Goal: Task Accomplishment & Management: Manage account settings

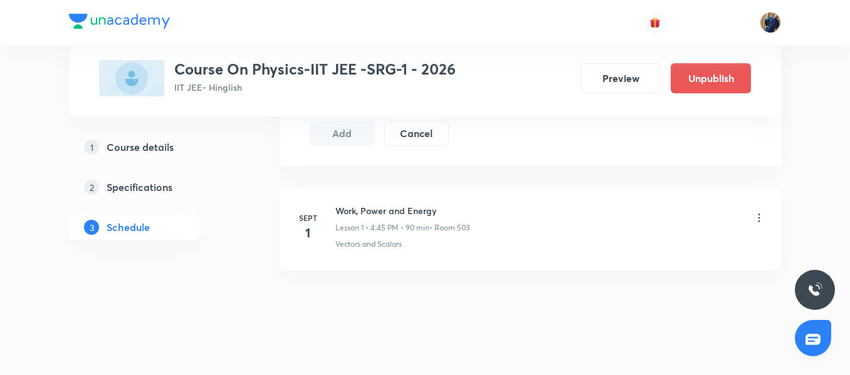
scroll to position [726, 0]
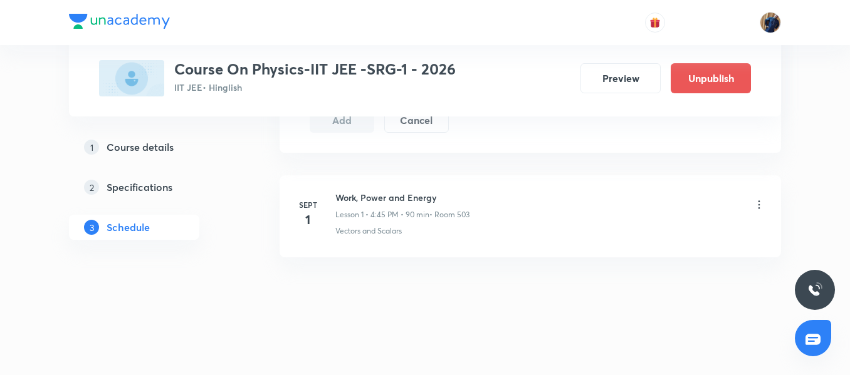
click at [348, 188] on li "Sept 1 Work, Power and Energy Lesson 1 • 4:45 PM • 90 min • Room 503 Vectors an…" at bounding box center [530, 217] width 501 height 82
click at [760, 204] on icon at bounding box center [759, 205] width 13 height 13
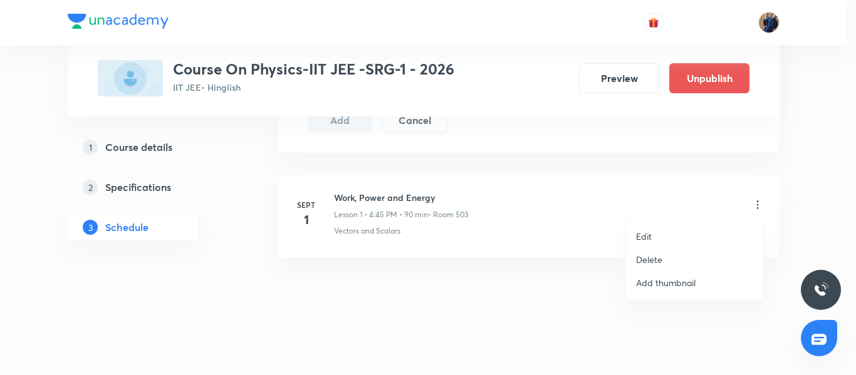
click at [691, 235] on li "Edit" at bounding box center [694, 236] width 137 height 23
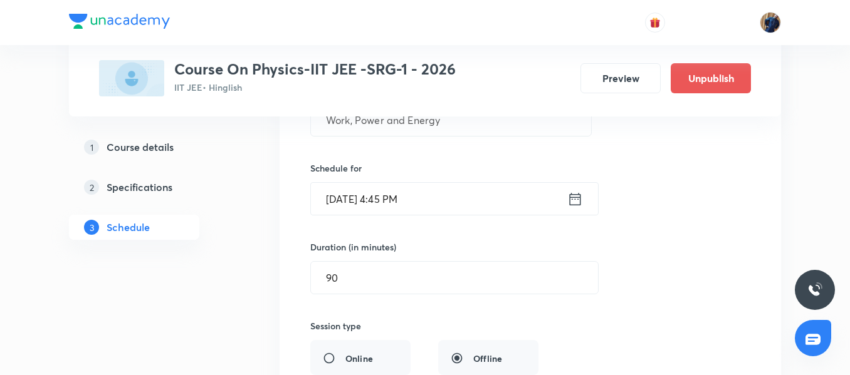
scroll to position [194, 0]
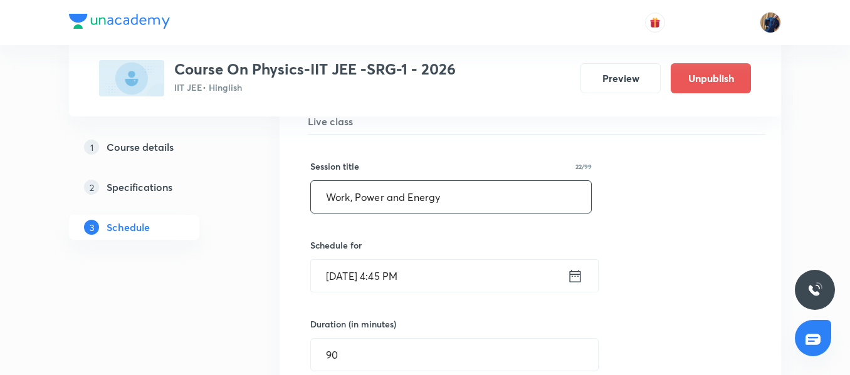
drag, startPoint x: 469, startPoint y: 196, endPoint x: 167, endPoint y: 195, distance: 302.1
click at [167, 195] on div "Plus Courses Course On Physics-IIT JEE -SRG-1 - 2026 IIT JEE • Hinglish Preview…" at bounding box center [425, 334] width 712 height 915
paste input "Geometrical Optics 14/15"
drag, startPoint x: 419, startPoint y: 195, endPoint x: 457, endPoint y: 195, distance: 37.6
click at [457, 195] on input "Geometrical Optics 14/15" at bounding box center [451, 197] width 280 height 32
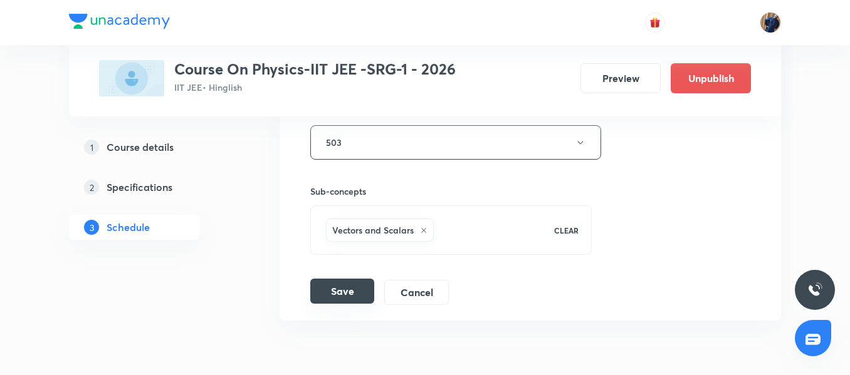
scroll to position [570, 0]
type input "Geometrical Optics"
click at [345, 291] on button "Save" at bounding box center [342, 290] width 64 height 25
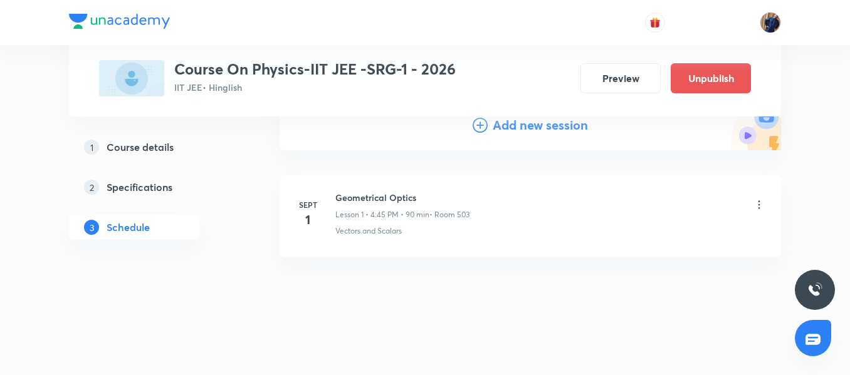
click at [370, 199] on h6 "Geometrical Optics" at bounding box center [402, 197] width 134 height 13
copy h6 "Geometrical Optics"
click at [522, 131] on h4 "Add new session" at bounding box center [540, 125] width 95 height 19
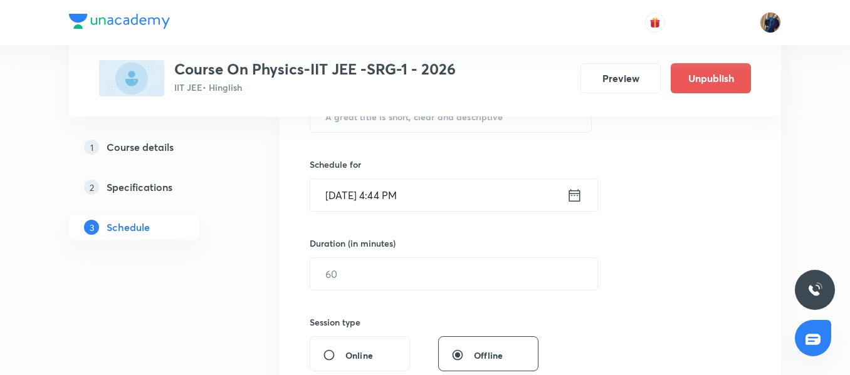
scroll to position [256, 0]
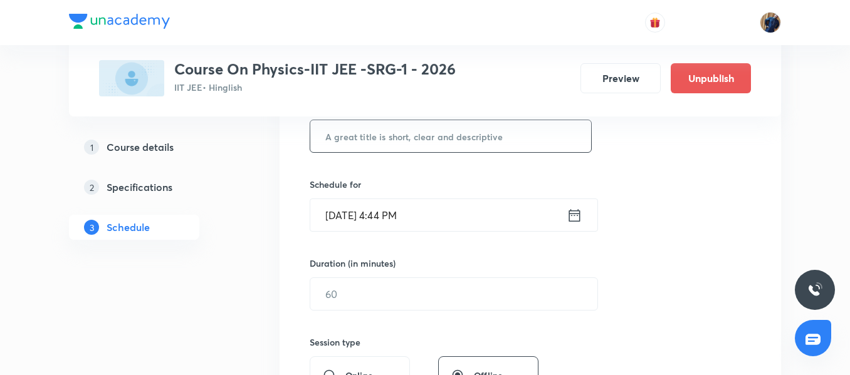
click at [380, 143] on input "text" at bounding box center [450, 136] width 281 height 32
paste input "Geometrical Optics"
type input "Geometrical Optics"
click at [460, 214] on input "Aug 31, 2025, 4:44 PM" at bounding box center [438, 215] width 256 height 32
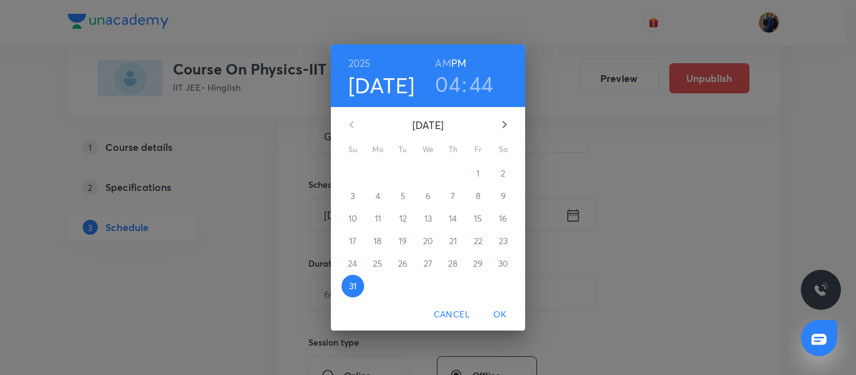
click at [505, 118] on icon "button" at bounding box center [504, 124] width 15 height 15
click at [435, 174] on span "3" at bounding box center [428, 173] width 23 height 13
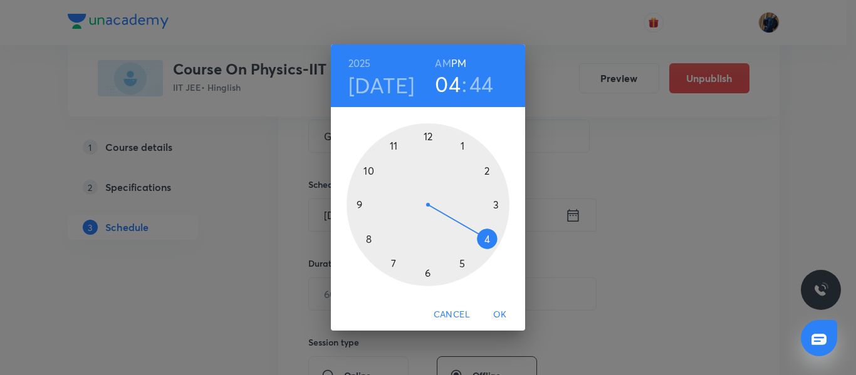
click at [428, 276] on div at bounding box center [428, 204] width 163 height 163
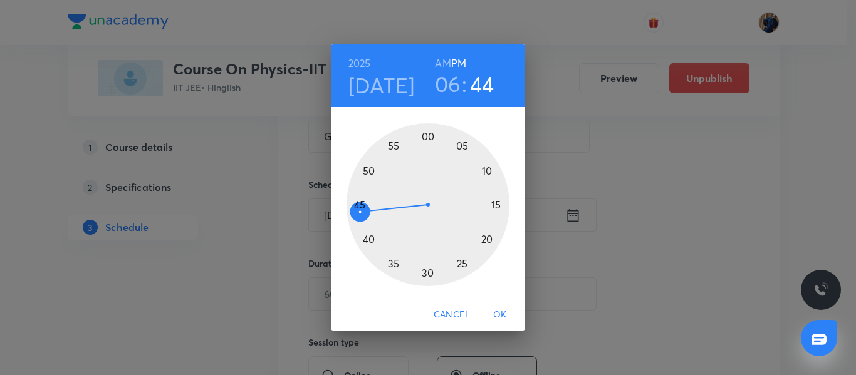
click at [428, 276] on div at bounding box center [428, 204] width 163 height 163
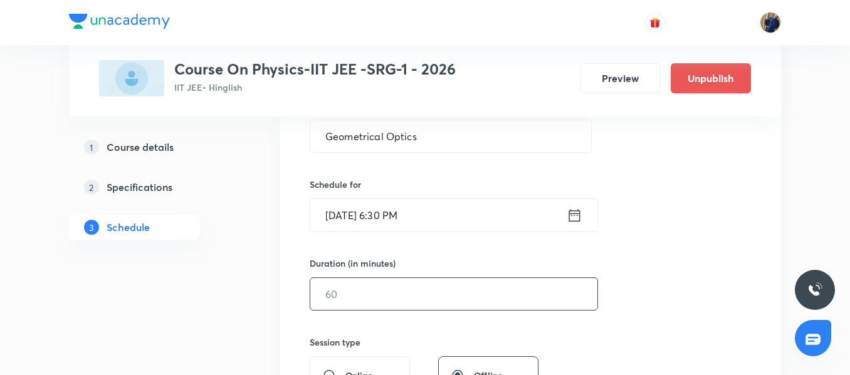
click at [335, 283] on input "text" at bounding box center [453, 294] width 287 height 32
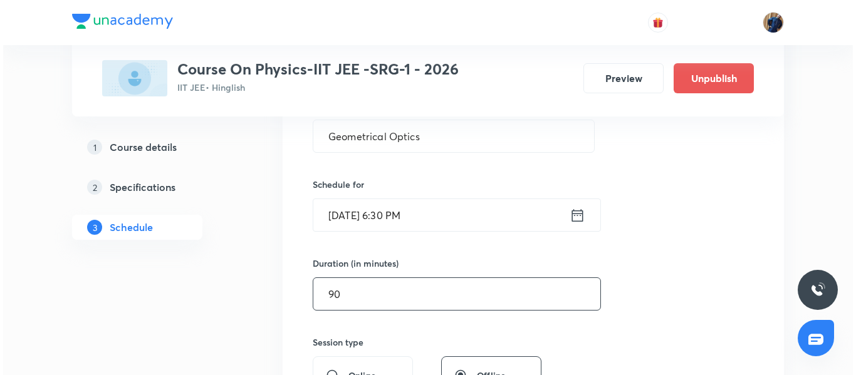
scroll to position [444, 0]
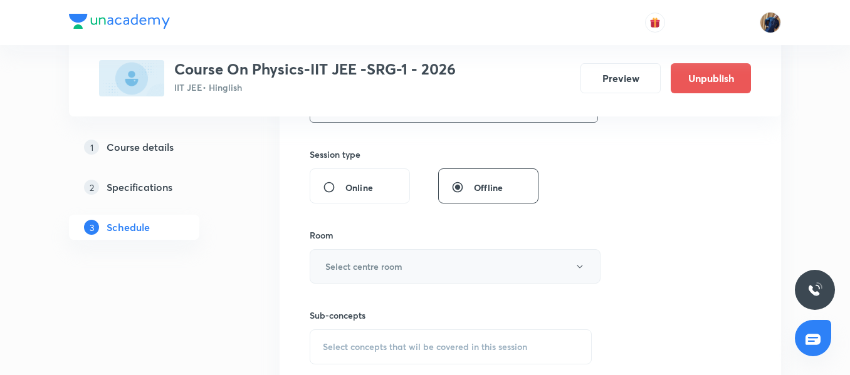
type input "90"
click at [389, 261] on h6 "Select centre room" at bounding box center [363, 266] width 77 height 13
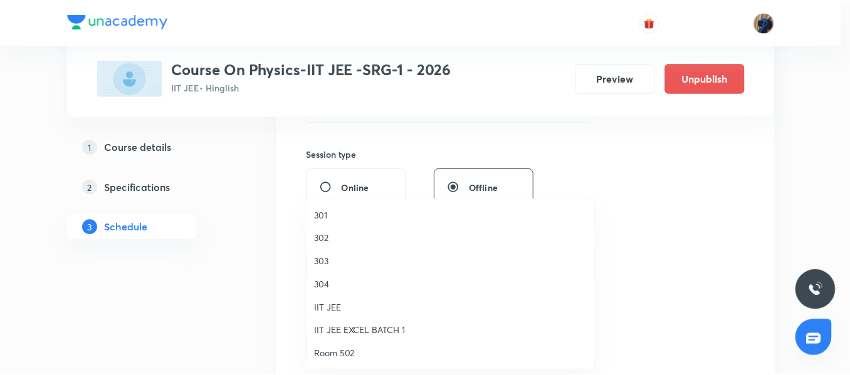
scroll to position [0, 0]
click at [355, 353] on span "Room 502" at bounding box center [454, 355] width 275 height 13
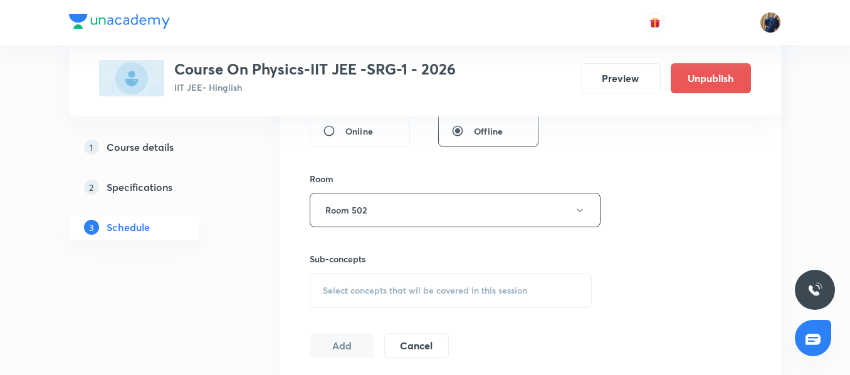
scroll to position [570, 0]
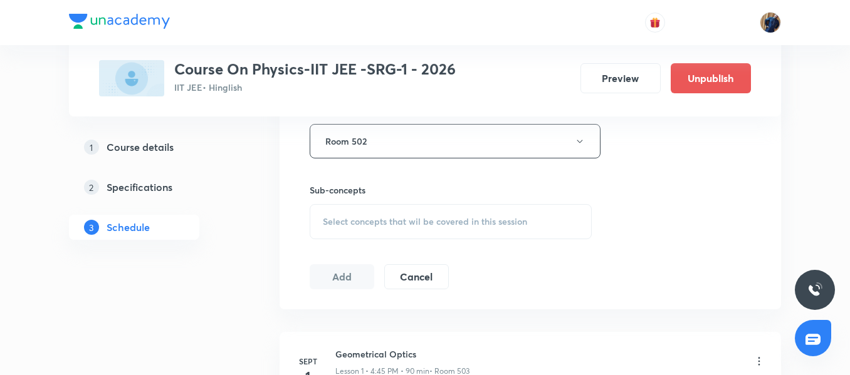
click at [363, 219] on span "Select concepts that wil be covered in this session" at bounding box center [425, 222] width 204 height 10
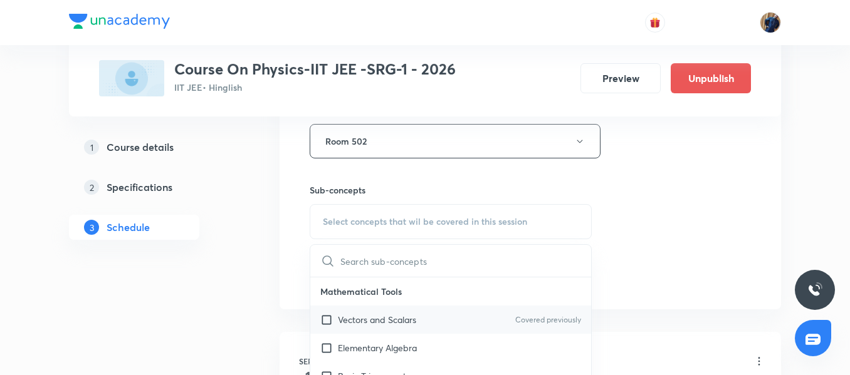
click at [385, 322] on p "Vectors and Scalars" at bounding box center [377, 319] width 78 height 13
checkbox input "true"
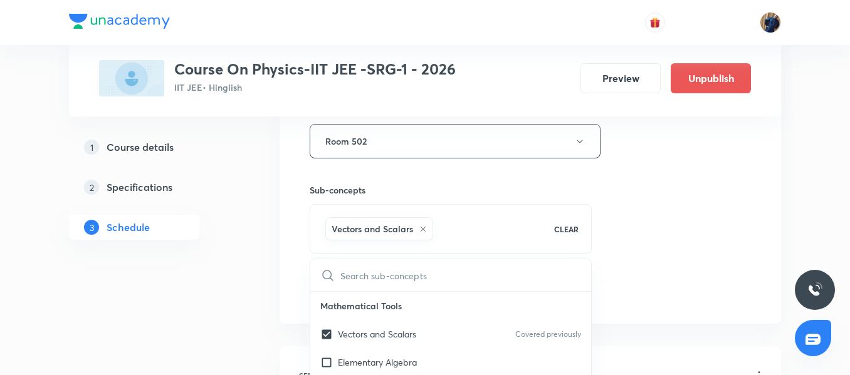
click at [270, 238] on div "Plus Courses Course On Physics-IIT JEE -SRG-1 - 2026 IIT JEE • Hinglish Preview…" at bounding box center [425, 12] width 712 height 1024
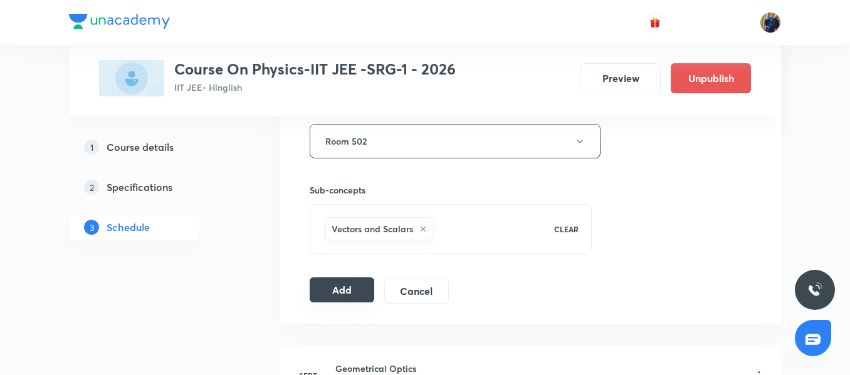
click at [359, 301] on button "Add" at bounding box center [342, 290] width 65 height 25
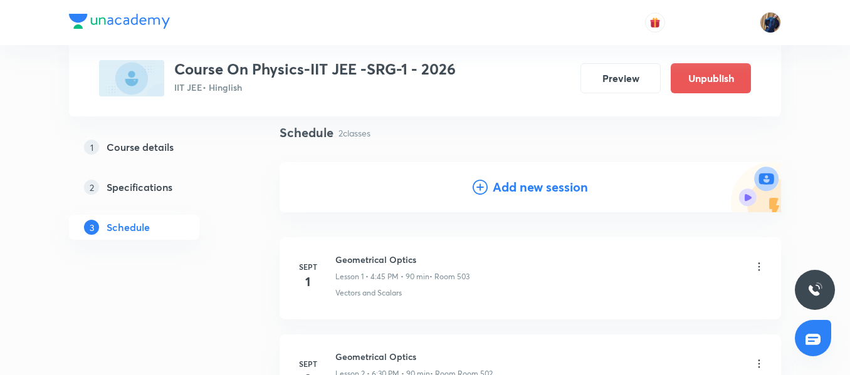
scroll to position [88, 0]
click at [503, 187] on h4 "Add new session" at bounding box center [540, 188] width 95 height 19
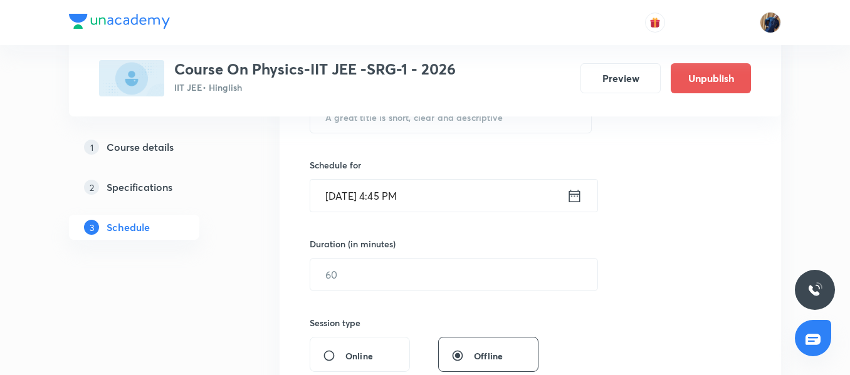
scroll to position [150, 0]
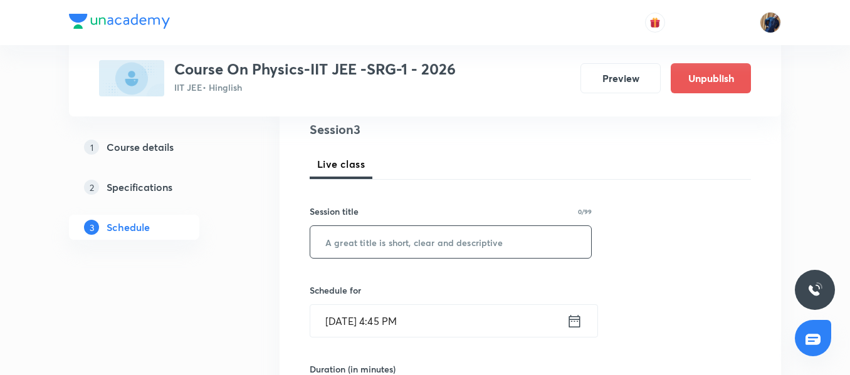
click at [375, 243] on input "text" at bounding box center [450, 242] width 281 height 32
paste input "Geometrical Optics"
type input "Geometrical Optics"
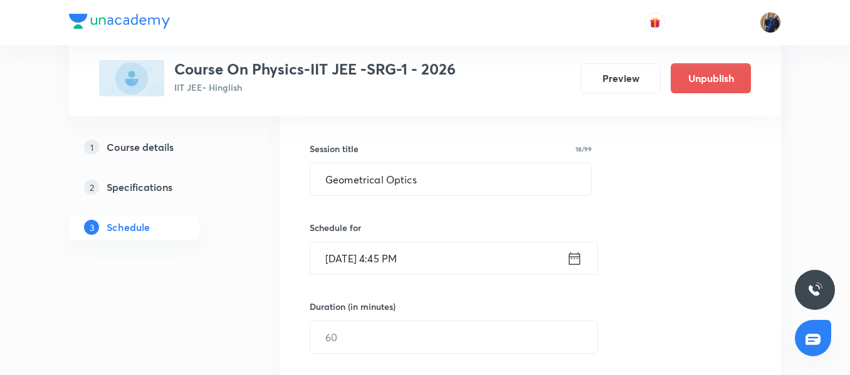
click at [458, 260] on input "Aug 31, 2025, 4:45 PM" at bounding box center [438, 259] width 256 height 32
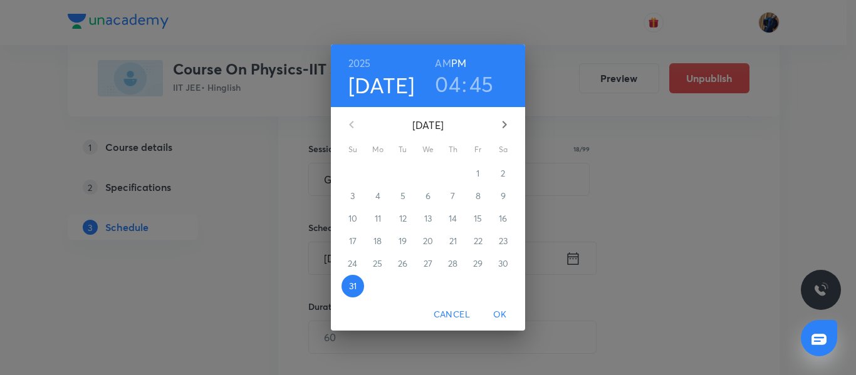
click at [495, 122] on button "button" at bounding box center [505, 125] width 30 height 30
click at [453, 170] on p "4" at bounding box center [453, 173] width 5 height 13
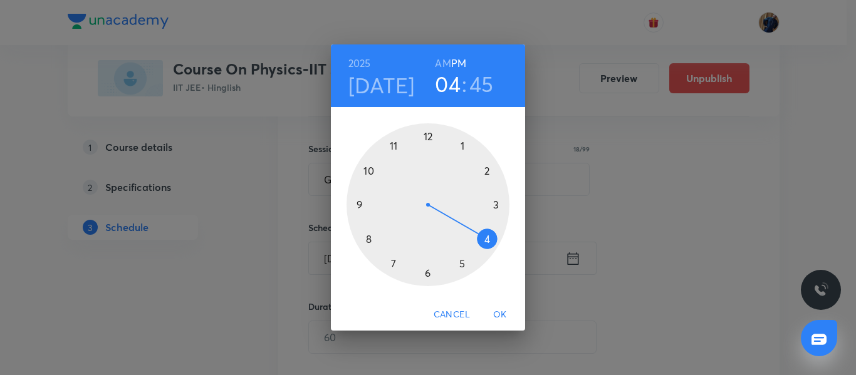
click at [494, 206] on div at bounding box center [428, 204] width 163 height 163
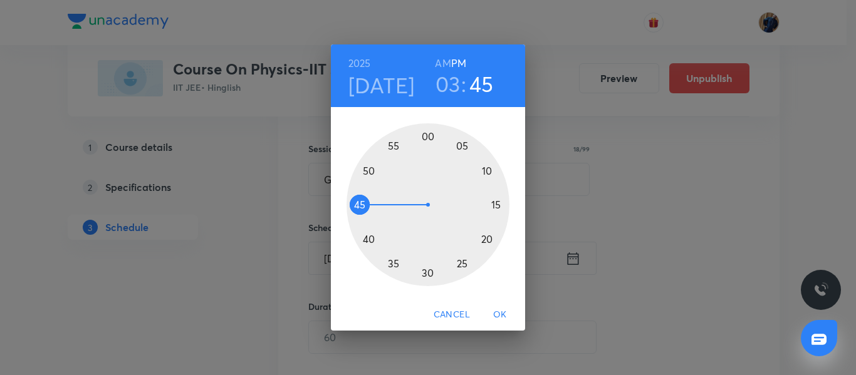
click at [427, 137] on div at bounding box center [428, 204] width 163 height 163
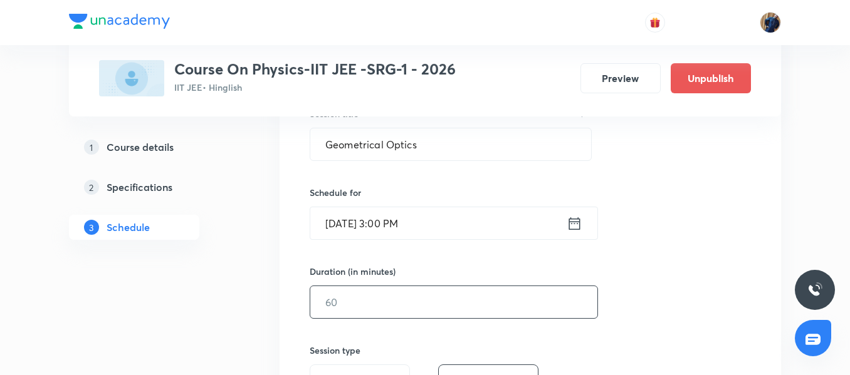
scroll to position [276, 0]
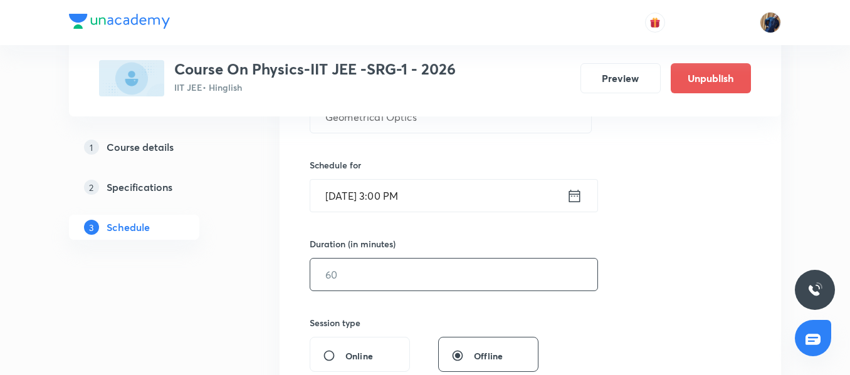
click at [365, 267] on input "text" at bounding box center [453, 275] width 287 height 32
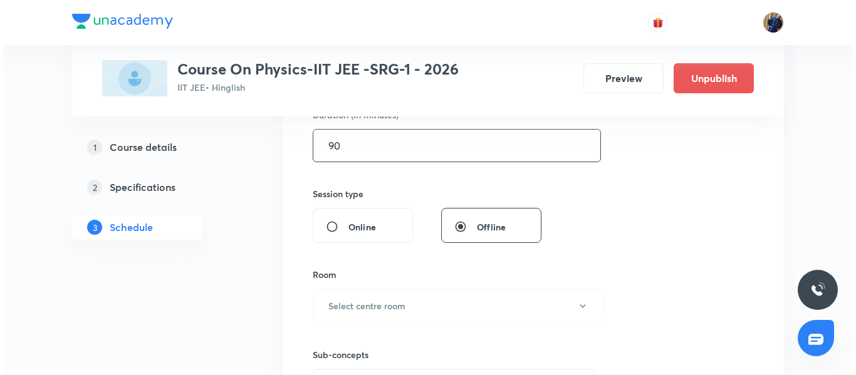
scroll to position [464, 0]
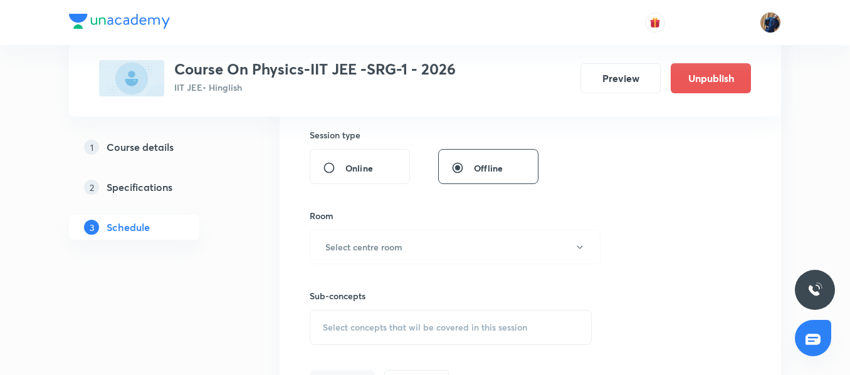
type input "90"
click at [364, 265] on div "Sub-concepts Select concepts that wil be covered in this session" at bounding box center [451, 305] width 282 height 81
click at [364, 251] on h6 "Select centre room" at bounding box center [363, 247] width 77 height 13
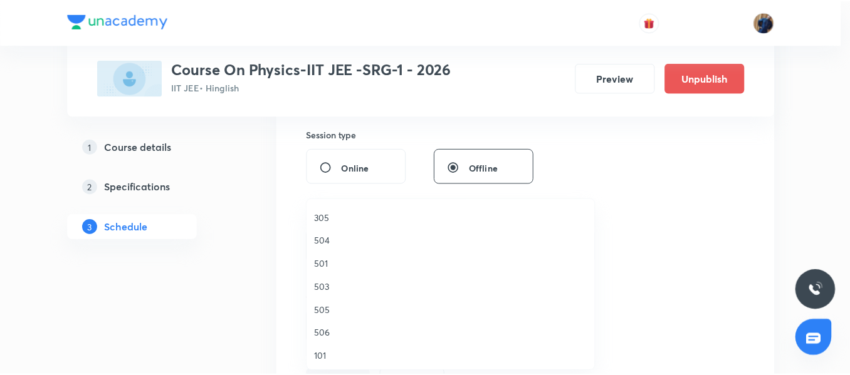
scroll to position [188, 0]
click at [346, 285] on span "503" at bounding box center [454, 282] width 275 height 13
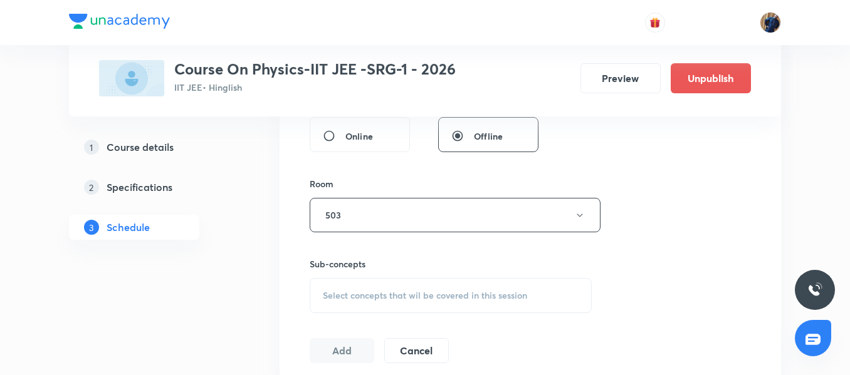
scroll to position [527, 0]
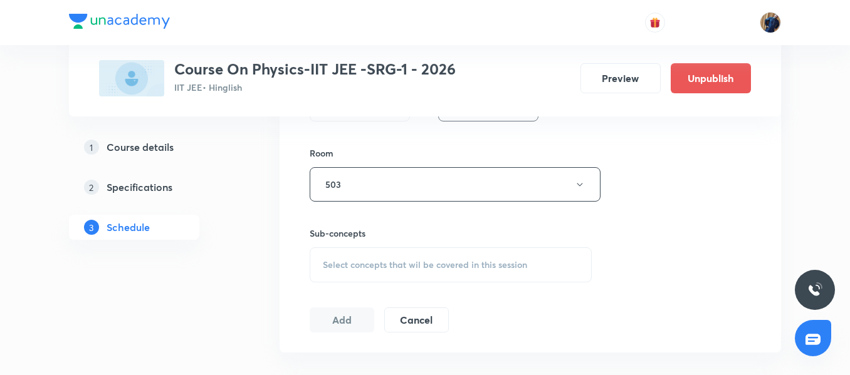
click at [378, 258] on div "Select concepts that wil be covered in this session" at bounding box center [451, 265] width 282 height 35
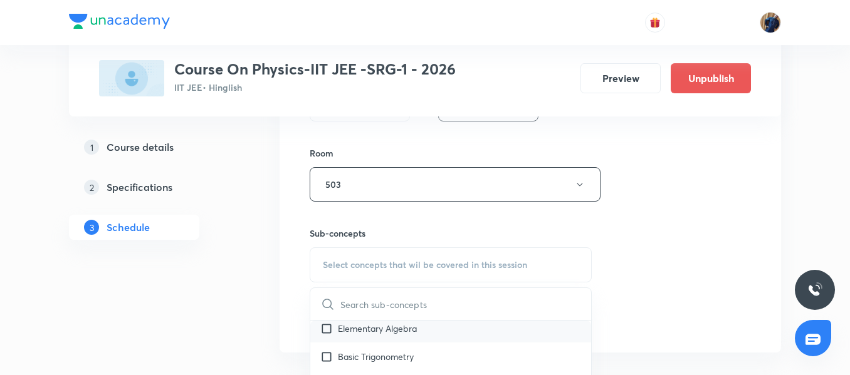
click at [370, 330] on p "Elementary Algebra" at bounding box center [377, 328] width 79 height 13
checkbox input "true"
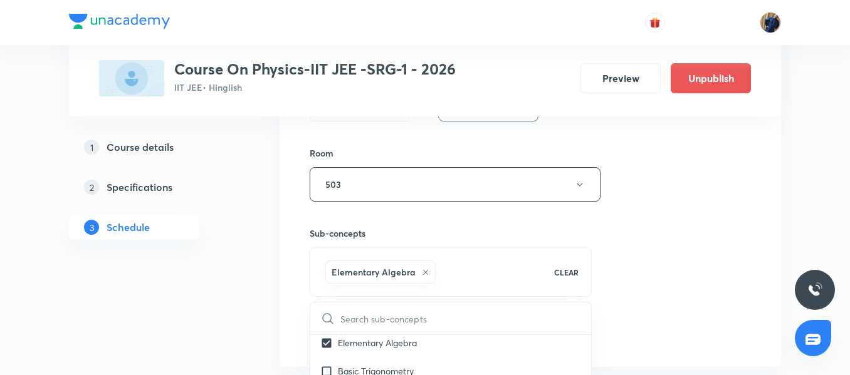
click at [282, 295] on div "Session 3 Live class Session title 18/99 Geometrical Optics ​ Schedule for Sept…" at bounding box center [530, 45] width 501 height 643
click at [349, 337] on button "Add" at bounding box center [342, 333] width 65 height 25
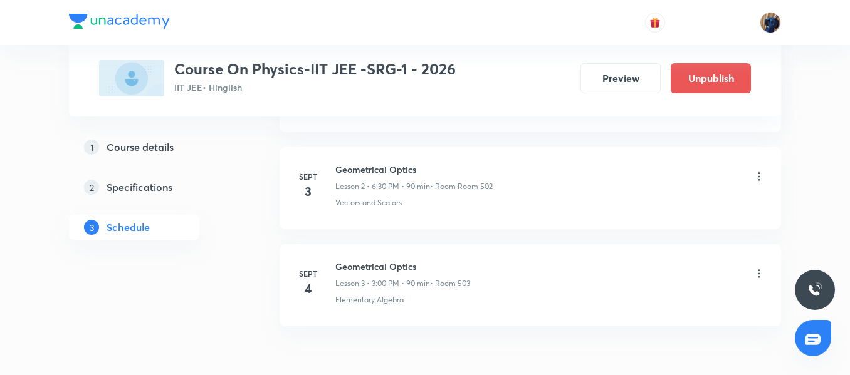
scroll to position [338, 0]
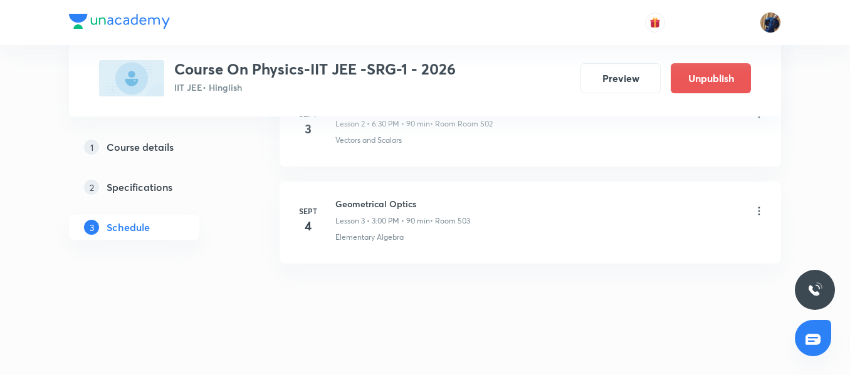
click at [379, 214] on div "Geometrical Optics Lesson 3 • 3:00 PM • 90 min • Room 503" at bounding box center [402, 211] width 135 height 29
click at [382, 197] on h6 "Geometrical Optics" at bounding box center [402, 203] width 135 height 13
copy h6 "Geometrical Optics"
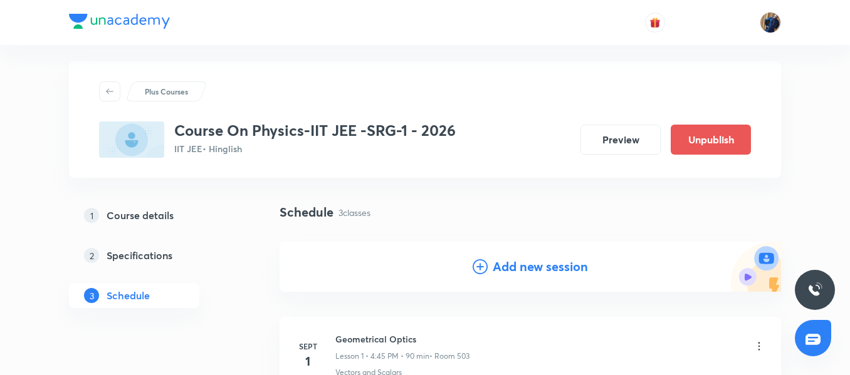
scroll to position [0, 0]
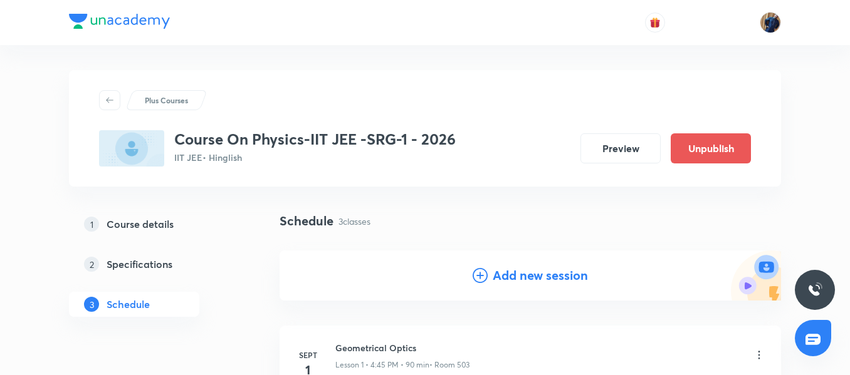
click at [540, 275] on h4 "Add new session" at bounding box center [540, 275] width 95 height 19
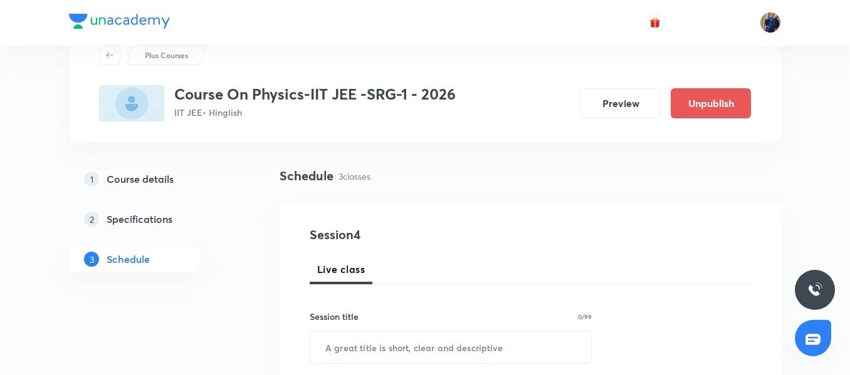
scroll to position [188, 0]
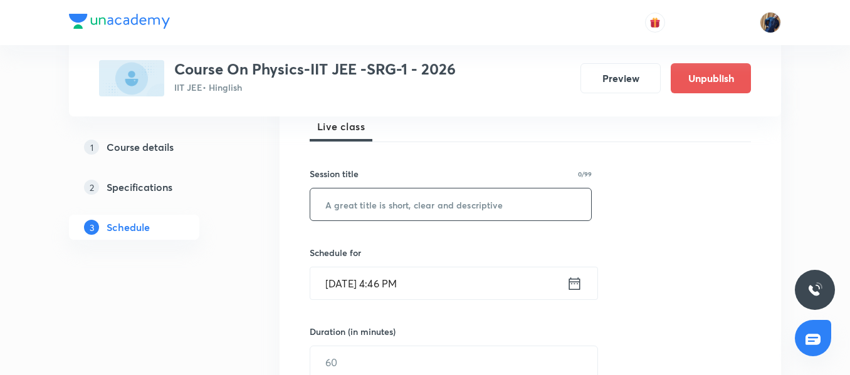
click at [392, 216] on input "text" at bounding box center [450, 205] width 281 height 32
paste input "Geometrical Optics"
type input "Geometrical Optics"
click at [481, 285] on input "Aug 31, 2025, 4:46 PM" at bounding box center [438, 284] width 256 height 32
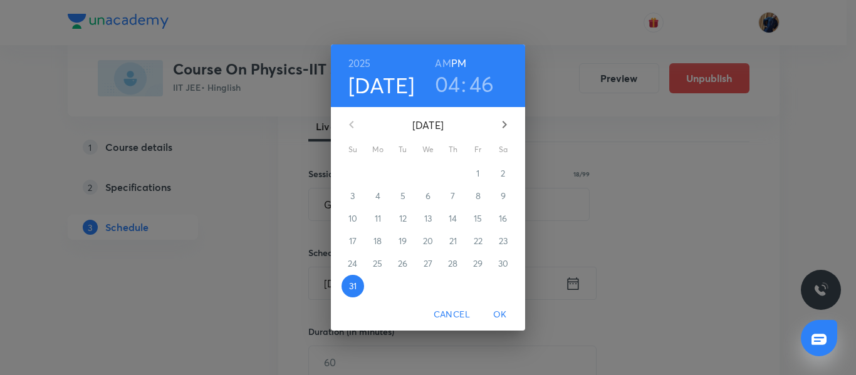
click at [506, 119] on icon "button" at bounding box center [504, 124] width 15 height 15
click at [503, 169] on p "6" at bounding box center [503, 173] width 5 height 13
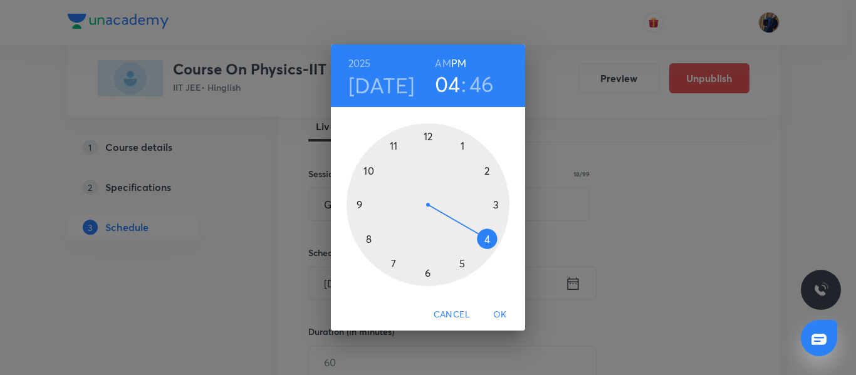
click at [496, 206] on div at bounding box center [428, 204] width 163 height 163
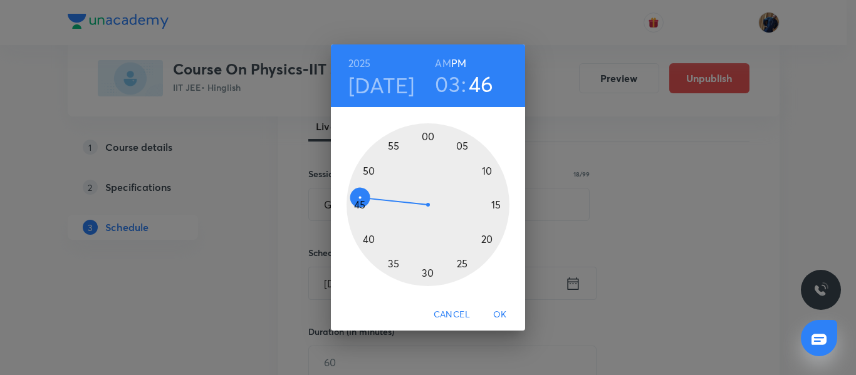
click at [445, 61] on h6 "AM" at bounding box center [443, 64] width 16 height 18
click at [427, 135] on div at bounding box center [428, 204] width 163 height 163
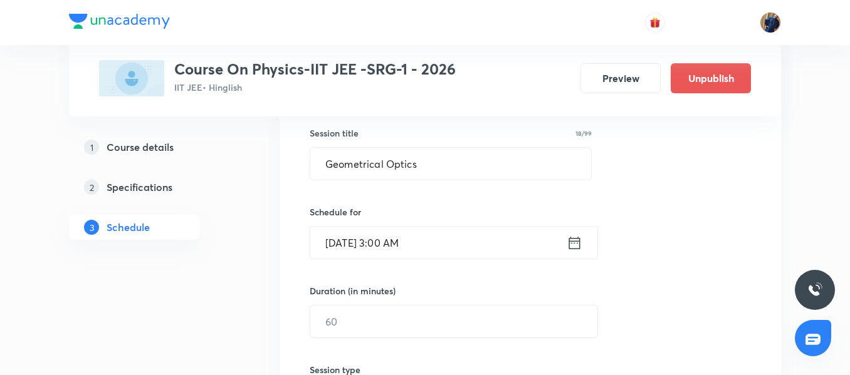
scroll to position [251, 0]
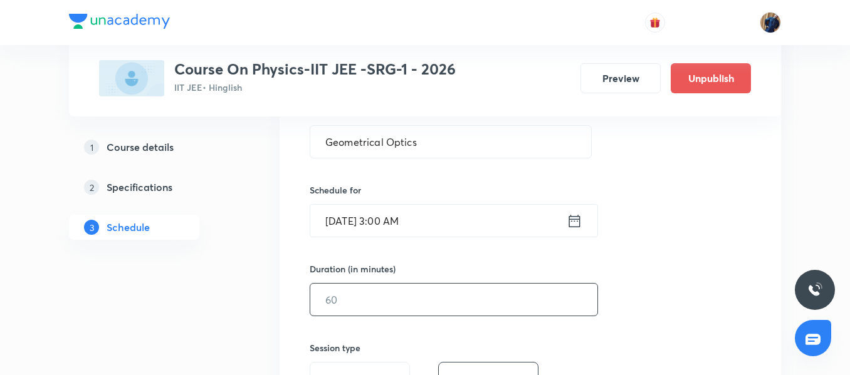
click at [360, 296] on input "text" at bounding box center [453, 300] width 287 height 32
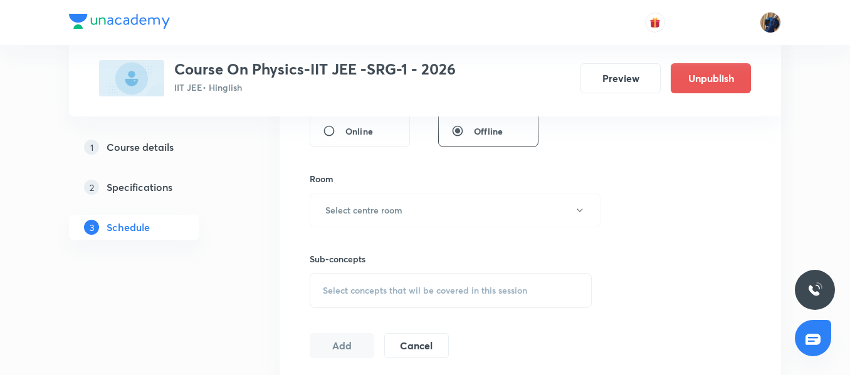
scroll to position [501, 0]
type input "90"
click at [366, 206] on h6 "Select centre room" at bounding box center [363, 209] width 77 height 13
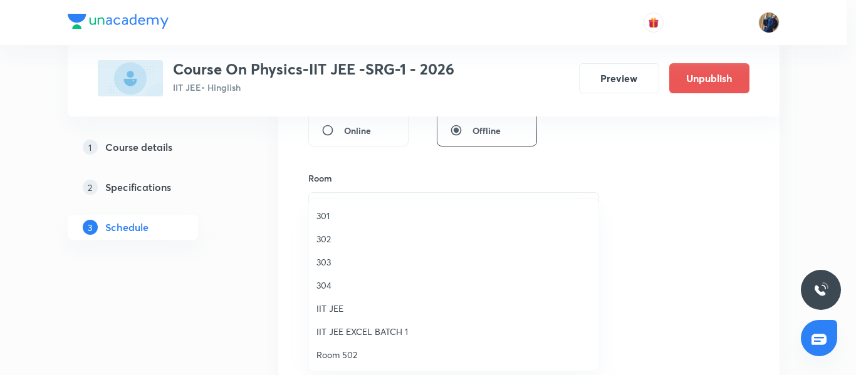
click at [357, 186] on div at bounding box center [428, 187] width 856 height 375
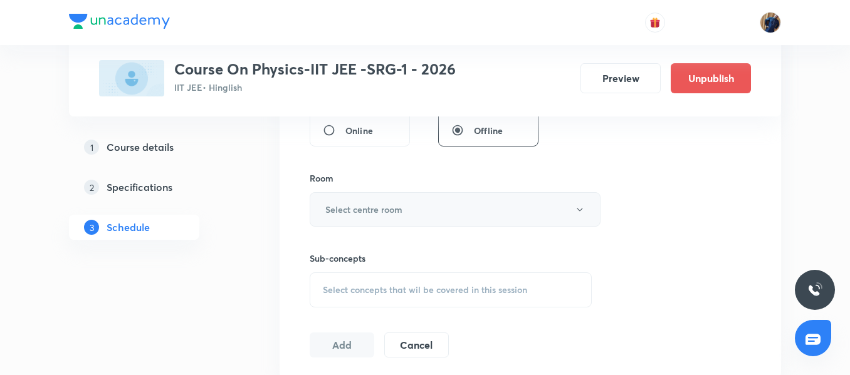
click at [392, 205] on h6 "Select centre room" at bounding box center [363, 209] width 77 height 13
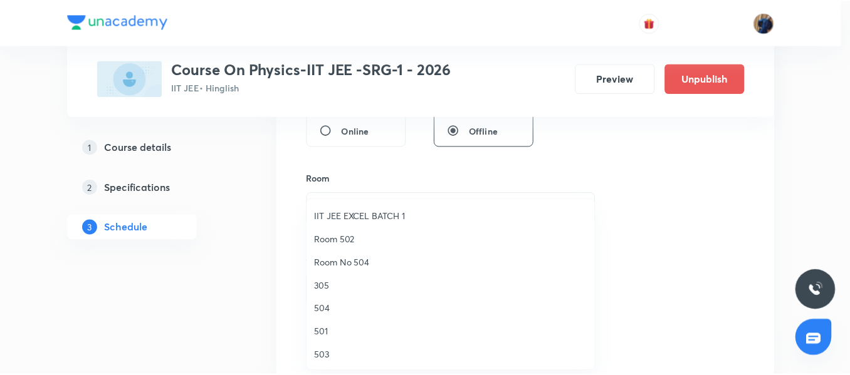
scroll to position [105, 0]
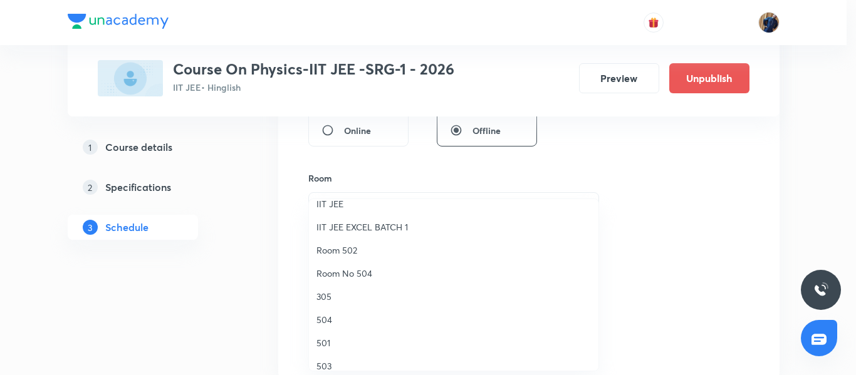
click at [261, 252] on div at bounding box center [428, 187] width 856 height 375
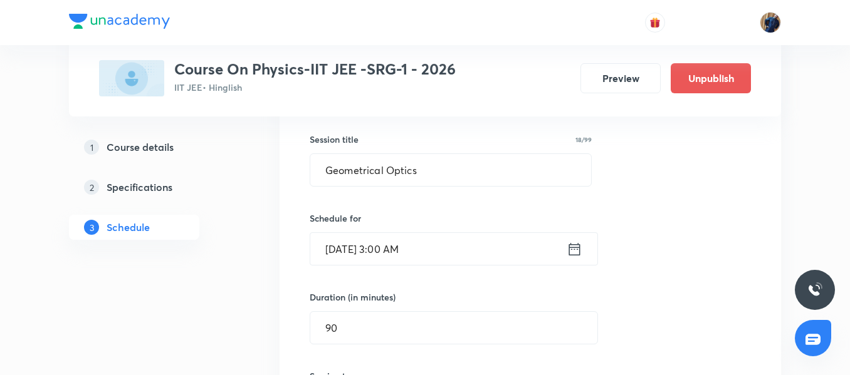
scroll to position [251, 0]
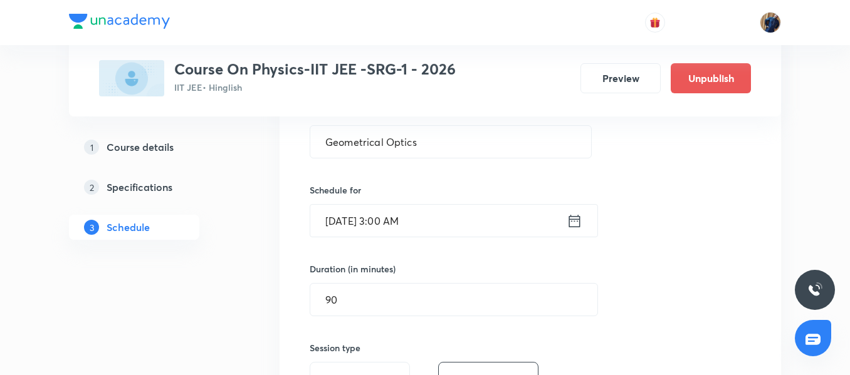
click at [478, 221] on input "Sept 6, 2025, 3:00 AM" at bounding box center [438, 221] width 256 height 32
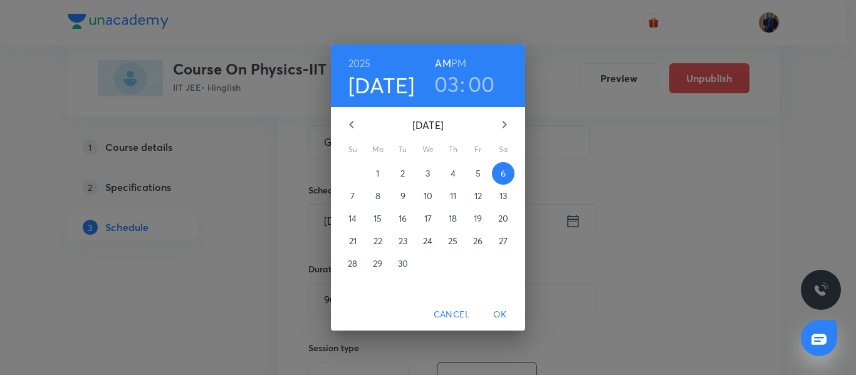
click at [450, 90] on h3 "03" at bounding box center [446, 84] width 25 height 26
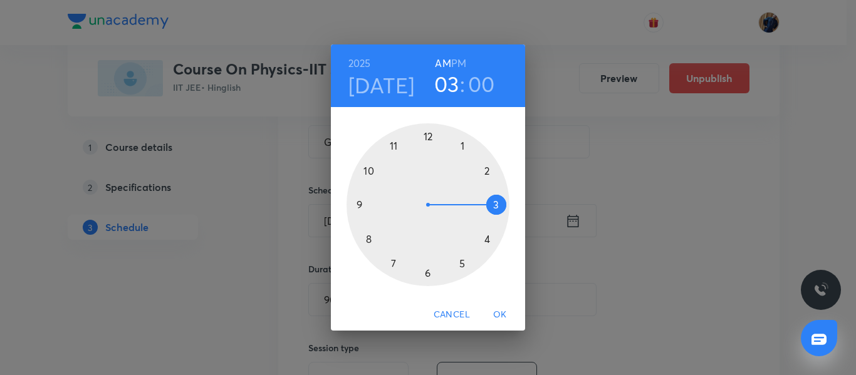
click at [486, 240] on div at bounding box center [428, 204] width 163 height 163
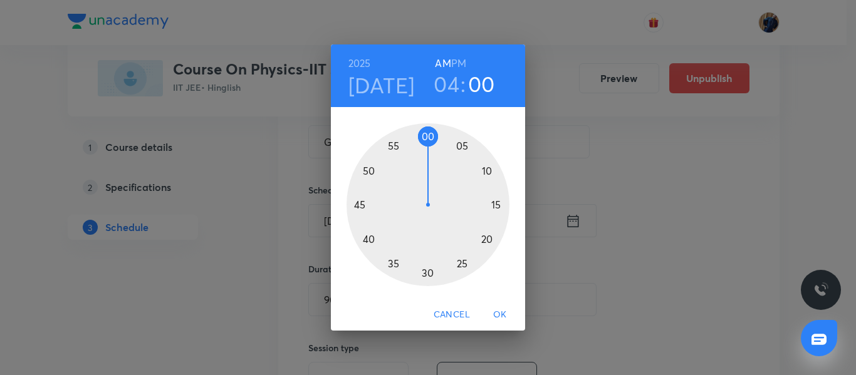
click at [360, 204] on div at bounding box center [428, 204] width 163 height 163
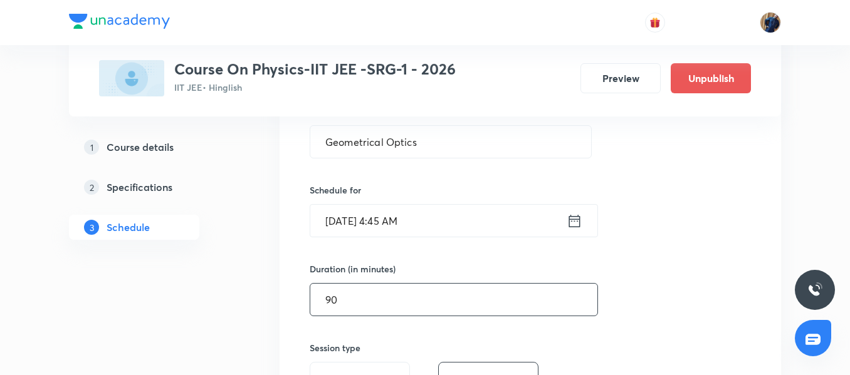
click at [354, 292] on input "90" at bounding box center [453, 300] width 287 height 32
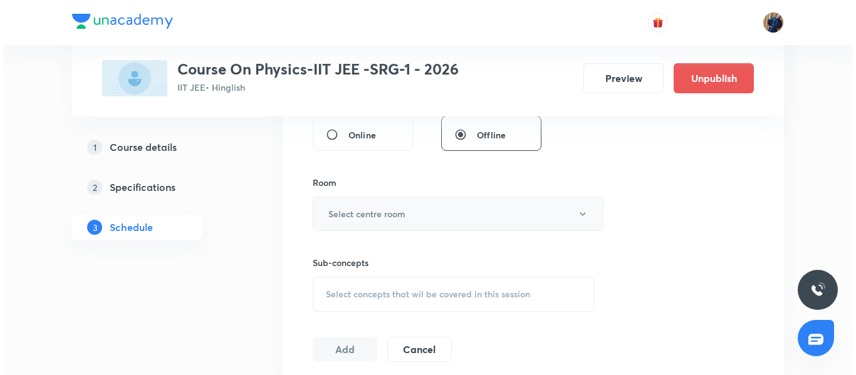
scroll to position [564, 0]
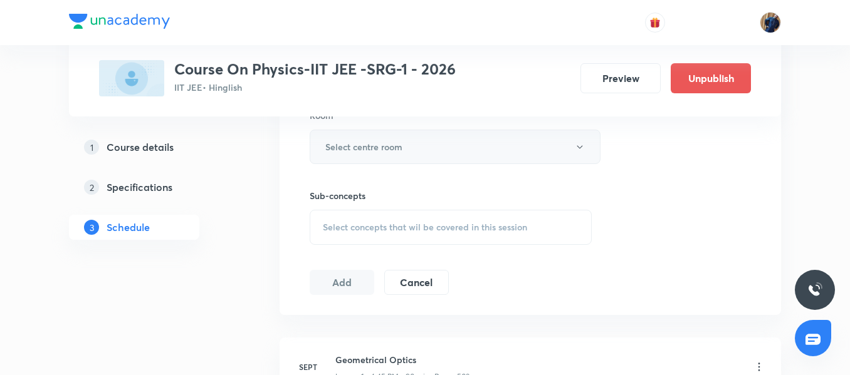
click at [389, 132] on button "Select centre room" at bounding box center [455, 147] width 291 height 34
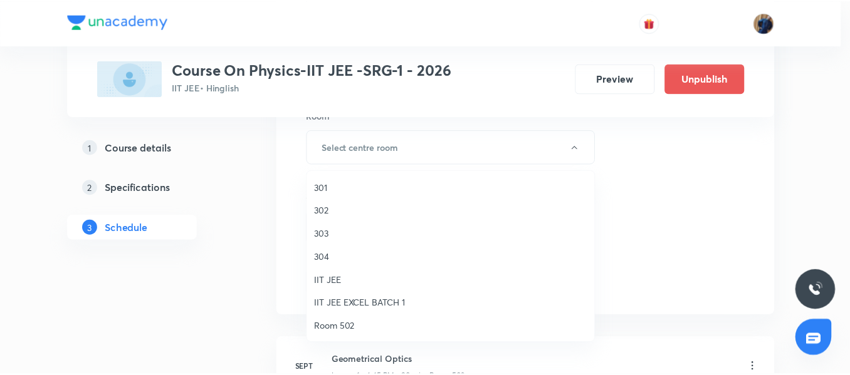
scroll to position [125, 0]
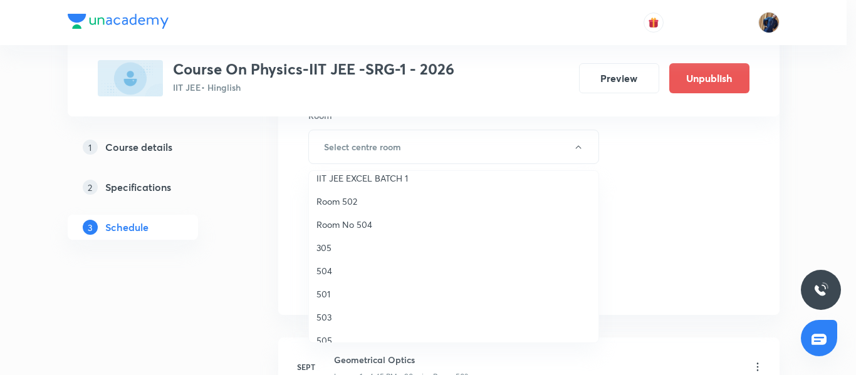
click at [365, 197] on span "Room 502" at bounding box center [454, 201] width 275 height 13
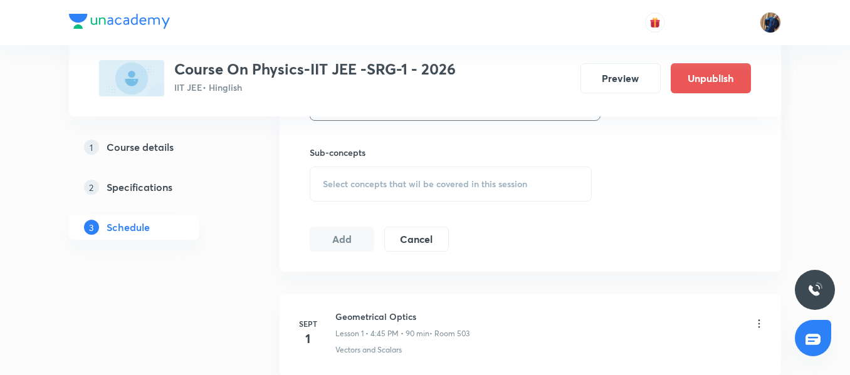
scroll to position [627, 0]
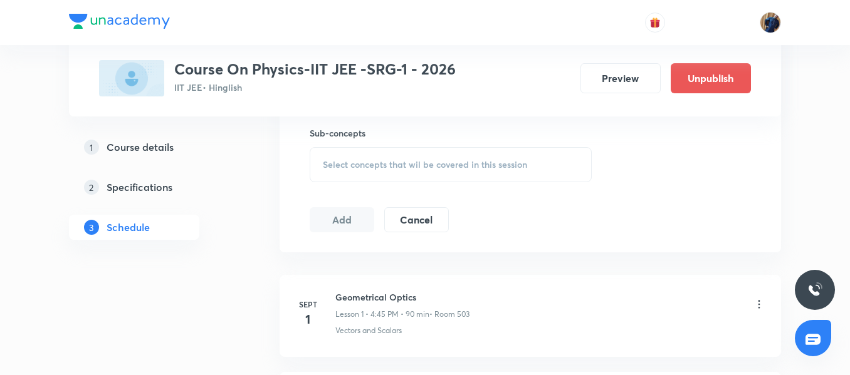
click at [380, 165] on span "Select concepts that wil be covered in this session" at bounding box center [425, 165] width 204 height 10
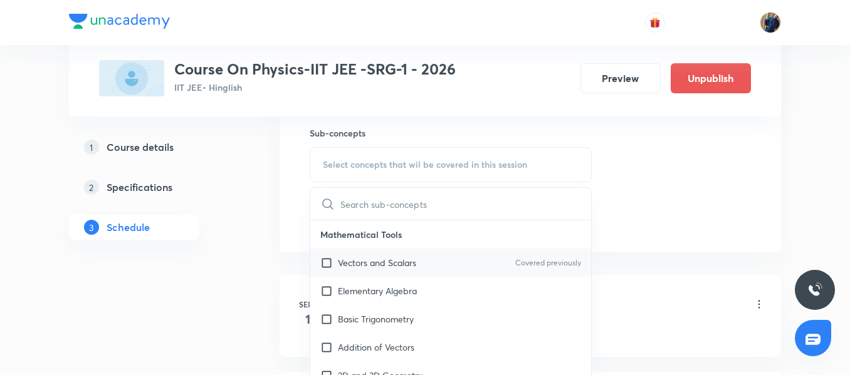
click at [367, 270] on div "Vectors and Scalars Covered previously" at bounding box center [450, 263] width 281 height 28
checkbox input "true"
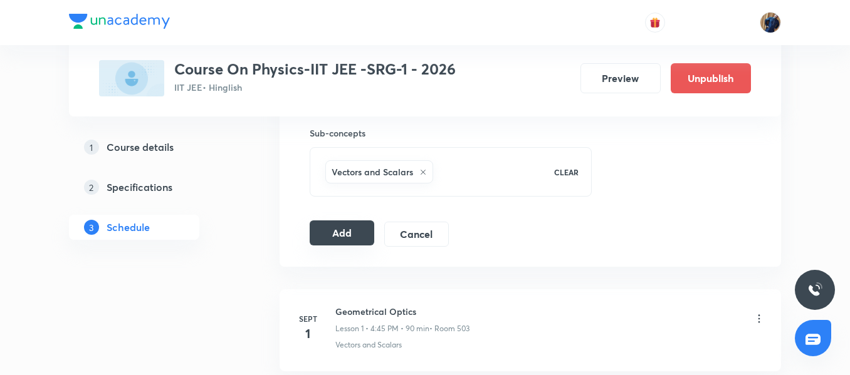
click at [335, 238] on button "Add" at bounding box center [342, 233] width 65 height 25
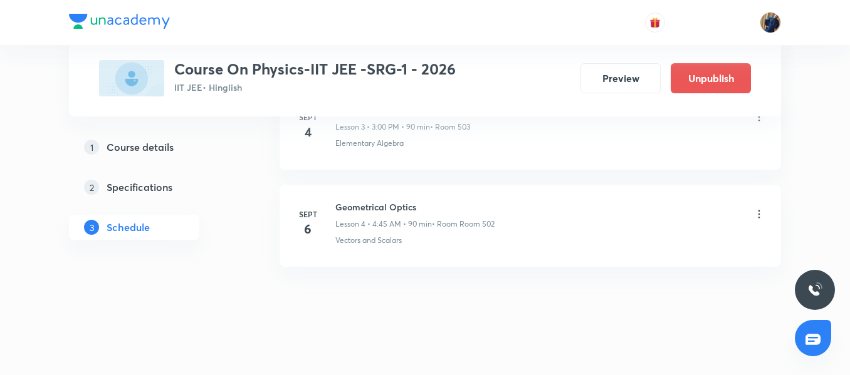
scroll to position [442, 0]
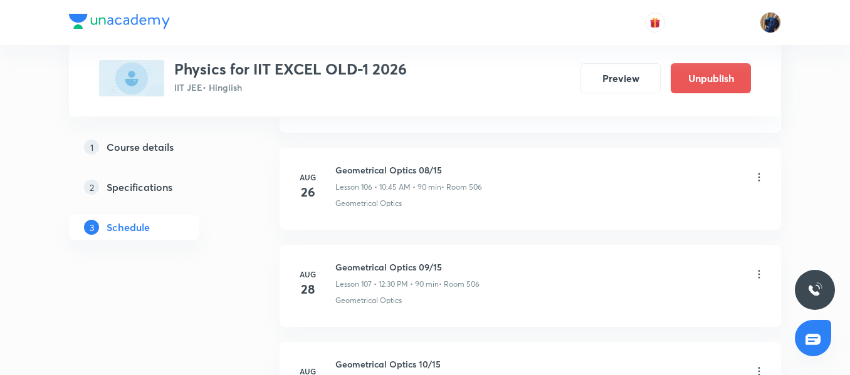
scroll to position [11513, 0]
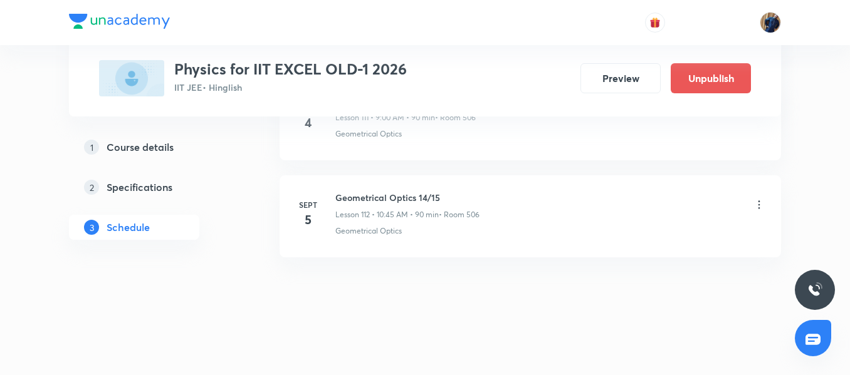
click at [391, 197] on h6 "Geometrical Optics 14/15" at bounding box center [407, 197] width 144 height 13
click at [416, 205] on div "Geometrical Optics 14/15 Lesson 112 • 10:45 AM • 90 min • Room 506" at bounding box center [407, 205] width 144 height 29
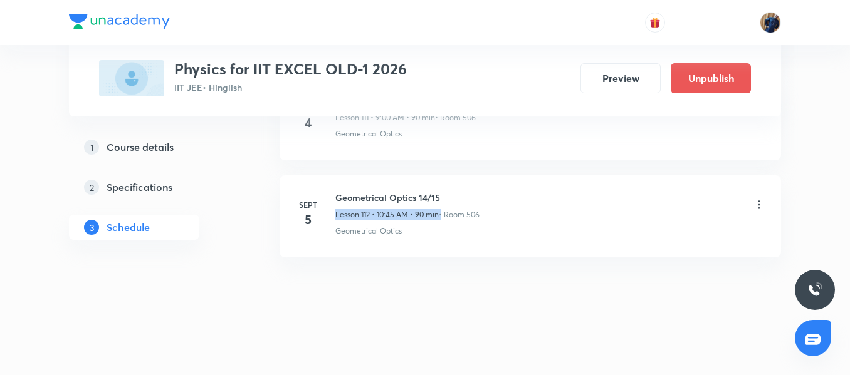
click at [416, 205] on div "Geometrical Optics 14/15 Lesson 112 • 10:45 AM • 90 min • Room 506" at bounding box center [407, 205] width 144 height 29
click at [384, 177] on li "Sept 5 Geometrical Optics 14/15 Lesson 112 • 10:45 AM • 90 min • Room 506 Geome…" at bounding box center [530, 217] width 501 height 82
click at [376, 228] on p "Geometrical Optics" at bounding box center [368, 231] width 66 height 11
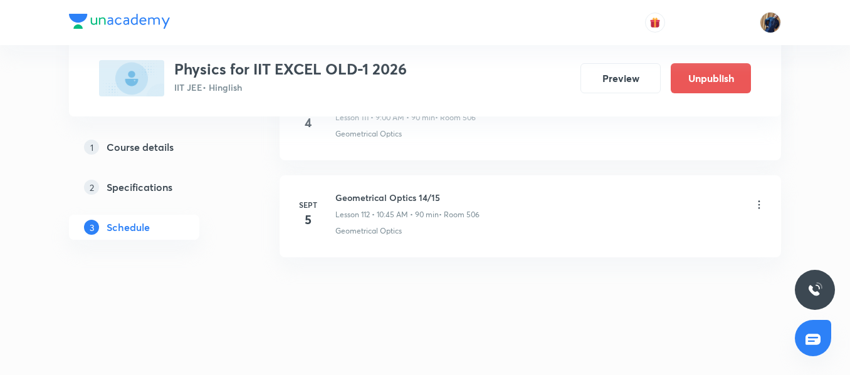
click at [372, 196] on h6 "Geometrical Optics 14/15" at bounding box center [407, 197] width 144 height 13
copy h6 "Geometrical Optics 14/15"
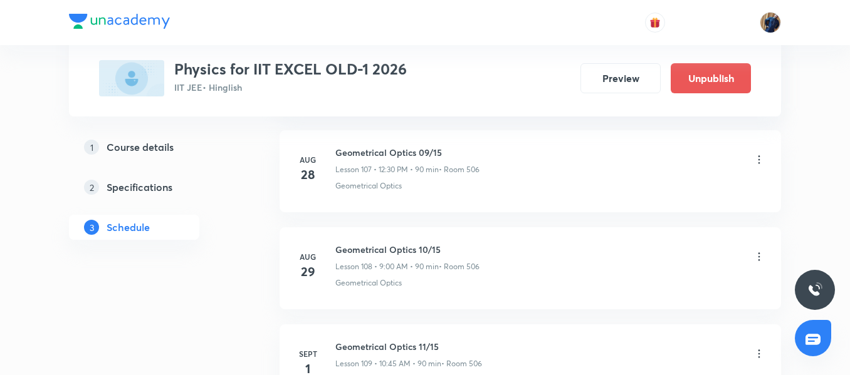
scroll to position [11011, 0]
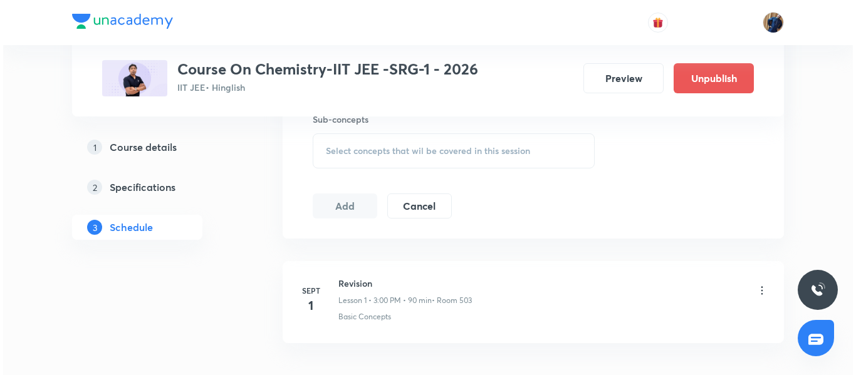
scroll to position [726, 0]
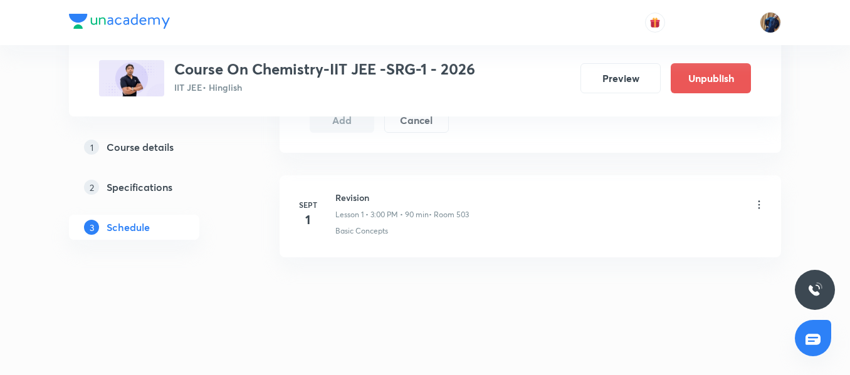
click at [757, 207] on icon at bounding box center [759, 205] width 13 height 13
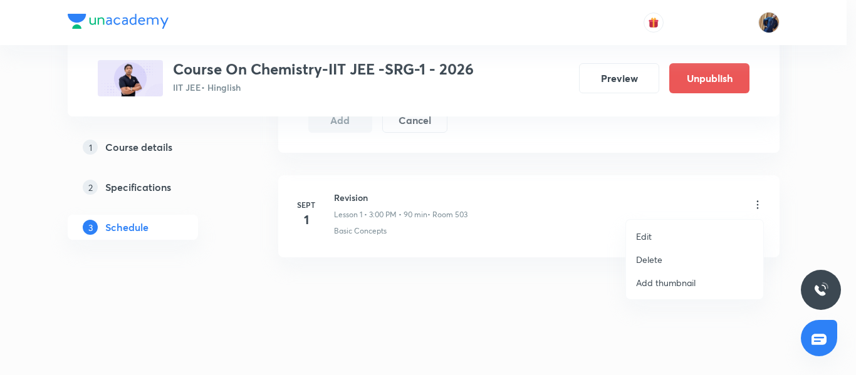
click at [666, 232] on li "Edit" at bounding box center [694, 236] width 137 height 23
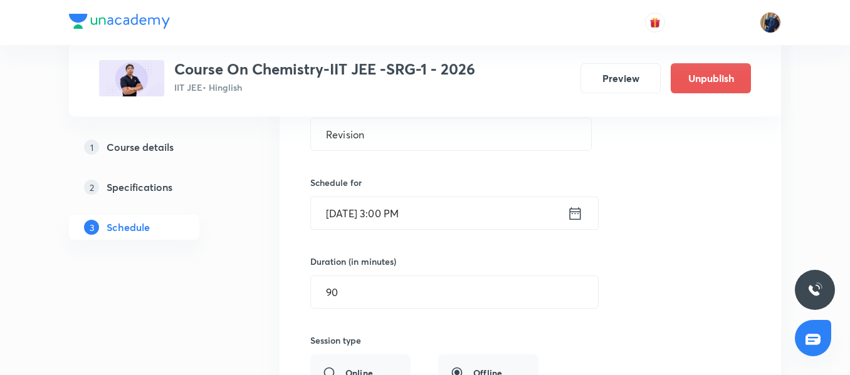
scroll to position [194, 0]
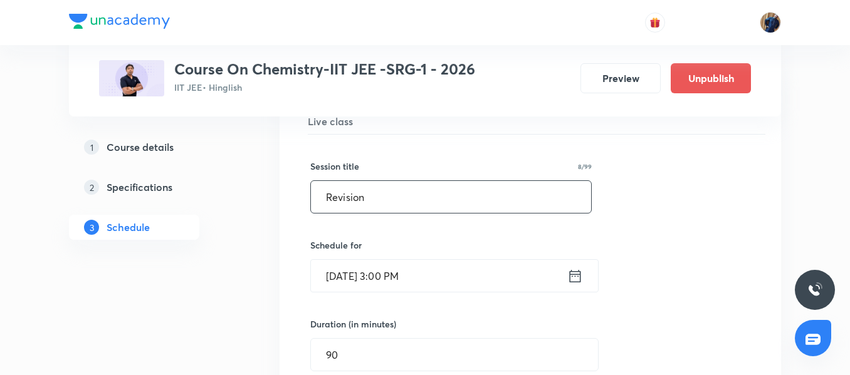
drag, startPoint x: 431, startPoint y: 201, endPoint x: 232, endPoint y: 189, distance: 199.0
click at [232, 189] on div "Plus Courses Course On Chemistry-IIT JEE -SRG-1 - 2026 IIT JEE • Hinglish Previ…" at bounding box center [425, 334] width 712 height 915
paste input "Alcohol Phenols and Ether"
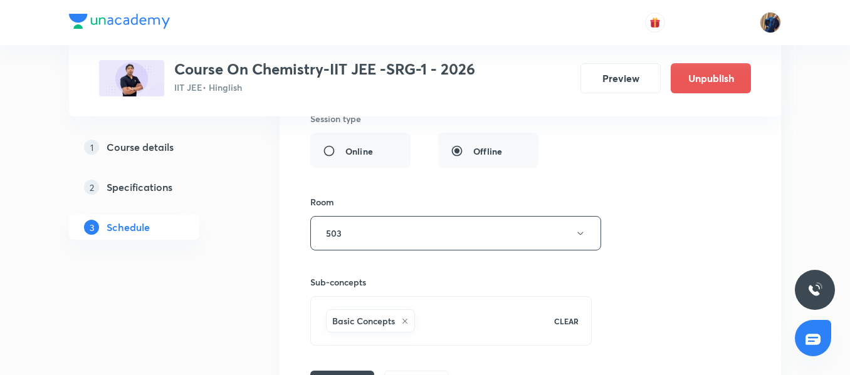
scroll to position [570, 0]
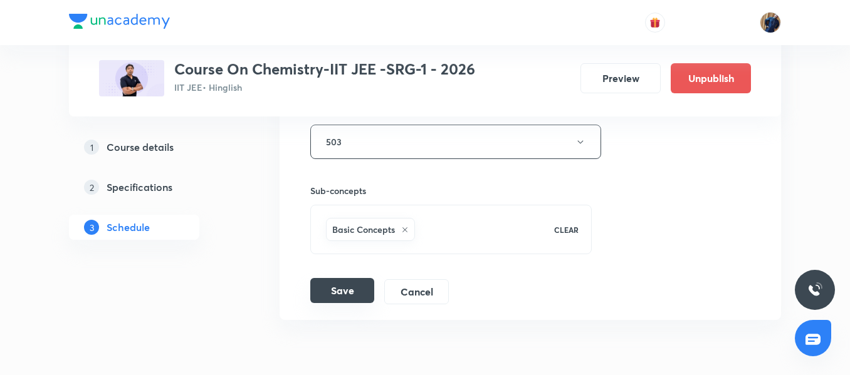
type input "Alcohol Phenols and Ether"
click at [341, 298] on button "Save" at bounding box center [342, 290] width 64 height 25
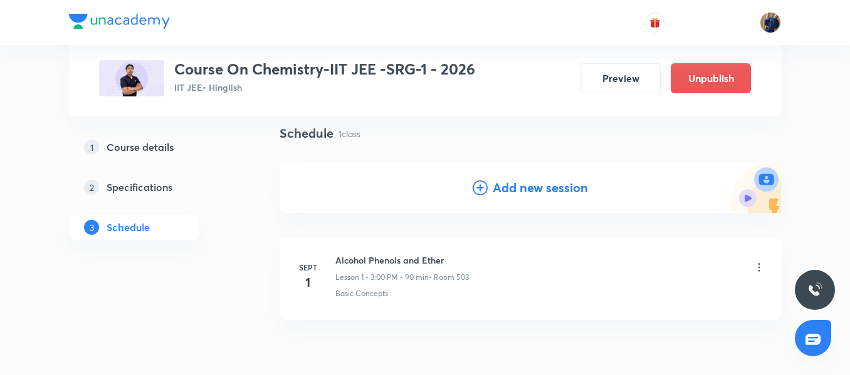
click at [502, 185] on h4 "Add new session" at bounding box center [540, 188] width 95 height 19
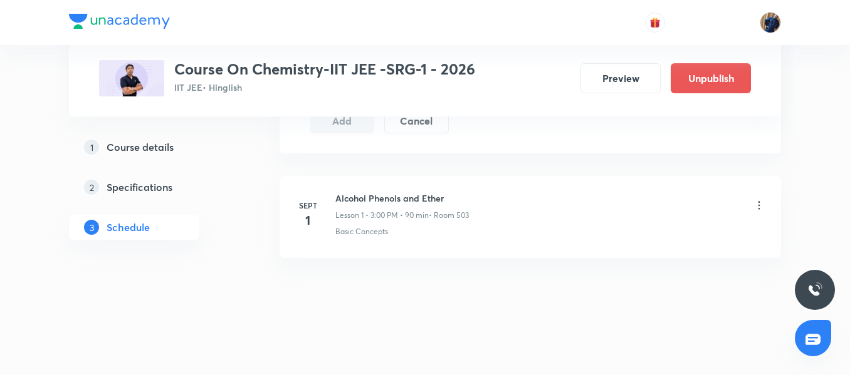
scroll to position [726, 0]
click at [374, 196] on h6 "Alcohol Phenols and Ether" at bounding box center [402, 197] width 134 height 13
copy h6 "Alcohol Phenols and Ether"
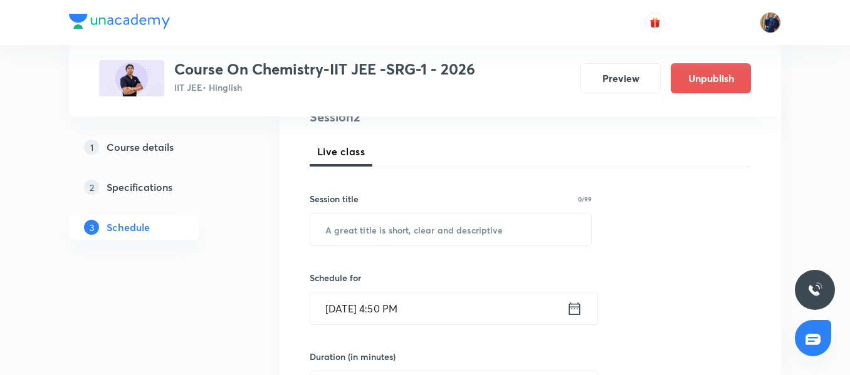
scroll to position [162, 0]
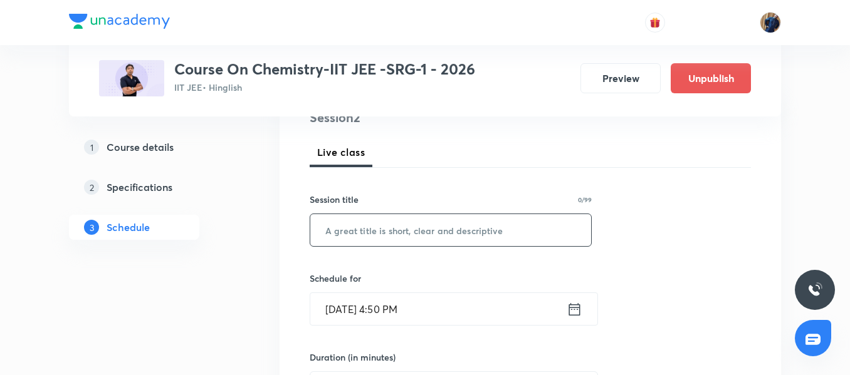
click at [362, 234] on input "text" at bounding box center [450, 230] width 281 height 32
paste input "Alcohol Phenols and Ether"
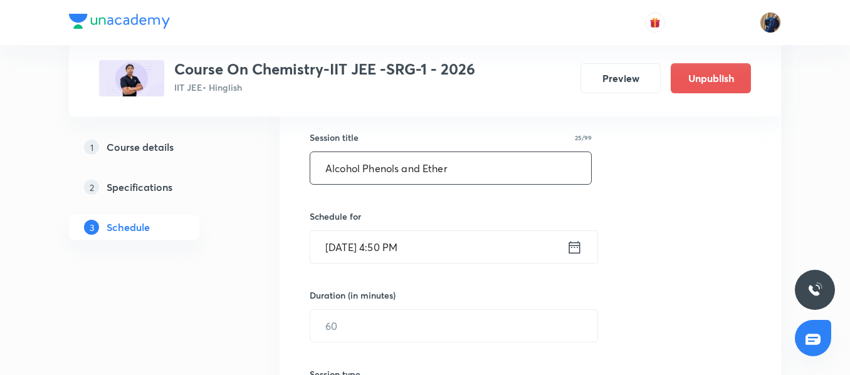
scroll to position [225, 0]
type input "Alcohol Phenols and Ether"
click at [465, 243] on input "Aug 31, 2025, 4:50 PM" at bounding box center [438, 247] width 256 height 32
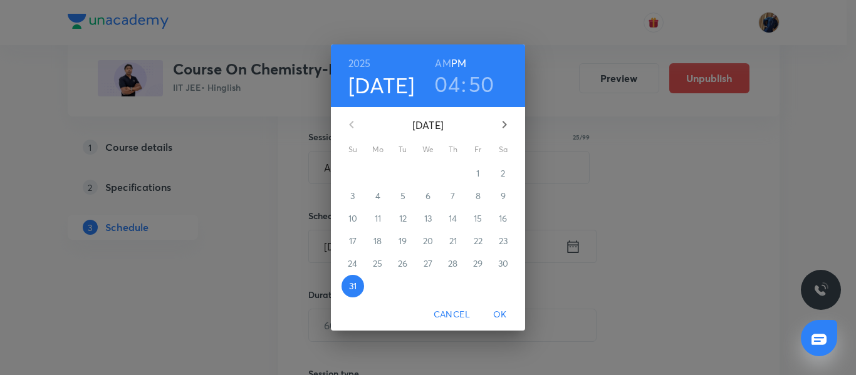
click at [500, 135] on button "button" at bounding box center [505, 125] width 30 height 30
click at [461, 315] on span "Cancel" at bounding box center [452, 315] width 36 height 16
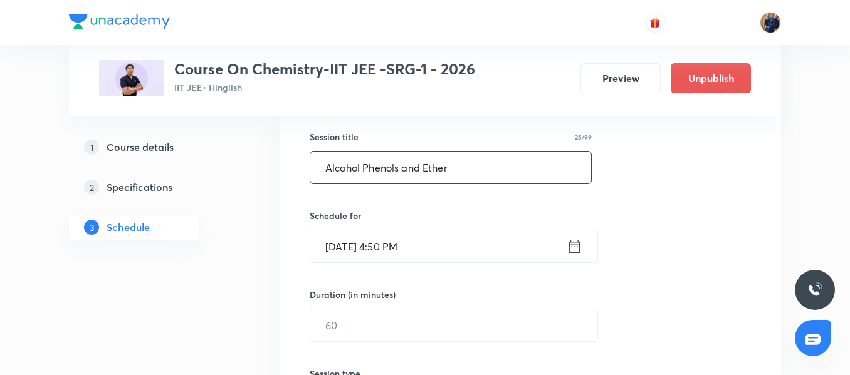
click at [487, 162] on input "Alcohol Phenols and Ether" at bounding box center [450, 168] width 281 height 32
click at [463, 253] on input "Aug 31, 2025, 4:50 PM" at bounding box center [438, 247] width 256 height 32
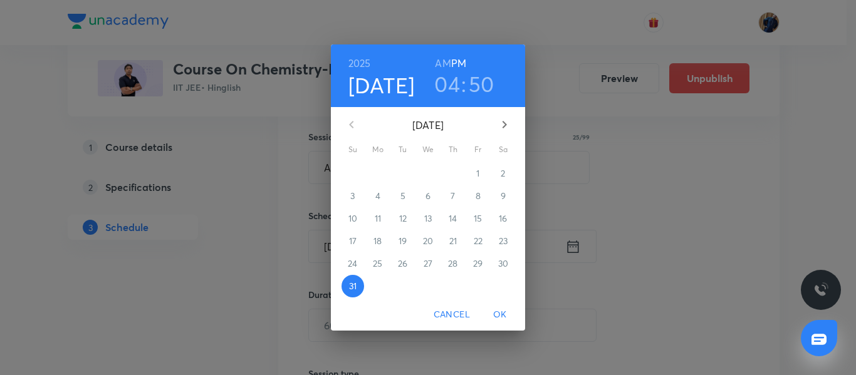
click at [446, 313] on span "Cancel" at bounding box center [452, 315] width 36 height 16
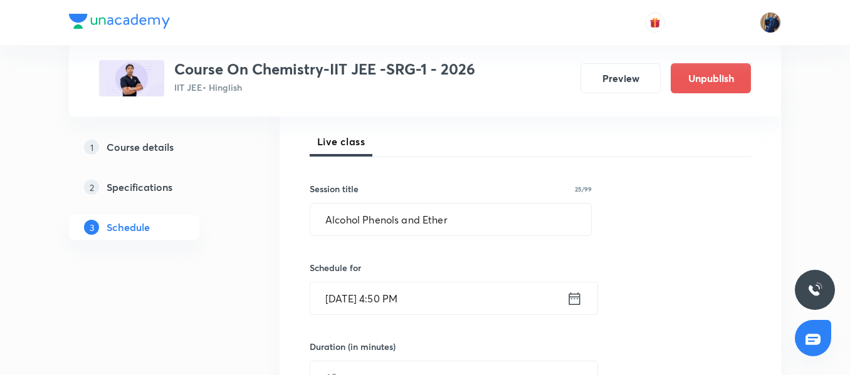
scroll to position [162, 0]
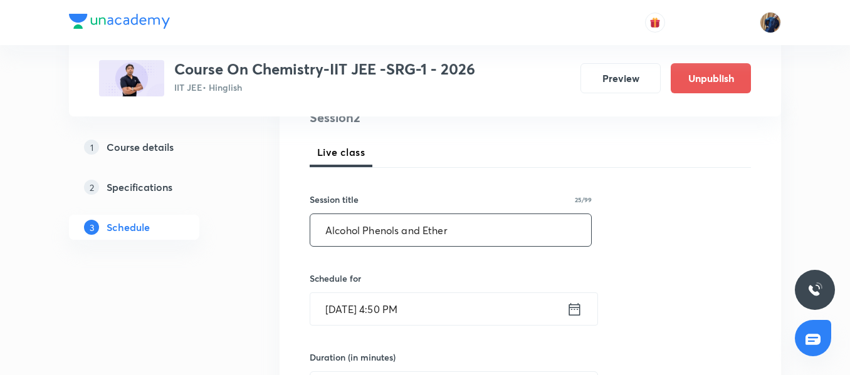
click at [441, 240] on input "Alcohol Phenols and Ether" at bounding box center [450, 230] width 281 height 32
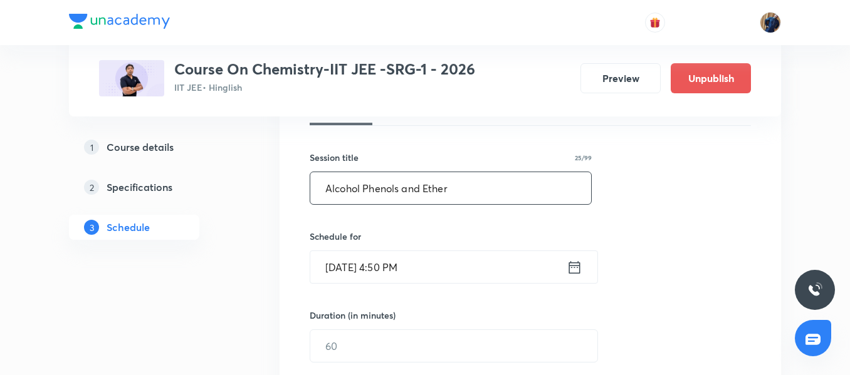
scroll to position [225, 0]
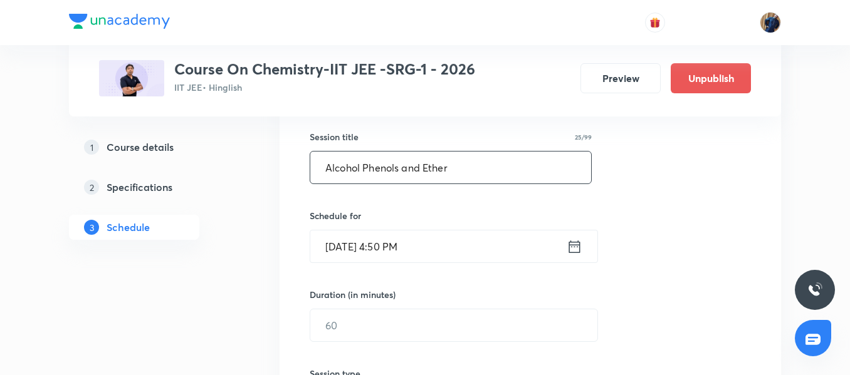
click at [444, 244] on input "Aug 31, 2025, 4:50 PM" at bounding box center [438, 247] width 256 height 32
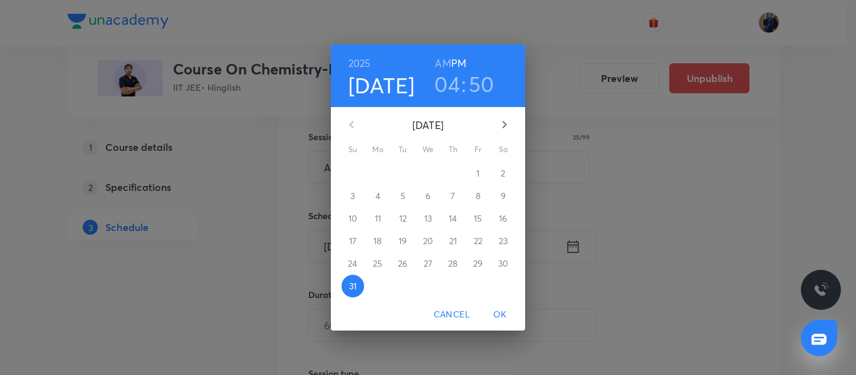
click at [442, 312] on span "Cancel" at bounding box center [452, 315] width 36 height 16
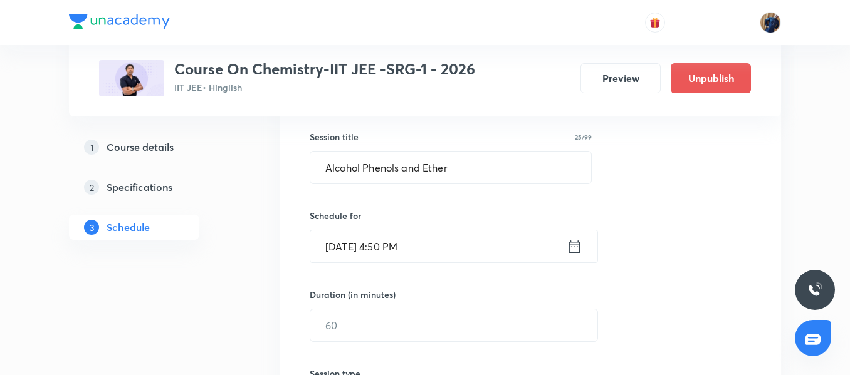
click at [448, 256] on input "Aug 31, 2025, 4:50 PM" at bounding box center [438, 247] width 256 height 32
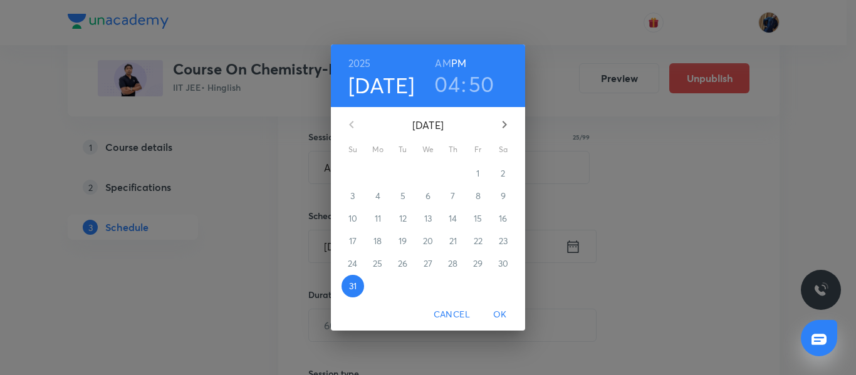
click at [441, 316] on span "Cancel" at bounding box center [452, 315] width 36 height 16
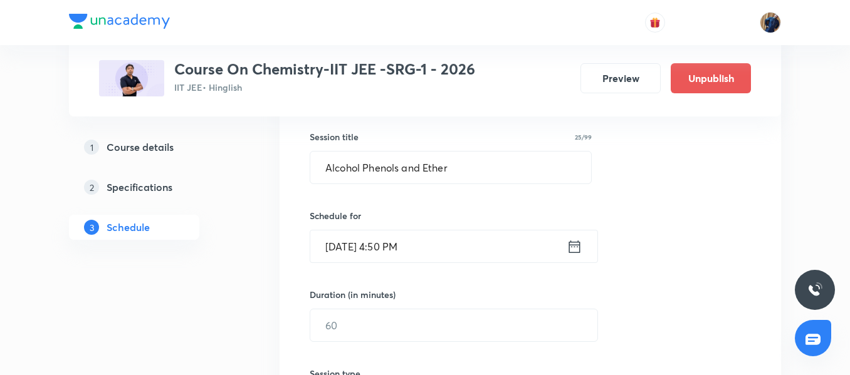
click at [365, 249] on input "Aug 31, 2025, 4:50 PM" at bounding box center [438, 247] width 256 height 32
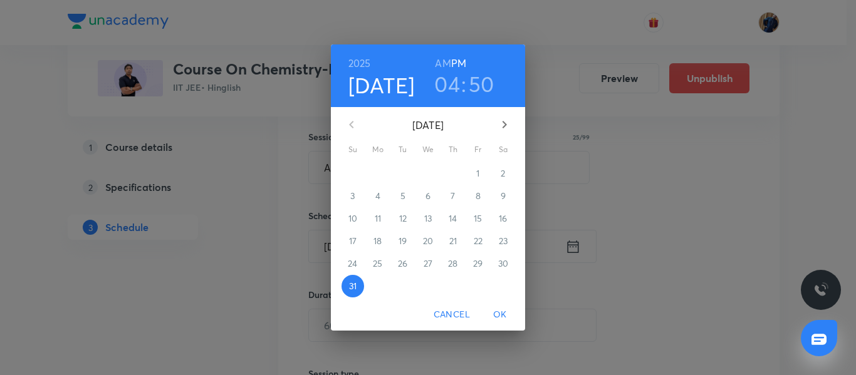
click at [448, 314] on span "Cancel" at bounding box center [452, 315] width 36 height 16
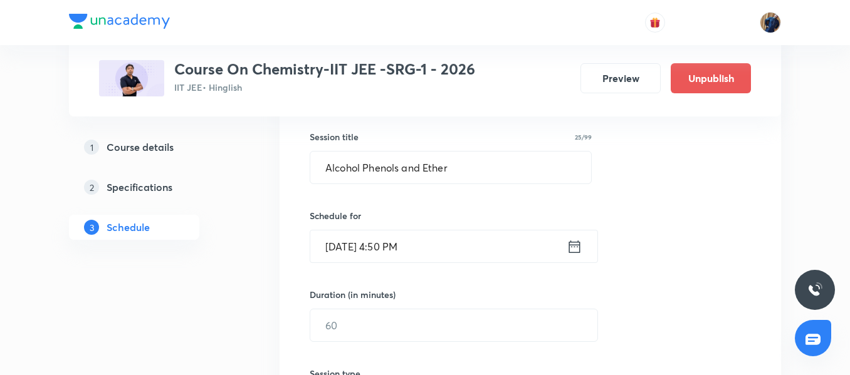
click at [444, 258] on input "Aug 31, 2025, 4:50 PM" at bounding box center [438, 247] width 256 height 32
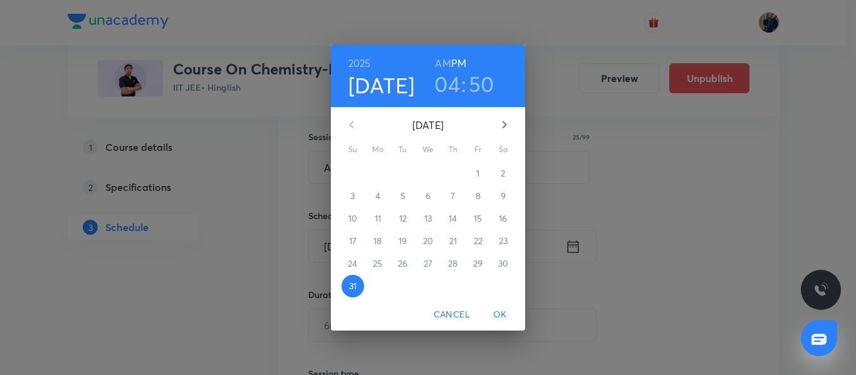
click at [452, 315] on span "Cancel" at bounding box center [452, 315] width 36 height 16
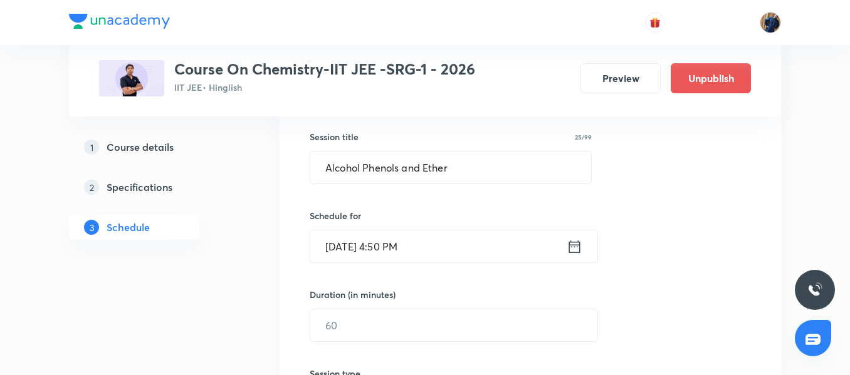
click at [466, 256] on input "Aug 31, 2025, 4:50 PM" at bounding box center [438, 247] width 256 height 32
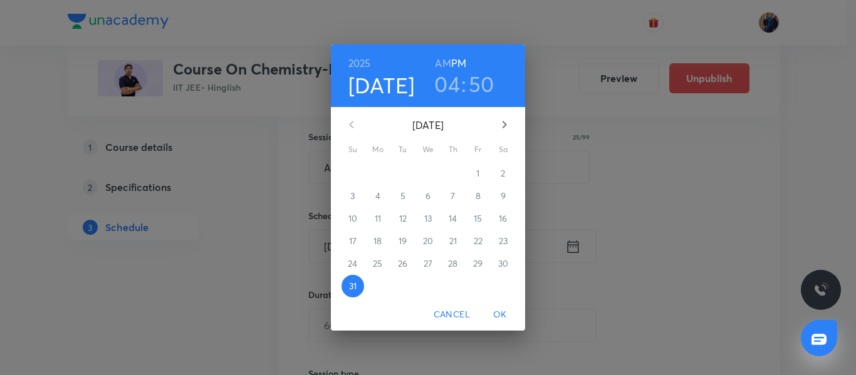
click at [505, 120] on icon "button" at bounding box center [504, 124] width 15 height 15
click at [426, 176] on p "3" at bounding box center [428, 173] width 4 height 13
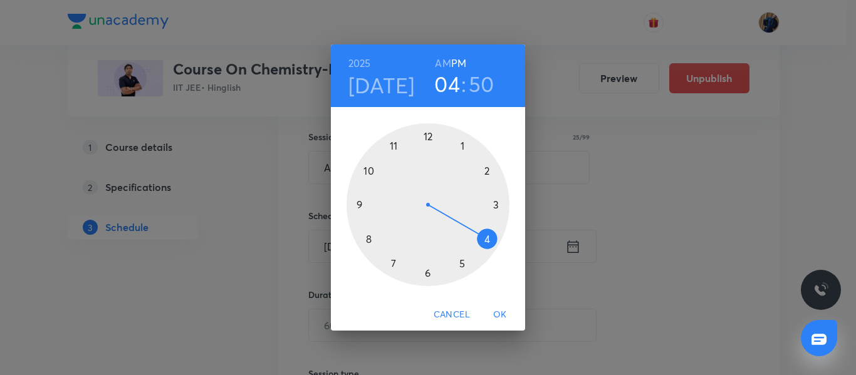
click at [490, 237] on div at bounding box center [428, 204] width 163 height 163
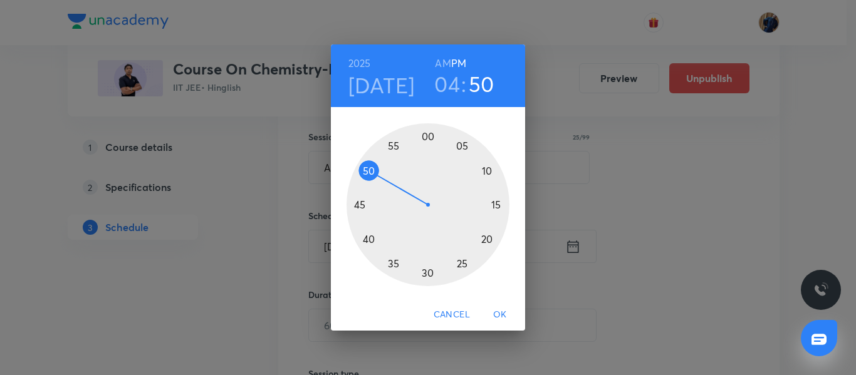
click at [360, 204] on div at bounding box center [428, 204] width 163 height 163
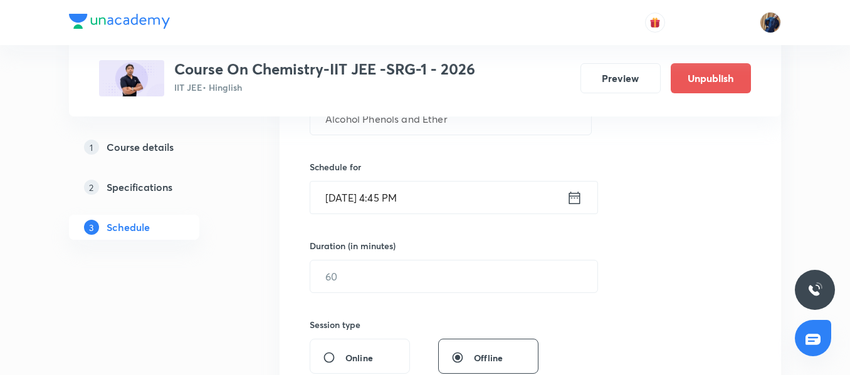
scroll to position [350, 0]
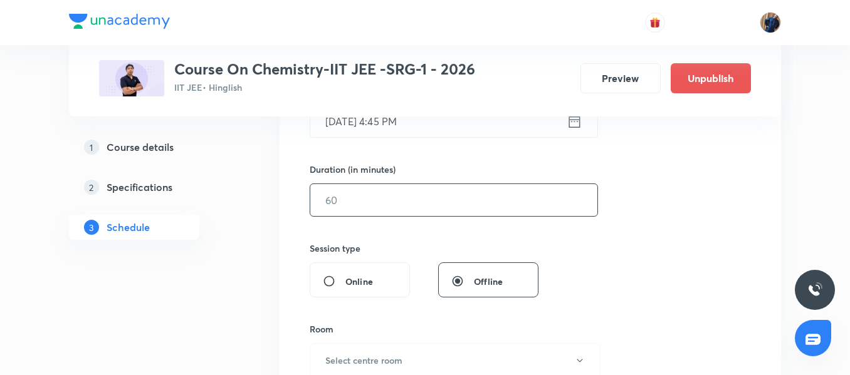
click at [352, 211] on input "text" at bounding box center [453, 200] width 287 height 32
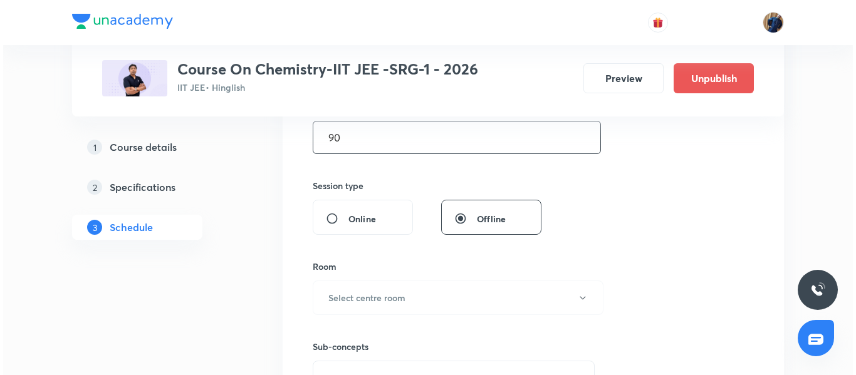
scroll to position [476, 0]
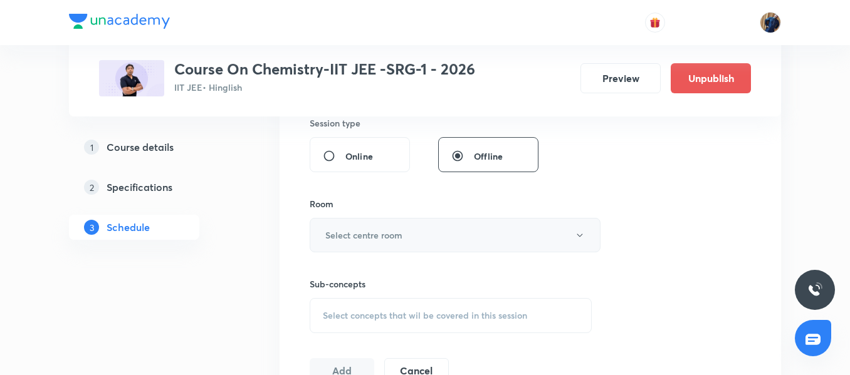
type input "90"
click at [365, 227] on button "Select centre room" at bounding box center [455, 235] width 291 height 34
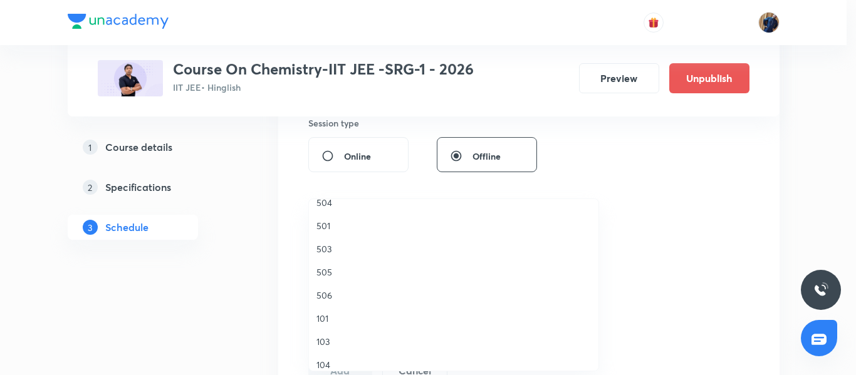
scroll to position [251, 0]
click at [335, 259] on li "506" at bounding box center [454, 266] width 290 height 23
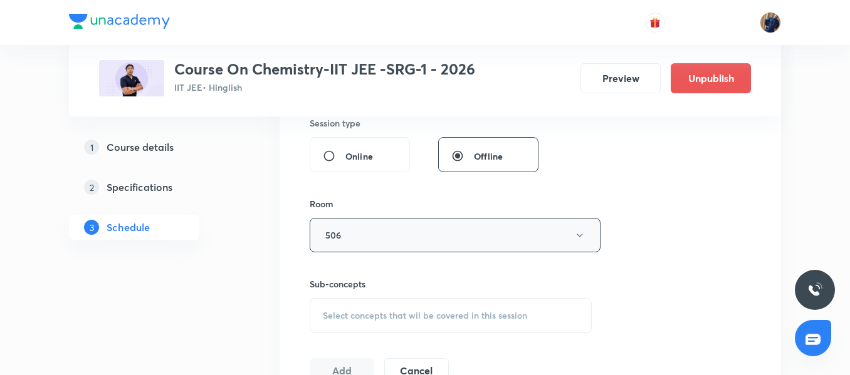
click at [354, 236] on button "506" at bounding box center [455, 235] width 291 height 34
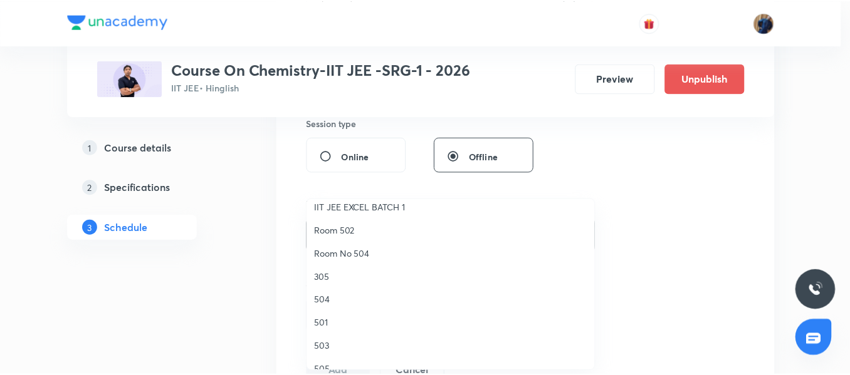
scroll to position [125, 0]
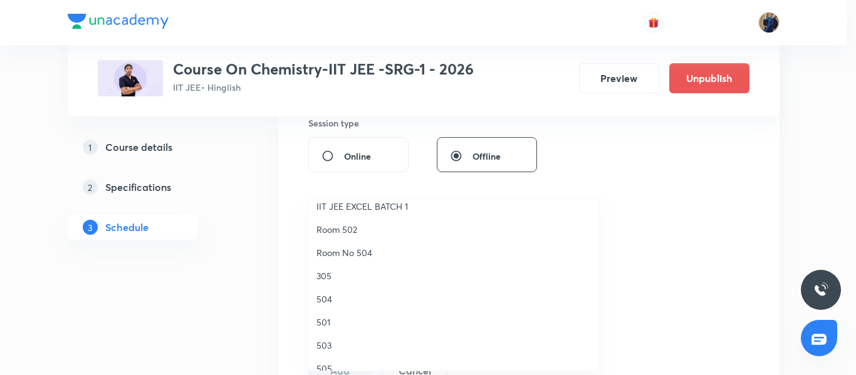
click at [350, 227] on span "Room 502" at bounding box center [454, 229] width 275 height 13
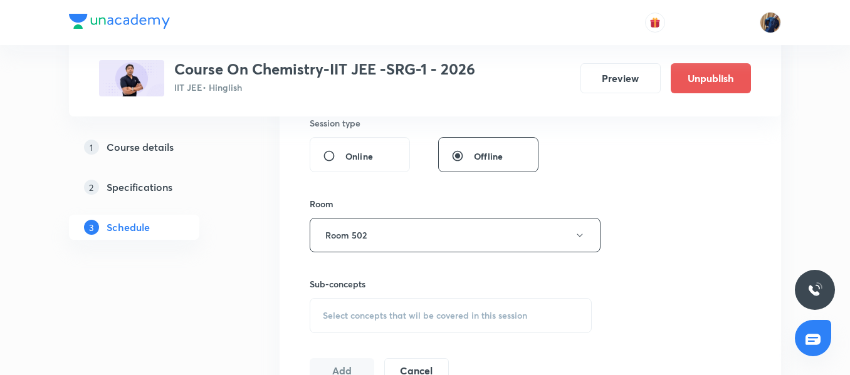
scroll to position [601, 0]
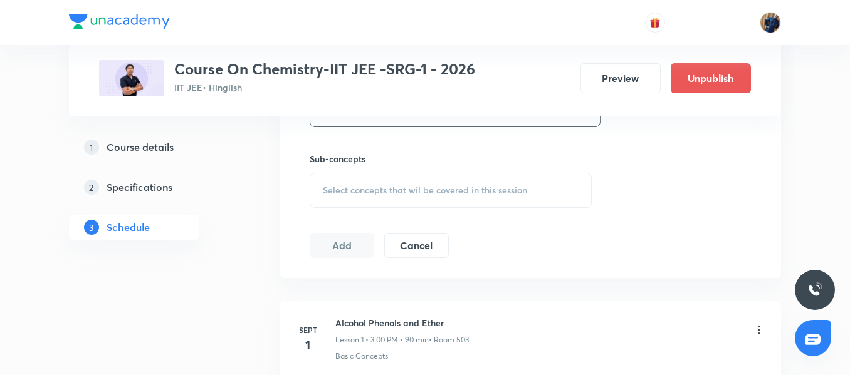
click at [380, 176] on div "Select concepts that wil be covered in this session" at bounding box center [451, 190] width 282 height 35
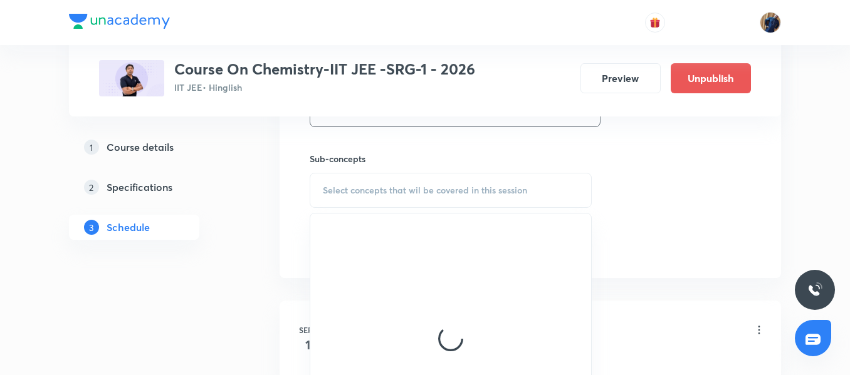
scroll to position [664, 0]
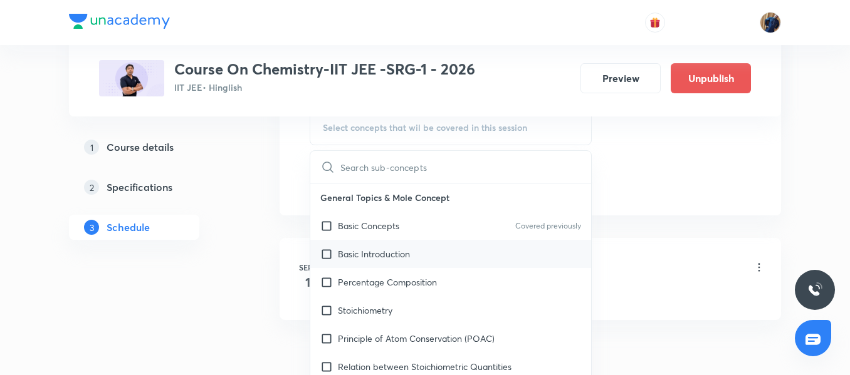
click at [396, 244] on div "Basic Introduction" at bounding box center [450, 254] width 281 height 28
checkbox input "true"
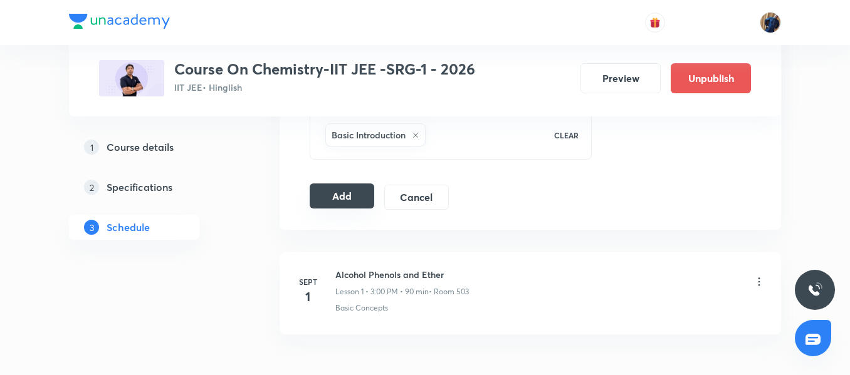
click at [320, 202] on button "Add" at bounding box center [342, 196] width 65 height 25
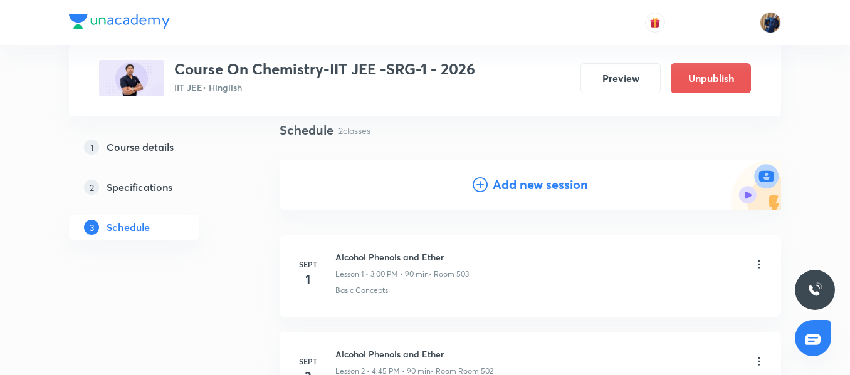
scroll to position [248, 0]
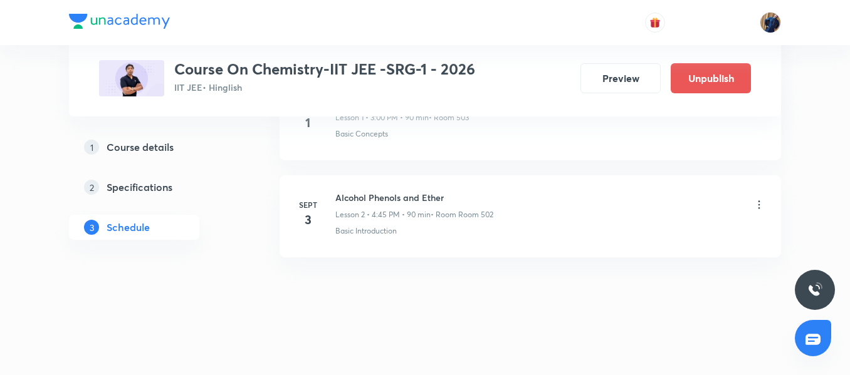
click at [426, 200] on h6 "Alcohol Phenols and Ether" at bounding box center [414, 197] width 158 height 13
copy h6 "Alcohol Phenols and Ether"
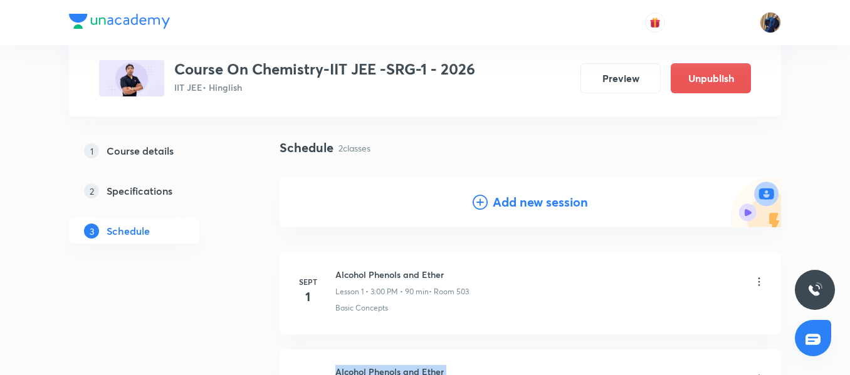
scroll to position [60, 0]
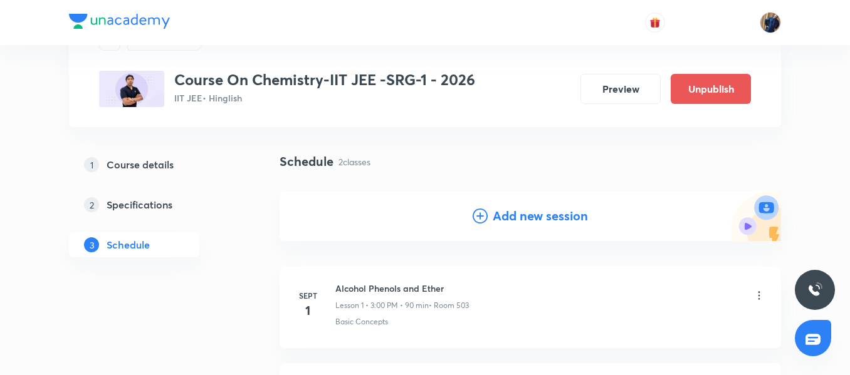
click at [515, 209] on h4 "Add new session" at bounding box center [540, 216] width 95 height 19
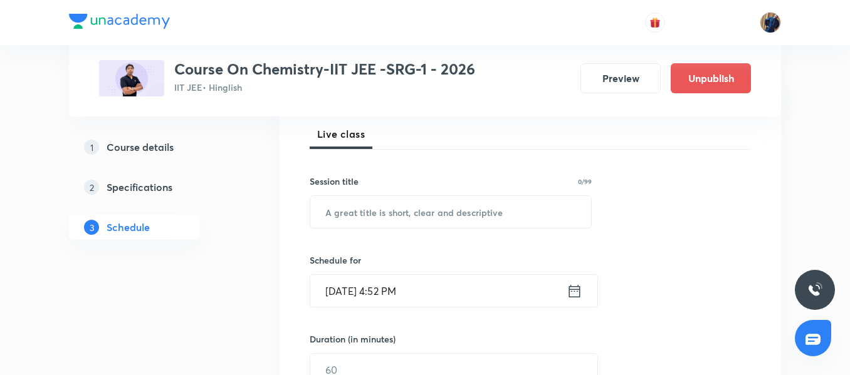
scroll to position [185, 0]
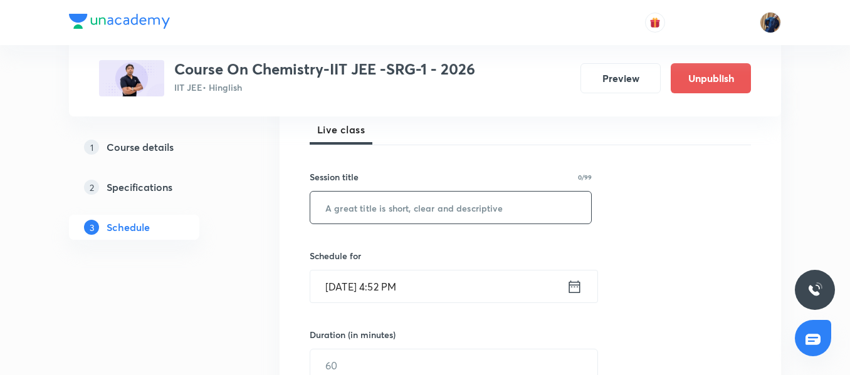
click at [399, 209] on input "text" at bounding box center [450, 208] width 281 height 32
paste input "Alcohol Phenols and Ether"
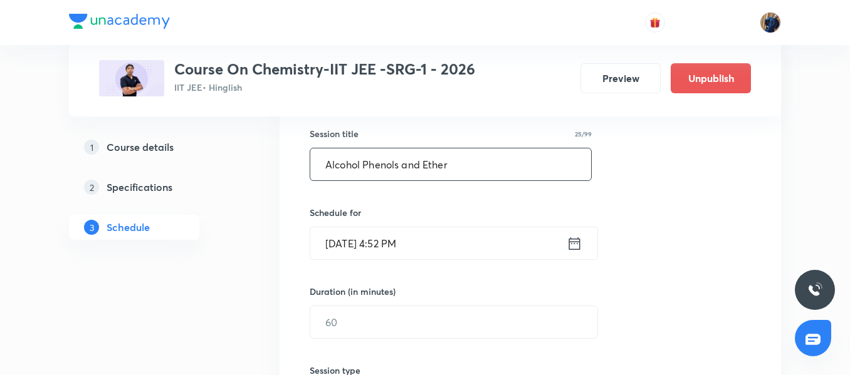
scroll to position [248, 0]
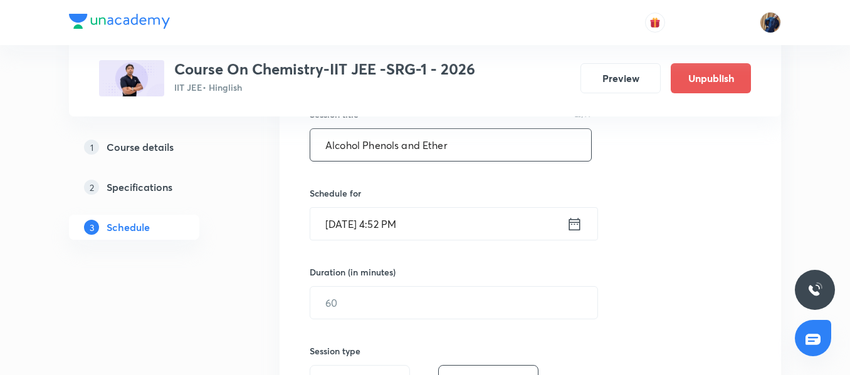
type input "Alcohol Phenols and Ether"
click at [448, 217] on input "Aug 31, 2025, 4:52 PM" at bounding box center [438, 224] width 256 height 32
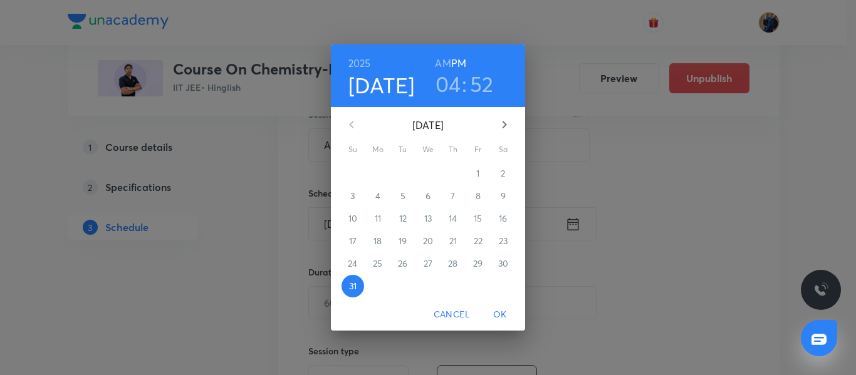
click at [505, 129] on icon "button" at bounding box center [504, 124] width 15 height 15
click at [454, 177] on p "4" at bounding box center [453, 173] width 5 height 13
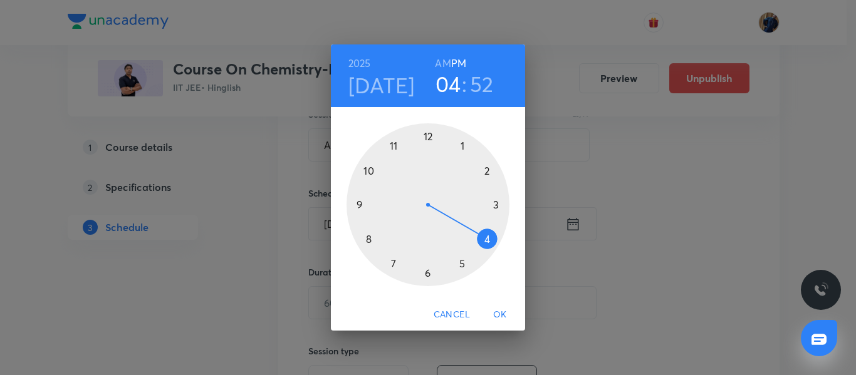
click at [489, 240] on div at bounding box center [428, 204] width 163 height 163
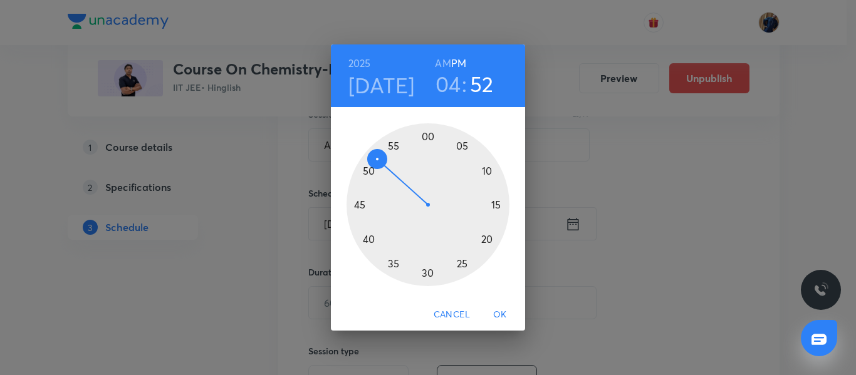
click at [358, 207] on div at bounding box center [428, 204] width 163 height 163
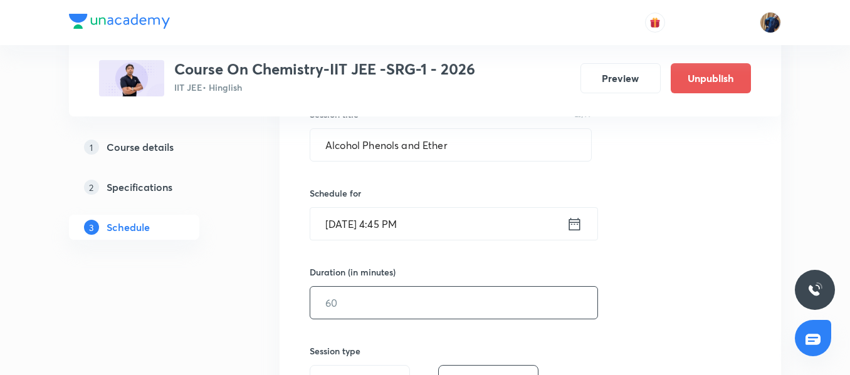
click at [372, 302] on input "text" at bounding box center [453, 303] width 287 height 32
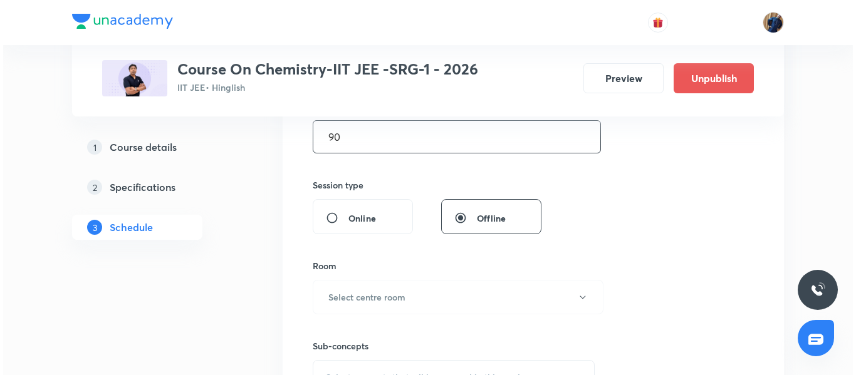
scroll to position [436, 0]
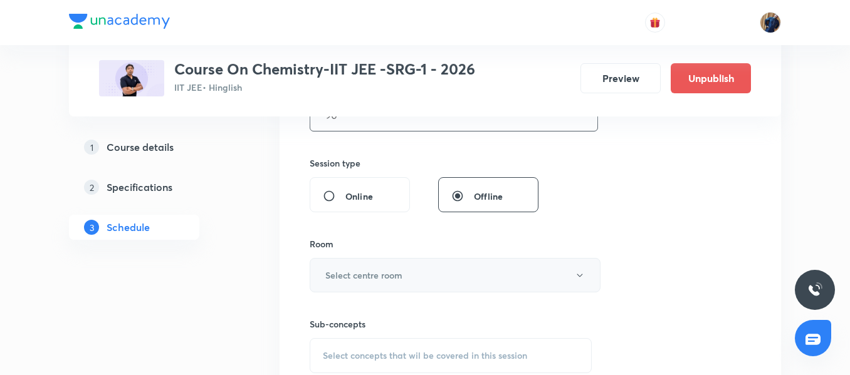
type input "90"
click at [365, 260] on button "Select centre room" at bounding box center [455, 275] width 291 height 34
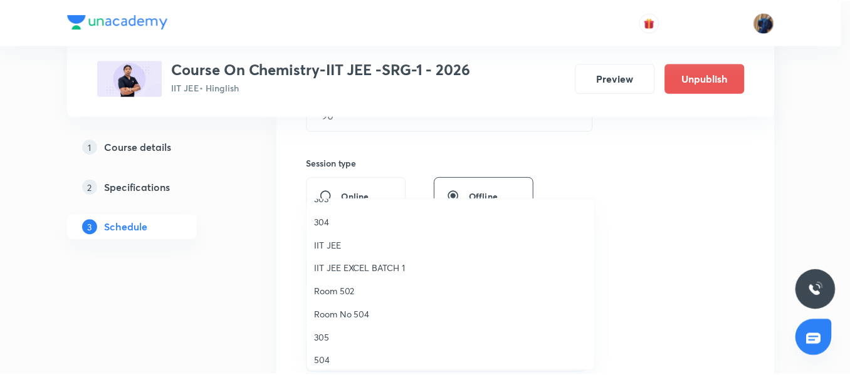
scroll to position [125, 0]
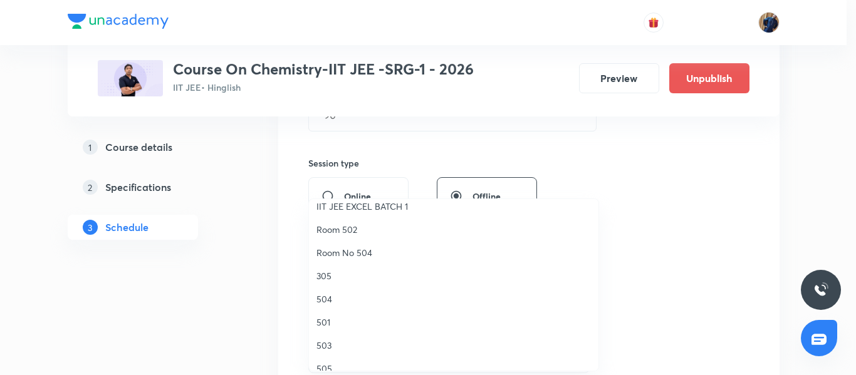
click at [262, 258] on div at bounding box center [428, 187] width 856 height 375
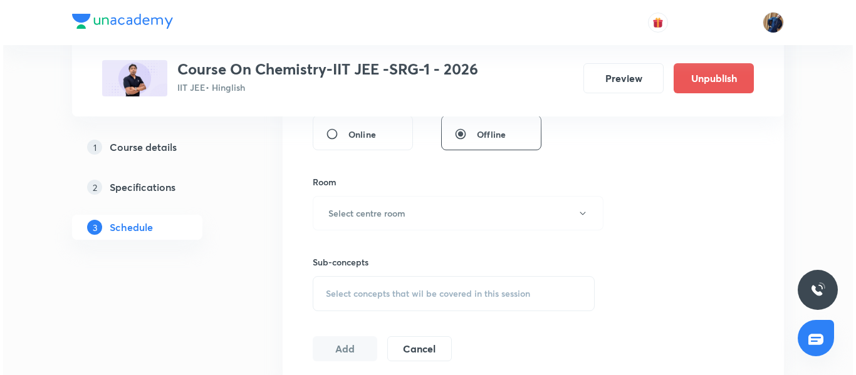
scroll to position [498, 0]
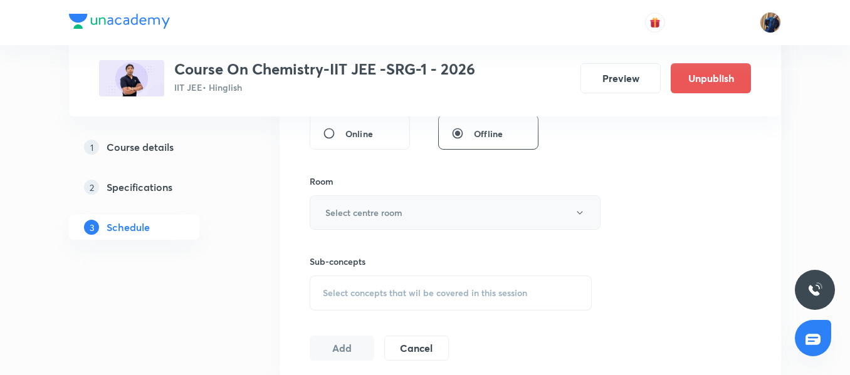
click at [380, 223] on button "Select centre room" at bounding box center [455, 213] width 291 height 34
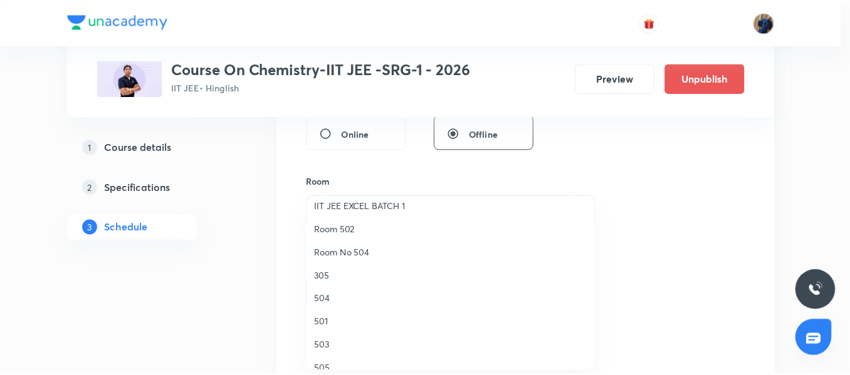
scroll to position [188, 0]
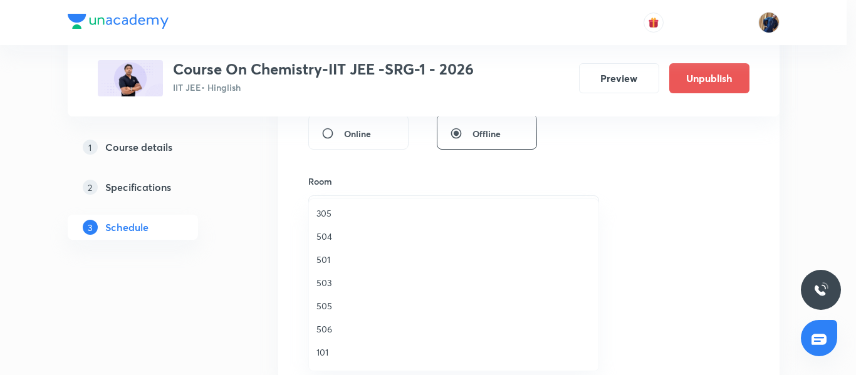
click at [343, 286] on span "503" at bounding box center [454, 282] width 275 height 13
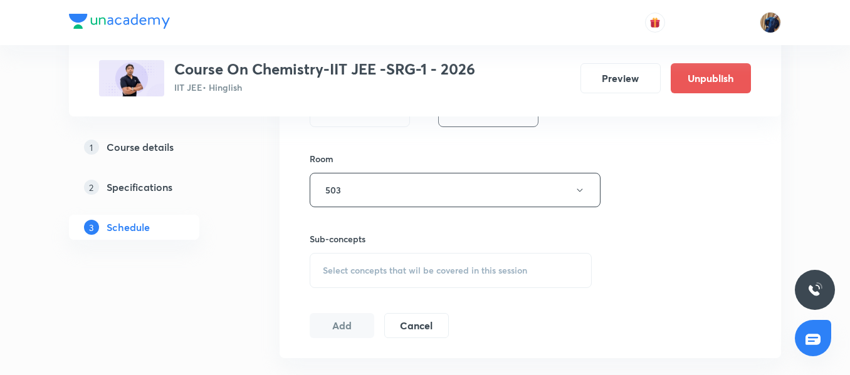
scroll to position [561, 0]
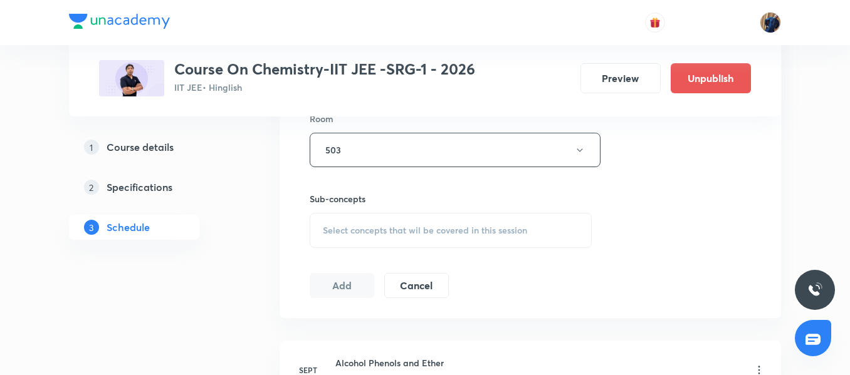
click at [370, 209] on div "Sub-concepts Select concepts that wil be covered in this session" at bounding box center [451, 220] width 282 height 56
click at [370, 234] on span "Select concepts that wil be covered in this session" at bounding box center [425, 231] width 204 height 10
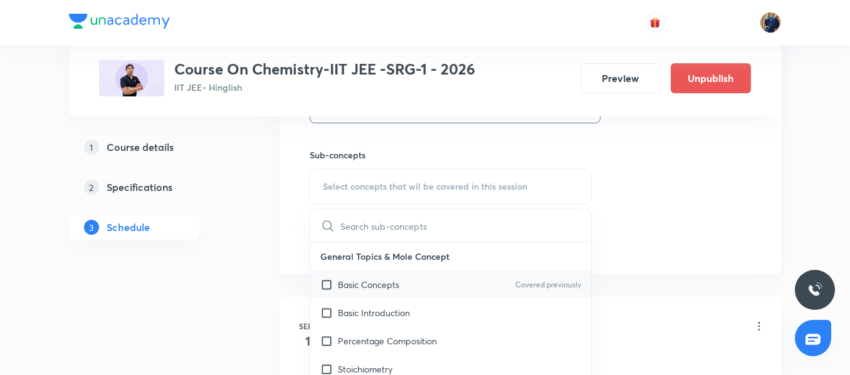
scroll to position [624, 0]
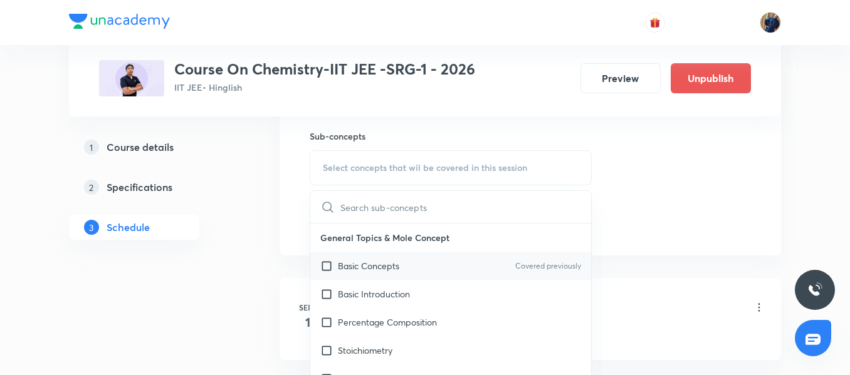
click at [360, 257] on div "Basic Concepts Covered previously" at bounding box center [450, 266] width 281 height 28
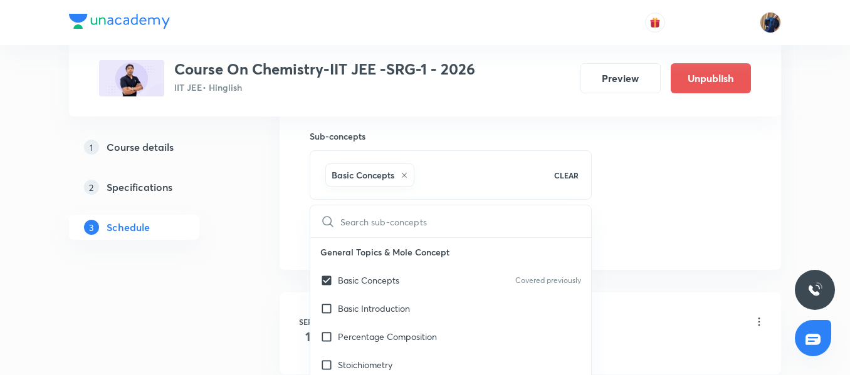
checkbox input "true"
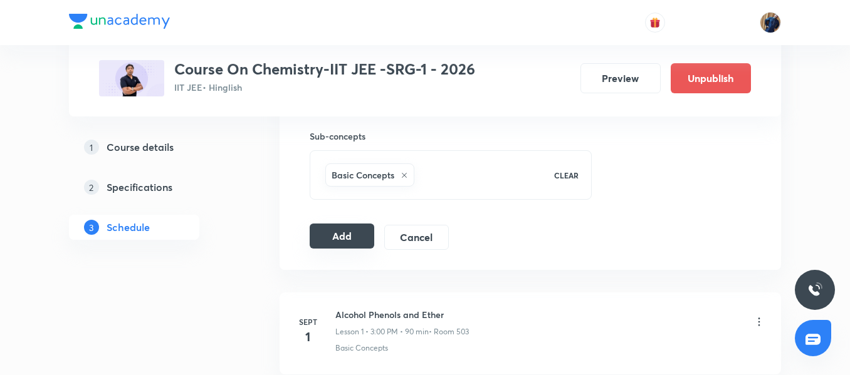
click at [342, 232] on button "Add" at bounding box center [342, 236] width 65 height 25
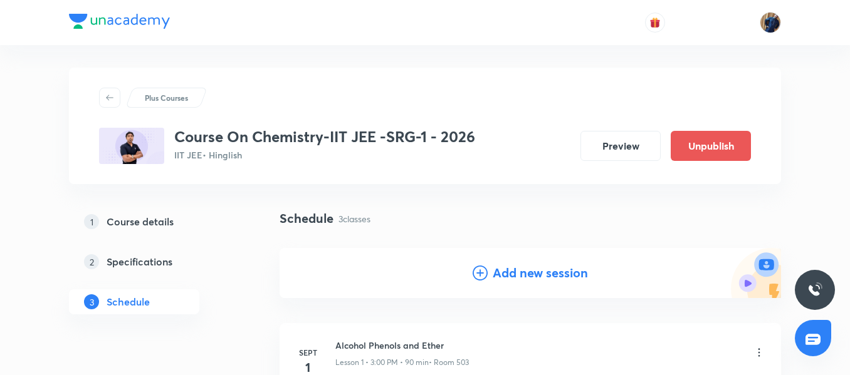
scroll to position [0, 0]
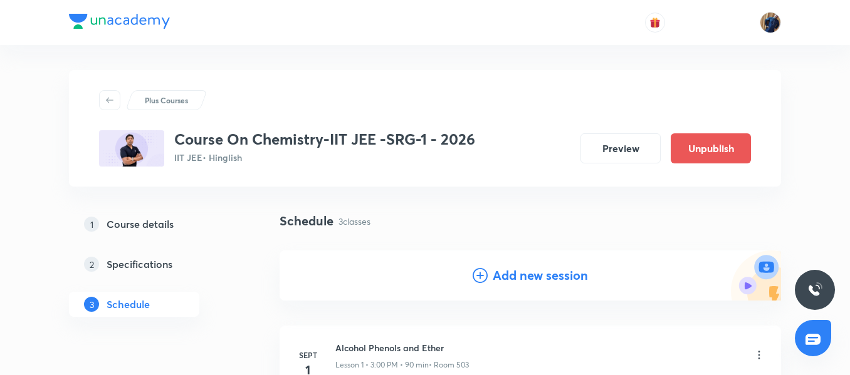
click at [518, 261] on div "Add new session" at bounding box center [530, 276] width 501 height 50
click at [511, 272] on h4 "Add new session" at bounding box center [540, 275] width 95 height 19
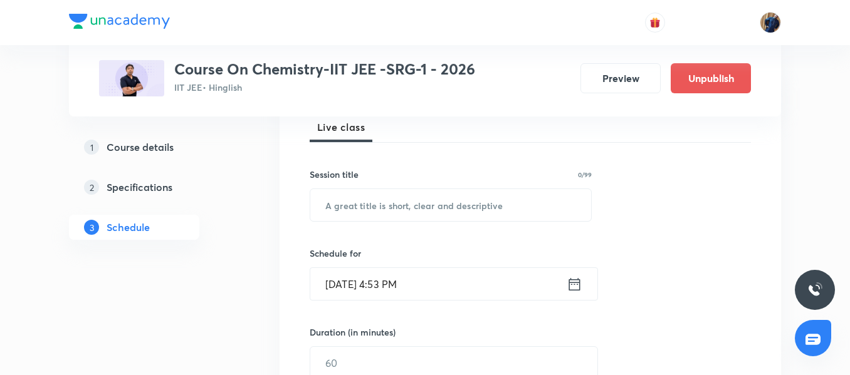
scroll to position [188, 0]
click at [365, 202] on input "text" at bounding box center [450, 205] width 281 height 32
paste input "Alcohol Phenols and Ether"
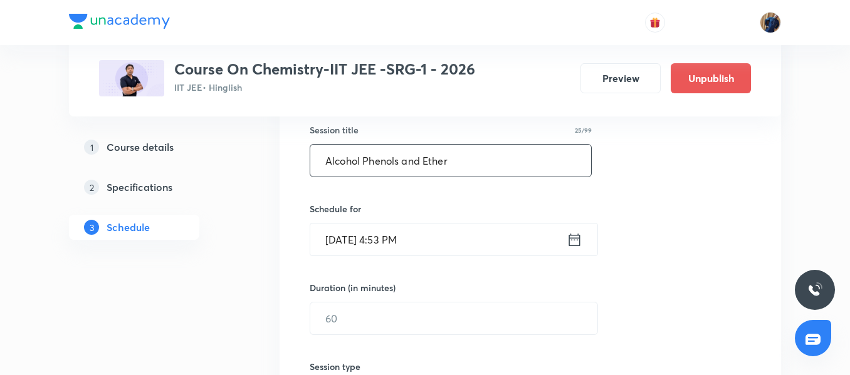
scroll to position [251, 0]
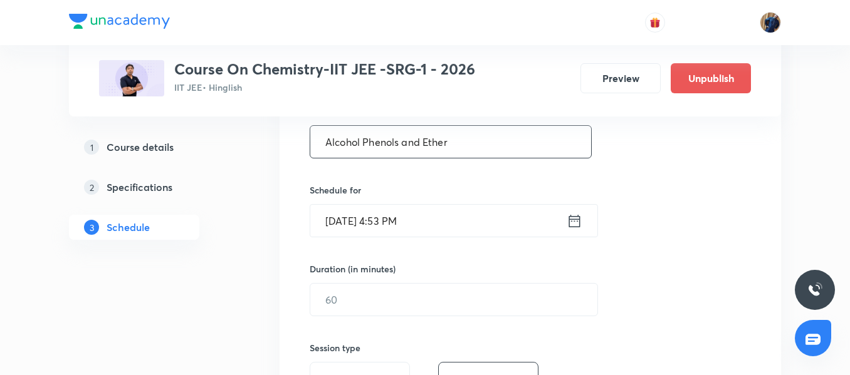
type input "Alcohol Phenols and Ether"
click at [459, 218] on input "Aug 31, 2025, 4:53 PM" at bounding box center [438, 221] width 256 height 32
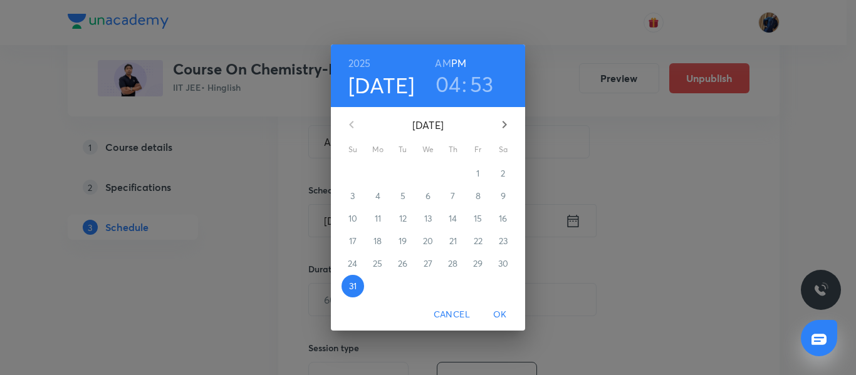
click at [496, 127] on button "button" at bounding box center [505, 125] width 30 height 30
click at [511, 169] on span "6" at bounding box center [503, 173] width 23 height 13
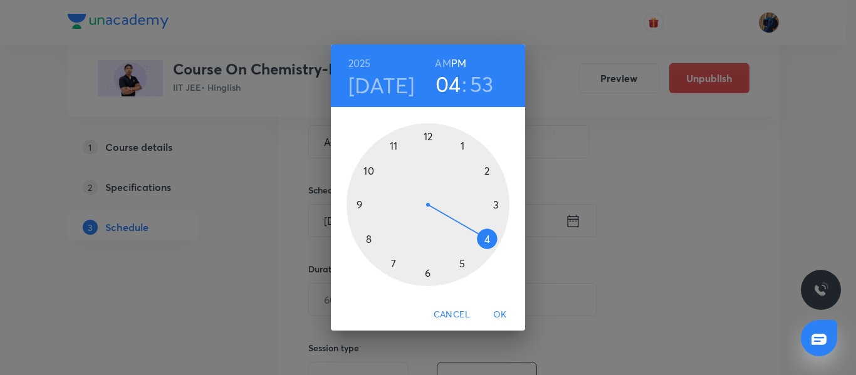
click at [496, 207] on div at bounding box center [428, 204] width 163 height 163
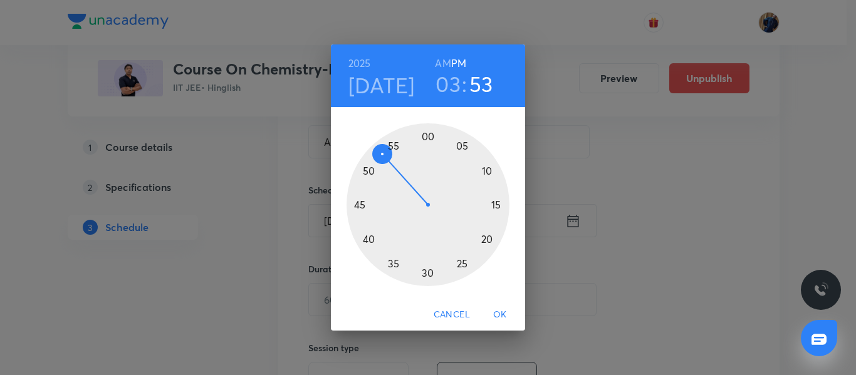
click at [429, 137] on div at bounding box center [428, 204] width 163 height 163
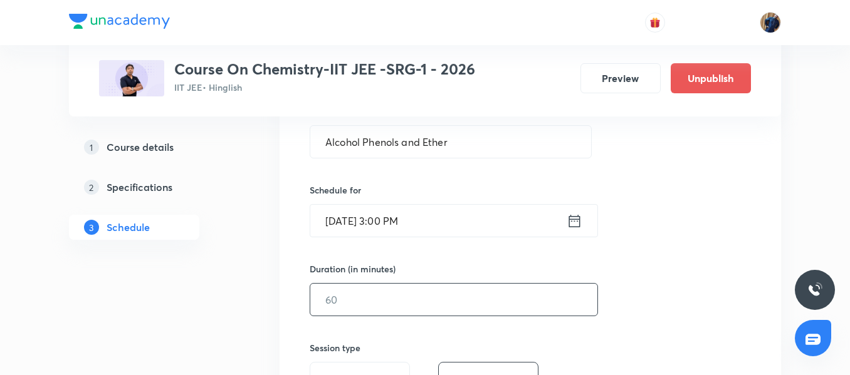
click at [362, 287] on input "text" at bounding box center [453, 300] width 287 height 32
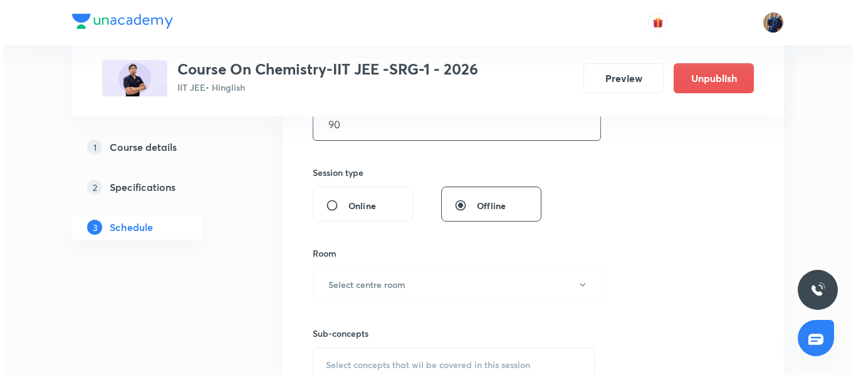
scroll to position [439, 0]
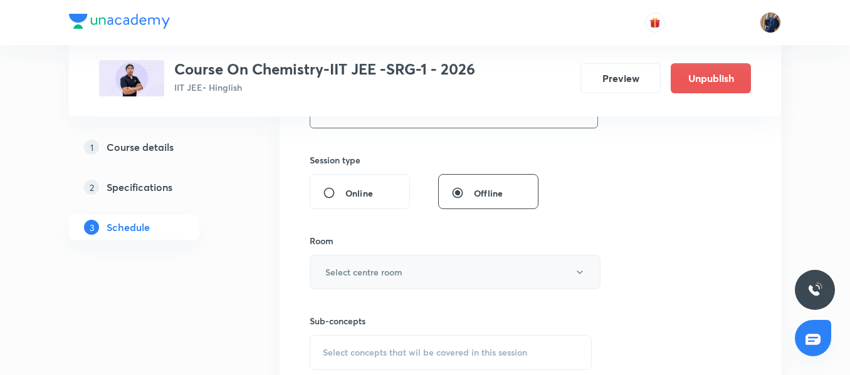
type input "90"
click at [355, 268] on h6 "Select centre room" at bounding box center [363, 272] width 77 height 13
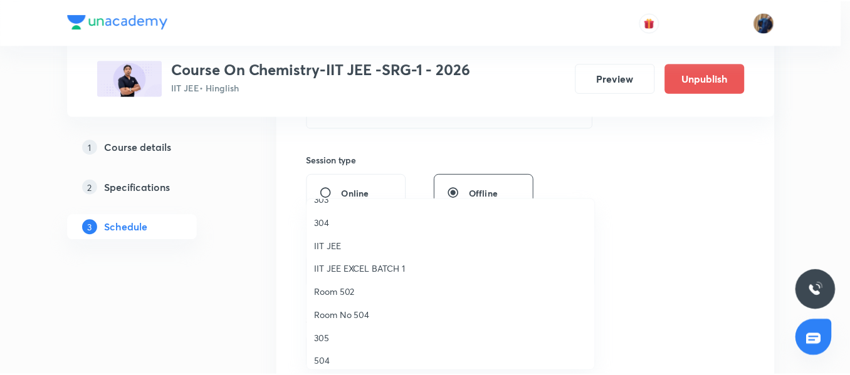
scroll to position [63, 0]
click at [349, 291] on span "Room 502" at bounding box center [454, 292] width 275 height 13
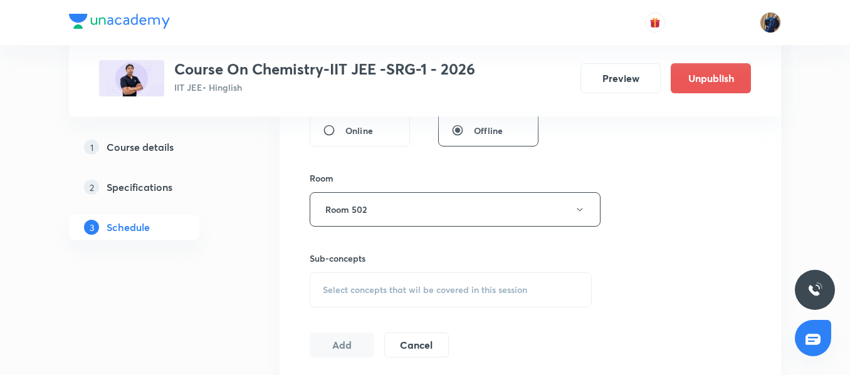
click at [352, 291] on span "Select concepts that wil be covered in this session" at bounding box center [425, 290] width 204 height 10
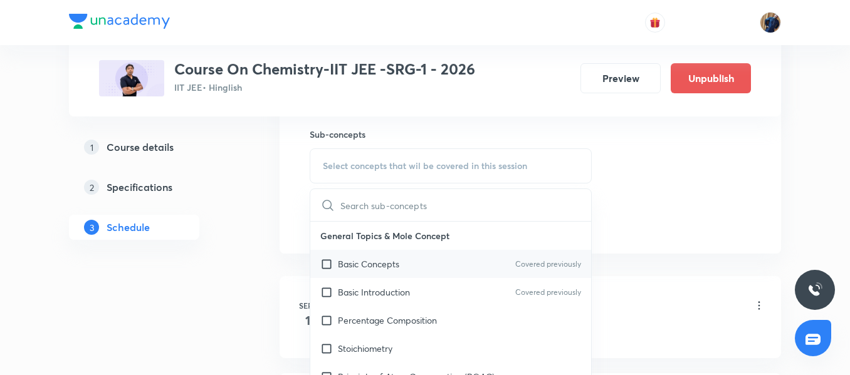
scroll to position [627, 0]
click at [344, 256] on div "Basic Concepts Covered previously" at bounding box center [450, 263] width 281 height 28
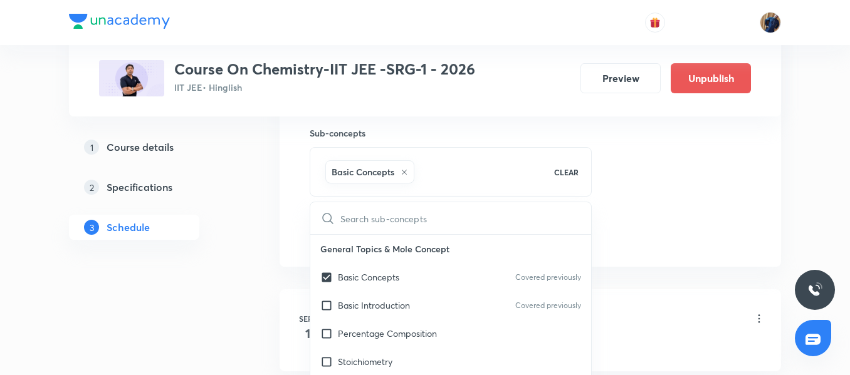
checkbox input "true"
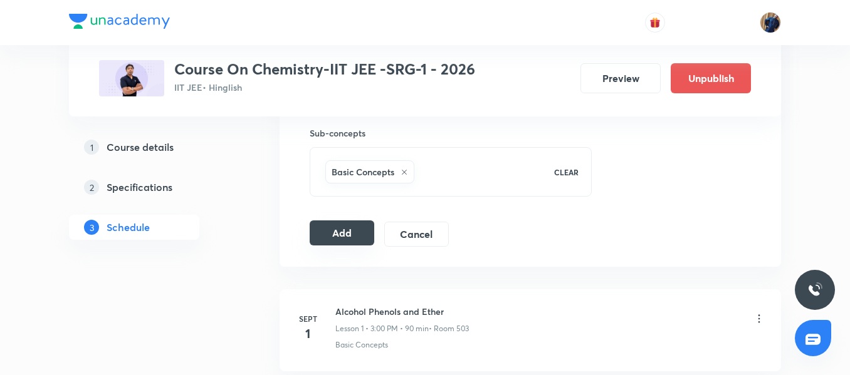
click at [334, 229] on button "Add" at bounding box center [342, 233] width 65 height 25
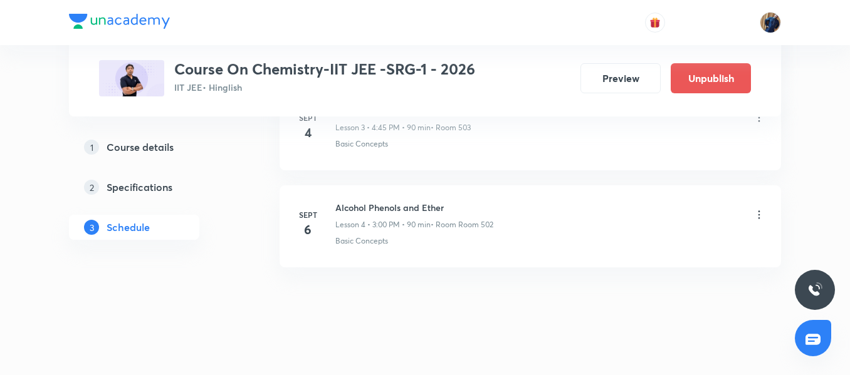
scroll to position [442, 0]
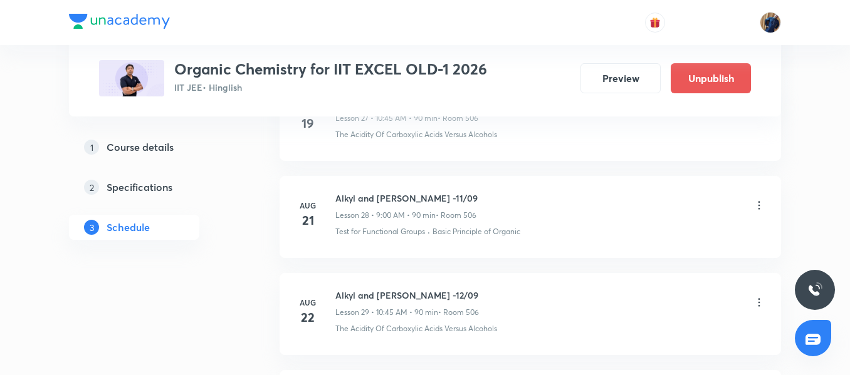
scroll to position [4225, 0]
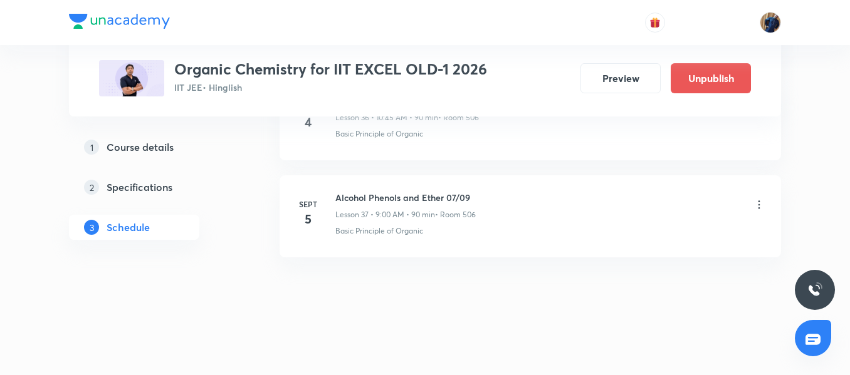
click at [364, 191] on h6 "Alcohol Phenols and Ether 07/09" at bounding box center [405, 197] width 140 height 13
click at [435, 192] on h6 "Alcohol Phenols and Ether 07/09" at bounding box center [405, 197] width 140 height 13
drag, startPoint x: 446, startPoint y: 195, endPoint x: 335, endPoint y: 196, distance: 110.9
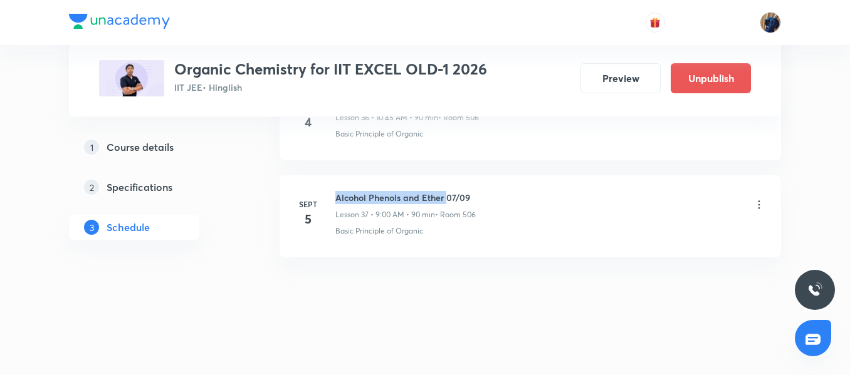
click at [335, 196] on div "Sept 5 Alcohol Phenols and Ether 07/09 Lesson 37 • 9:00 AM • 90 min • Room 506 …" at bounding box center [530, 214] width 470 height 46
copy h6 "Alcohol Phenols and Ether"
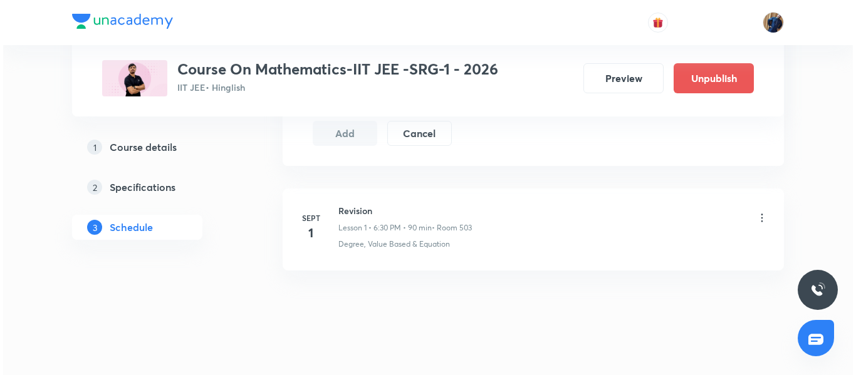
scroll to position [726, 0]
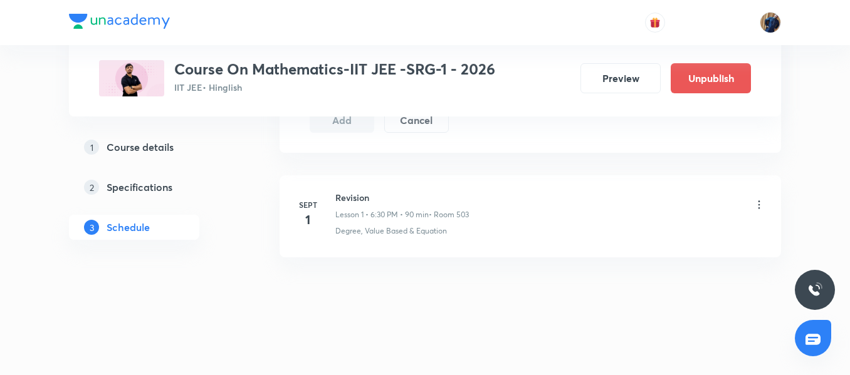
click at [757, 205] on icon at bounding box center [759, 205] width 13 height 13
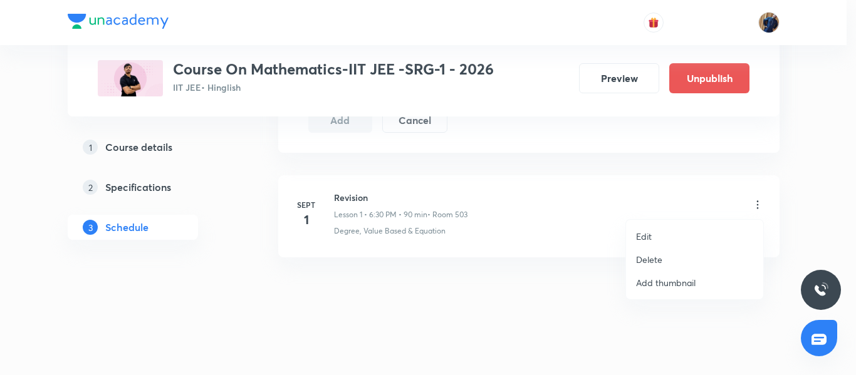
click at [660, 238] on li "Edit" at bounding box center [694, 236] width 137 height 23
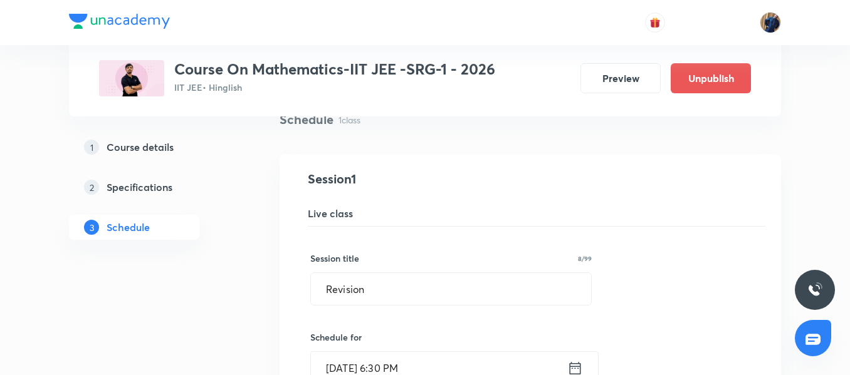
scroll to position [131, 0]
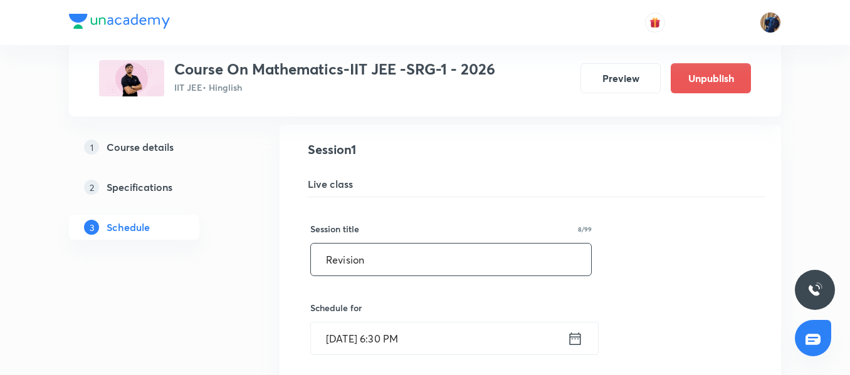
drag, startPoint x: 412, startPoint y: 249, endPoint x: 174, endPoint y: 237, distance: 238.5
paste input "Differential Equations"
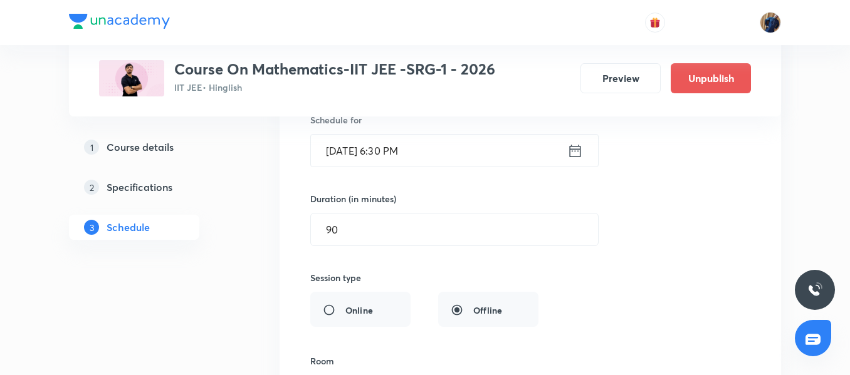
scroll to position [507, 0]
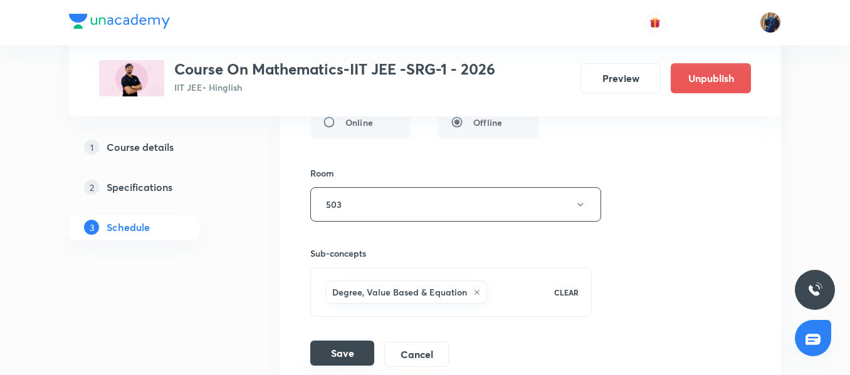
type input "Differential Equations"
click at [350, 343] on button "Save" at bounding box center [342, 353] width 64 height 25
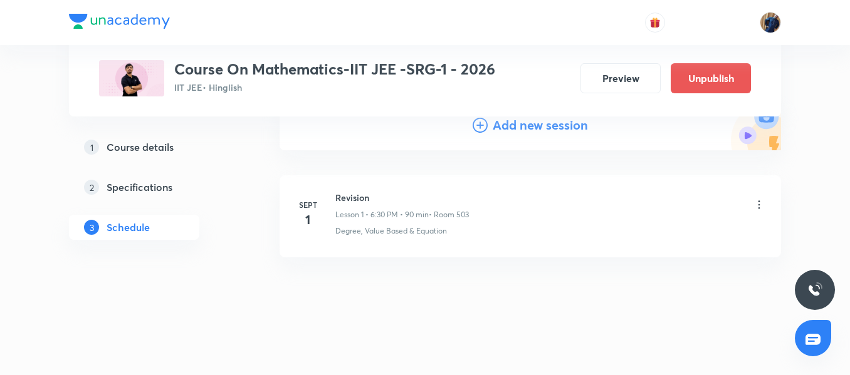
scroll to position [150, 0]
click at [377, 198] on h6 "Differential Equations" at bounding box center [402, 197] width 134 height 13
copy h6 "Differential Equations"
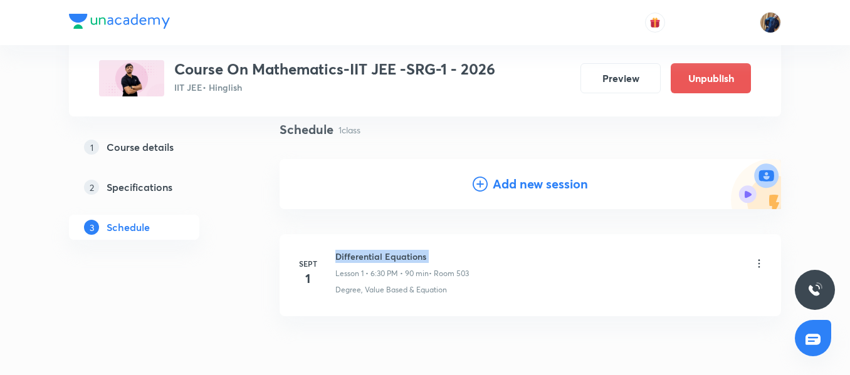
scroll to position [0, 0]
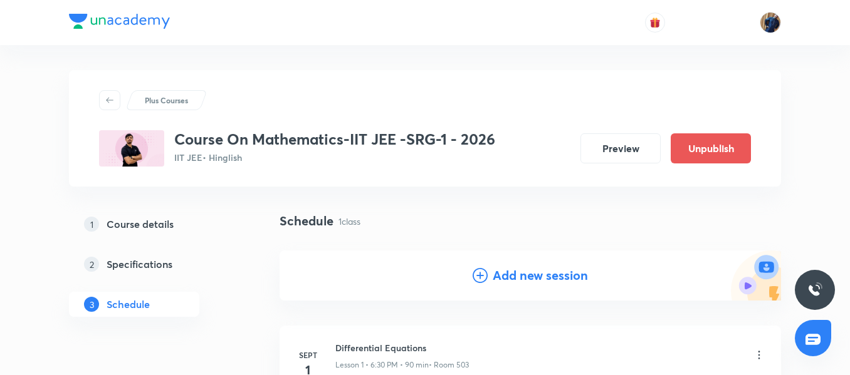
click at [538, 275] on h4 "Add new session" at bounding box center [540, 275] width 95 height 19
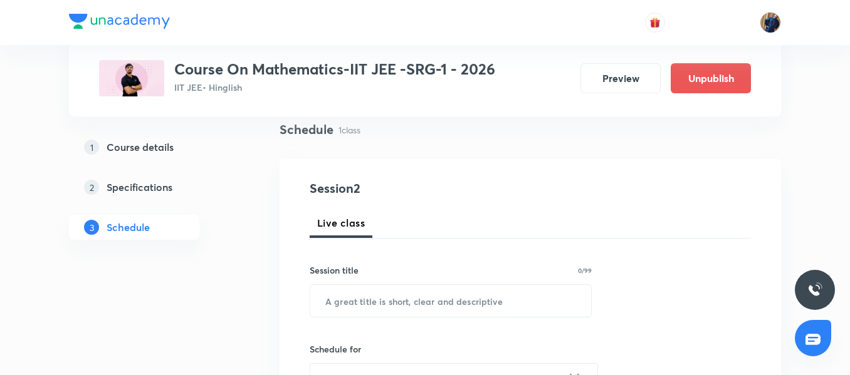
scroll to position [188, 0]
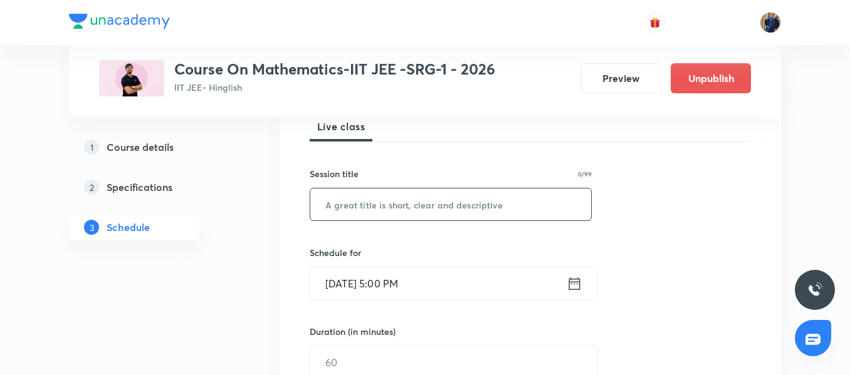
click at [382, 207] on input "text" at bounding box center [450, 205] width 281 height 32
paste input "Differential Equations"
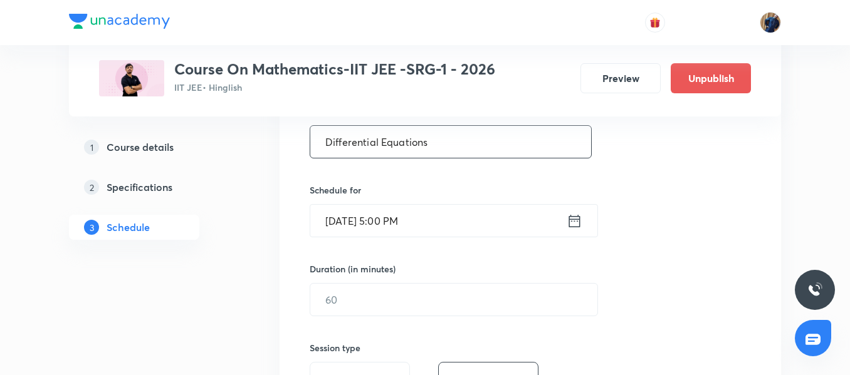
type input "Differential Equations"
click at [461, 219] on input "[DATE] 5:00 PM" at bounding box center [438, 221] width 256 height 32
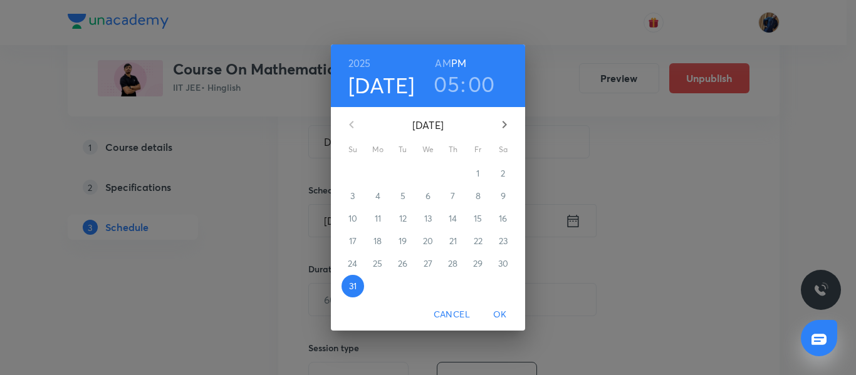
click at [513, 127] on button "button" at bounding box center [505, 125] width 30 height 30
click at [453, 314] on span "Cancel" at bounding box center [452, 315] width 36 height 16
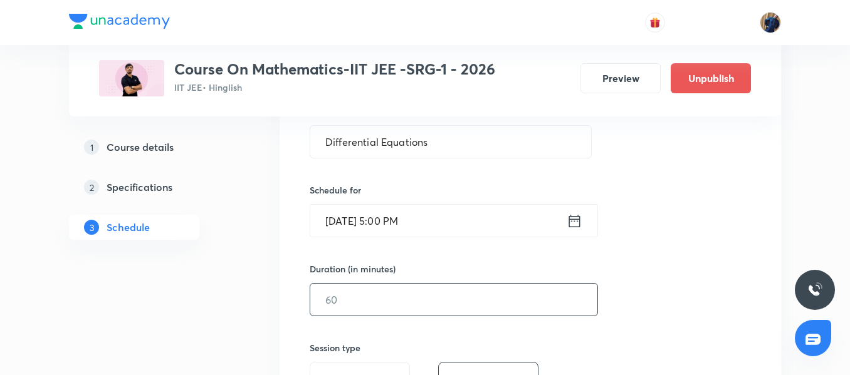
click at [351, 305] on input "text" at bounding box center [453, 300] width 287 height 32
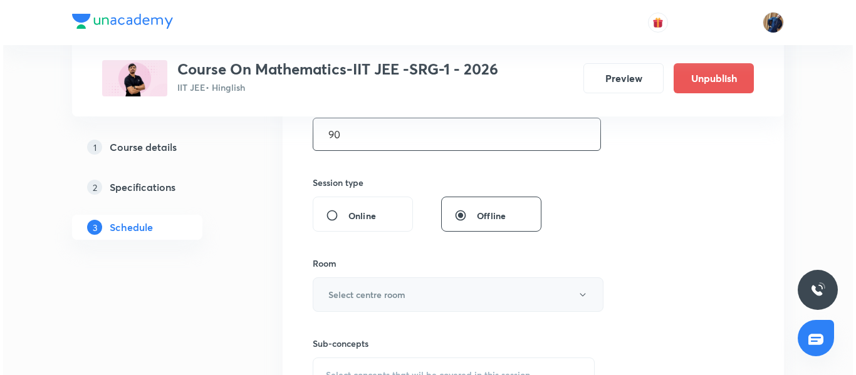
scroll to position [439, 0]
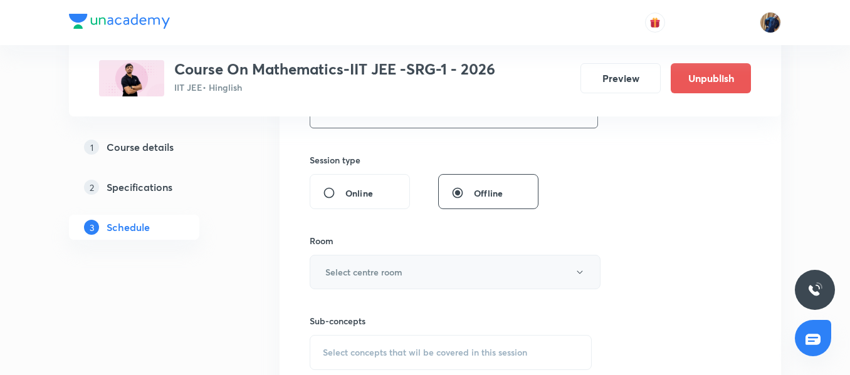
type input "90"
click at [349, 273] on h6 "Select centre room" at bounding box center [363, 272] width 77 height 13
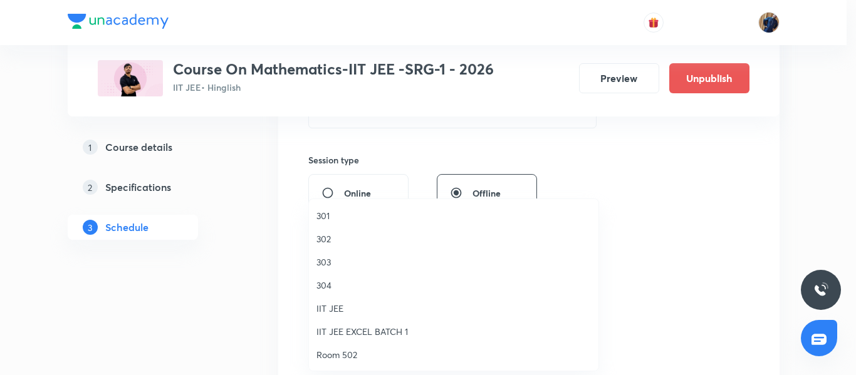
click at [256, 285] on div at bounding box center [428, 187] width 856 height 375
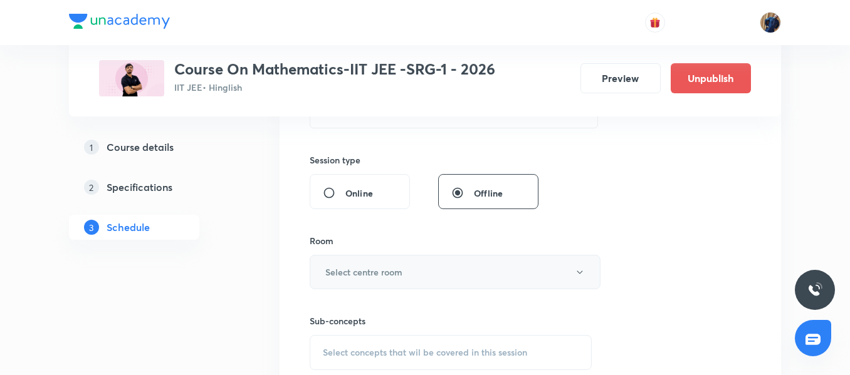
click at [351, 271] on h6 "Select centre room" at bounding box center [363, 272] width 77 height 13
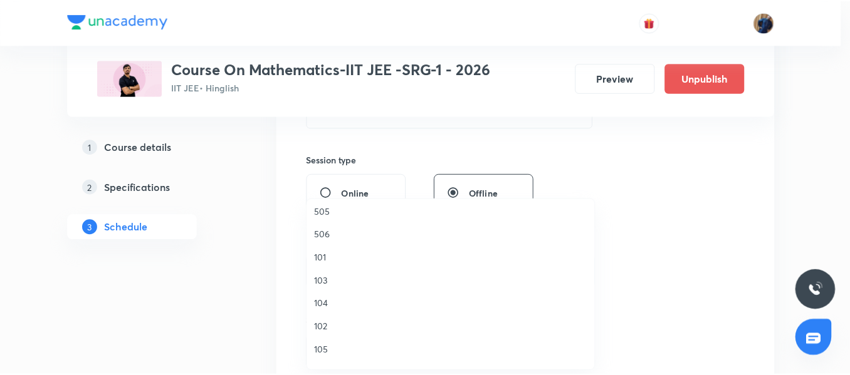
scroll to position [418, 0]
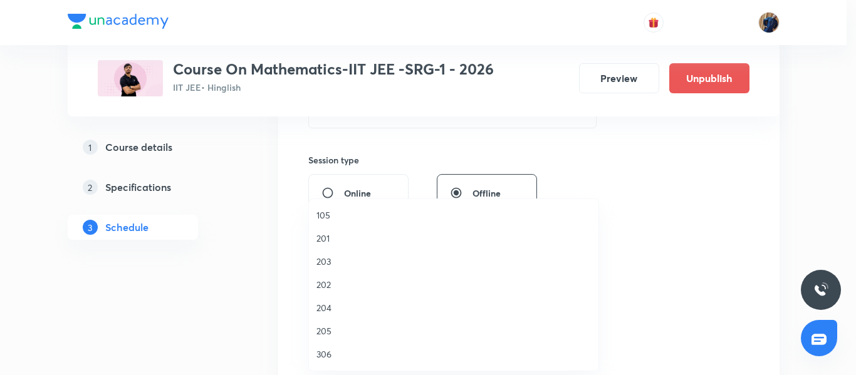
click at [270, 308] on div at bounding box center [428, 187] width 856 height 375
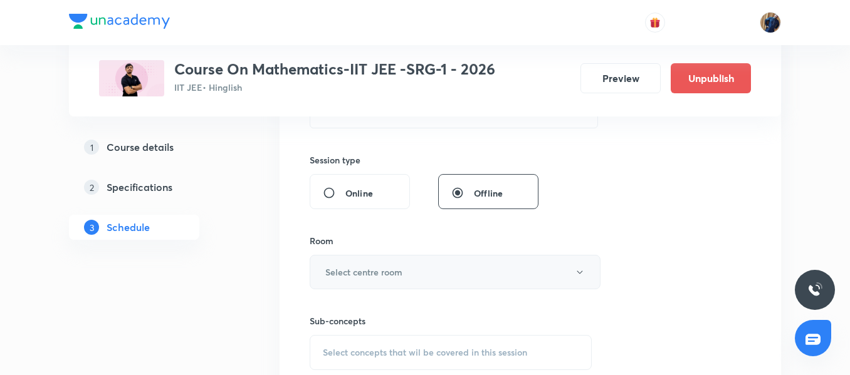
click at [362, 278] on h6 "Select centre room" at bounding box center [363, 272] width 77 height 13
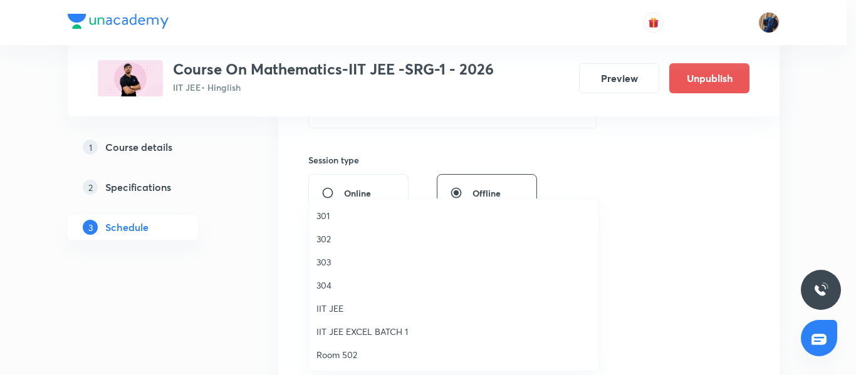
click at [304, 309] on div at bounding box center [428, 187] width 856 height 375
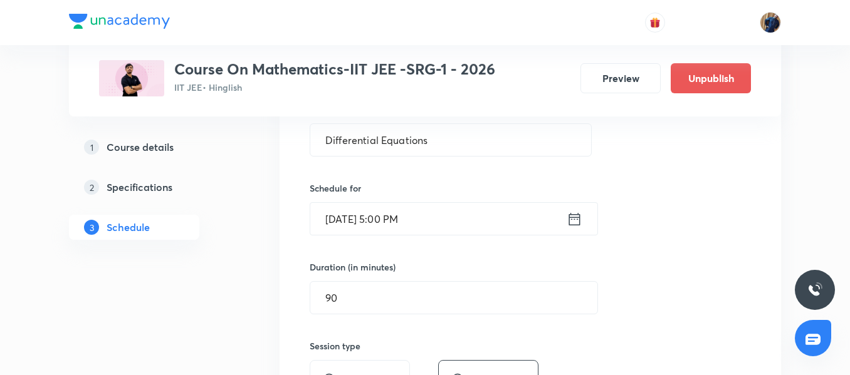
scroll to position [313, 0]
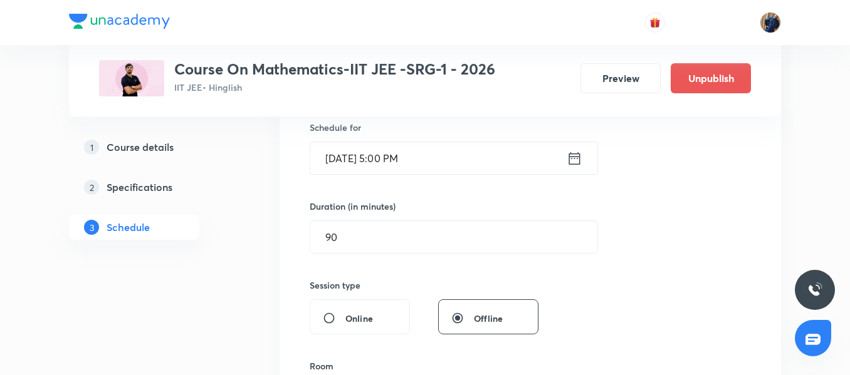
click at [463, 162] on input "[DATE] 5:00 PM" at bounding box center [438, 158] width 256 height 32
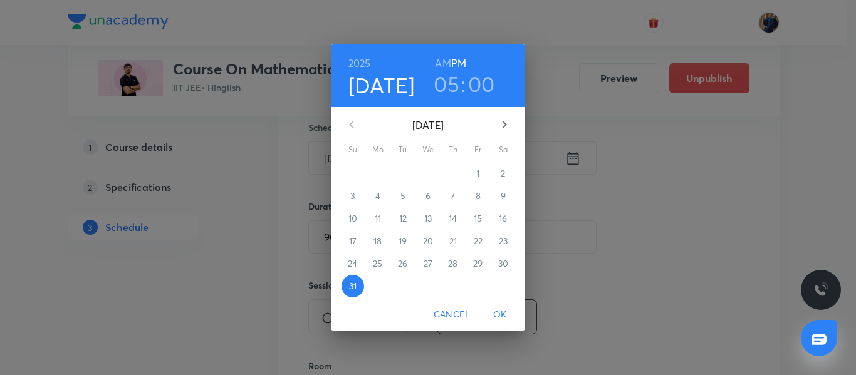
click at [449, 313] on span "Cancel" at bounding box center [452, 315] width 36 height 16
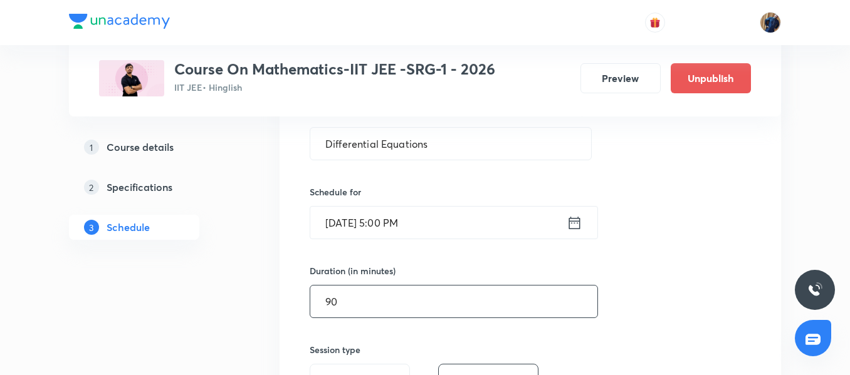
scroll to position [188, 0]
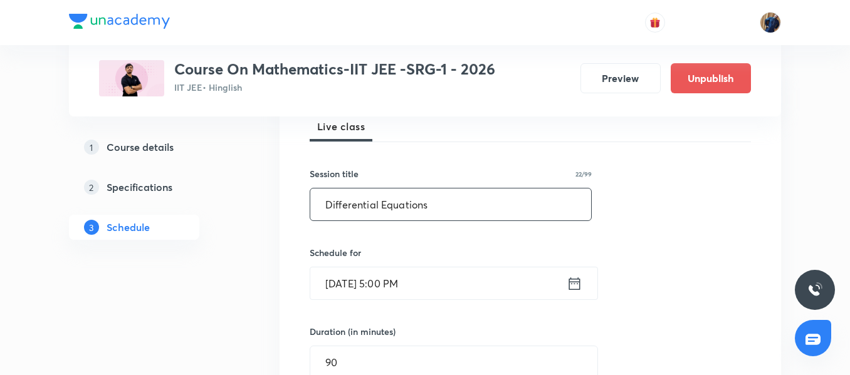
click at [449, 202] on input "Differential Equations" at bounding box center [450, 205] width 281 height 32
click at [462, 279] on input "[DATE] 5:00 PM" at bounding box center [438, 284] width 256 height 32
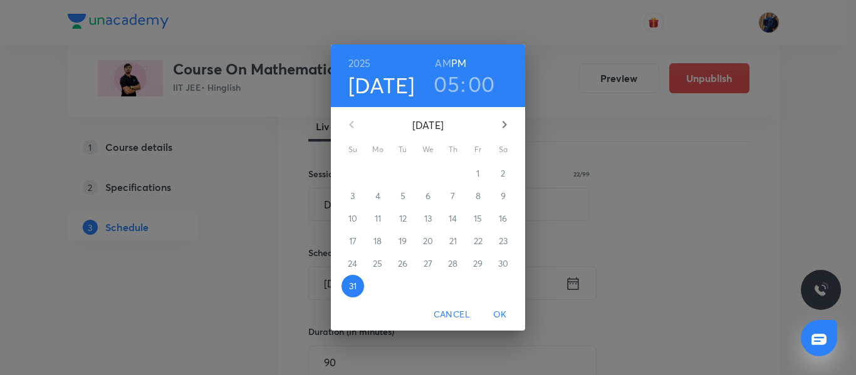
click at [500, 125] on icon "button" at bounding box center [504, 124] width 15 height 15
click at [428, 181] on button "3" at bounding box center [428, 173] width 23 height 23
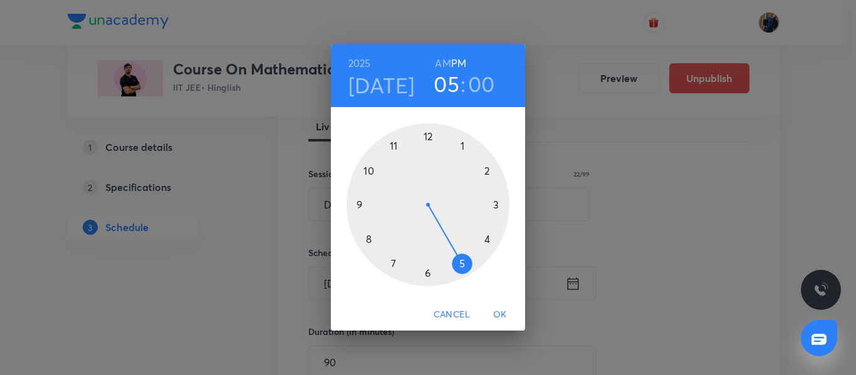
click at [498, 204] on div at bounding box center [428, 204] width 163 height 163
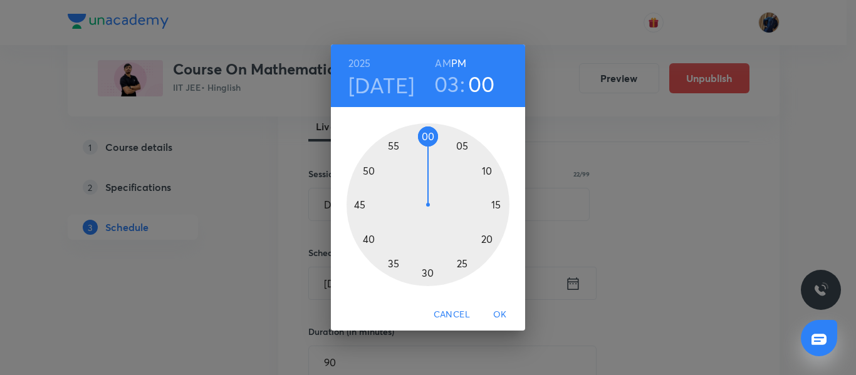
click at [424, 138] on div at bounding box center [428, 204] width 163 height 163
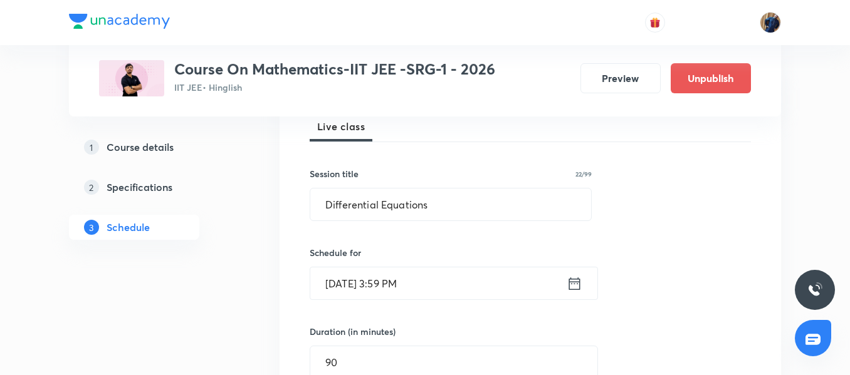
click at [458, 271] on input "[DATE] 3:59 PM" at bounding box center [438, 284] width 256 height 32
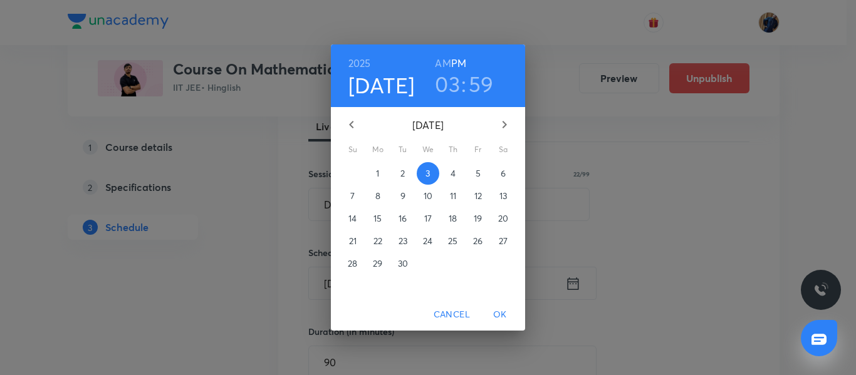
click at [474, 79] on h3 "59" at bounding box center [481, 84] width 25 height 26
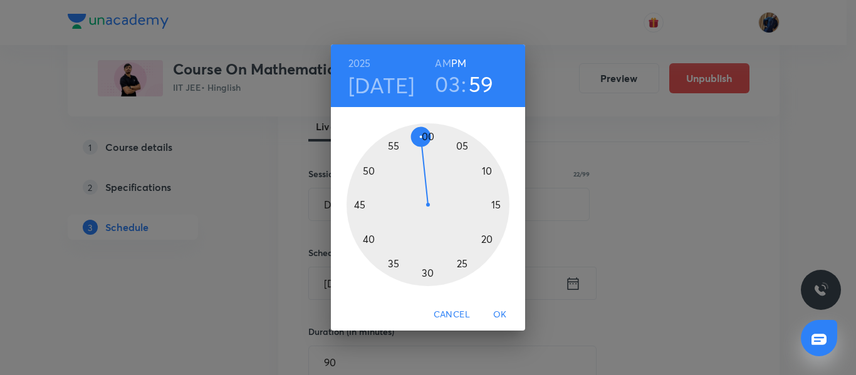
click at [428, 135] on div at bounding box center [428, 204] width 163 height 163
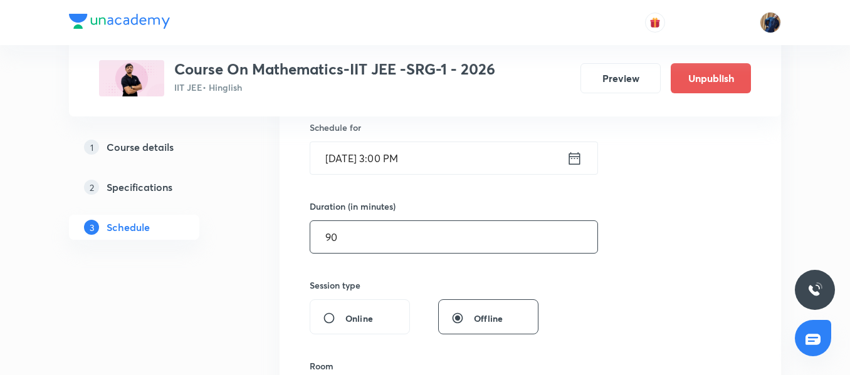
click at [350, 238] on input "90" at bounding box center [453, 237] width 287 height 32
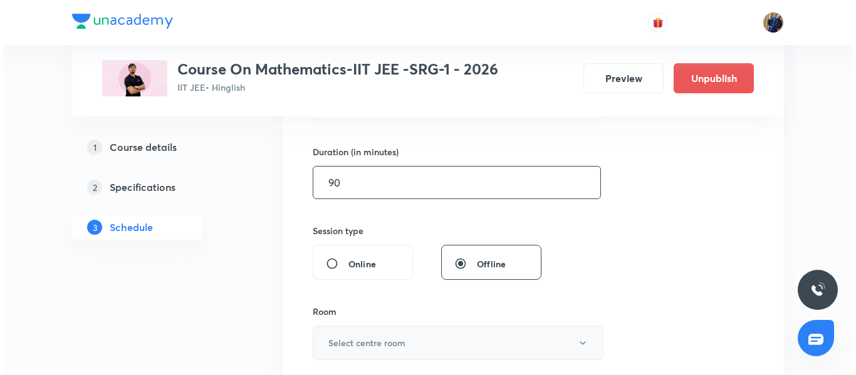
scroll to position [439, 0]
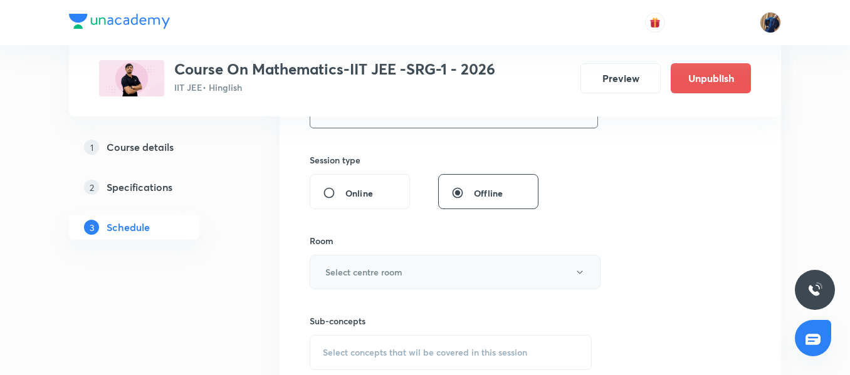
click at [386, 275] on h6 "Select centre room" at bounding box center [363, 272] width 77 height 13
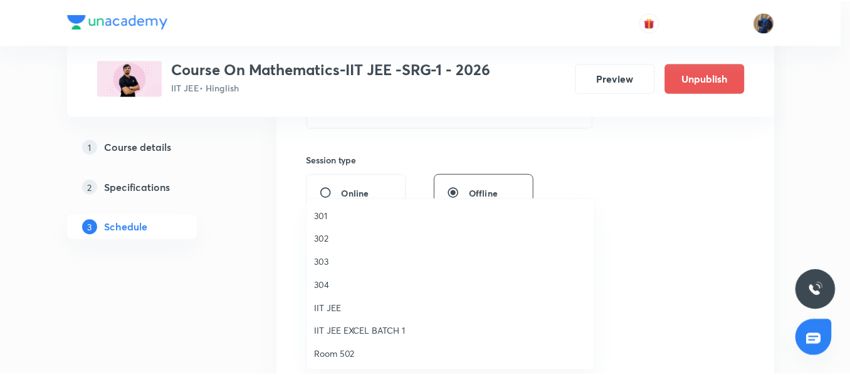
scroll to position [63, 0]
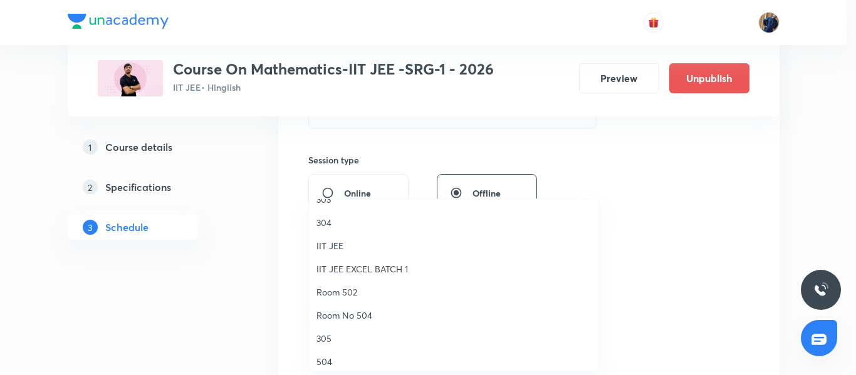
click at [353, 288] on span "Room 502" at bounding box center [454, 292] width 275 height 13
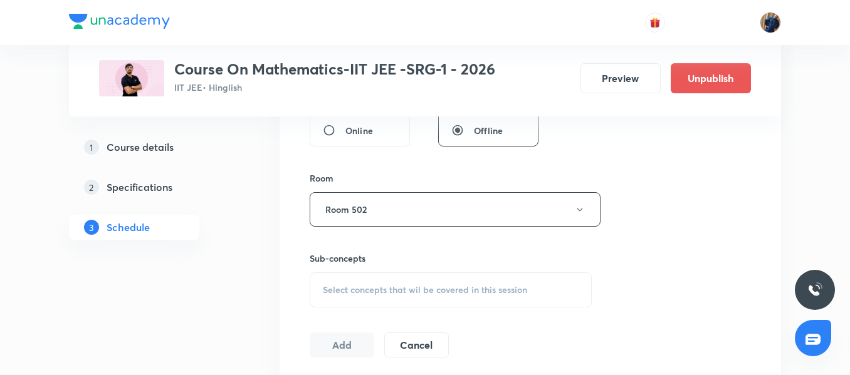
click at [338, 293] on span "Select concepts that wil be covered in this session" at bounding box center [425, 290] width 204 height 10
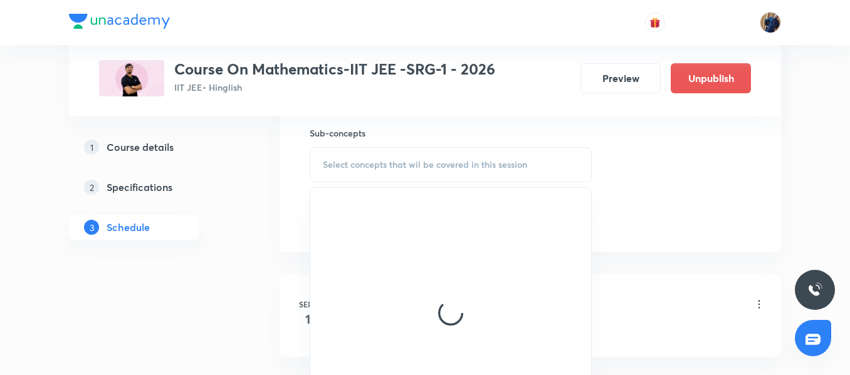
scroll to position [689, 0]
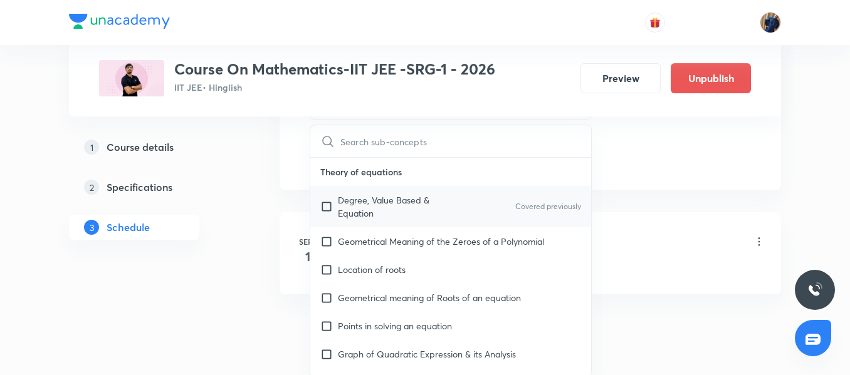
click at [367, 214] on p "Degree, Value Based & Equation" at bounding box center [401, 207] width 127 height 26
checkbox input "true"
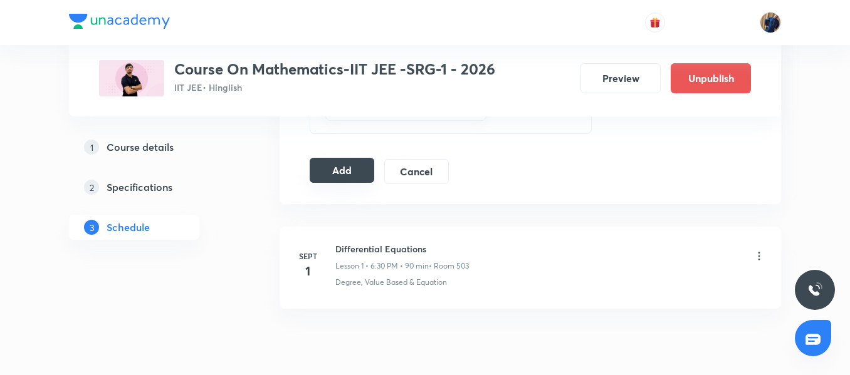
click at [340, 179] on button "Add" at bounding box center [342, 170] width 65 height 25
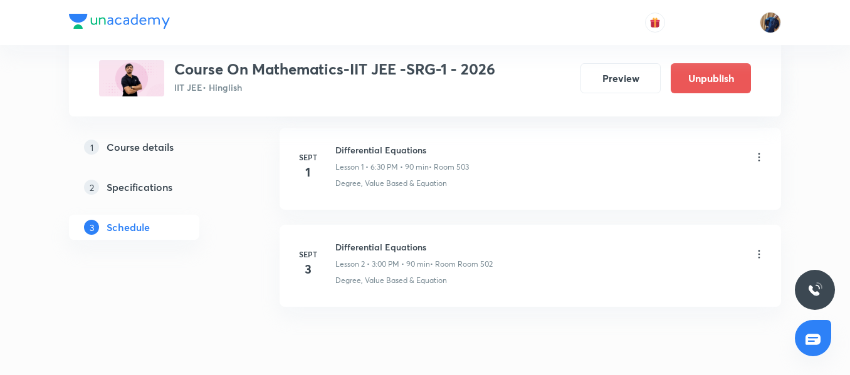
scroll to position [248, 0]
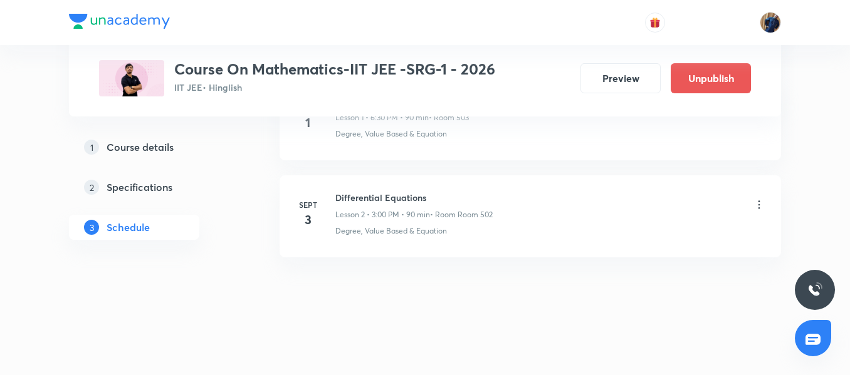
click at [382, 197] on h6 "Differential Equations" at bounding box center [413, 197] width 157 height 13
copy h6 "Differential Equations"
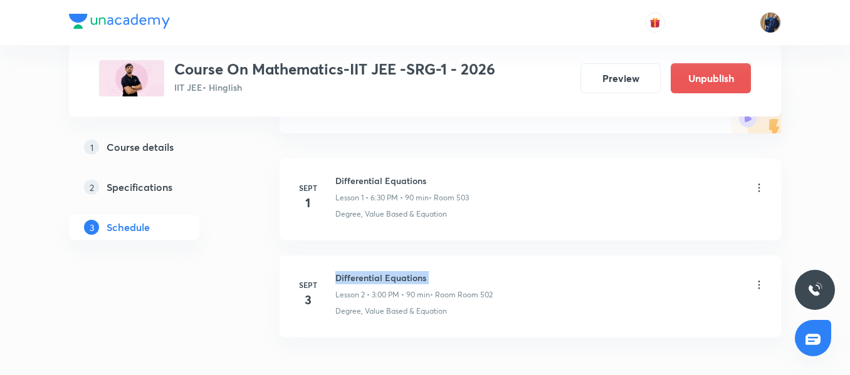
scroll to position [60, 0]
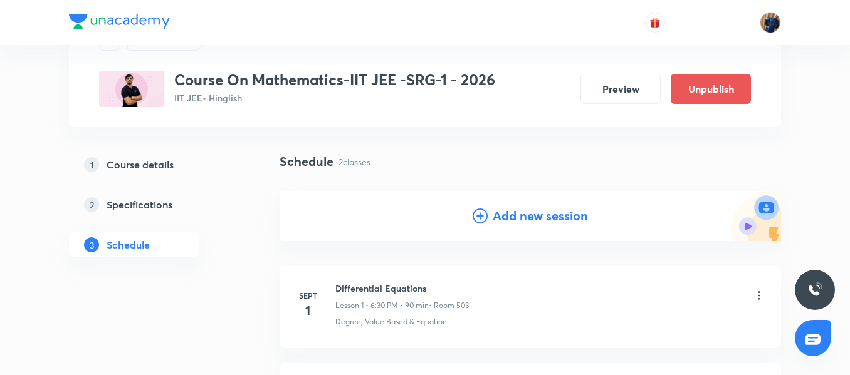
click at [547, 216] on h4 "Add new session" at bounding box center [540, 216] width 95 height 19
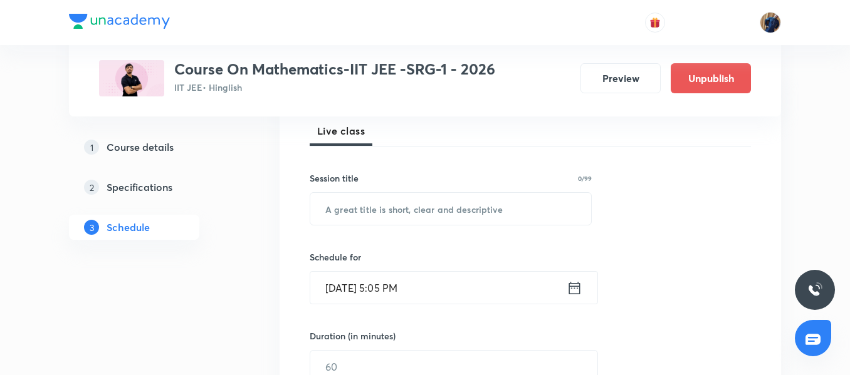
scroll to position [185, 0]
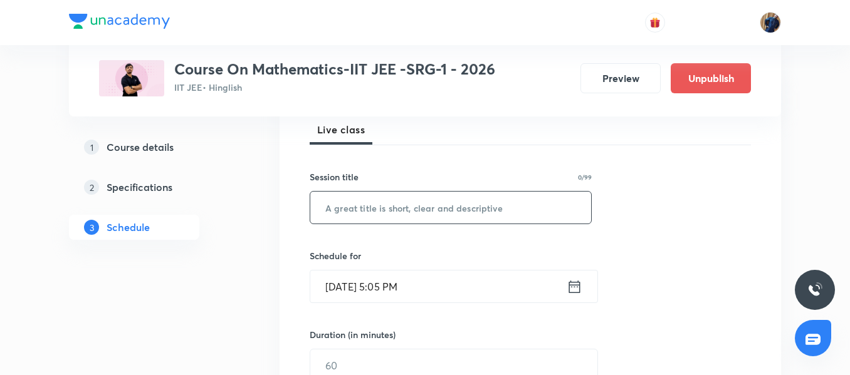
click at [408, 217] on input "text" at bounding box center [450, 208] width 281 height 32
paste input "Differential Equations"
type input "Differential Equations"
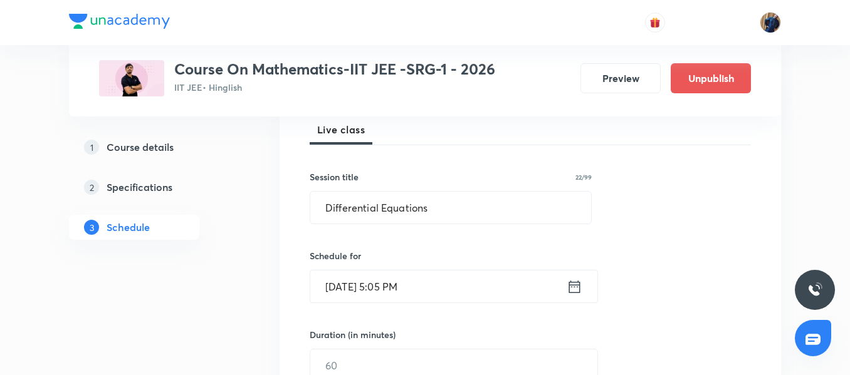
click at [473, 293] on input "[DATE] 5:05 PM" at bounding box center [438, 287] width 256 height 32
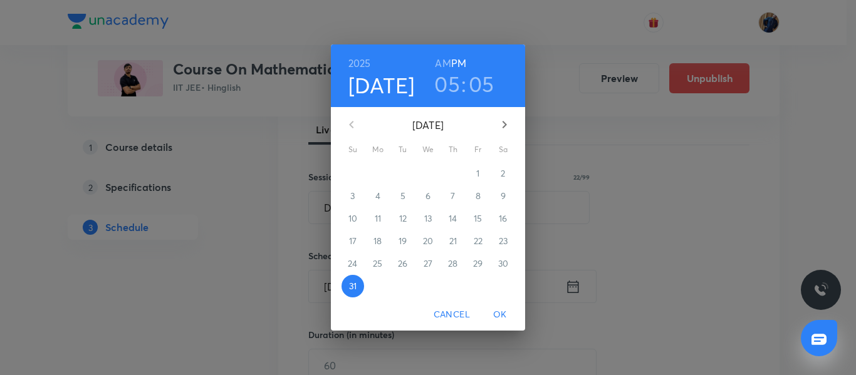
click at [510, 127] on icon "button" at bounding box center [504, 124] width 15 height 15
click at [453, 174] on p "4" at bounding box center [453, 173] width 5 height 13
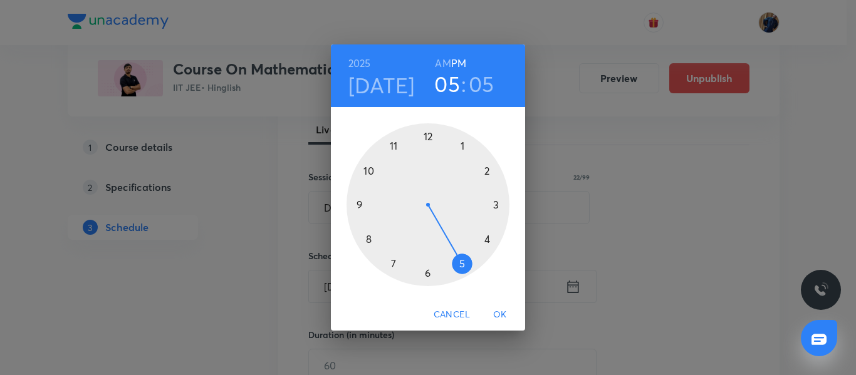
click at [429, 275] on div at bounding box center [428, 204] width 163 height 163
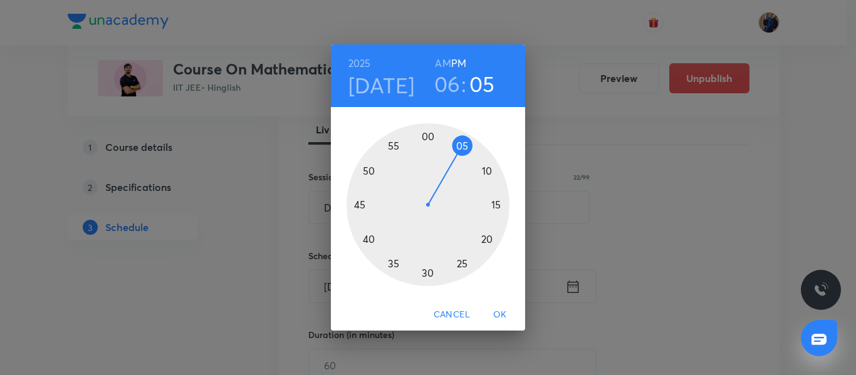
click at [429, 275] on div at bounding box center [428, 204] width 163 height 163
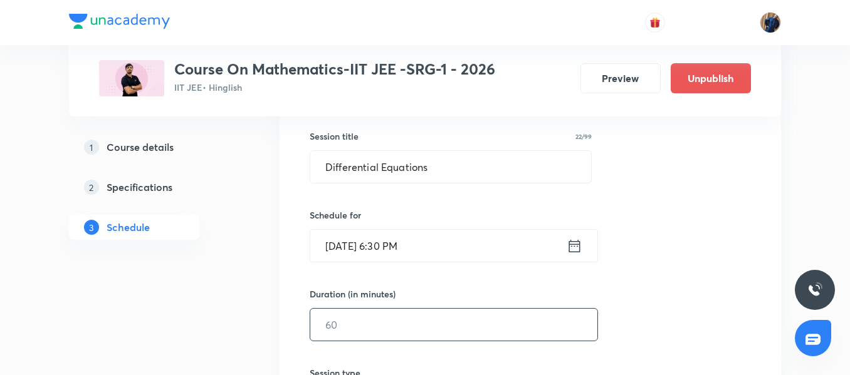
scroll to position [248, 0]
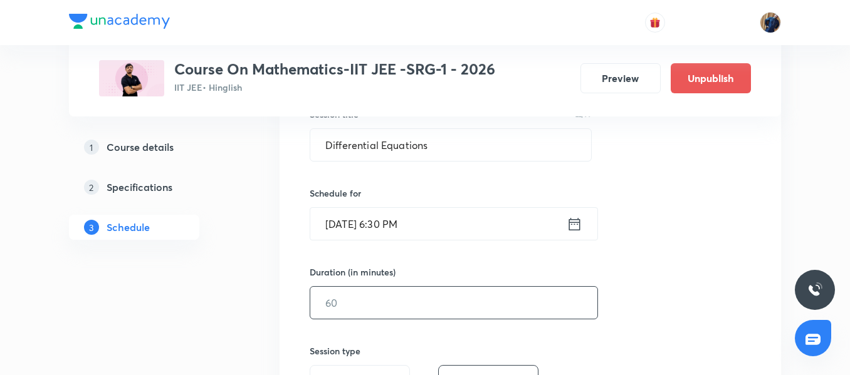
click at [355, 296] on input "text" at bounding box center [453, 303] width 287 height 32
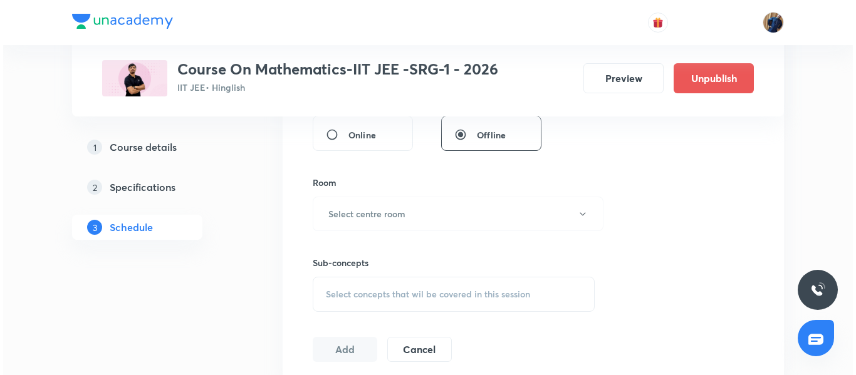
scroll to position [498, 0]
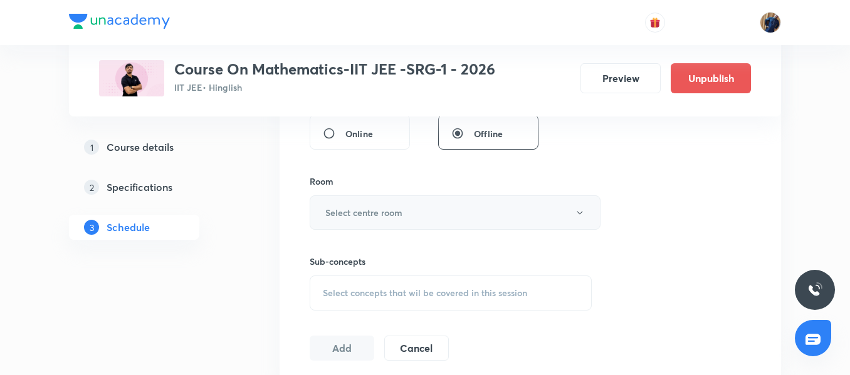
type input "90"
click at [393, 225] on button "Select centre room" at bounding box center [455, 213] width 291 height 34
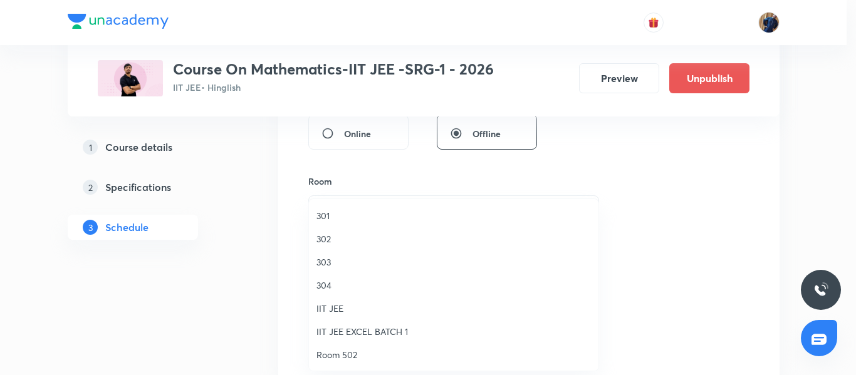
scroll to position [125, 0]
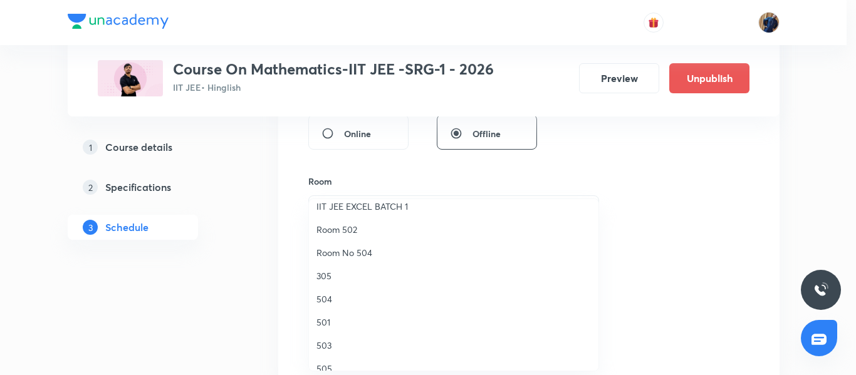
click at [359, 229] on span "Room 502" at bounding box center [454, 229] width 275 height 13
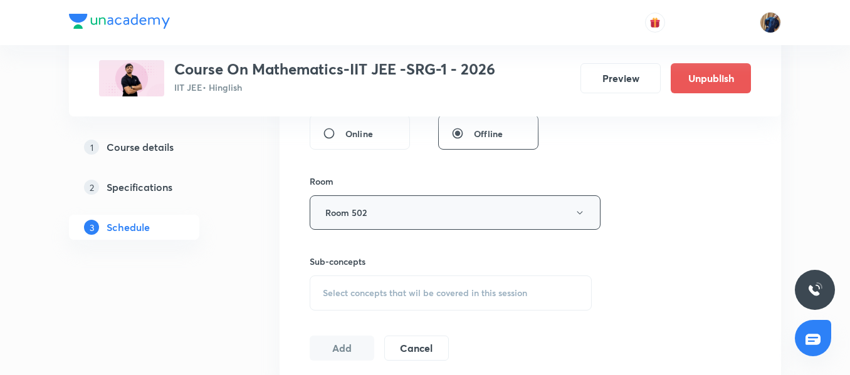
click at [410, 203] on button "Room 502" at bounding box center [455, 213] width 291 height 34
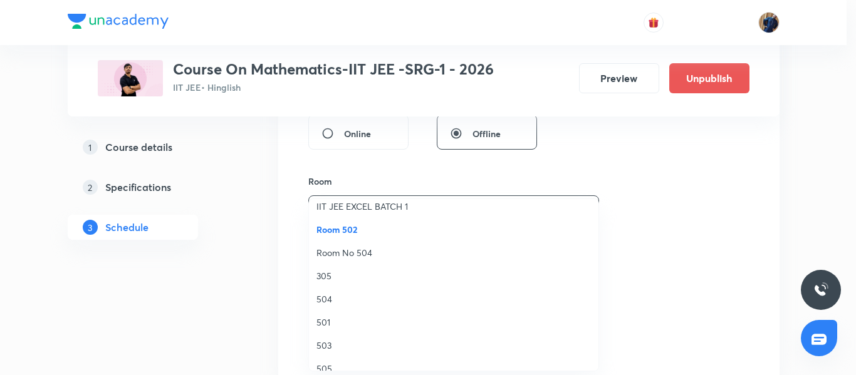
click at [287, 235] on div at bounding box center [428, 187] width 856 height 375
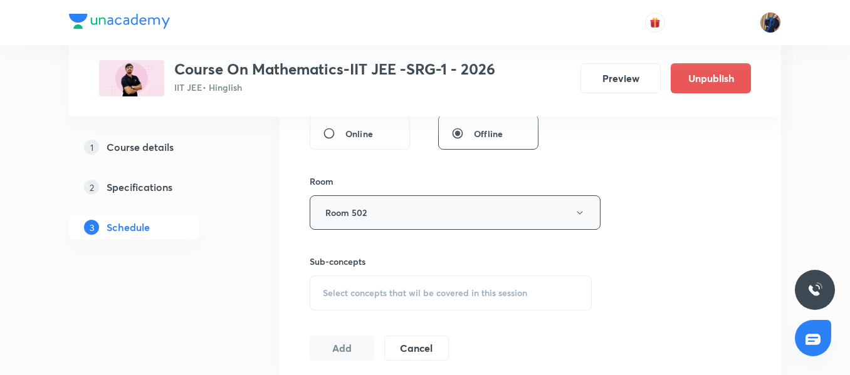
click at [385, 217] on button "Room 502" at bounding box center [455, 213] width 291 height 34
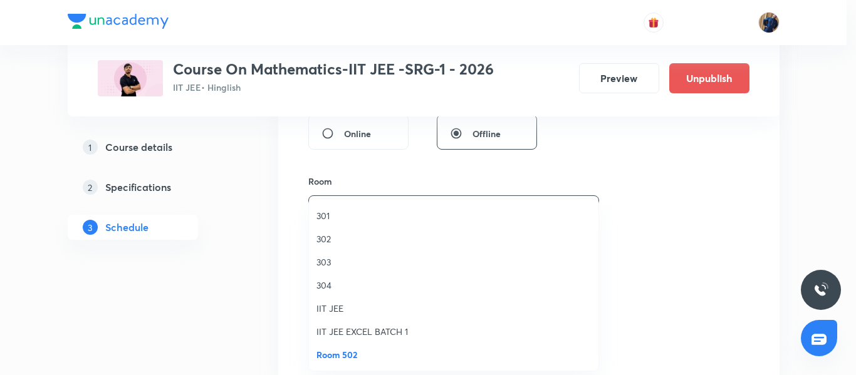
click at [298, 210] on div at bounding box center [428, 187] width 856 height 375
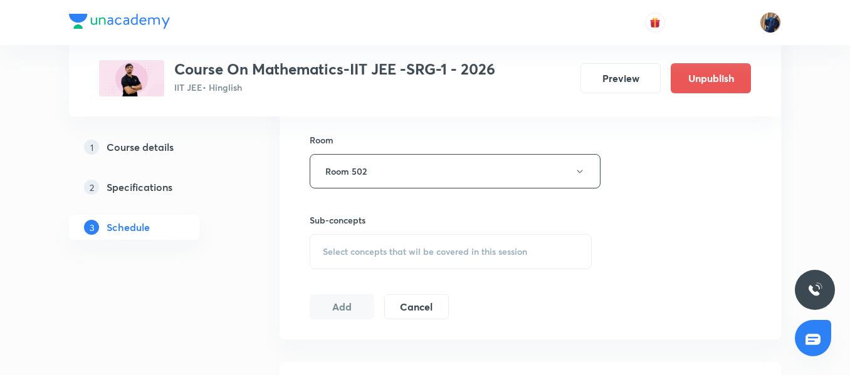
scroll to position [510, 0]
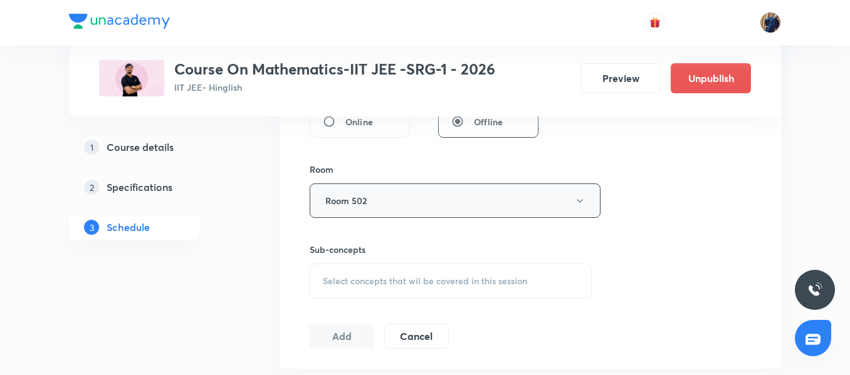
click at [405, 203] on button "Room 502" at bounding box center [455, 201] width 291 height 34
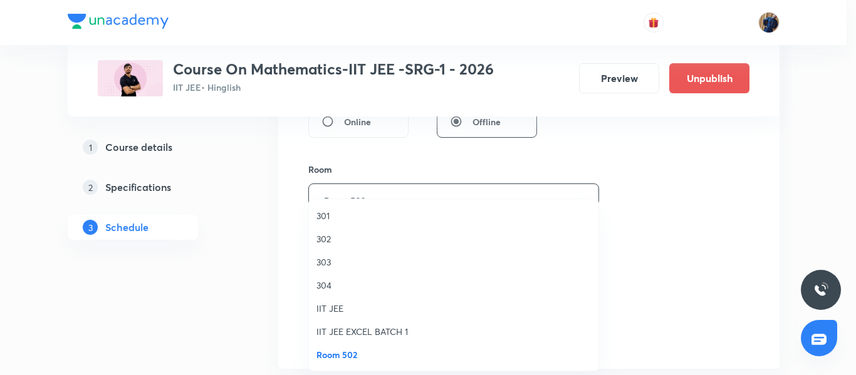
click at [214, 177] on div at bounding box center [428, 187] width 856 height 375
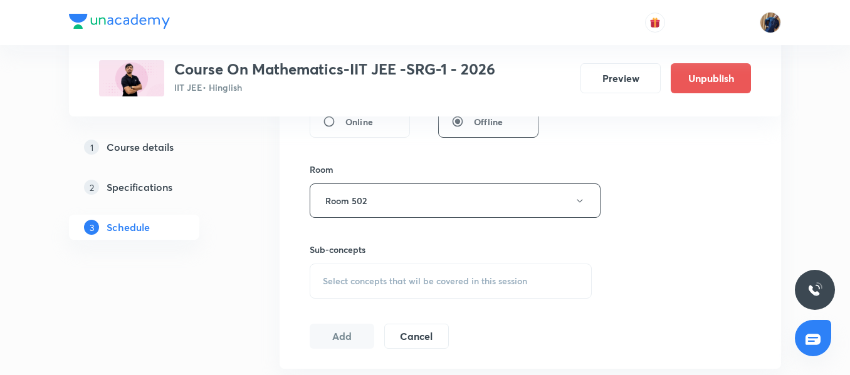
scroll to position [573, 0]
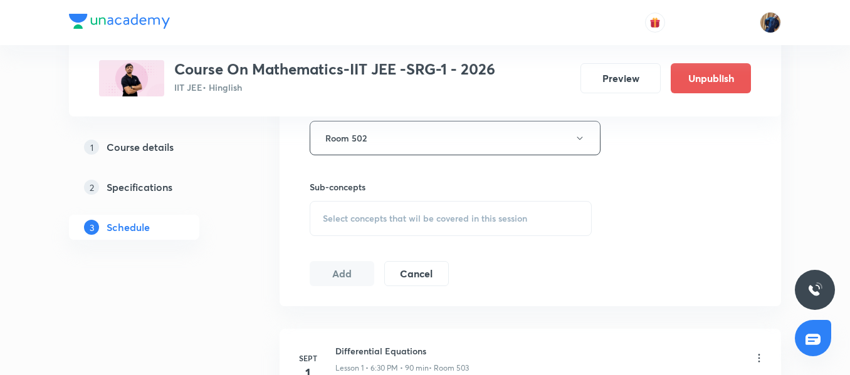
click at [372, 210] on div "Select concepts that wil be covered in this session" at bounding box center [451, 218] width 282 height 35
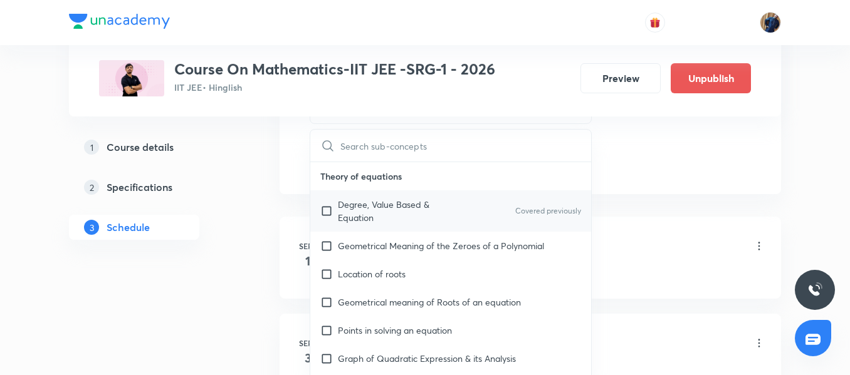
scroll to position [698, 0]
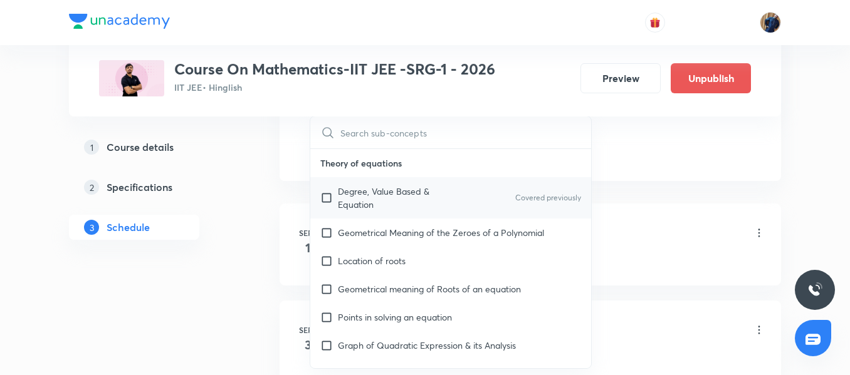
click at [364, 189] on p "Degree, Value Based & Equation" at bounding box center [401, 198] width 127 height 26
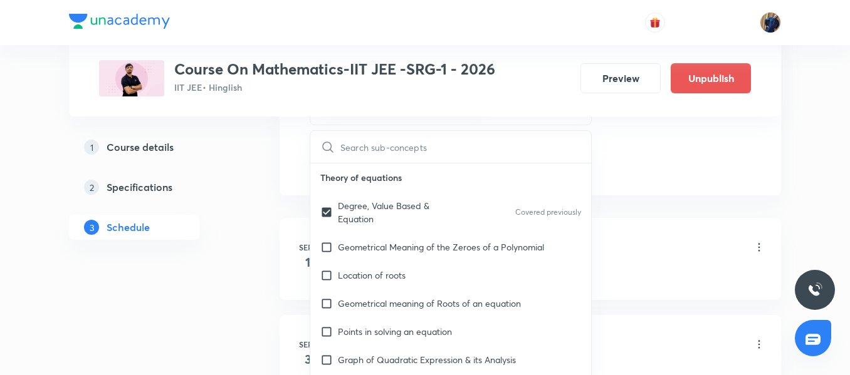
checkbox input "true"
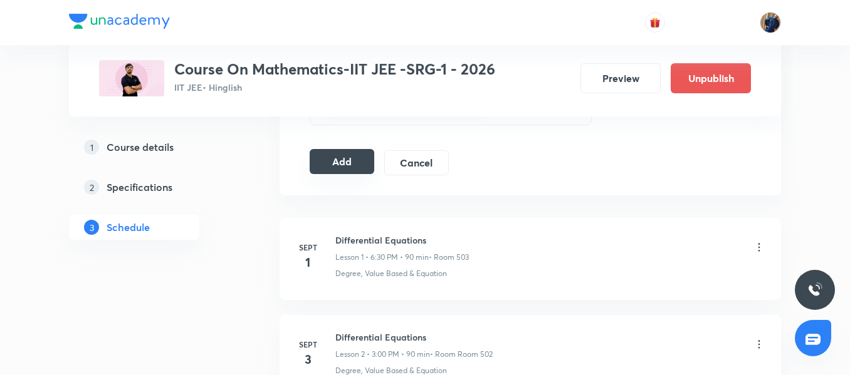
click at [340, 159] on button "Add" at bounding box center [342, 161] width 65 height 25
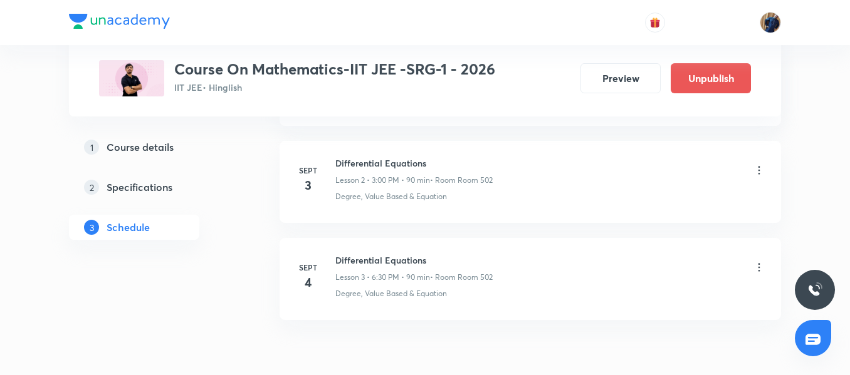
scroll to position [310, 0]
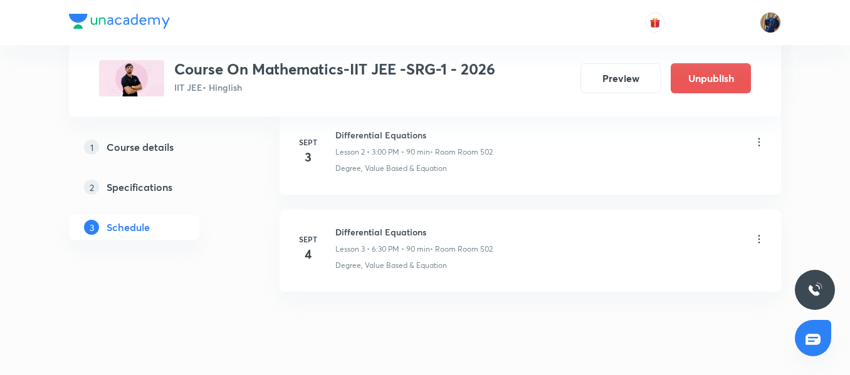
click at [383, 233] on h6 "Differential Equations" at bounding box center [413, 232] width 157 height 13
copy h6 "Differential Equations"
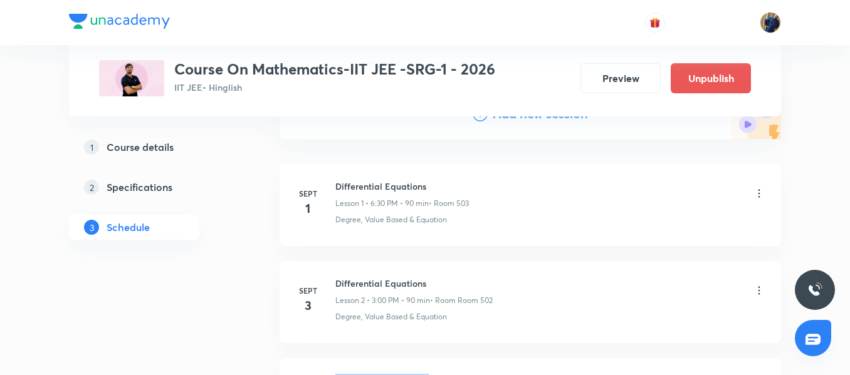
scroll to position [0, 0]
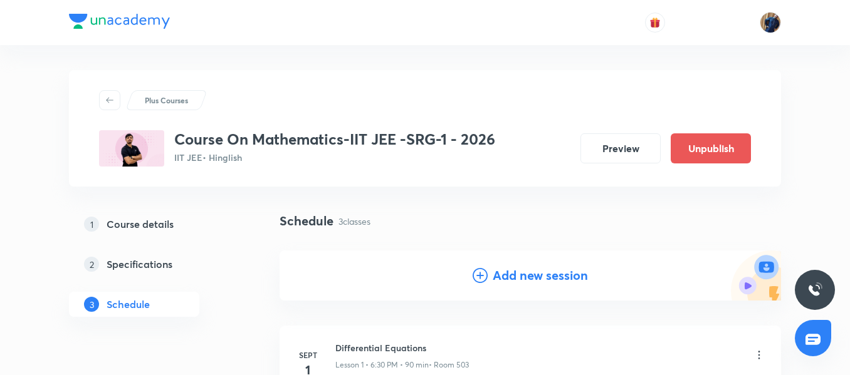
click at [540, 270] on h4 "Add new session" at bounding box center [540, 275] width 95 height 19
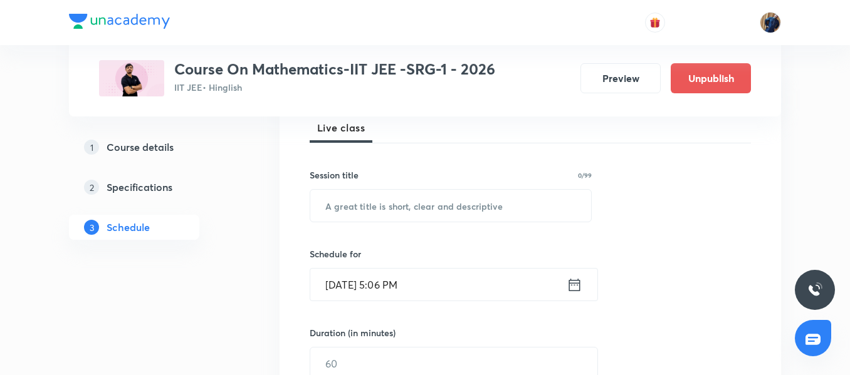
scroll to position [188, 0]
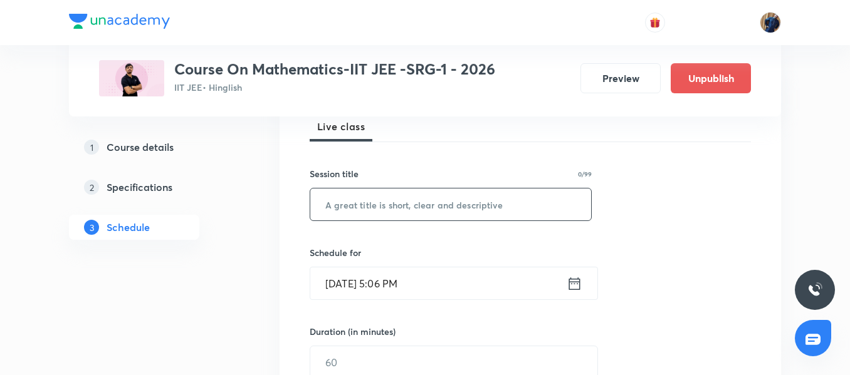
click at [385, 210] on input "text" at bounding box center [450, 205] width 281 height 32
paste input "Differential Equations"
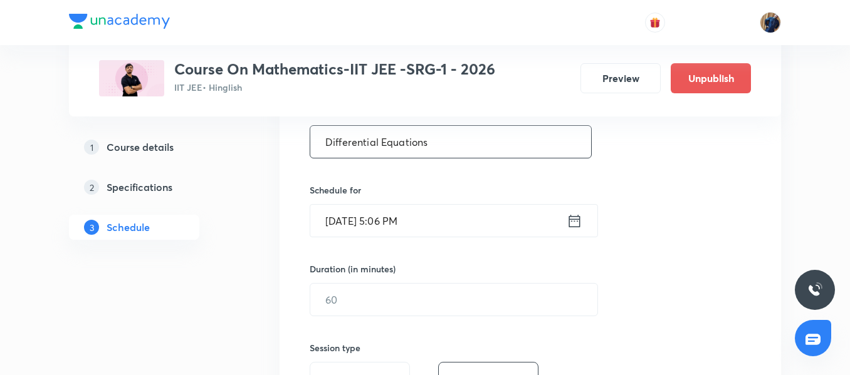
type input "Differential Equations"
click at [470, 224] on input "Aug 31, 2025, 5:06 PM" at bounding box center [438, 221] width 256 height 32
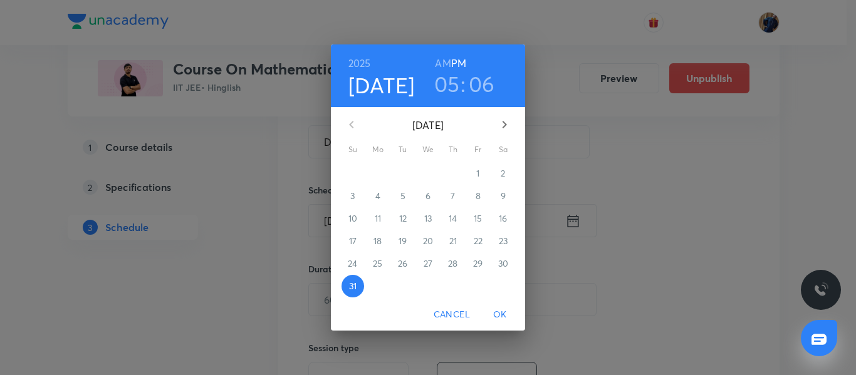
click at [506, 123] on icon "button" at bounding box center [504, 124] width 15 height 15
click at [509, 174] on span "6" at bounding box center [503, 173] width 23 height 13
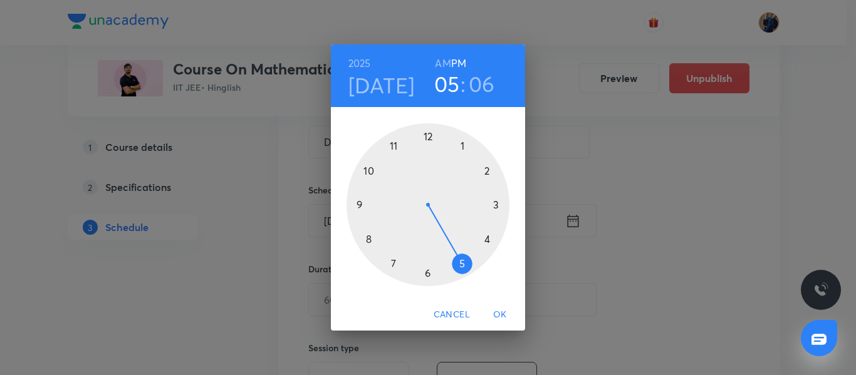
click at [498, 202] on div at bounding box center [428, 204] width 163 height 163
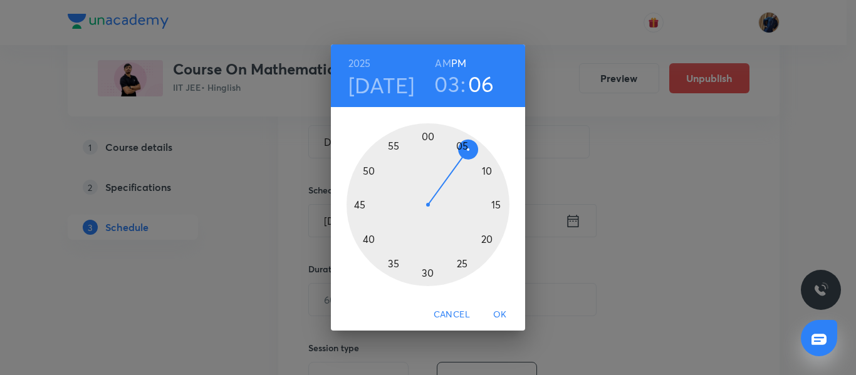
click at [425, 135] on div at bounding box center [428, 204] width 163 height 163
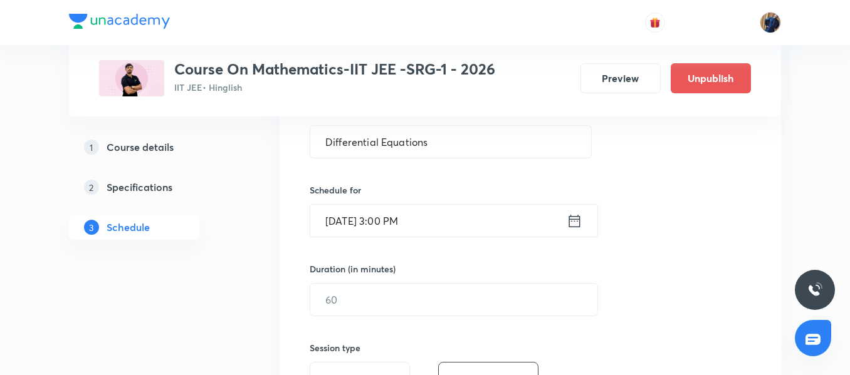
scroll to position [313, 0]
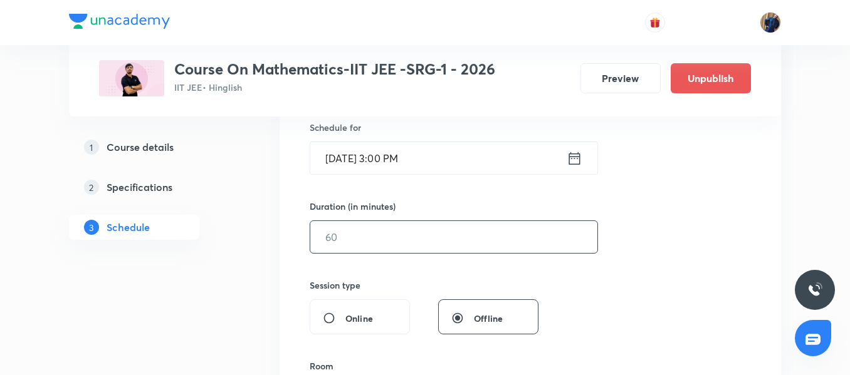
click at [382, 231] on input "text" at bounding box center [453, 237] width 287 height 32
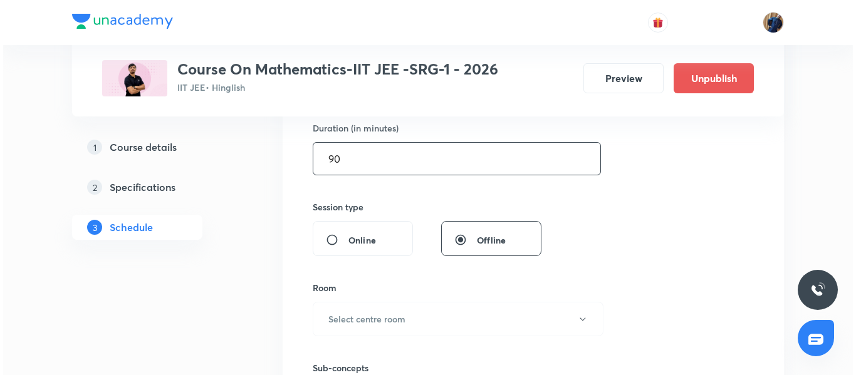
scroll to position [439, 0]
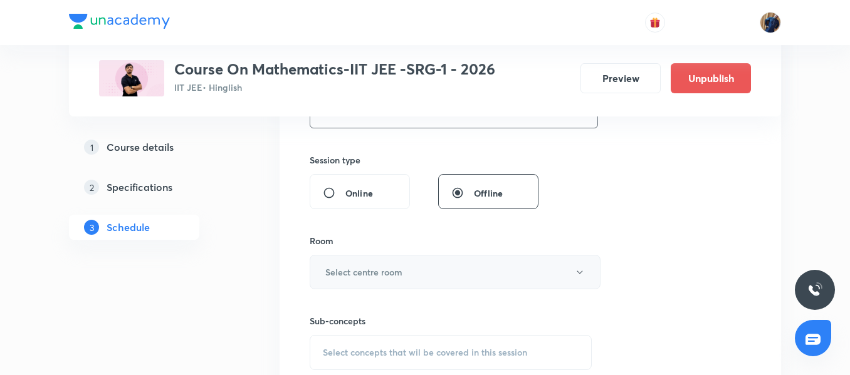
type input "90"
click at [381, 268] on h6 "Select centre room" at bounding box center [363, 272] width 77 height 13
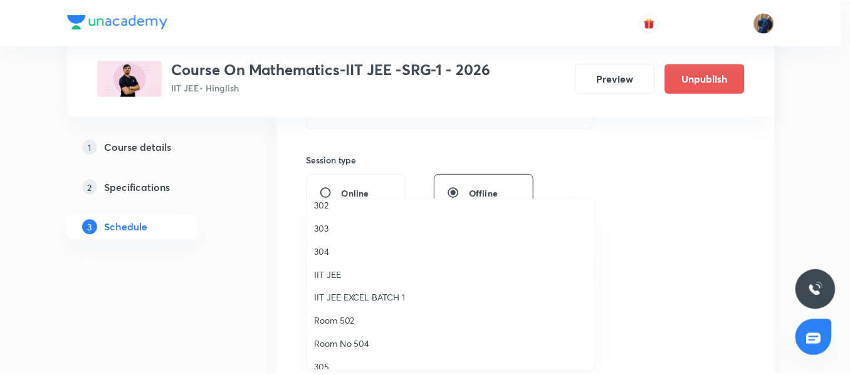
scroll to position [63, 0]
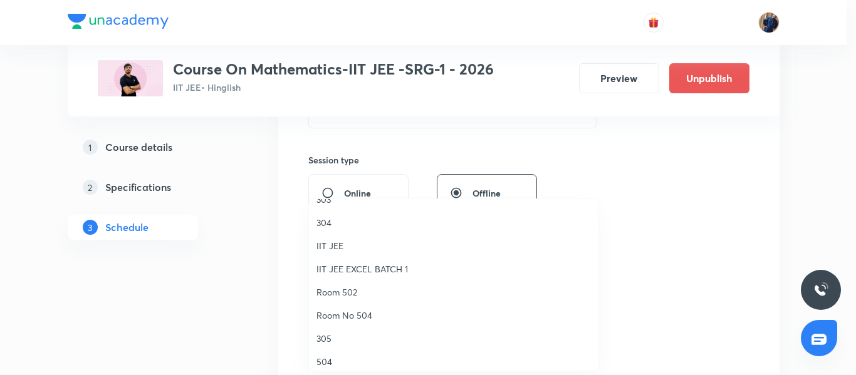
click at [350, 295] on span "Room 502" at bounding box center [454, 292] width 275 height 13
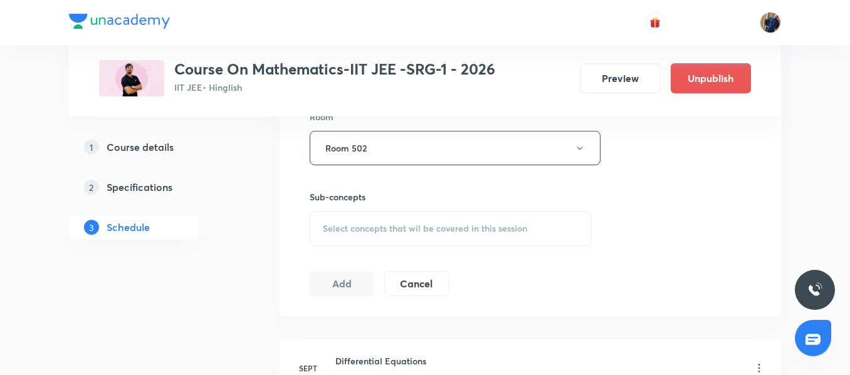
scroll to position [564, 0]
click at [383, 232] on span "Select concepts that wil be covered in this session" at bounding box center [425, 228] width 204 height 10
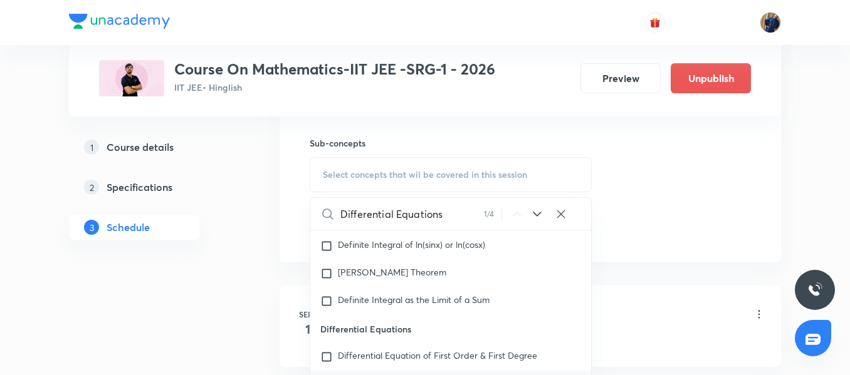
scroll to position [689, 0]
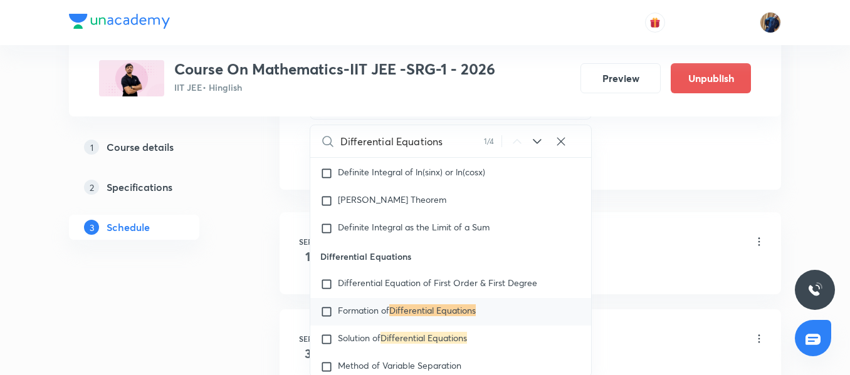
type input "Differential Equations"
click at [424, 326] on div "Formation of Differential Equations" at bounding box center [450, 312] width 281 height 28
checkbox input "true"
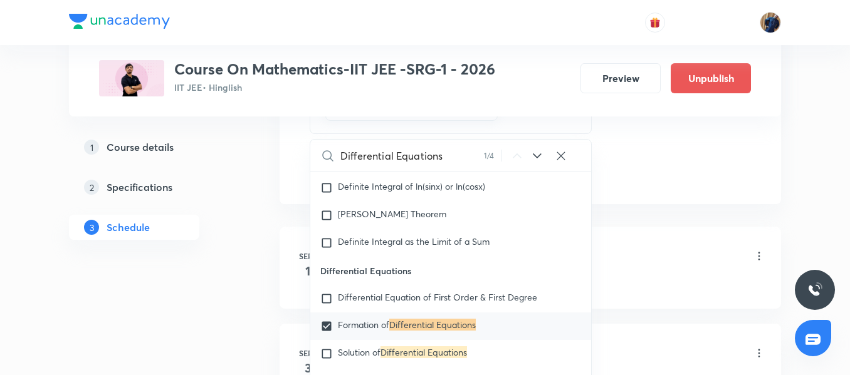
click at [290, 245] on li "Sept 1 Differential Equations Lesson 1 • 6:30 PM • 90 min • Room 503 Degree, Va…" at bounding box center [530, 268] width 501 height 82
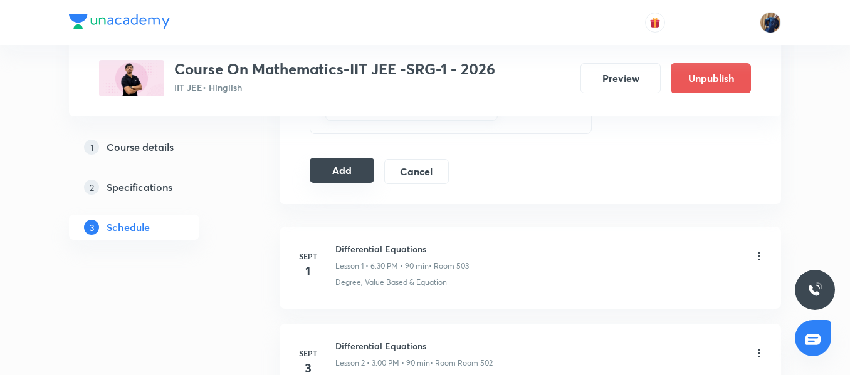
click at [330, 170] on button "Add" at bounding box center [342, 170] width 65 height 25
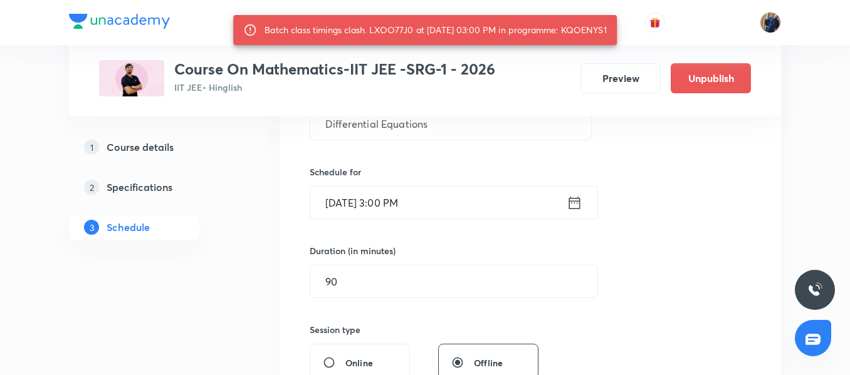
scroll to position [188, 0]
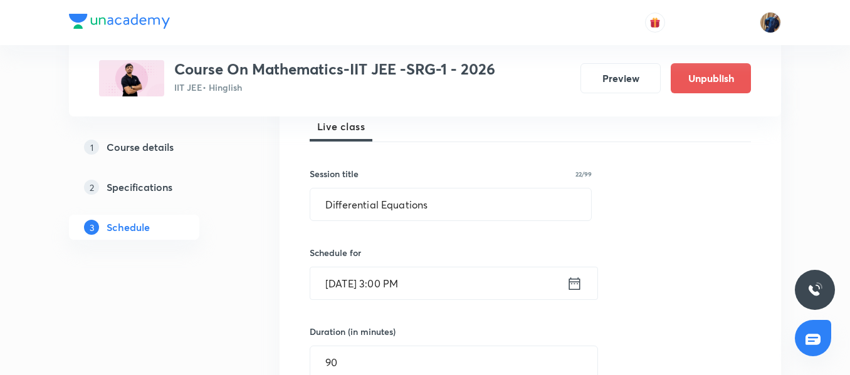
click at [456, 295] on input "Sept 6, 2025, 3:00 PM" at bounding box center [438, 284] width 256 height 32
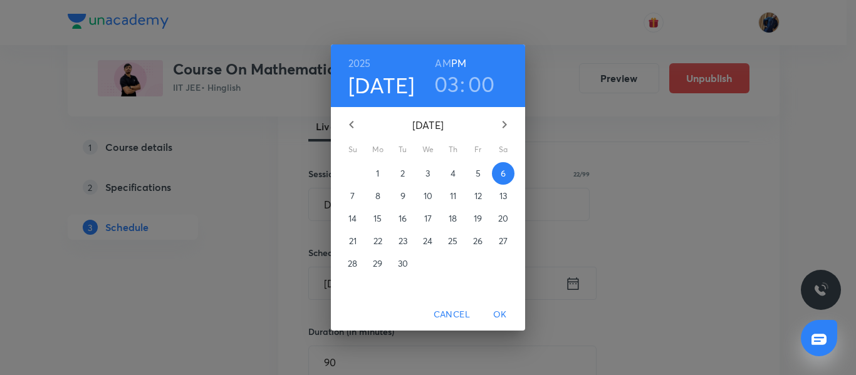
click at [443, 88] on h3 "03" at bounding box center [446, 84] width 25 height 26
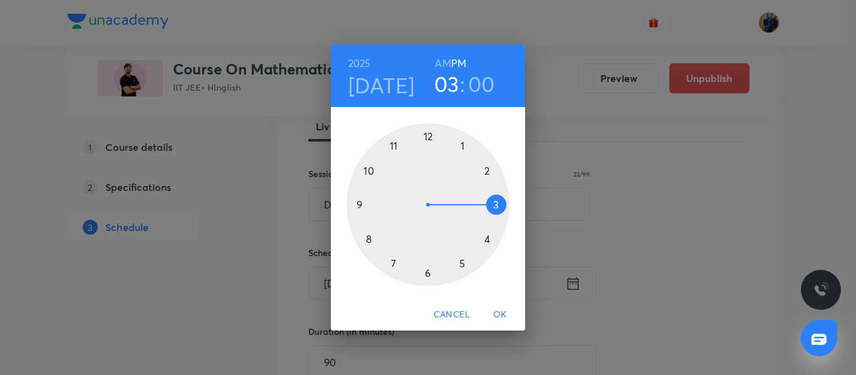
click at [427, 275] on div at bounding box center [428, 204] width 163 height 163
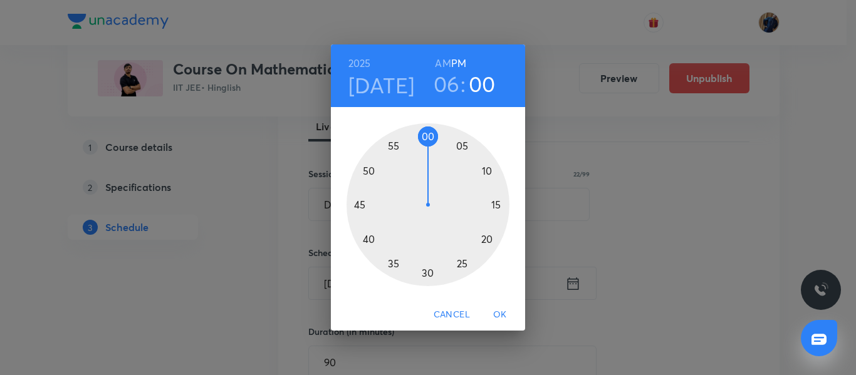
click at [427, 275] on div at bounding box center [428, 204] width 163 height 163
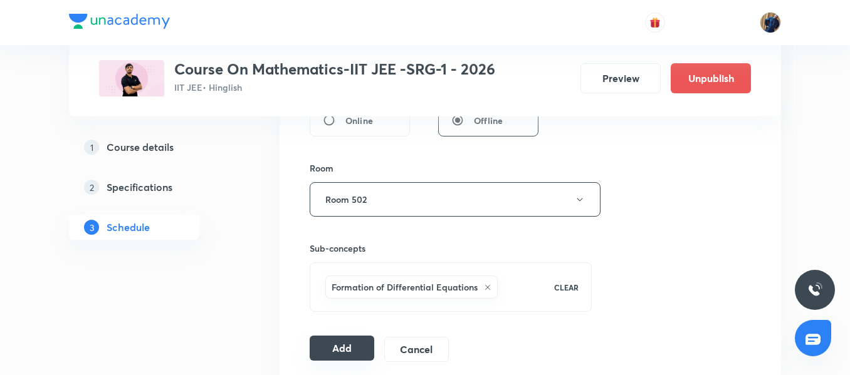
scroll to position [564, 0]
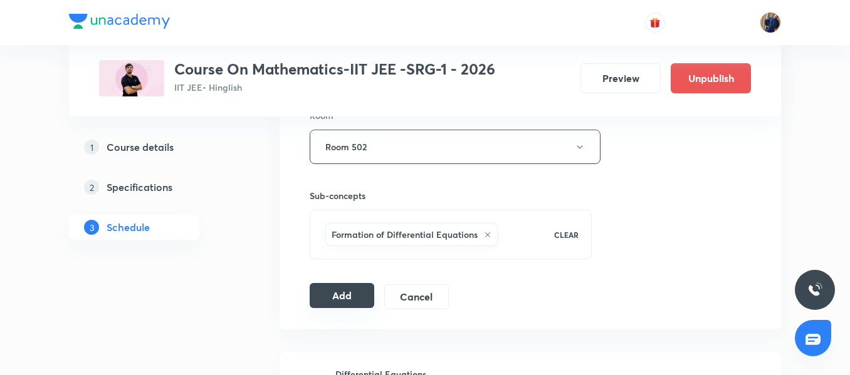
click at [349, 299] on button "Add" at bounding box center [342, 295] width 65 height 25
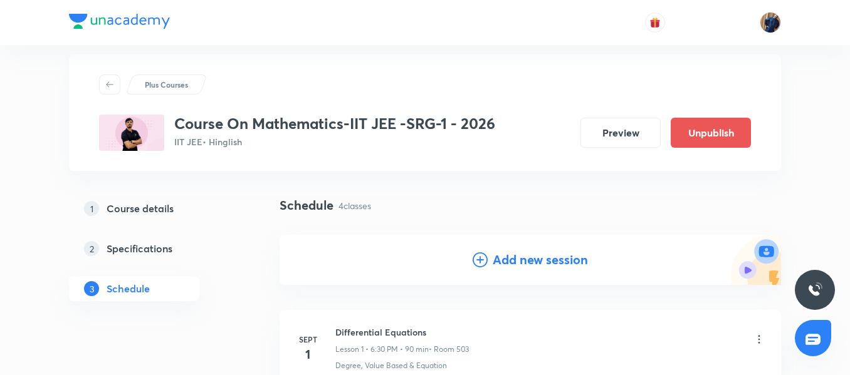
scroll to position [0, 0]
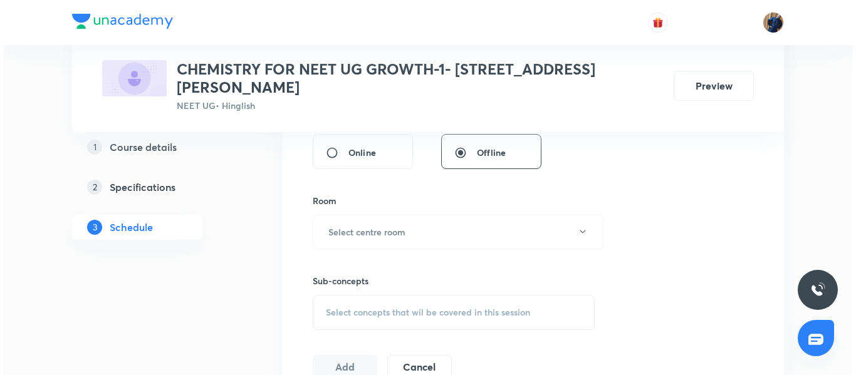
scroll to position [564, 0]
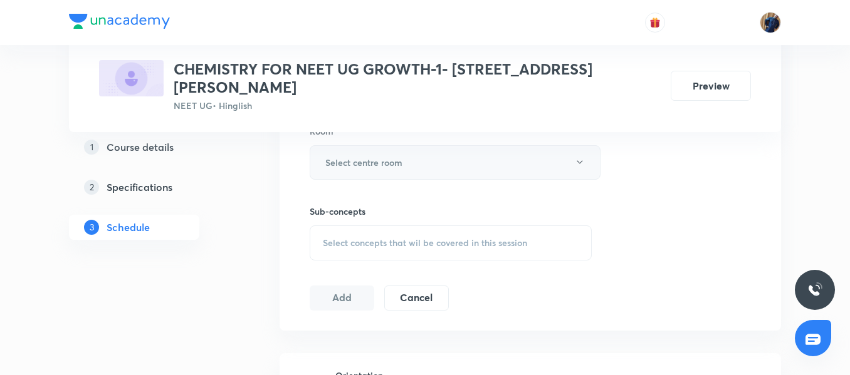
click at [383, 157] on button "Select centre room" at bounding box center [455, 162] width 291 height 34
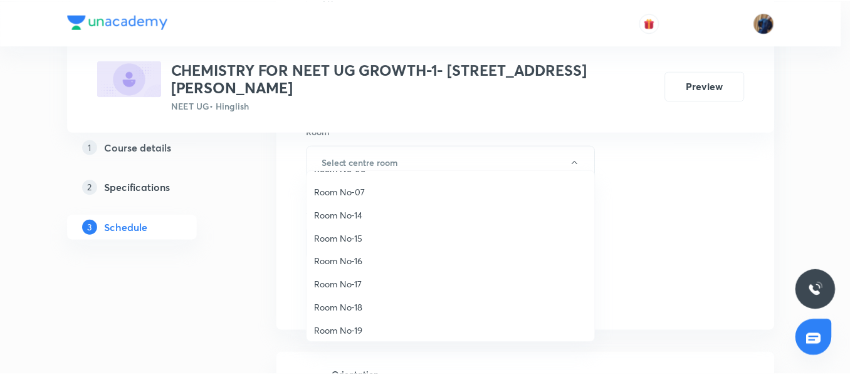
scroll to position [140, 0]
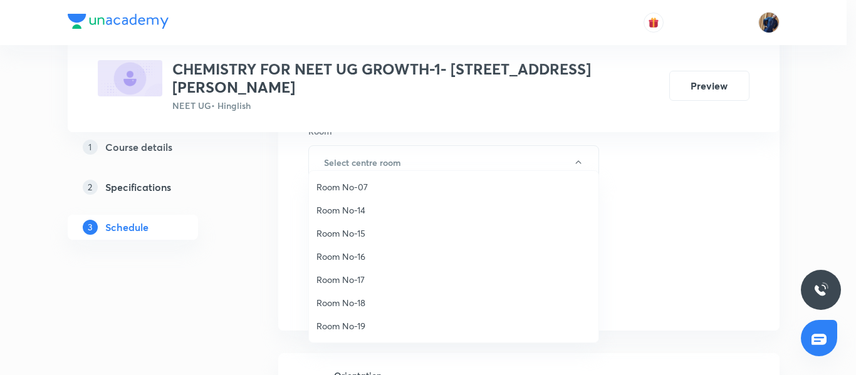
click at [379, 144] on div at bounding box center [428, 187] width 856 height 375
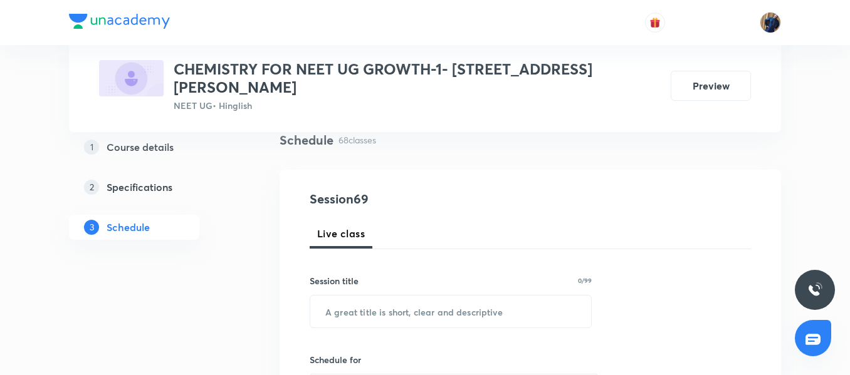
scroll to position [188, 0]
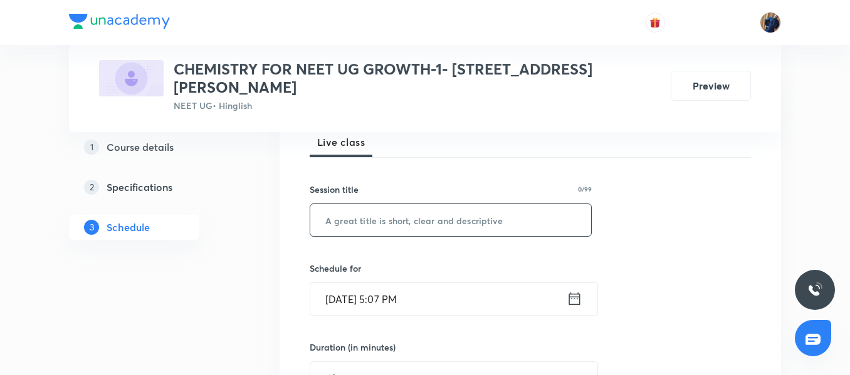
click at [382, 205] on input "text" at bounding box center [450, 220] width 281 height 32
type input "d"
type input "Demo Class"
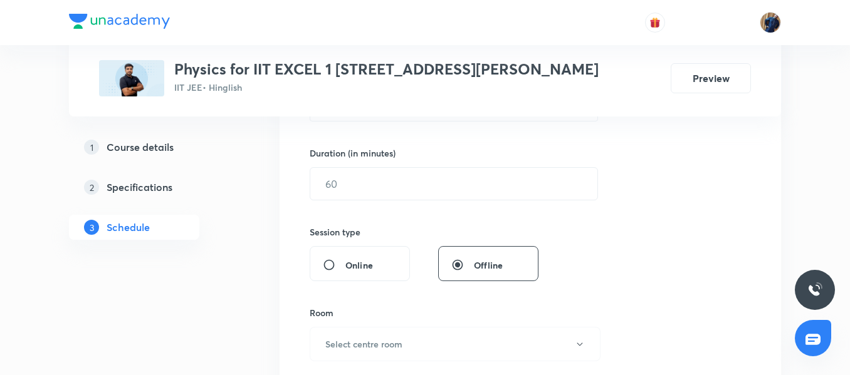
scroll to position [251, 0]
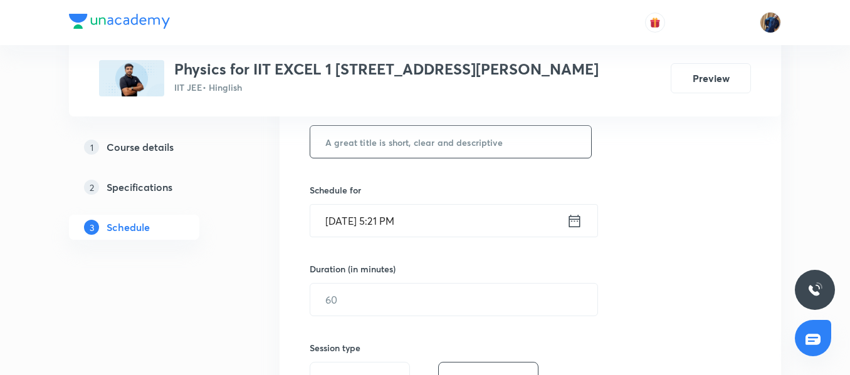
click at [380, 147] on input "text" at bounding box center [450, 142] width 281 height 32
type input "Demo Class"
click at [464, 221] on input "Aug 31, 2025, 5:21 PM" at bounding box center [438, 221] width 256 height 32
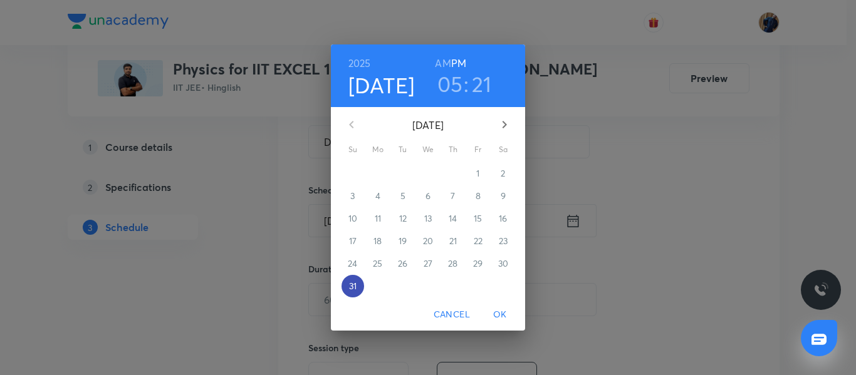
click at [347, 293] on span "31" at bounding box center [353, 286] width 23 height 13
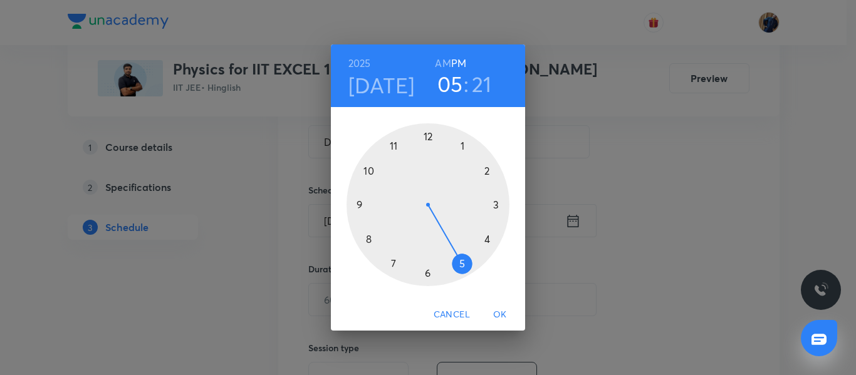
click at [461, 265] on div at bounding box center [428, 204] width 163 height 163
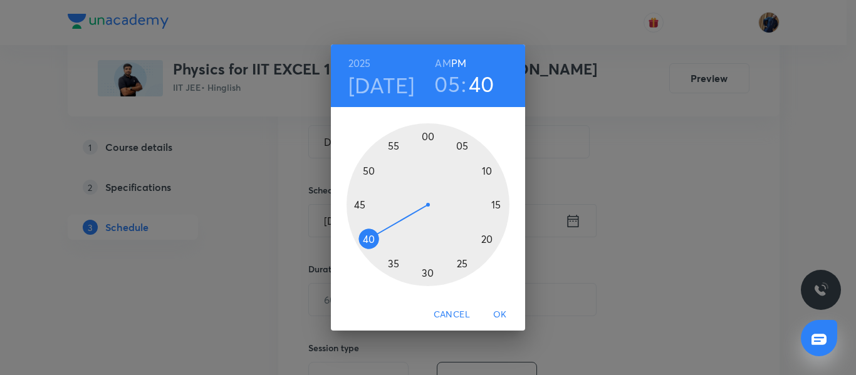
click at [367, 239] on div at bounding box center [428, 204] width 163 height 163
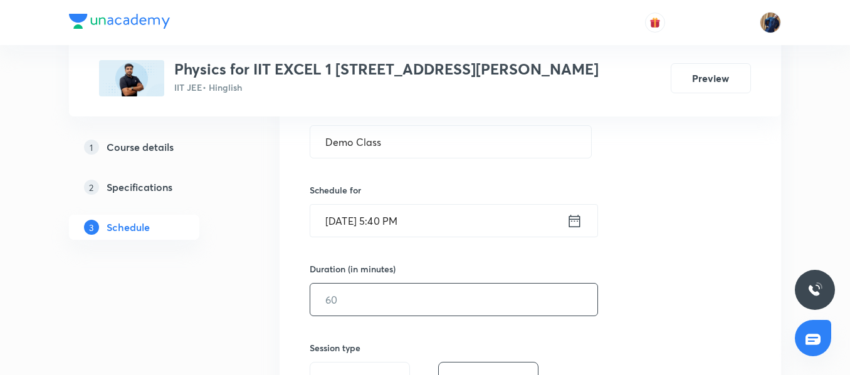
click at [332, 293] on input "text" at bounding box center [453, 300] width 287 height 32
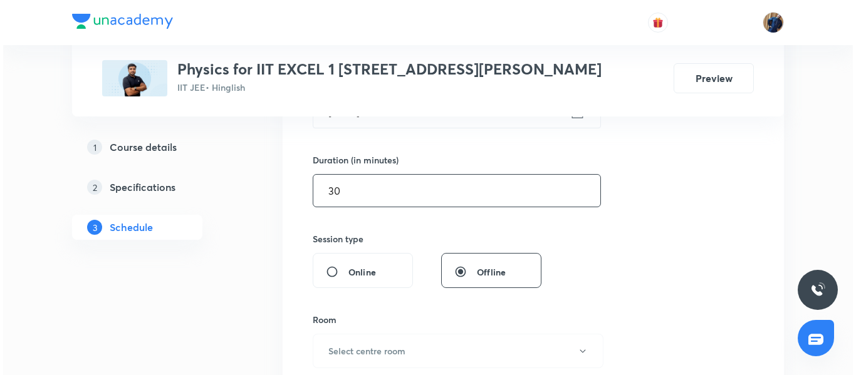
scroll to position [439, 0]
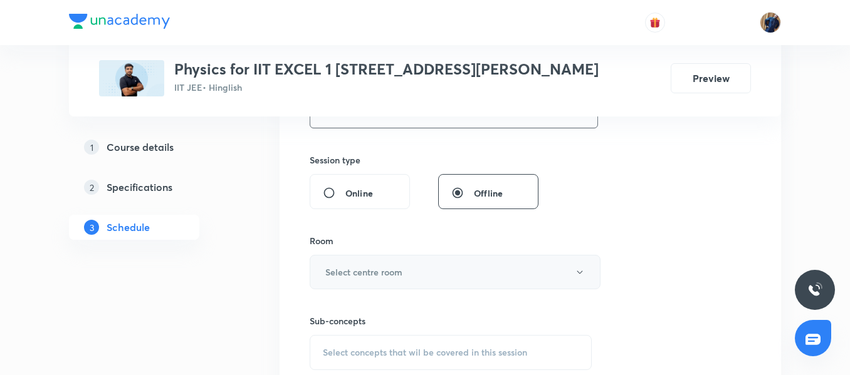
type input "30"
click at [406, 276] on button "Select centre room" at bounding box center [455, 272] width 291 height 34
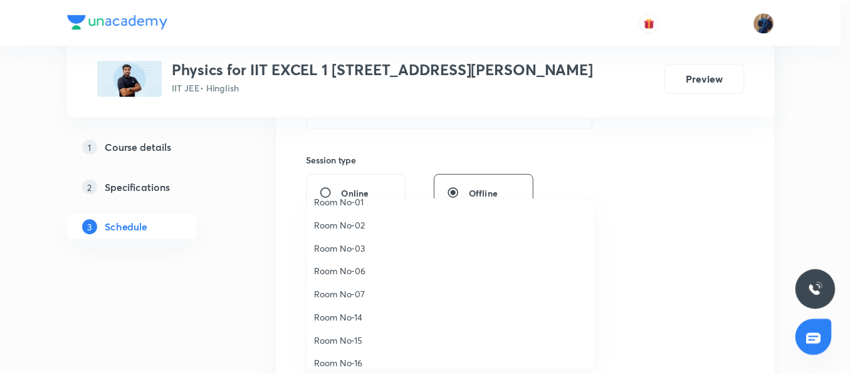
scroll to position [140, 0]
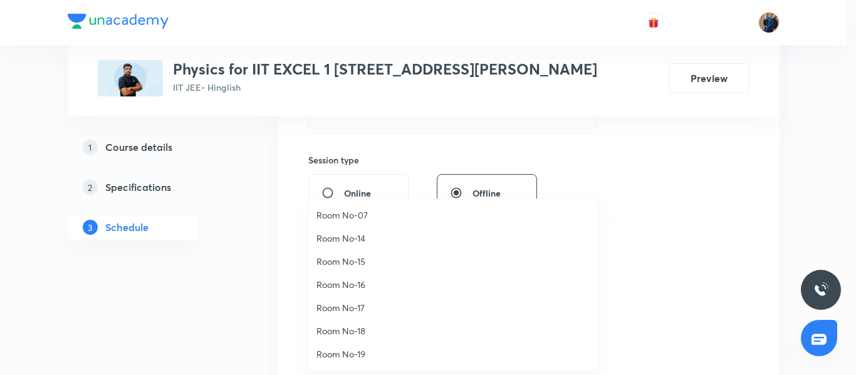
click at [375, 290] on span "Room No-16" at bounding box center [454, 284] width 275 height 13
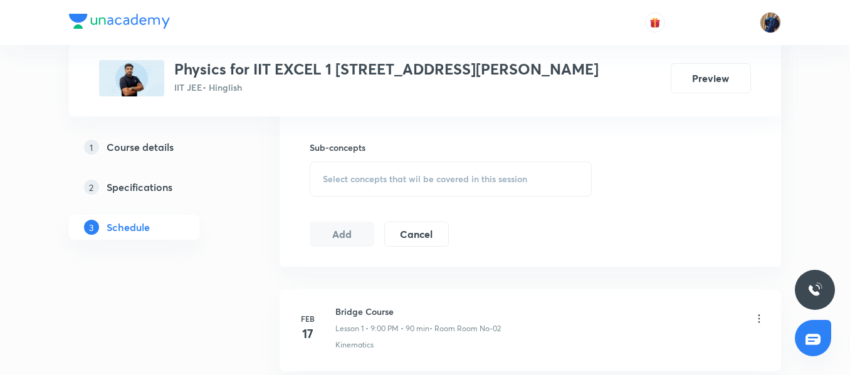
scroll to position [627, 0]
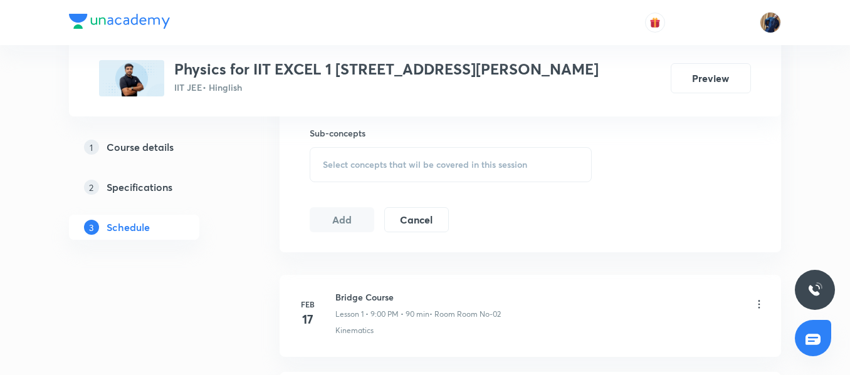
click at [385, 172] on div "Select concepts that wil be covered in this session" at bounding box center [451, 164] width 282 height 35
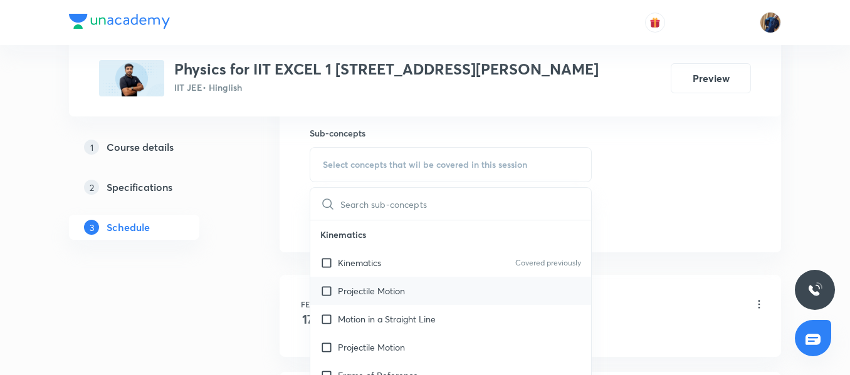
click at [364, 290] on p "Projectile Motion" at bounding box center [371, 291] width 67 height 13
checkbox input "true"
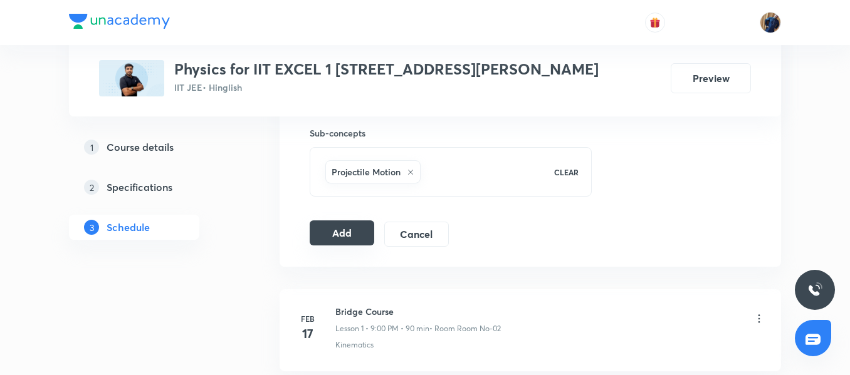
click at [361, 239] on button "Add" at bounding box center [342, 233] width 65 height 25
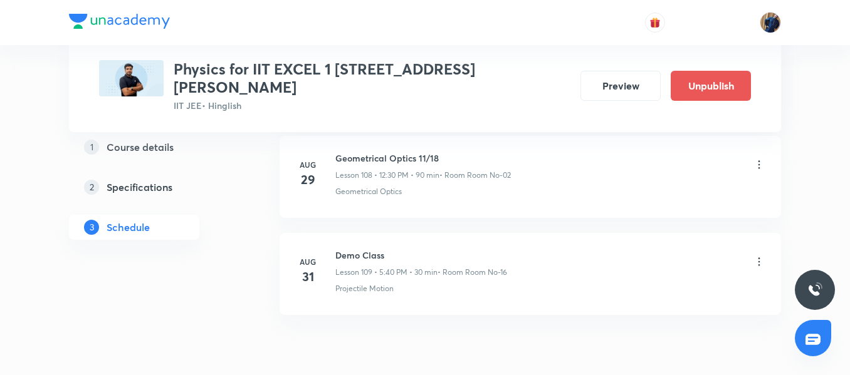
scroll to position [10645, 0]
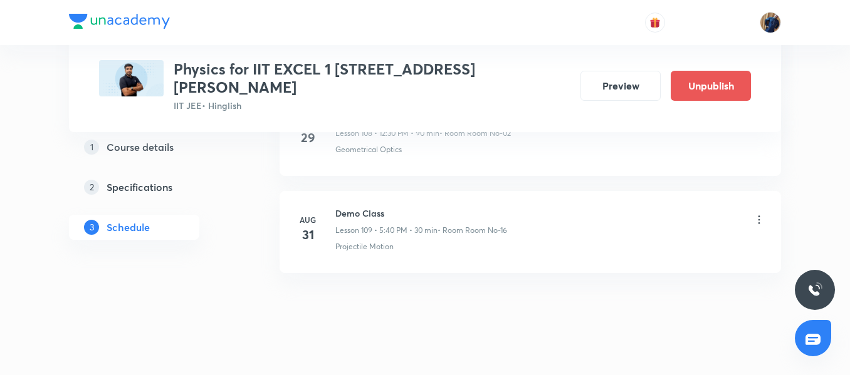
click at [757, 214] on icon at bounding box center [759, 220] width 13 height 13
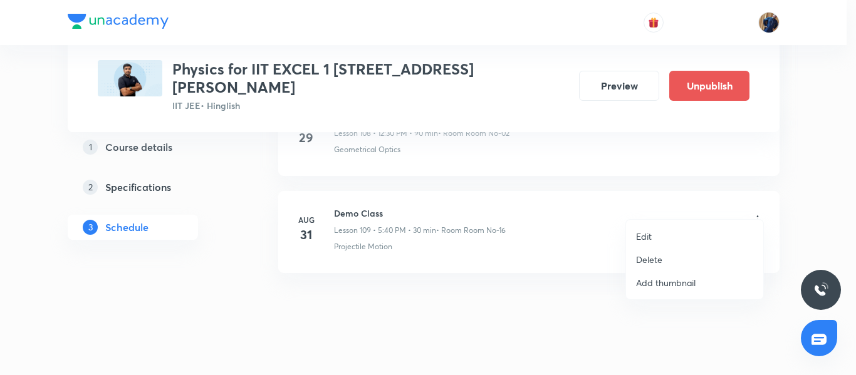
click at [685, 237] on li "Edit" at bounding box center [694, 236] width 137 height 23
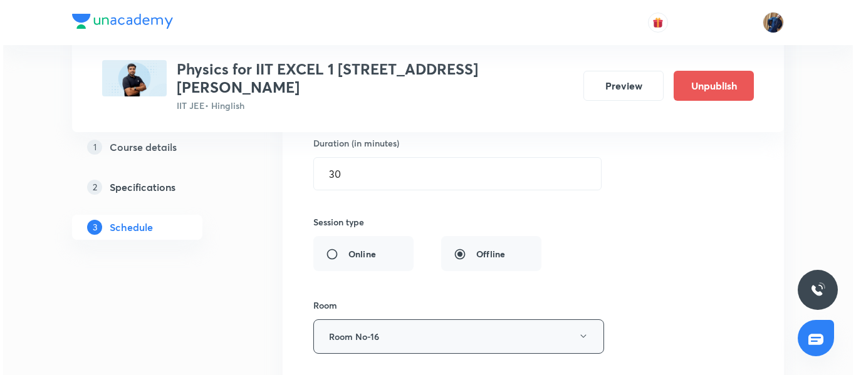
scroll to position [10958, 0]
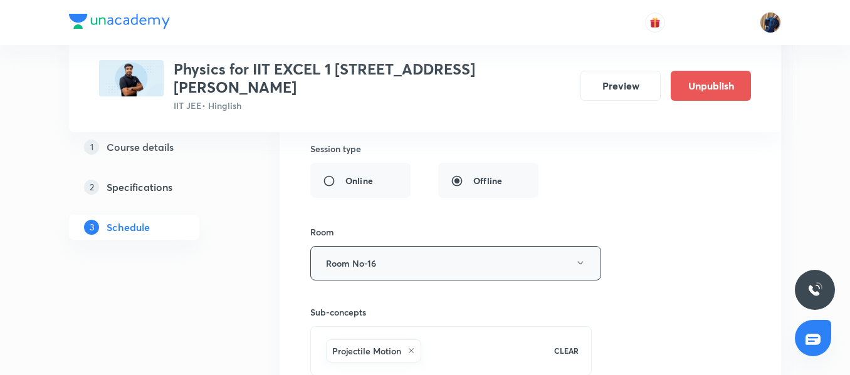
click at [404, 246] on button "Room No-16" at bounding box center [455, 263] width 291 height 34
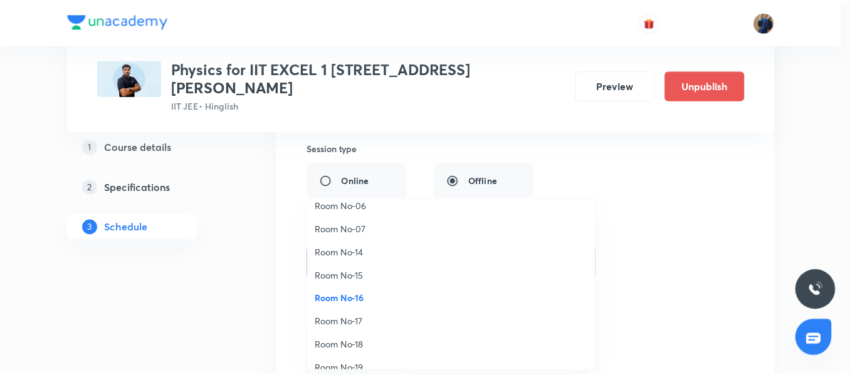
scroll to position [140, 0]
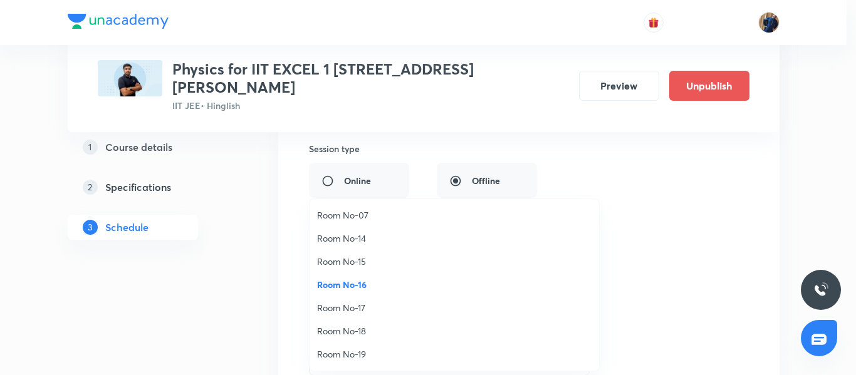
click at [365, 350] on span "Room No-19" at bounding box center [454, 354] width 275 height 13
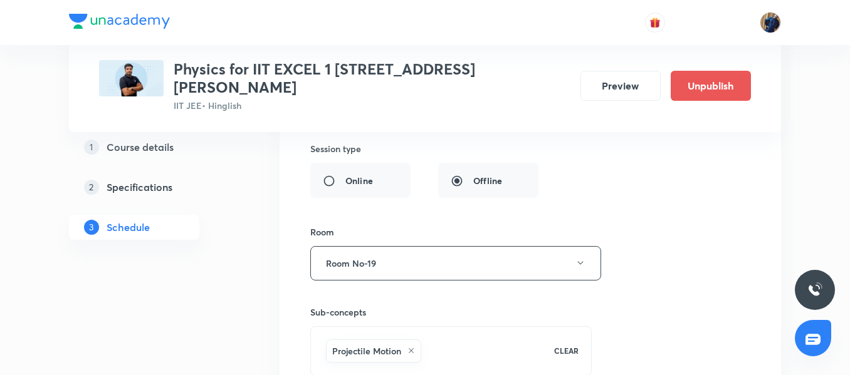
scroll to position [11083, 0]
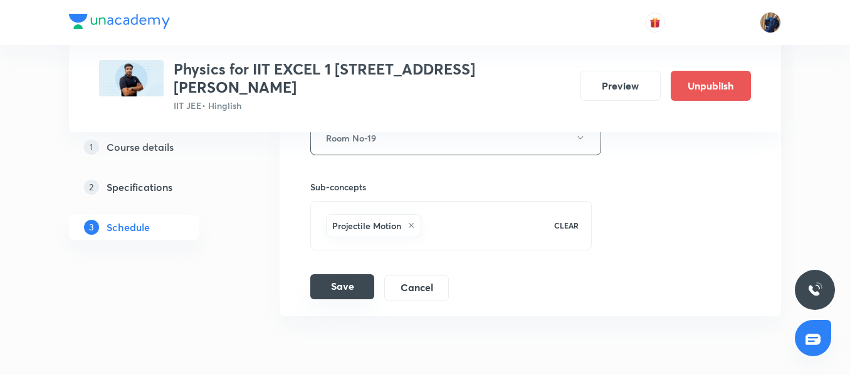
click at [339, 275] on button "Save" at bounding box center [342, 287] width 64 height 25
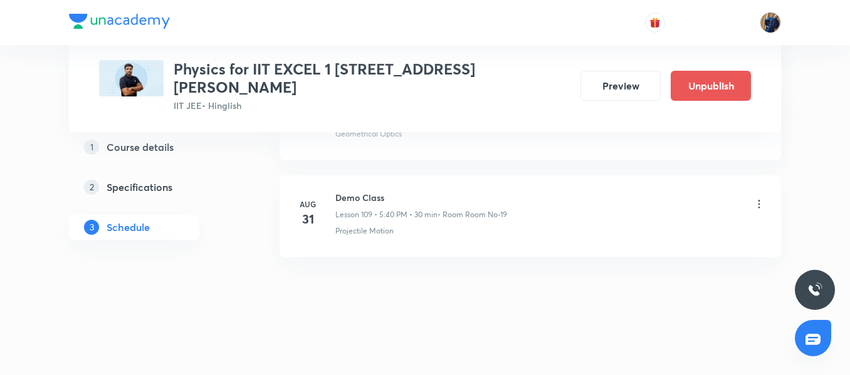
scroll to position [10645, 0]
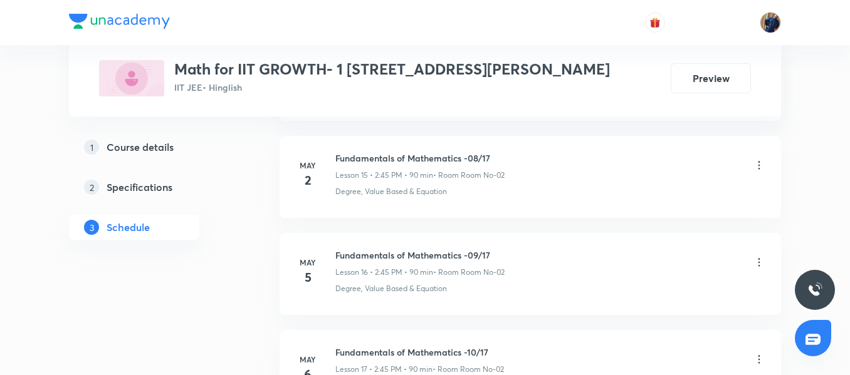
scroll to position [8403, 0]
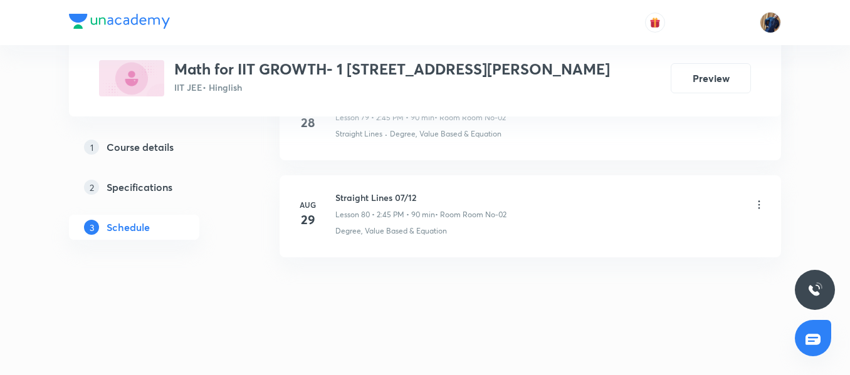
click at [387, 196] on h6 "Straight Lines 07/12" at bounding box center [420, 197] width 171 height 13
click at [387, 198] on h6 "Straight Lines 07/12" at bounding box center [420, 197] width 171 height 13
drag, startPoint x: 391, startPoint y: 199, endPoint x: 335, endPoint y: 192, distance: 55.6
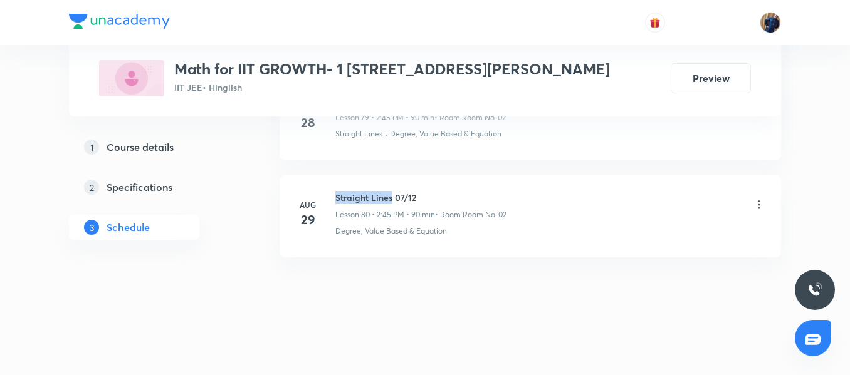
click at [335, 192] on h6 "Straight Lines 07/12" at bounding box center [420, 197] width 171 height 13
copy h6 "Straight Lines"
drag, startPoint x: 394, startPoint y: 194, endPoint x: 418, endPoint y: 189, distance: 24.3
click at [418, 189] on li "Aug 29 Straight Lines 07/12 Lesson 80 • 2:45 PM • 90 min • Room Room No-02 Degr…" at bounding box center [530, 217] width 501 height 82
copy h6 "07/12"
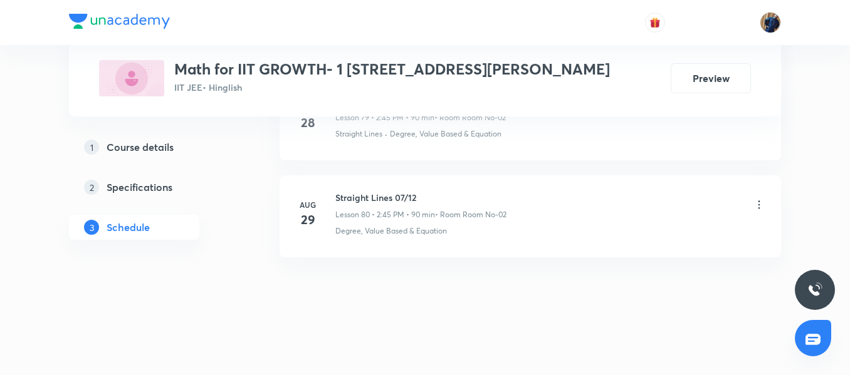
click at [385, 246] on li "Aug 29 Straight Lines 07/12 Lesson 80 • 2:45 PM • 90 min • Room Room No-02 Degr…" at bounding box center [530, 217] width 501 height 82
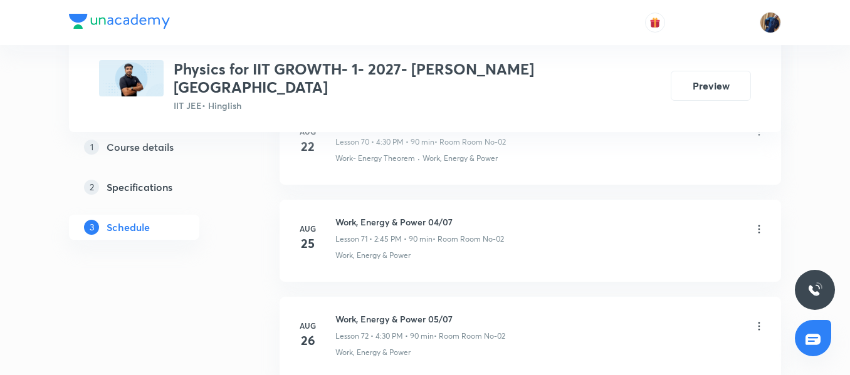
scroll to position [7821, 0]
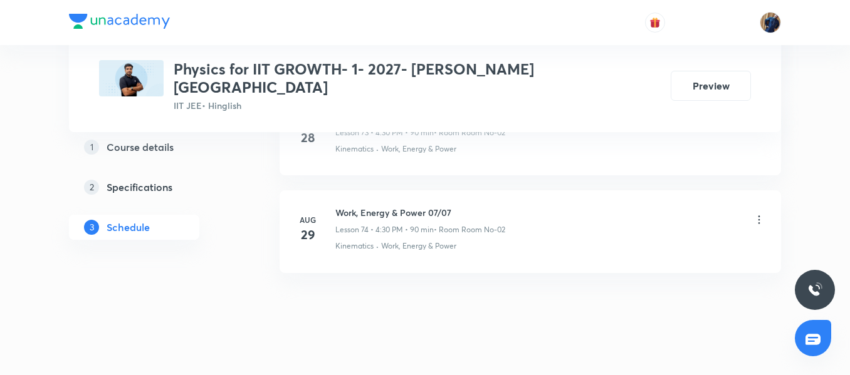
click at [358, 206] on h6 "Work, Energy & Power 07/07" at bounding box center [420, 212] width 170 height 13
click at [391, 241] on p "Work, Energy & Power" at bounding box center [418, 246] width 75 height 11
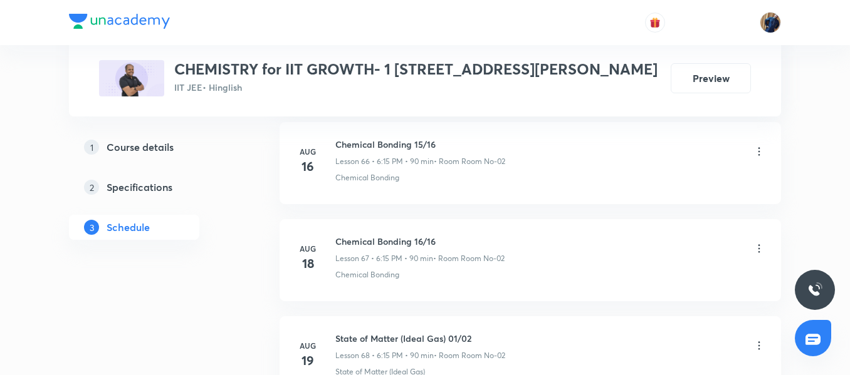
scroll to position [7819, 0]
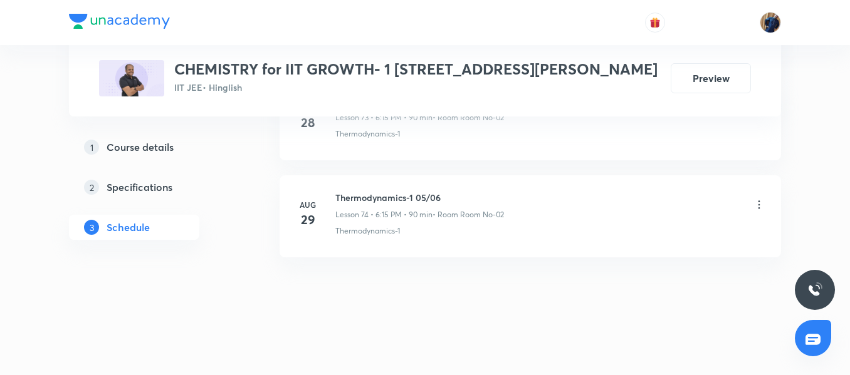
click at [330, 200] on div "[DATE]" at bounding box center [315, 214] width 40 height 30
click at [330, 200] on div "Aug 29" at bounding box center [315, 214] width 40 height 30
click at [366, 196] on h6 "Thermodynamics-1 05/06" at bounding box center [419, 197] width 169 height 13
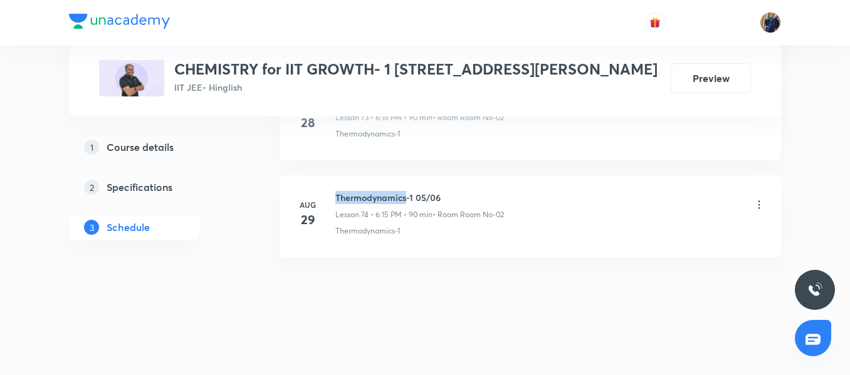
click at [366, 196] on h6 "Thermodynamics-1 05/06" at bounding box center [419, 197] width 169 height 13
copy h6 "Thermodynamics-1 05/06"
click at [361, 122] on p "Lesson 73 • 6:15 PM • 90 min" at bounding box center [383, 117] width 97 height 11
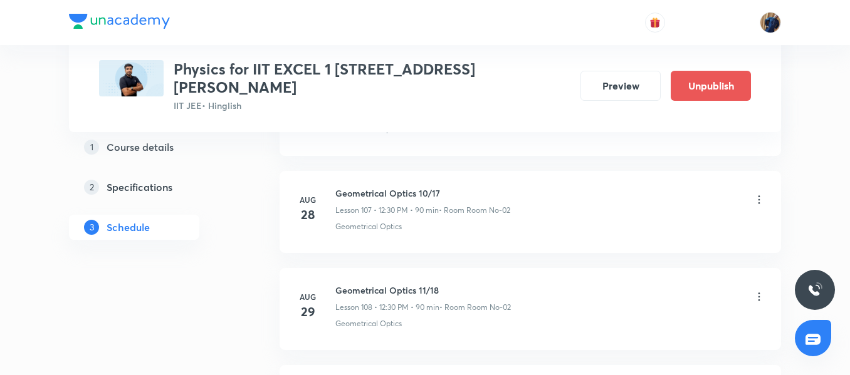
scroll to position [11221, 0]
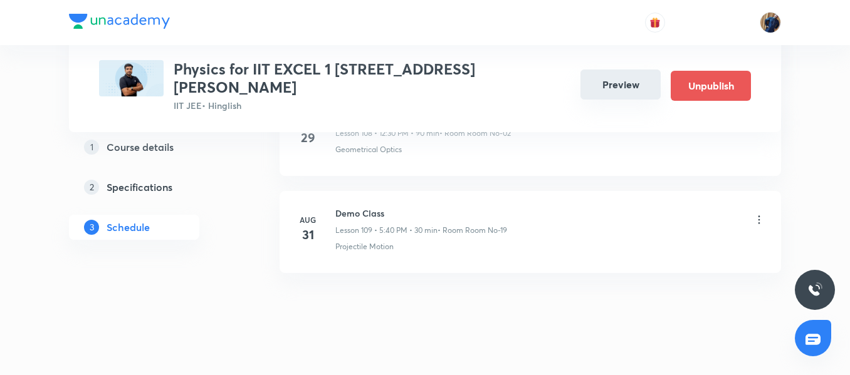
click at [621, 70] on button "Preview" at bounding box center [620, 85] width 80 height 30
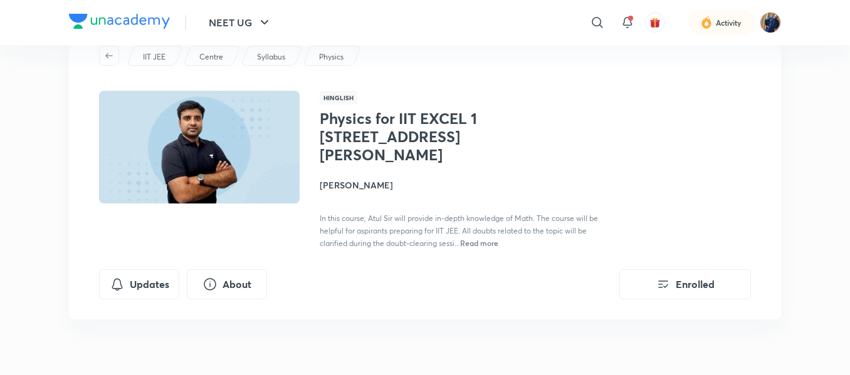
scroll to position [188, 0]
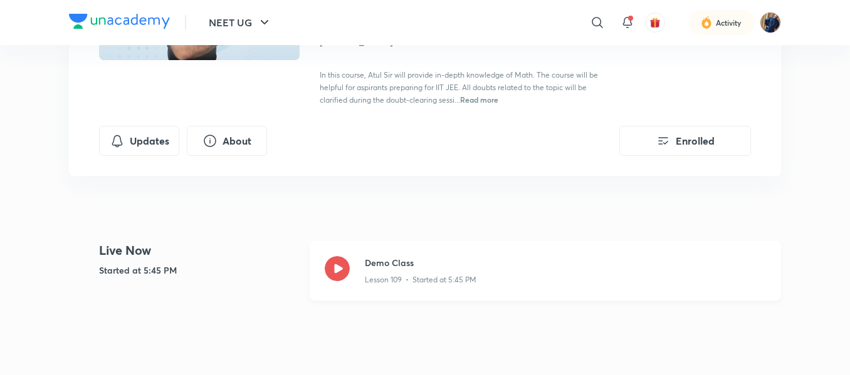
click at [379, 275] on p "Lesson 109 • Started at 5:45 PM" at bounding box center [421, 280] width 112 height 11
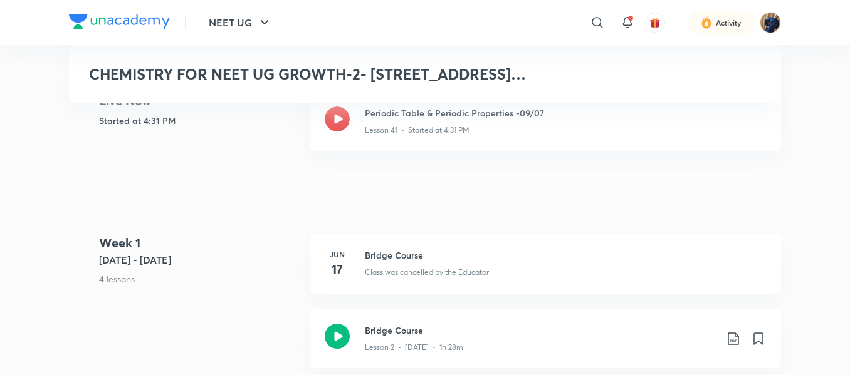
scroll to position [313, 0]
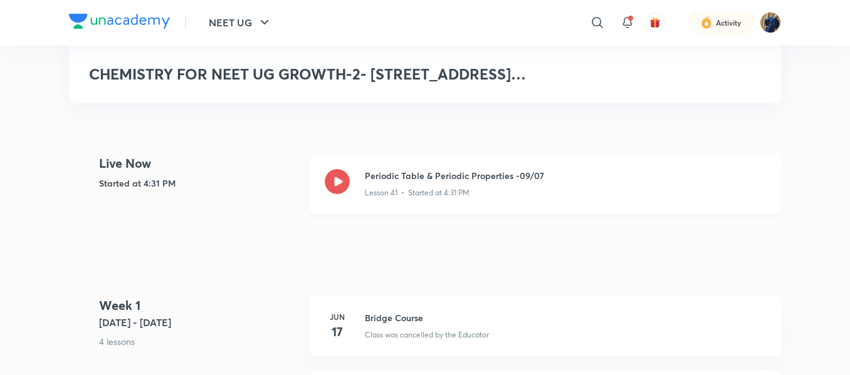
click at [345, 169] on icon at bounding box center [337, 181] width 25 height 25
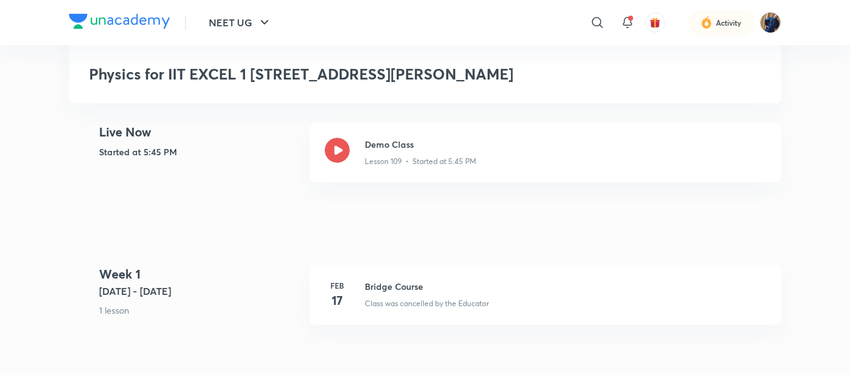
scroll to position [313, 0]
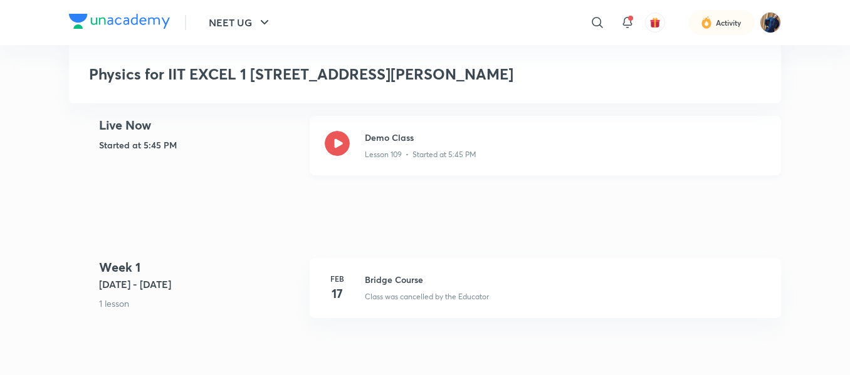
click at [349, 131] on div at bounding box center [337, 145] width 25 height 29
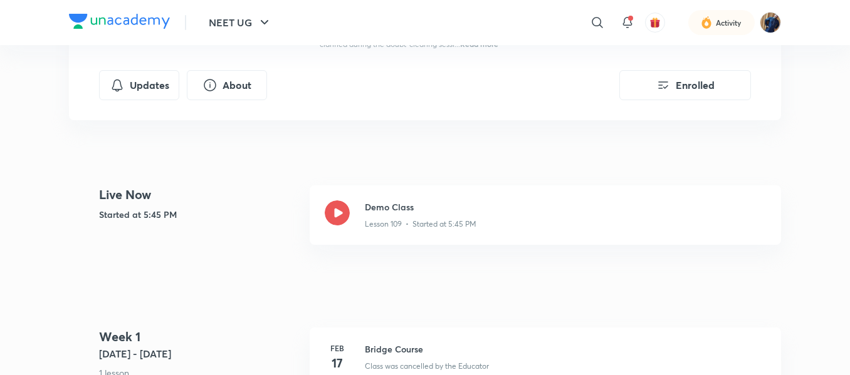
scroll to position [251, 0]
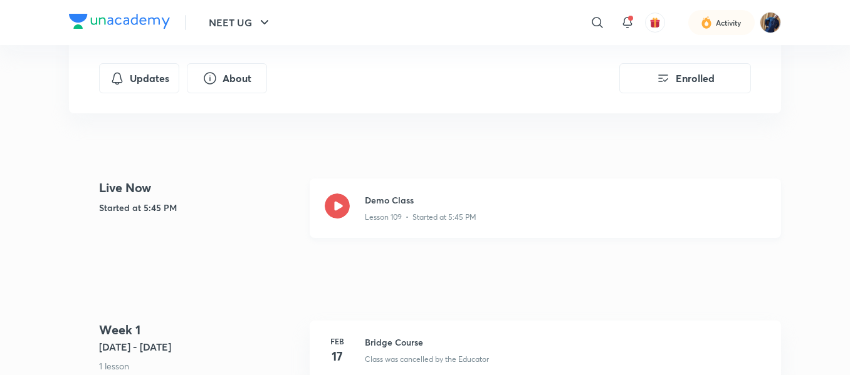
click at [342, 199] on icon at bounding box center [337, 206] width 25 height 25
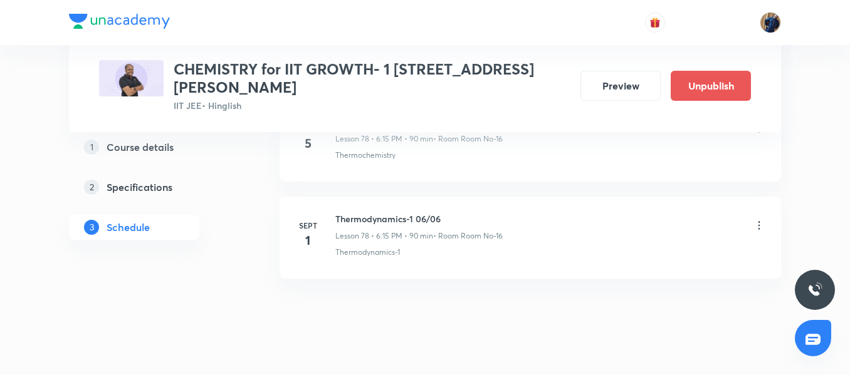
scroll to position [8208, 0]
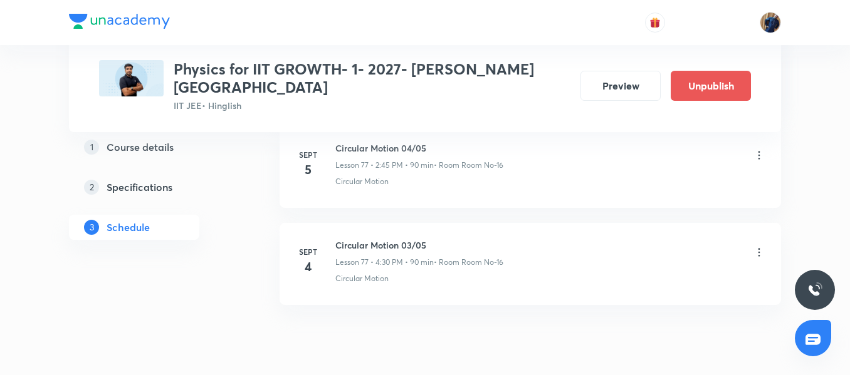
scroll to position [8147, 0]
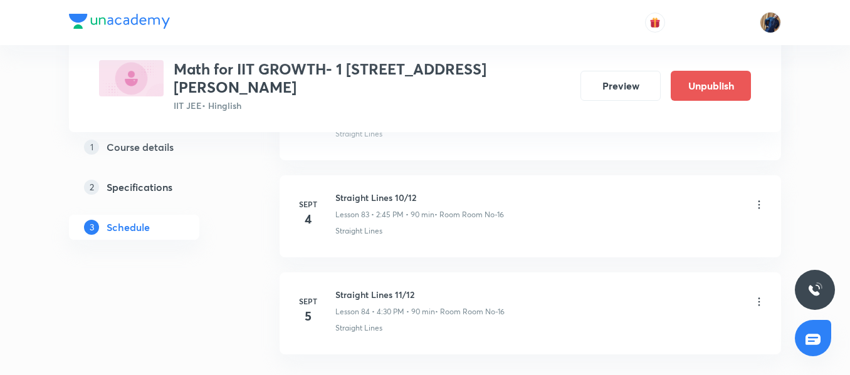
scroll to position [8729, 0]
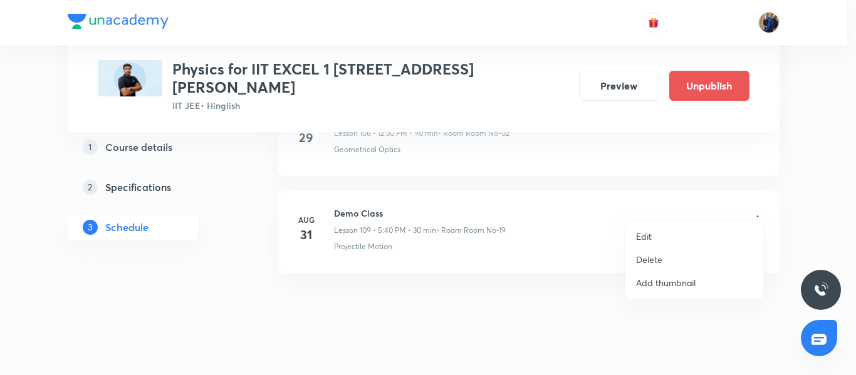
click at [664, 261] on li "Delete" at bounding box center [694, 259] width 137 height 23
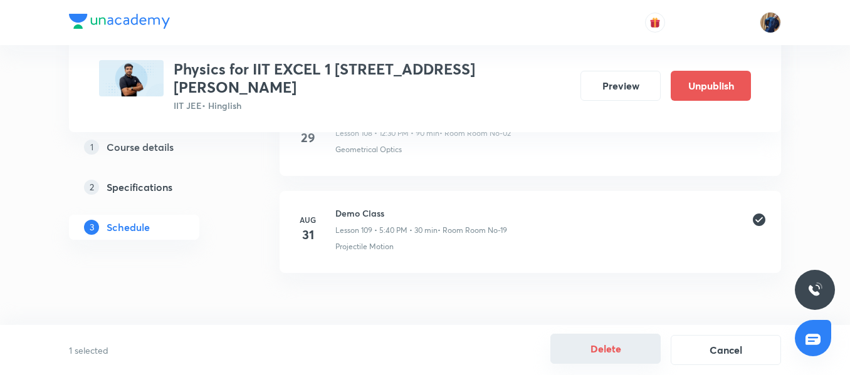
click at [596, 357] on button "Delete" at bounding box center [605, 349] width 110 height 30
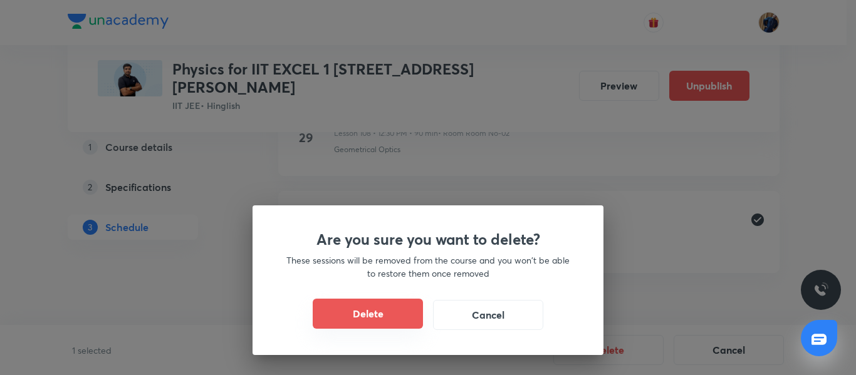
click at [390, 322] on button "Delete" at bounding box center [368, 314] width 110 height 30
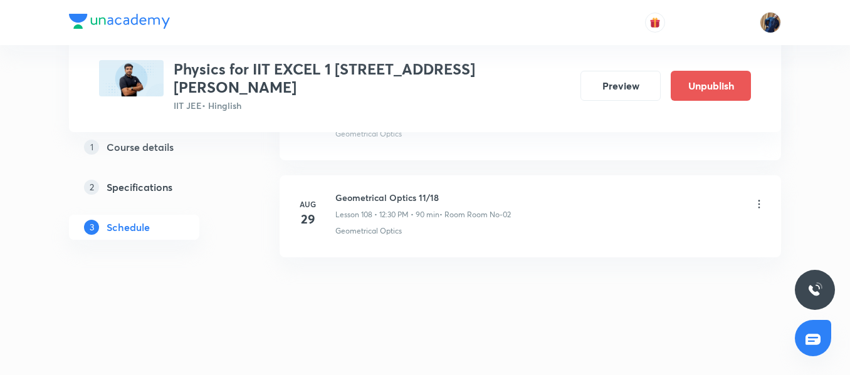
scroll to position [11123, 0]
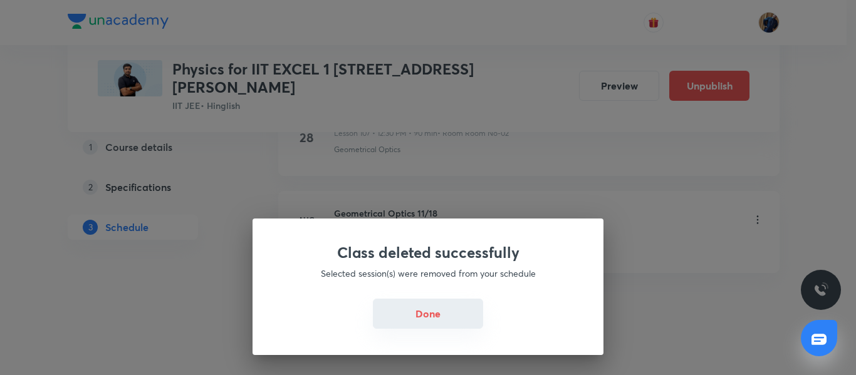
click at [437, 318] on button "Done" at bounding box center [428, 314] width 110 height 30
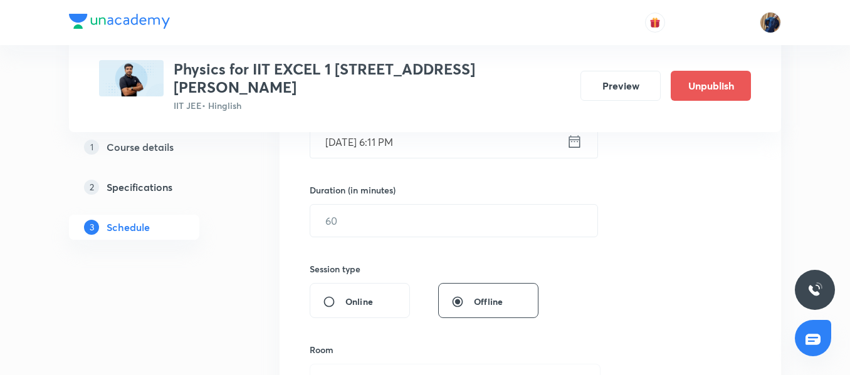
scroll to position [98, 0]
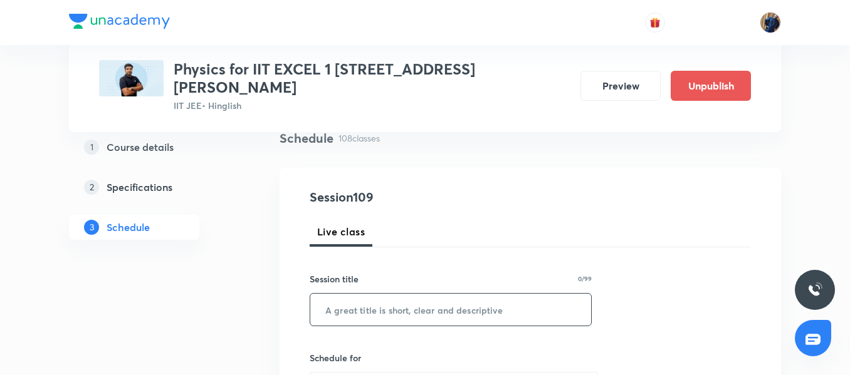
click at [345, 294] on input "text" at bounding box center [450, 310] width 281 height 32
type input "Demo Class"
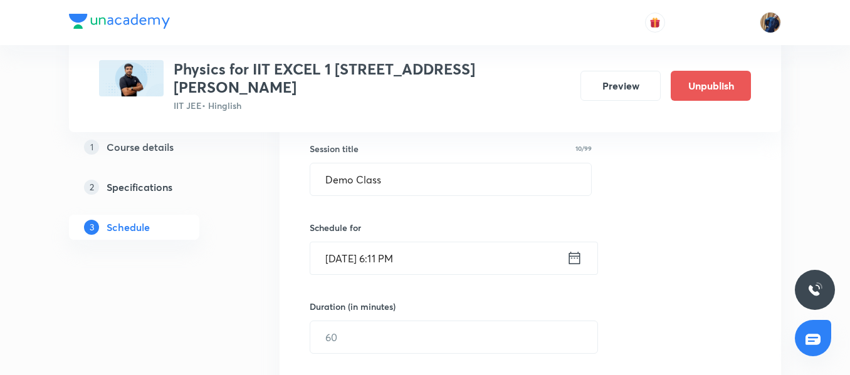
scroll to position [238, 0]
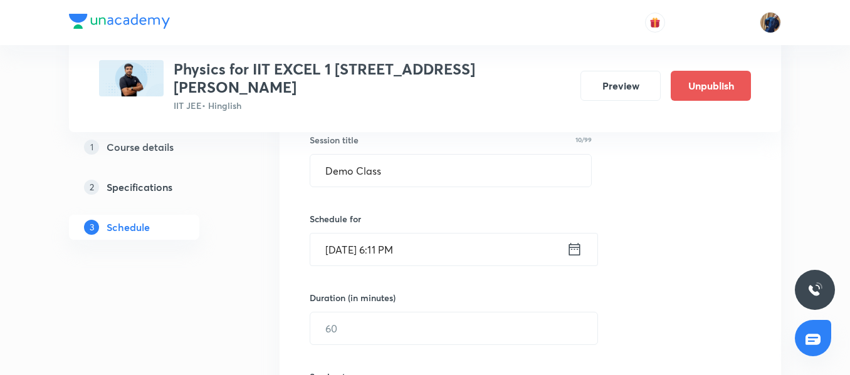
click at [471, 240] on input "Aug 31, 2025, 6:11 PM" at bounding box center [438, 250] width 256 height 32
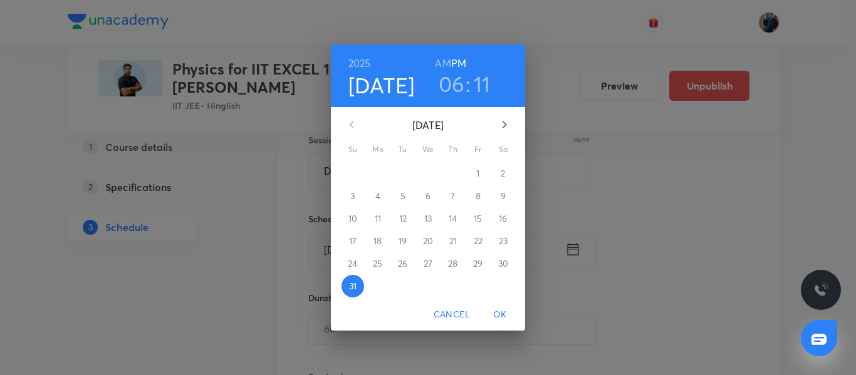
click at [485, 81] on h3 "11" at bounding box center [482, 84] width 17 height 26
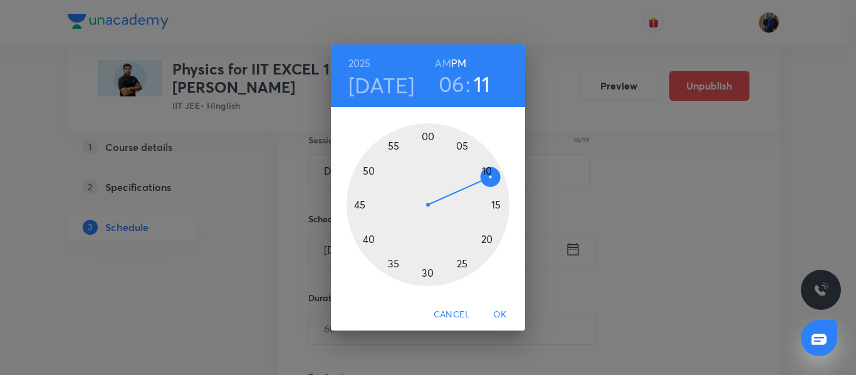
click at [488, 240] on div at bounding box center [428, 204] width 163 height 163
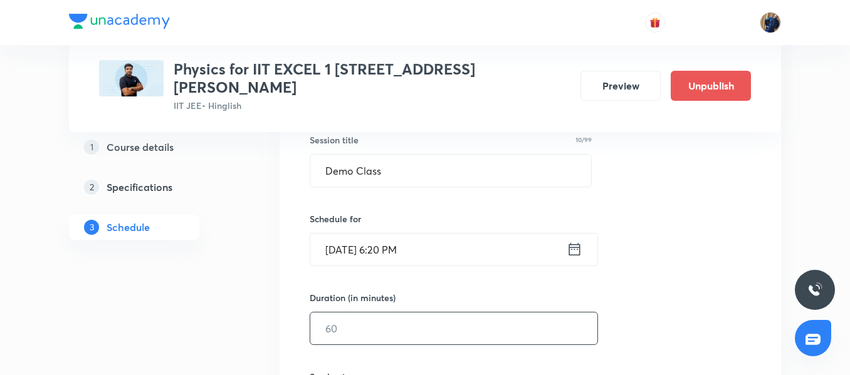
click at [355, 319] on input "text" at bounding box center [453, 329] width 287 height 32
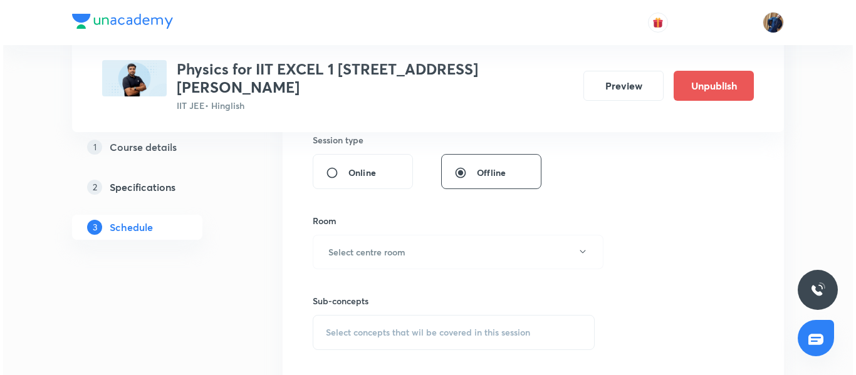
scroll to position [488, 0]
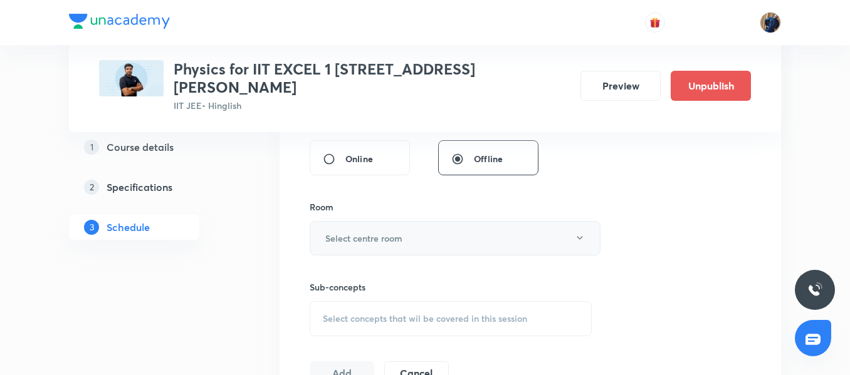
type input "30"
click at [384, 232] on h6 "Select centre room" at bounding box center [363, 238] width 77 height 13
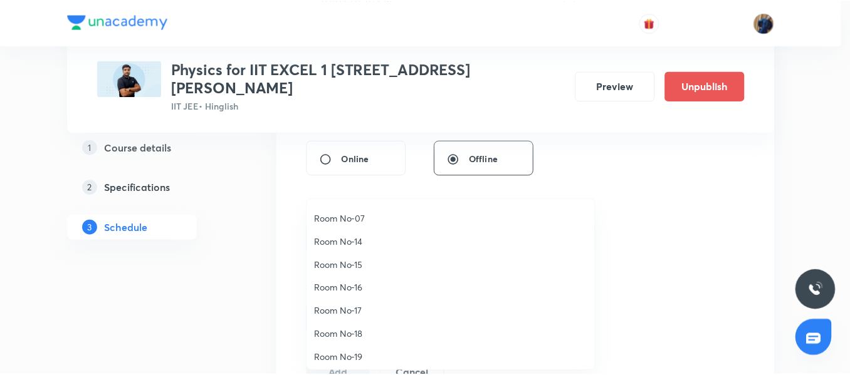
scroll to position [140, 0]
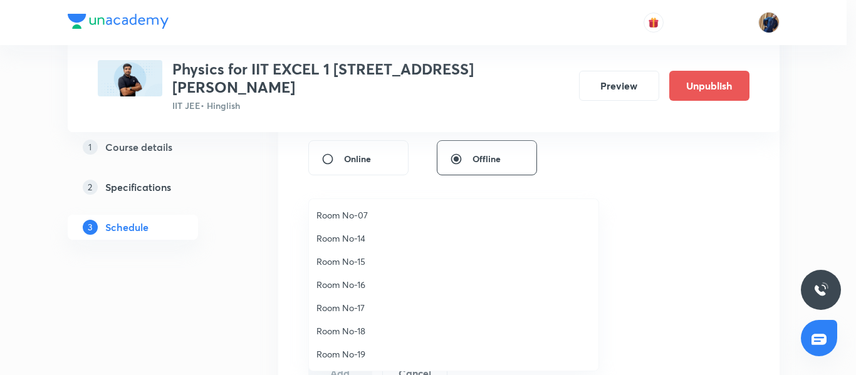
click at [349, 333] on span "Room No-18" at bounding box center [454, 331] width 275 height 13
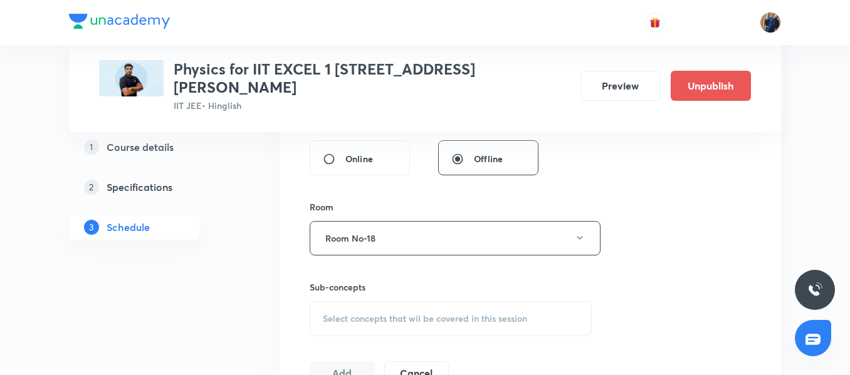
click at [384, 314] on span "Select concepts that wil be covered in this session" at bounding box center [425, 319] width 204 height 10
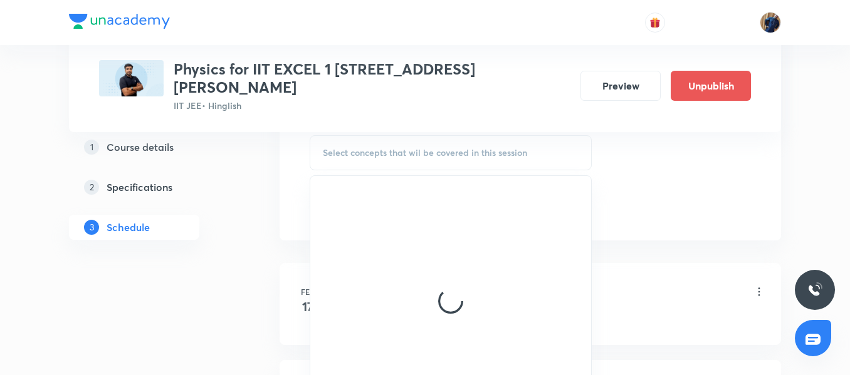
scroll to position [676, 0]
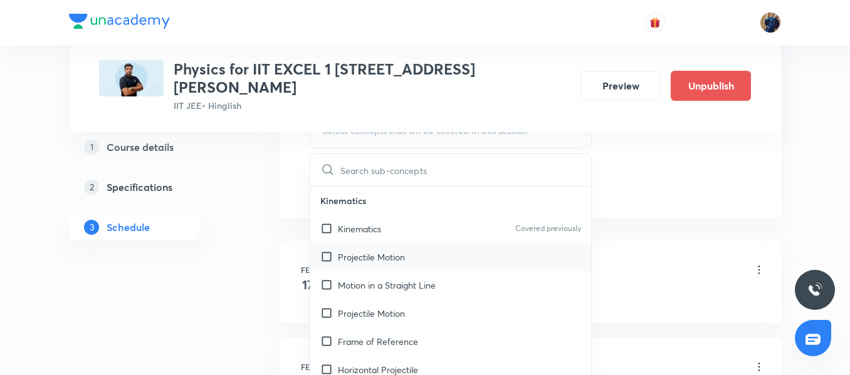
click at [397, 243] on div "Projectile Motion" at bounding box center [450, 257] width 281 height 28
checkbox input "true"
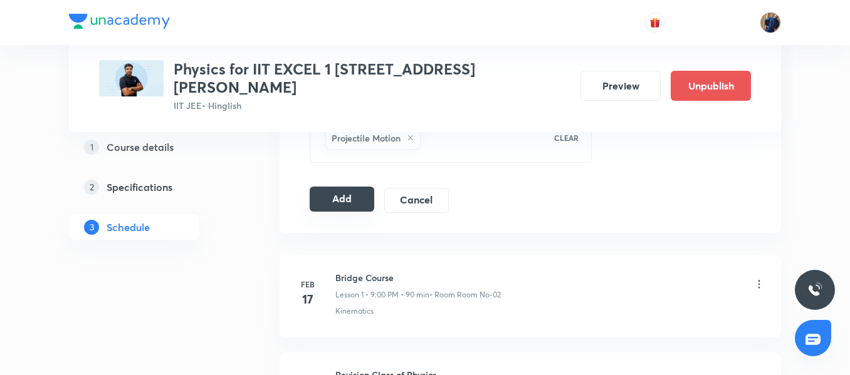
click at [339, 187] on button "Add" at bounding box center [342, 199] width 65 height 25
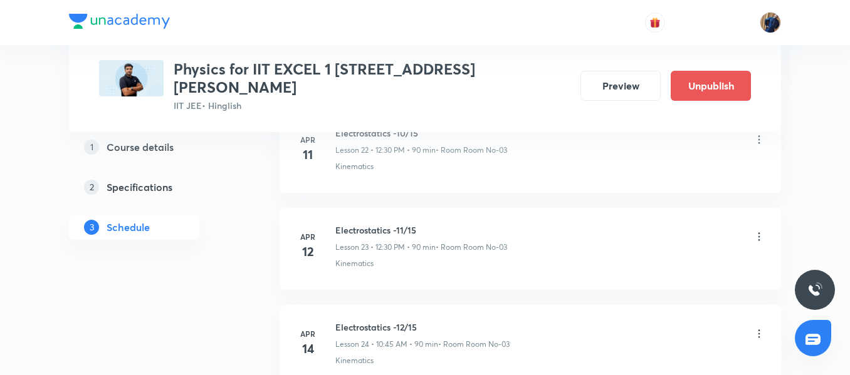
scroll to position [2431, 0]
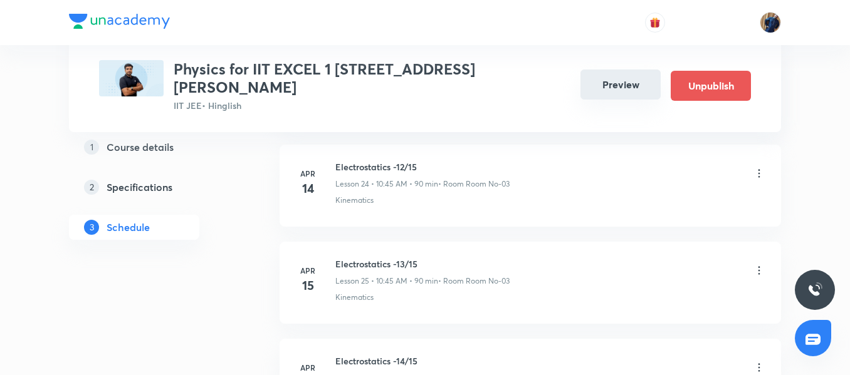
click at [594, 70] on button "Preview" at bounding box center [620, 85] width 80 height 30
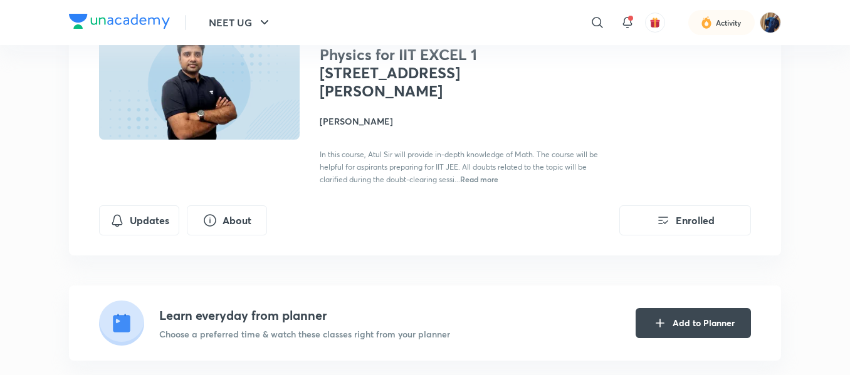
scroll to position [260, 0]
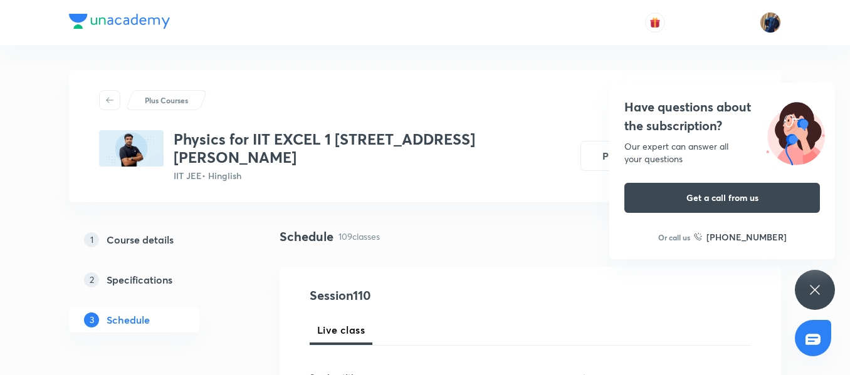
click at [808, 295] on icon at bounding box center [814, 290] width 15 height 15
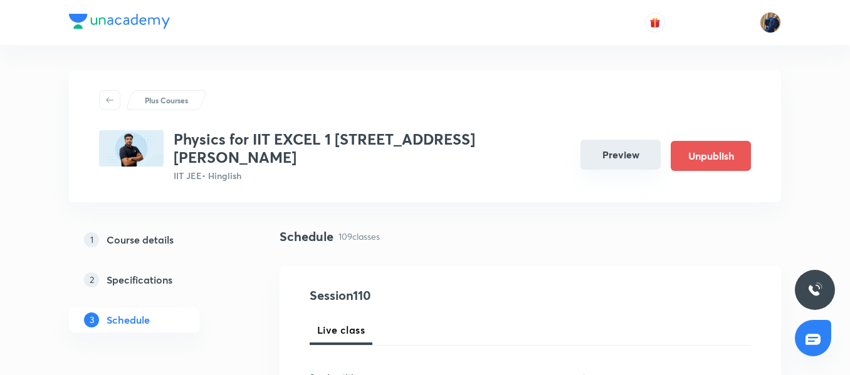
click at [629, 158] on button "Preview" at bounding box center [620, 155] width 80 height 30
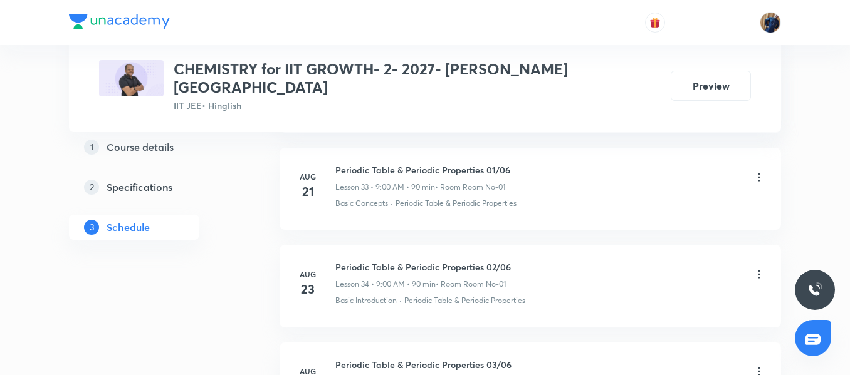
scroll to position [4227, 0]
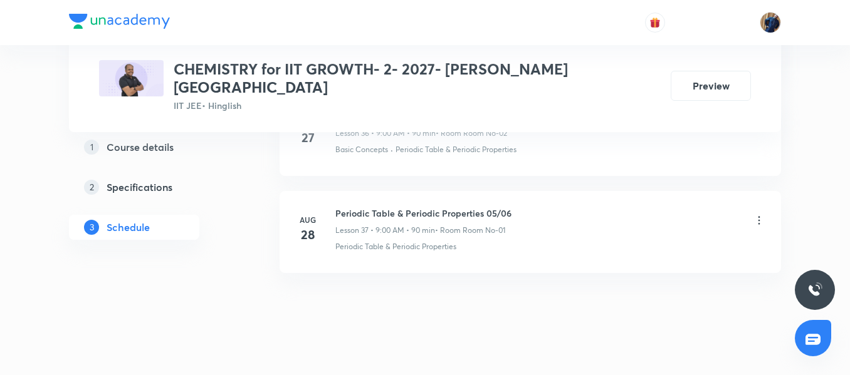
click at [388, 207] on h6 "Periodic Table & Periodic Properties 05/06" at bounding box center [423, 213] width 176 height 13
click at [509, 241] on div "Periodic Table & Periodic Properties" at bounding box center [550, 246] width 430 height 11
click at [356, 207] on h6 "Periodic Table & Periodic Properties 05/06" at bounding box center [423, 213] width 176 height 13
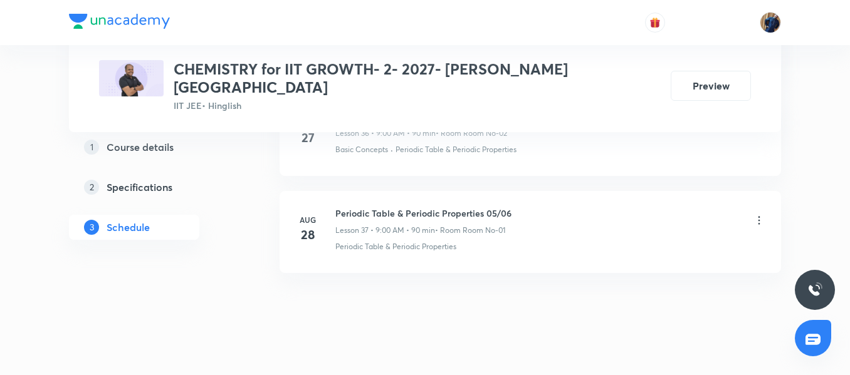
click at [374, 207] on h6 "Periodic Table & Periodic Properties 05/06" at bounding box center [423, 213] width 176 height 13
copy h6 "Periodic Table & Periodic Properties 05/06"
click at [376, 222] on div "Periodic Table & Periodic Properties 05/06 Lesson 37 • 9:00 AM • 90 min • Room …" at bounding box center [550, 230] width 430 height 46
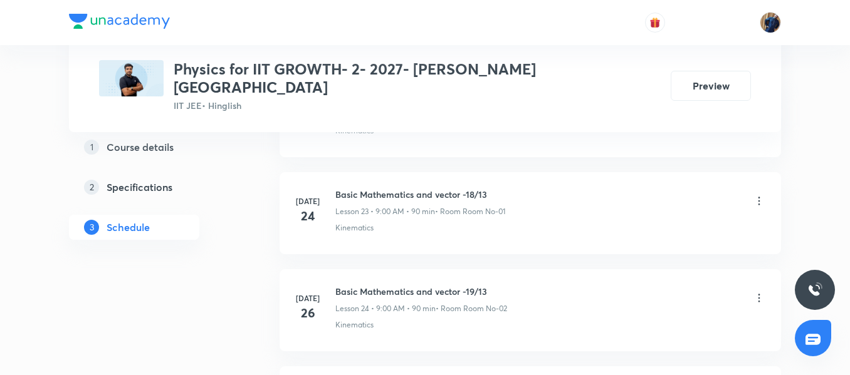
scroll to position [4616, 0]
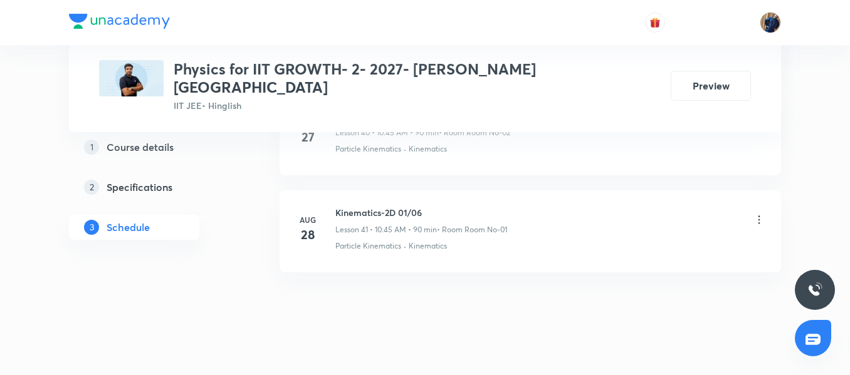
click at [360, 206] on h6 "Kinematics-2D 01/06" at bounding box center [421, 212] width 172 height 13
copy h6 "Kinematics-2D 01/06"
click at [337, 206] on h6 "Kinematics-2D 01/06" at bounding box center [421, 212] width 172 height 13
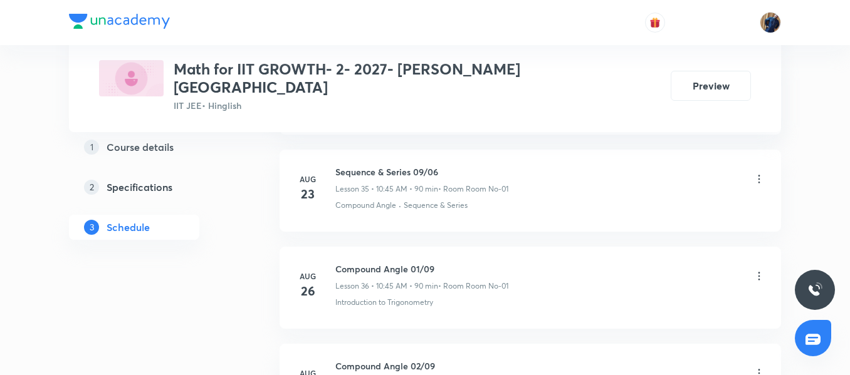
scroll to position [4323, 0]
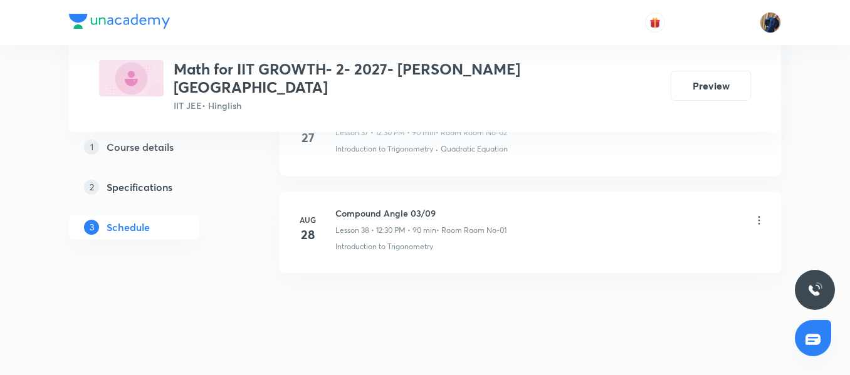
click at [355, 207] on h6 "Compound Angle 03/09" at bounding box center [420, 213] width 171 height 13
copy h6 "Compound Angle 03/09"
click at [397, 207] on div "Compound Angle 03/09 Lesson 38 • 12:30 PM • 90 min • Room Room No-01" at bounding box center [420, 221] width 171 height 29
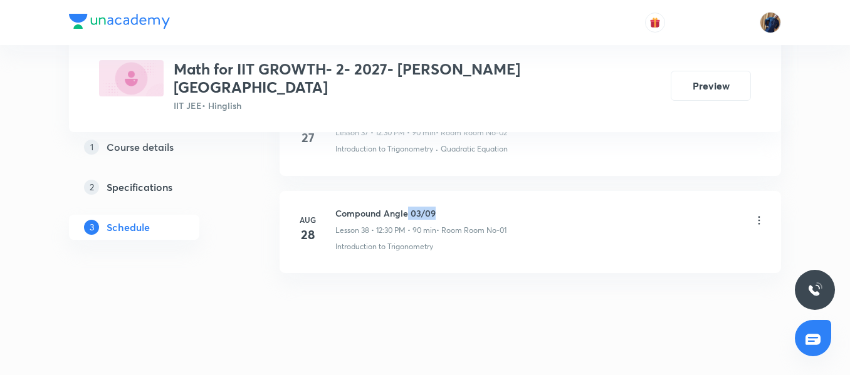
drag, startPoint x: 408, startPoint y: 194, endPoint x: 443, endPoint y: 198, distance: 35.3
click at [443, 207] on h6 "Compound Angle 03/09" at bounding box center [420, 213] width 171 height 13
copy h6 "03/09"
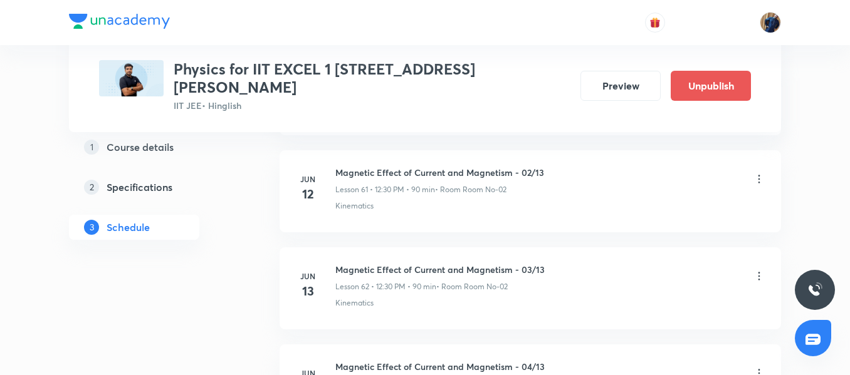
scroll to position [11221, 0]
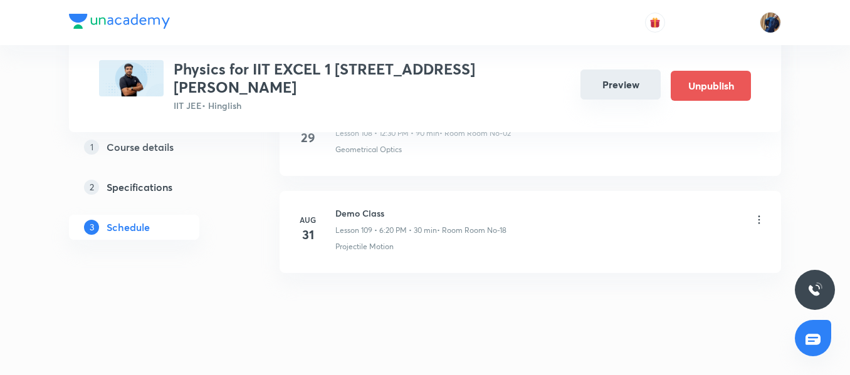
click at [610, 79] on button "Preview" at bounding box center [620, 85] width 80 height 30
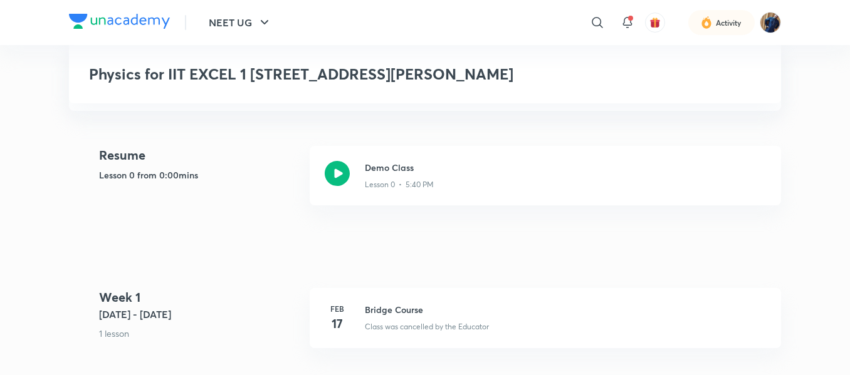
scroll to position [376, 0]
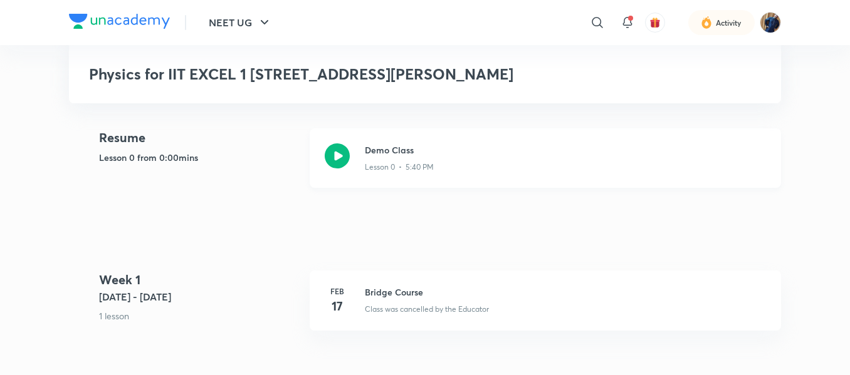
click at [347, 144] on icon at bounding box center [337, 156] width 25 height 25
click at [343, 144] on icon at bounding box center [337, 156] width 25 height 25
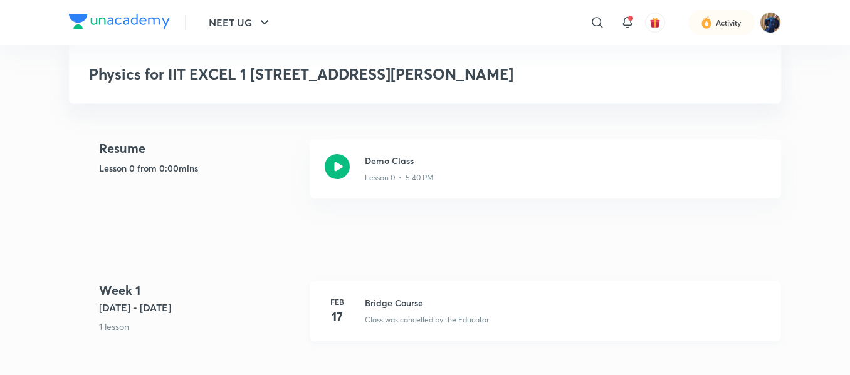
scroll to position [251, 0]
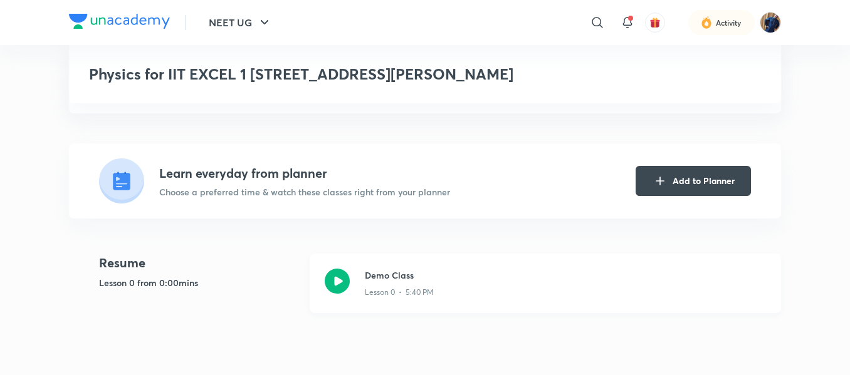
click at [339, 269] on icon at bounding box center [337, 281] width 25 height 25
click at [338, 269] on icon at bounding box center [337, 281] width 25 height 25
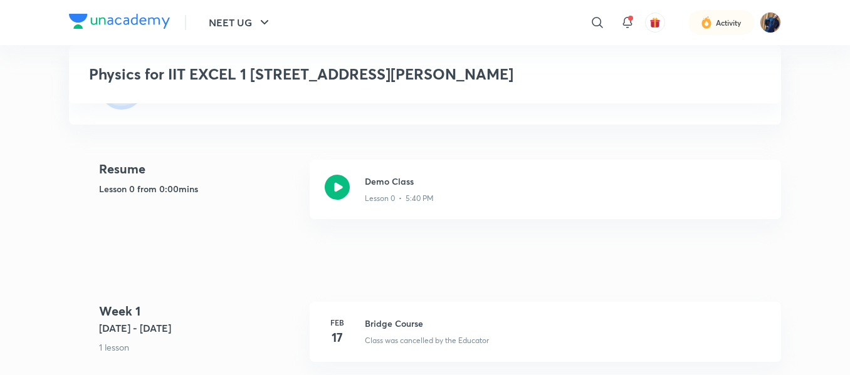
scroll to position [313, 0]
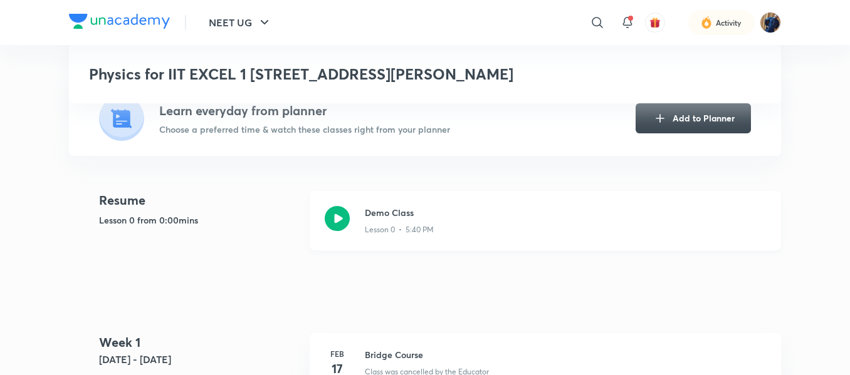
click at [341, 206] on icon at bounding box center [337, 218] width 25 height 25
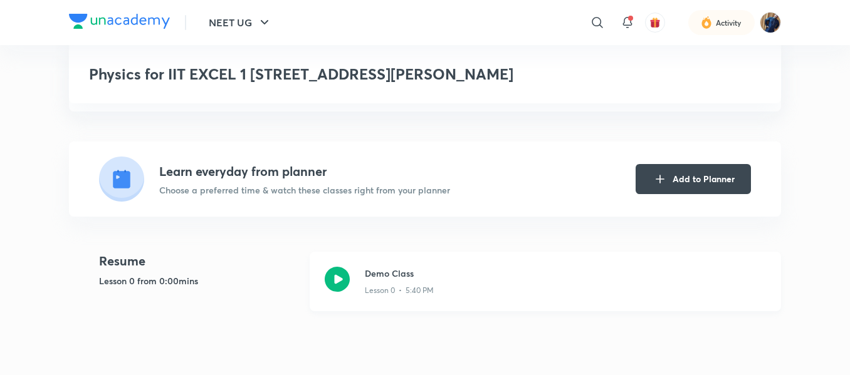
click at [334, 267] on icon at bounding box center [337, 279] width 25 height 25
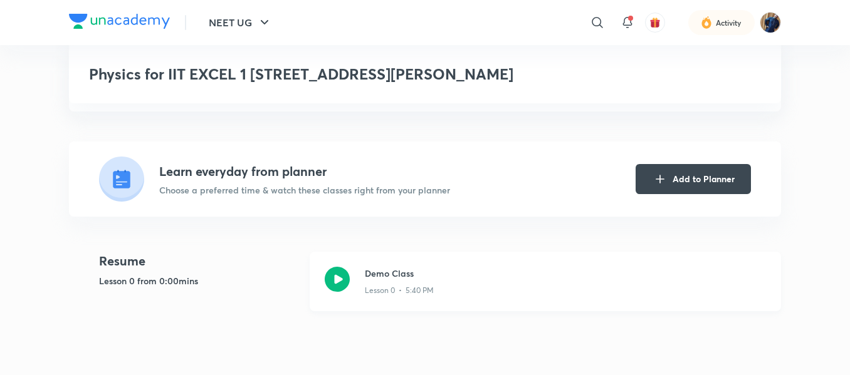
click at [334, 267] on icon at bounding box center [337, 279] width 25 height 25
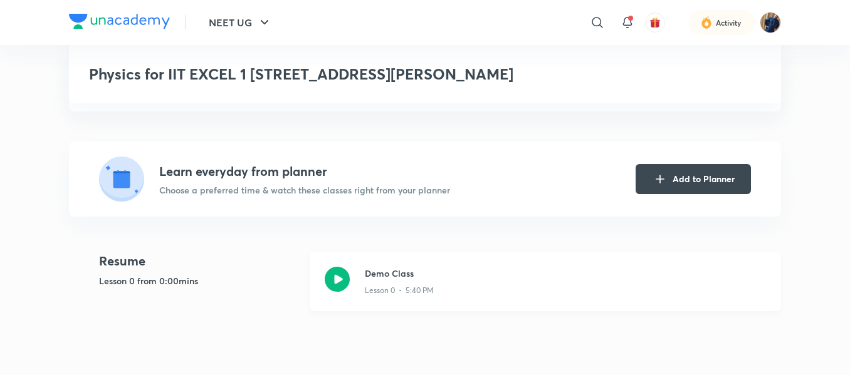
click at [334, 267] on icon at bounding box center [337, 279] width 25 height 25
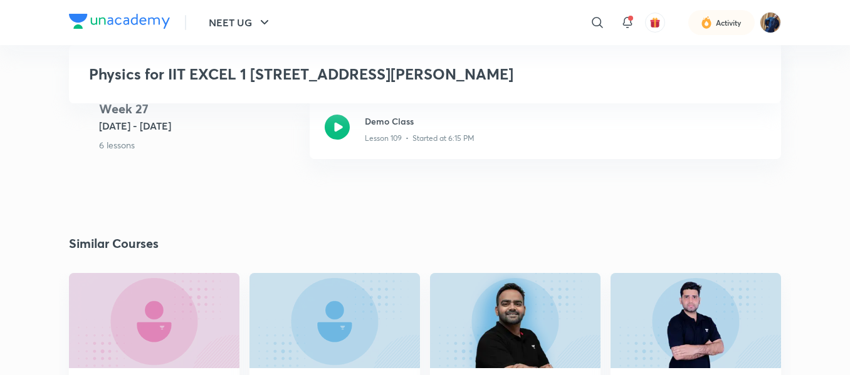
scroll to position [10605, 0]
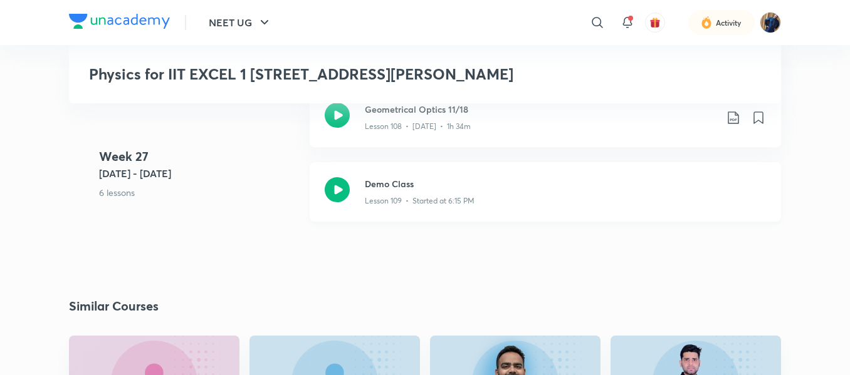
click at [338, 177] on icon at bounding box center [337, 189] width 25 height 25
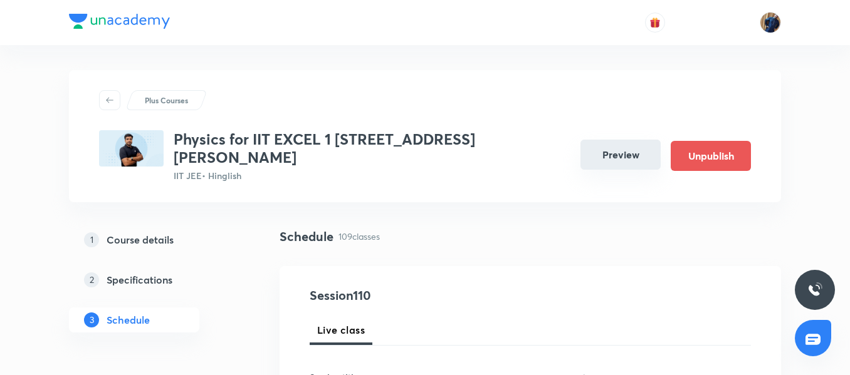
click at [609, 149] on button "Preview" at bounding box center [620, 155] width 80 height 30
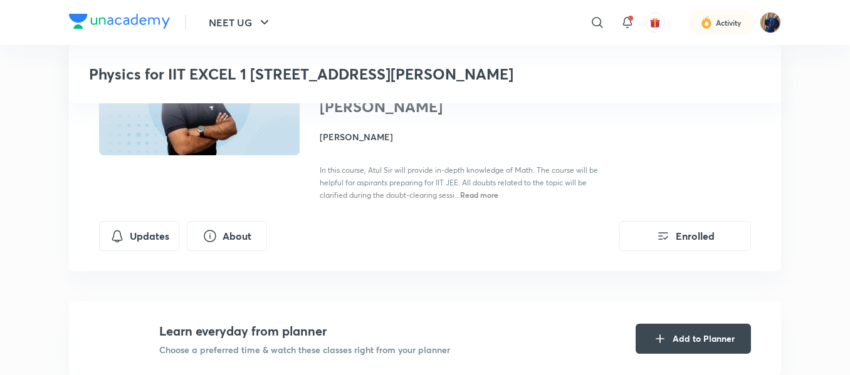
scroll to position [376, 0]
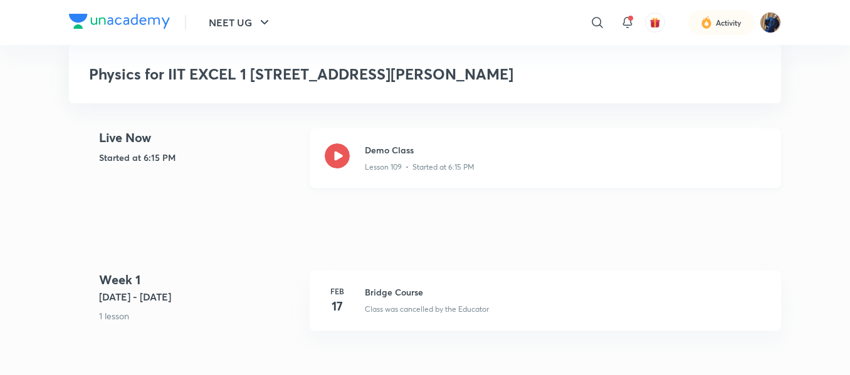
click at [349, 144] on icon at bounding box center [337, 156] width 25 height 25
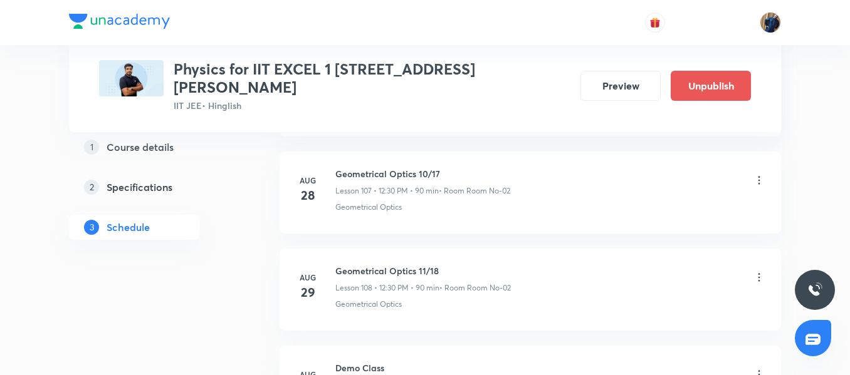
scroll to position [11221, 0]
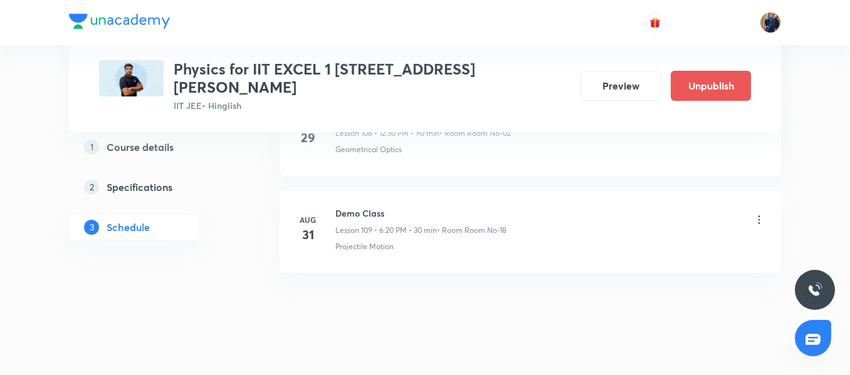
click at [755, 214] on icon at bounding box center [759, 220] width 13 height 13
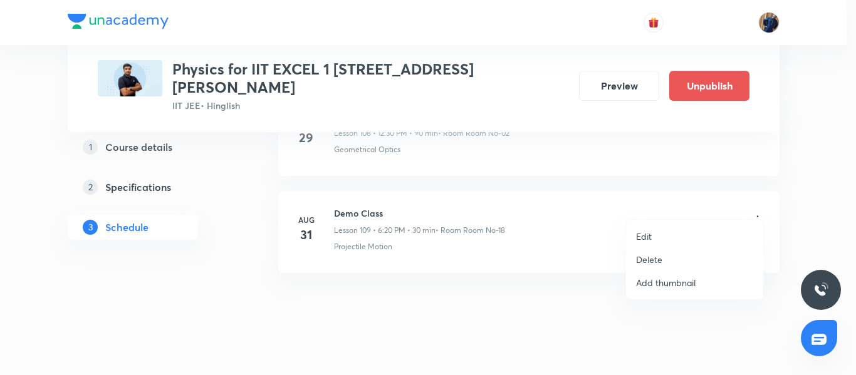
click at [662, 254] on p "Delete" at bounding box center [649, 259] width 26 height 13
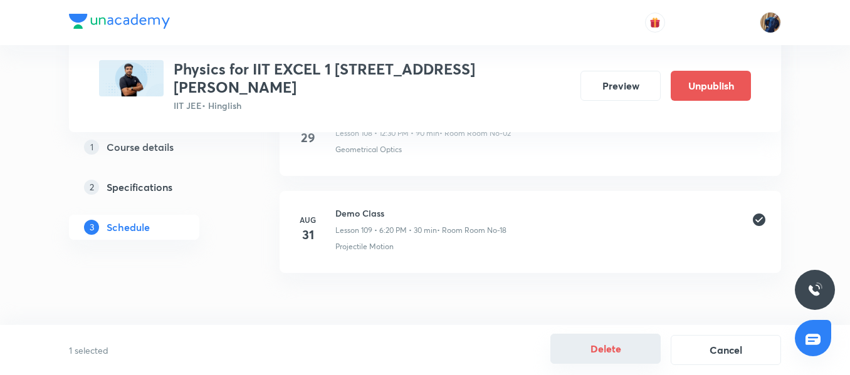
click at [607, 346] on button "Delete" at bounding box center [605, 349] width 110 height 30
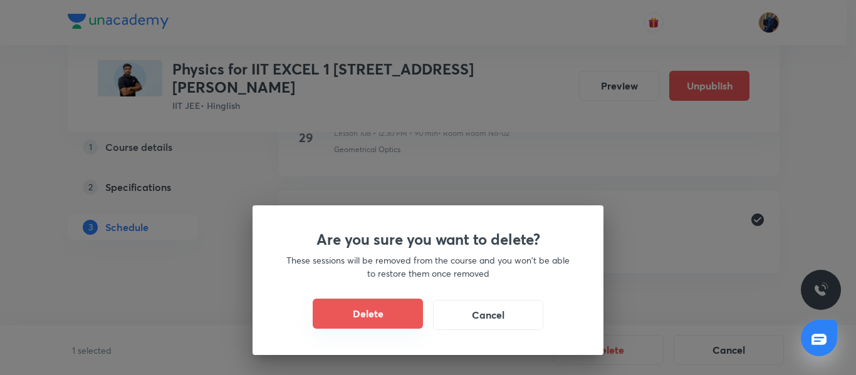
click at [395, 315] on button "Delete" at bounding box center [368, 314] width 110 height 30
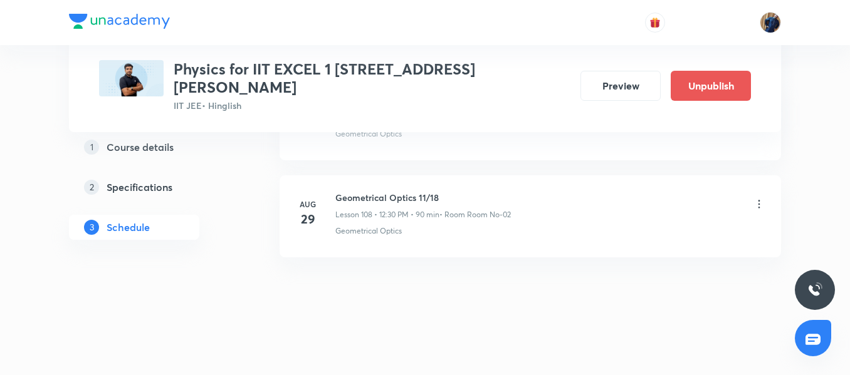
scroll to position [11123, 0]
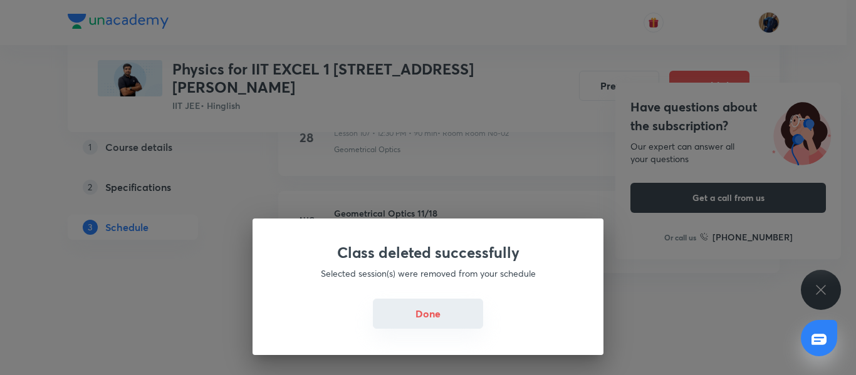
click at [443, 323] on button "Done" at bounding box center [428, 314] width 110 height 30
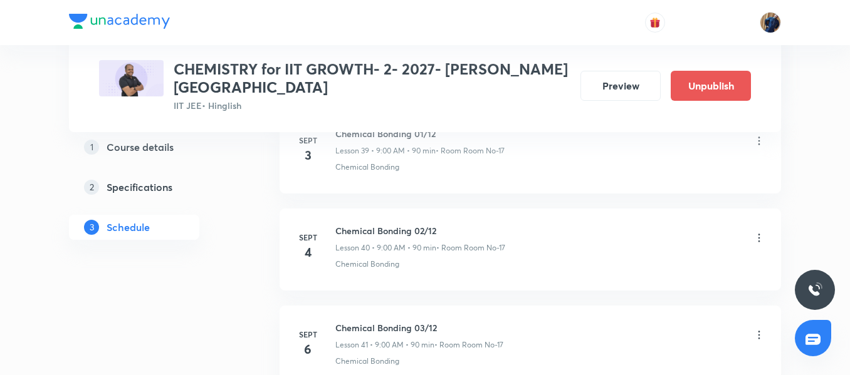
scroll to position [4540, 0]
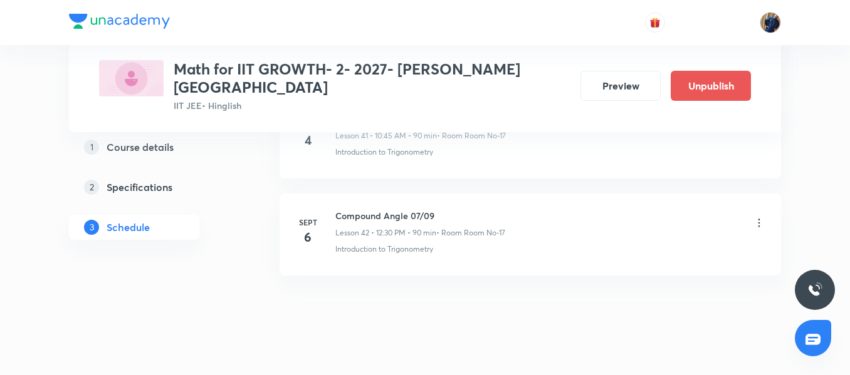
scroll to position [4712, 0]
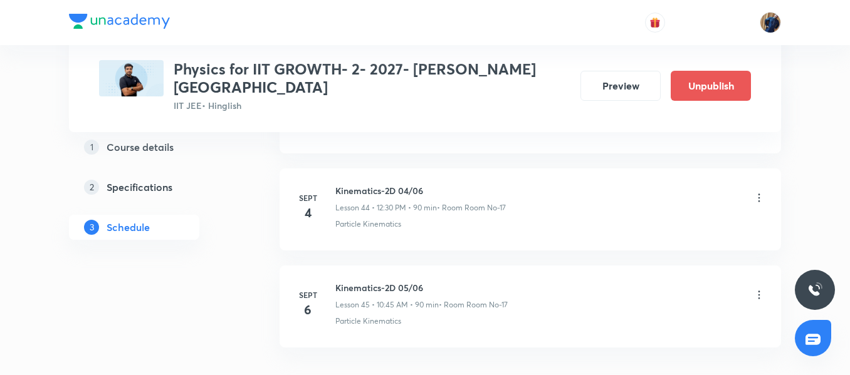
scroll to position [4992, 0]
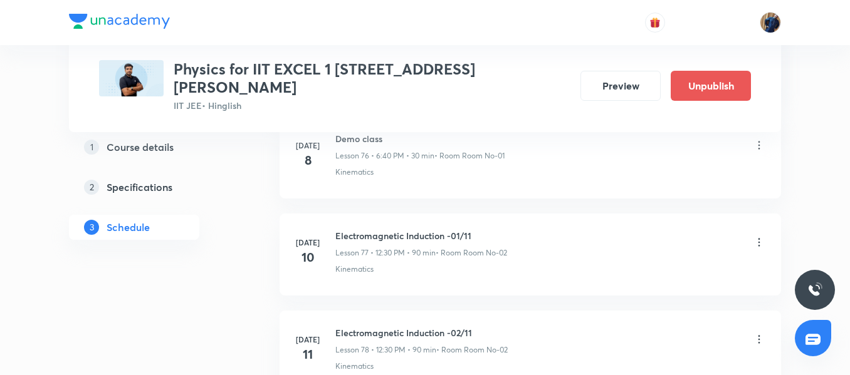
scroll to position [11123, 0]
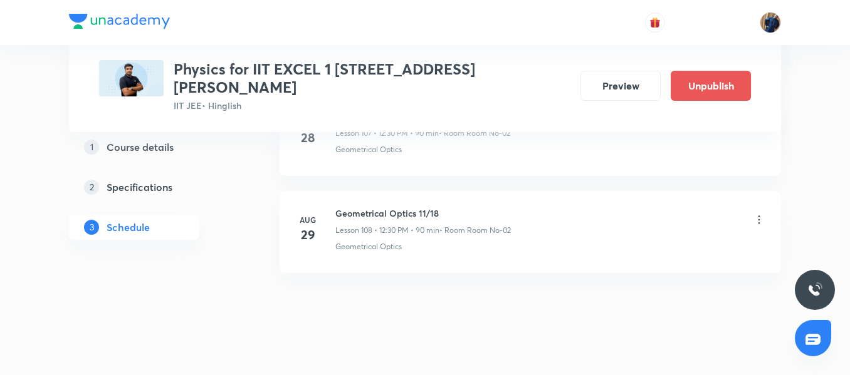
click at [374, 207] on h6 "Geometrical Optics 11/18" at bounding box center [423, 213] width 176 height 13
copy h6 "Geometrical Optics 11/18"
click at [421, 225] on p "Lesson 108 • 12:30 PM • 90 min" at bounding box center [387, 230] width 104 height 11
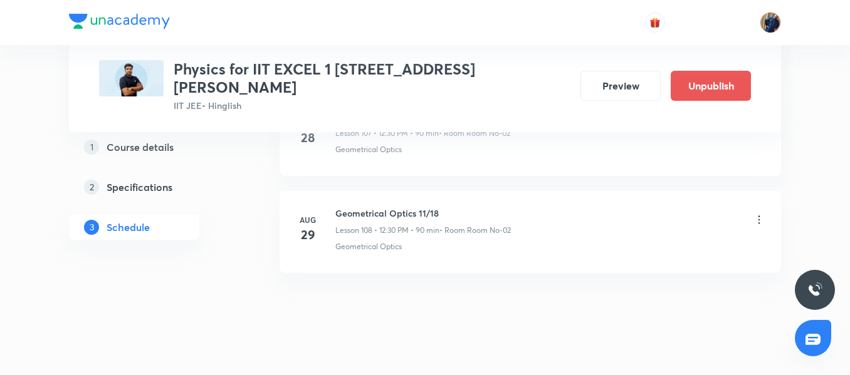
click at [356, 207] on h6 "Geometrical Optics 11/18" at bounding box center [423, 213] width 176 height 13
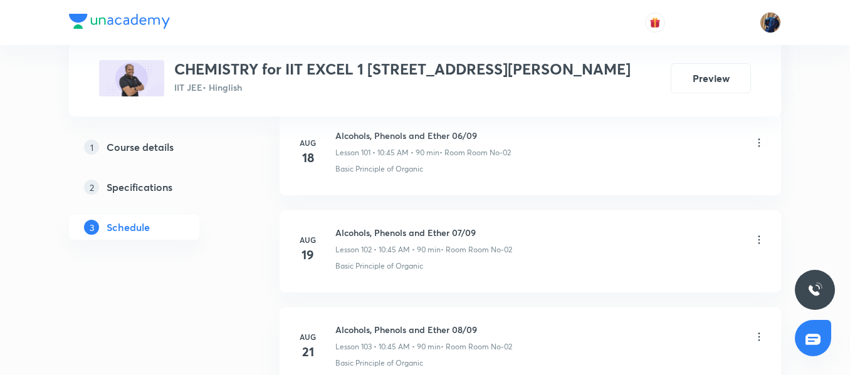
scroll to position [11220, 0]
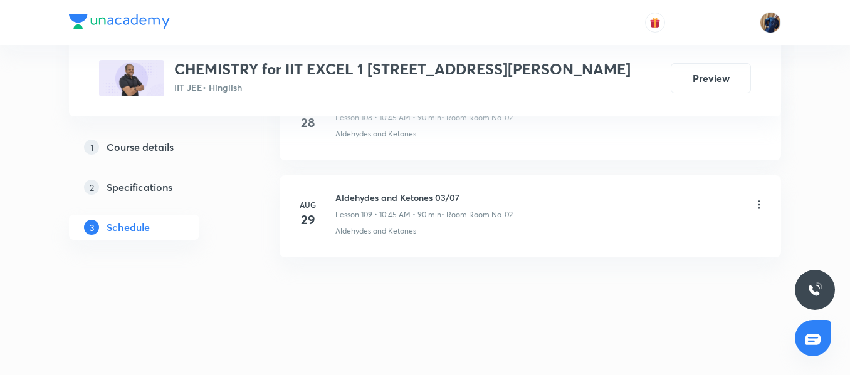
click at [389, 191] on li "Aug 29 Aldehydes and Ketones 03/07 Lesson 109 • 10:45 AM • 90 min • Room Room N…" at bounding box center [530, 217] width 501 height 82
drag, startPoint x: 433, startPoint y: 194, endPoint x: 335, endPoint y: 199, distance: 97.3
click at [335, 199] on h6 "Aldehydes and Ketones 03/07" at bounding box center [423, 197] width 177 height 13
copy h6 "Aldehydes and Ketones"
click at [437, 196] on h6 "Aldehydes and Ketones 03/07" at bounding box center [423, 197] width 177 height 13
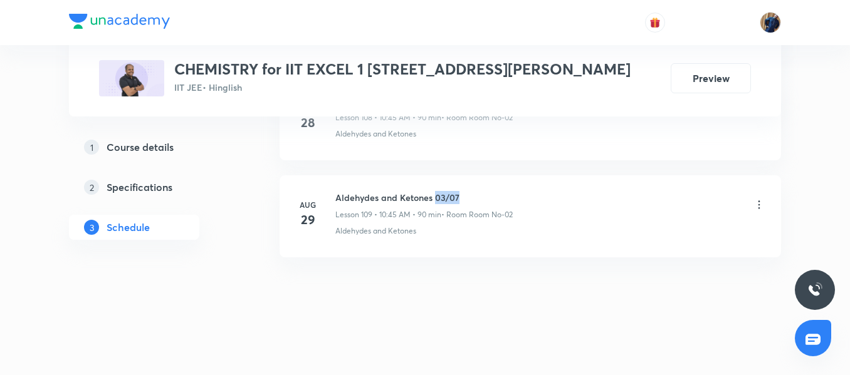
drag, startPoint x: 436, startPoint y: 194, endPoint x: 464, endPoint y: 190, distance: 28.5
click at [464, 190] on li "Aug 29 Aldehydes and Ketones 03/07 Lesson 109 • 10:45 AM • 90 min • Room Room N…" at bounding box center [530, 217] width 501 height 82
copy h6 "03/07"
click at [438, 200] on h6 "Aldehydes and Ketones 03/07" at bounding box center [423, 197] width 177 height 13
click at [421, 215] on p "Lesson 109 • 10:45 AM • 90 min" at bounding box center [388, 214] width 106 height 11
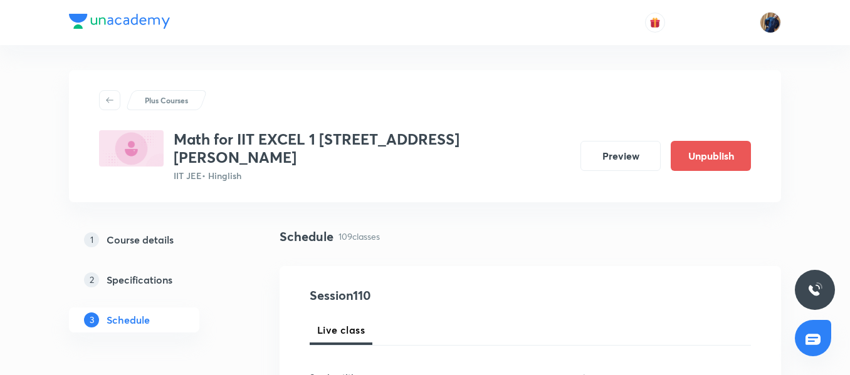
click at [413, 315] on div "Live class" at bounding box center [530, 330] width 441 height 30
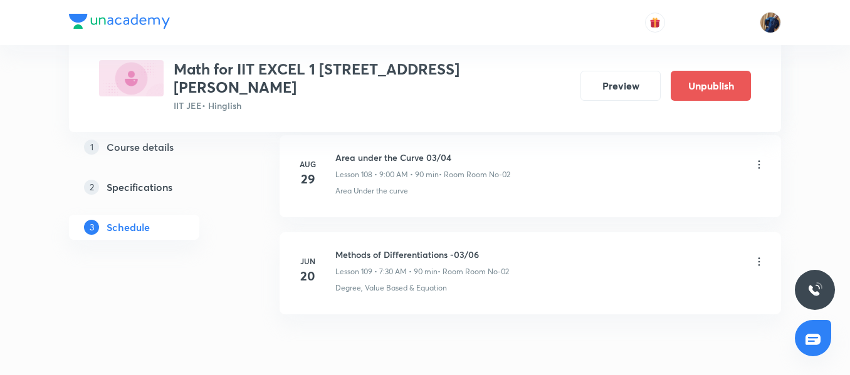
scroll to position [11159, 0]
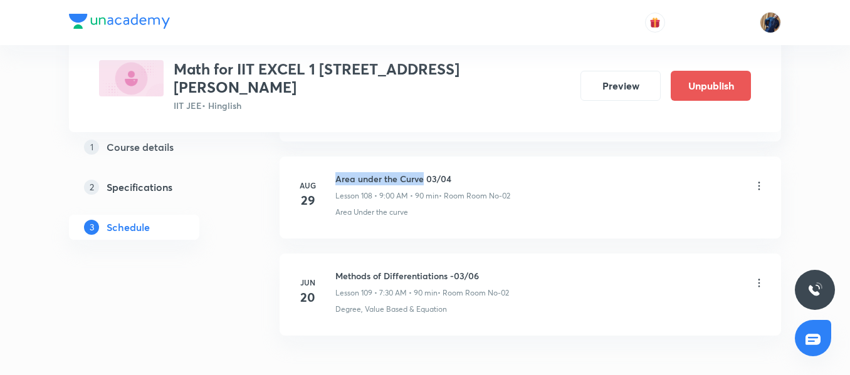
drag, startPoint x: 335, startPoint y: 166, endPoint x: 422, endPoint y: 161, distance: 86.6
click at [422, 172] on h6 "Area under the Curve 03/04" at bounding box center [422, 178] width 175 height 13
copy h6 "Area under the Curve"
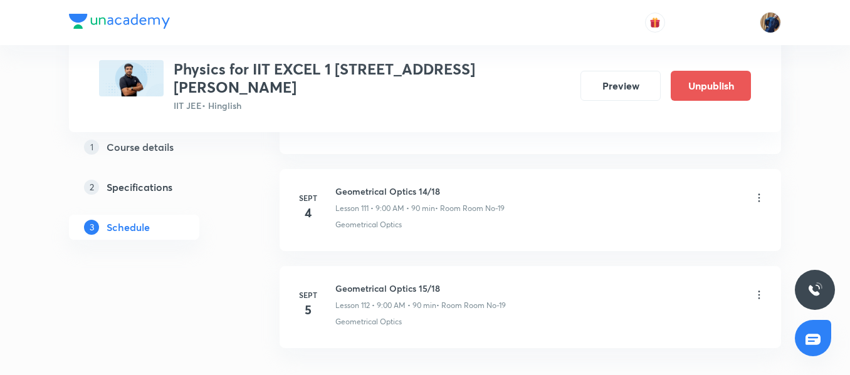
scroll to position [11500, 0]
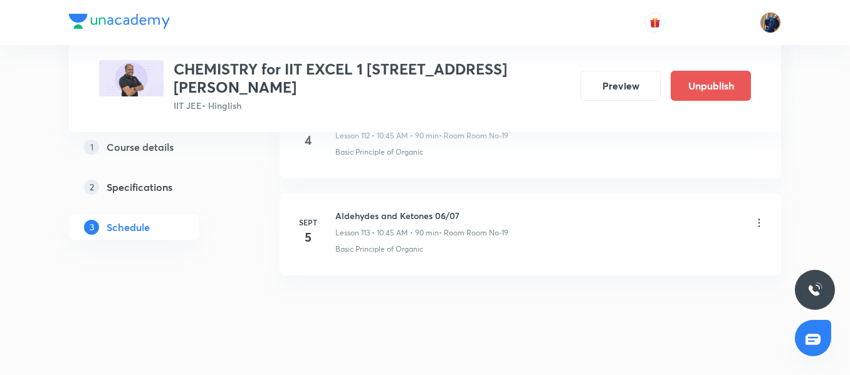
scroll to position [11609, 0]
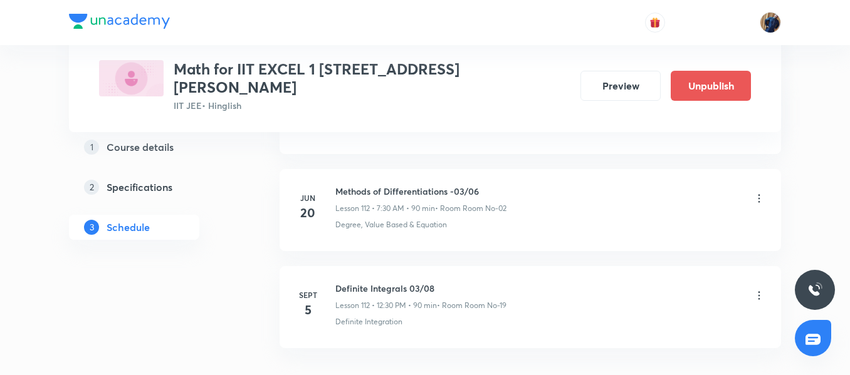
scroll to position [11610, 0]
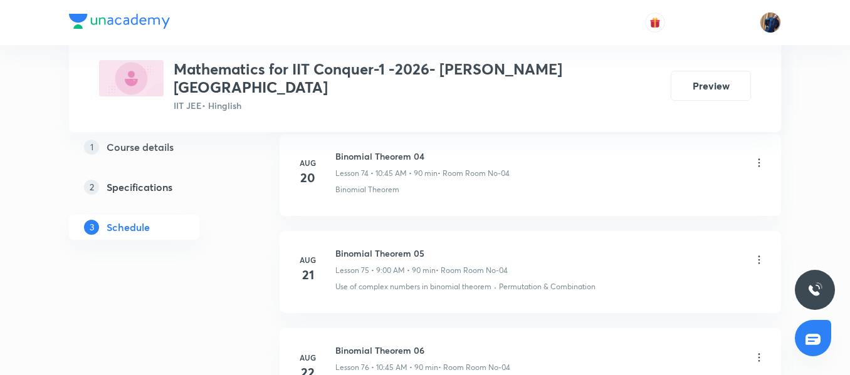
scroll to position [8697, 0]
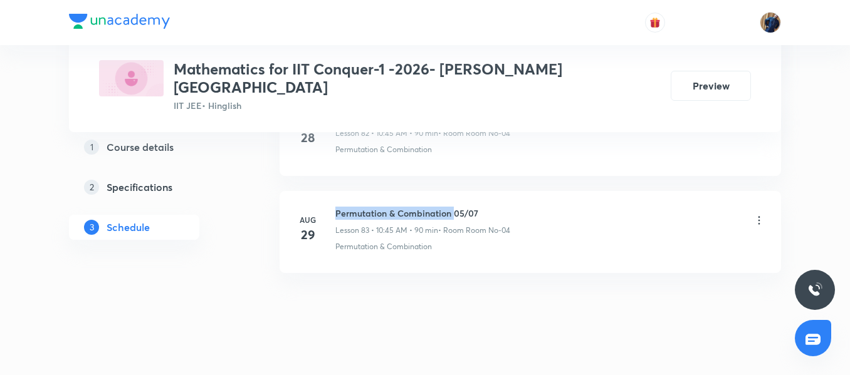
drag, startPoint x: 336, startPoint y: 198, endPoint x: 453, endPoint y: 198, distance: 117.2
click at [453, 207] on h6 "Permutation & Combination 05/07" at bounding box center [422, 213] width 175 height 13
copy h6 "Permutation & Combination"
click at [328, 250] on li "Aug 29 Permutation & Combination 05/07 Lesson 83 • 10:45 AM • 90 min • Room Roo…" at bounding box center [530, 232] width 501 height 82
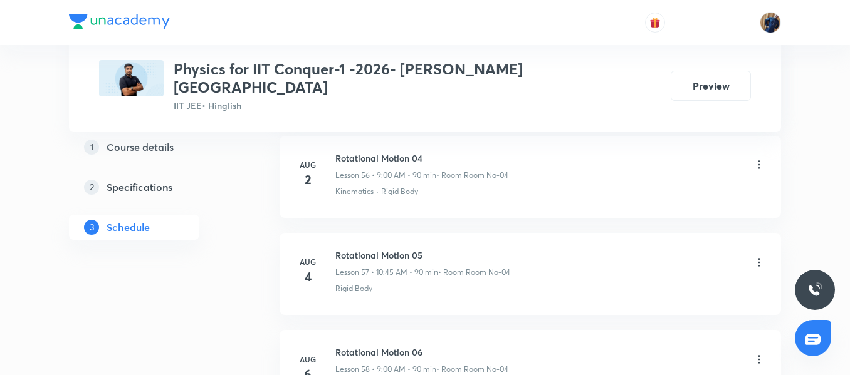
scroll to position [8019, 0]
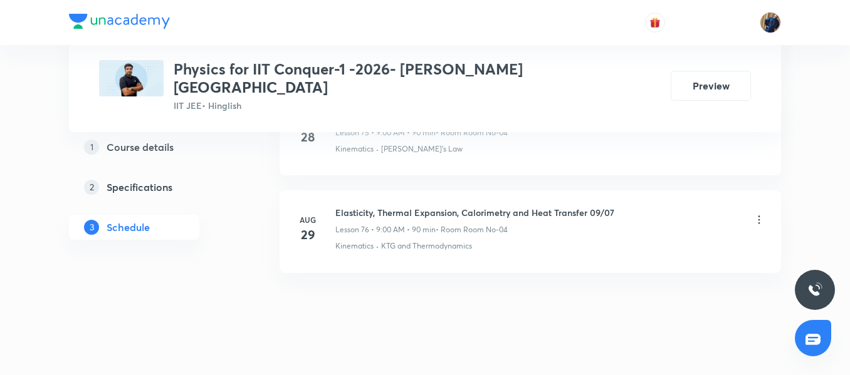
click at [372, 206] on h6 "Elasticity, Thermal Expansion, Calorimetry and Heat Transfer 09/07" at bounding box center [474, 212] width 279 height 13
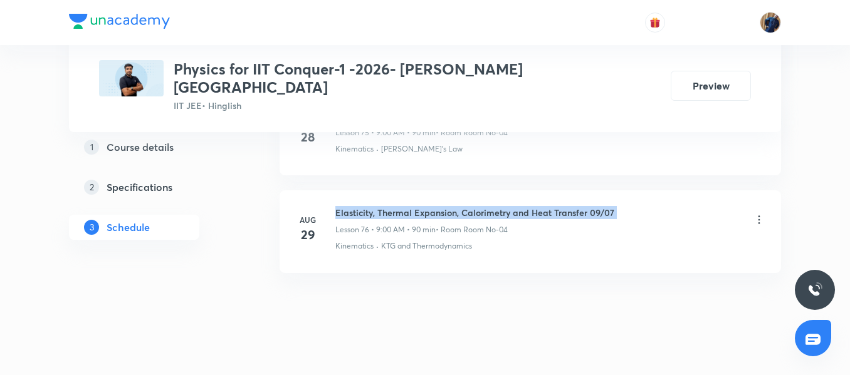
click at [372, 206] on h6 "Elasticity, Thermal Expansion, Calorimetry and Heat Transfer 09/07" at bounding box center [474, 212] width 279 height 13
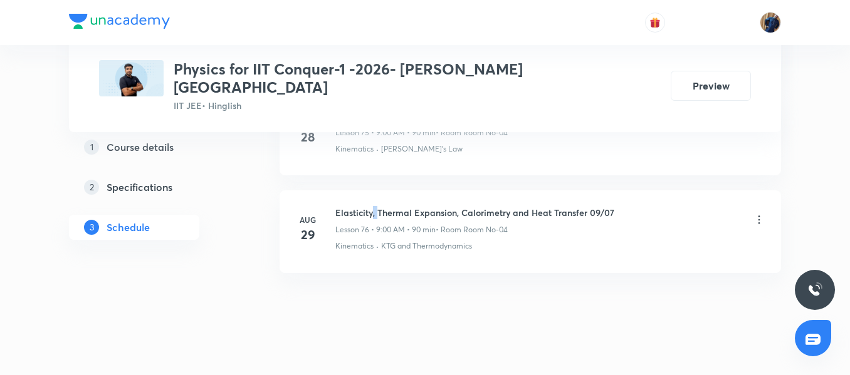
click at [372, 206] on h6 "Elasticity, Thermal Expansion, Calorimetry and Heat Transfer 09/07" at bounding box center [474, 212] width 279 height 13
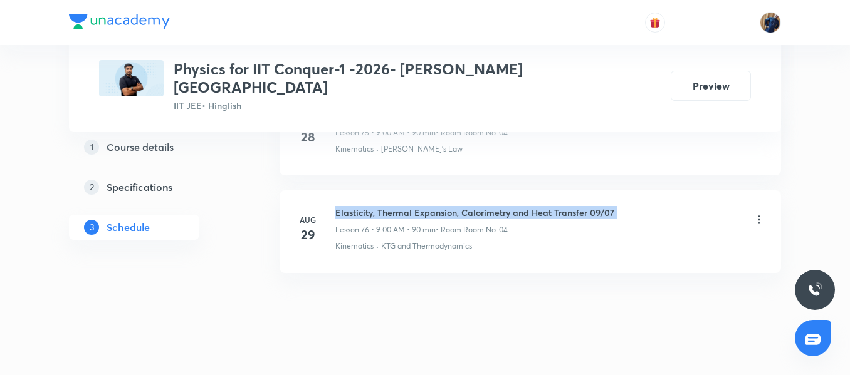
click at [372, 206] on h6 "Elasticity, Thermal Expansion, Calorimetry and Heat Transfer 09/07" at bounding box center [474, 212] width 279 height 13
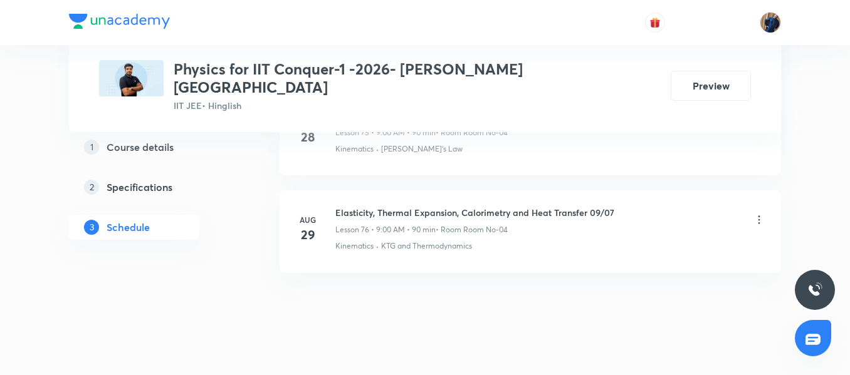
click at [449, 241] on p "KTG and Thermodynamics" at bounding box center [426, 246] width 91 height 11
click at [455, 241] on p "KTG and Thermodynamics" at bounding box center [426, 246] width 91 height 11
click at [439, 206] on h6 "Elasticity, Thermal Expansion, Calorimetry and Heat Transfer 09/07" at bounding box center [474, 212] width 279 height 13
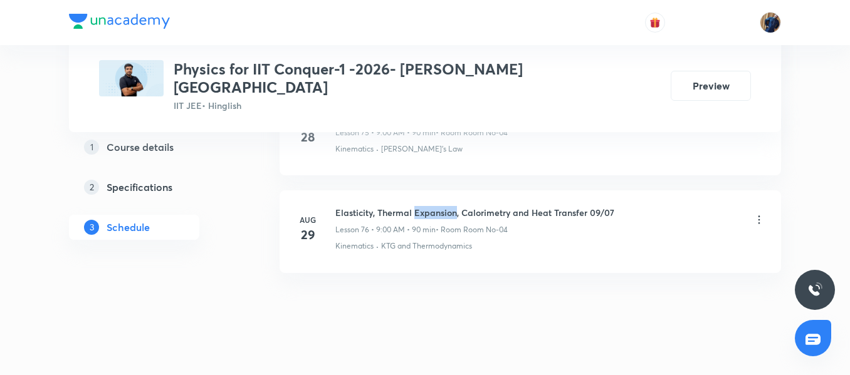
click at [439, 206] on h6 "Elasticity, Thermal Expansion, Calorimetry and Heat Transfer 09/07" at bounding box center [474, 212] width 279 height 13
copy h6 "Elasticity, Thermal Expansion, Calorimetry and Heat Transfer 09/07"
click at [394, 241] on p "KTG and Thermodynamics" at bounding box center [426, 246] width 91 height 11
click at [382, 241] on p "KTG and Thermodynamics" at bounding box center [426, 246] width 91 height 11
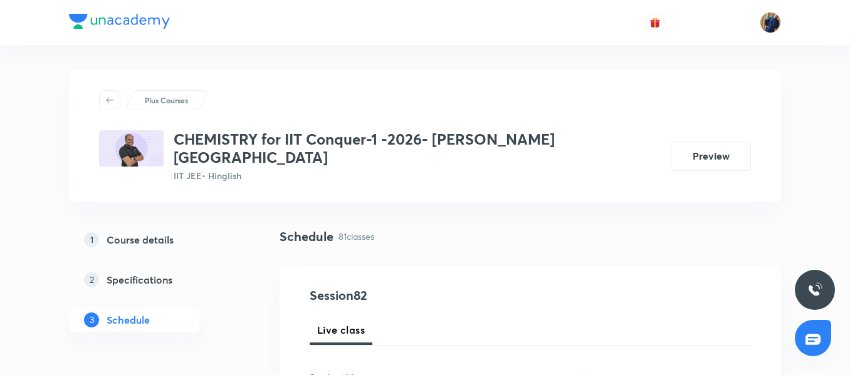
click at [358, 169] on p "IIT JEE • Hinglish" at bounding box center [417, 175] width 487 height 13
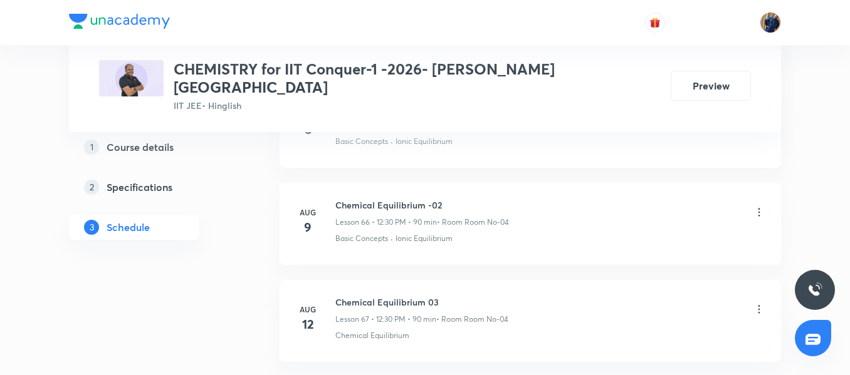
scroll to position [8503, 0]
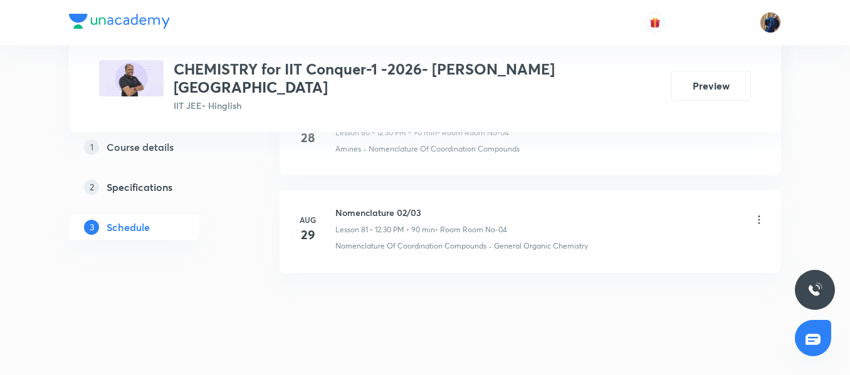
click at [362, 206] on h6 "Nomenclature 02/03" at bounding box center [421, 212] width 172 height 13
copy h6 "Nomenclature"
click at [394, 191] on li "Aug 29 Nomenclature 02/03 Lesson 81 • 12:30 PM • 90 min • Room Room No-04 Nomen…" at bounding box center [530, 232] width 501 height 82
drag, startPoint x: 397, startPoint y: 194, endPoint x: 421, endPoint y: 194, distance: 23.2
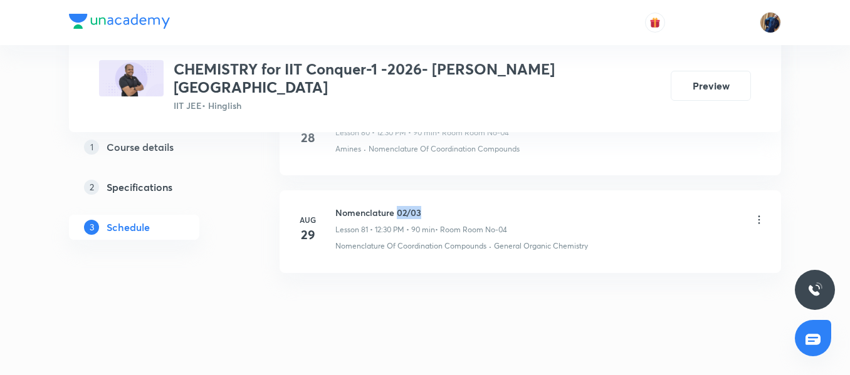
click at [421, 206] on h6 "Nomenclature 02/03" at bounding box center [421, 212] width 172 height 13
copy h6 "02/03"
click at [392, 245] on li "Aug 29 Nomenclature 02/03 Lesson 81 • 12:30 PM • 90 min • Room Room No-04 Nomen…" at bounding box center [530, 232] width 501 height 82
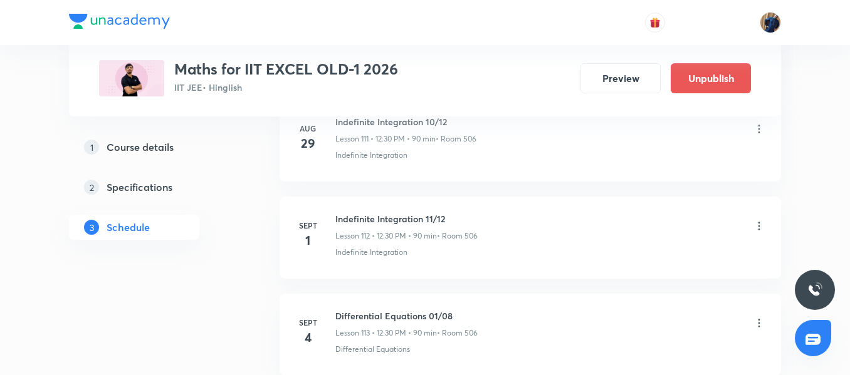
scroll to position [11490, 0]
click at [758, 228] on icon at bounding box center [759, 227] width 13 height 13
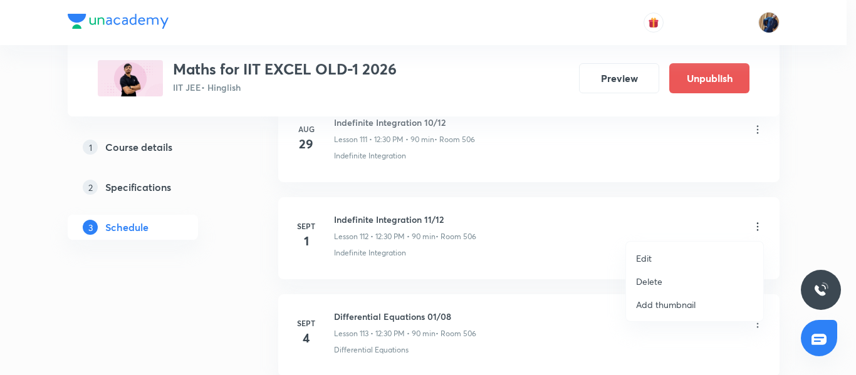
click at [665, 258] on li "Edit" at bounding box center [694, 258] width 137 height 23
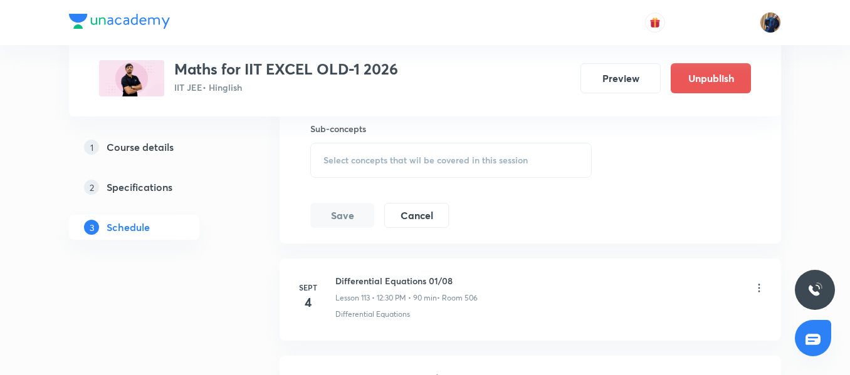
scroll to position [11302, 0]
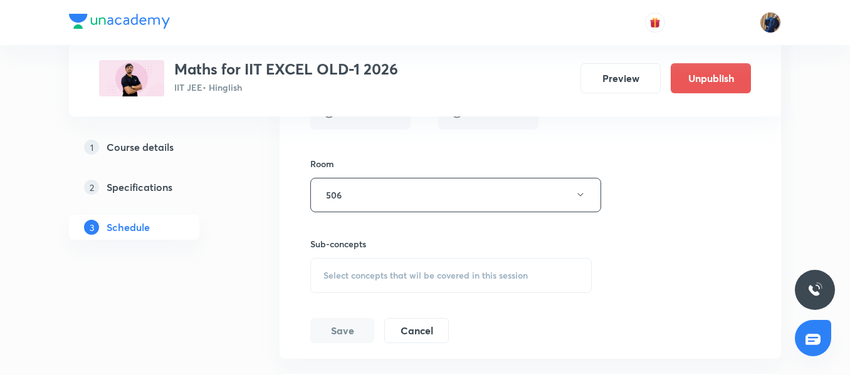
click at [379, 273] on span "Select concepts that wil be covered in this session" at bounding box center [425, 276] width 204 height 10
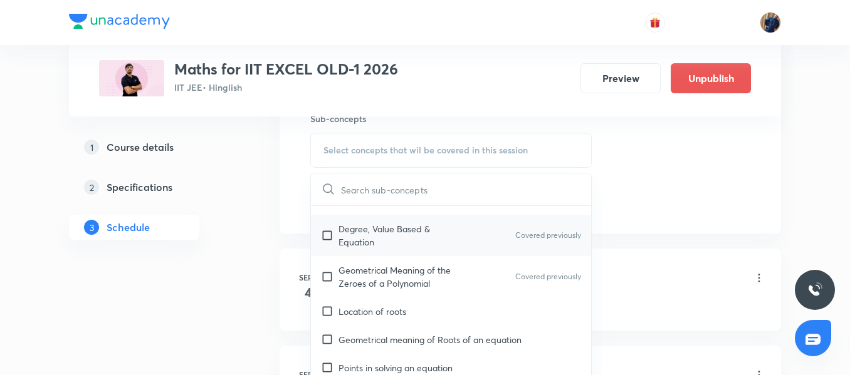
scroll to position [0, 0]
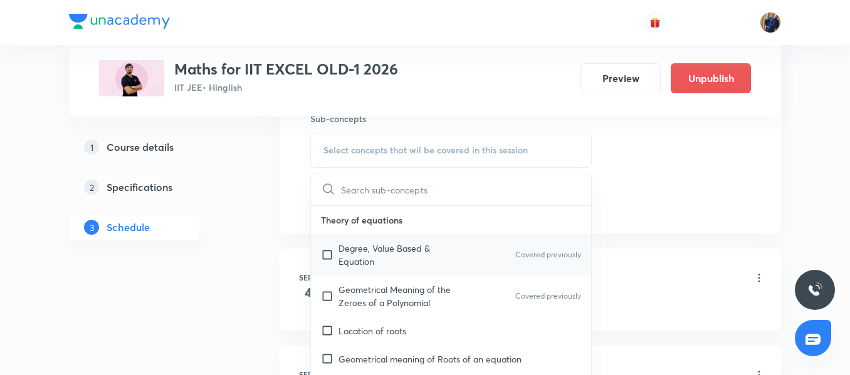
click at [383, 249] on p "Degree, Value Based & Equation" at bounding box center [401, 255] width 127 height 26
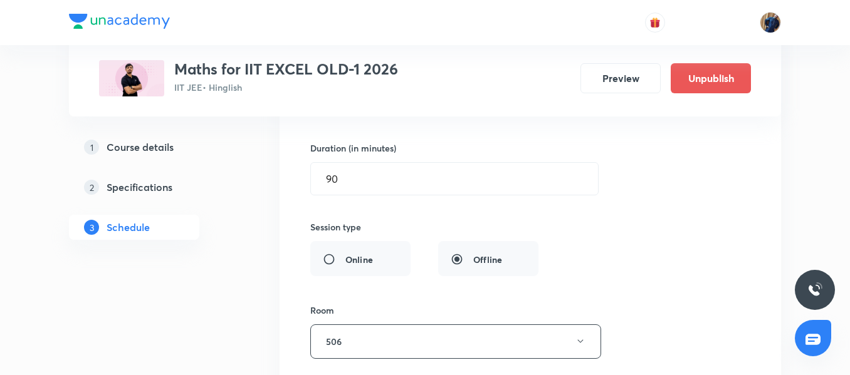
scroll to position [10989, 0]
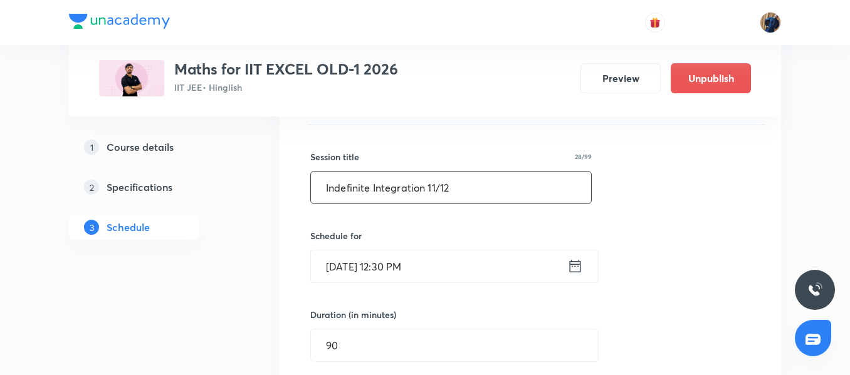
drag, startPoint x: 483, startPoint y: 187, endPoint x: 202, endPoint y: 187, distance: 281.4
paste input "Definite Integration"
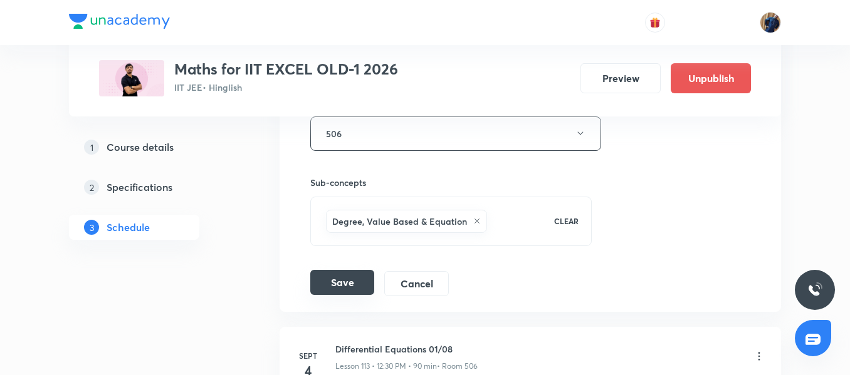
scroll to position [11365, 0]
type input "Definite Integration 01/08"
click at [341, 278] on button "Save" at bounding box center [342, 281] width 64 height 25
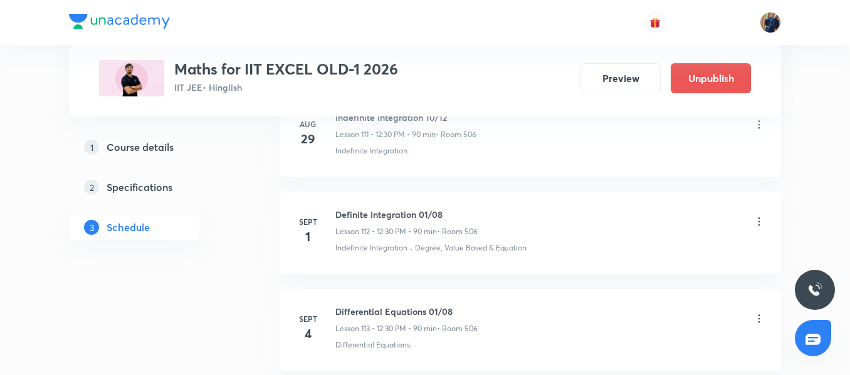
scroll to position [10914, 0]
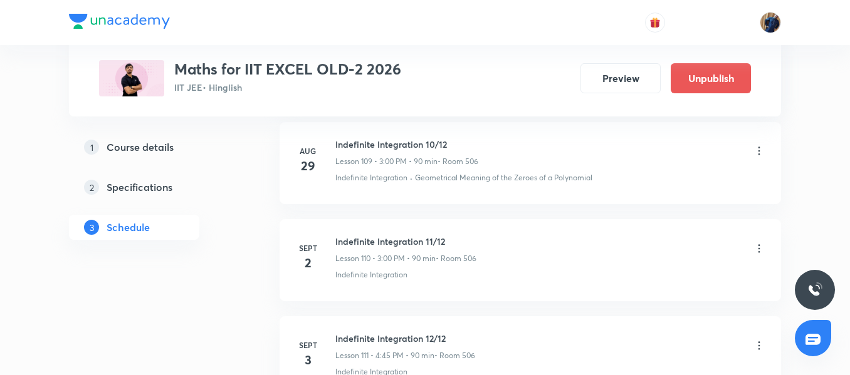
scroll to position [11297, 0]
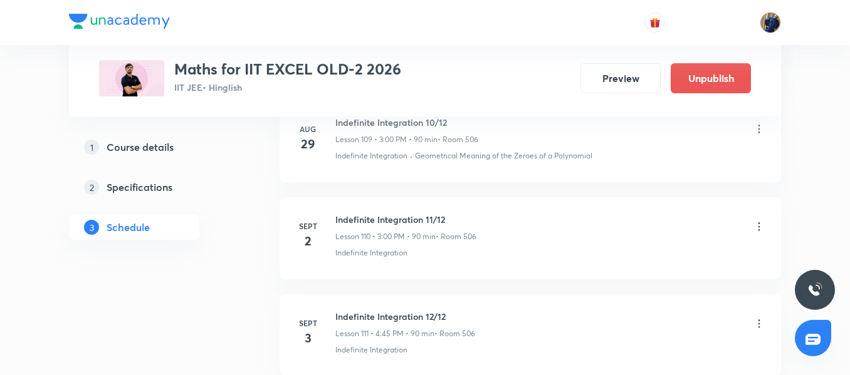
click at [757, 230] on icon at bounding box center [759, 227] width 13 height 13
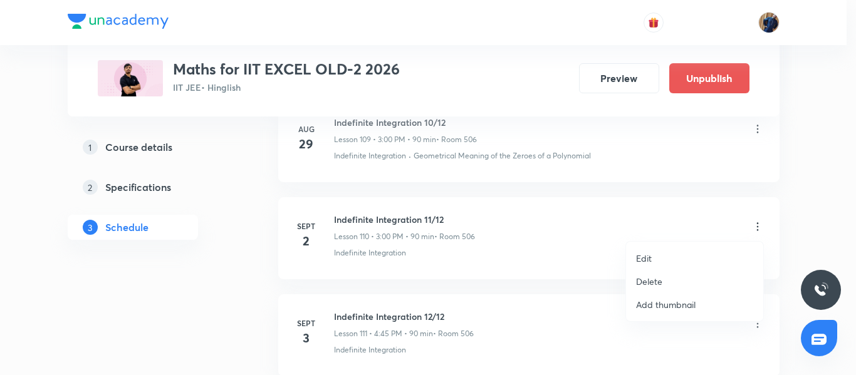
click at [671, 256] on li "Edit" at bounding box center [694, 258] width 137 height 23
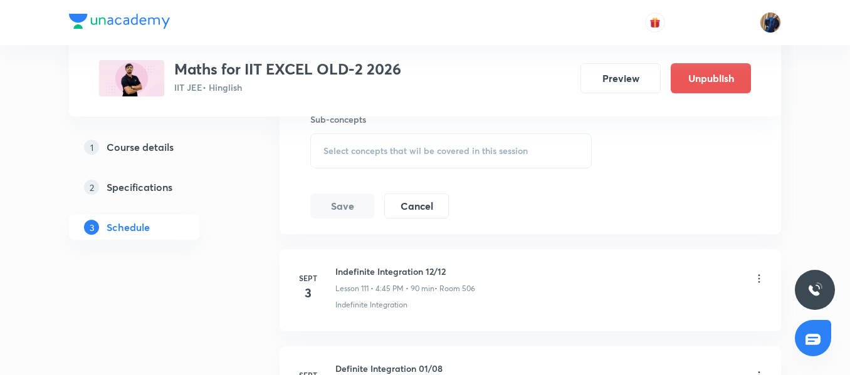
scroll to position [11109, 0]
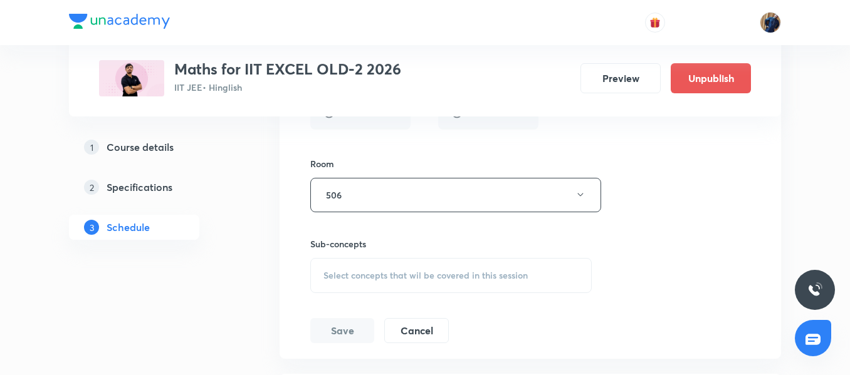
click at [369, 268] on div "Select concepts that wil be covered in this session" at bounding box center [450, 275] width 281 height 35
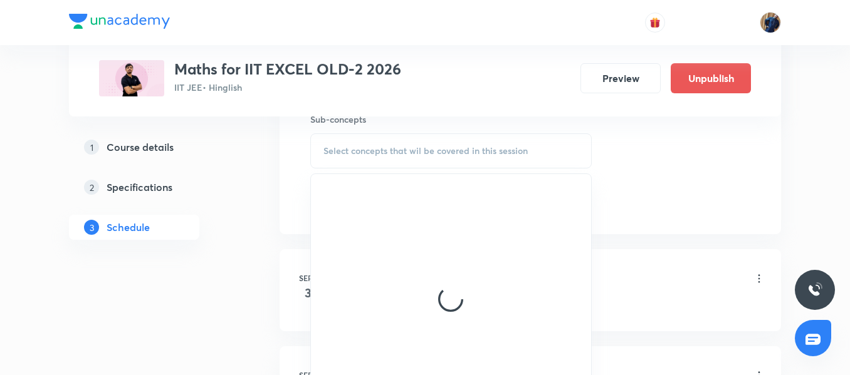
scroll to position [11234, 0]
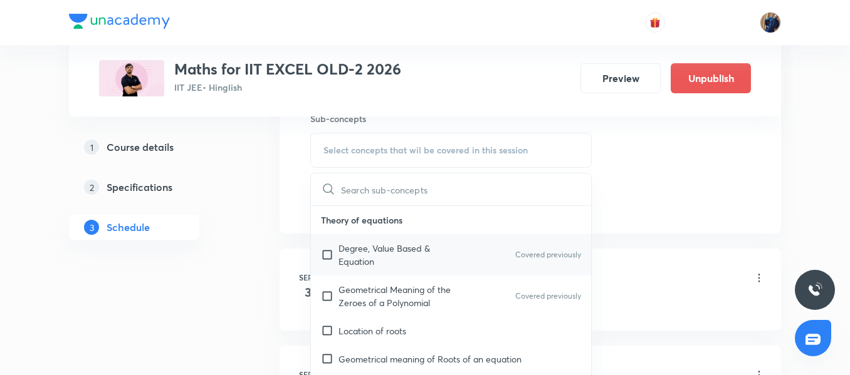
click at [374, 256] on p "Degree, Value Based & Equation" at bounding box center [401, 255] width 127 height 26
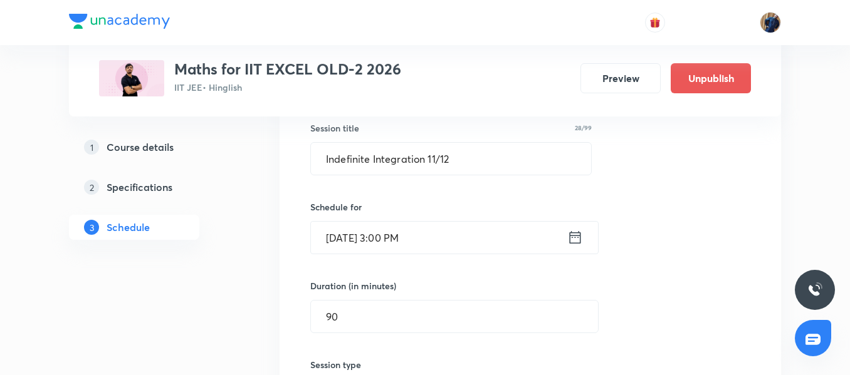
scroll to position [10796, 0]
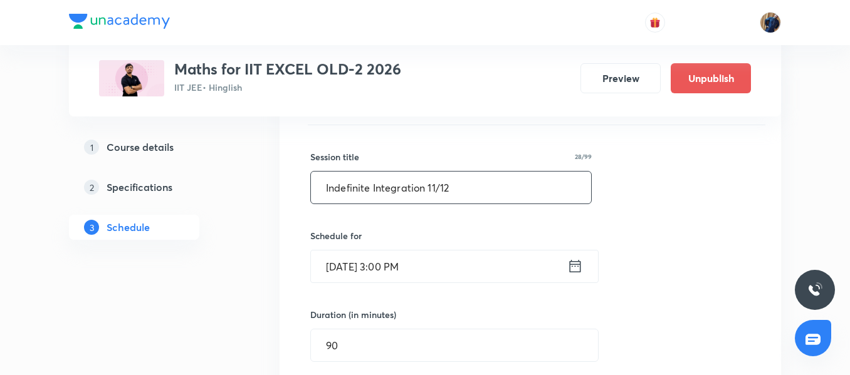
drag, startPoint x: 465, startPoint y: 189, endPoint x: 211, endPoint y: 191, distance: 254.5
paste input "Definite Integration"
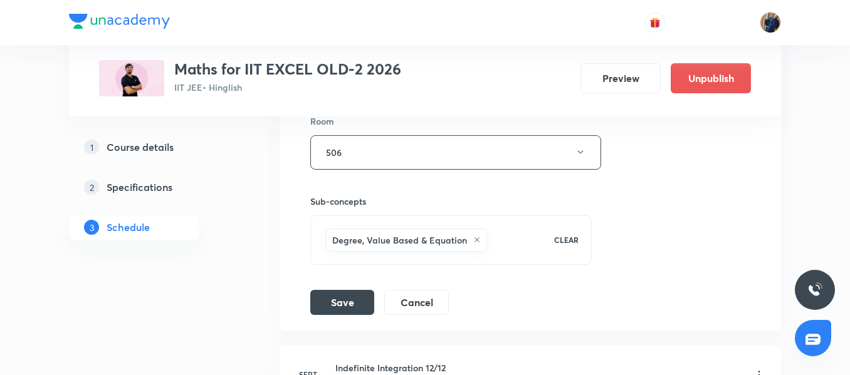
scroll to position [11172, 0]
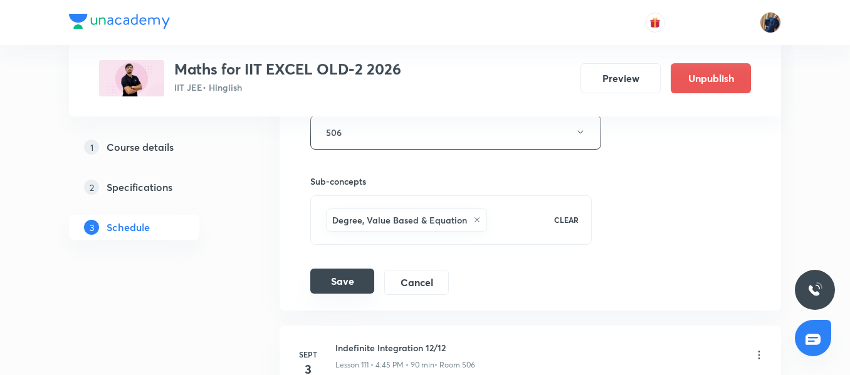
type input "Definite Integration 01/08"
click at [339, 277] on button "Save" at bounding box center [342, 281] width 64 height 25
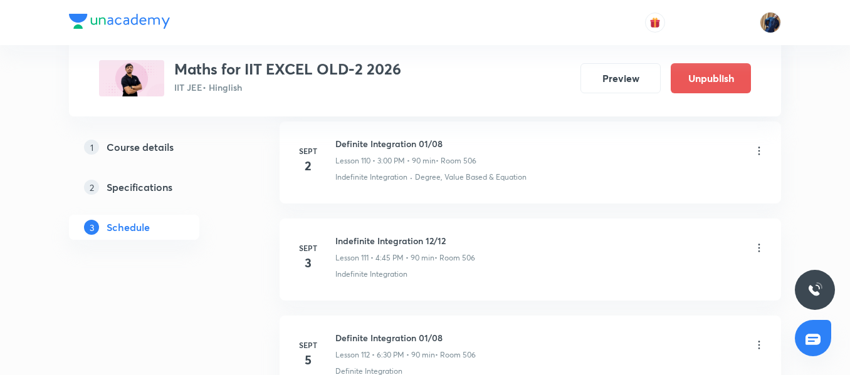
scroll to position [10784, 0]
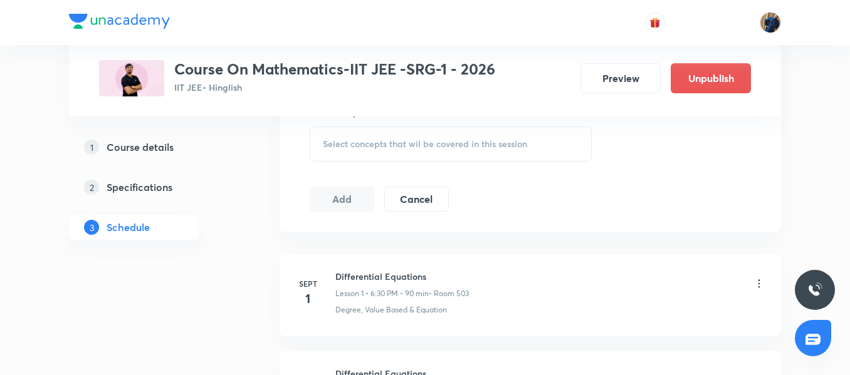
scroll to position [642, 0]
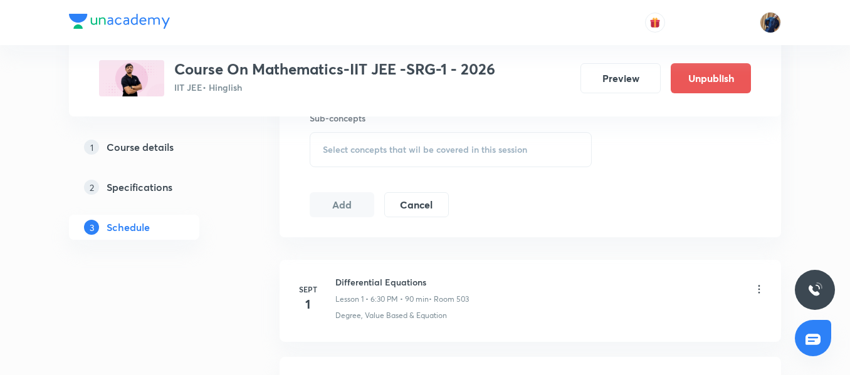
click at [758, 286] on icon at bounding box center [759, 289] width 13 height 13
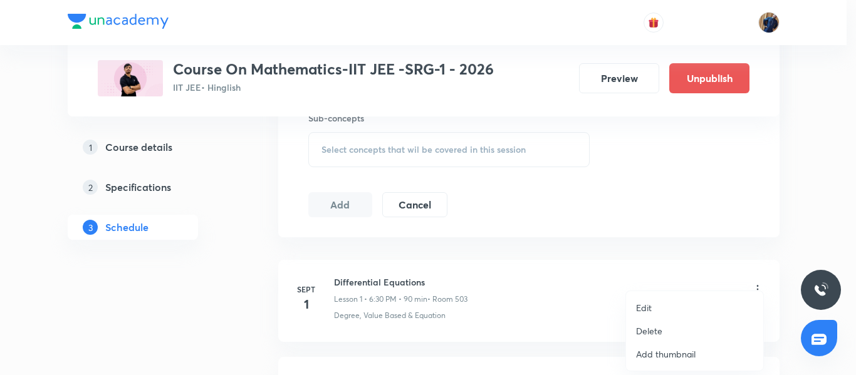
click at [645, 305] on p "Edit" at bounding box center [644, 307] width 16 height 13
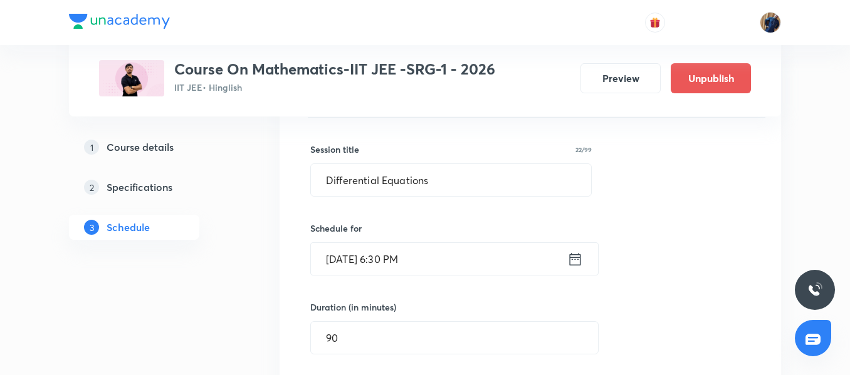
scroll to position [203, 0]
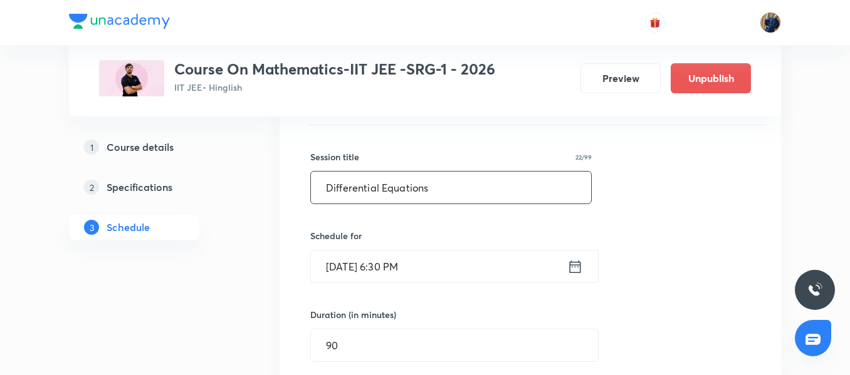
click at [441, 191] on input "Differential Equations" at bounding box center [451, 188] width 280 height 32
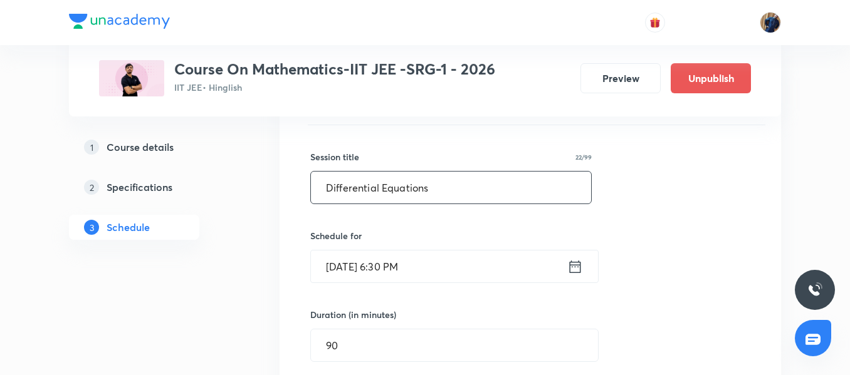
click at [441, 191] on input "Differential Equations" at bounding box center [451, 188] width 280 height 32
paste input "efinite Integration"
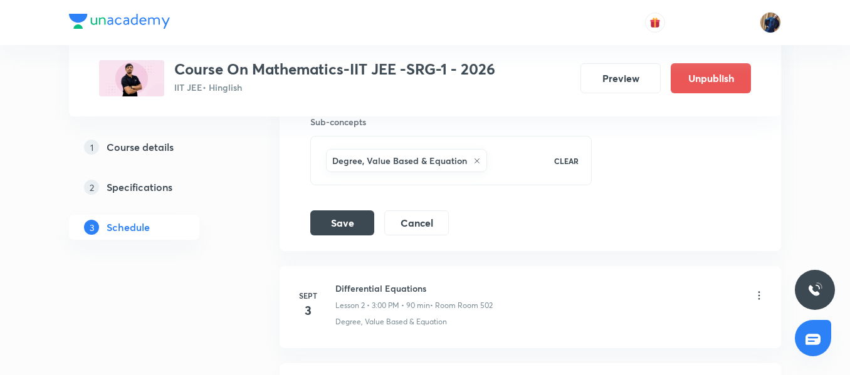
scroll to position [642, 0]
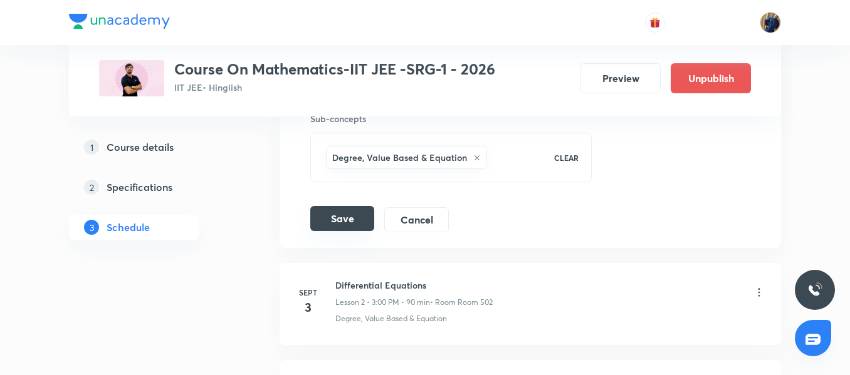
type input "Definite Integration"
click at [355, 210] on button "Save" at bounding box center [342, 218] width 64 height 25
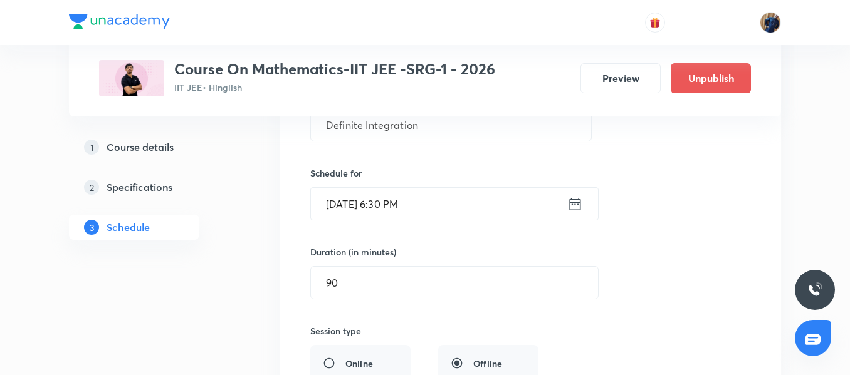
scroll to position [203, 0]
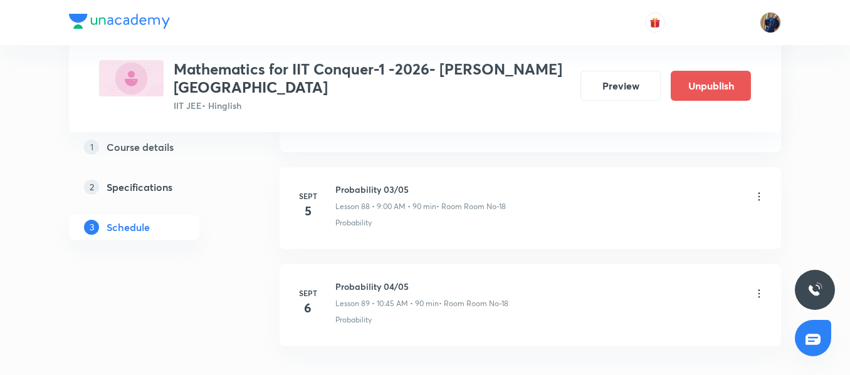
scroll to position [9261, 0]
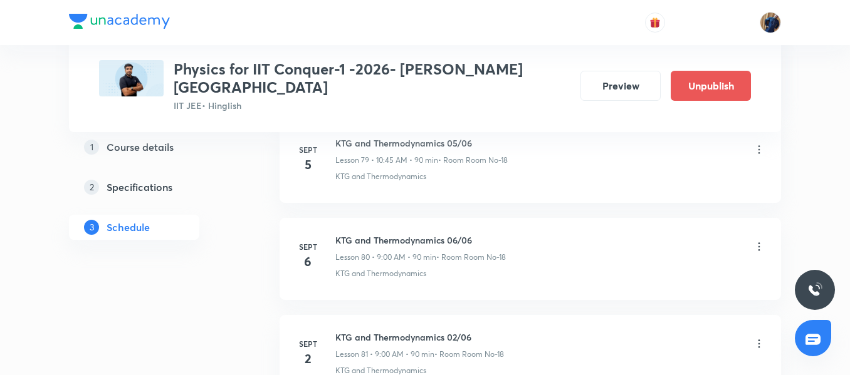
scroll to position [8379, 0]
click at [368, 332] on h6 "KTG and Thermodynamics 02/06" at bounding box center [419, 338] width 169 height 13
copy h6 "KTG and Thermodynamics 02/06"
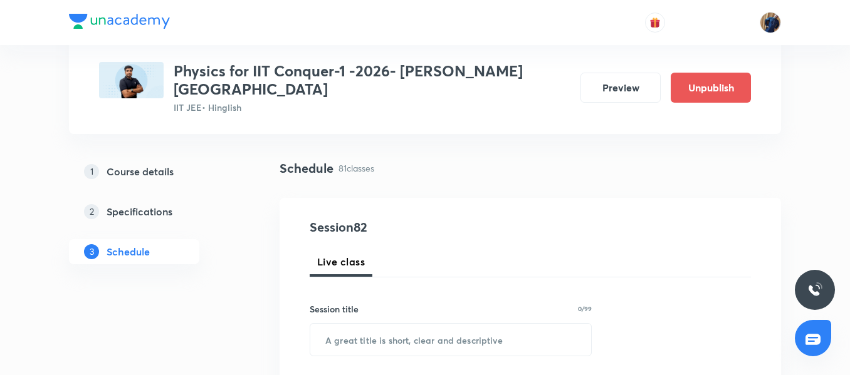
scroll to position [125, 0]
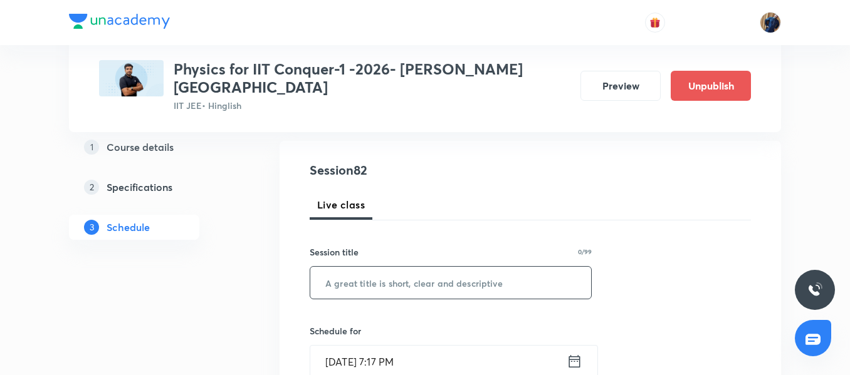
click at [356, 267] on input "text" at bounding box center [450, 283] width 281 height 32
paste input "KTG and Thermodynamics 02/06"
click at [462, 267] on input "KTG and Thermodynamics 02/06" at bounding box center [450, 283] width 281 height 32
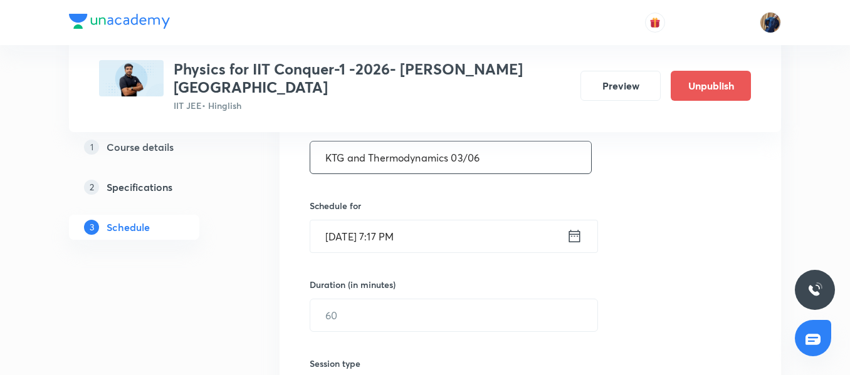
type input "KTG and Thermodynamics 03/06"
click at [449, 221] on input "Aug 31, 2025, 7:17 PM" at bounding box center [438, 237] width 256 height 32
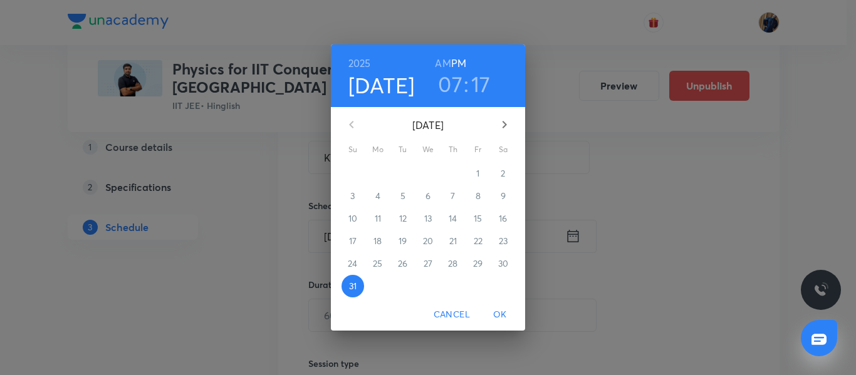
click at [508, 124] on icon "button" at bounding box center [504, 124] width 15 height 15
click at [426, 178] on p "3" at bounding box center [428, 173] width 4 height 13
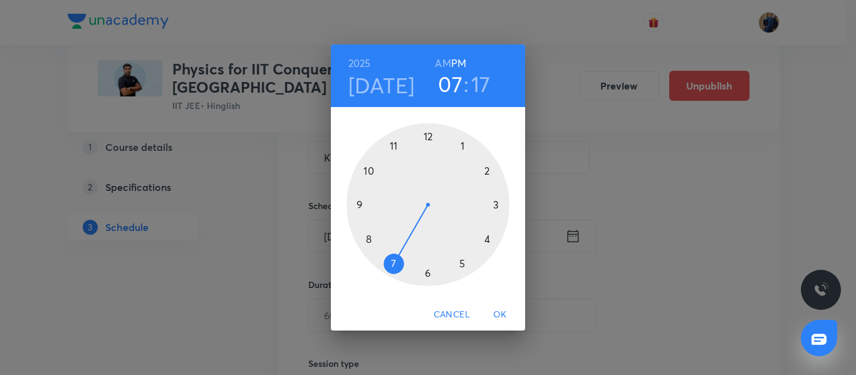
click at [370, 174] on div at bounding box center [428, 204] width 163 height 163
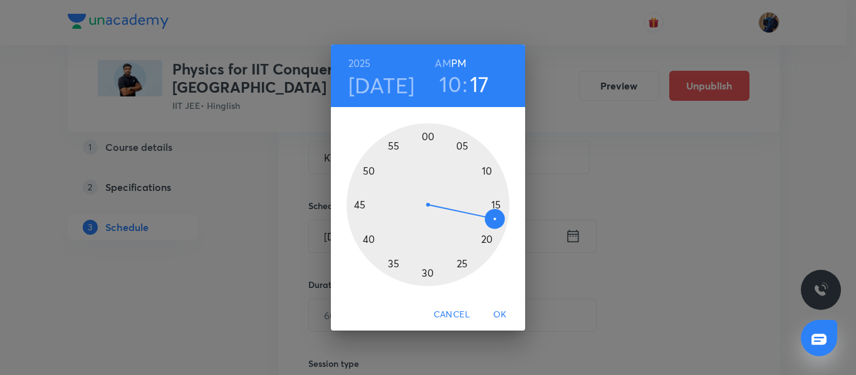
click at [443, 64] on h6 "AM" at bounding box center [443, 64] width 16 height 18
click at [359, 204] on div at bounding box center [428, 204] width 163 height 163
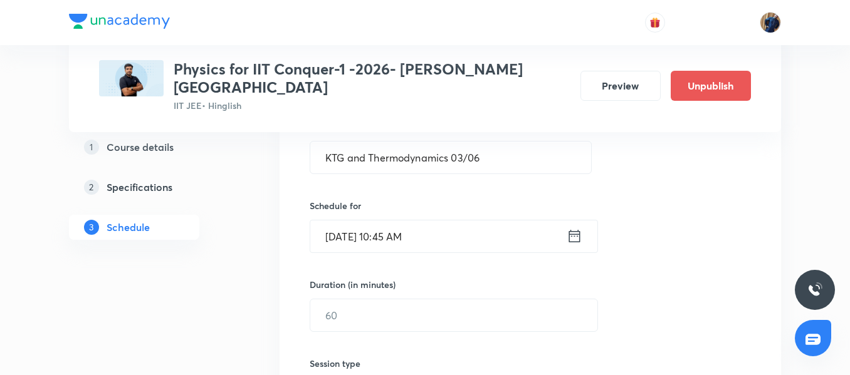
scroll to position [313, 0]
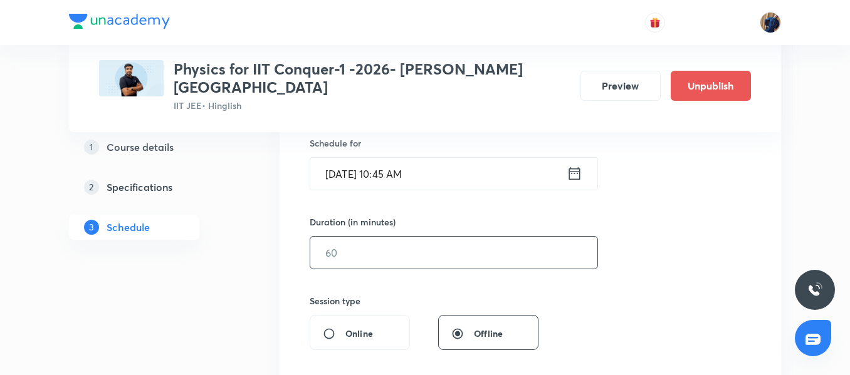
click at [337, 238] on input "text" at bounding box center [453, 253] width 287 height 32
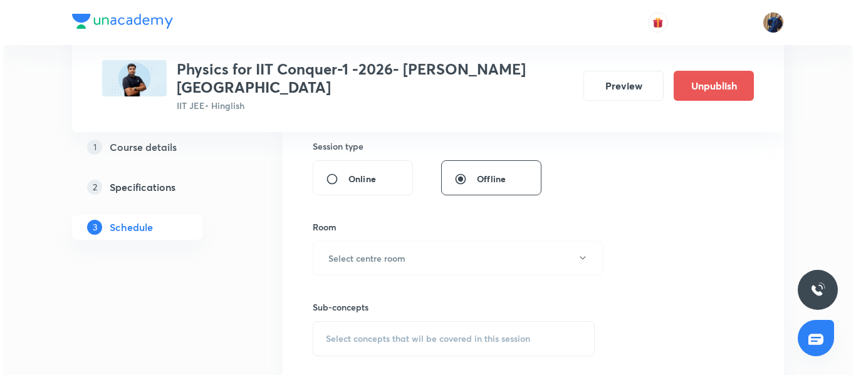
scroll to position [501, 0]
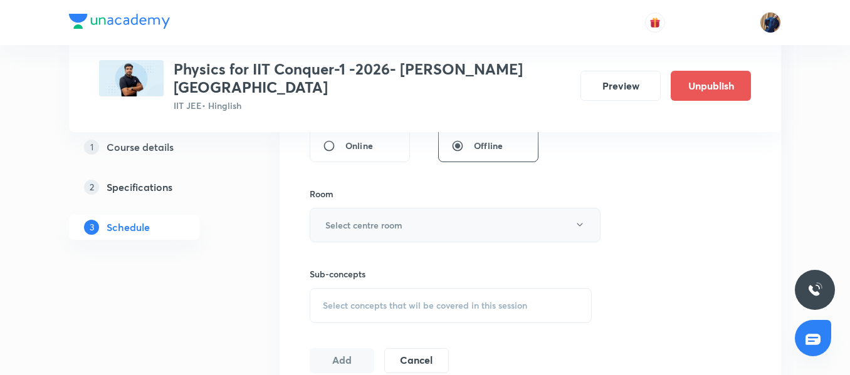
type input "90"
click at [377, 219] on h6 "Select centre room" at bounding box center [363, 225] width 77 height 13
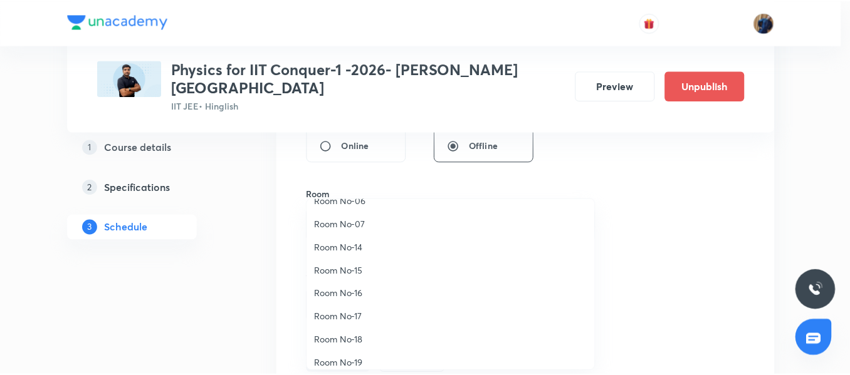
scroll to position [140, 0]
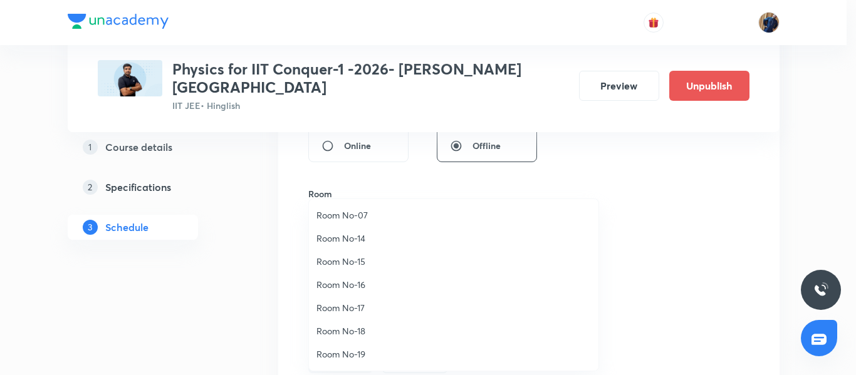
drag, startPoint x: 365, startPoint y: 337, endPoint x: 386, endPoint y: 313, distance: 31.1
click at [364, 337] on span "Room No-18" at bounding box center [454, 331] width 275 height 13
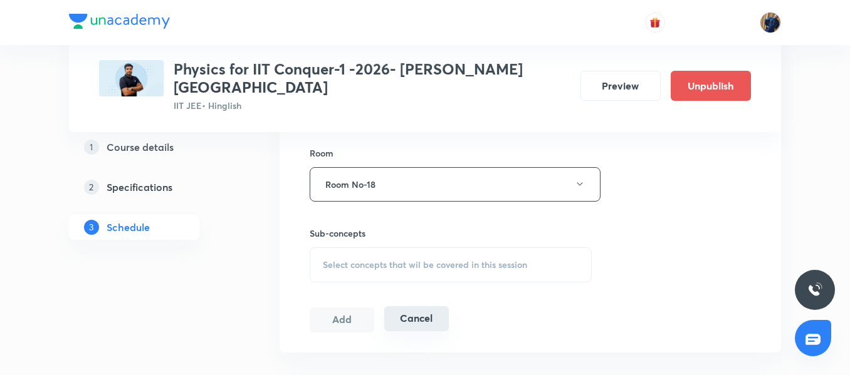
scroll to position [564, 0]
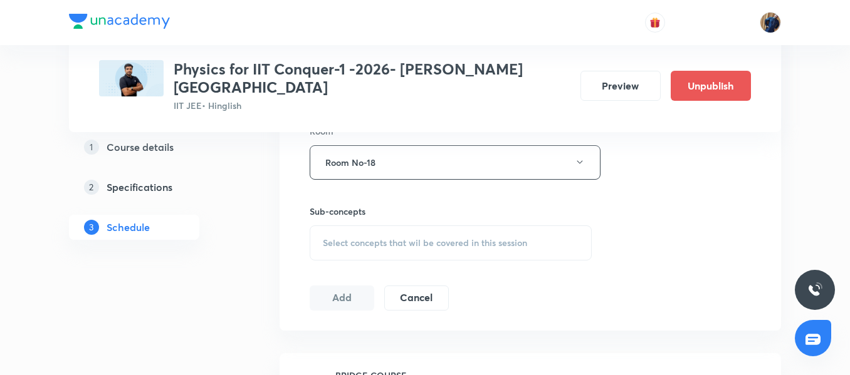
click at [387, 248] on div "Session 82 Live class Session title 28/99 KTG and Thermodynamics 03/06 ​ Schedu…" at bounding box center [530, 16] width 441 height 589
click at [388, 238] on span "Select concepts that wil be covered in this session" at bounding box center [425, 243] width 204 height 10
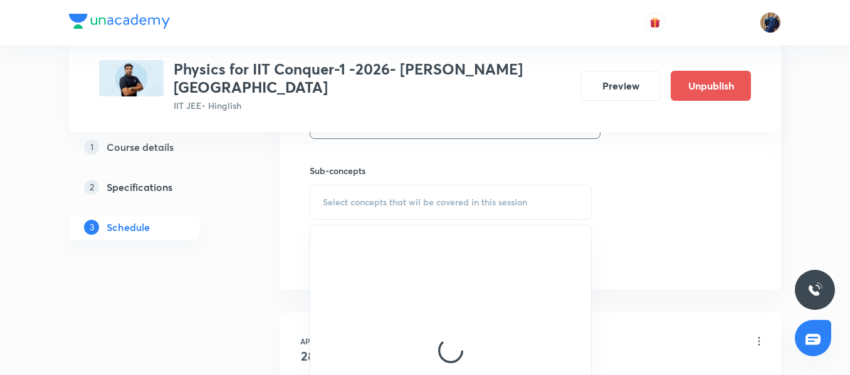
scroll to position [627, 0]
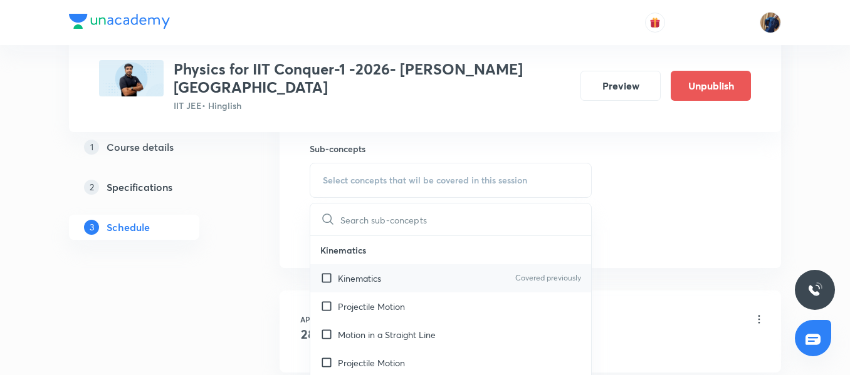
click at [385, 265] on div "Kinematics Covered previously" at bounding box center [450, 279] width 281 height 28
checkbox input "true"
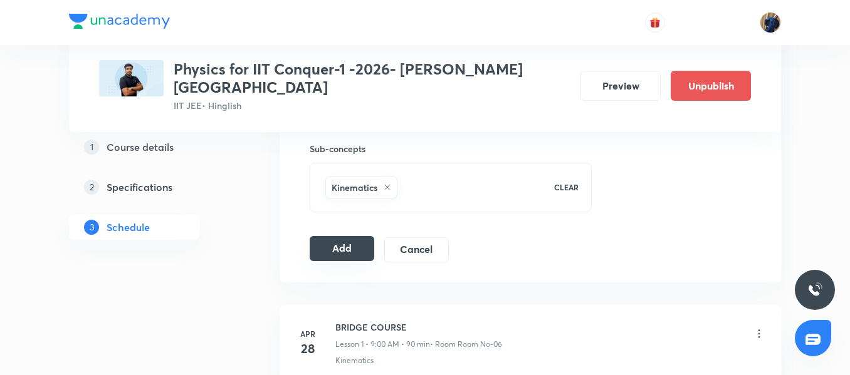
click at [338, 236] on button "Add" at bounding box center [342, 248] width 65 height 25
click at [315, 236] on button "Add" at bounding box center [342, 248] width 65 height 25
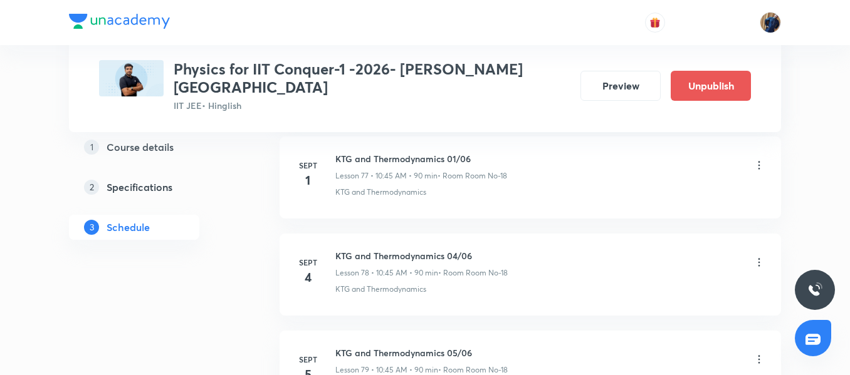
scroll to position [7587, 0]
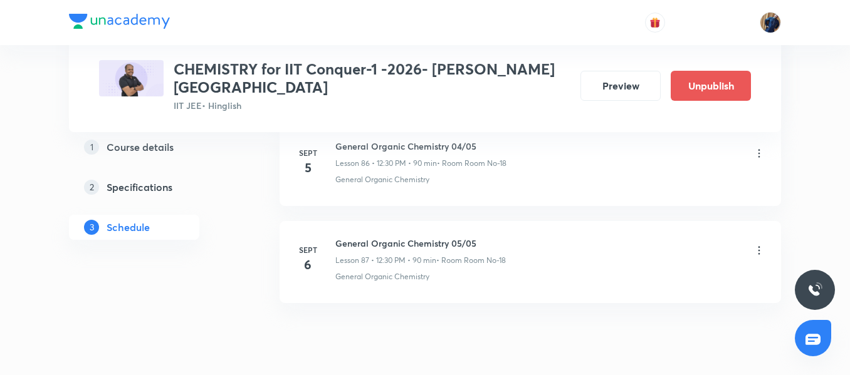
scroll to position [9067, 0]
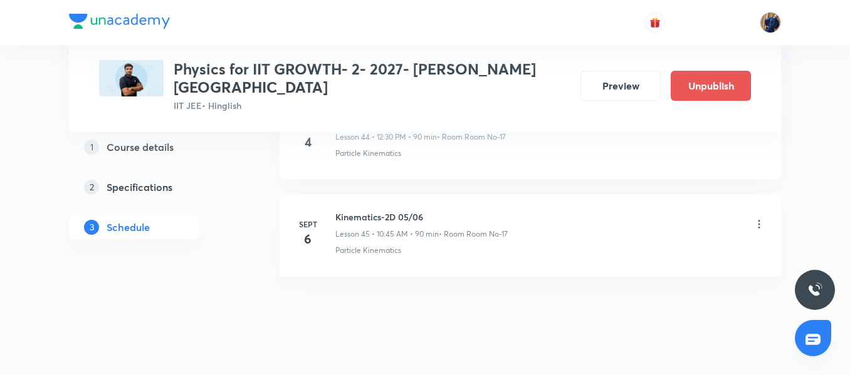
scroll to position [4879, 0]
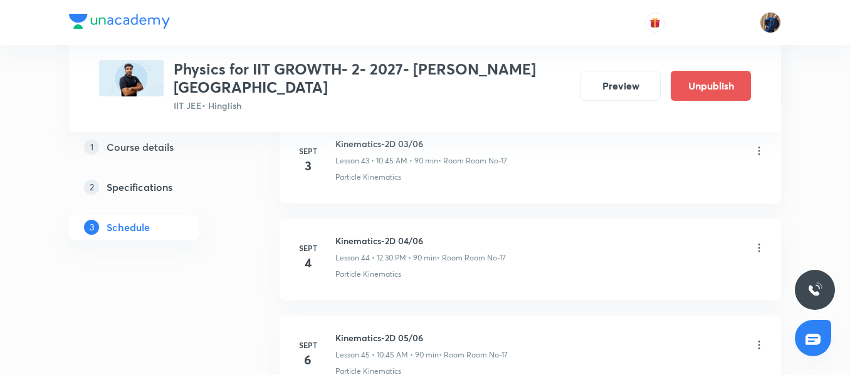
click at [758, 147] on icon at bounding box center [759, 151] width 2 height 8
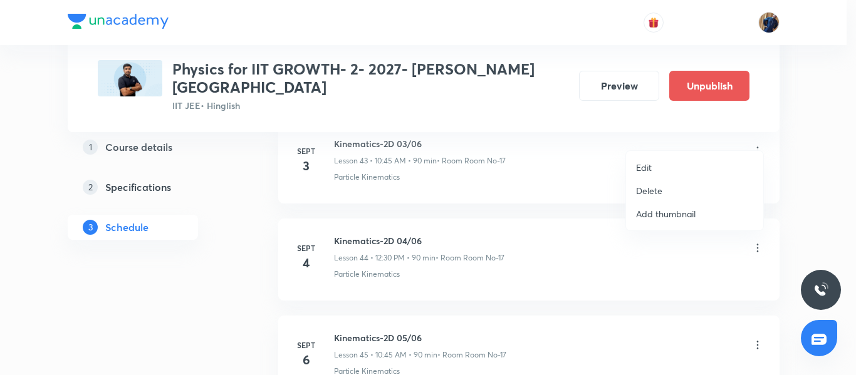
click at [695, 165] on li "Edit" at bounding box center [694, 167] width 137 height 23
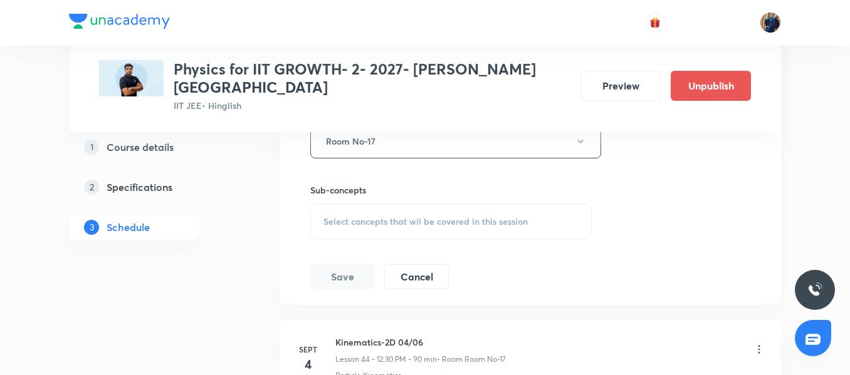
scroll to position [4691, 0]
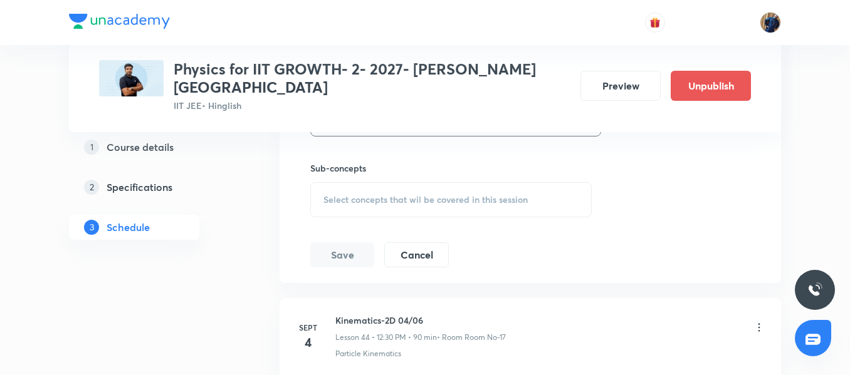
click at [389, 195] on span "Select concepts that wil be covered in this session" at bounding box center [425, 200] width 204 height 10
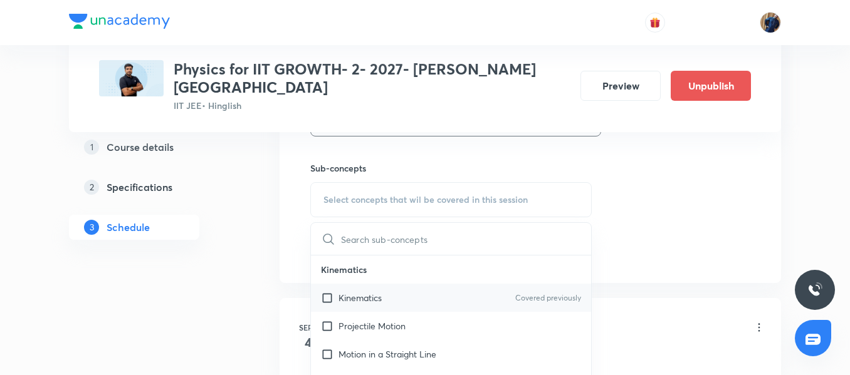
click at [367, 291] on p "Kinematics" at bounding box center [359, 297] width 43 height 13
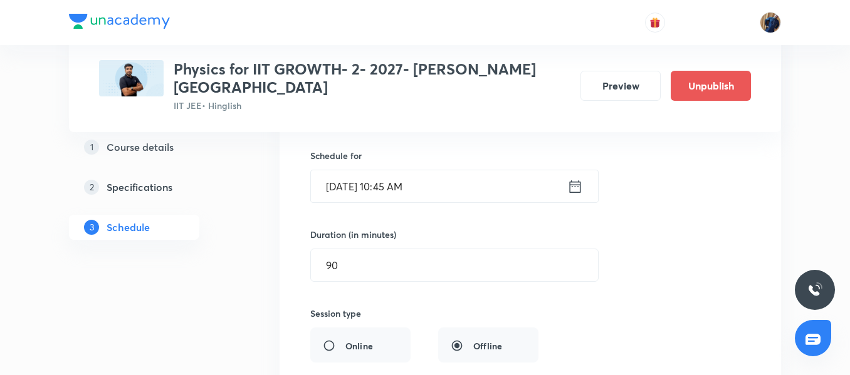
scroll to position [4378, 0]
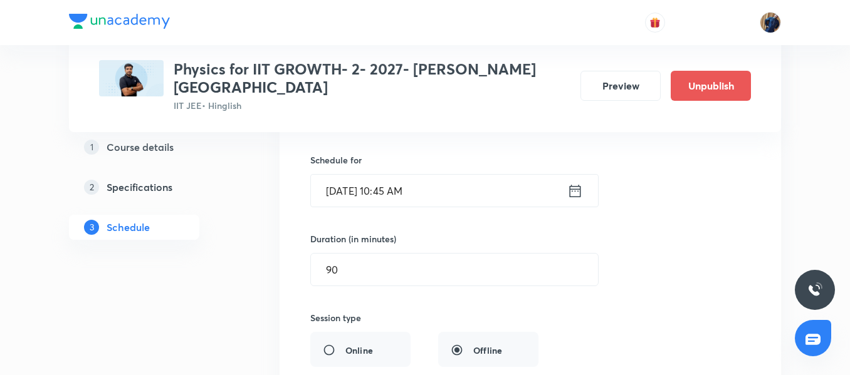
click at [478, 175] on input "[DATE] 10:45 AM" at bounding box center [439, 191] width 256 height 32
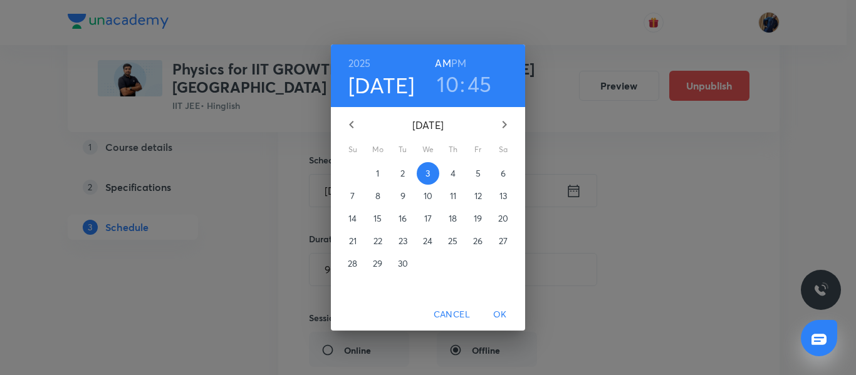
click at [461, 63] on h6 "PM" at bounding box center [458, 64] width 15 height 18
click at [503, 316] on span "OK" at bounding box center [500, 315] width 30 height 16
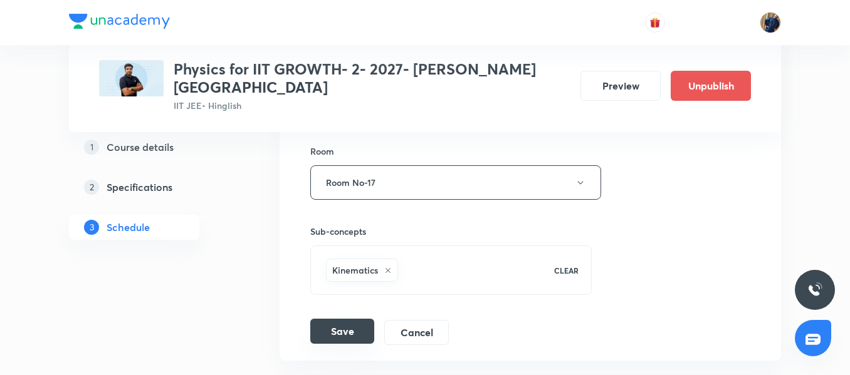
scroll to position [4628, 0]
click at [340, 318] on button "Save" at bounding box center [342, 330] width 64 height 25
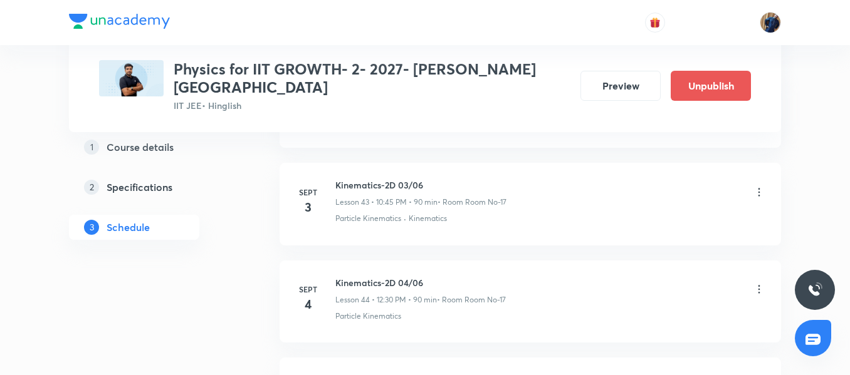
scroll to position [4240, 0]
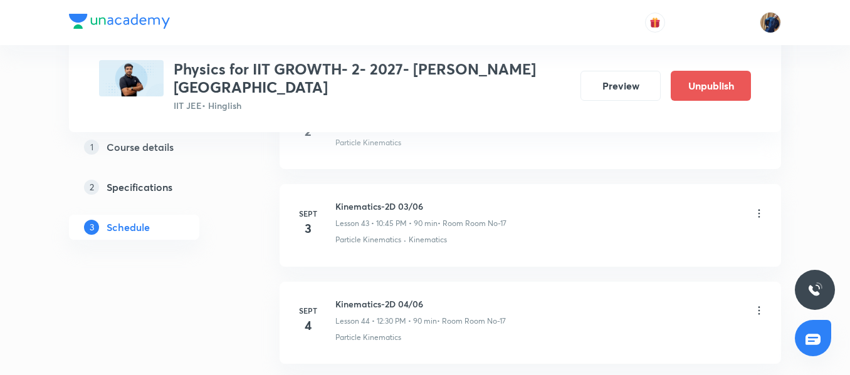
click at [758, 207] on icon at bounding box center [759, 213] width 13 height 13
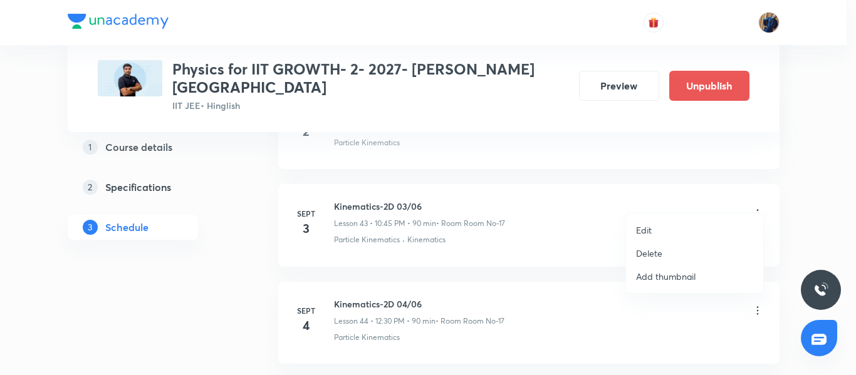
click at [651, 233] on p "Edit" at bounding box center [644, 230] width 16 height 13
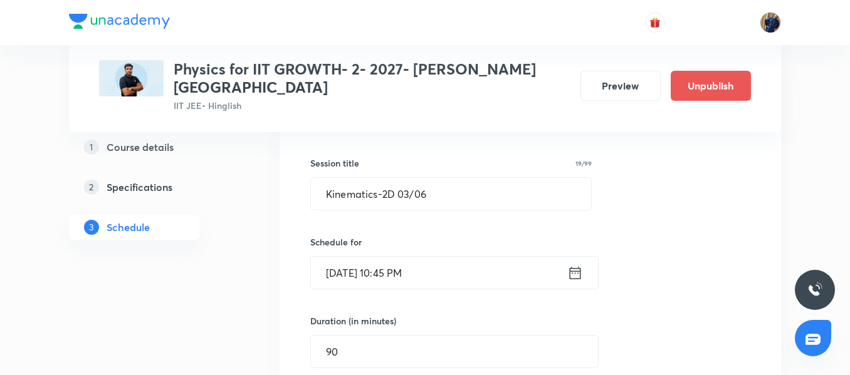
scroll to position [4366, 0]
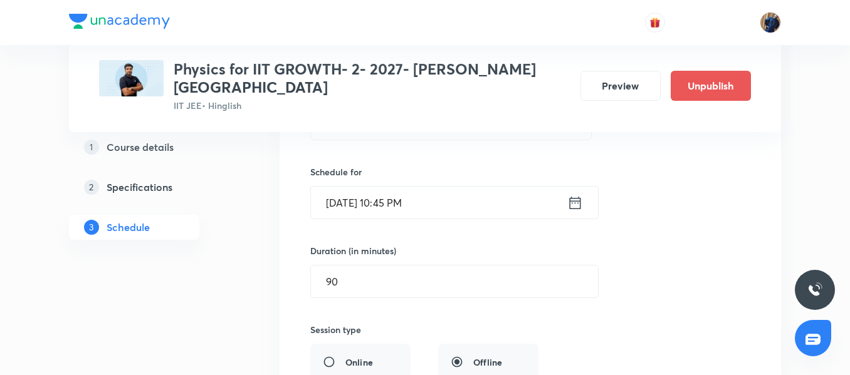
click at [456, 192] on input "Sept 3, 2025, 10:45 PM" at bounding box center [439, 203] width 256 height 32
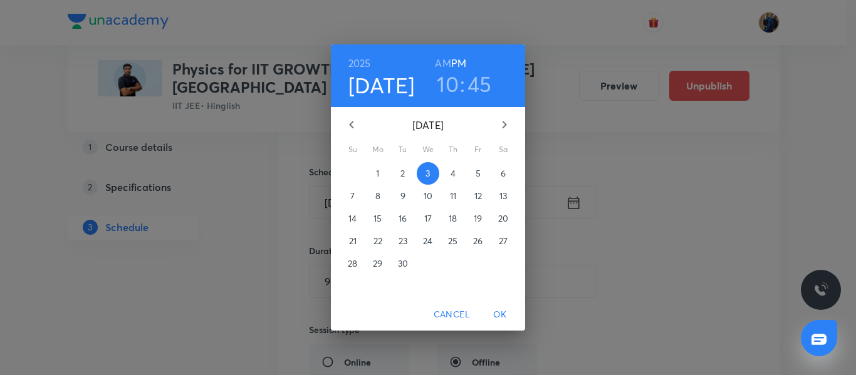
click at [443, 88] on h3 "10" at bounding box center [448, 84] width 22 height 26
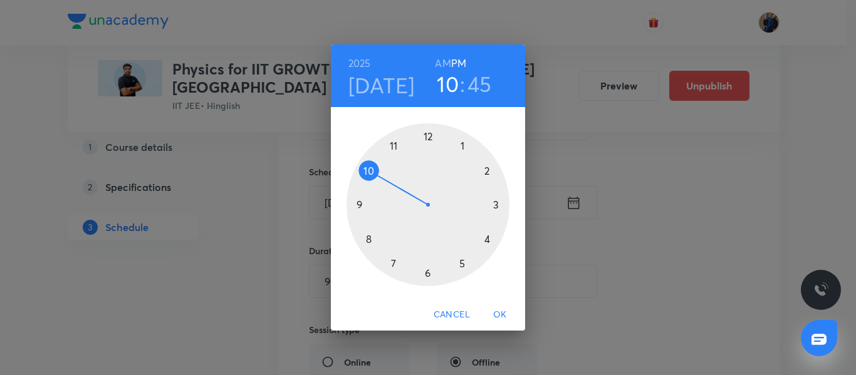
click at [425, 137] on div at bounding box center [428, 204] width 163 height 163
click at [429, 273] on div at bounding box center [428, 204] width 163 height 163
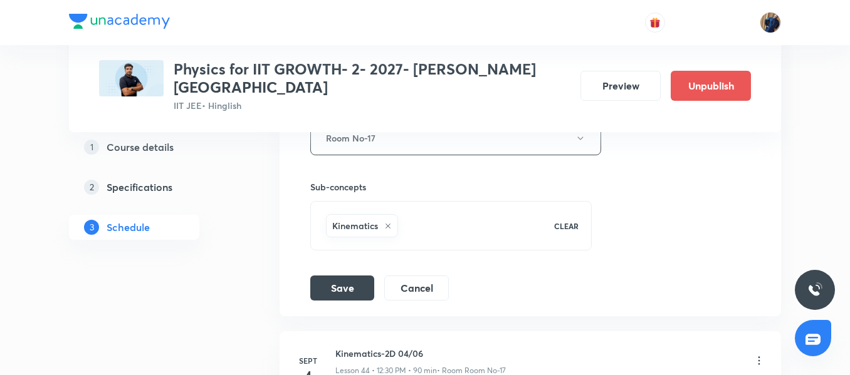
scroll to position [4742, 0]
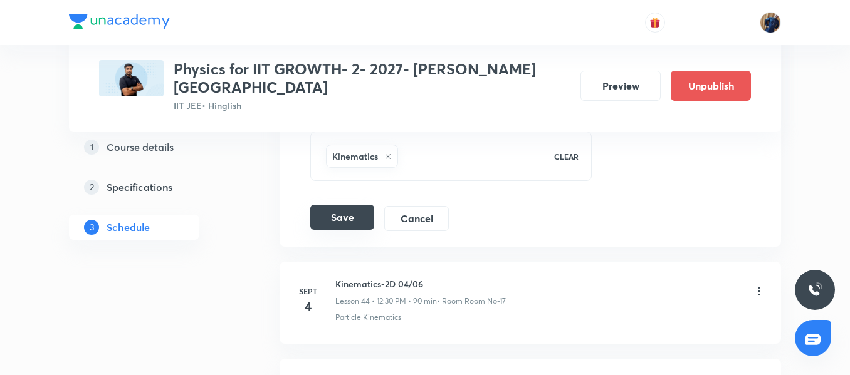
click at [340, 205] on button "Save" at bounding box center [342, 217] width 64 height 25
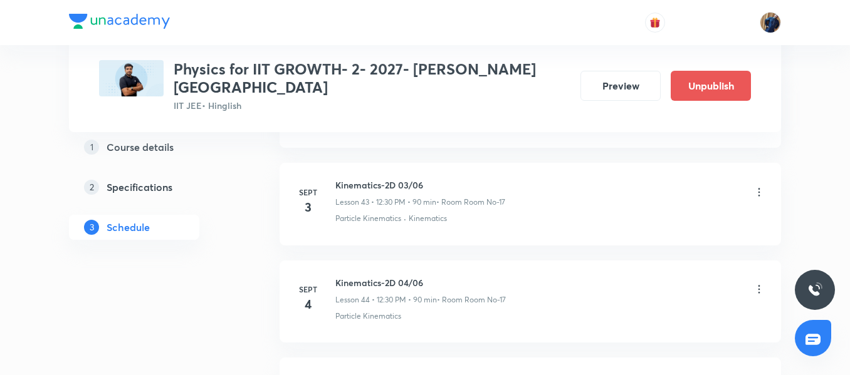
scroll to position [4240, 0]
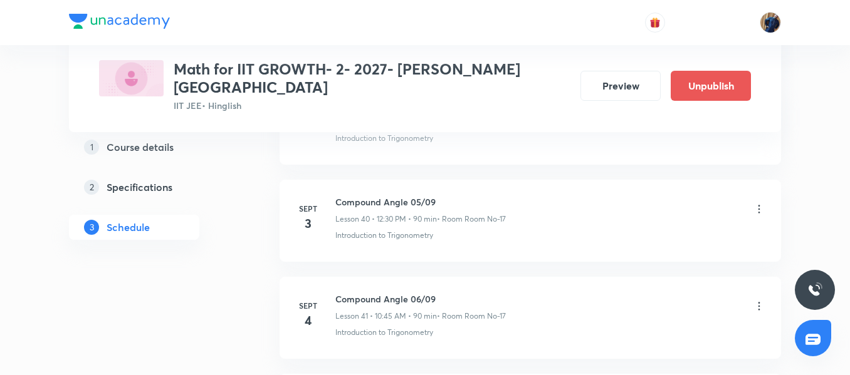
scroll to position [4461, 0]
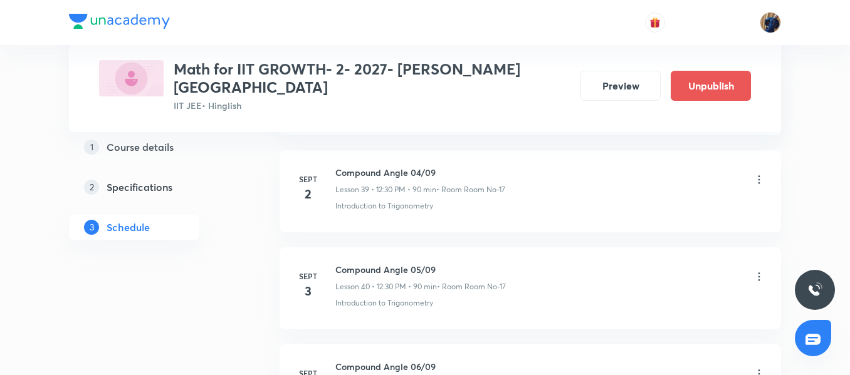
click at [762, 271] on icon at bounding box center [759, 277] width 13 height 13
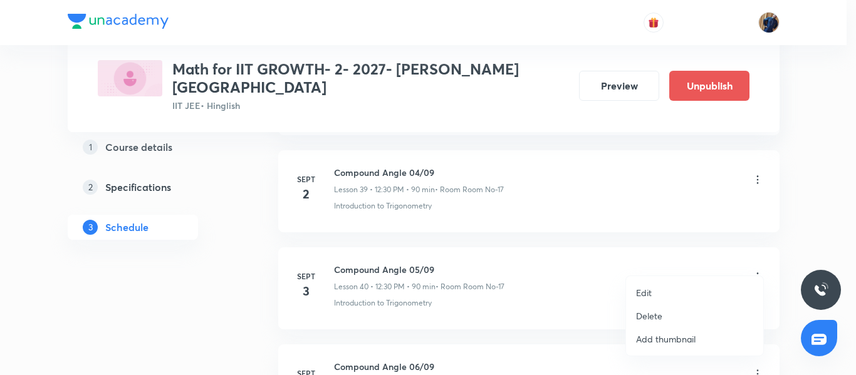
click at [685, 291] on li "Edit" at bounding box center [694, 292] width 137 height 23
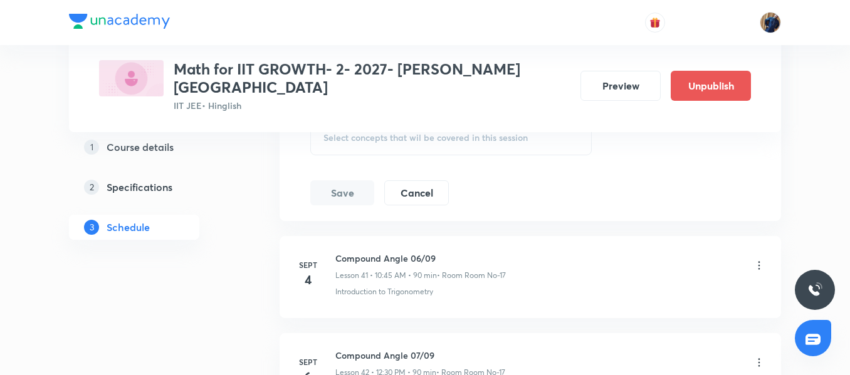
click at [352, 133] on span "Select concepts that wil be covered in this session" at bounding box center [425, 138] width 204 height 10
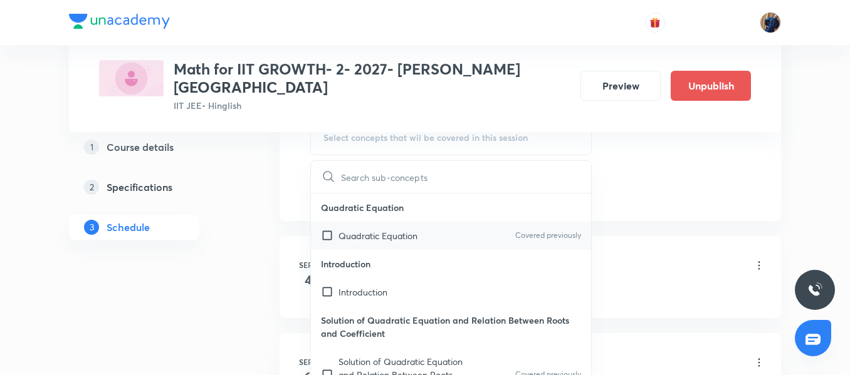
click at [375, 229] on p "Quadratic Equation" at bounding box center [377, 235] width 79 height 13
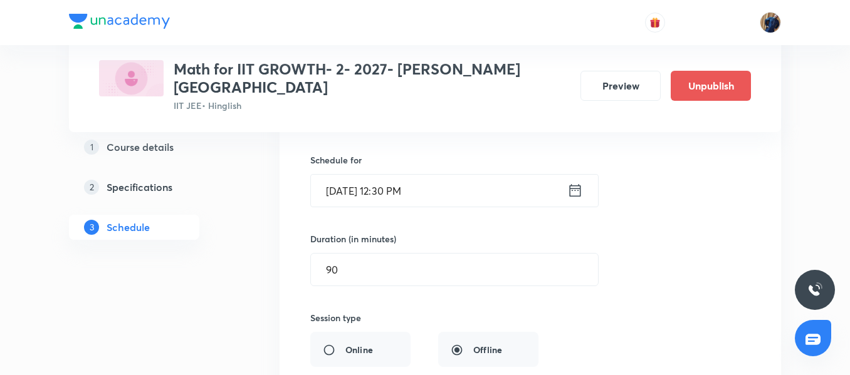
scroll to position [4085, 0]
click at [470, 181] on input "[DATE] 12:30 PM" at bounding box center [439, 192] width 256 height 32
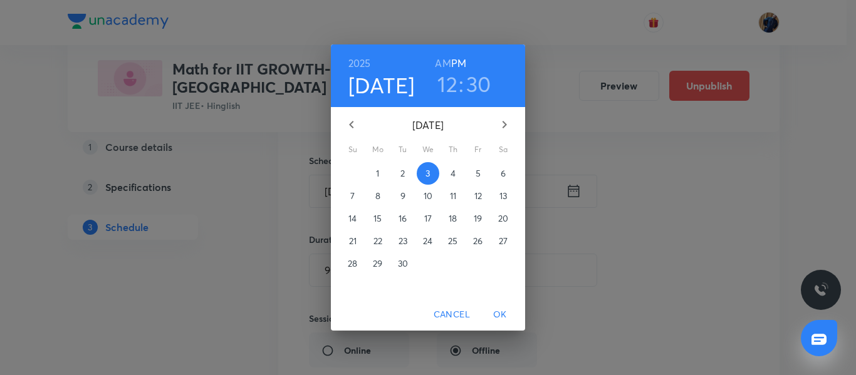
click at [451, 55] on h6 "PM" at bounding box center [458, 64] width 15 height 18
click at [444, 63] on h6 "AM" at bounding box center [443, 64] width 16 height 18
click at [446, 91] on h3 "12" at bounding box center [448, 84] width 20 height 26
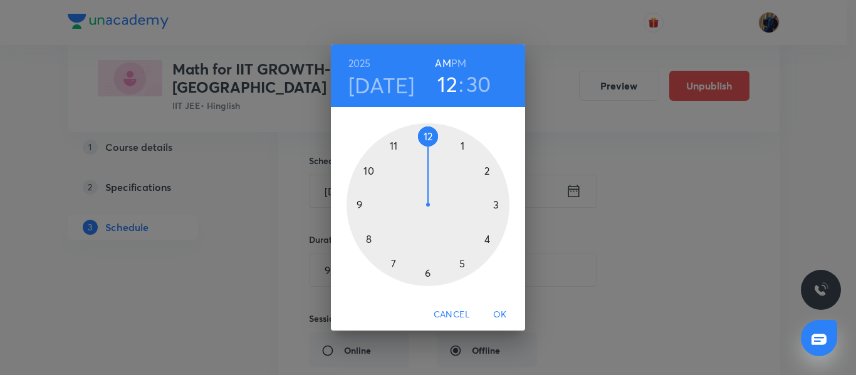
click at [373, 173] on div at bounding box center [428, 204] width 163 height 163
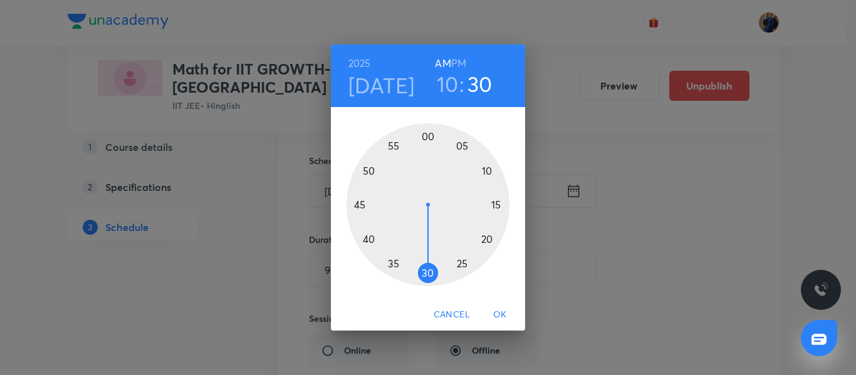
click at [355, 207] on div at bounding box center [428, 204] width 163 height 163
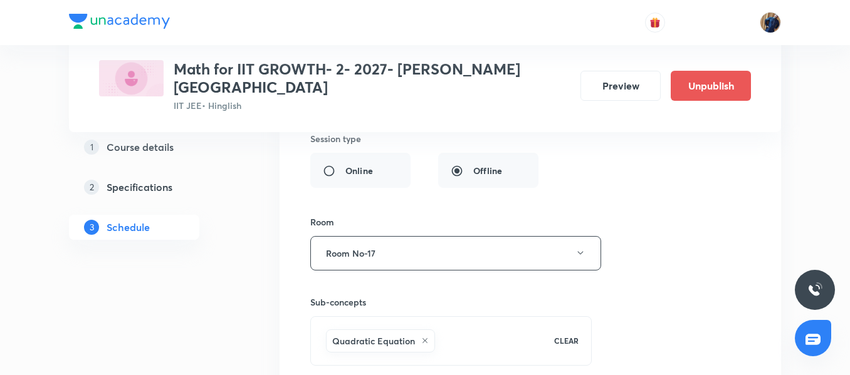
scroll to position [4336, 0]
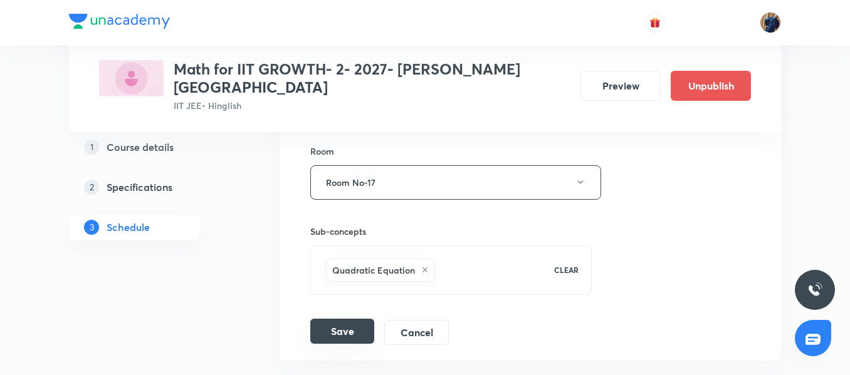
click at [343, 320] on button "Save" at bounding box center [342, 331] width 64 height 25
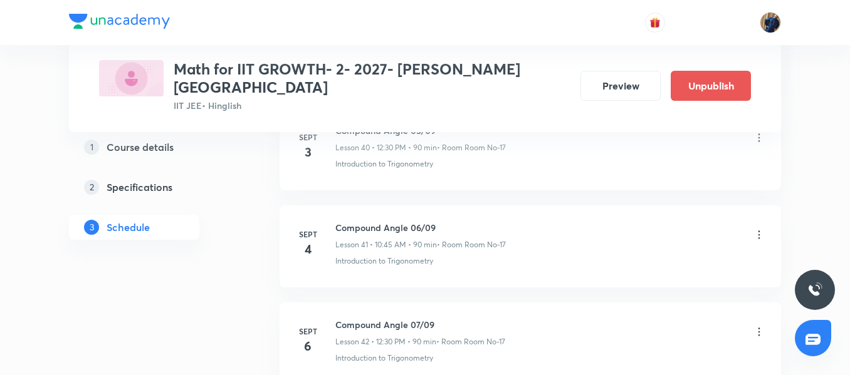
scroll to position [3960, 0]
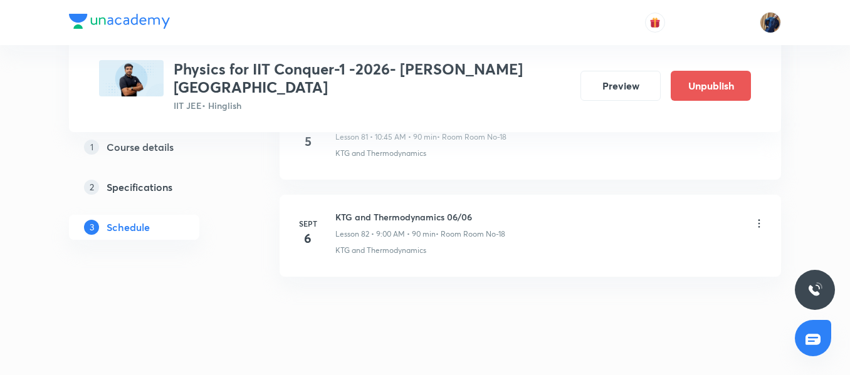
scroll to position [8602, 0]
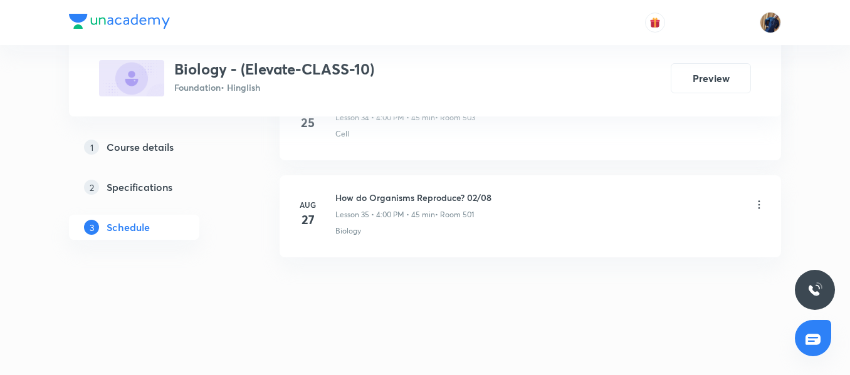
click at [362, 199] on h6 "How do Organisms Reproduce? 02/08" at bounding box center [413, 197] width 156 height 13
copy h6 "How do Organisms Reproduce? 02/08"
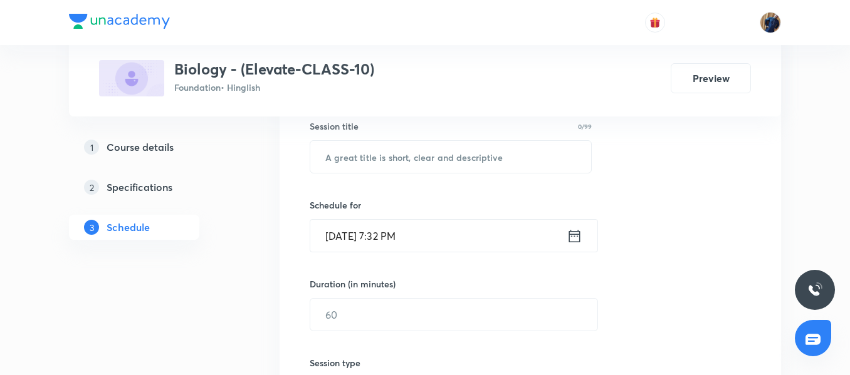
scroll to position [235, 0]
click at [353, 155] on input "text" at bounding box center [450, 158] width 281 height 32
paste input "How do Organisms Reproduce? 02/08"
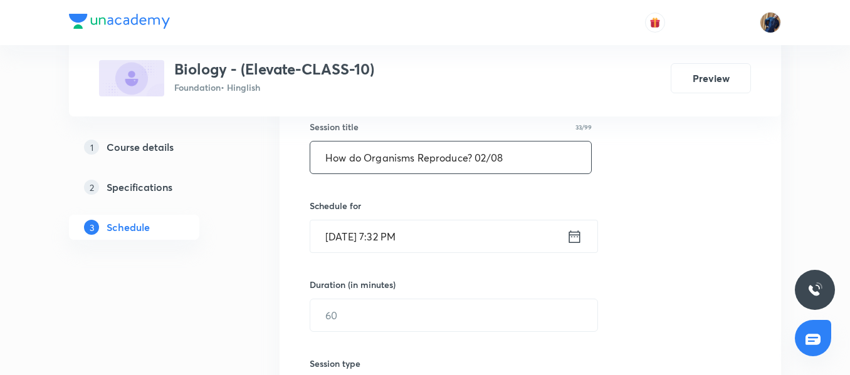
click at [486, 158] on input "How do Organisms Reproduce? 02/08" at bounding box center [450, 158] width 281 height 32
type input "How do Organisms Reproduce? 03/08"
click at [473, 252] on input "Aug 31, 2025, 7:32 PM" at bounding box center [438, 237] width 256 height 32
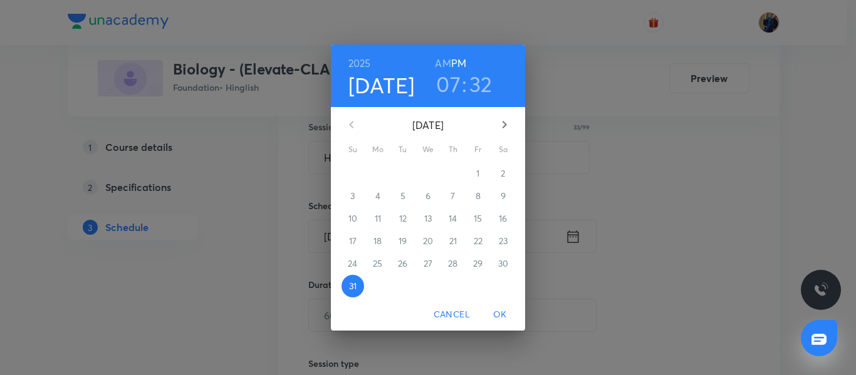
click at [505, 120] on icon "button" at bounding box center [504, 124] width 15 height 15
click at [379, 171] on p "1" at bounding box center [377, 173] width 3 height 13
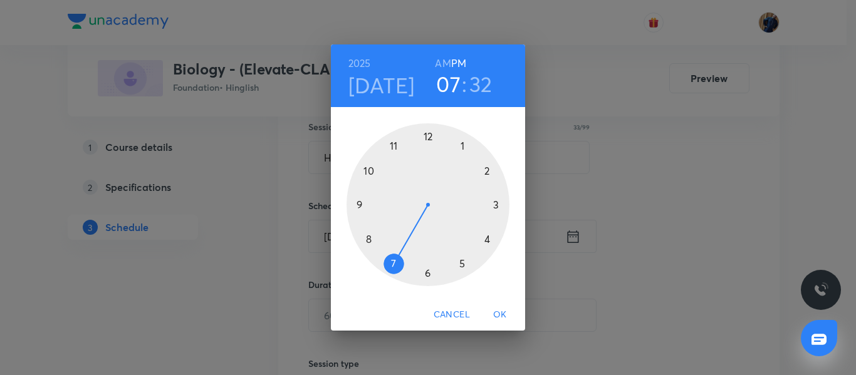
click at [486, 233] on div at bounding box center [428, 204] width 163 height 163
click at [427, 136] on div at bounding box center [428, 204] width 163 height 163
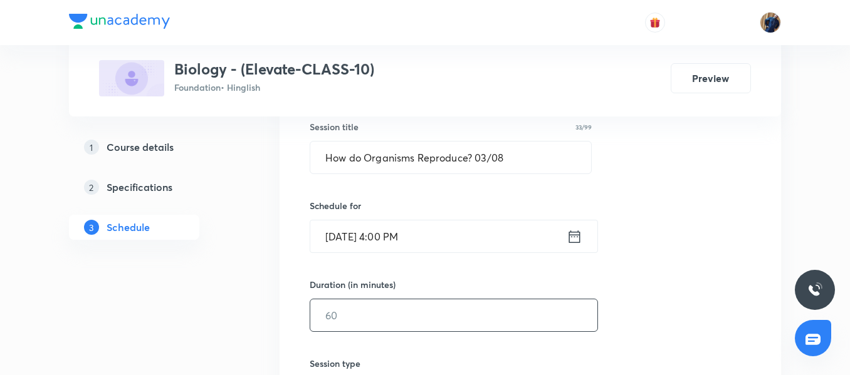
click at [372, 320] on input "text" at bounding box center [453, 316] width 287 height 32
type input "45"
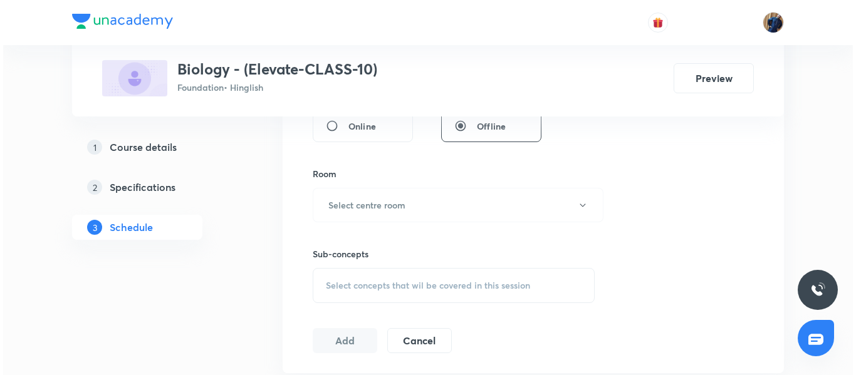
scroll to position [507, 0]
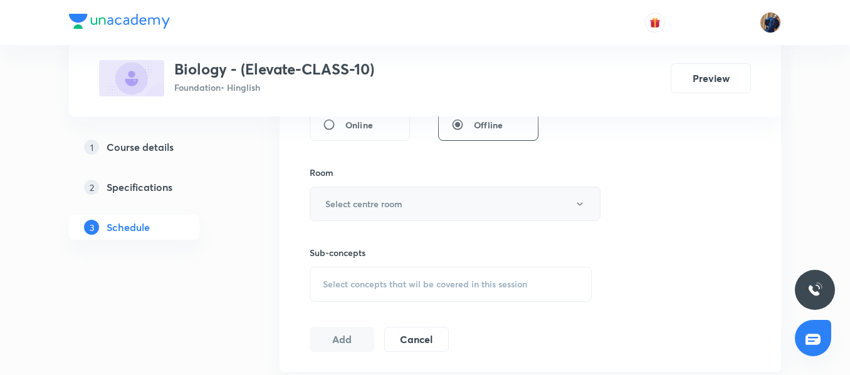
click at [405, 196] on button "Select centre room" at bounding box center [455, 204] width 291 height 34
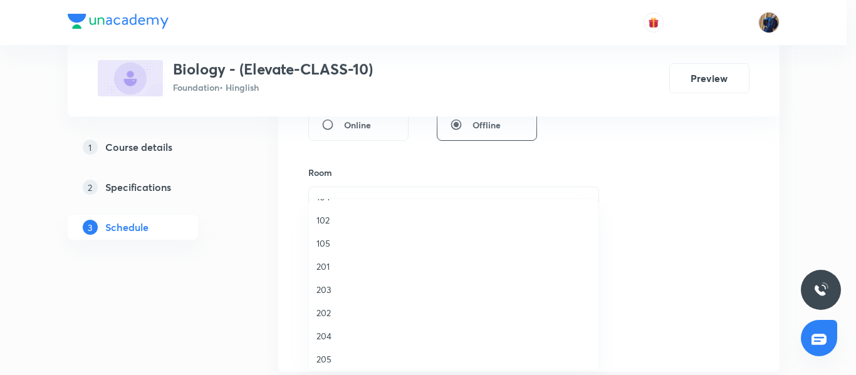
scroll to position [418, 0]
click at [280, 277] on div at bounding box center [428, 187] width 856 height 375
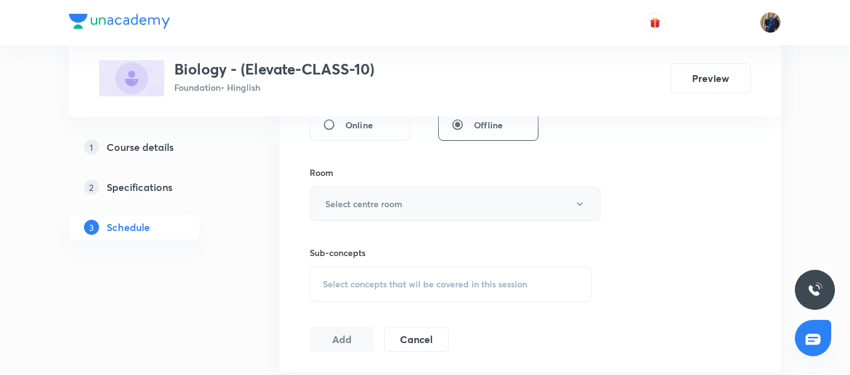
click at [352, 200] on h6 "Select centre room" at bounding box center [363, 203] width 77 height 13
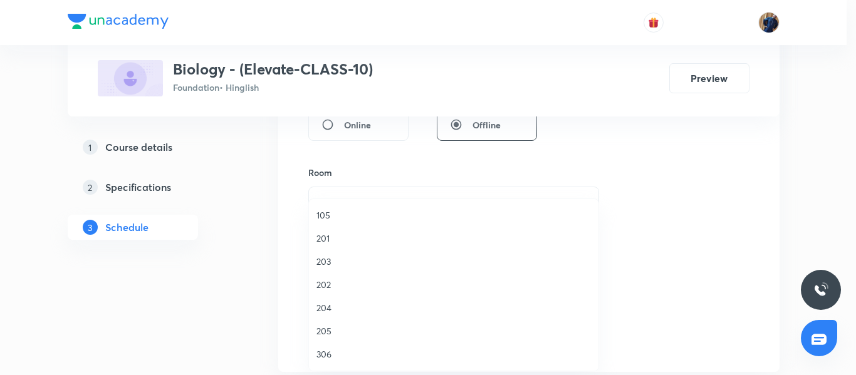
click at [285, 293] on div at bounding box center [428, 187] width 856 height 375
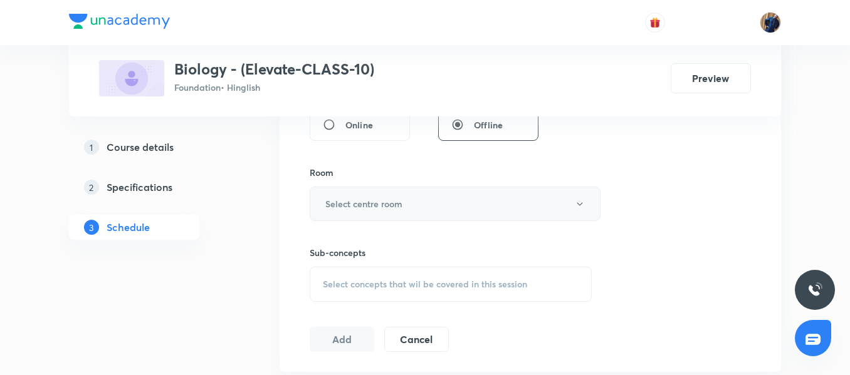
click at [390, 207] on h6 "Select centre room" at bounding box center [363, 203] width 77 height 13
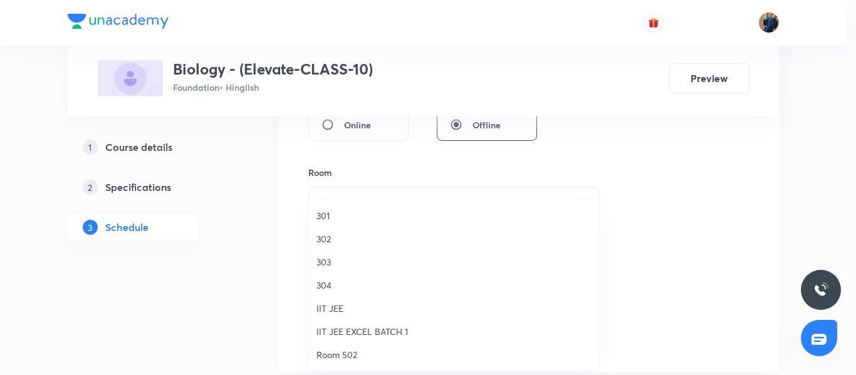
click at [372, 163] on div at bounding box center [428, 187] width 856 height 375
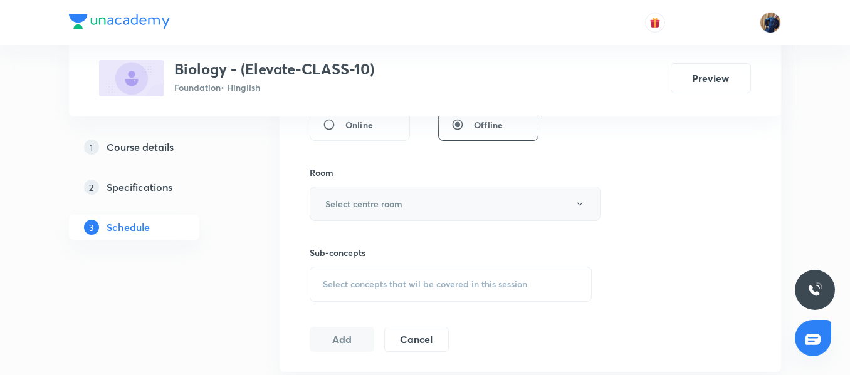
click at [359, 214] on button "Select centre room" at bounding box center [455, 204] width 291 height 34
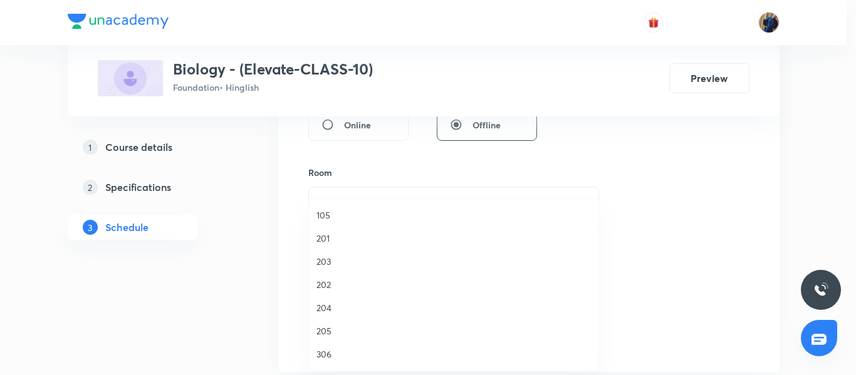
click at [332, 330] on span "205" at bounding box center [454, 331] width 275 height 13
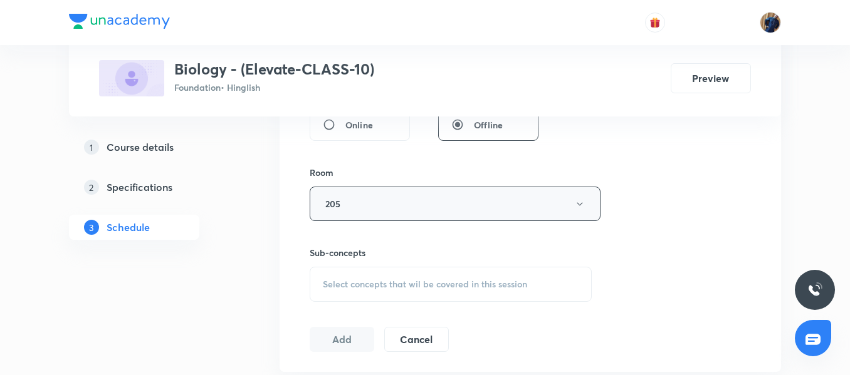
click at [316, 211] on button "205" at bounding box center [455, 204] width 291 height 34
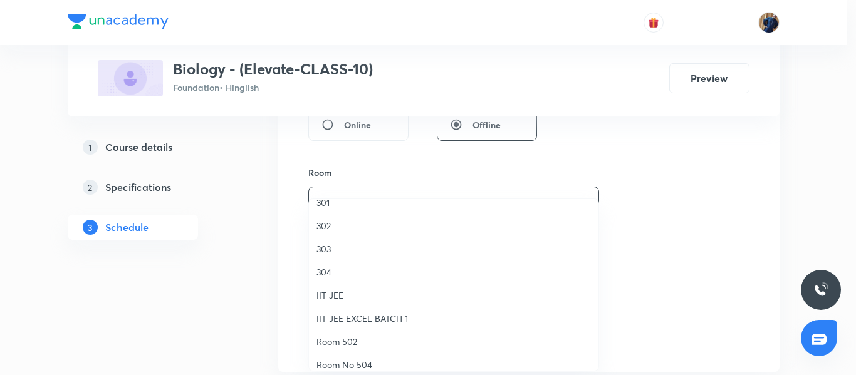
scroll to position [0, 0]
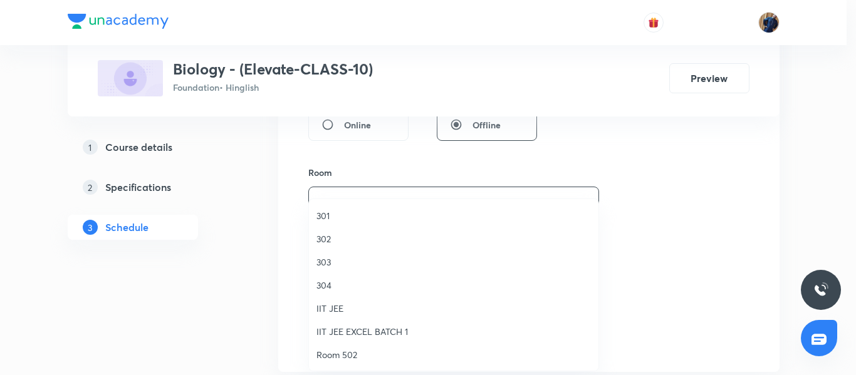
click at [318, 189] on div at bounding box center [428, 187] width 856 height 375
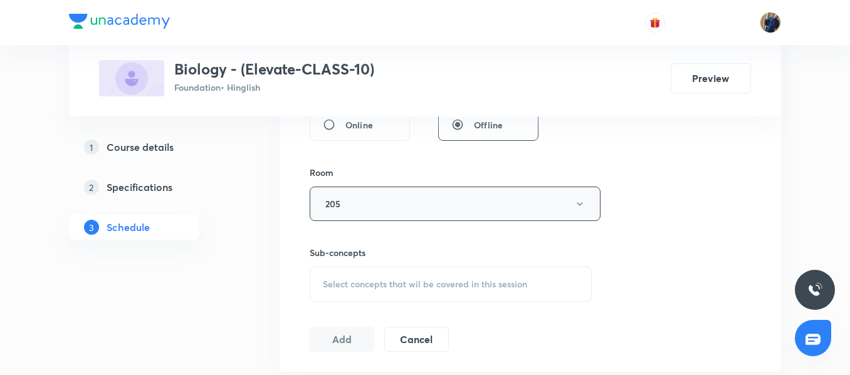
click at [352, 191] on button "205" at bounding box center [455, 204] width 291 height 34
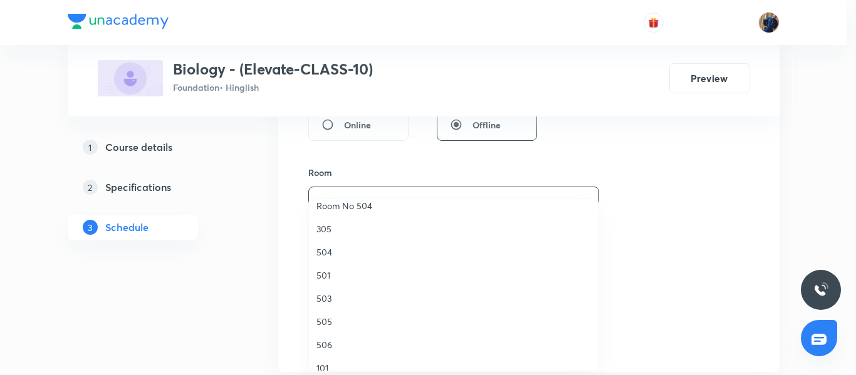
scroll to position [105, 0]
click at [294, 241] on div at bounding box center [428, 187] width 856 height 375
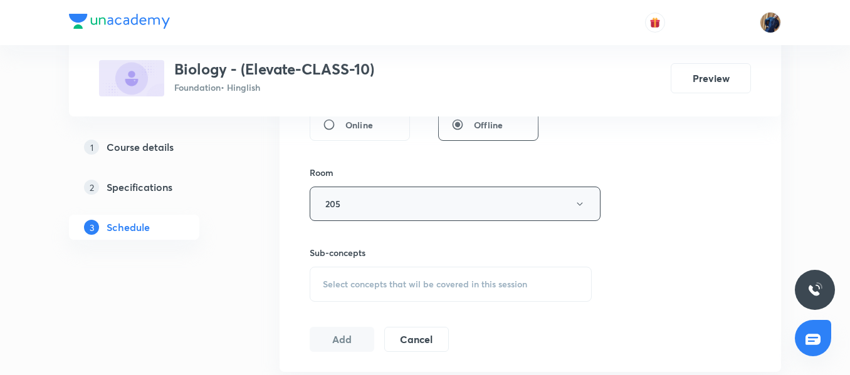
click at [358, 207] on button "205" at bounding box center [455, 204] width 291 height 34
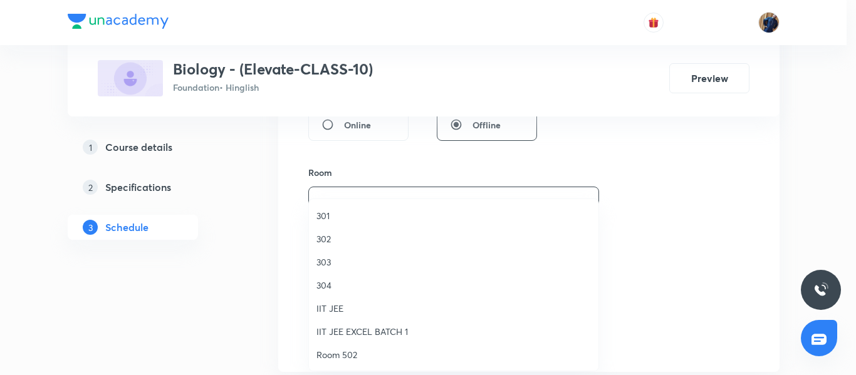
click at [258, 242] on div at bounding box center [428, 187] width 856 height 375
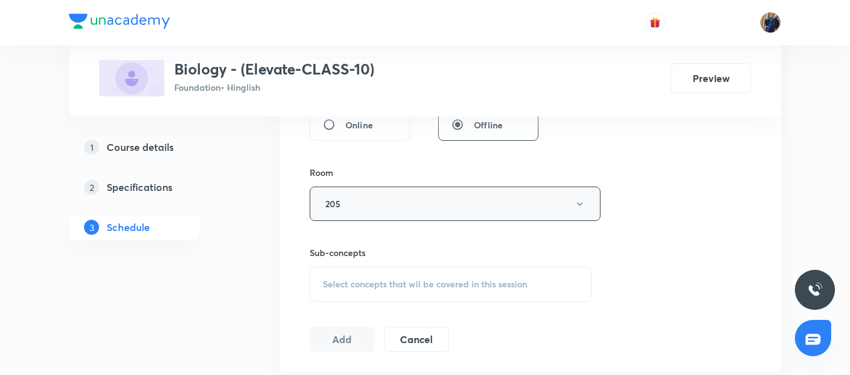
click at [370, 205] on button "205" at bounding box center [455, 204] width 291 height 34
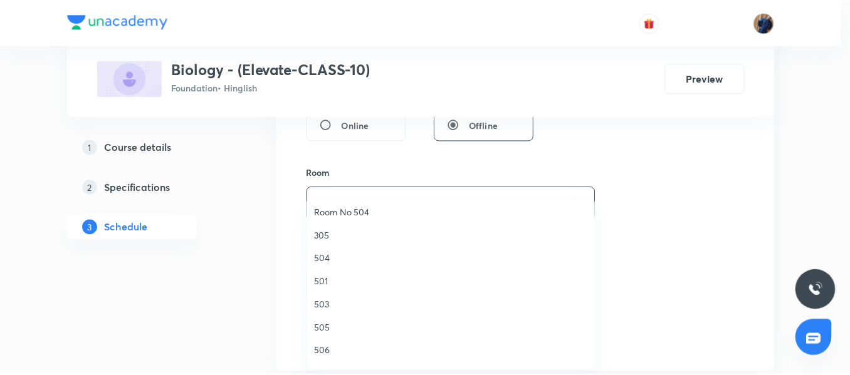
scroll to position [188, 0]
click at [333, 330] on span "506" at bounding box center [454, 329] width 275 height 13
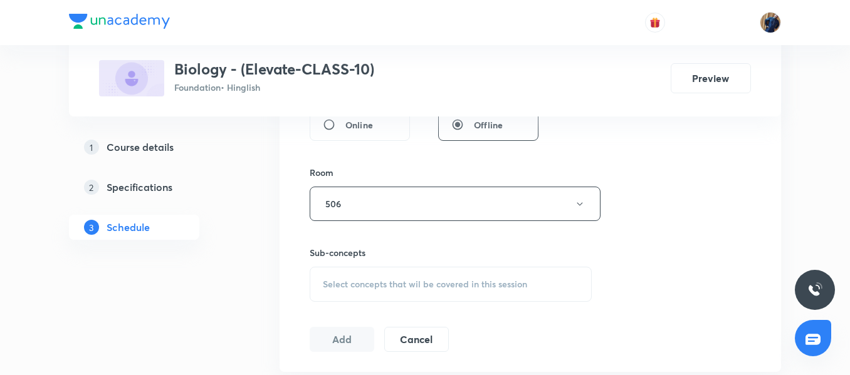
scroll to position [570, 0]
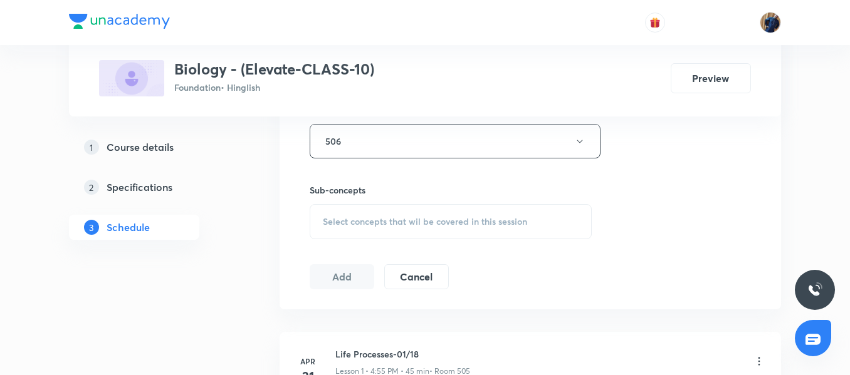
click at [371, 206] on div "Select concepts that wil be covered in this session" at bounding box center [451, 221] width 282 height 35
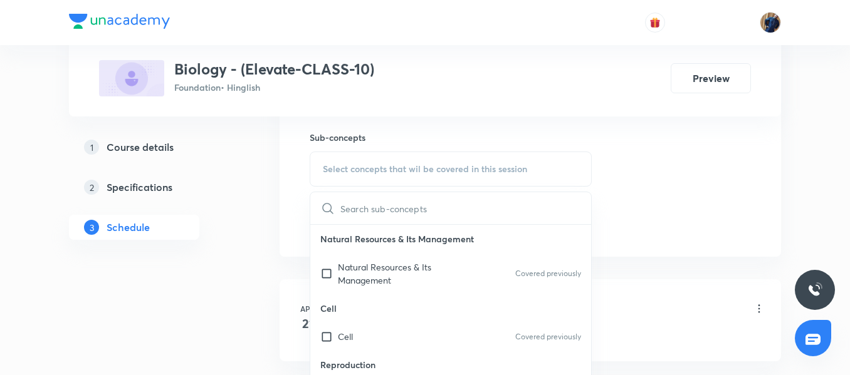
scroll to position [695, 0]
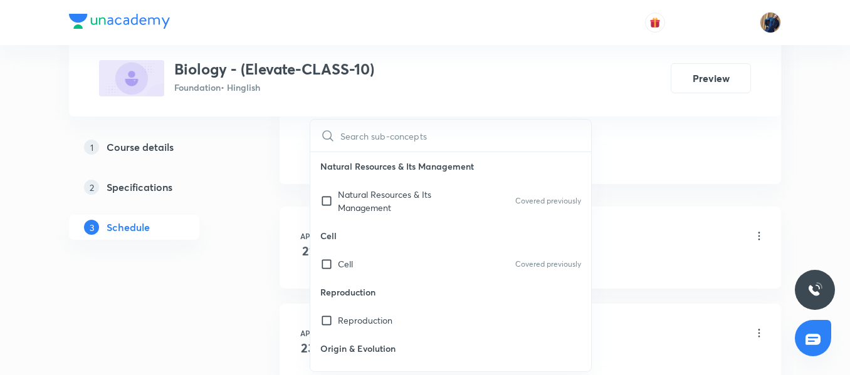
click at [337, 228] on p "Cell" at bounding box center [450, 236] width 281 height 28
click at [343, 210] on p "Natural Resources & Its Management" at bounding box center [401, 201] width 127 height 26
checkbox input "true"
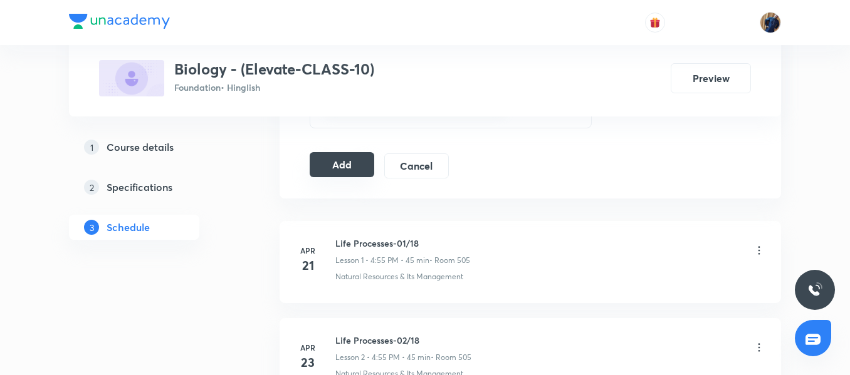
click at [321, 162] on button "Add" at bounding box center [342, 164] width 65 height 25
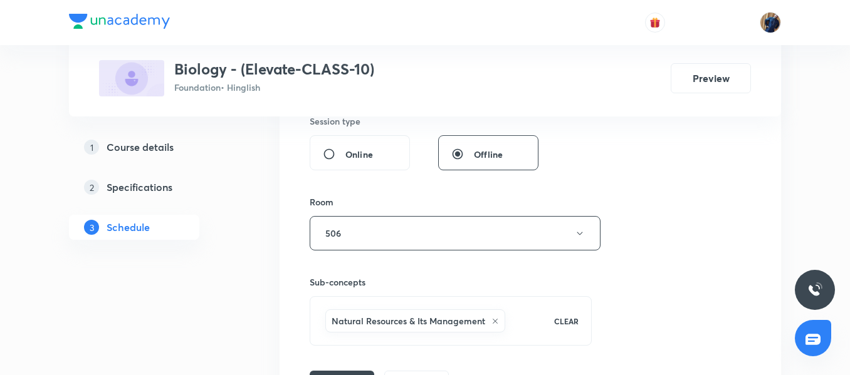
scroll to position [570, 0]
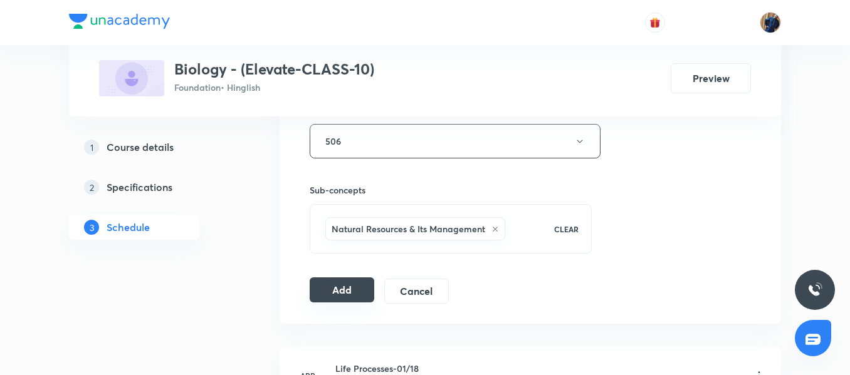
click at [323, 283] on button "Add" at bounding box center [342, 290] width 65 height 25
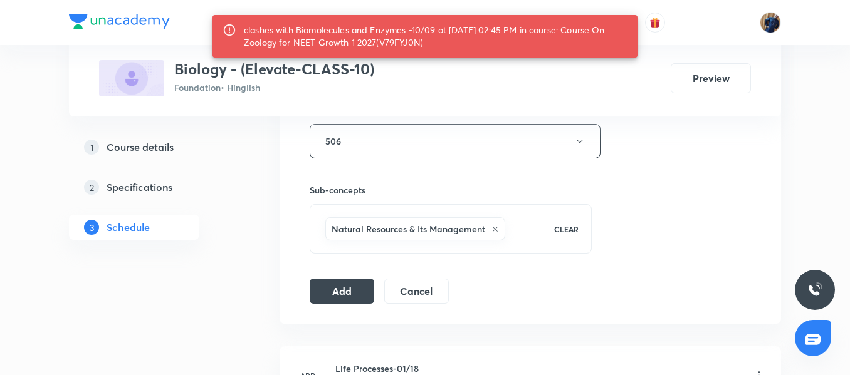
click at [413, 43] on div "clashes with Biomolecules and Enzymes -10/09 at 01 Sep 2025 02:45 PM in course:…" at bounding box center [436, 36] width 384 height 35
click at [404, 92] on div "Biology - (Elevate-CLASS-10) Foundation • Hinglish Preview" at bounding box center [425, 78] width 652 height 36
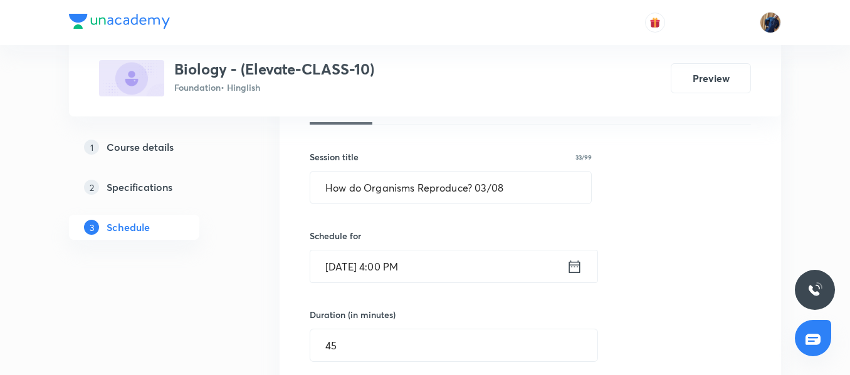
scroll to position [194, 0]
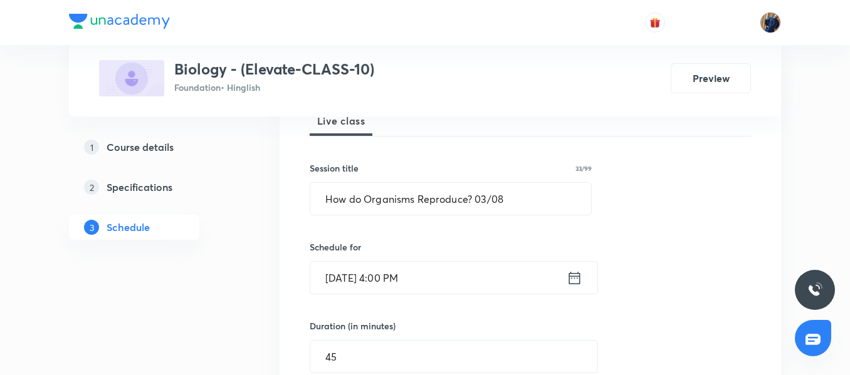
click at [450, 286] on input "Sept 1, 2025, 4:00 PM" at bounding box center [438, 278] width 256 height 32
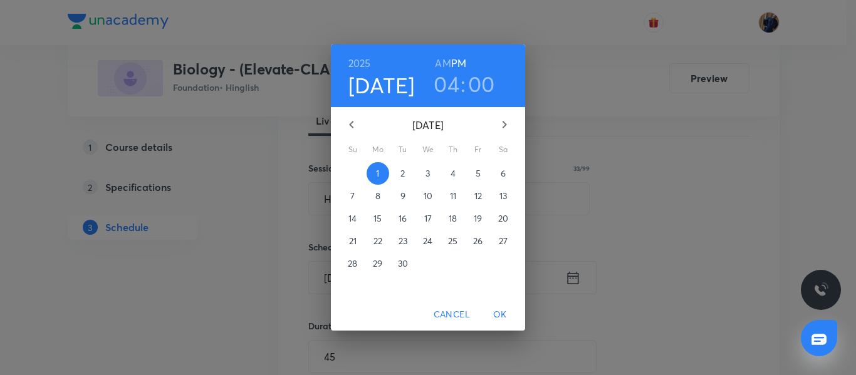
click at [454, 86] on h3 "04" at bounding box center [447, 84] width 26 height 26
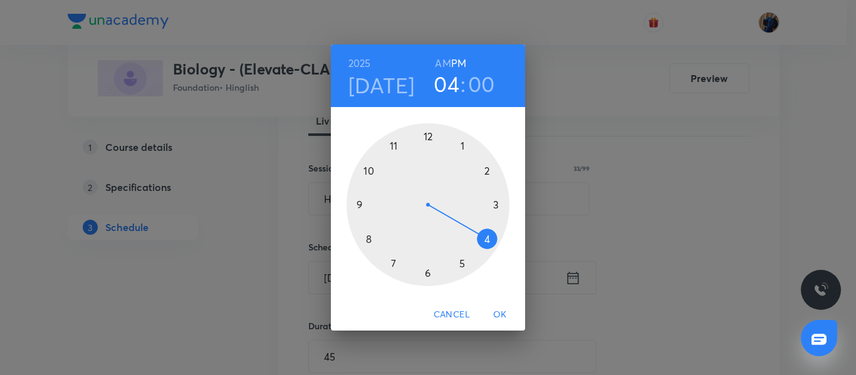
click at [461, 263] on div at bounding box center [428, 204] width 163 height 163
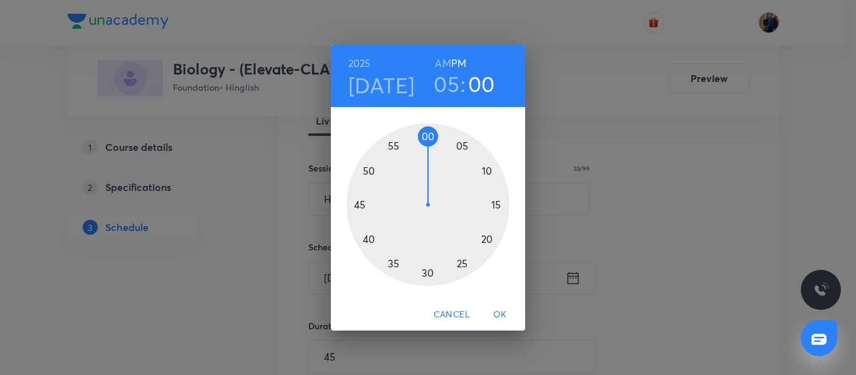
click at [368, 172] on div at bounding box center [428, 204] width 163 height 163
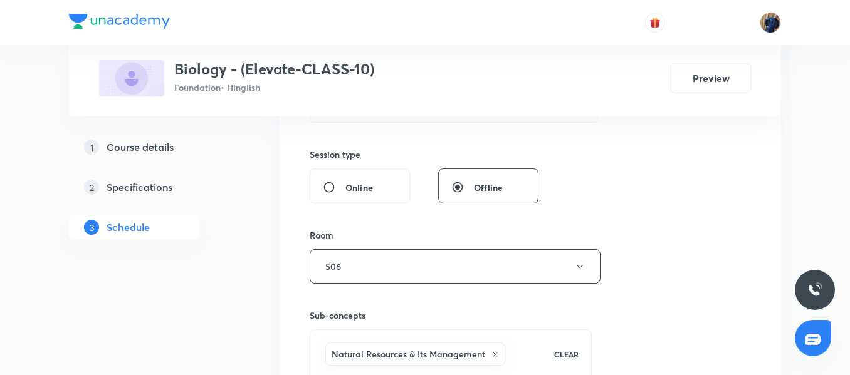
scroll to position [570, 0]
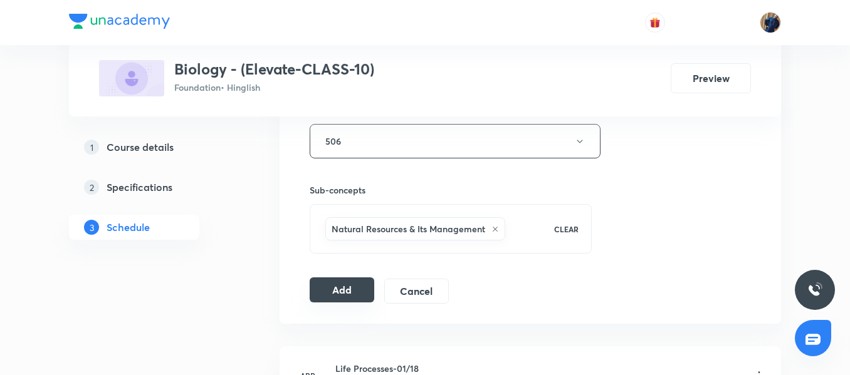
click at [342, 291] on button "Add" at bounding box center [342, 290] width 65 height 25
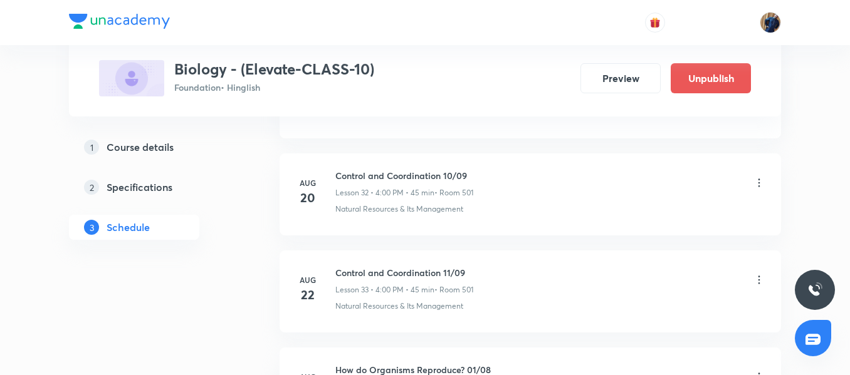
scroll to position [3551, 0]
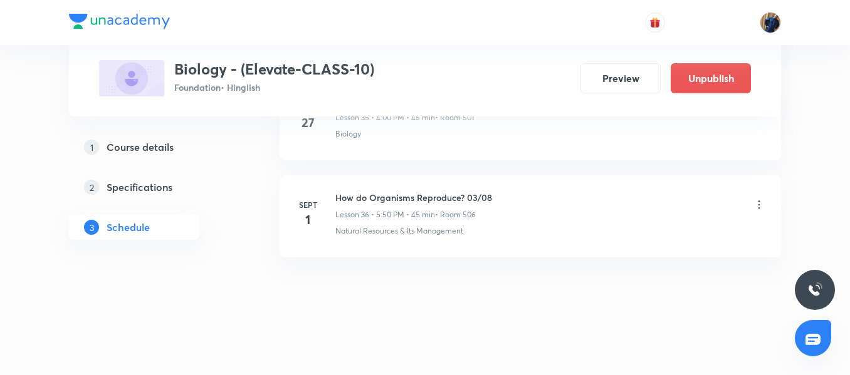
click at [401, 196] on h6 "How do Organisms Reproduce? 03/08" at bounding box center [413, 197] width 157 height 13
copy h6 "How do Organisms Reproduce? 03/08"
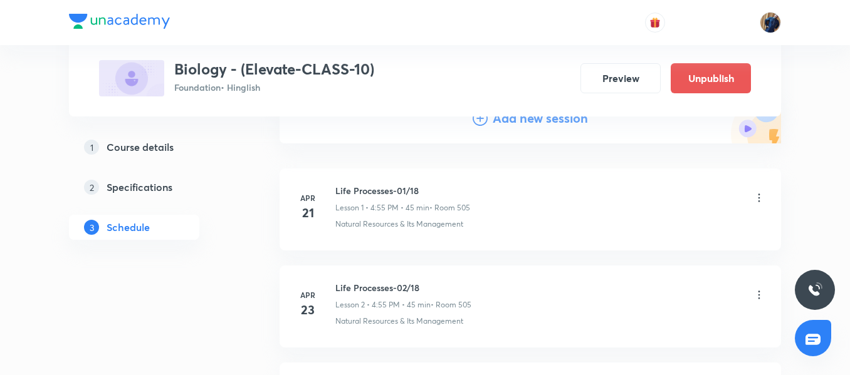
scroll to position [0, 0]
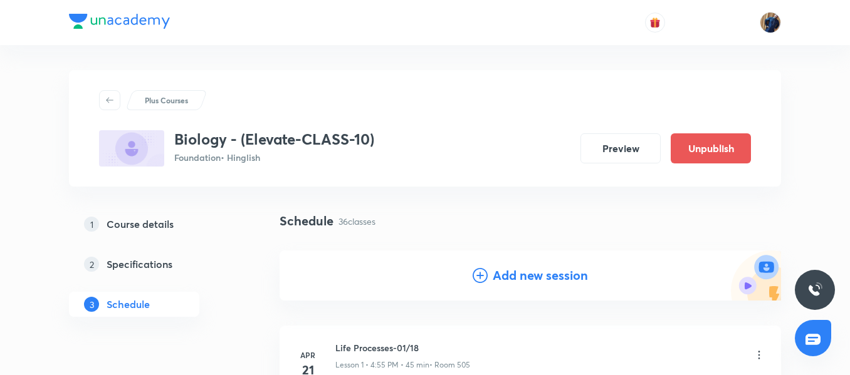
click at [525, 276] on h4 "Add new session" at bounding box center [540, 275] width 95 height 19
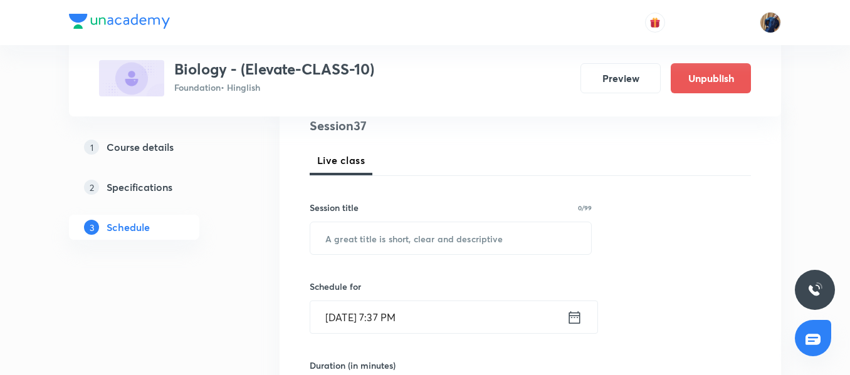
scroll to position [188, 0]
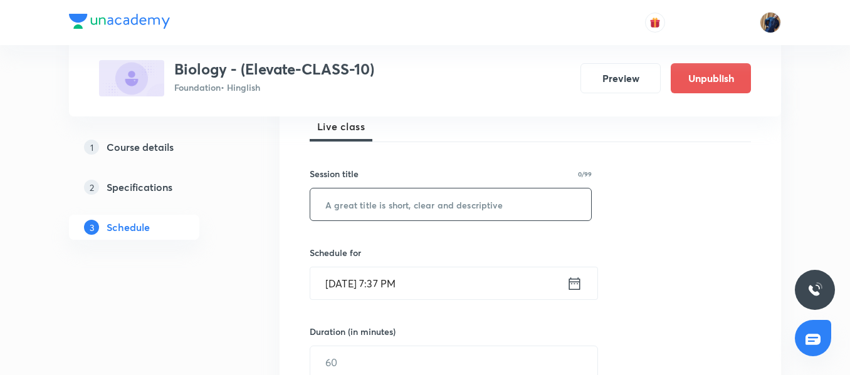
click at [352, 202] on input "text" at bounding box center [450, 205] width 281 height 32
paste input "How do Organisms Reproduce? 03/08"
click at [485, 203] on input "How do Organisms Reproduce? 03/08" at bounding box center [450, 205] width 281 height 32
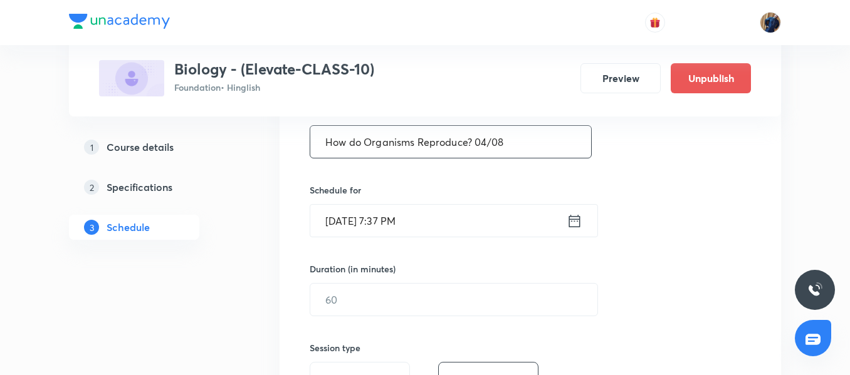
type input "How do Organisms Reproduce? 04/08"
click at [469, 223] on input "Aug 31, 2025, 7:37 PM" at bounding box center [438, 221] width 256 height 32
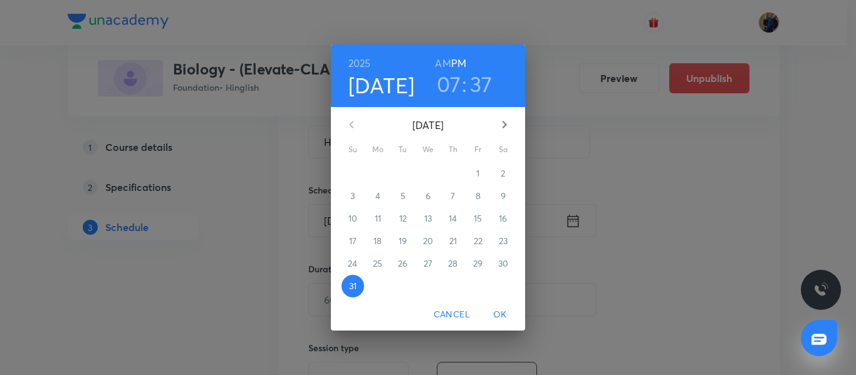
click at [506, 127] on icon "button" at bounding box center [504, 124] width 15 height 15
click at [431, 174] on span "3" at bounding box center [428, 173] width 23 height 13
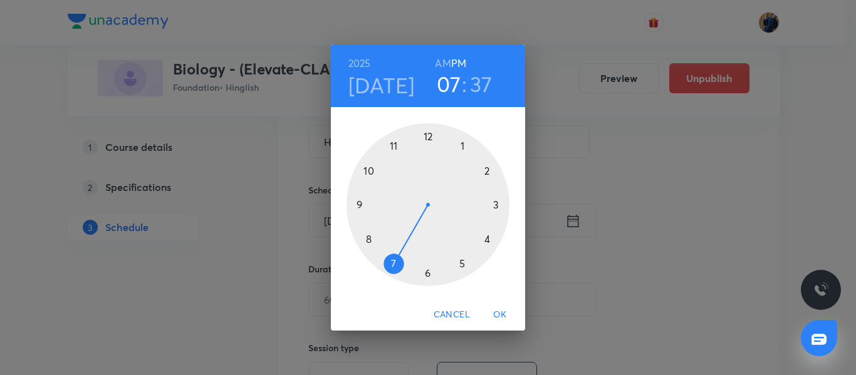
click at [488, 243] on div at bounding box center [428, 204] width 163 height 163
click at [426, 138] on div at bounding box center [428, 204] width 163 height 163
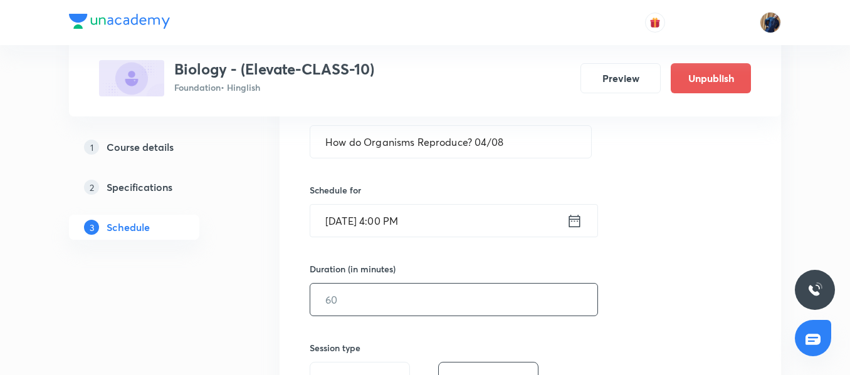
click at [342, 291] on input "text" at bounding box center [453, 300] width 287 height 32
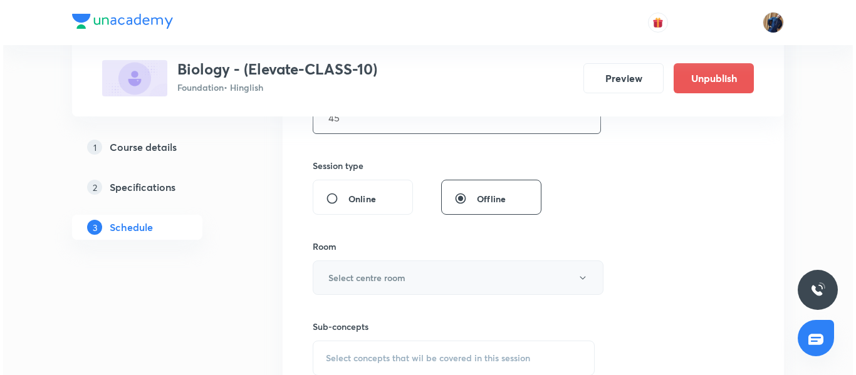
scroll to position [439, 0]
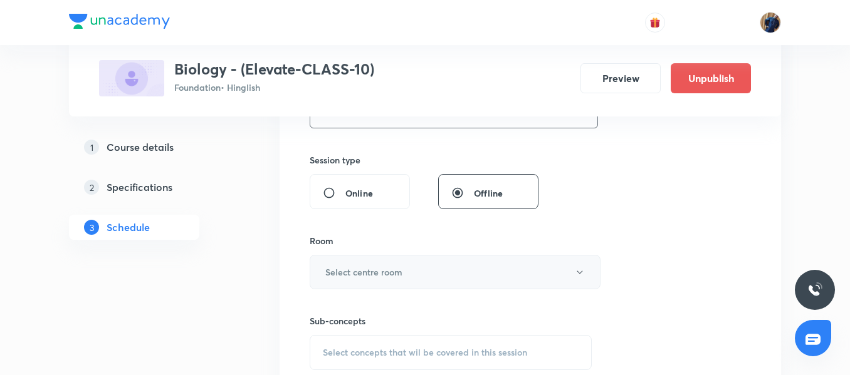
type input "45"
click at [392, 266] on h6 "Select centre room" at bounding box center [363, 272] width 77 height 13
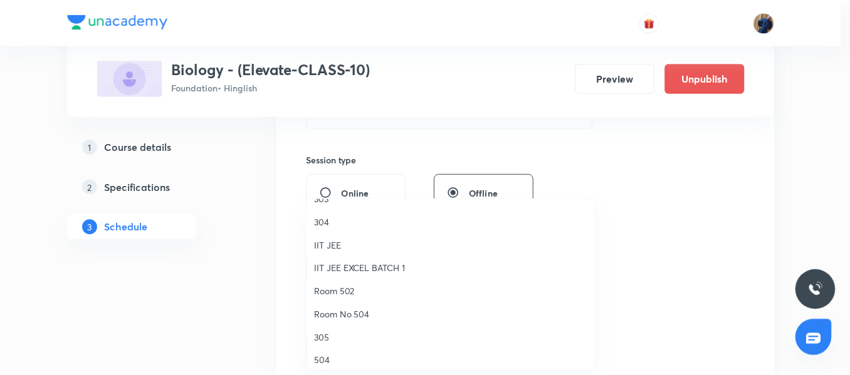
scroll to position [125, 0]
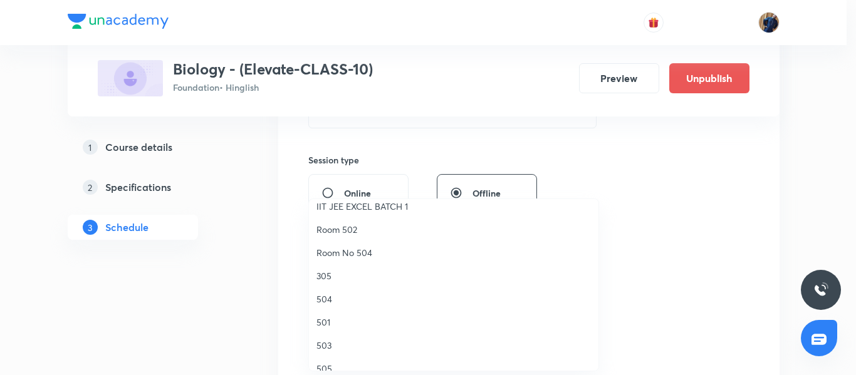
click at [335, 327] on span "501" at bounding box center [454, 322] width 275 height 13
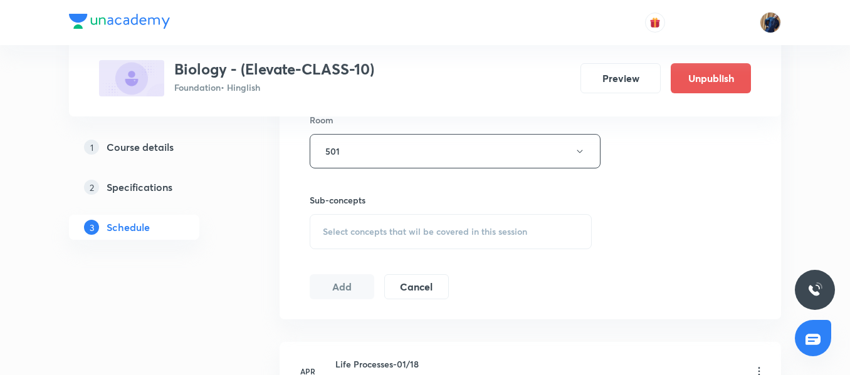
scroll to position [564, 0]
click at [355, 219] on div "Select concepts that wil be covered in this session" at bounding box center [451, 227] width 282 height 35
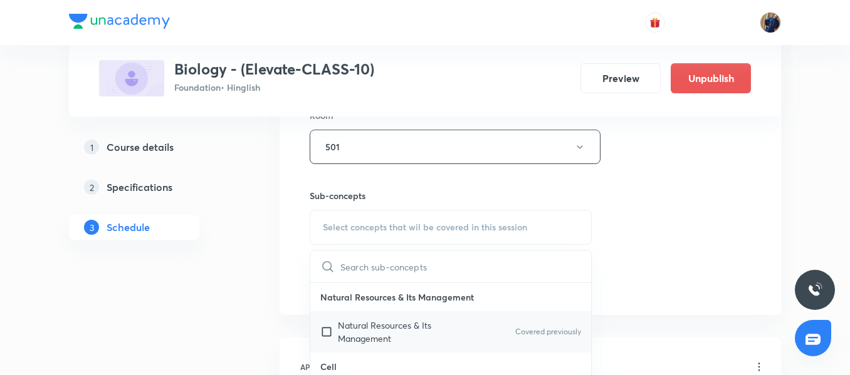
click at [370, 324] on p "Natural Resources & Its Management" at bounding box center [401, 332] width 127 height 26
checkbox input "true"
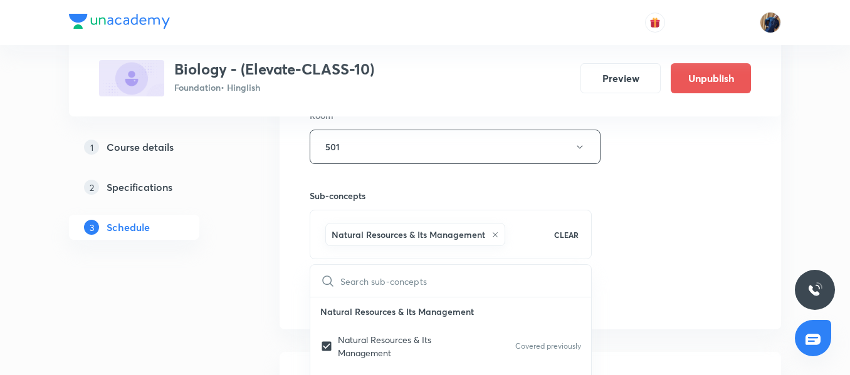
click at [294, 248] on div "Session 37 Live class Session title 33/99 How do Organisms Reproduce? 04/08 ​ S…" at bounding box center [530, 8] width 501 height 643
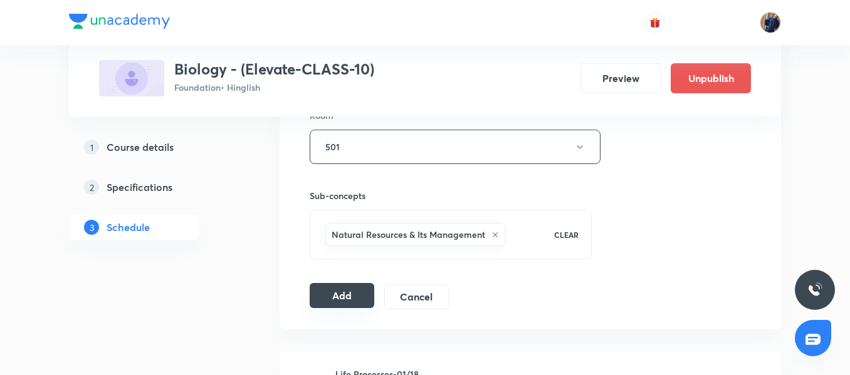
click at [343, 298] on button "Add" at bounding box center [342, 295] width 65 height 25
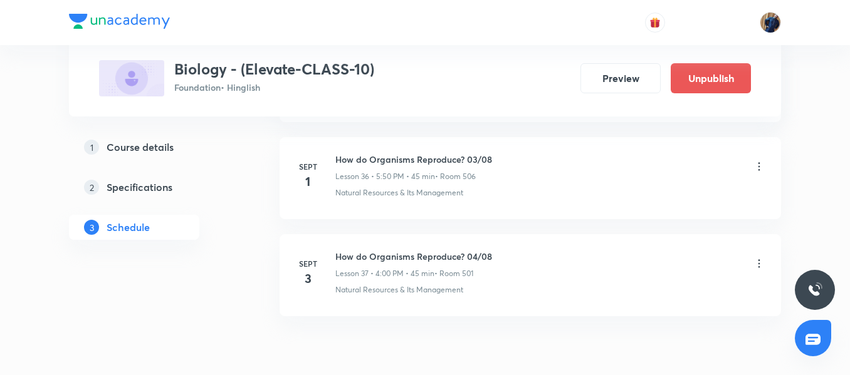
scroll to position [3523, 0]
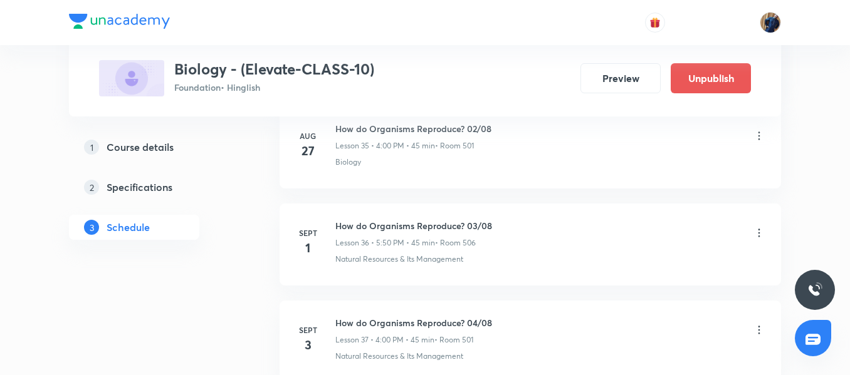
click at [389, 319] on h6 "How do Organisms Reproduce? 04/08" at bounding box center [413, 323] width 157 height 13
copy h6 "How do Organisms Reproduce? 04/08"
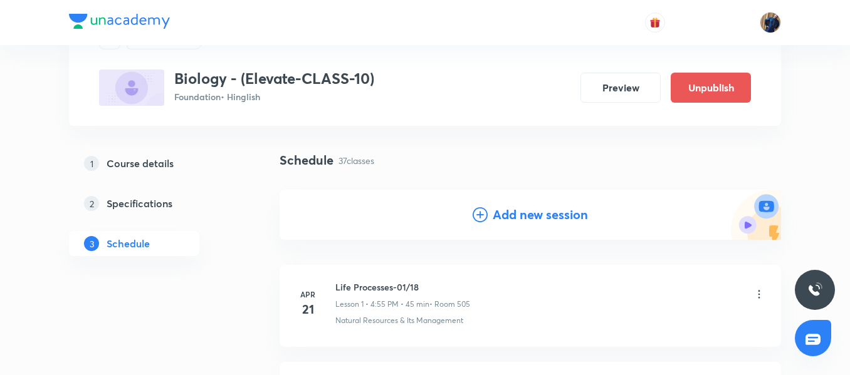
scroll to position [0, 0]
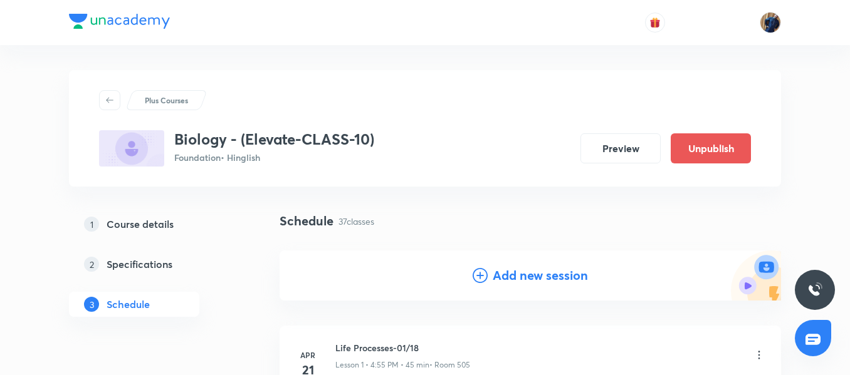
click at [544, 284] on h4 "Add new session" at bounding box center [540, 275] width 95 height 19
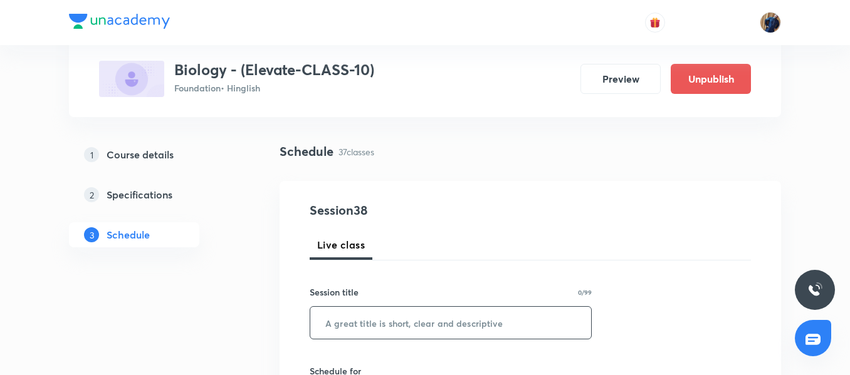
scroll to position [125, 0]
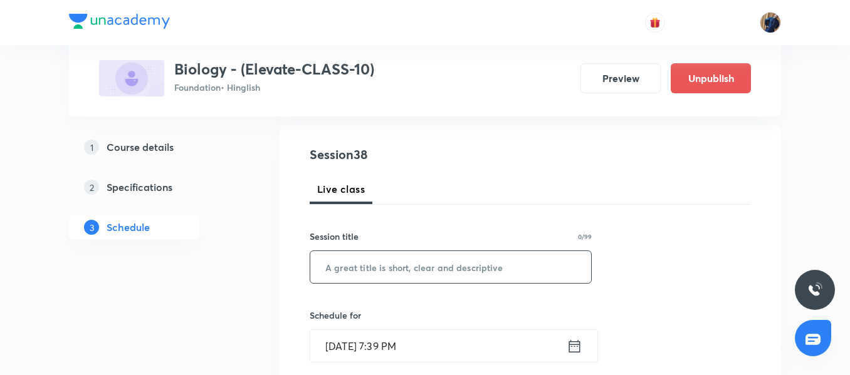
click at [353, 280] on input "text" at bounding box center [450, 267] width 281 height 32
paste input "How do Organisms Reproduce? 04/08"
click at [485, 266] on input "How do Organisms Reproduce? 04/08" at bounding box center [450, 267] width 281 height 32
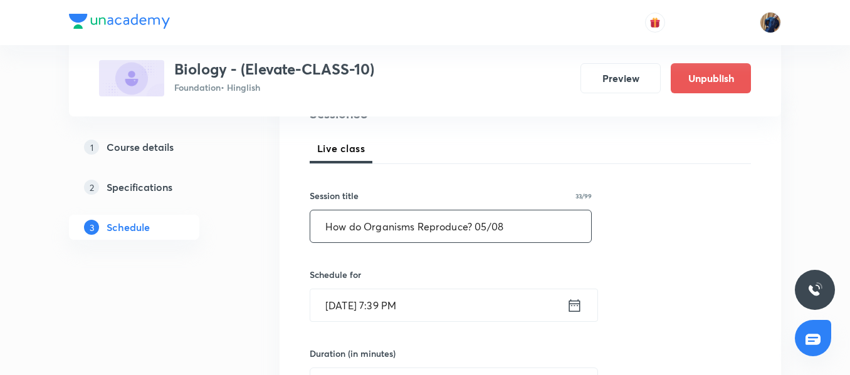
scroll to position [188, 0]
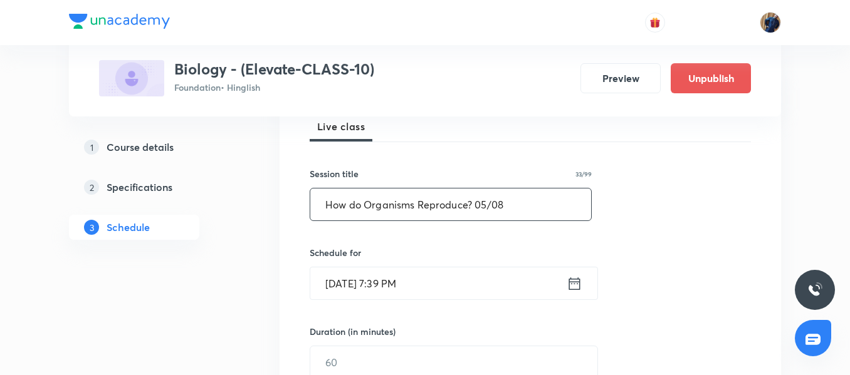
type input "How do Organisms Reproduce? 05/08"
click at [459, 281] on input "Aug 31, 2025, 7:39 PM" at bounding box center [438, 284] width 256 height 32
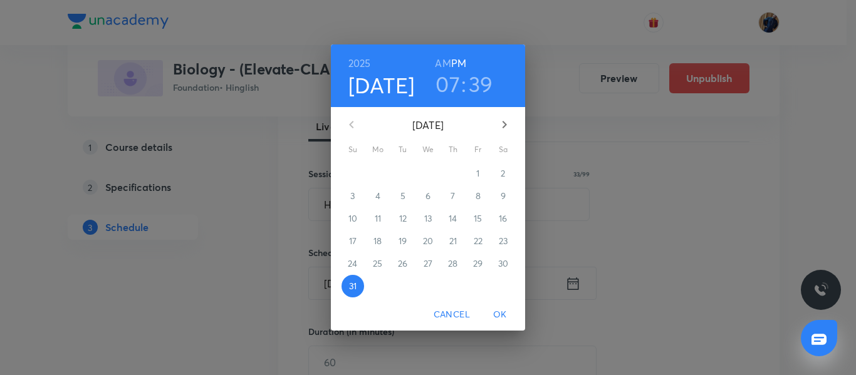
click at [502, 122] on icon "button" at bounding box center [504, 124] width 15 height 15
click at [480, 176] on p "5" at bounding box center [478, 173] width 5 height 13
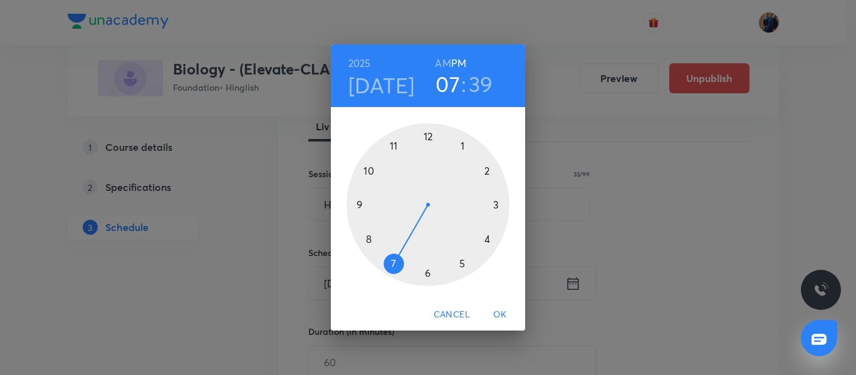
click at [490, 237] on div at bounding box center [428, 204] width 163 height 163
click at [431, 137] on div at bounding box center [428, 204] width 163 height 163
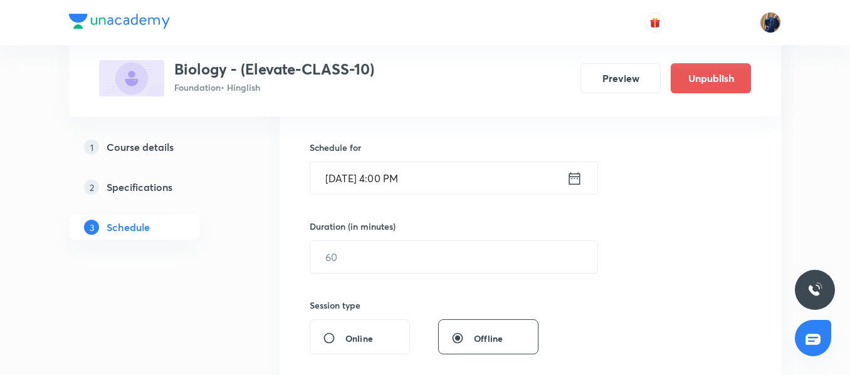
scroll to position [313, 0]
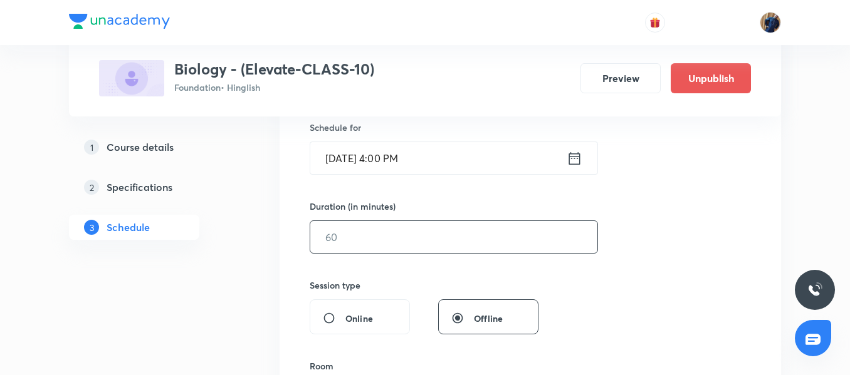
click at [380, 221] on input "text" at bounding box center [453, 237] width 287 height 32
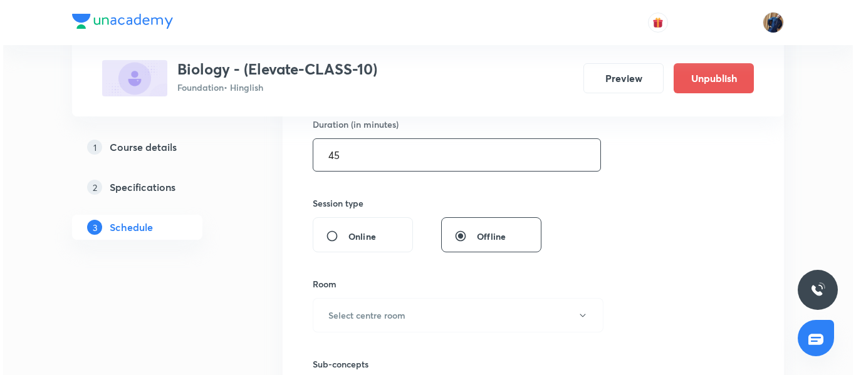
scroll to position [439, 0]
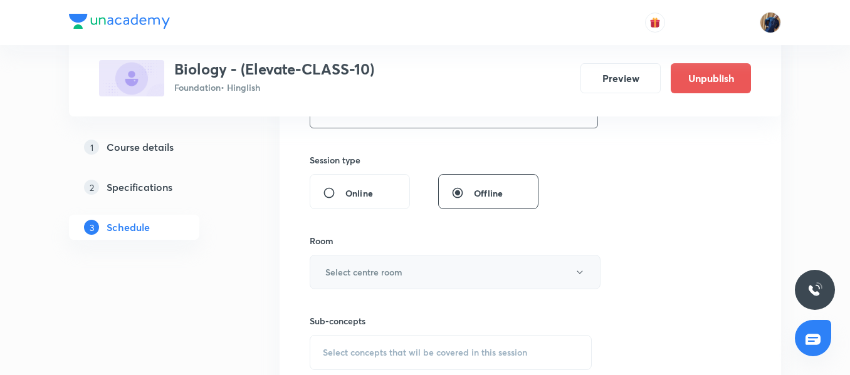
type input "45"
click at [369, 280] on button "Select centre room" at bounding box center [455, 272] width 291 height 34
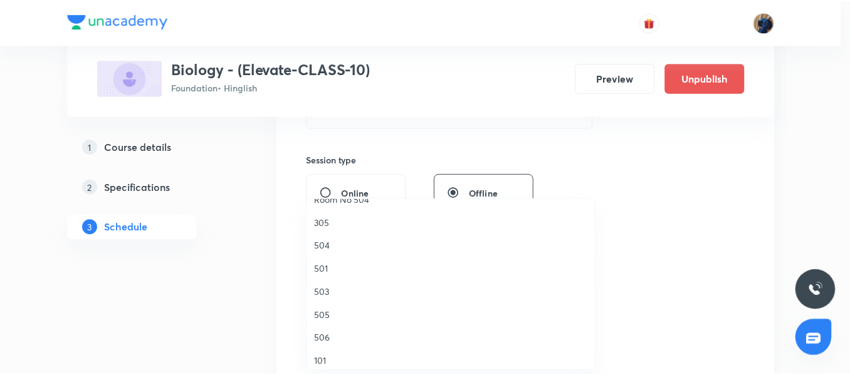
scroll to position [188, 0]
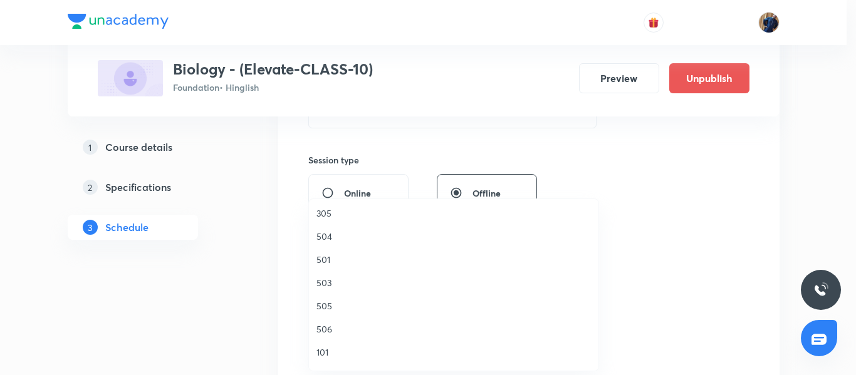
click at [343, 255] on span "501" at bounding box center [454, 259] width 275 height 13
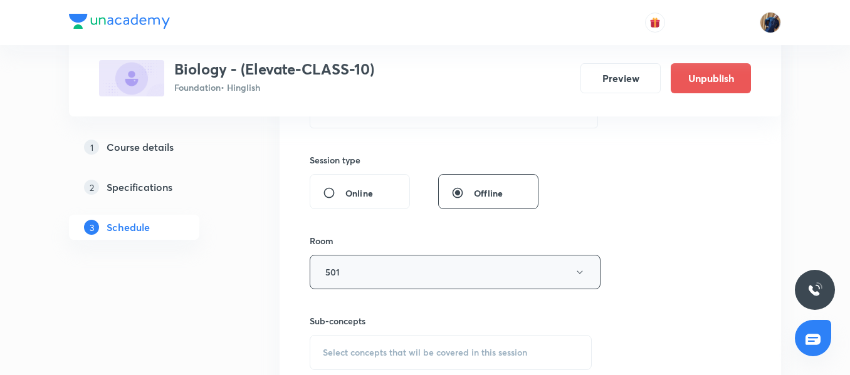
scroll to position [501, 0]
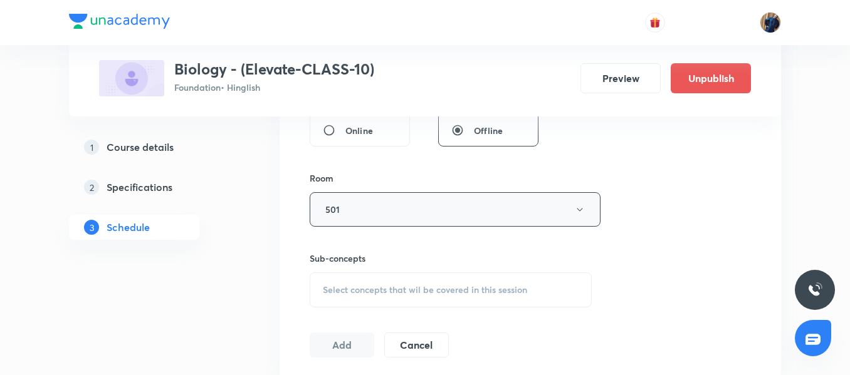
click at [352, 283] on div "Select concepts that wil be covered in this session" at bounding box center [451, 290] width 282 height 35
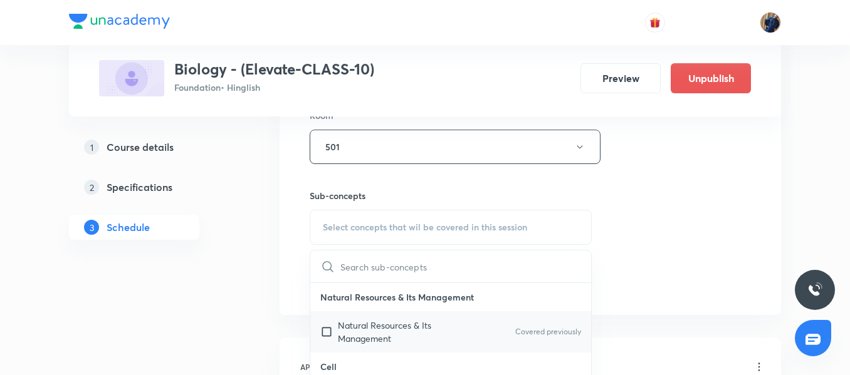
click at [360, 327] on p "Natural Resources & Its Management" at bounding box center [401, 332] width 127 height 26
checkbox input "true"
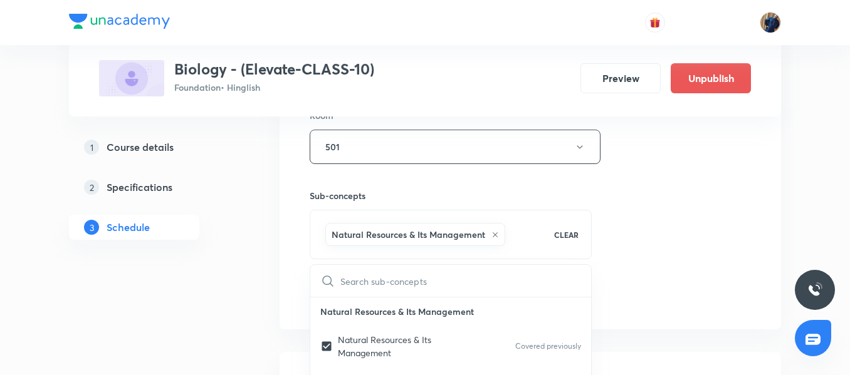
click at [300, 261] on div "Session 38 Live class Session title 33/99 How do Organisms Reproduce? 05/08 ​ S…" at bounding box center [530, 8] width 501 height 643
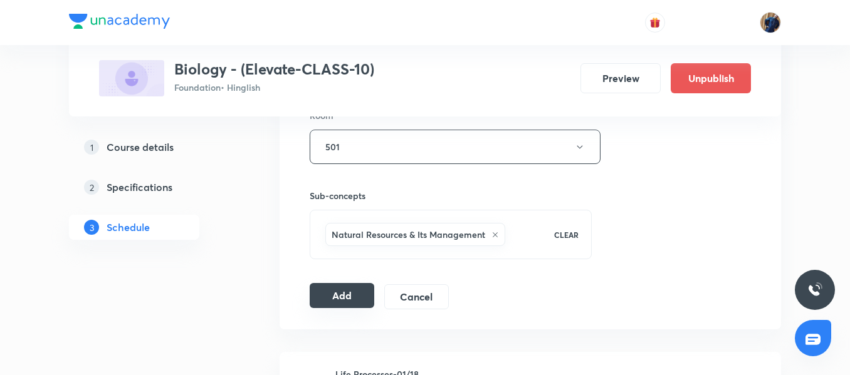
click at [332, 298] on button "Add" at bounding box center [342, 295] width 65 height 25
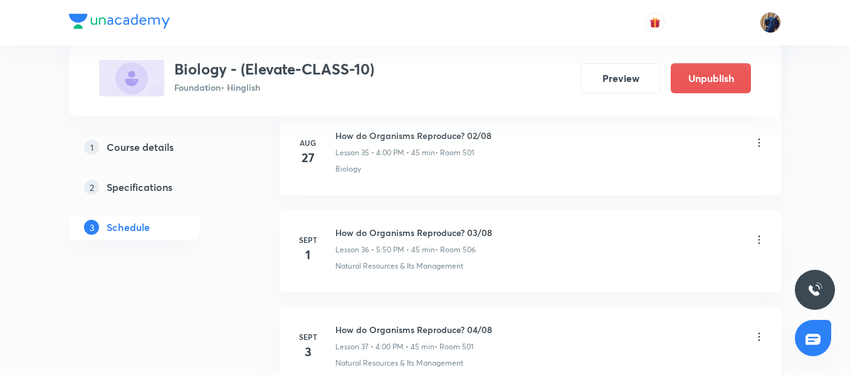
scroll to position [3494, 0]
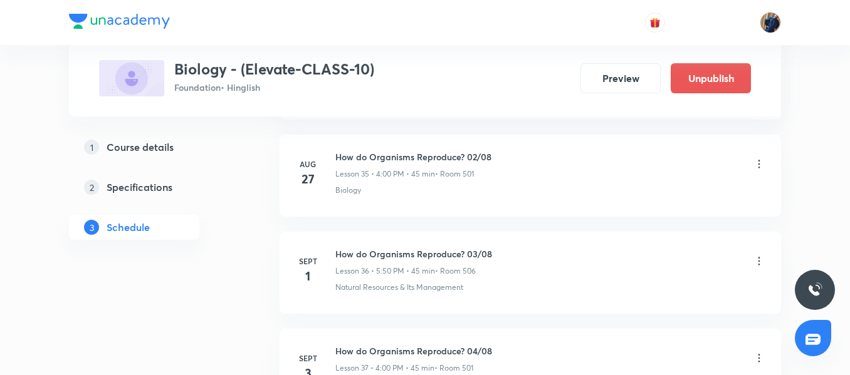
click at [761, 261] on icon at bounding box center [759, 261] width 13 height 13
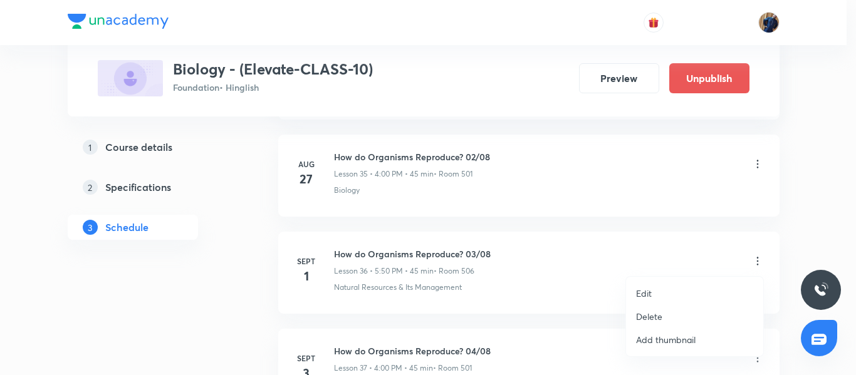
click at [665, 295] on li "Edit" at bounding box center [694, 293] width 137 height 23
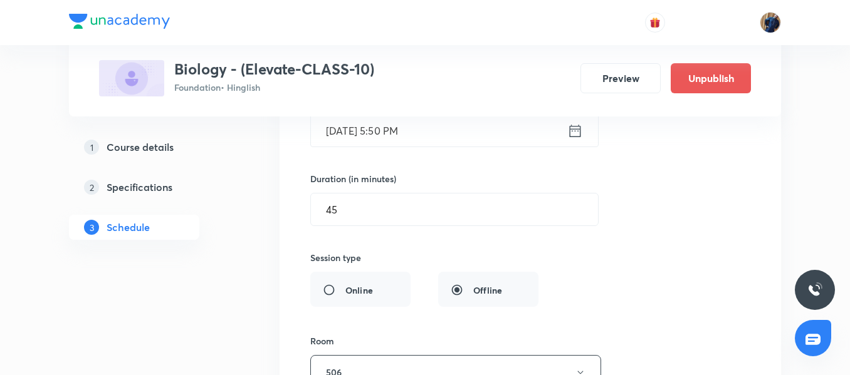
scroll to position [3745, 0]
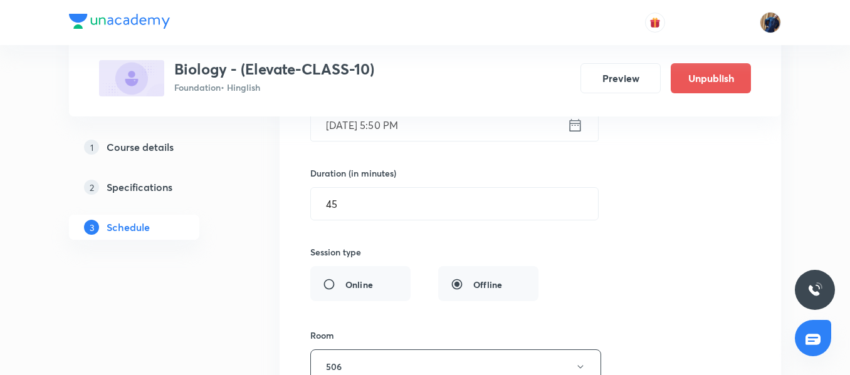
click at [501, 134] on input "Sept 1, 2025, 5:50 PM" at bounding box center [439, 125] width 256 height 32
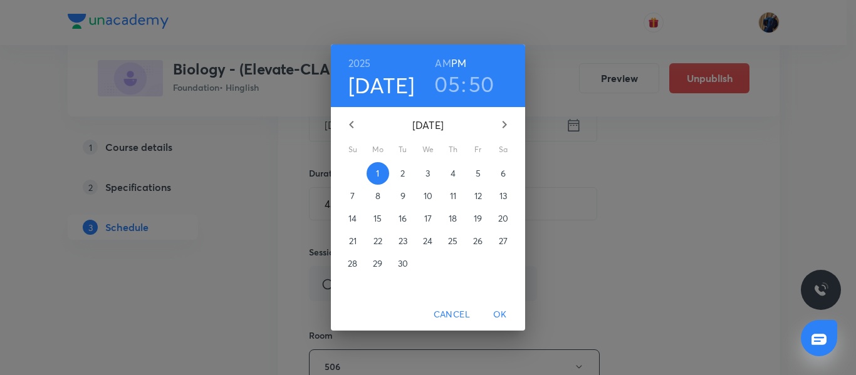
click at [453, 82] on h3 "05" at bounding box center [447, 84] width 26 height 26
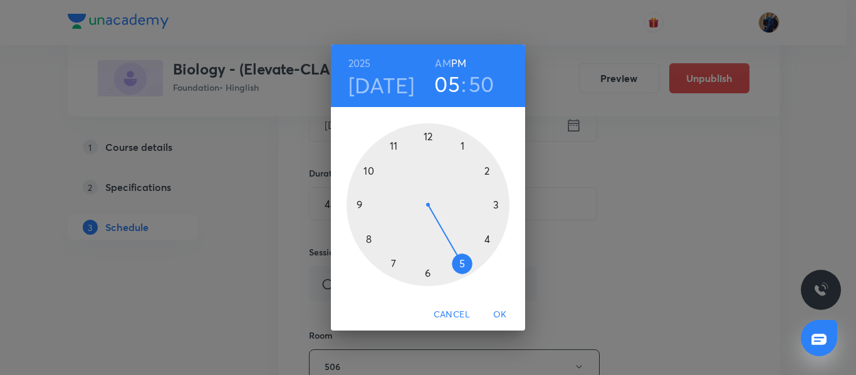
click at [429, 275] on div at bounding box center [428, 204] width 163 height 163
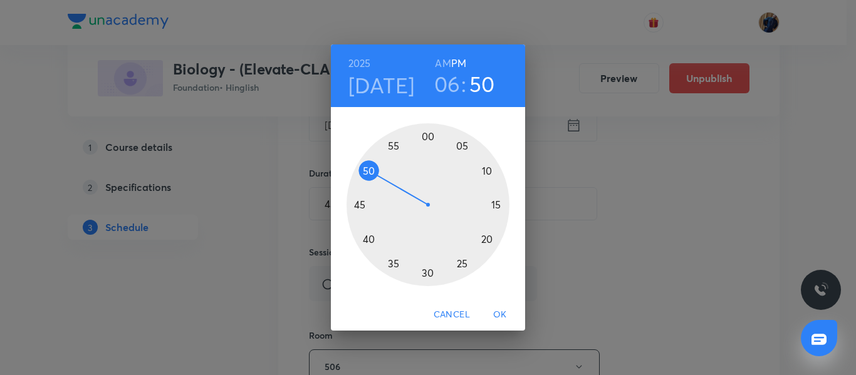
click at [362, 209] on div at bounding box center [428, 204] width 163 height 163
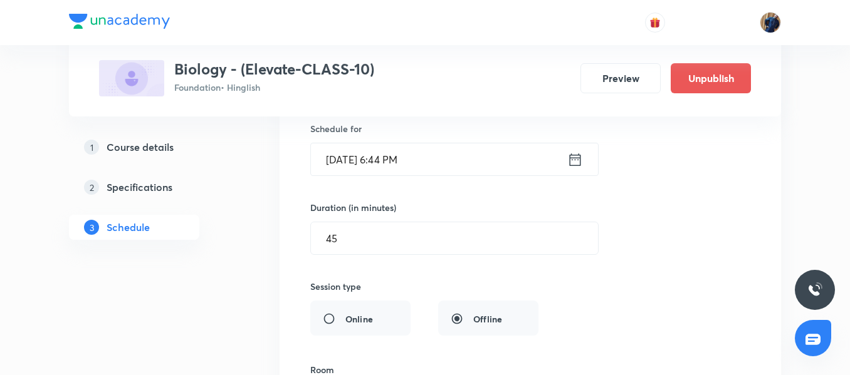
scroll to position [3683, 0]
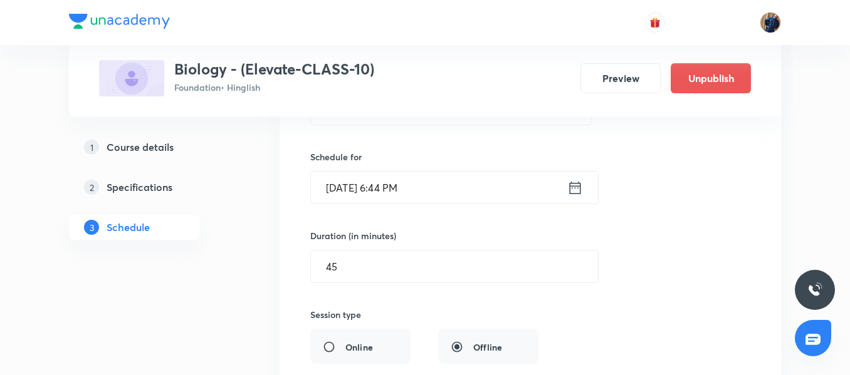
click at [454, 190] on input "Sept 1, 2025, 6:44 PM" at bounding box center [439, 188] width 256 height 32
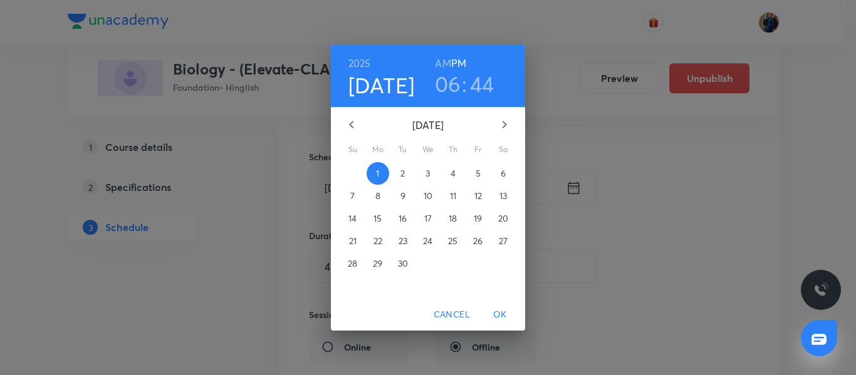
click at [486, 83] on h3 "44" at bounding box center [482, 84] width 24 height 26
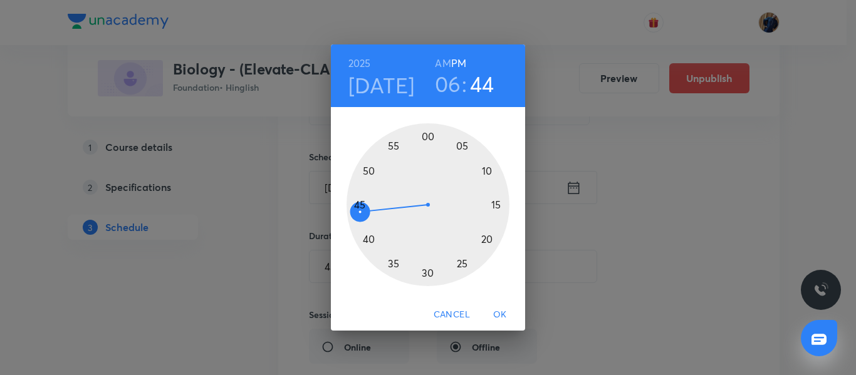
click at [360, 206] on div at bounding box center [428, 204] width 163 height 163
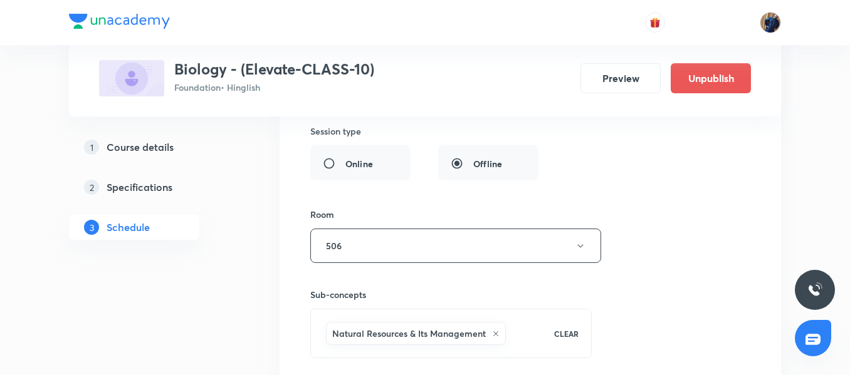
scroll to position [3996, 0]
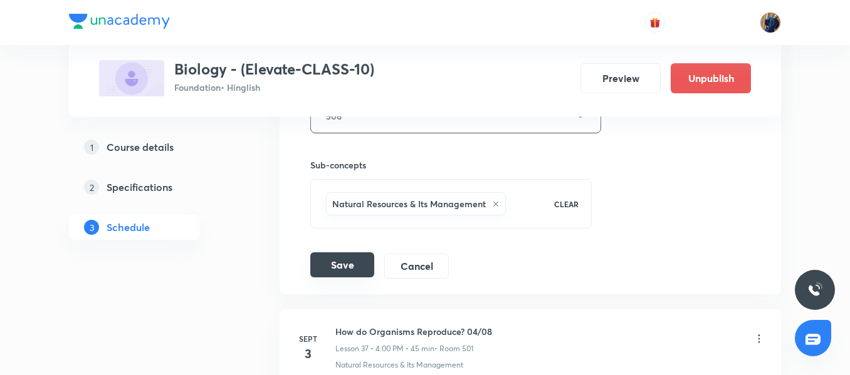
click at [337, 273] on button "Save" at bounding box center [342, 265] width 64 height 25
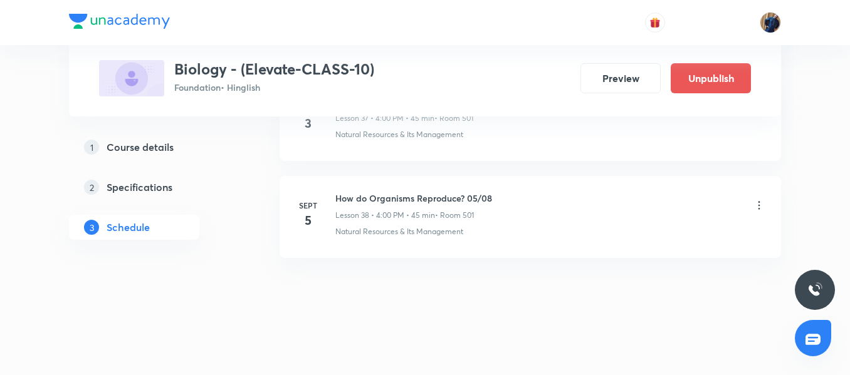
scroll to position [3745, 0]
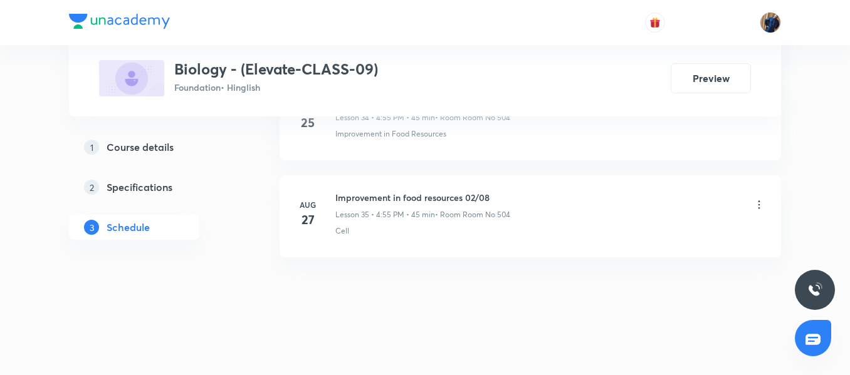
click at [376, 184] on li "[DATE] Improvement in food resources 02/08 Lesson 35 • 4:55 PM • 45 min • Room …" at bounding box center [530, 217] width 501 height 82
click at [380, 196] on h6 "Improvement in food resources 02/08" at bounding box center [422, 197] width 175 height 13
copy h6 "Improvement in food resources 02/08"
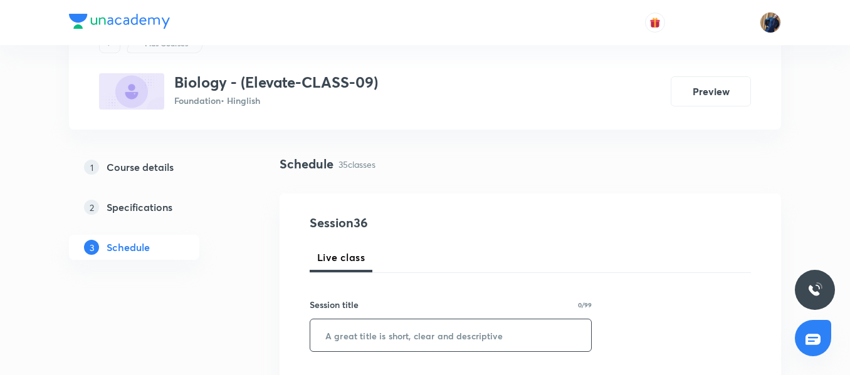
scroll to position [125, 0]
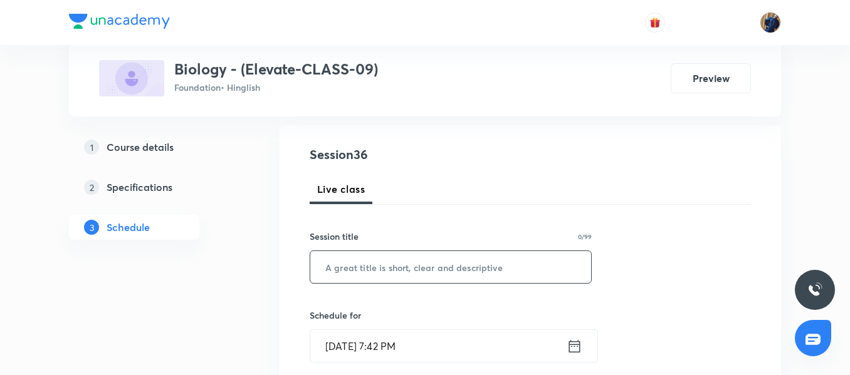
click at [328, 256] on input "text" at bounding box center [450, 267] width 281 height 32
paste input "Improvement in food resources 02/08"
click at [485, 269] on input "Improvement in food resources 02/08" at bounding box center [450, 267] width 281 height 32
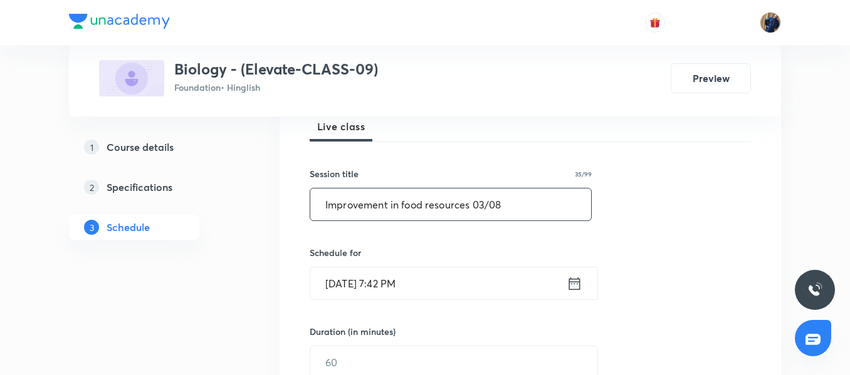
type input "Improvement in food resources 03/08"
click at [439, 276] on input "Aug 31, 2025, 7:42 PM" at bounding box center [438, 284] width 256 height 32
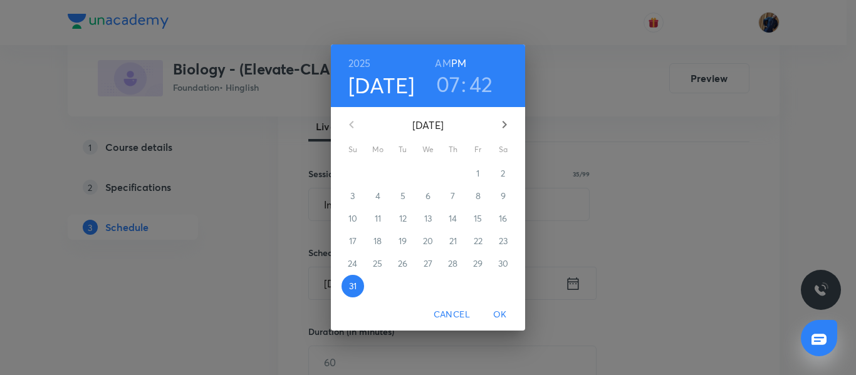
click at [502, 133] on button "button" at bounding box center [505, 125] width 30 height 30
click at [379, 178] on p "1" at bounding box center [377, 173] width 3 height 13
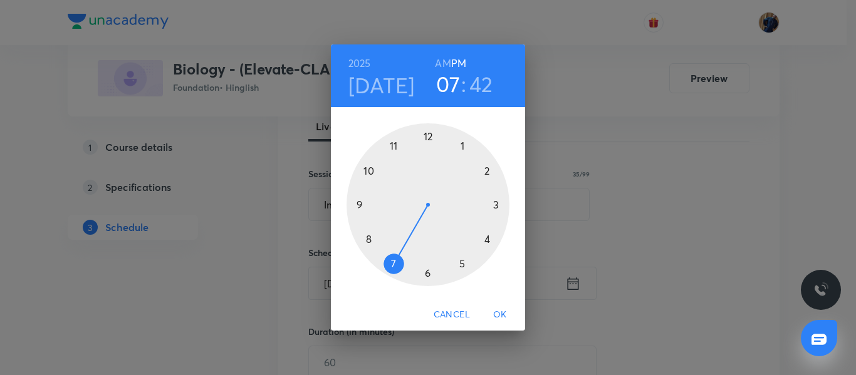
click at [453, 322] on span "Cancel" at bounding box center [452, 315] width 36 height 16
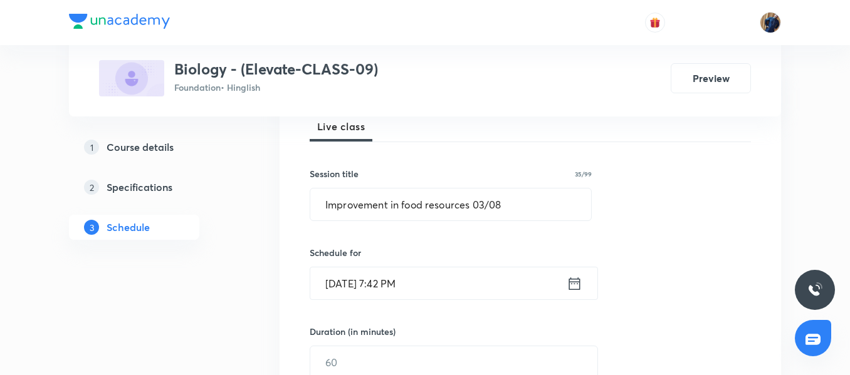
click at [455, 281] on input "Aug 31, 2025, 7:42 PM" at bounding box center [438, 284] width 256 height 32
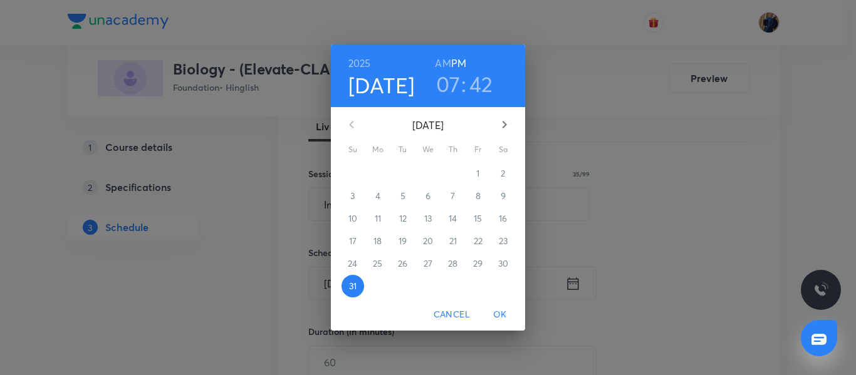
click at [505, 127] on icon "button" at bounding box center [505, 125] width 4 height 8
click at [371, 176] on span "1" at bounding box center [378, 173] width 23 height 13
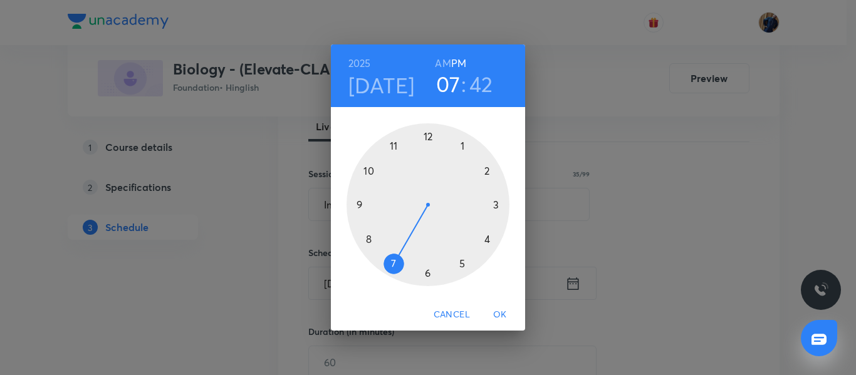
click at [485, 239] on div at bounding box center [428, 204] width 163 height 163
click at [391, 145] on div at bounding box center [428, 204] width 163 height 163
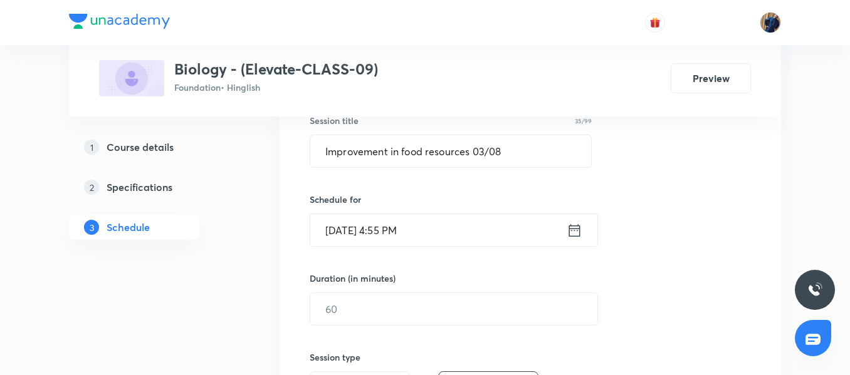
scroll to position [313, 0]
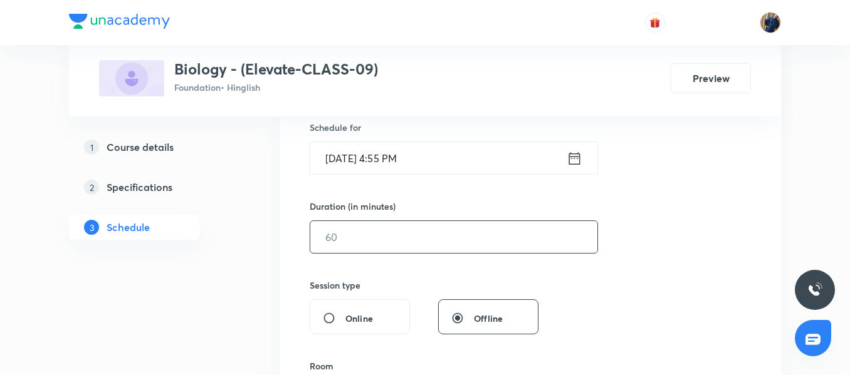
click at [363, 237] on input "text" at bounding box center [453, 237] width 287 height 32
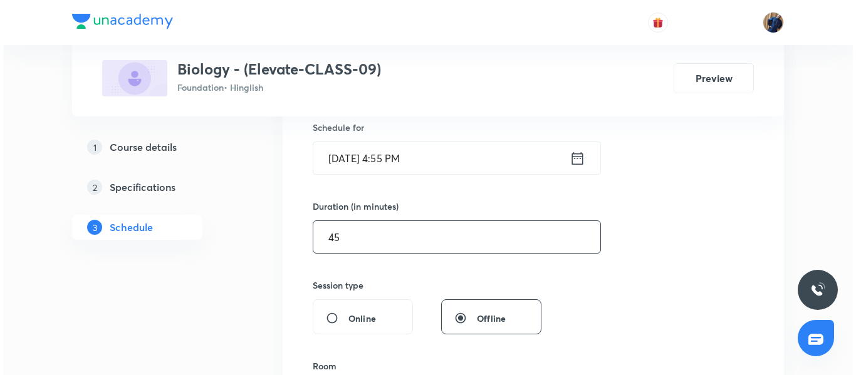
scroll to position [439, 0]
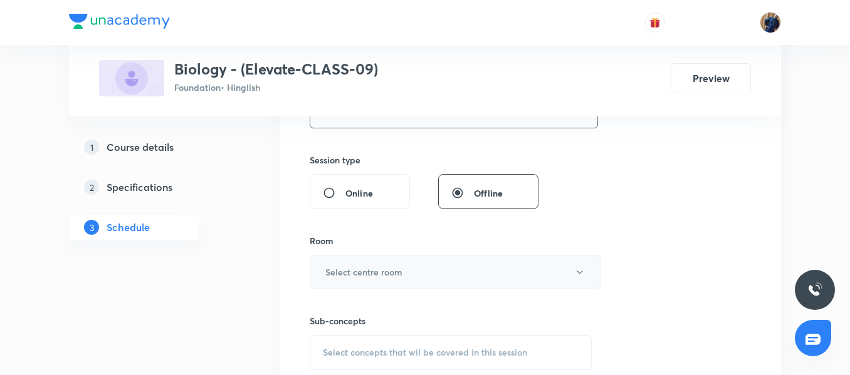
type input "45"
click at [362, 270] on h6 "Select centre room" at bounding box center [363, 272] width 77 height 13
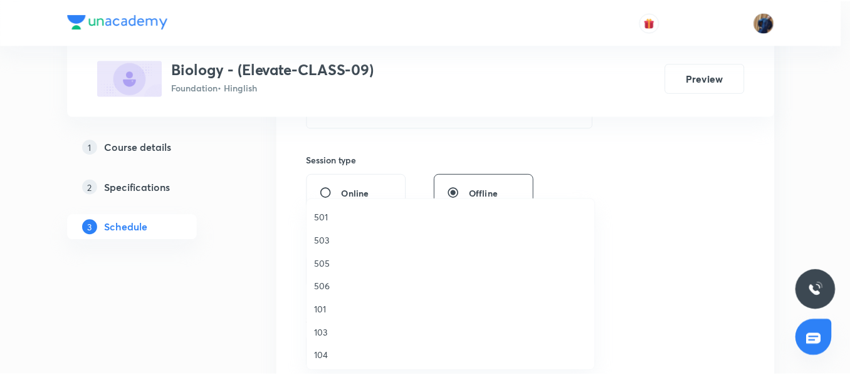
scroll to position [167, 0]
click at [332, 254] on span "504" at bounding box center [454, 257] width 275 height 13
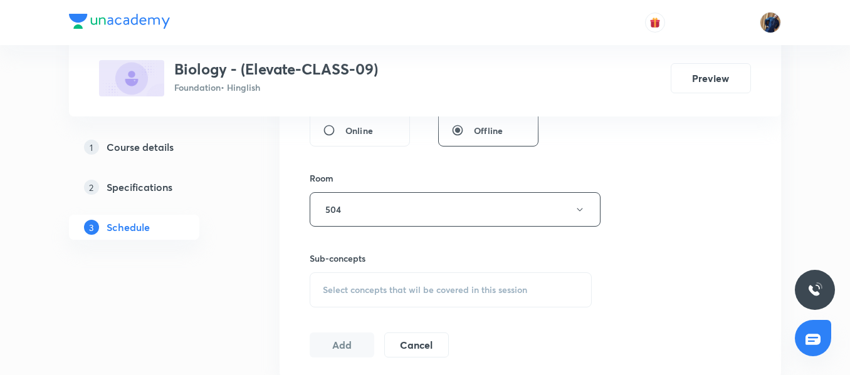
click at [357, 283] on div "Select concepts that wil be covered in this session" at bounding box center [451, 290] width 282 height 35
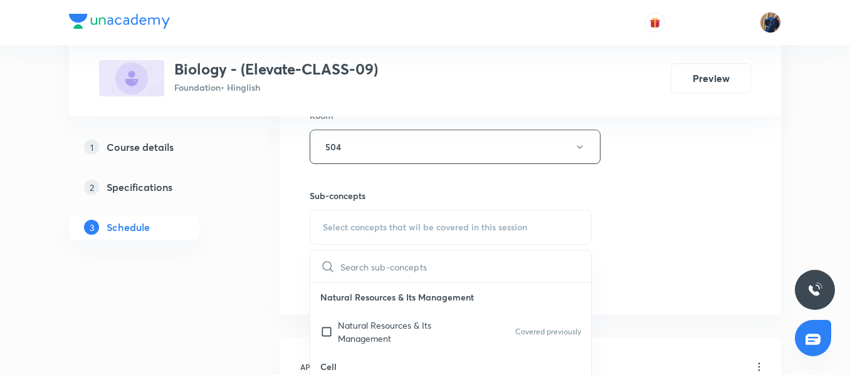
scroll to position [627, 0]
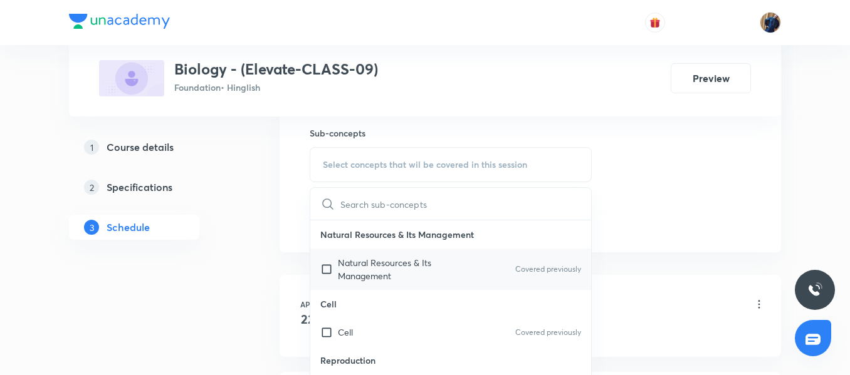
drag, startPoint x: 356, startPoint y: 268, endPoint x: 345, endPoint y: 266, distance: 10.9
click at [355, 268] on p "Natural Resources & Its Management" at bounding box center [401, 269] width 127 height 26
checkbox input "true"
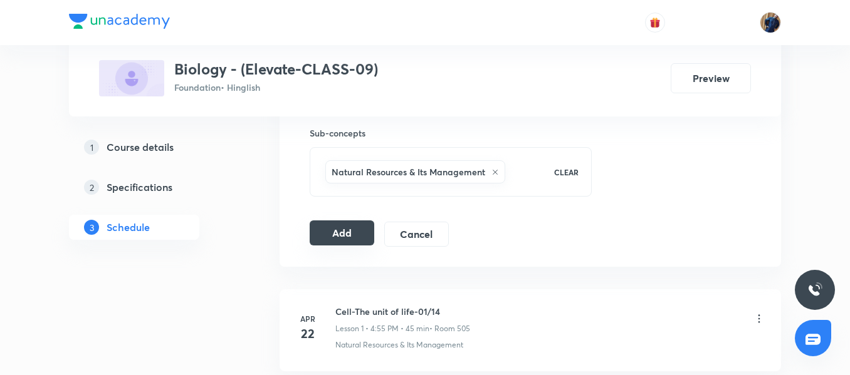
click at [337, 233] on button "Add" at bounding box center [342, 233] width 65 height 25
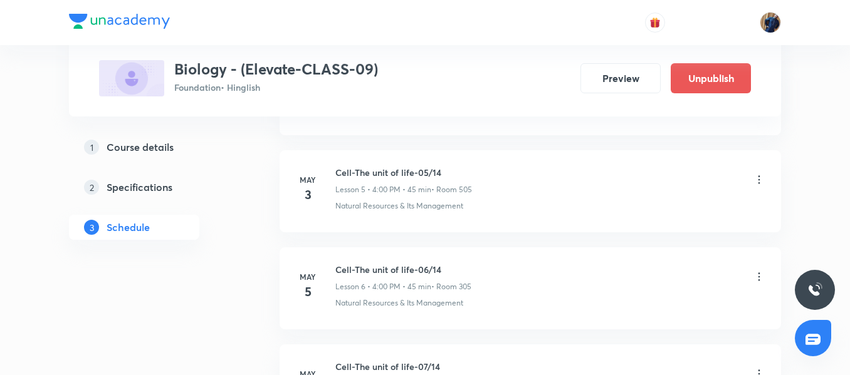
scroll to position [3551, 0]
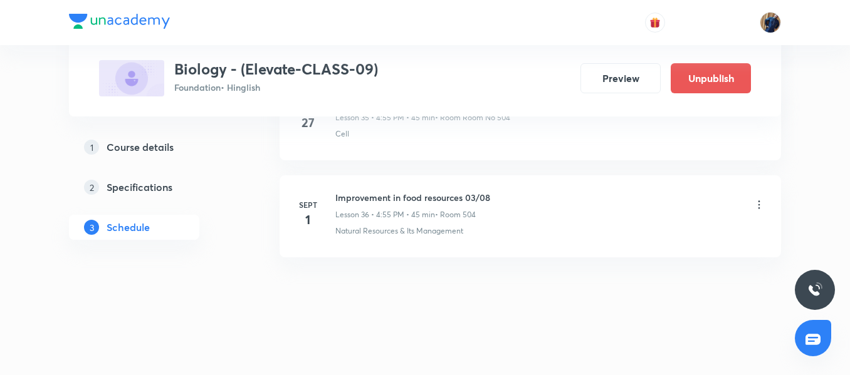
click at [384, 199] on h6 "Improvement in food resources 03/08" at bounding box center [412, 197] width 155 height 13
copy h6 "Improvement in food resources 03/08"
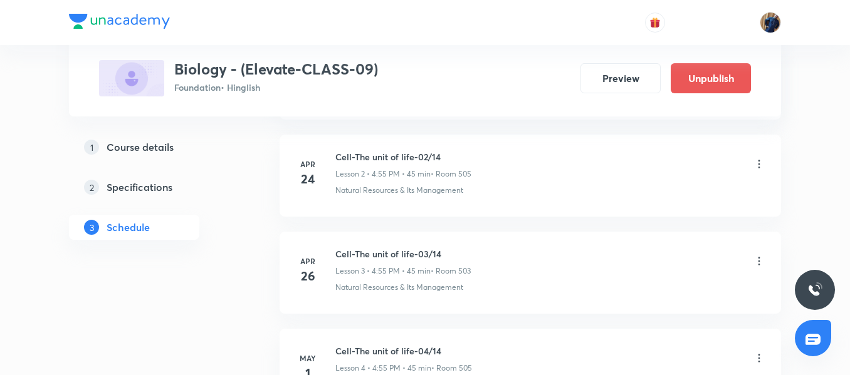
scroll to position [0, 0]
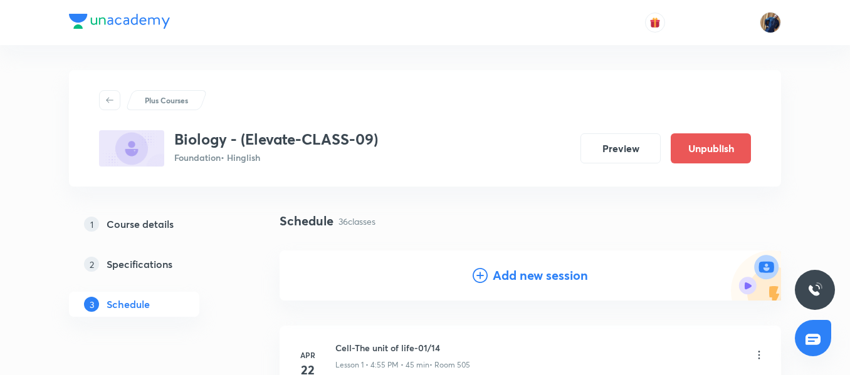
click at [538, 273] on h4 "Add new session" at bounding box center [540, 275] width 95 height 19
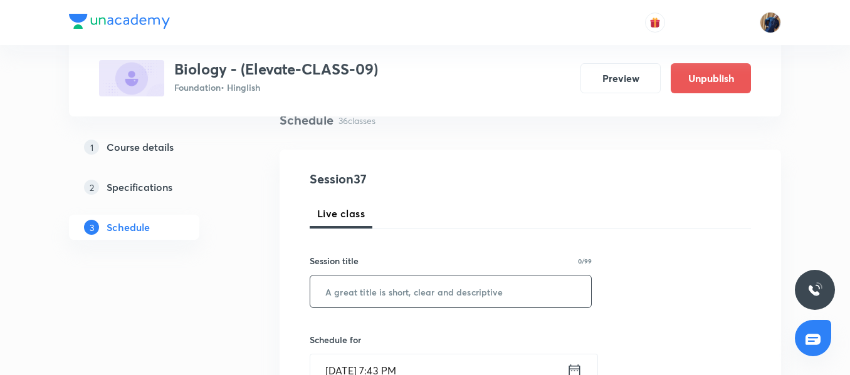
scroll to position [125, 0]
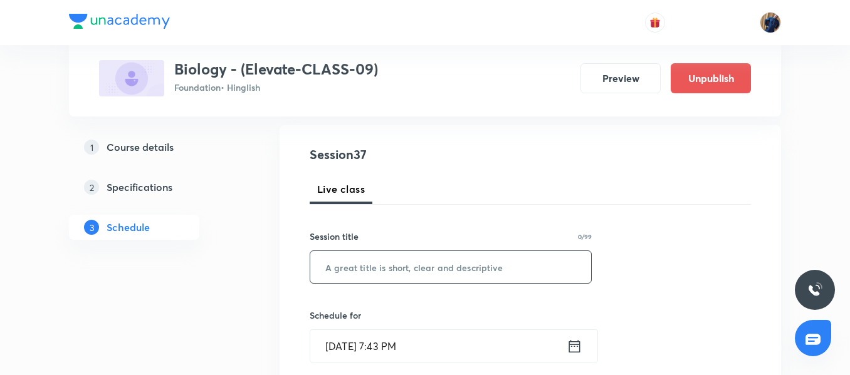
click at [362, 275] on input "text" at bounding box center [450, 267] width 281 height 32
paste input "Improvement in food resources 03/08"
click at [484, 263] on input "Improvement in food resources 03/08" at bounding box center [450, 267] width 281 height 32
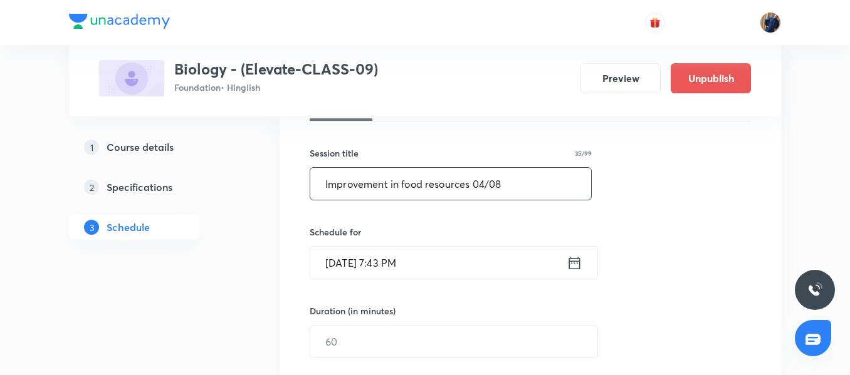
scroll to position [251, 0]
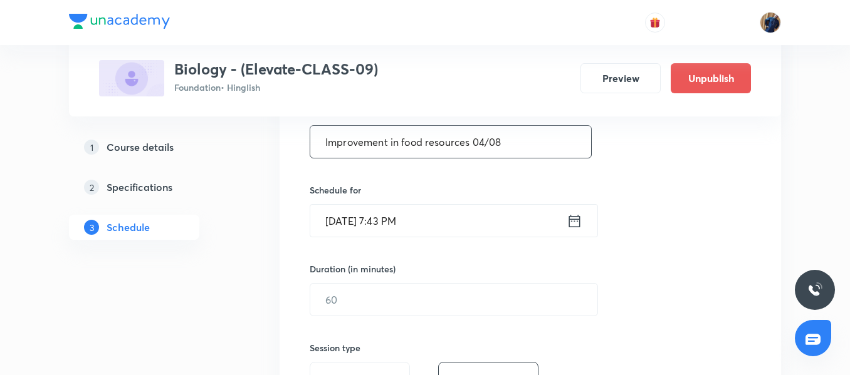
type input "Improvement in food resources 04/08"
click at [470, 231] on input "Aug 31, 2025, 7:43 PM" at bounding box center [438, 221] width 256 height 32
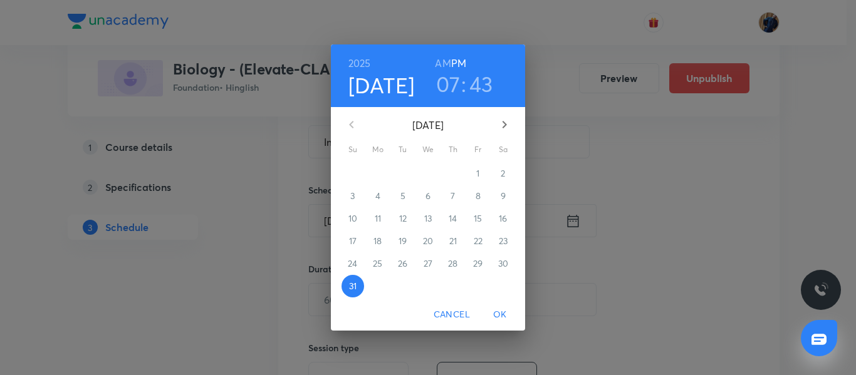
click at [511, 117] on icon "button" at bounding box center [504, 124] width 15 height 15
click at [429, 176] on p "3" at bounding box center [428, 173] width 4 height 13
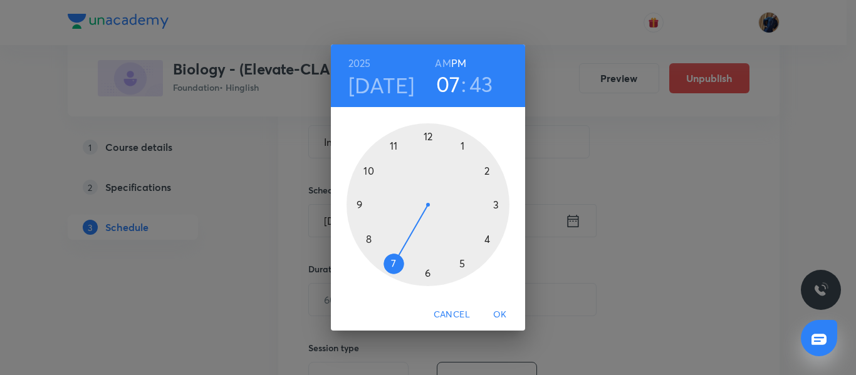
click at [486, 243] on div at bounding box center [428, 204] width 163 height 163
click at [394, 146] on div at bounding box center [428, 204] width 163 height 163
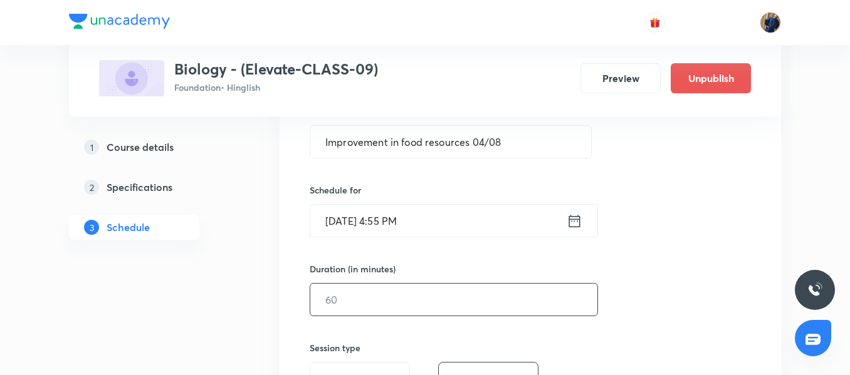
click at [346, 295] on input "text" at bounding box center [453, 300] width 287 height 32
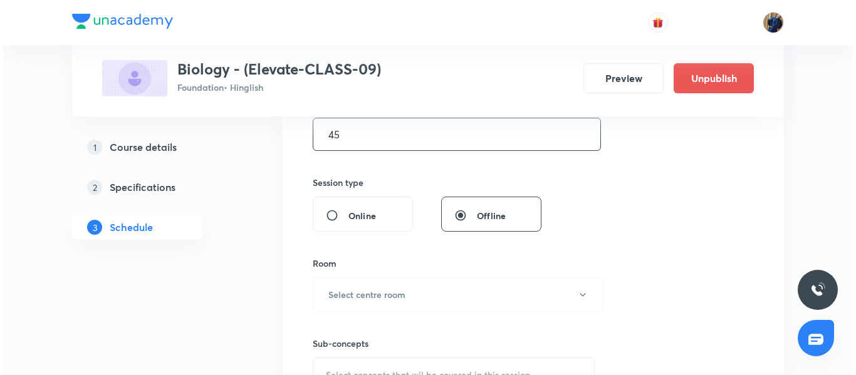
scroll to position [439, 0]
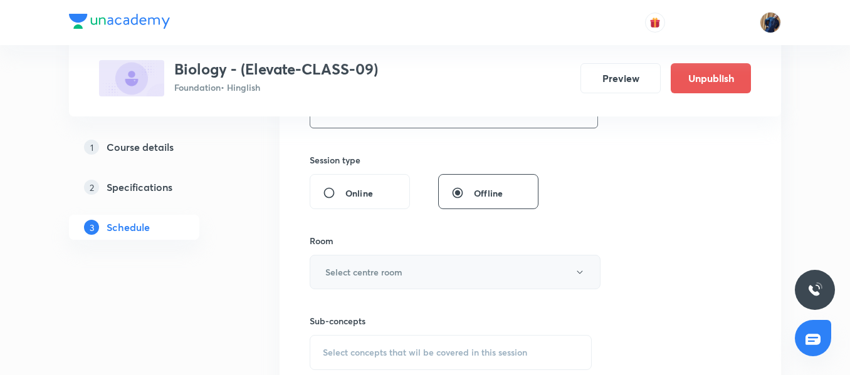
type input "45"
click at [373, 270] on h6 "Select centre room" at bounding box center [363, 272] width 77 height 13
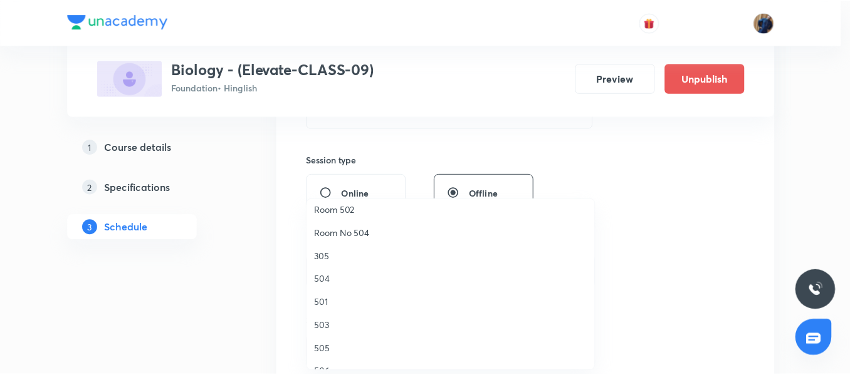
scroll to position [125, 0]
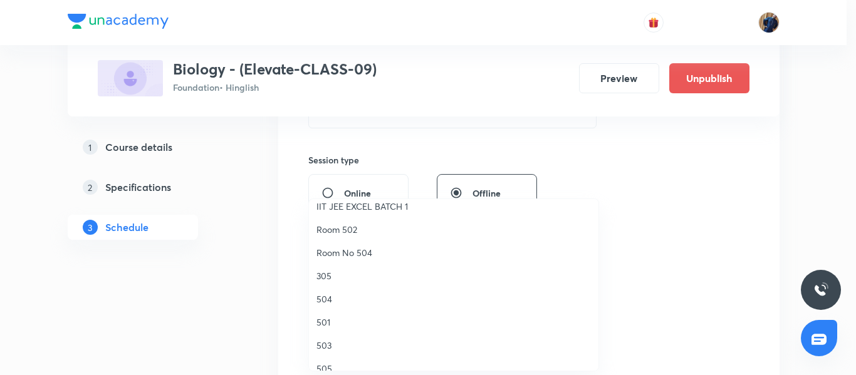
click at [367, 256] on span "Room No 504" at bounding box center [454, 252] width 275 height 13
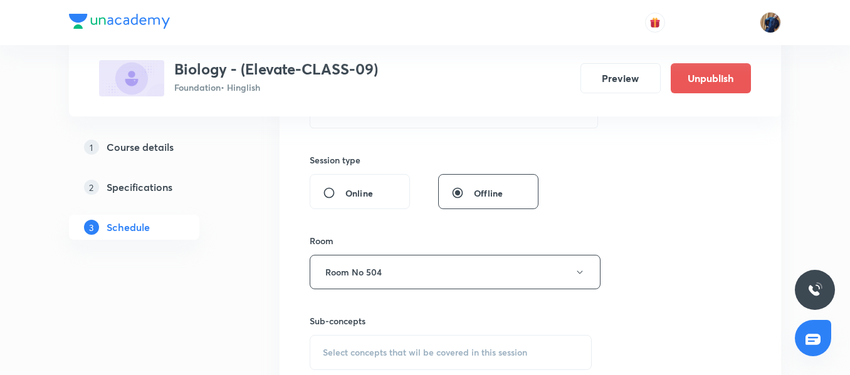
click at [280, 253] on div "Session 37 Live class Session title 35/99 Improvement in food resources 04/08 ​…" at bounding box center [530, 126] width 501 height 629
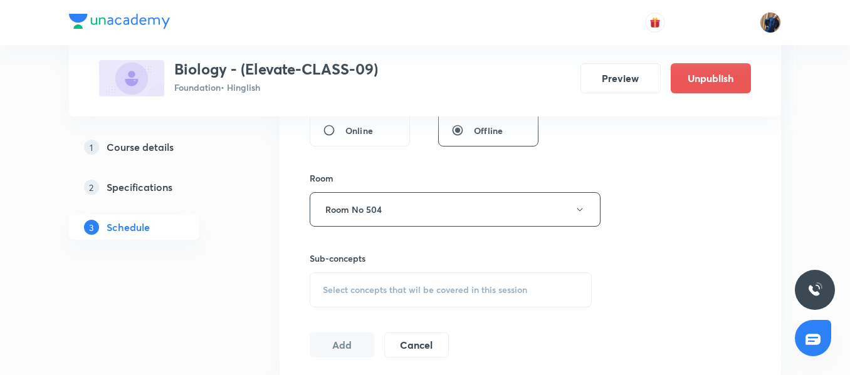
click at [370, 283] on div "Select concepts that wil be covered in this session" at bounding box center [451, 290] width 282 height 35
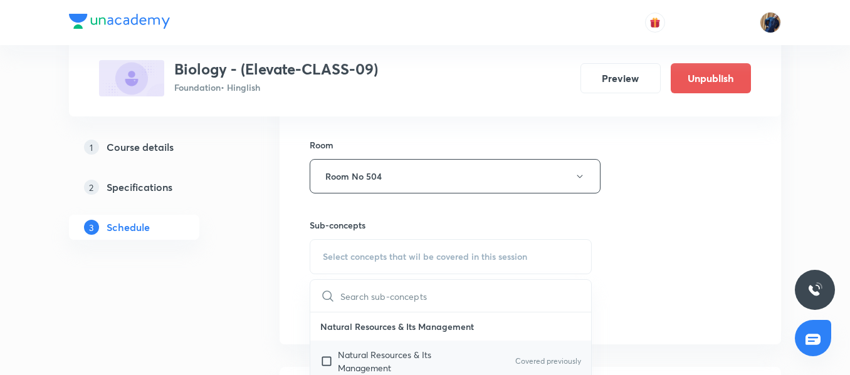
scroll to position [627, 0]
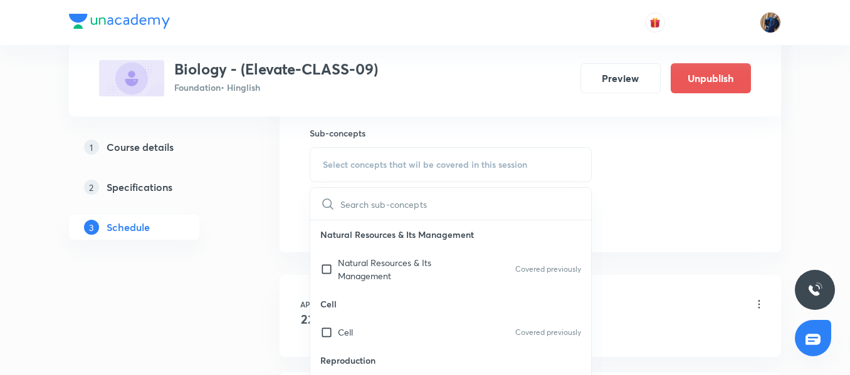
click at [392, 270] on p "Natural Resources & Its Management" at bounding box center [401, 269] width 127 height 26
checkbox input "true"
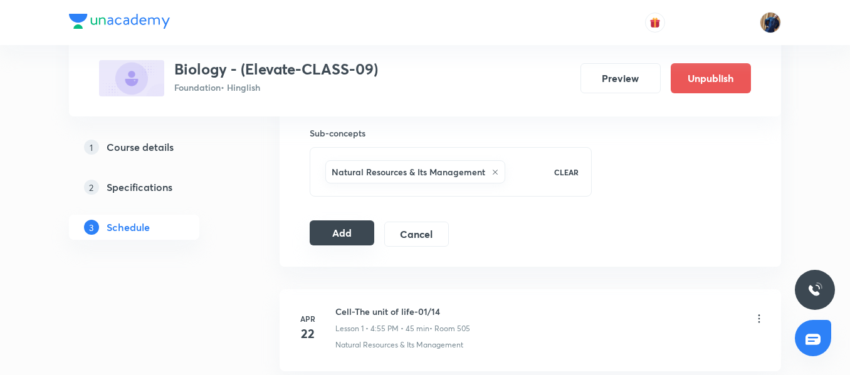
click at [330, 234] on button "Add" at bounding box center [342, 233] width 65 height 25
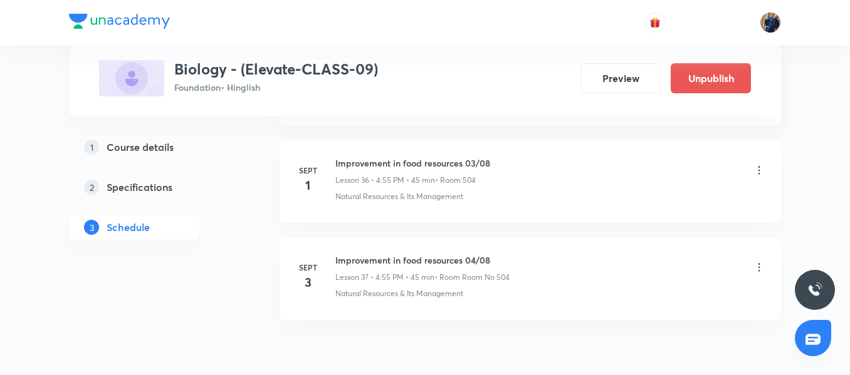
scroll to position [3648, 0]
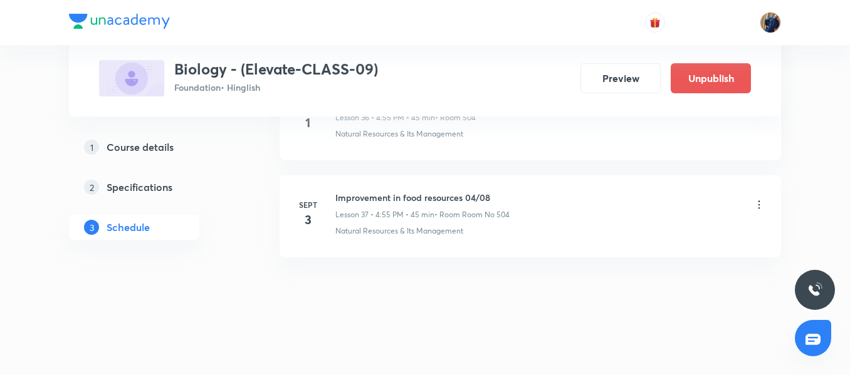
click at [430, 201] on h6 "Improvement in food resources 04/08" at bounding box center [422, 197] width 174 height 13
copy h6 "Improvement in food resources 04/08"
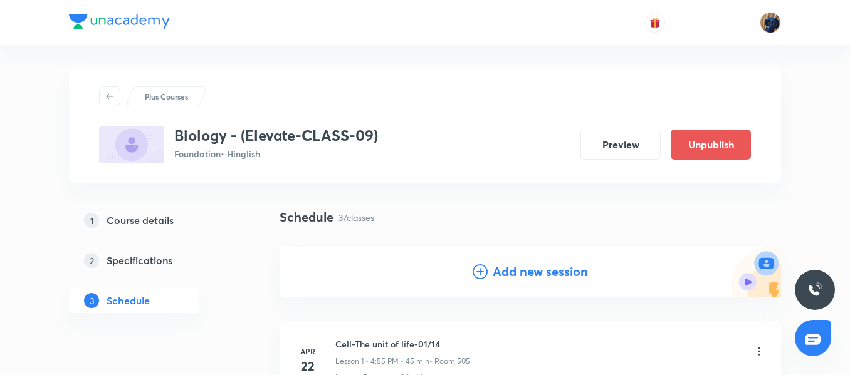
scroll to position [0, 0]
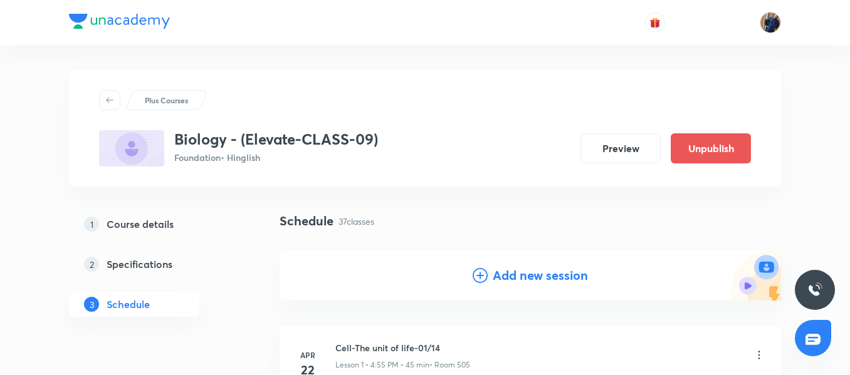
click at [493, 283] on h4 "Add new session" at bounding box center [540, 275] width 95 height 19
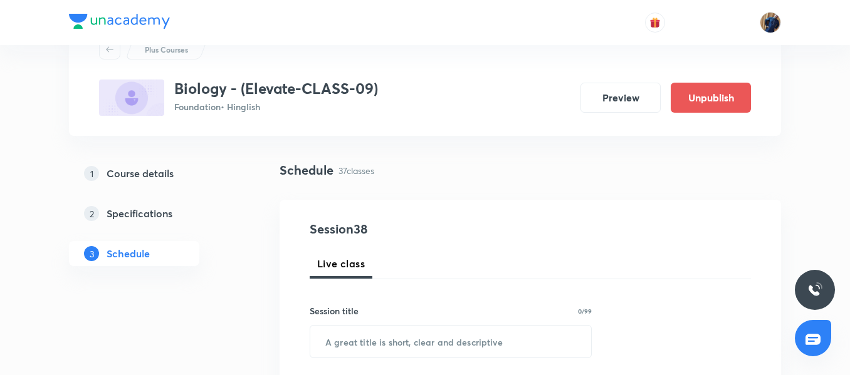
scroll to position [125, 0]
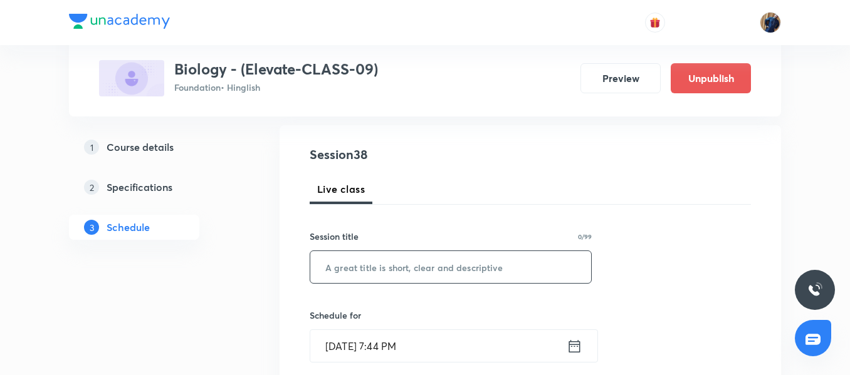
click at [366, 272] on input "text" at bounding box center [450, 267] width 281 height 32
paste input "Improvement in food resources 04/08"
click at [481, 266] on input "Improvement in food resources 04/08" at bounding box center [450, 267] width 281 height 32
click at [482, 267] on input "Improvement in food resources 04/08" at bounding box center [450, 267] width 281 height 32
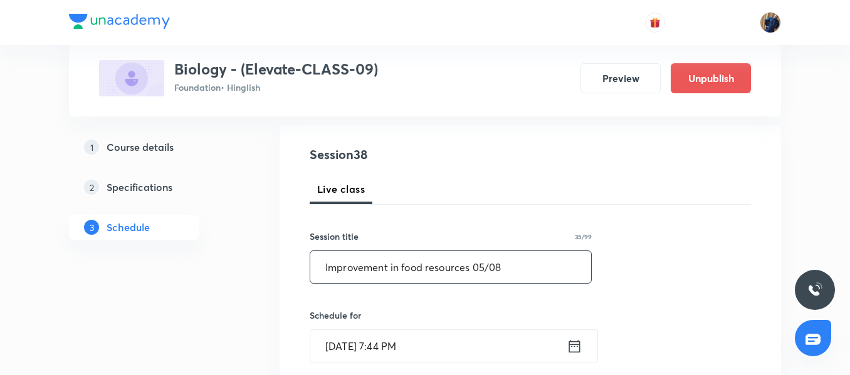
scroll to position [251, 0]
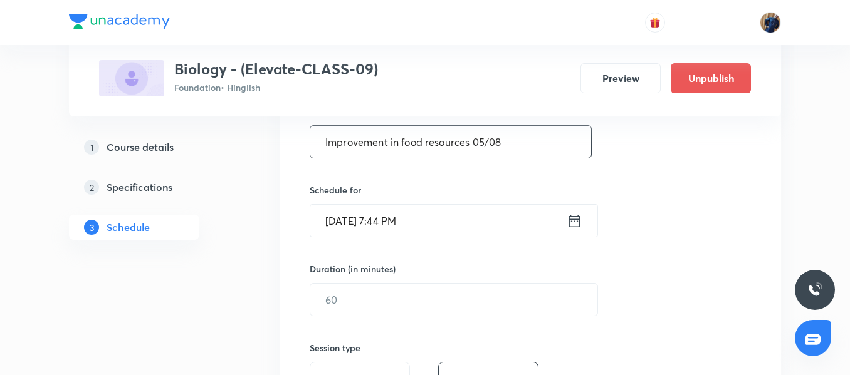
type input "Improvement in food resources 05/08"
click at [473, 221] on input "Aug 31, 2025, 7:44 PM" at bounding box center [438, 221] width 256 height 32
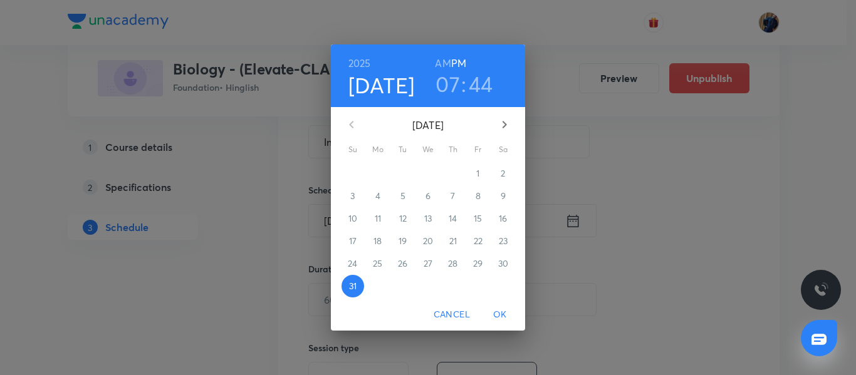
click at [510, 120] on icon "button" at bounding box center [504, 124] width 15 height 15
click at [479, 175] on p "5" at bounding box center [478, 173] width 5 height 13
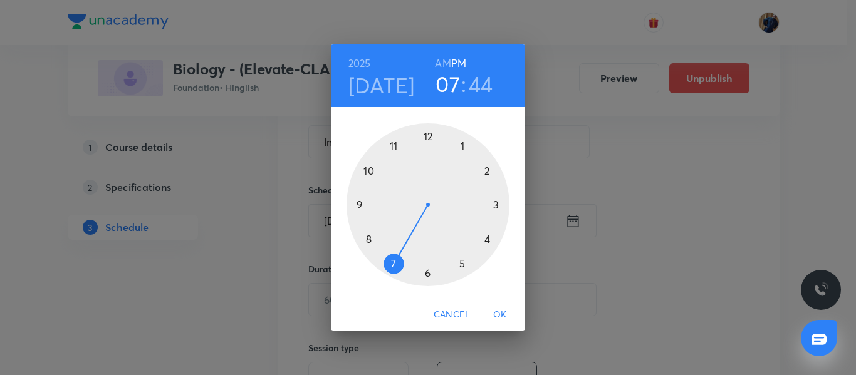
click at [488, 243] on div at bounding box center [428, 204] width 163 height 163
click at [394, 145] on div at bounding box center [428, 204] width 163 height 163
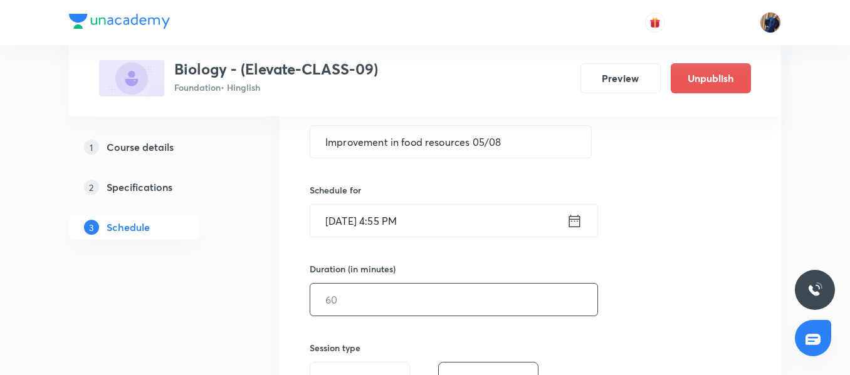
click at [362, 299] on input "text" at bounding box center [453, 300] width 287 height 32
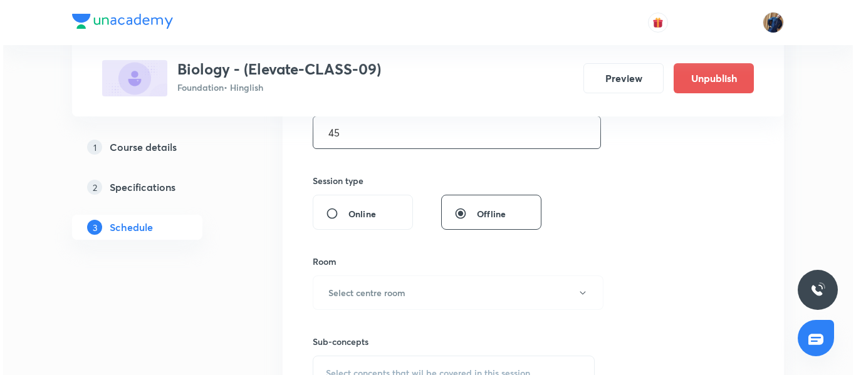
scroll to position [439, 0]
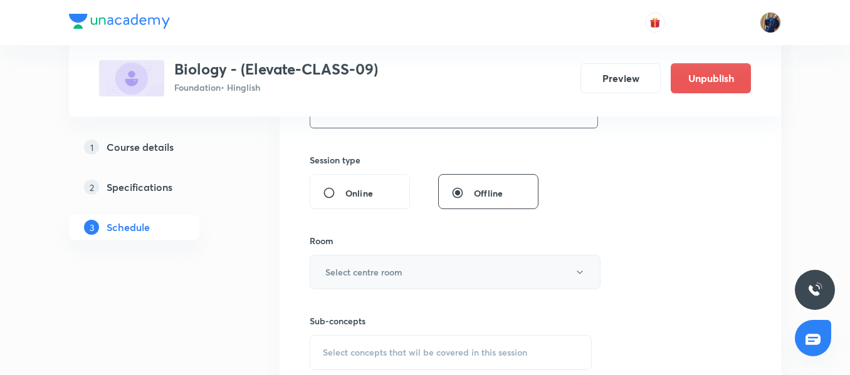
type input "45"
click at [378, 276] on h6 "Select centre room" at bounding box center [363, 272] width 77 height 13
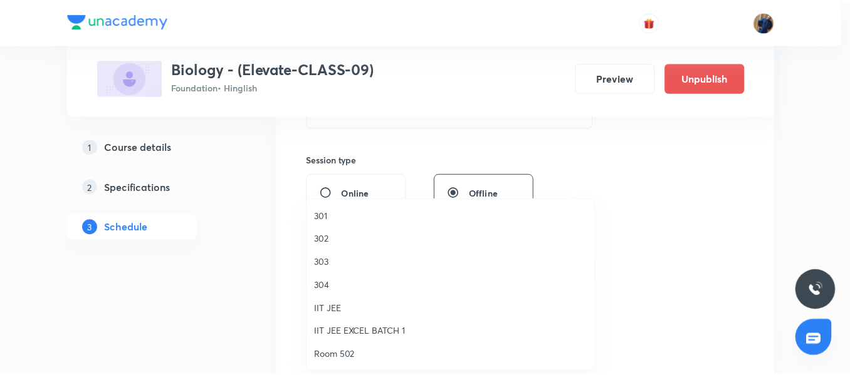
scroll to position [125, 0]
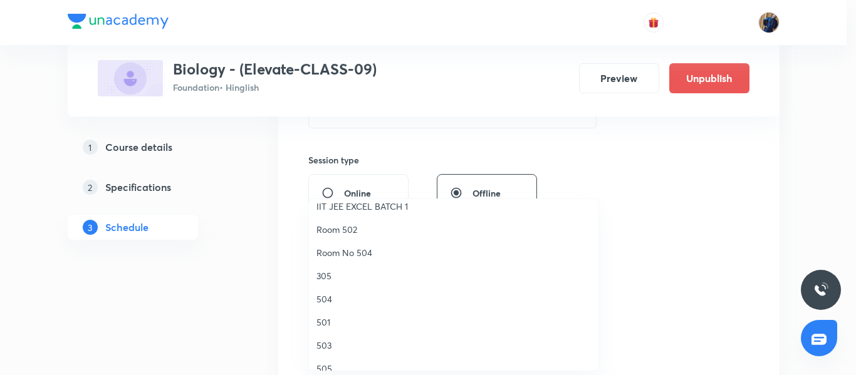
click at [344, 295] on span "504" at bounding box center [454, 299] width 275 height 13
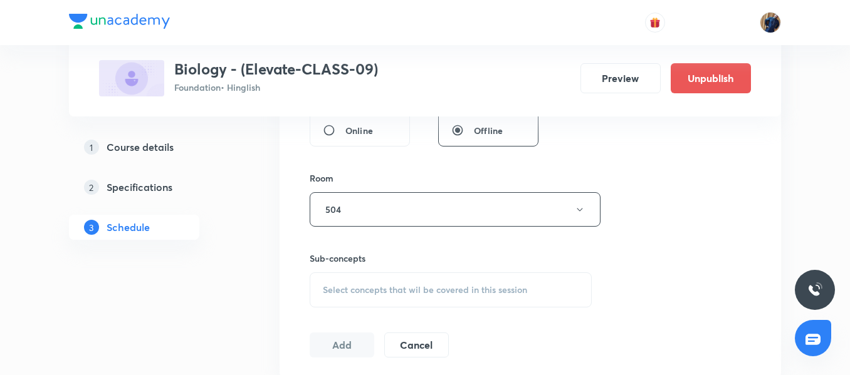
click at [364, 281] on div "Select concepts that wil be covered in this session" at bounding box center [451, 290] width 282 height 35
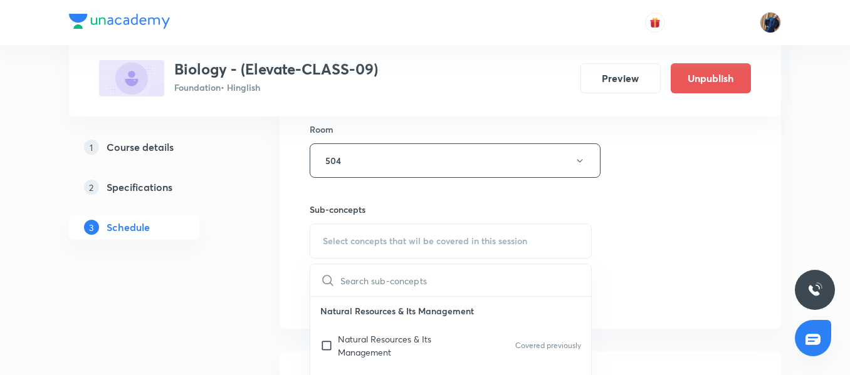
scroll to position [564, 0]
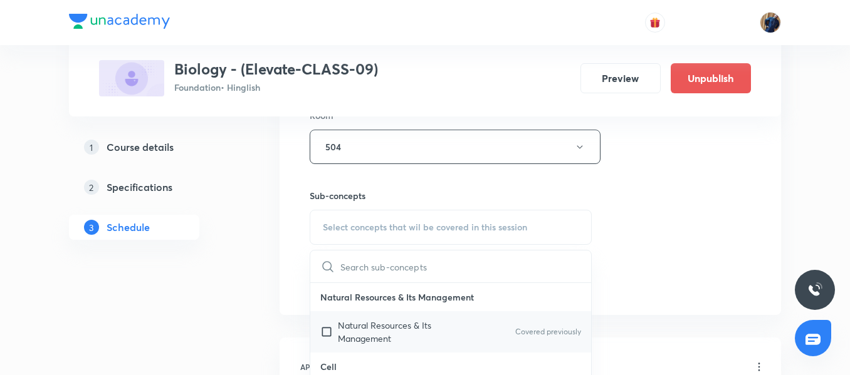
click at [362, 319] on p "Natural Resources & Its Management" at bounding box center [401, 332] width 127 height 26
checkbox input "true"
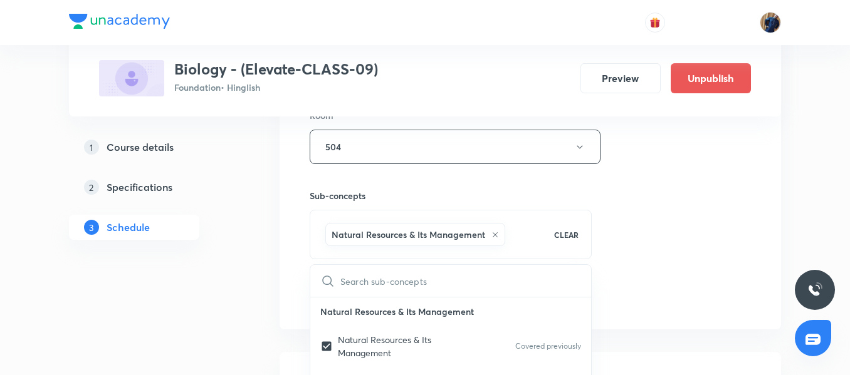
click at [298, 253] on div "Session 38 Live class Session title 35/99 Improvement in food resources 05/08 ​…" at bounding box center [530, 8] width 501 height 643
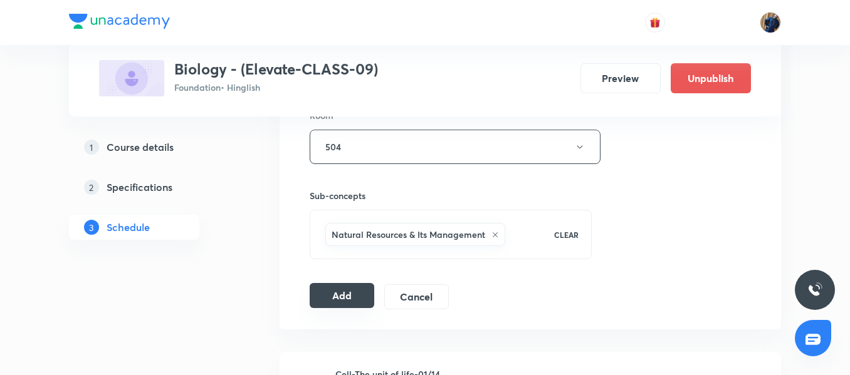
click at [332, 298] on button "Add" at bounding box center [342, 295] width 65 height 25
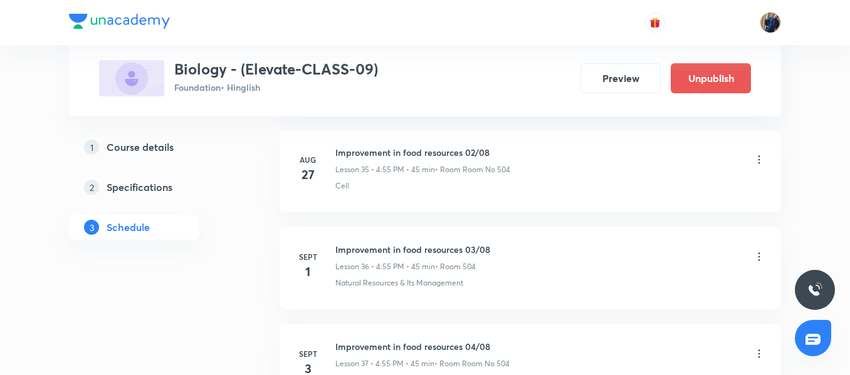
scroll to position [3494, 0]
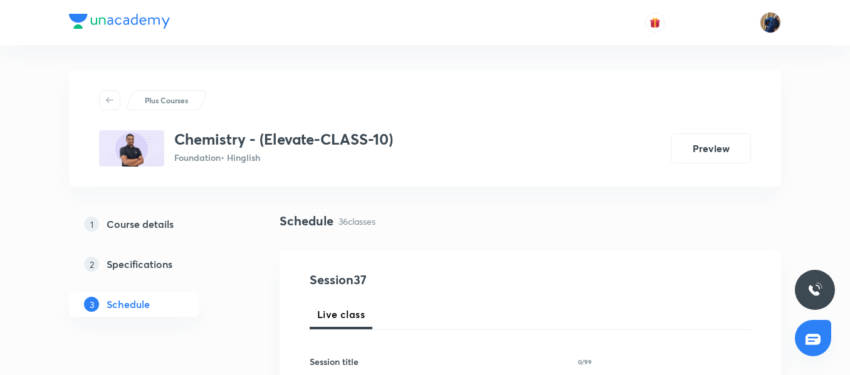
scroll to position [4127, 0]
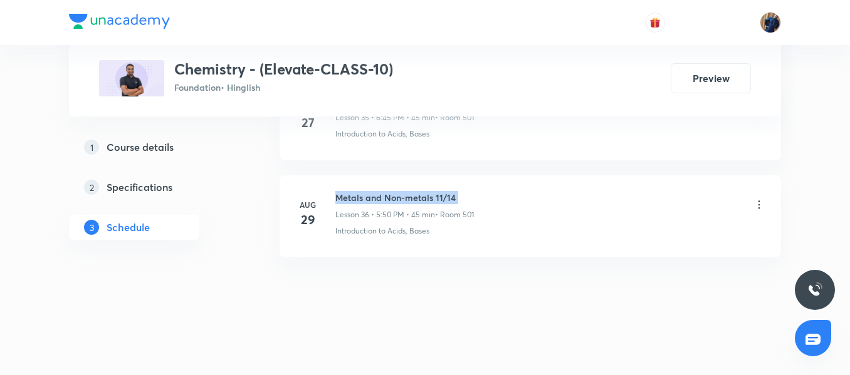
click at [406, 194] on h6 "Metals and Non-metals 11/14" at bounding box center [404, 197] width 139 height 13
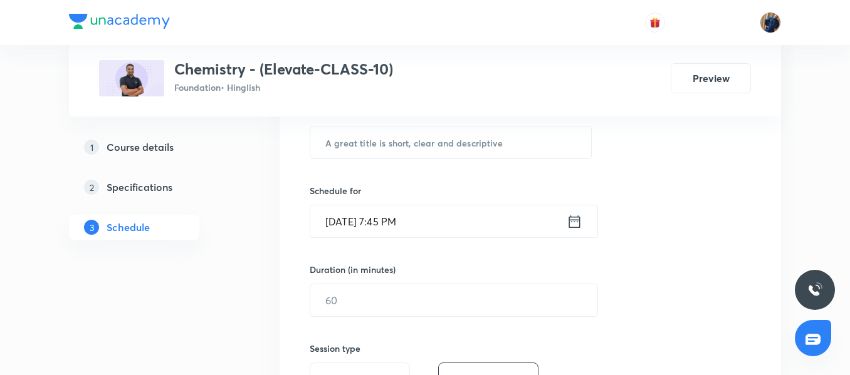
scroll to position [248, 0]
click at [352, 157] on input "text" at bounding box center [450, 144] width 281 height 32
paste input "Metals and Non-metals 11/14"
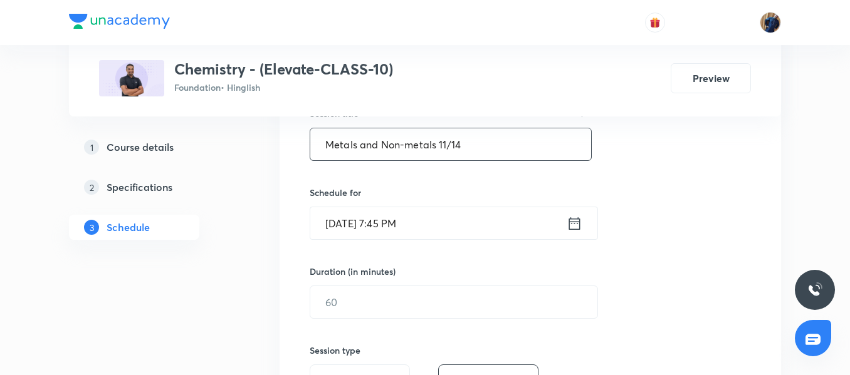
click at [445, 146] on input "Metals and Non-metals 11/14" at bounding box center [450, 144] width 281 height 32
type input "Metals and Non-metals 12/14"
click at [479, 229] on input "[DATE] 7:45 PM" at bounding box center [438, 223] width 256 height 32
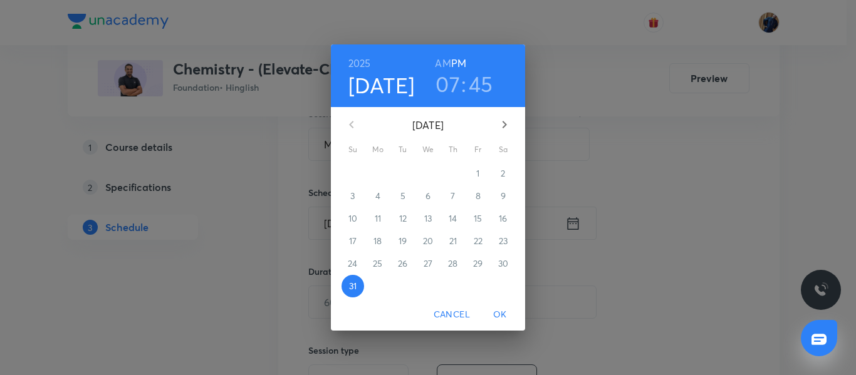
click at [505, 125] on icon "button" at bounding box center [504, 124] width 15 height 15
click at [382, 173] on span "1" at bounding box center [378, 173] width 23 height 13
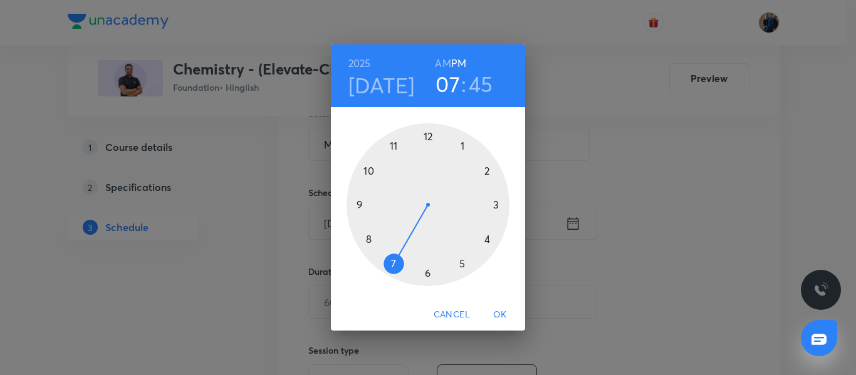
click at [487, 238] on div at bounding box center [428, 204] width 163 height 163
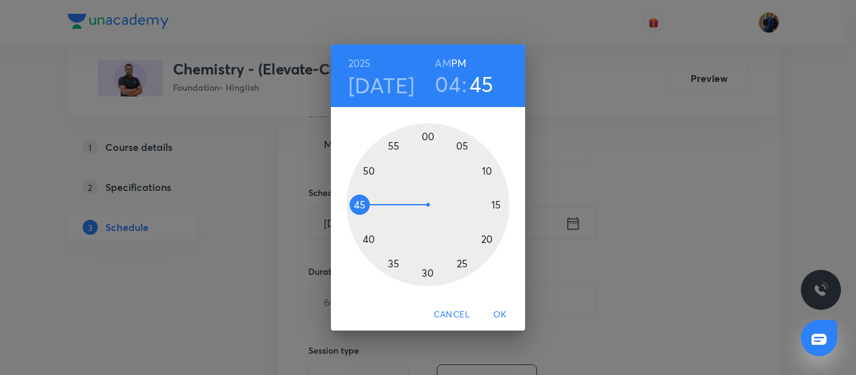
click at [431, 134] on div at bounding box center [428, 204] width 163 height 163
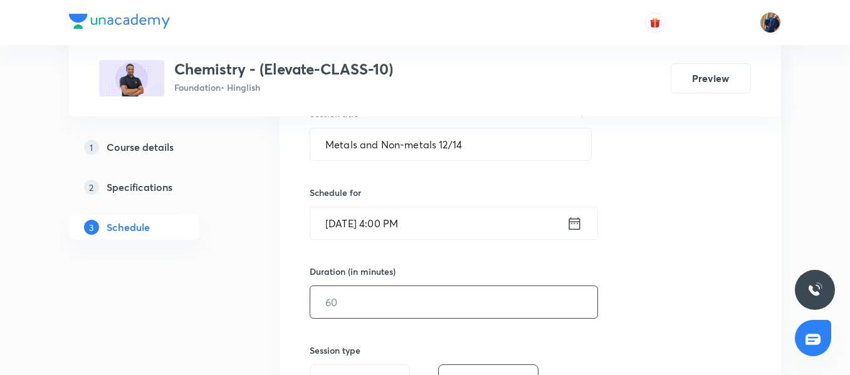
click at [391, 298] on input "text" at bounding box center [453, 302] width 287 height 32
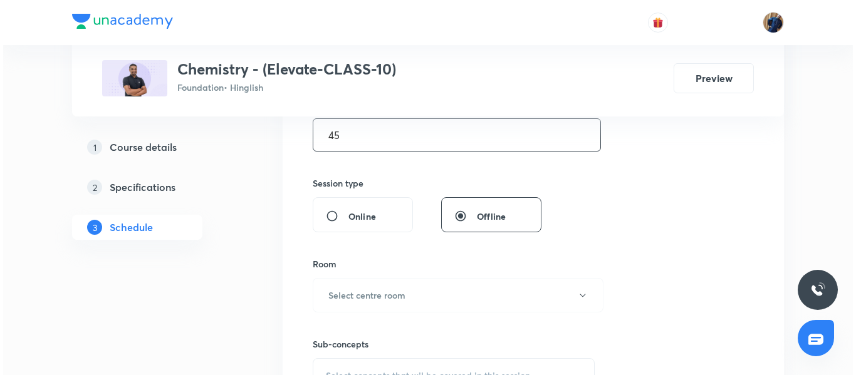
scroll to position [436, 0]
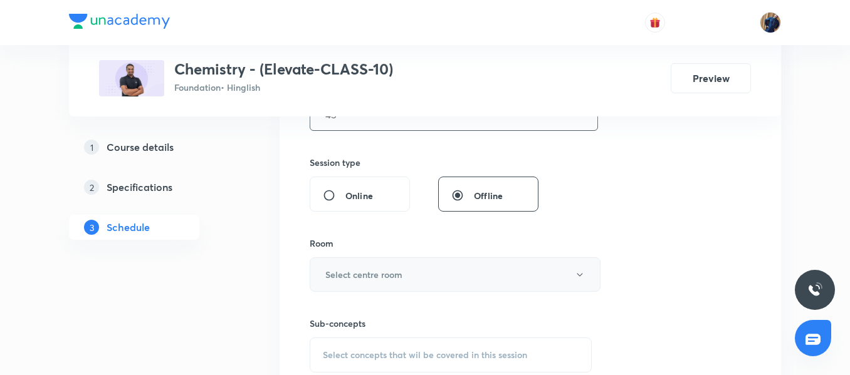
type input "45"
click at [377, 275] on h6 "Select centre room" at bounding box center [363, 274] width 77 height 13
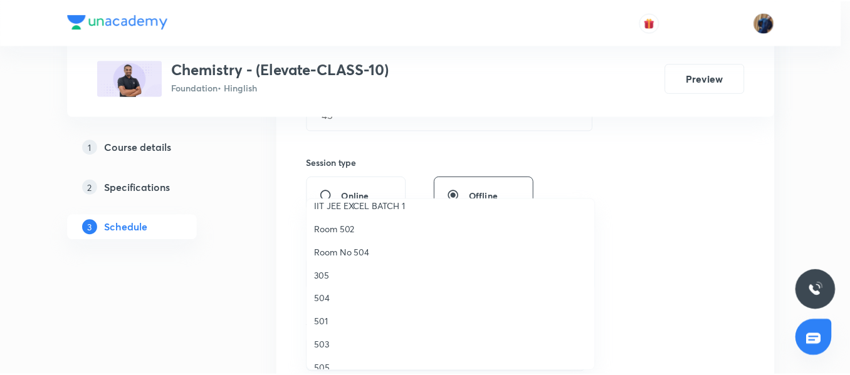
scroll to position [188, 0]
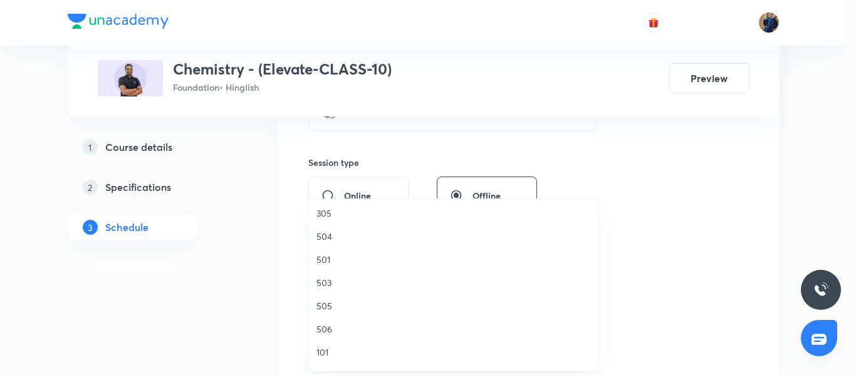
click at [335, 328] on span "506" at bounding box center [454, 329] width 275 height 13
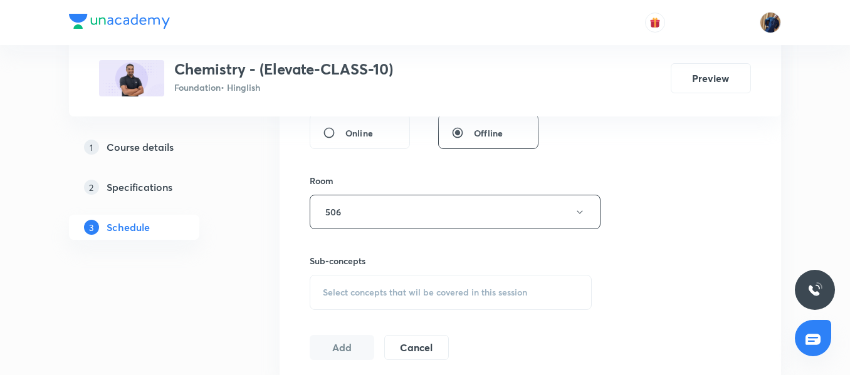
click at [353, 295] on span "Select concepts that wil be covered in this session" at bounding box center [425, 293] width 204 height 10
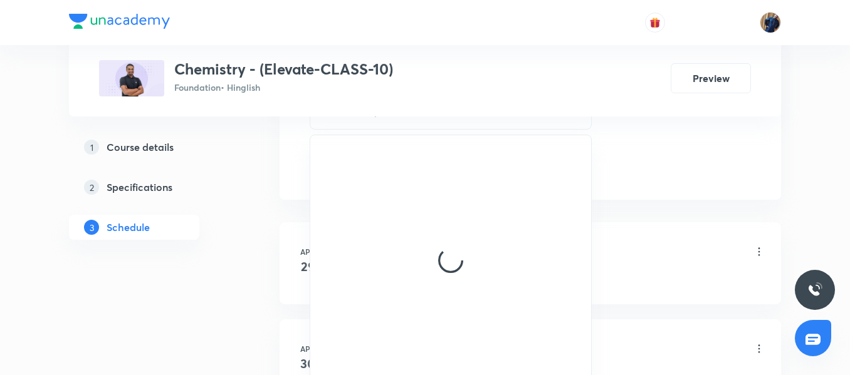
scroll to position [687, 0]
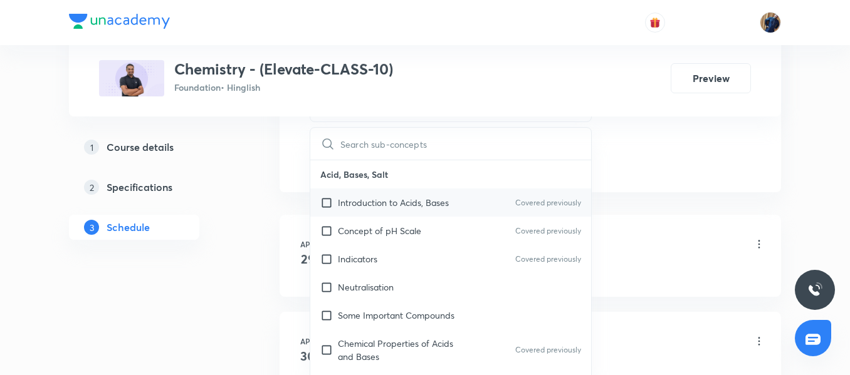
click at [368, 201] on p "Introduction to Acids, Bases" at bounding box center [393, 202] width 111 height 13
checkbox input "true"
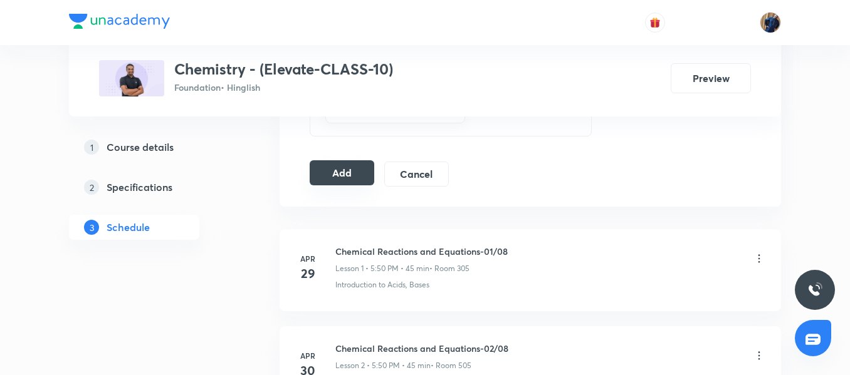
click at [334, 173] on button "Add" at bounding box center [342, 172] width 65 height 25
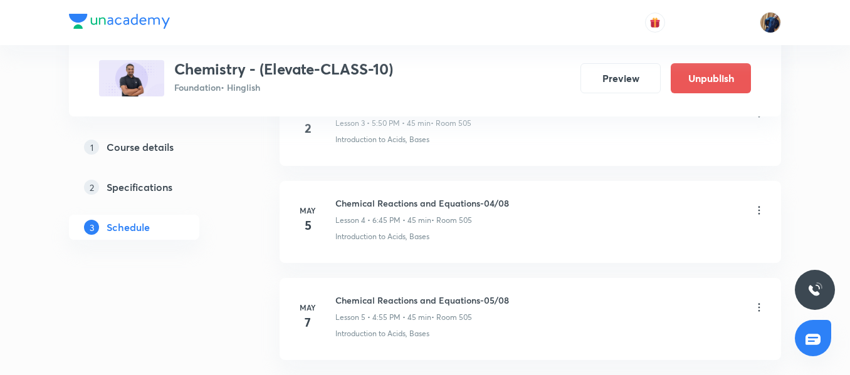
scroll to position [3648, 0]
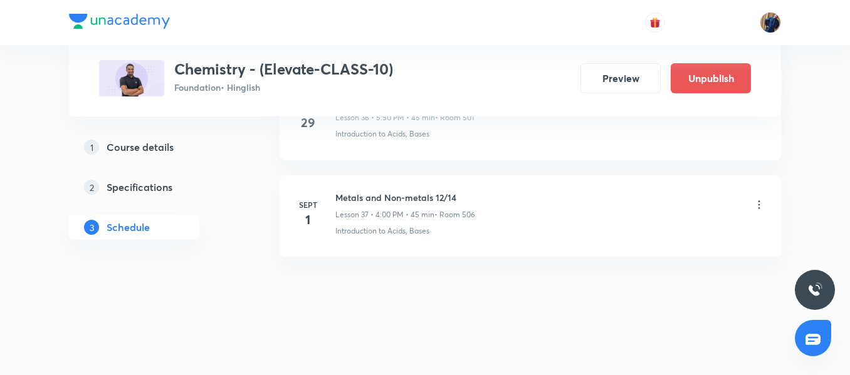
click at [366, 199] on h6 "Metals and Non-metals 12/14" at bounding box center [405, 197] width 140 height 13
copy h6 "Metals and Non-metals 12/14"
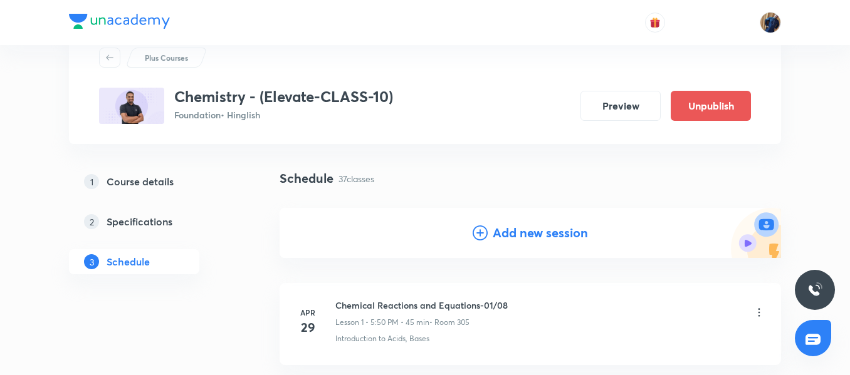
scroll to position [0, 0]
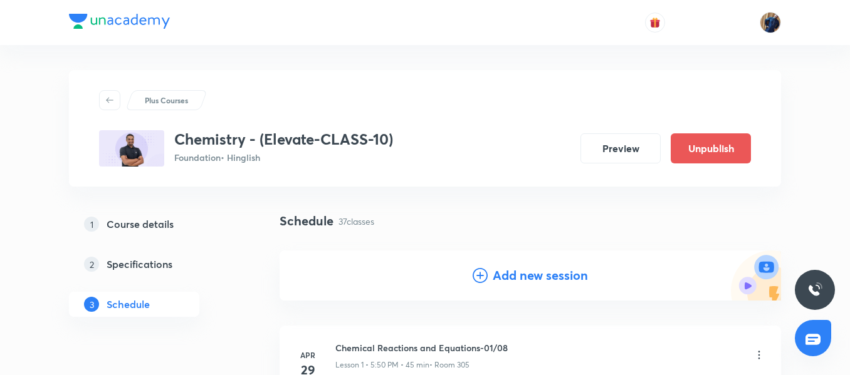
click at [556, 266] on h4 "Add new session" at bounding box center [540, 275] width 95 height 19
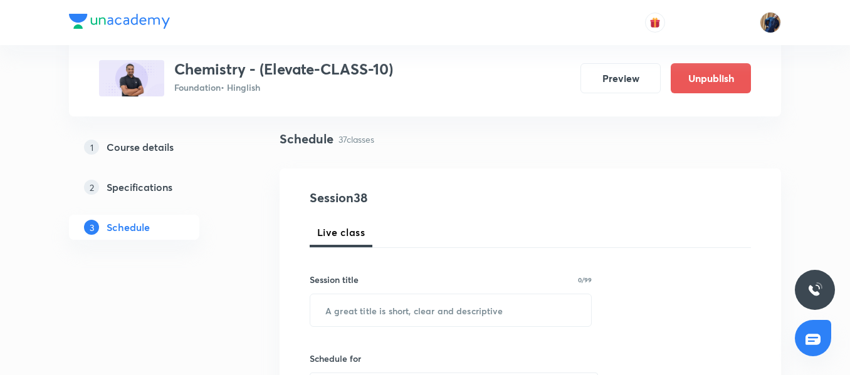
scroll to position [125, 0]
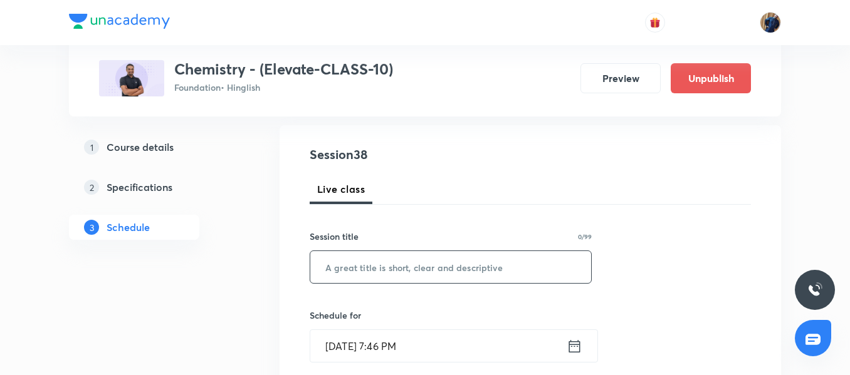
click at [357, 266] on input "text" at bounding box center [450, 267] width 281 height 32
paste input "Metals and Non-metals 12/14"
click at [449, 271] on input "Metals and Non-metals 12/14" at bounding box center [450, 267] width 281 height 32
click at [446, 265] on input "Metals and Non-metals 12/14" at bounding box center [450, 267] width 281 height 32
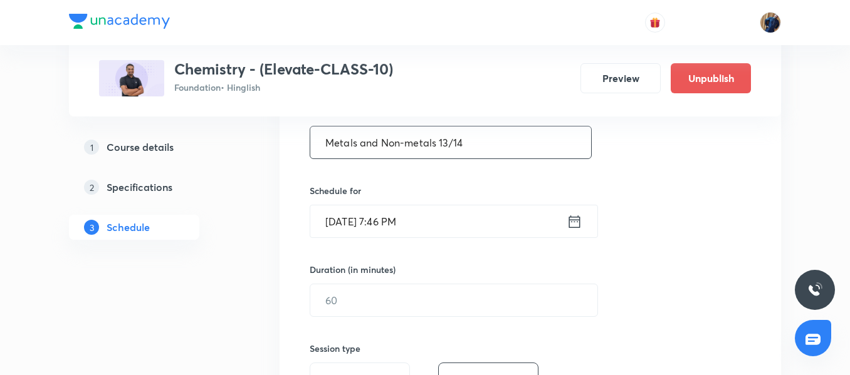
scroll to position [251, 0]
type input "Metals and Non-metals 13/14"
click at [461, 223] on input "Aug 31, 2025, 7:46 PM" at bounding box center [438, 221] width 256 height 32
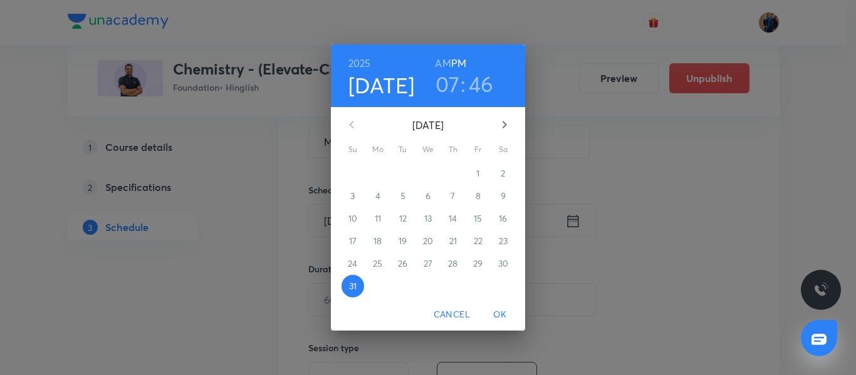
click at [507, 122] on icon "button" at bounding box center [504, 124] width 15 height 15
click at [424, 177] on span "3" at bounding box center [428, 173] width 23 height 13
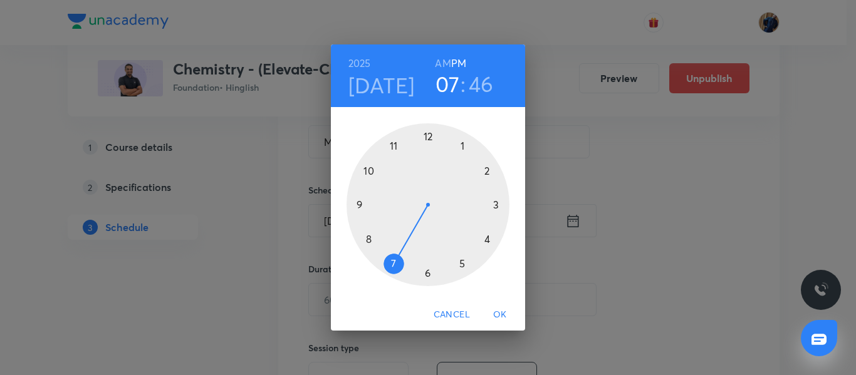
click at [428, 275] on div at bounding box center [428, 204] width 163 height 163
click at [361, 204] on div at bounding box center [428, 204] width 163 height 163
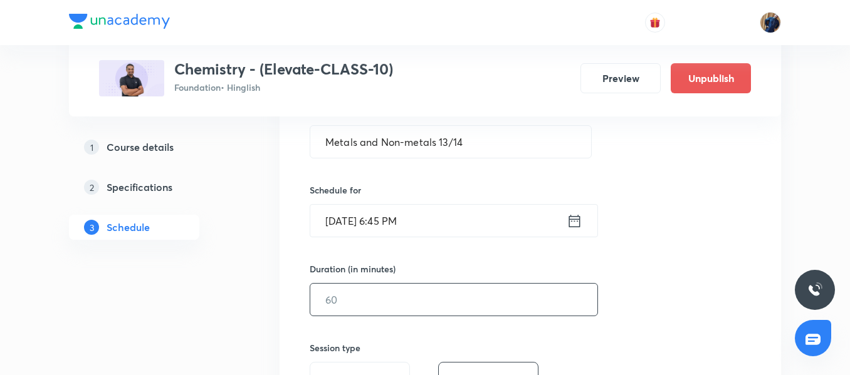
click at [345, 302] on input "text" at bounding box center [453, 300] width 287 height 32
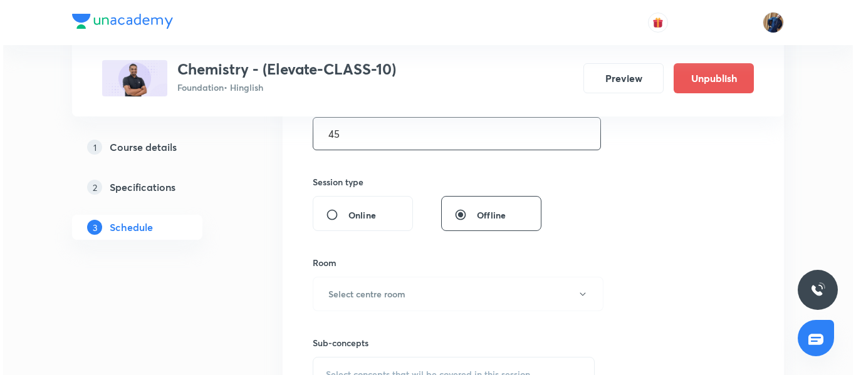
scroll to position [439, 0]
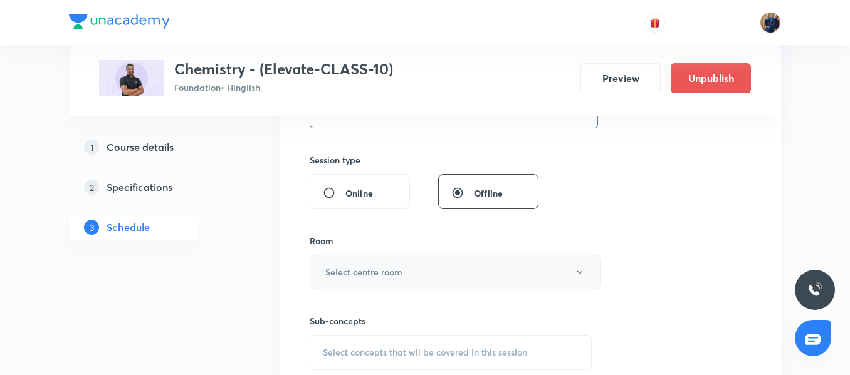
type input "45"
click at [392, 273] on h6 "Select centre room" at bounding box center [363, 272] width 77 height 13
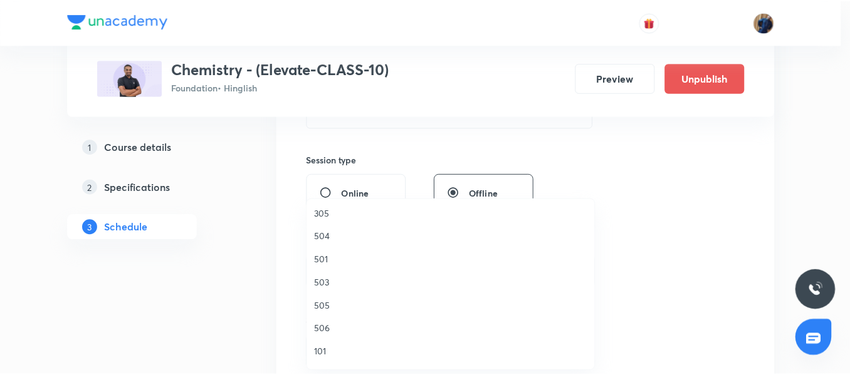
scroll to position [167, 0]
click at [339, 274] on span "501" at bounding box center [454, 280] width 275 height 13
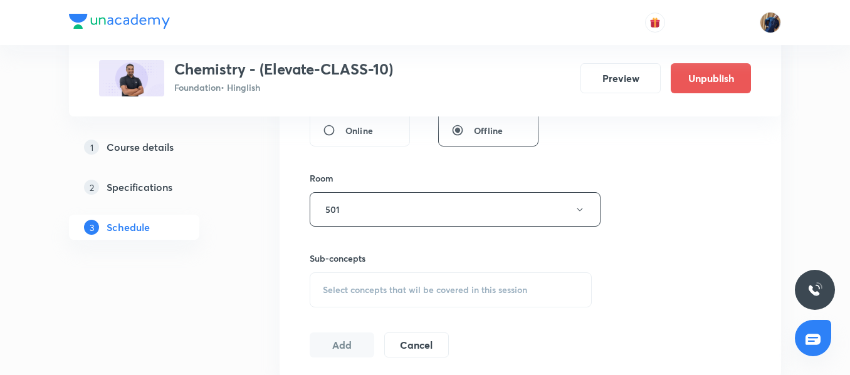
click at [376, 287] on span "Select concepts that wil be covered in this session" at bounding box center [425, 290] width 204 height 10
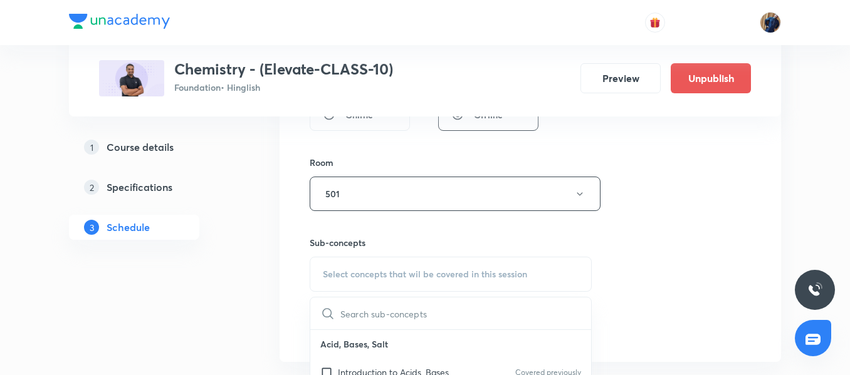
scroll to position [627, 0]
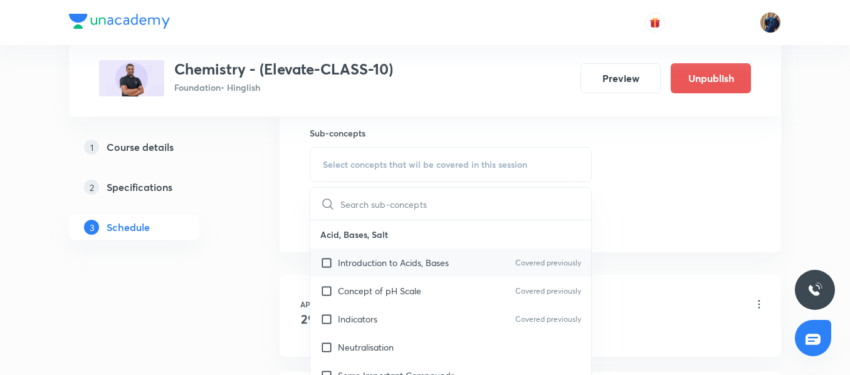
click at [373, 272] on div "Introduction to Acids, Bases Covered previously" at bounding box center [450, 263] width 281 height 28
checkbox input "true"
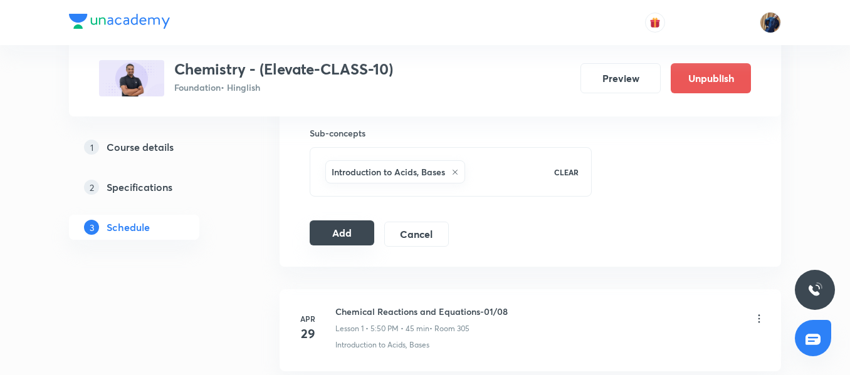
click at [325, 236] on button "Add" at bounding box center [342, 233] width 65 height 25
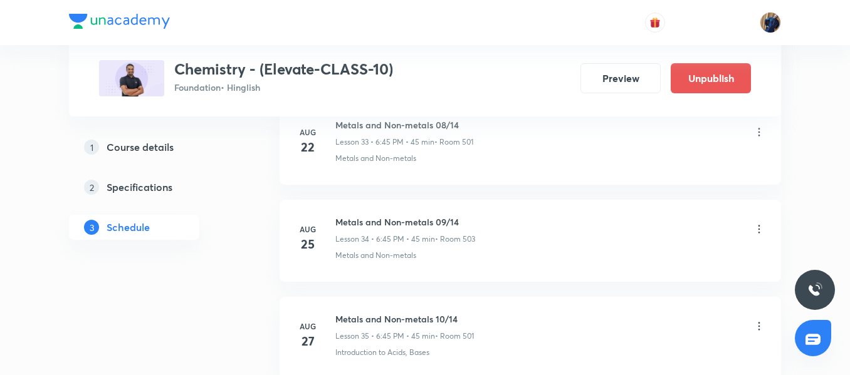
scroll to position [3745, 0]
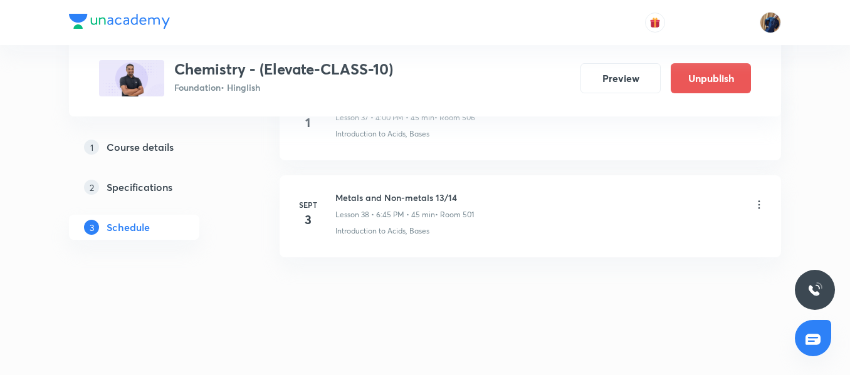
click at [395, 189] on li "Sept 3 Metals and Non-metals 13/14 Lesson 38 • 6:45 PM • 45 min • Room 501 Intr…" at bounding box center [530, 217] width 501 height 82
copy h6 "Metals and Non-metals 13/14"
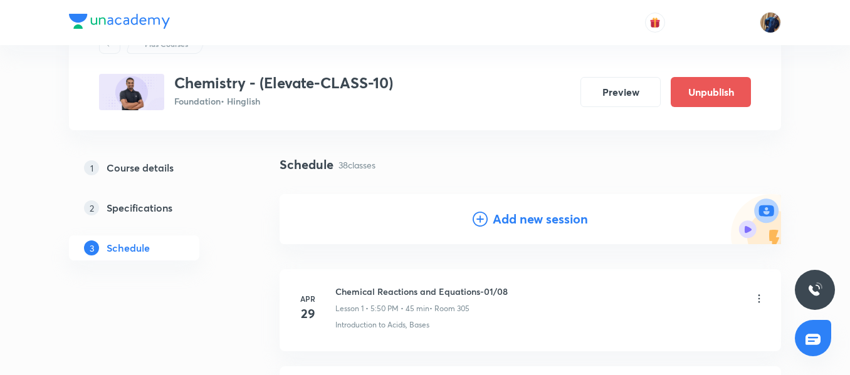
scroll to position [0, 0]
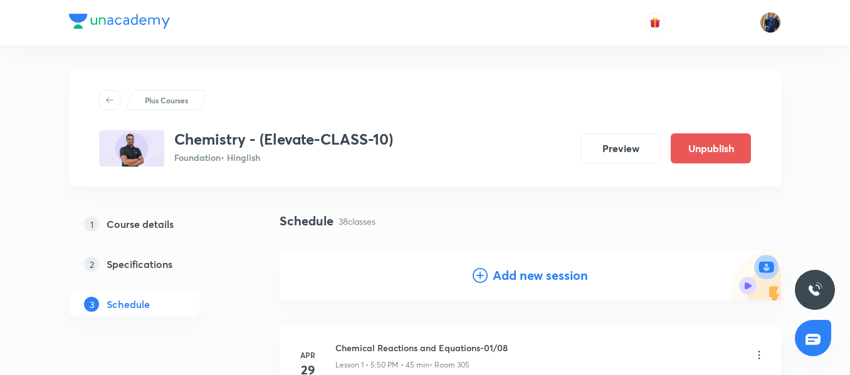
click at [493, 275] on h4 "Add new session" at bounding box center [540, 275] width 95 height 19
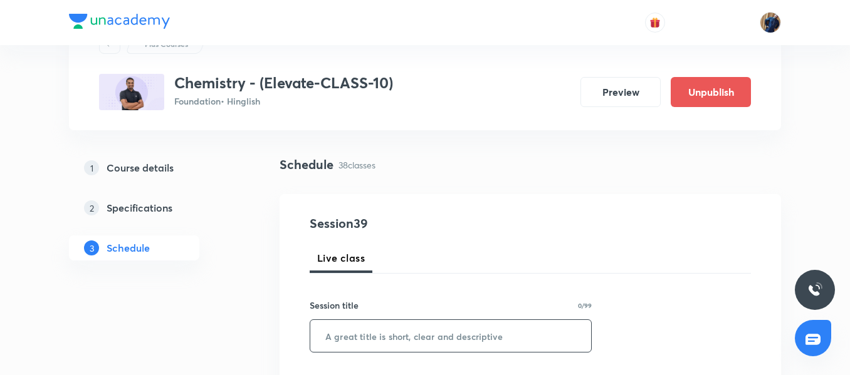
scroll to position [125, 0]
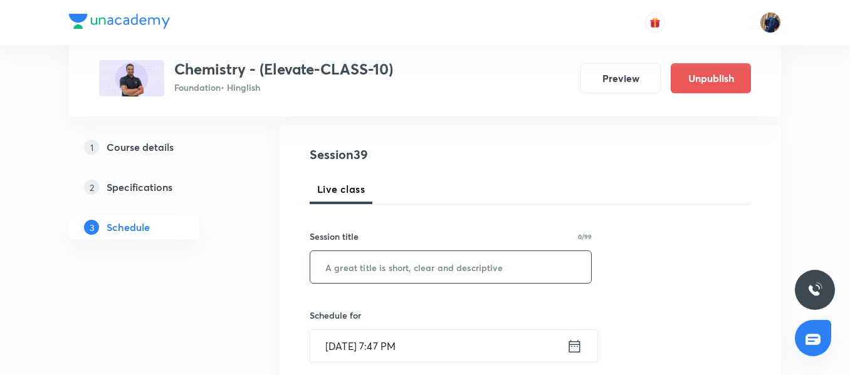
click at [354, 255] on input "text" at bounding box center [450, 267] width 281 height 32
paste input "Metals and Non-metals 13/14"
click at [449, 267] on input "Metals and Non-metals 13/14" at bounding box center [450, 267] width 281 height 32
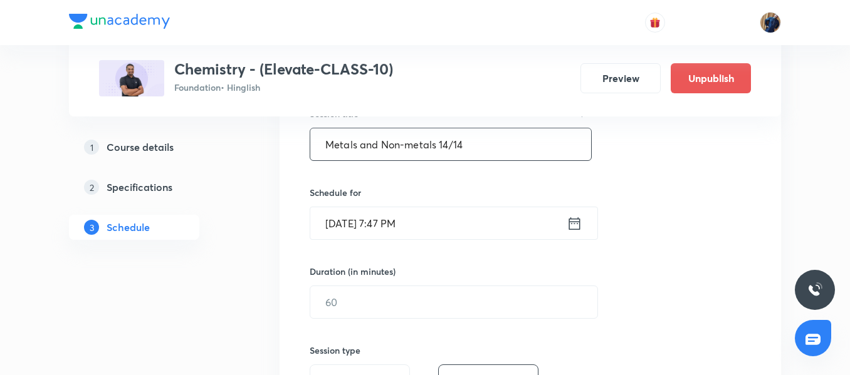
scroll to position [251, 0]
type input "Metals and Non-metals 14/14"
click at [462, 219] on input "Aug 31, 2025, 7:47 PM" at bounding box center [438, 221] width 256 height 32
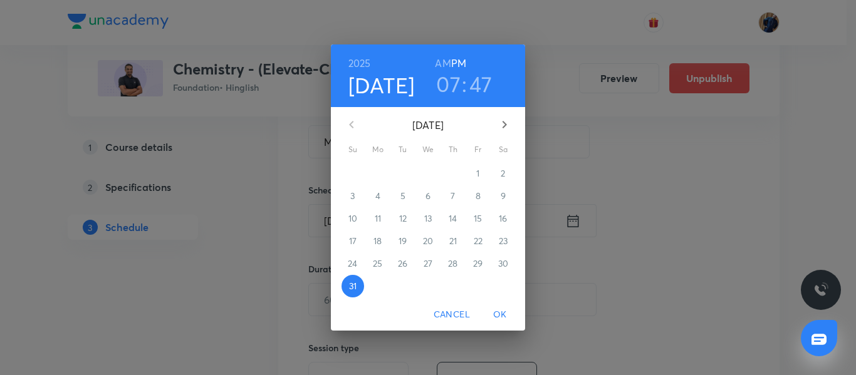
click at [498, 134] on button "button" at bounding box center [505, 125] width 30 height 30
click at [477, 172] on p "5" at bounding box center [478, 173] width 5 height 13
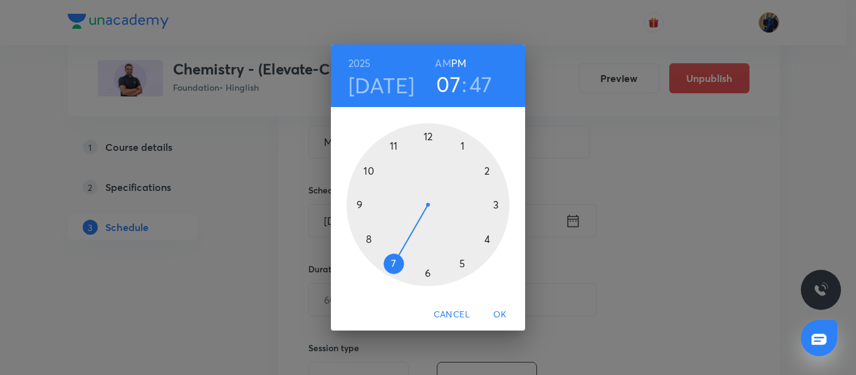
click at [429, 276] on div at bounding box center [428, 204] width 163 height 163
click at [358, 205] on div at bounding box center [428, 204] width 163 height 163
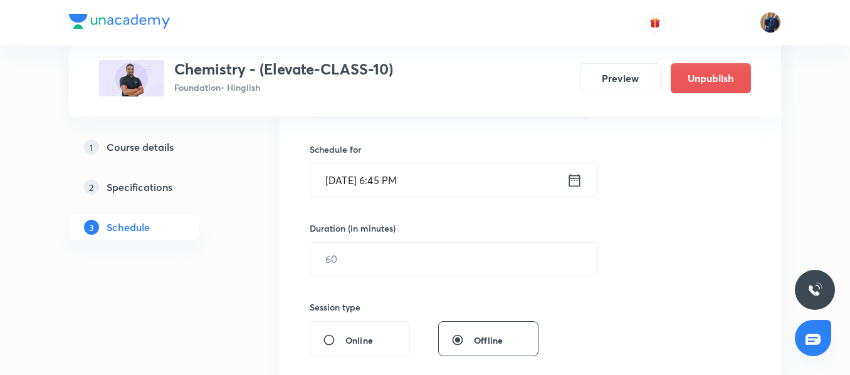
scroll to position [313, 0]
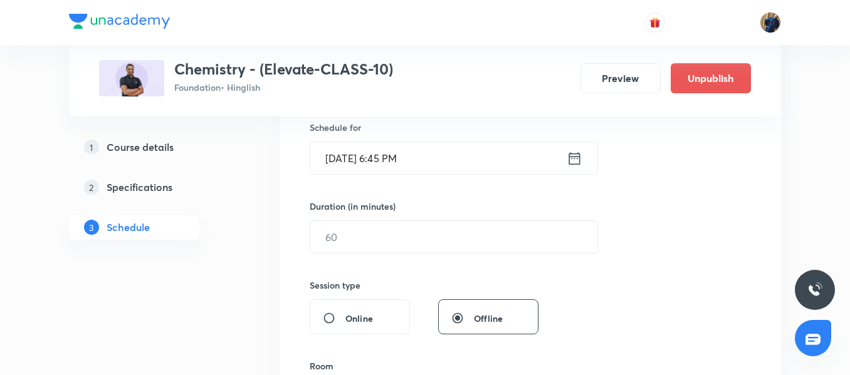
click at [358, 271] on div "Session 39 Live class Session title 27/99 Metals and Non-metals 14/14 ​ Schedul…" at bounding box center [530, 251] width 441 height 589
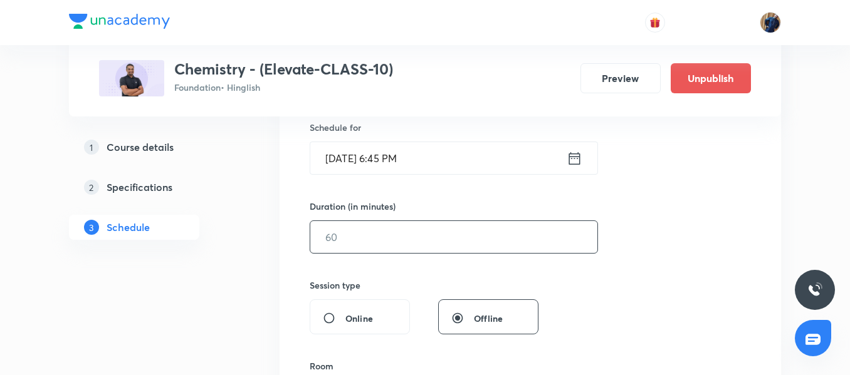
click at [349, 230] on input "text" at bounding box center [453, 237] width 287 height 32
type input "9"
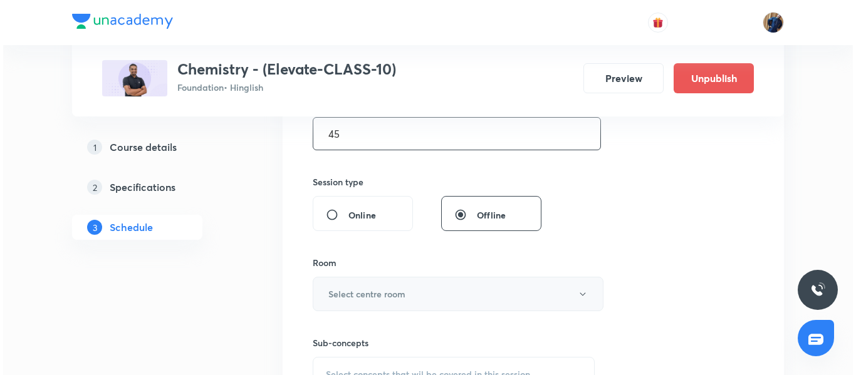
scroll to position [439, 0]
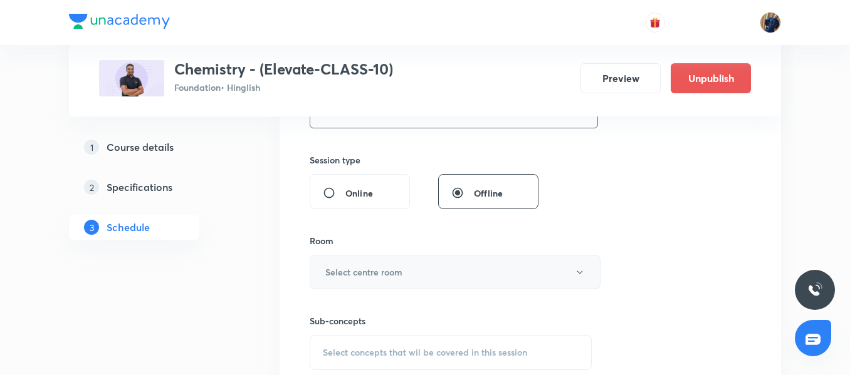
type input "45"
click at [376, 270] on h6 "Select centre room" at bounding box center [363, 272] width 77 height 13
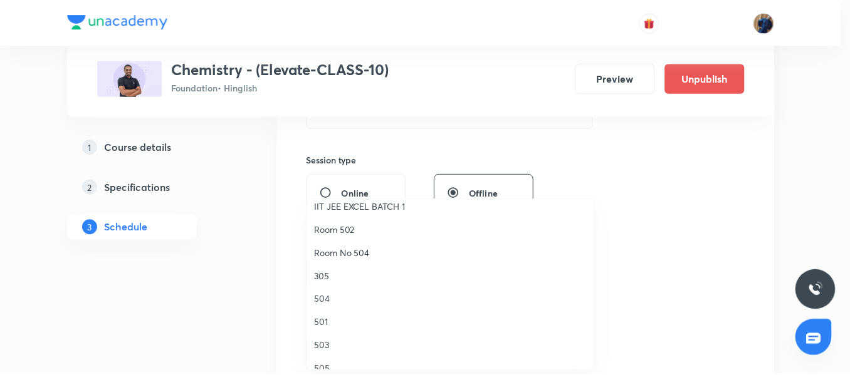
scroll to position [125, 0]
click at [339, 328] on span "501" at bounding box center [454, 322] width 275 height 13
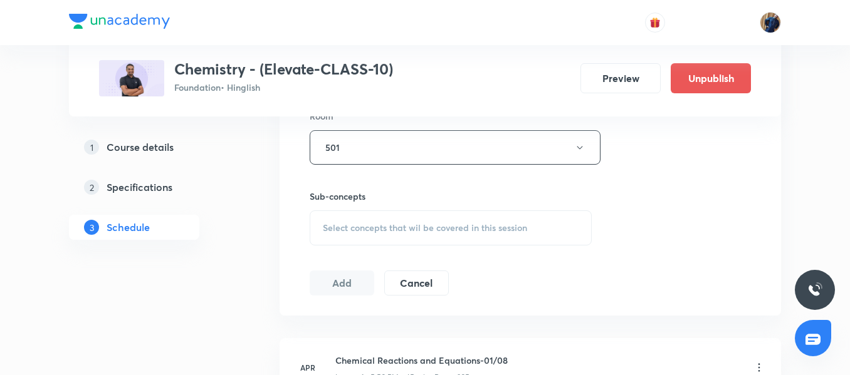
scroll to position [564, 0]
click at [349, 214] on div "Select concepts that wil be covered in this session" at bounding box center [451, 227] width 282 height 35
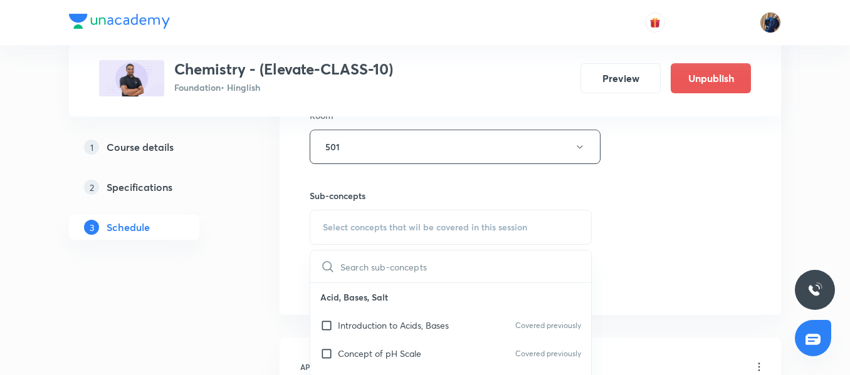
click at [362, 325] on p "Introduction to Acids, Bases" at bounding box center [393, 325] width 111 height 13
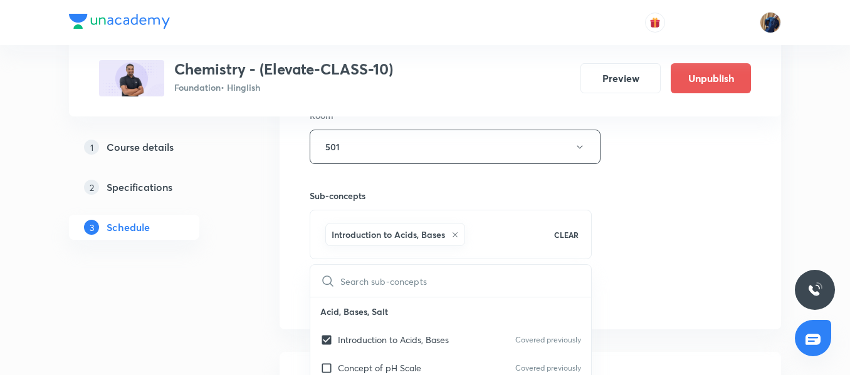
checkbox input "true"
click at [298, 247] on div "Session 39 Live class Session title 27/99 Metals and Non-metals 14/14 ​ Schedul…" at bounding box center [530, 8] width 501 height 643
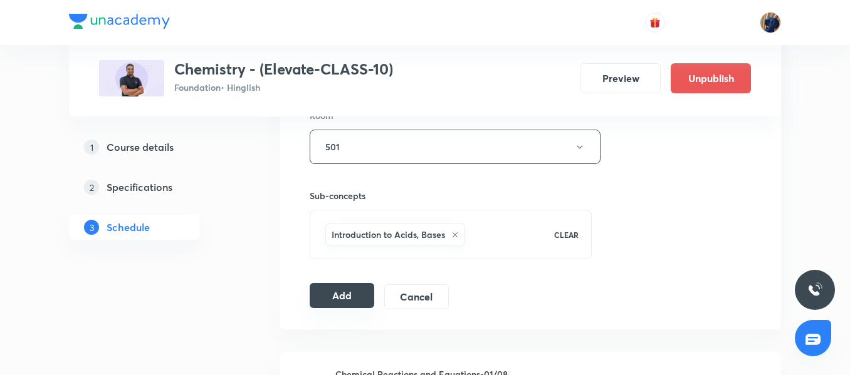
click at [332, 293] on button "Add" at bounding box center [342, 295] width 65 height 25
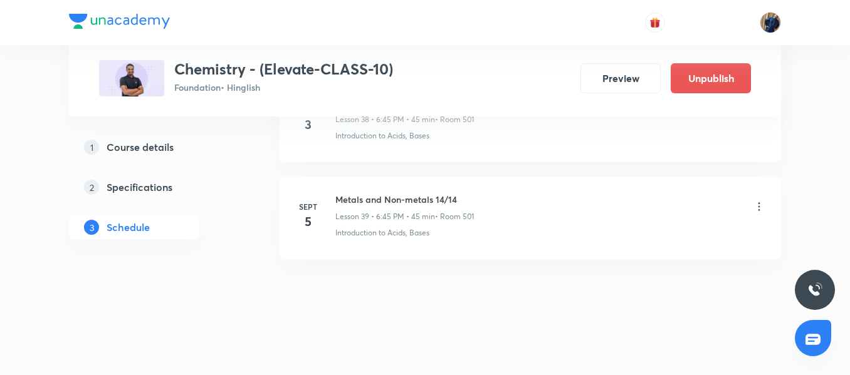
scroll to position [3842, 0]
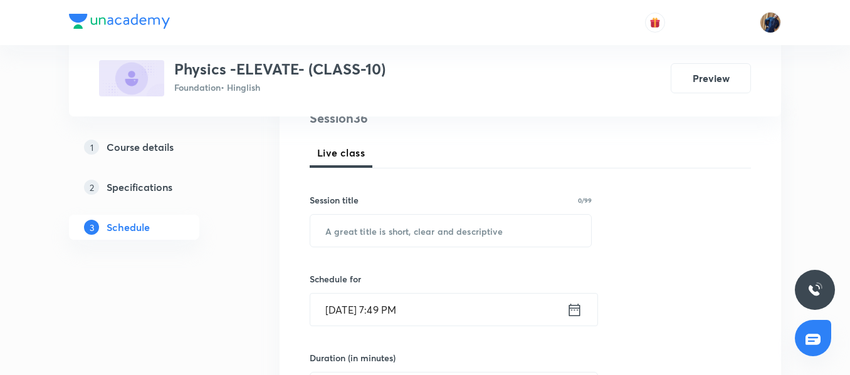
scroll to position [81, 0]
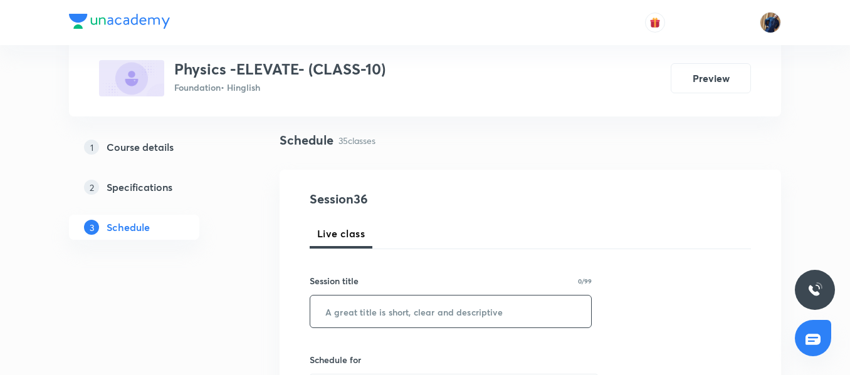
click at [365, 311] on input "text" at bounding box center [450, 312] width 281 height 32
paste input "Electricity-12/16"
click at [384, 307] on input "Electricity-12/16" at bounding box center [450, 312] width 281 height 32
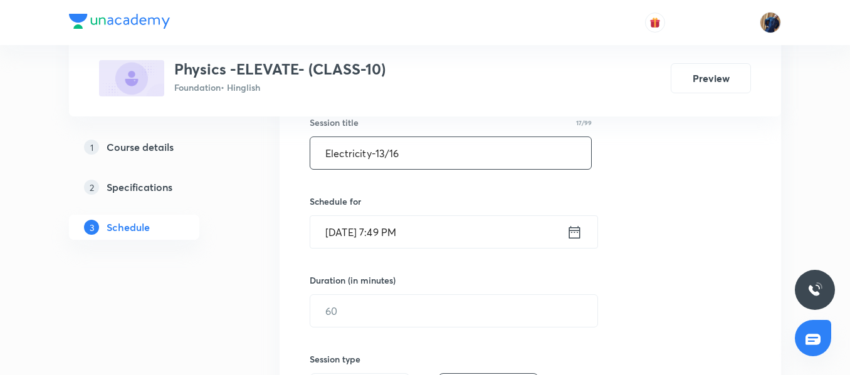
scroll to position [269, 0]
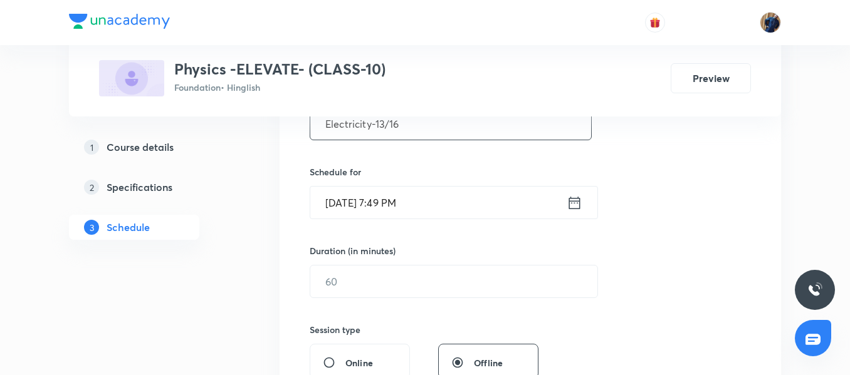
type input "Electricity-13/16"
click at [466, 210] on input "[DATE] 7:49 PM" at bounding box center [438, 203] width 256 height 32
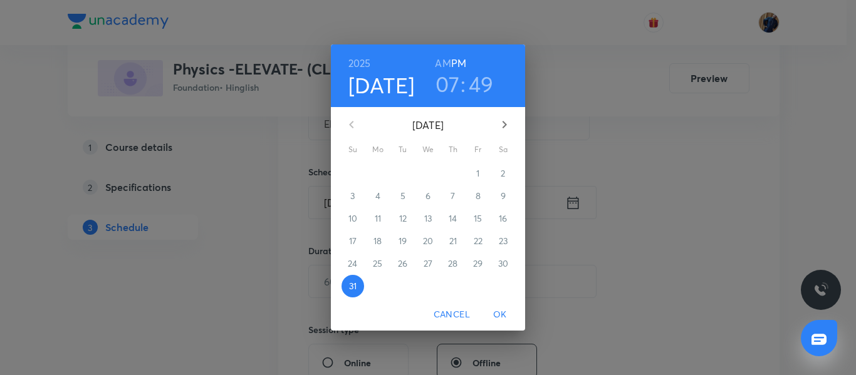
click at [506, 130] on icon "button" at bounding box center [504, 124] width 15 height 15
click at [379, 169] on p "1" at bounding box center [377, 173] width 3 height 13
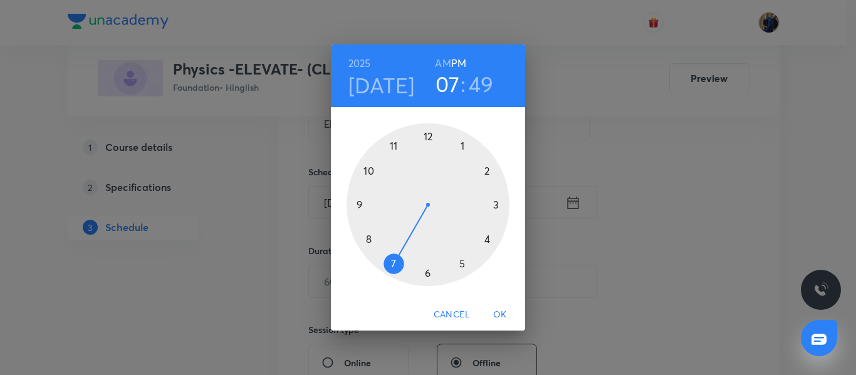
click at [491, 243] on div at bounding box center [428, 204] width 163 height 163
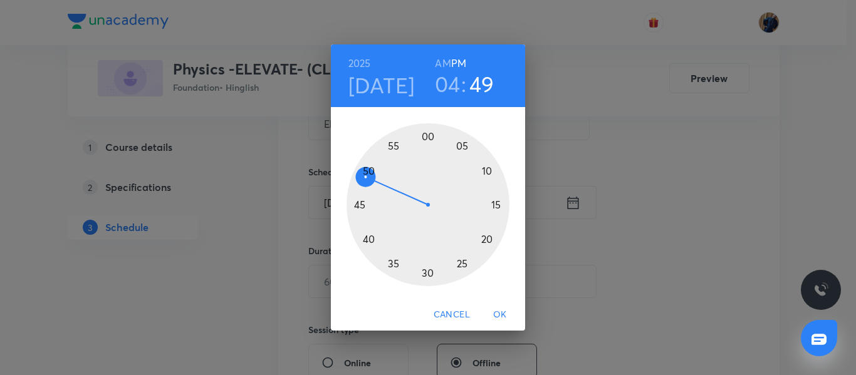
click at [392, 146] on div at bounding box center [428, 204] width 163 height 163
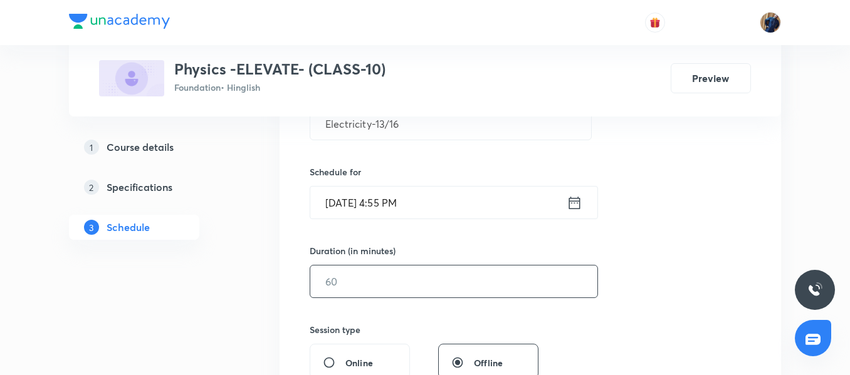
click at [359, 286] on input "text" at bounding box center [453, 282] width 287 height 32
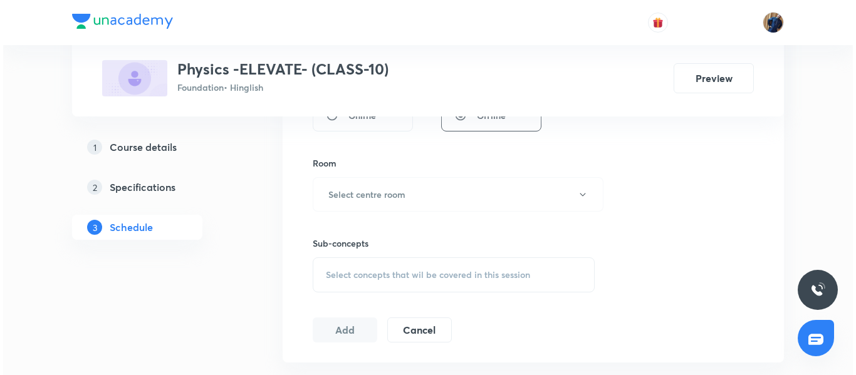
scroll to position [520, 0]
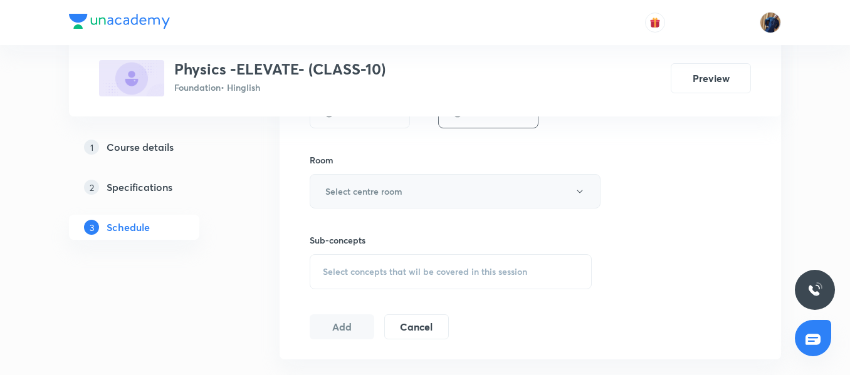
type input "45"
click at [385, 188] on h6 "Select centre room" at bounding box center [363, 191] width 77 height 13
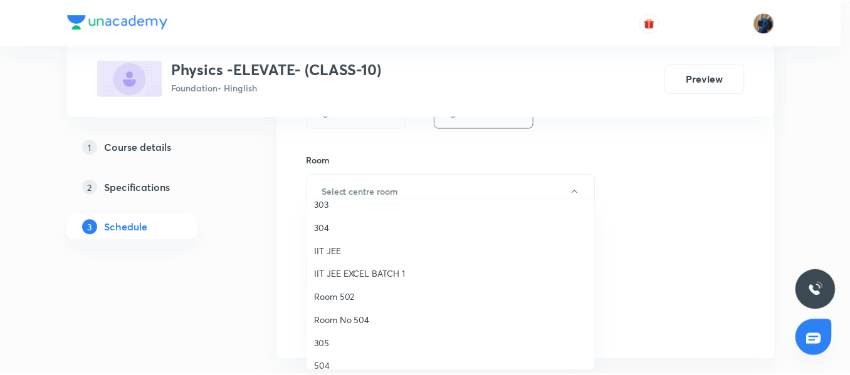
scroll to position [188, 0]
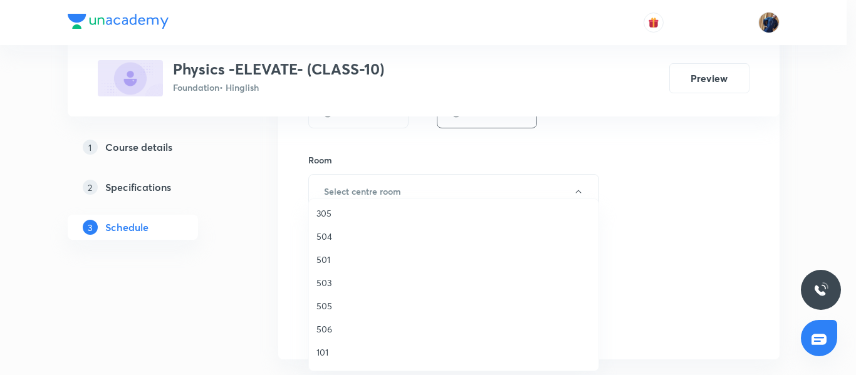
click at [335, 328] on span "506" at bounding box center [454, 329] width 275 height 13
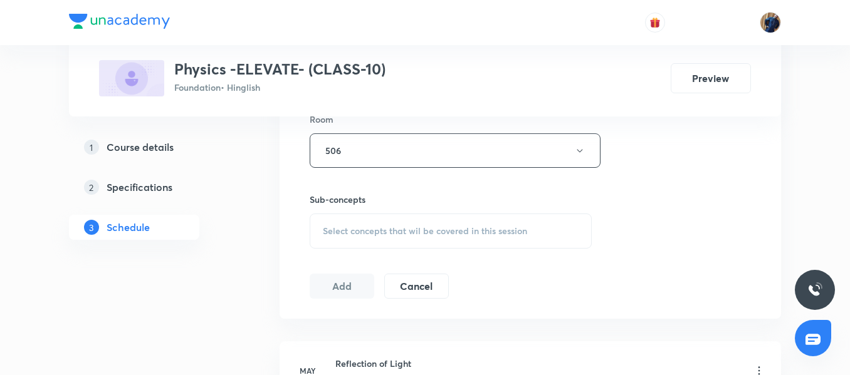
scroll to position [582, 0]
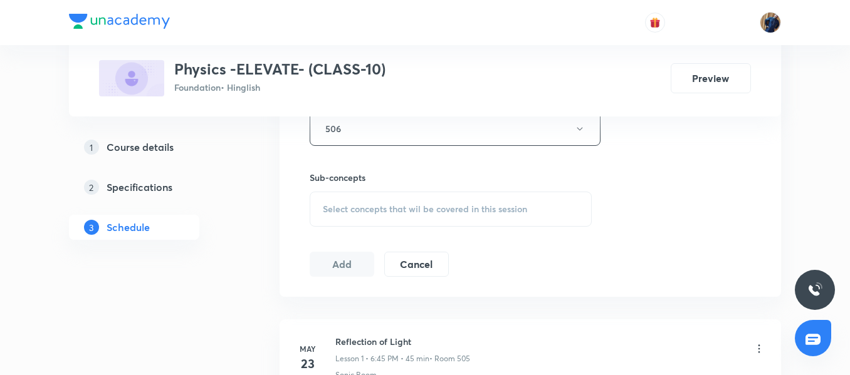
click at [362, 202] on div "Select concepts that wil be covered in this session" at bounding box center [451, 209] width 282 height 35
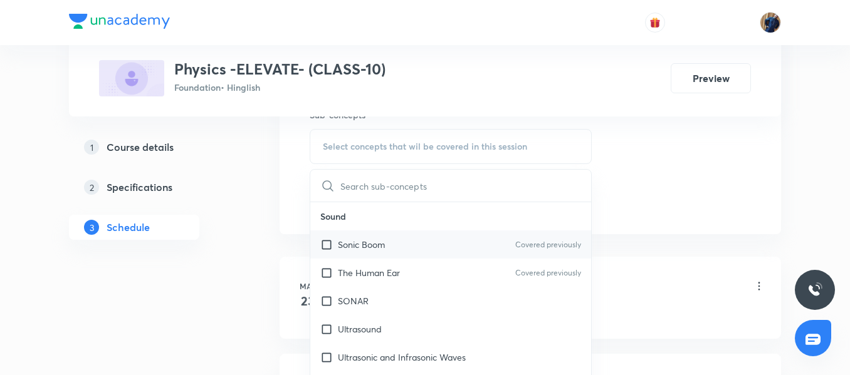
click at [358, 253] on div "Sonic Boom Covered previously" at bounding box center [450, 245] width 281 height 28
checkbox input "true"
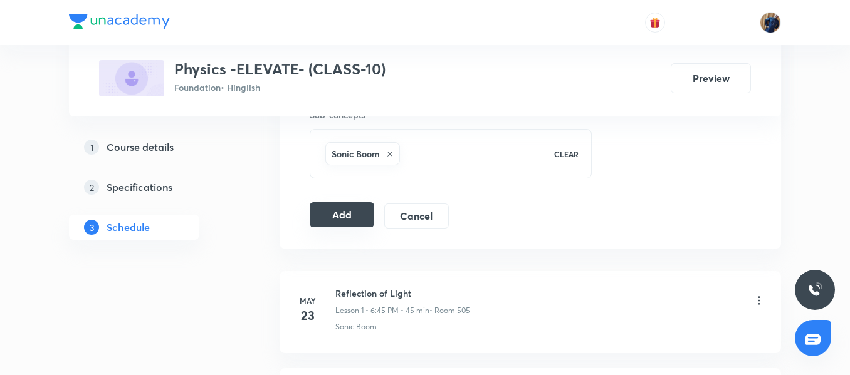
click at [333, 216] on button "Add" at bounding box center [342, 214] width 65 height 25
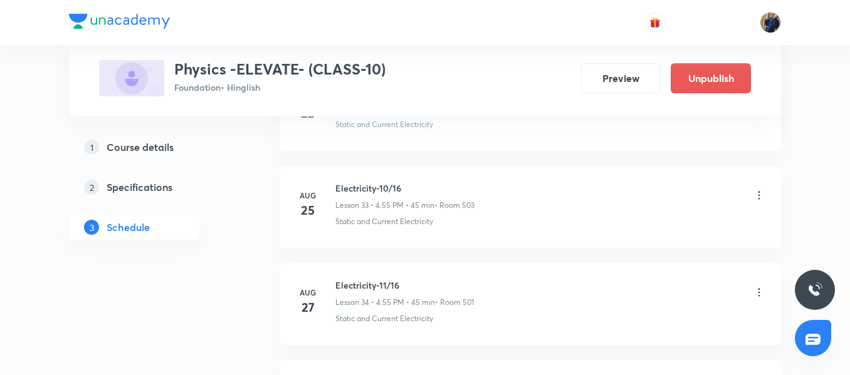
scroll to position [3551, 0]
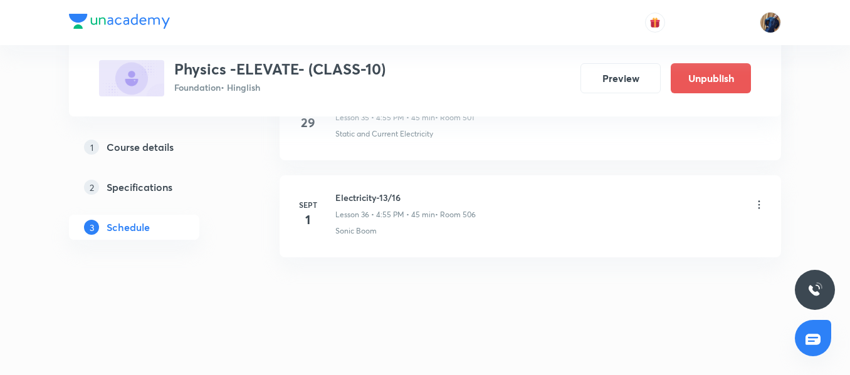
click at [364, 200] on h6 "Electricity-13/16" at bounding box center [405, 197] width 140 height 13
copy h6 "Electricity-13/16"
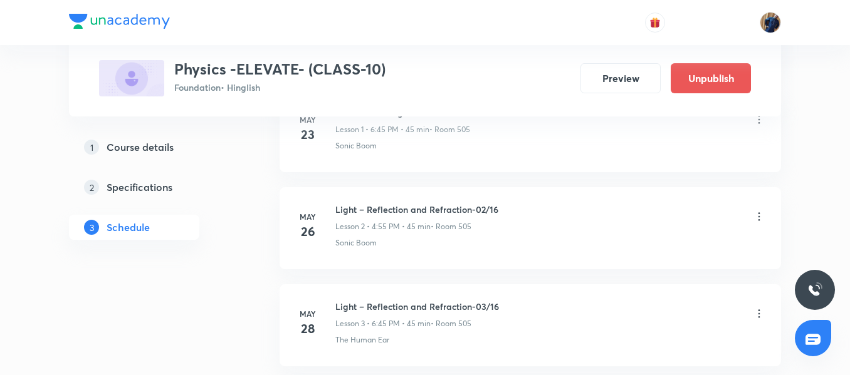
scroll to position [0, 0]
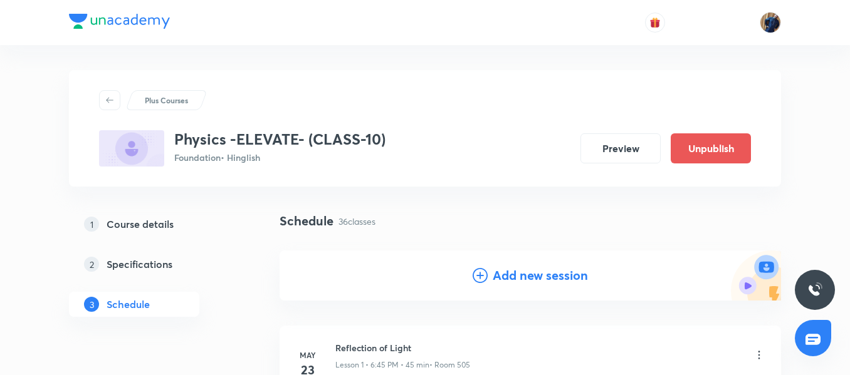
click at [533, 269] on h4 "Add new session" at bounding box center [540, 275] width 95 height 19
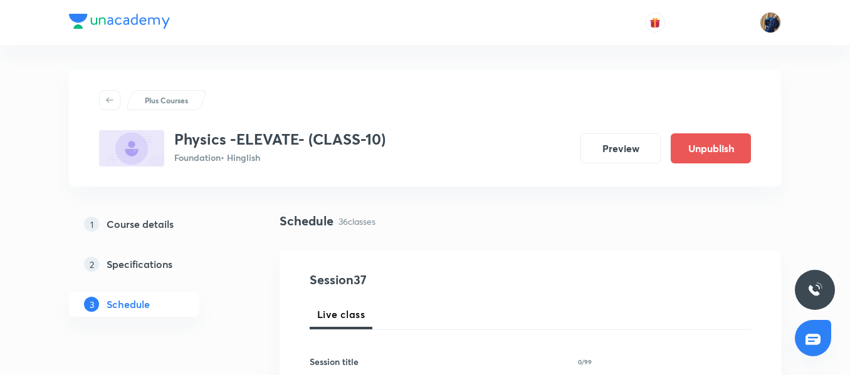
scroll to position [188, 0]
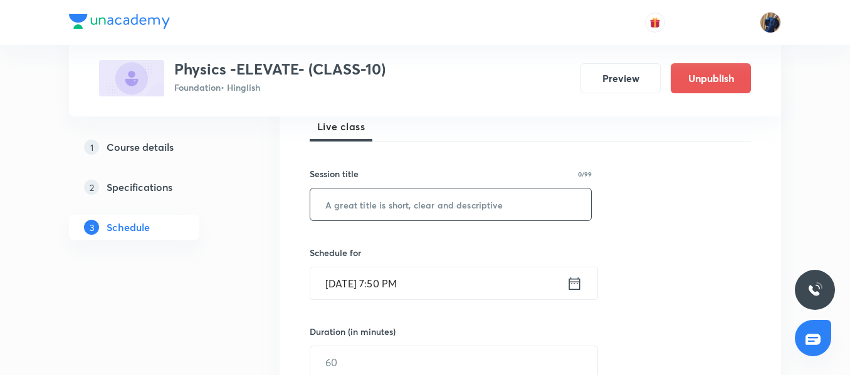
click at [367, 211] on input "text" at bounding box center [450, 205] width 281 height 32
paste input "Electricity-13/16"
click at [385, 199] on input "Electricity-13/16" at bounding box center [450, 205] width 281 height 32
type input "Electricity-14/16"
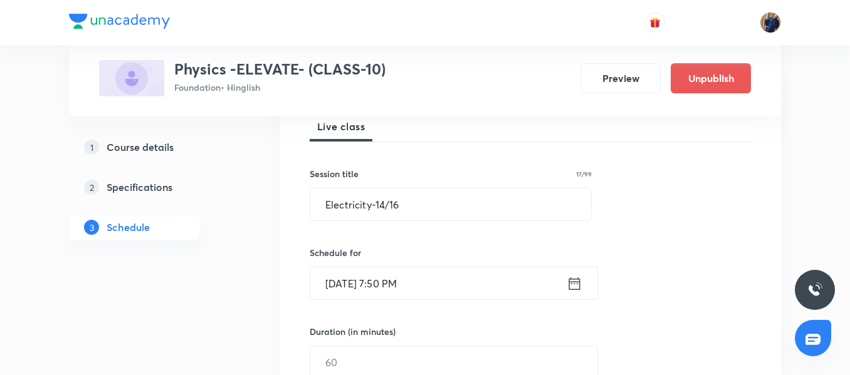
click at [473, 291] on input "[DATE] 7:50 PM" at bounding box center [438, 284] width 256 height 32
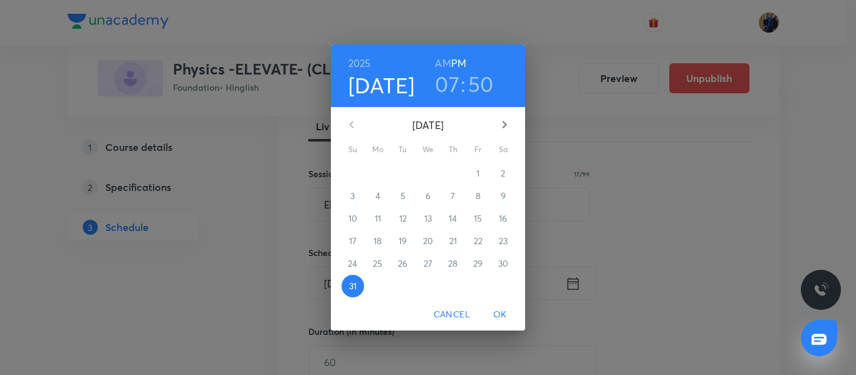
click at [498, 125] on icon "button" at bounding box center [504, 124] width 15 height 15
click at [451, 64] on h6 "PM" at bounding box center [458, 64] width 15 height 18
click at [450, 80] on h3 "07" at bounding box center [447, 84] width 24 height 26
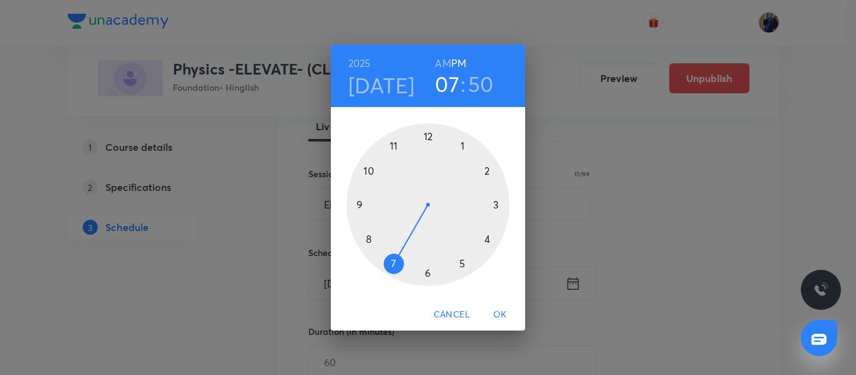
click at [488, 235] on div at bounding box center [428, 204] width 163 height 163
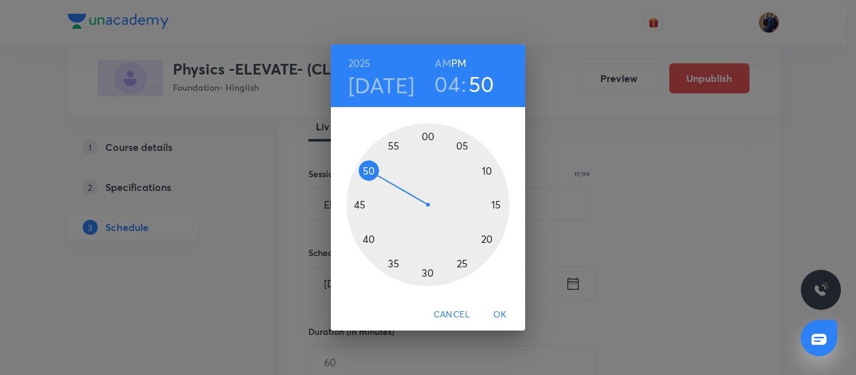
click at [394, 146] on div at bounding box center [428, 204] width 163 height 163
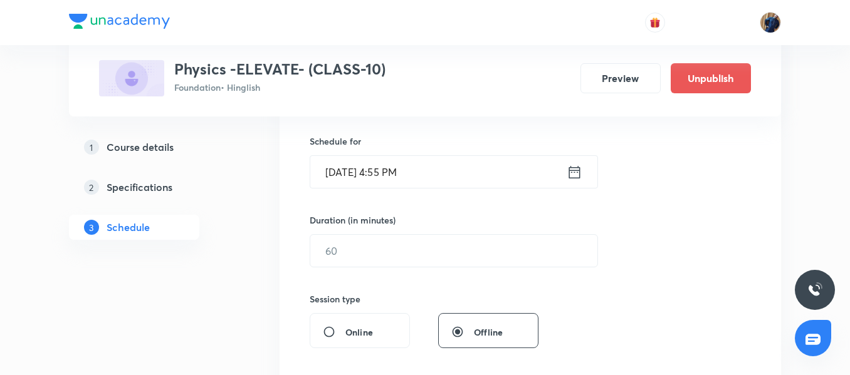
scroll to position [313, 0]
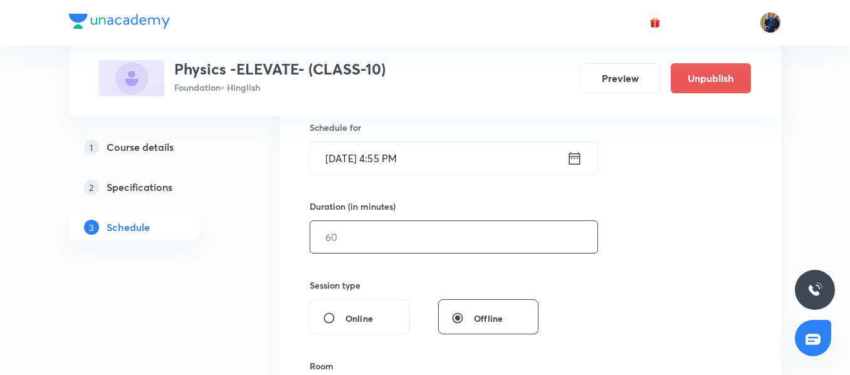
click at [367, 232] on input "text" at bounding box center [453, 237] width 287 height 32
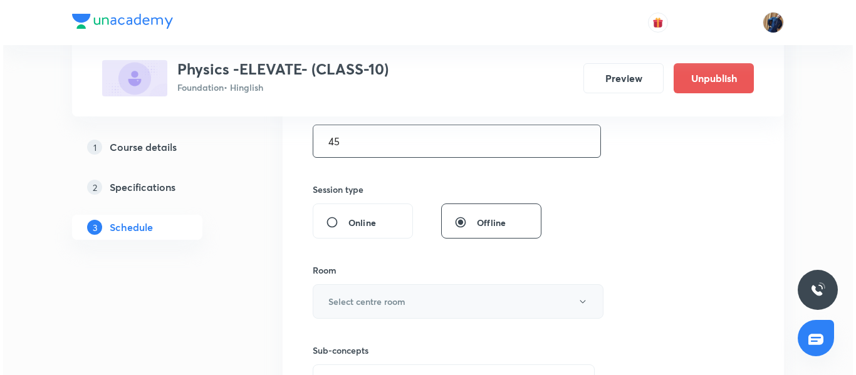
scroll to position [439, 0]
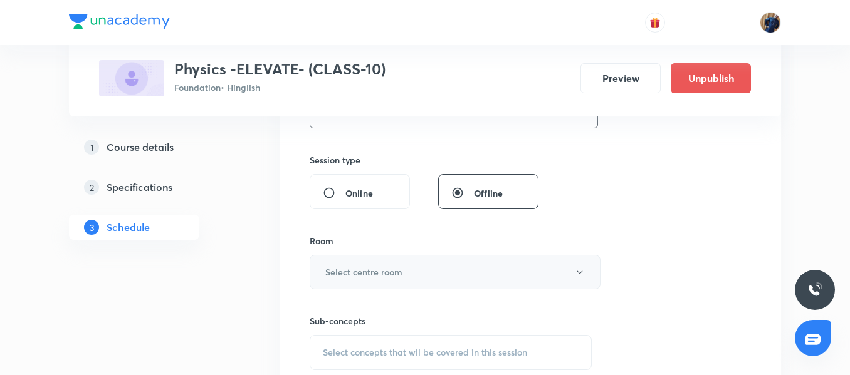
type input "45"
click at [373, 266] on h6 "Select centre room" at bounding box center [363, 272] width 77 height 13
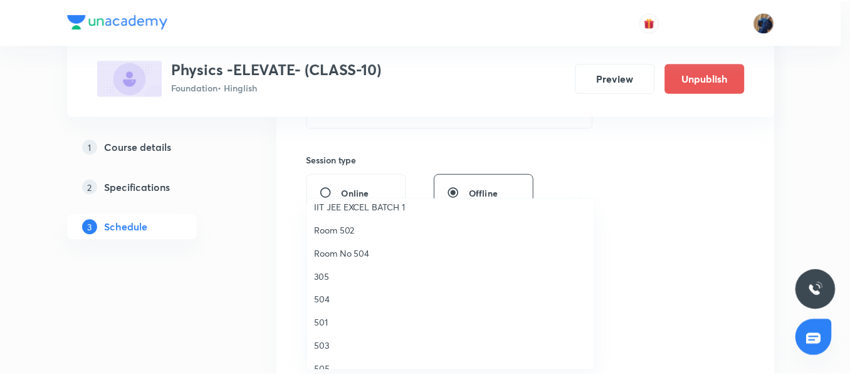
scroll to position [125, 0]
click at [335, 312] on li "501" at bounding box center [454, 322] width 290 height 23
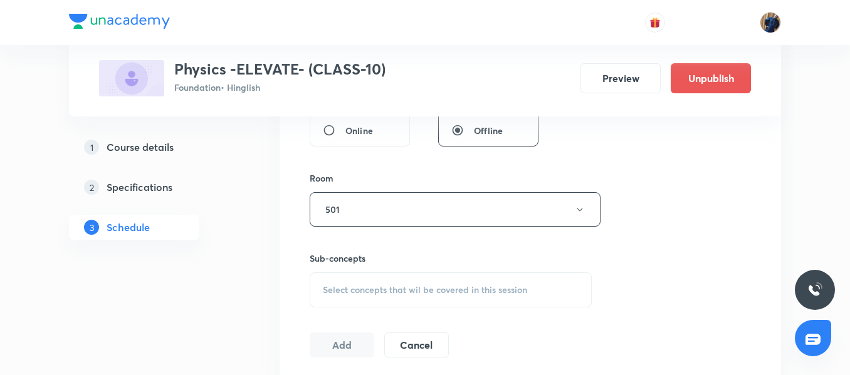
click at [365, 286] on span "Select concepts that wil be covered in this session" at bounding box center [425, 290] width 204 height 10
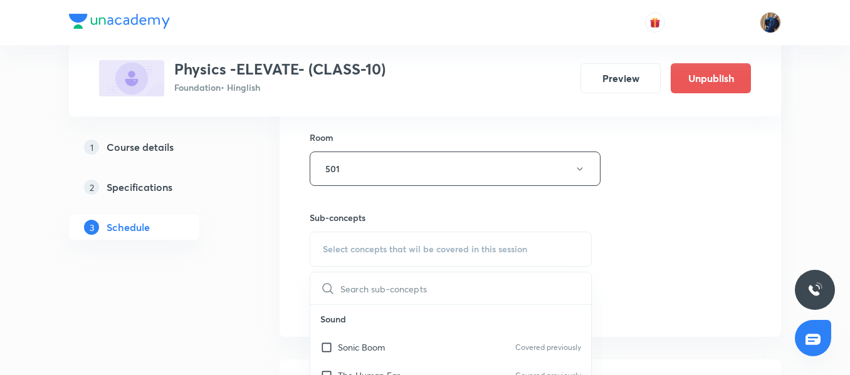
scroll to position [564, 0]
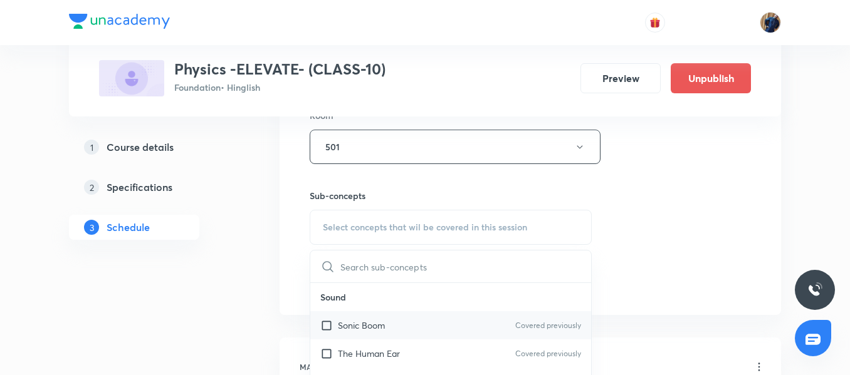
click at [362, 323] on p "Sonic Boom" at bounding box center [361, 325] width 47 height 13
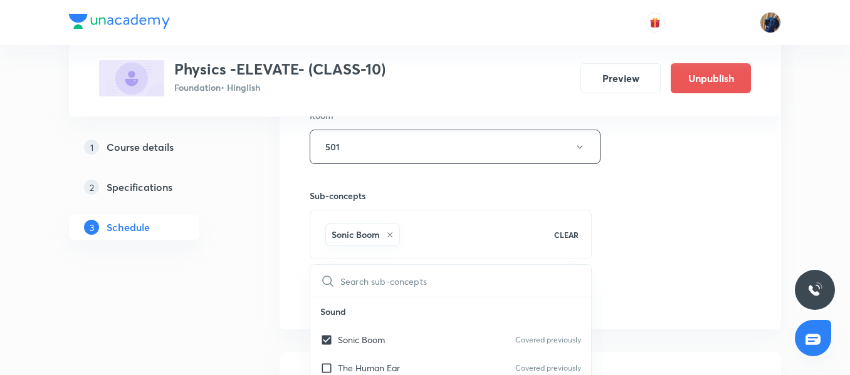
checkbox input "true"
click at [297, 246] on div "Session 37 Live class Session title 17/99 Electricity-14/16 ​ Schedule for [DAT…" at bounding box center [530, 8] width 501 height 643
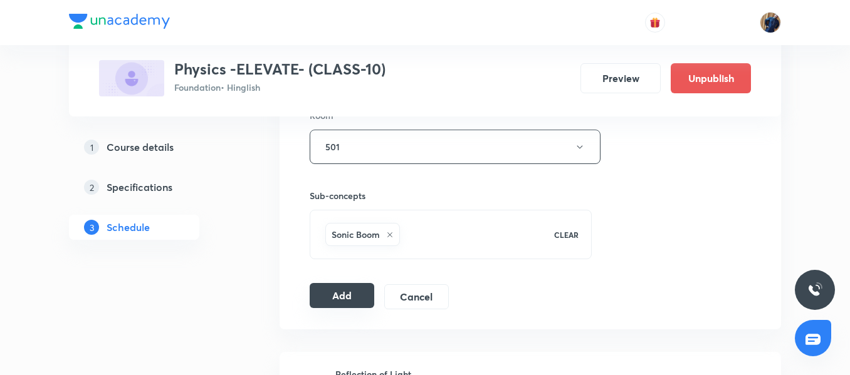
click at [343, 296] on button "Add" at bounding box center [342, 295] width 65 height 25
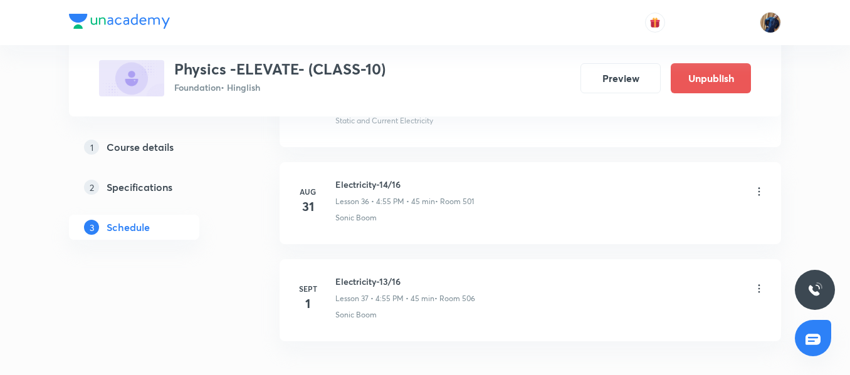
scroll to position [3585, 0]
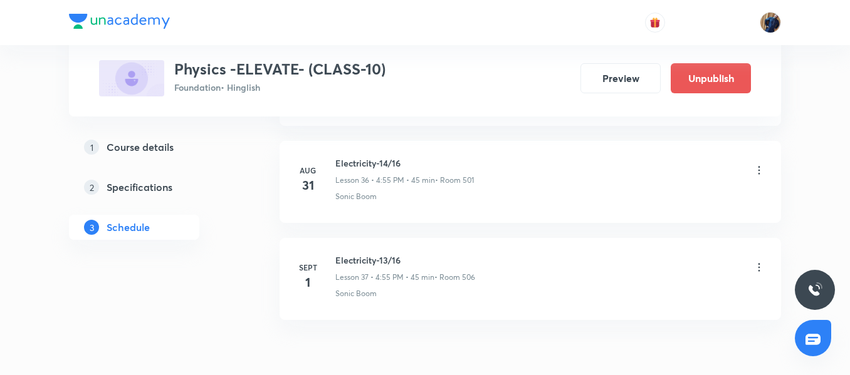
click at [356, 260] on h6 "Electricity-13/16" at bounding box center [405, 260] width 140 height 13
click at [357, 261] on h6 "Electricity-13/16" at bounding box center [405, 260] width 140 height 13
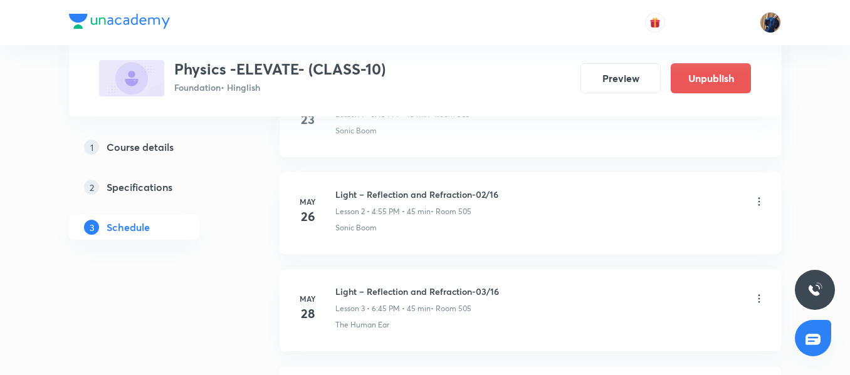
scroll to position [3648, 0]
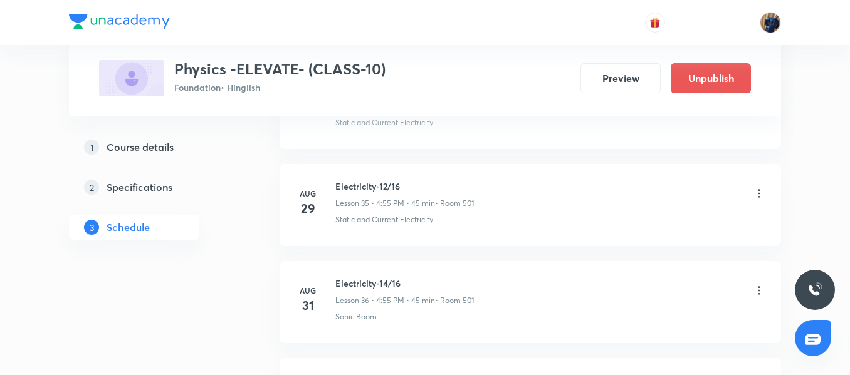
scroll to position [4224, 0]
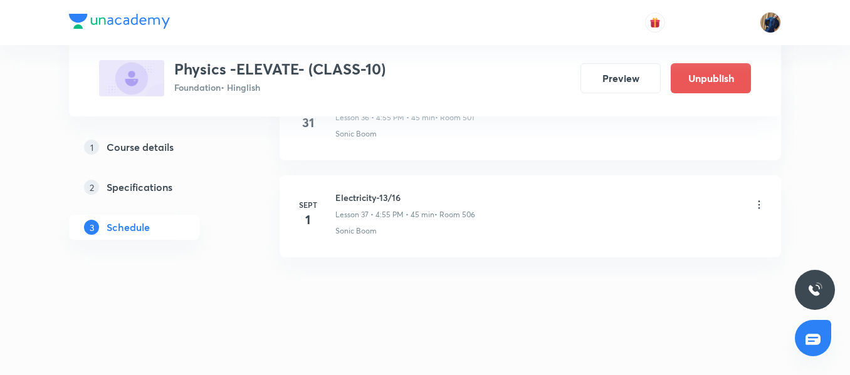
click at [372, 191] on h6 "Electricity-13/16" at bounding box center [405, 197] width 140 height 13
copy h6 "Electricity-13/16"
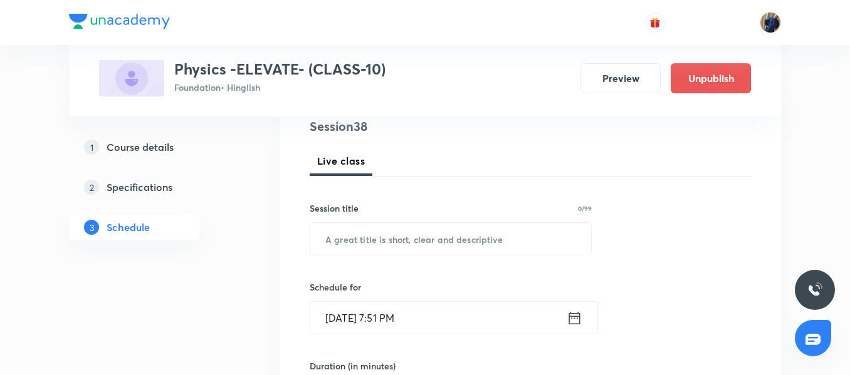
scroll to position [123, 0]
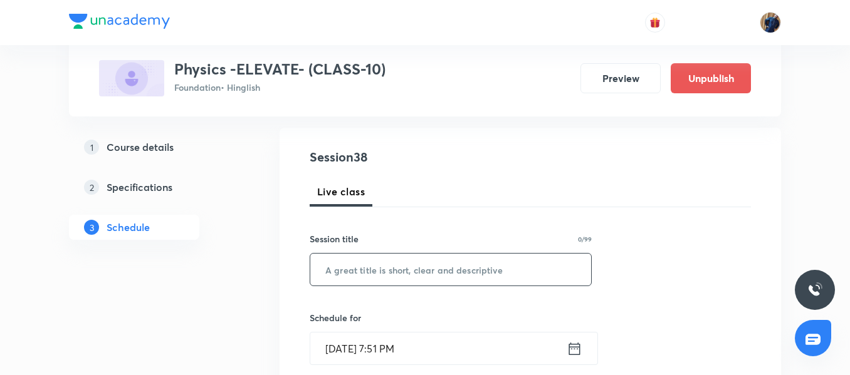
click at [374, 279] on input "text" at bounding box center [450, 270] width 281 height 32
paste input "Electricity-13/16"
click at [384, 270] on input "Electricity-13/16" at bounding box center [450, 270] width 281 height 32
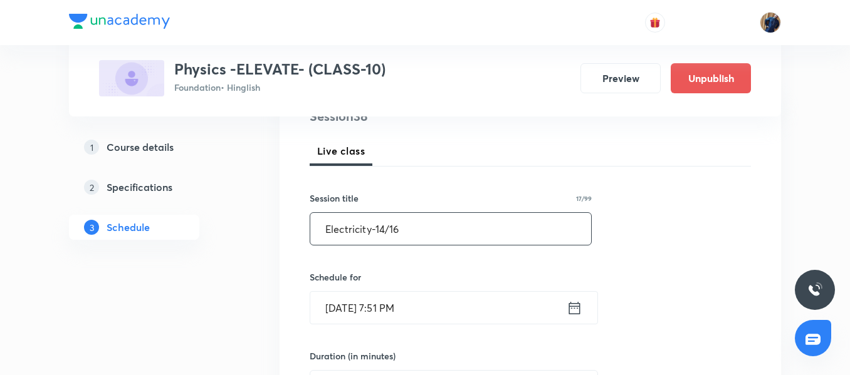
scroll to position [186, 0]
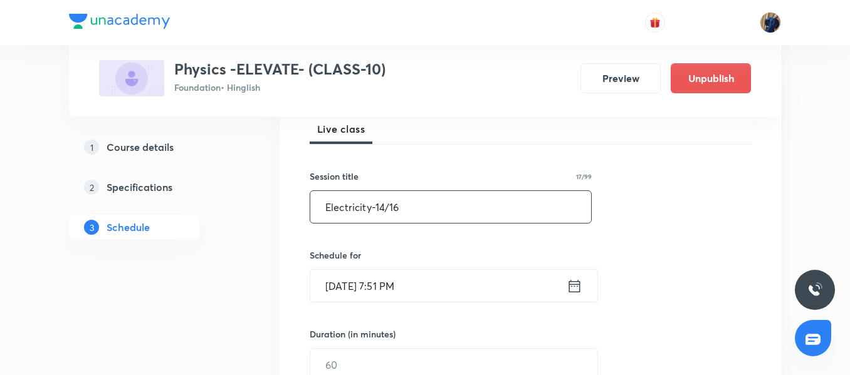
type input "Electricity-14/16"
click at [493, 283] on input "[DATE] 7:51 PM" at bounding box center [438, 286] width 256 height 32
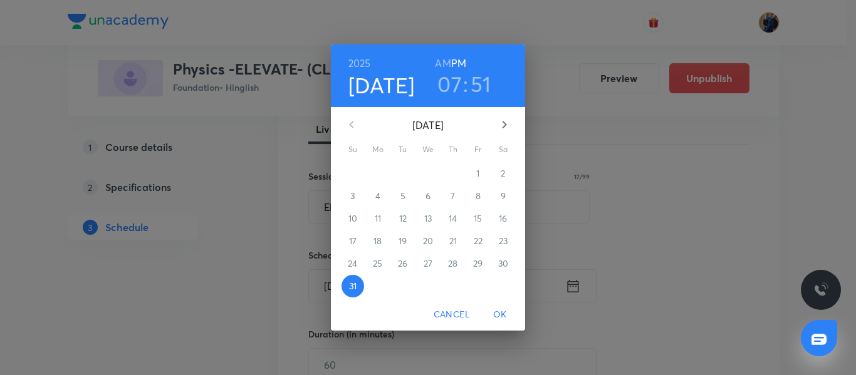
click at [506, 126] on icon "button" at bounding box center [505, 125] width 4 height 8
click at [432, 175] on span "3" at bounding box center [428, 173] width 23 height 13
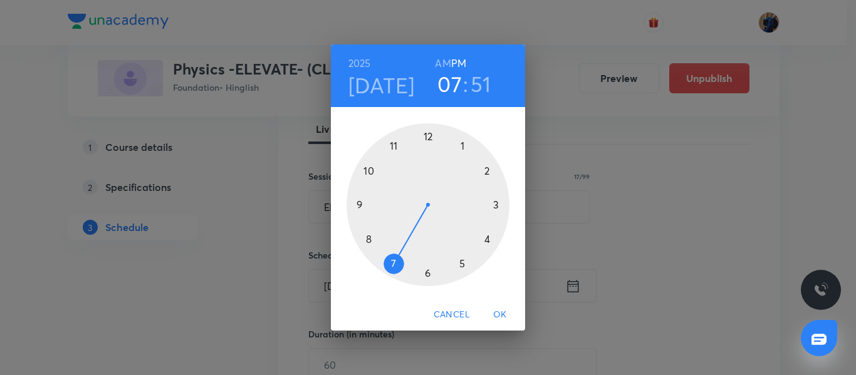
click at [488, 239] on div at bounding box center [428, 204] width 163 height 163
click at [397, 143] on div at bounding box center [428, 204] width 163 height 163
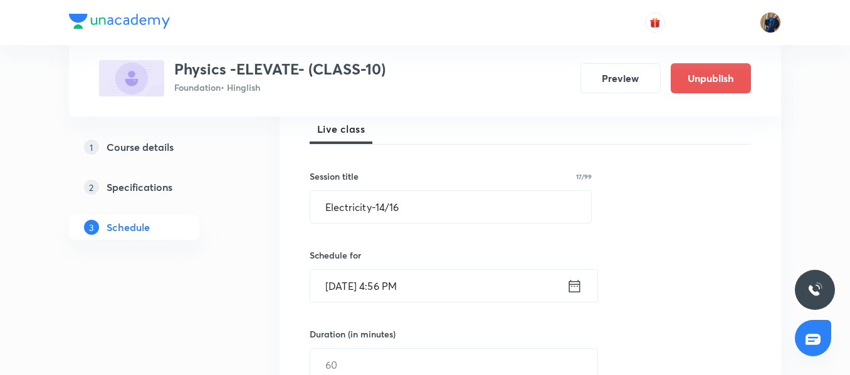
click at [466, 288] on input "Sept 3, 2025, 4:56 PM" at bounding box center [438, 286] width 256 height 32
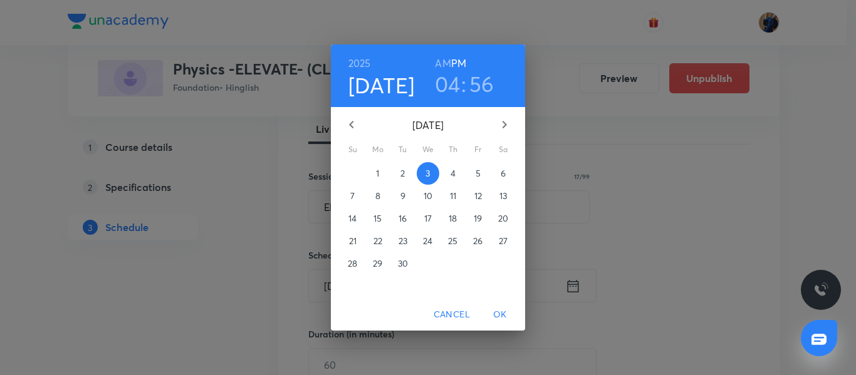
click at [473, 88] on h3 "56" at bounding box center [481, 84] width 25 height 26
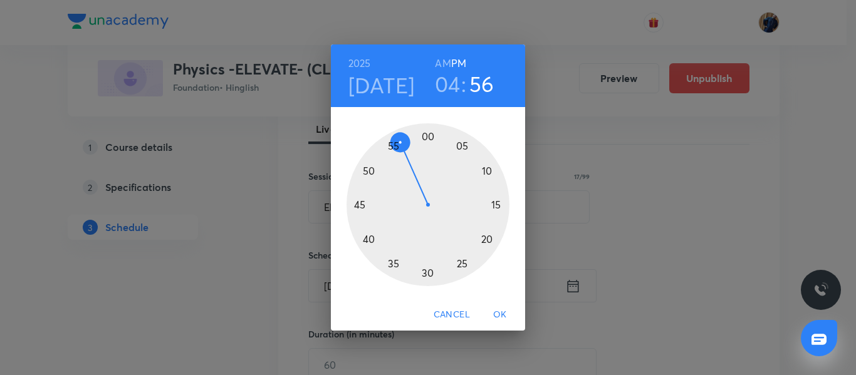
click at [394, 146] on div at bounding box center [428, 204] width 163 height 163
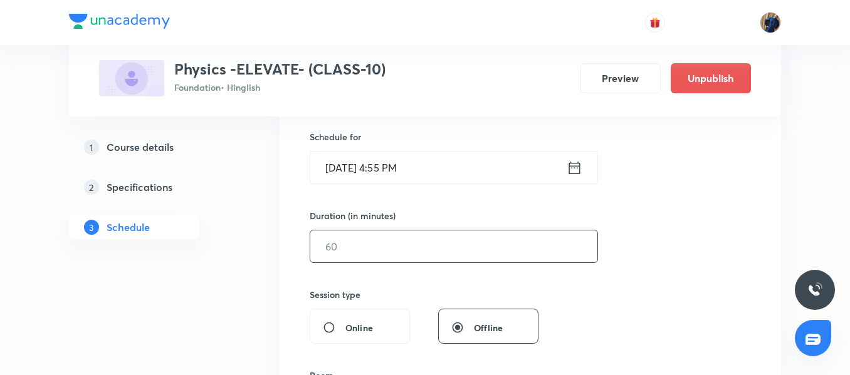
scroll to position [311, 0]
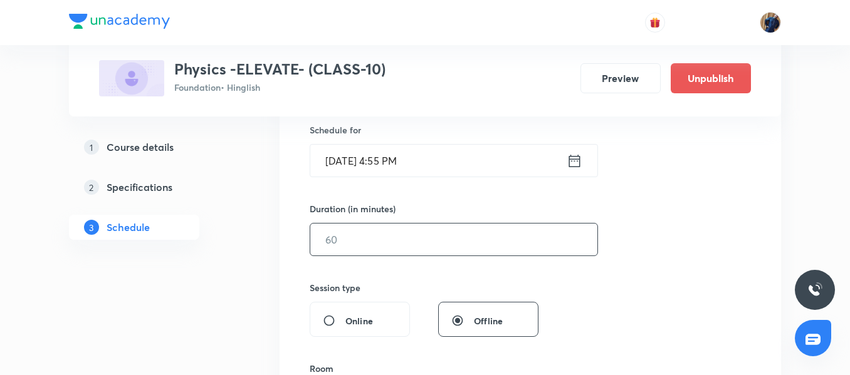
click at [373, 233] on input "text" at bounding box center [453, 240] width 287 height 32
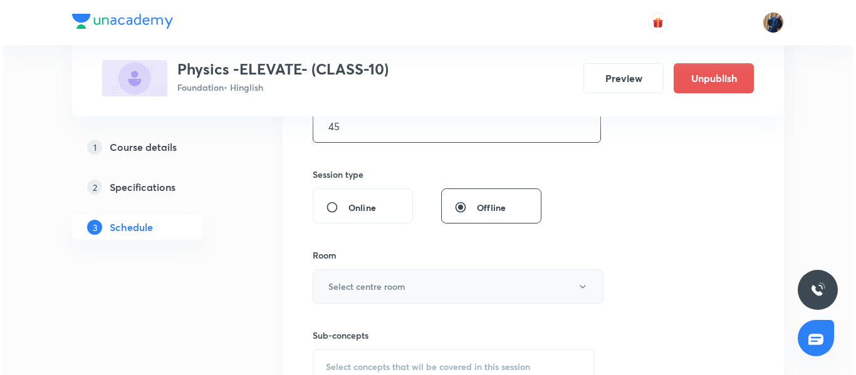
scroll to position [436, 0]
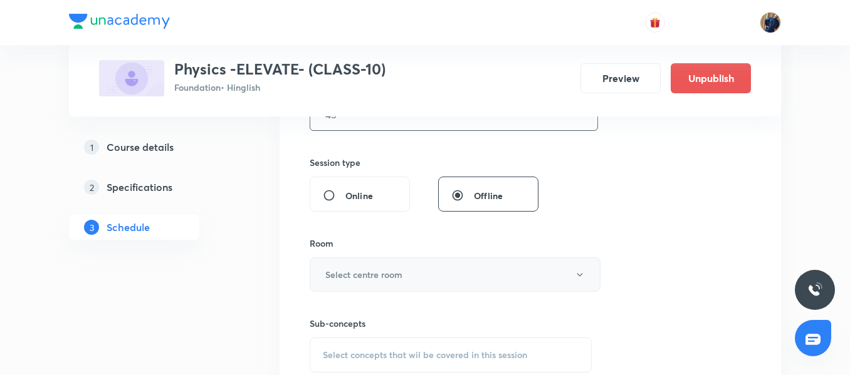
type input "45"
click at [372, 271] on h6 "Select centre room" at bounding box center [363, 274] width 77 height 13
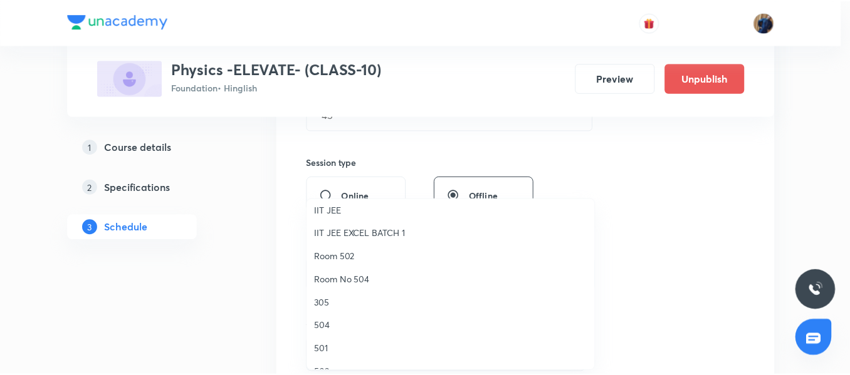
scroll to position [125, 0]
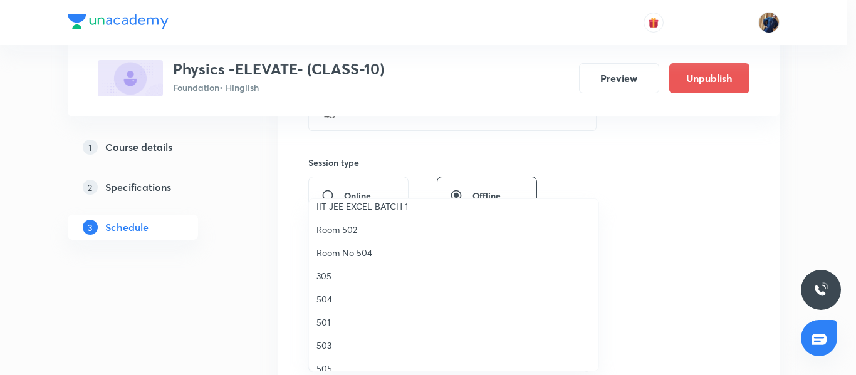
click at [334, 322] on span "501" at bounding box center [454, 322] width 275 height 13
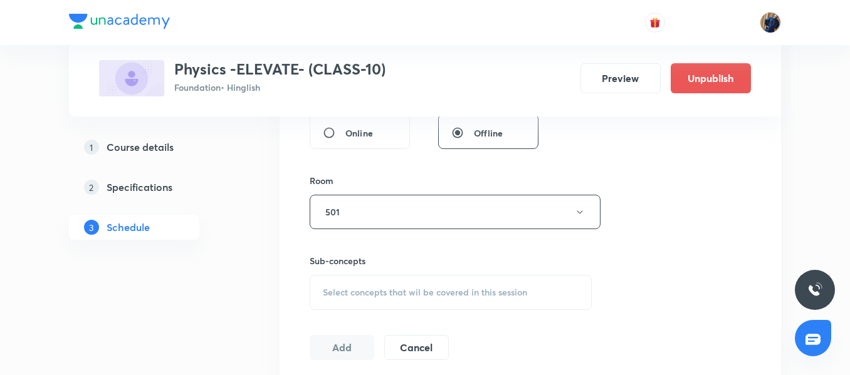
click at [370, 283] on div "Select concepts that wil be covered in this session" at bounding box center [451, 292] width 282 height 35
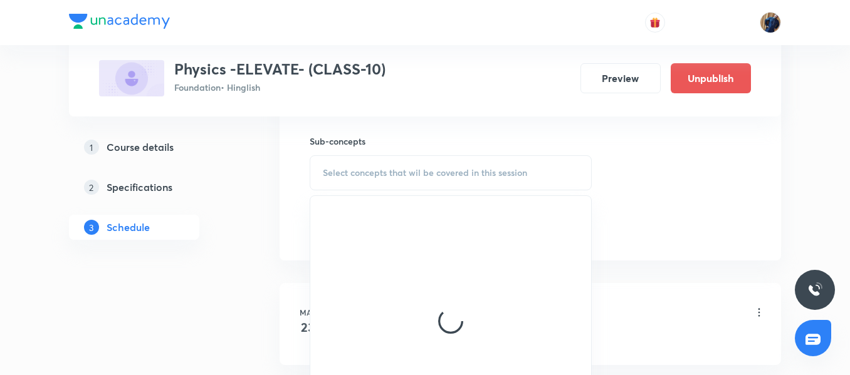
scroll to position [624, 0]
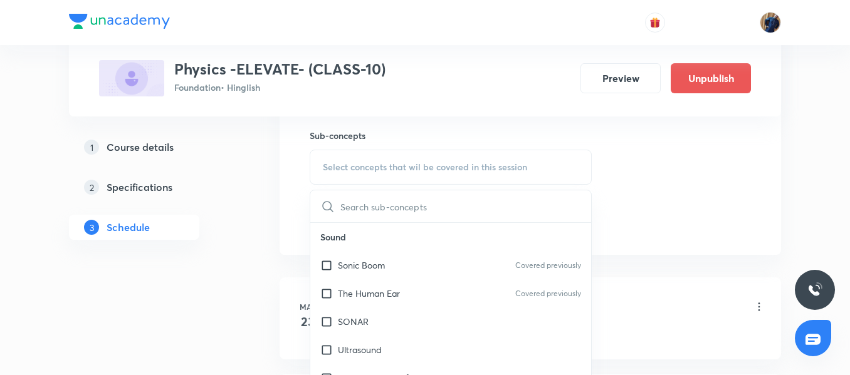
click at [354, 270] on p "Sonic Boom" at bounding box center [361, 265] width 47 height 13
checkbox input "true"
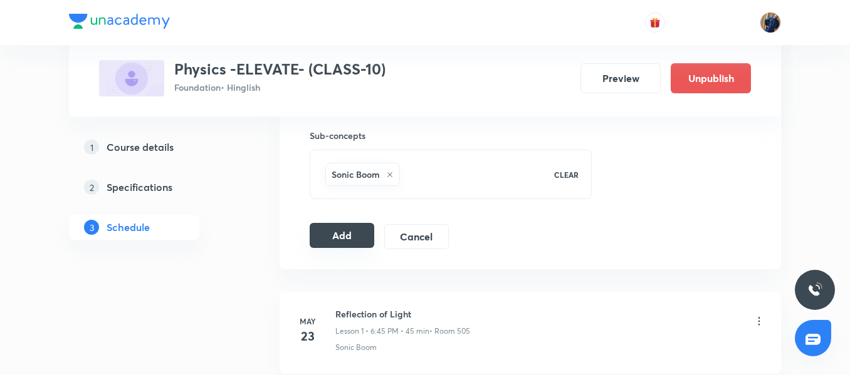
click at [342, 234] on button "Add" at bounding box center [342, 235] width 65 height 25
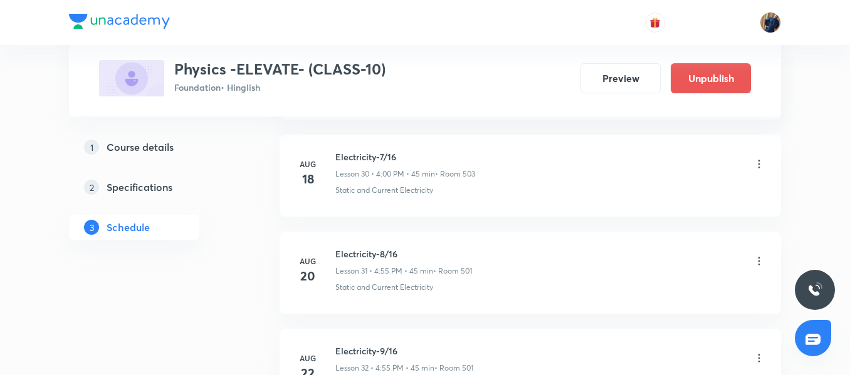
scroll to position [3745, 0]
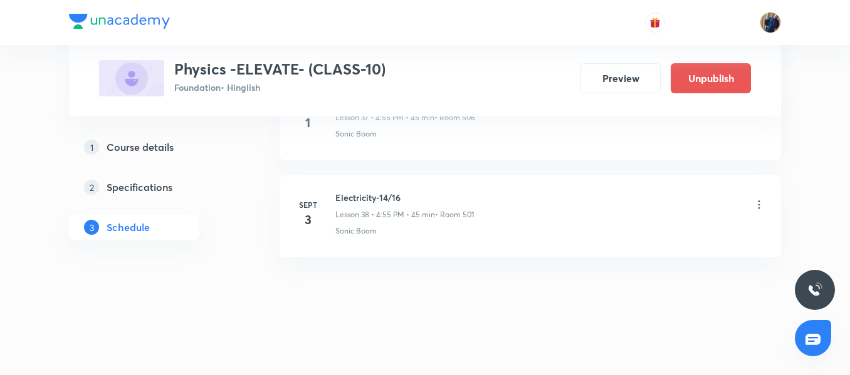
click at [357, 190] on li "Sept 3 Electricity-14/16 Lesson 38 • 4:55 PM • 45 min • Room 501 Sonic Boom" at bounding box center [530, 217] width 501 height 82
copy h6 "Electricity-14/16"
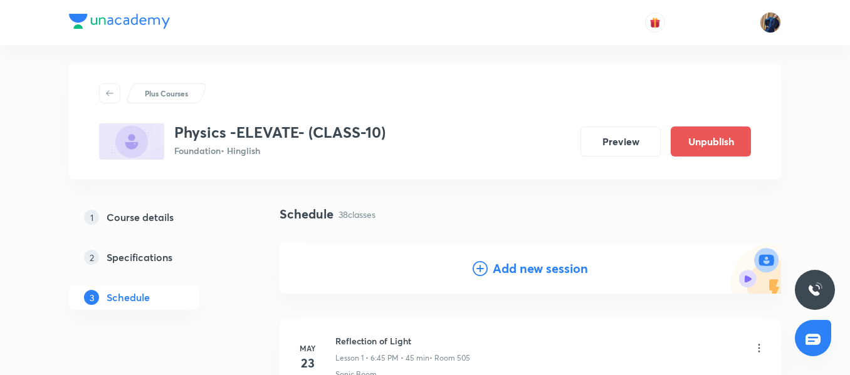
scroll to position [0, 0]
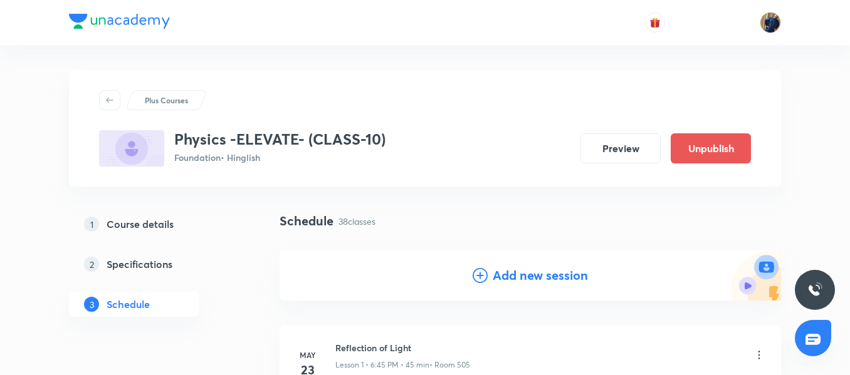
click at [491, 290] on div "Add new session" at bounding box center [530, 276] width 501 height 50
click at [498, 272] on h4 "Add new session" at bounding box center [540, 275] width 95 height 19
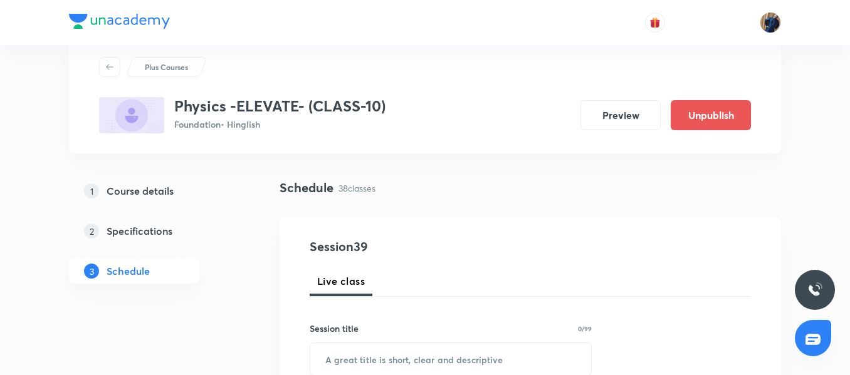
scroll to position [63, 0]
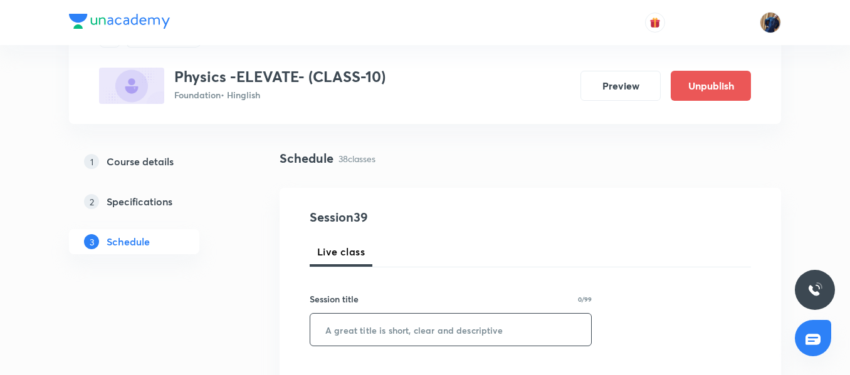
click at [348, 325] on input "text" at bounding box center [450, 330] width 281 height 32
paste input "Electricity-14/16"
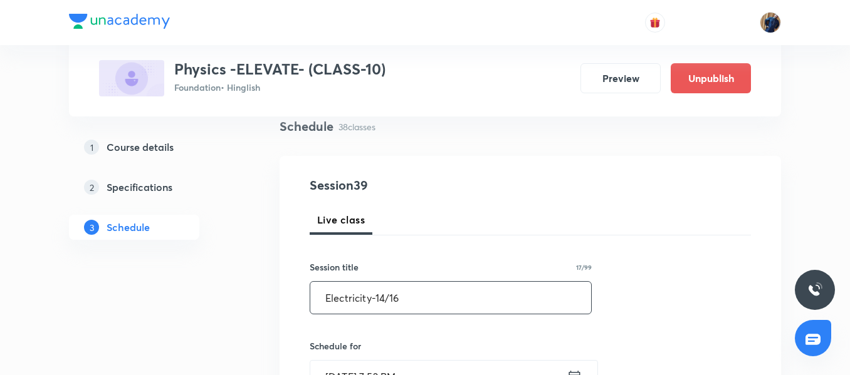
scroll to position [125, 0]
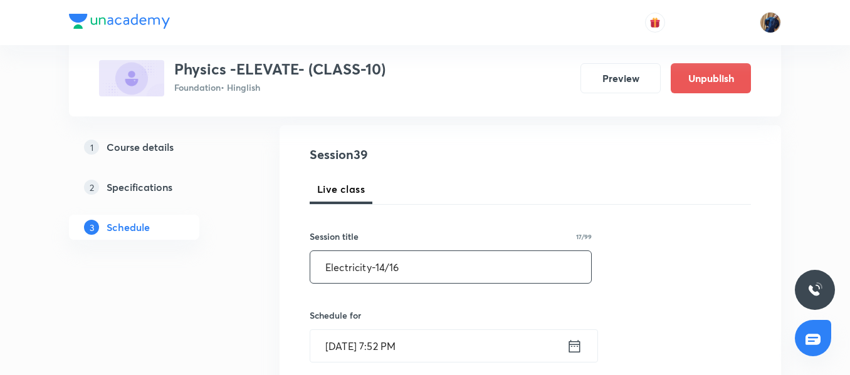
click at [383, 267] on input "Electricity-14/16" at bounding box center [450, 267] width 281 height 32
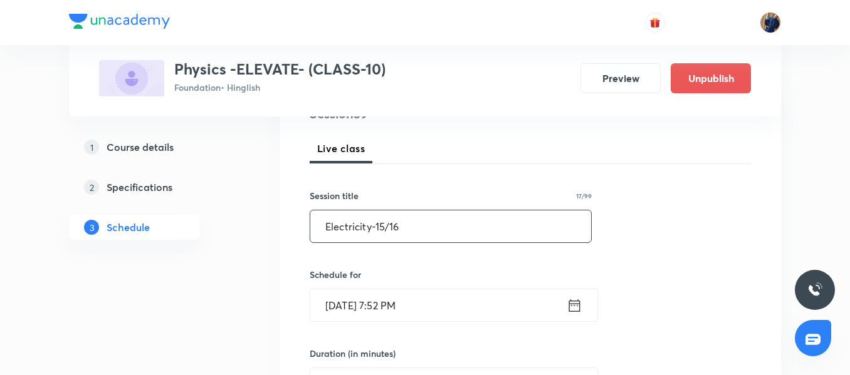
scroll to position [188, 0]
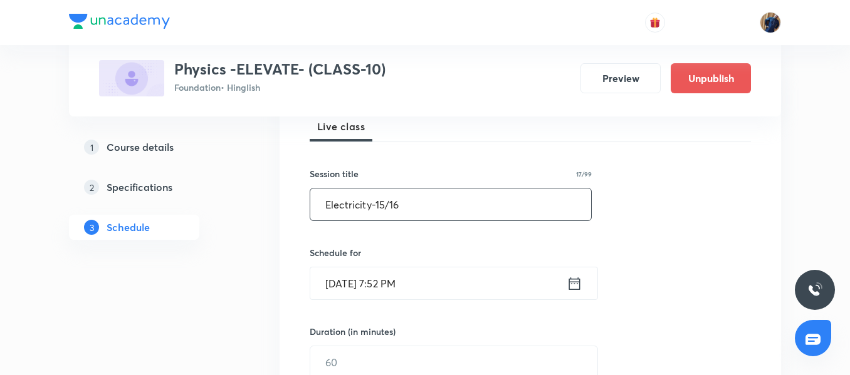
type input "Electricity-15/16"
click at [456, 278] on input "Aug 31, 2025, 7:52 PM" at bounding box center [438, 284] width 256 height 32
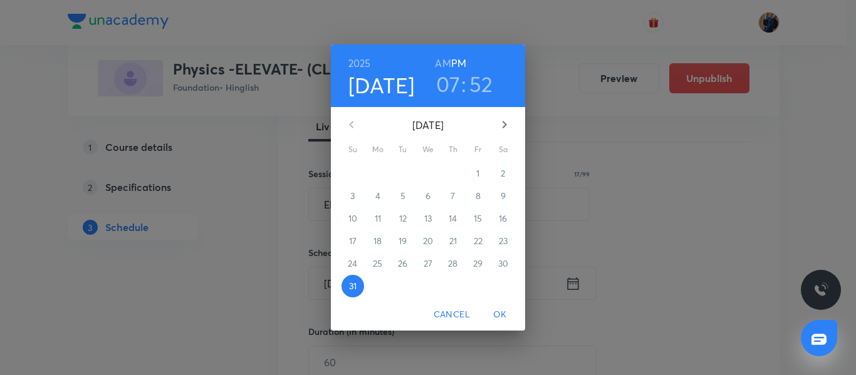
click at [505, 125] on icon "button" at bounding box center [504, 124] width 15 height 15
click at [473, 173] on span "5" at bounding box center [478, 173] width 23 height 13
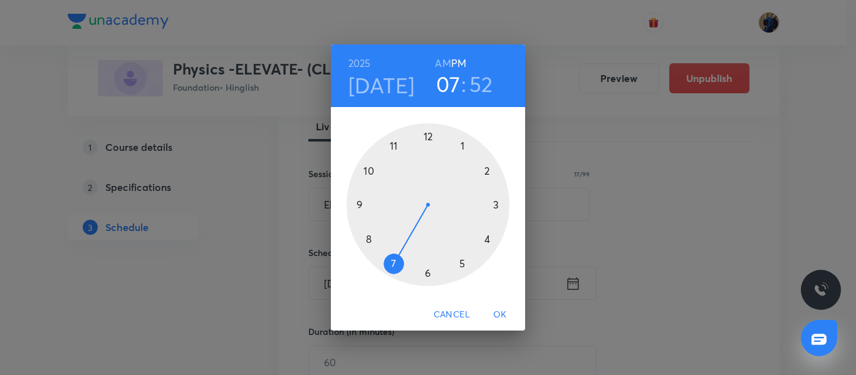
click at [486, 239] on div at bounding box center [428, 204] width 163 height 163
click at [394, 145] on div at bounding box center [428, 204] width 163 height 163
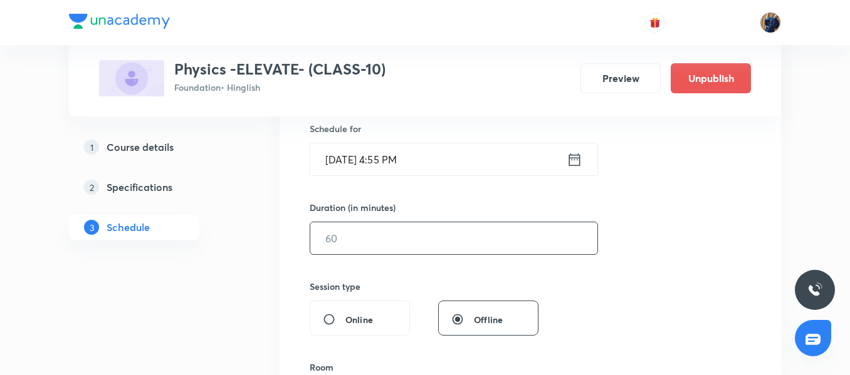
scroll to position [313, 0]
click at [342, 231] on input "text" at bounding box center [453, 237] width 287 height 32
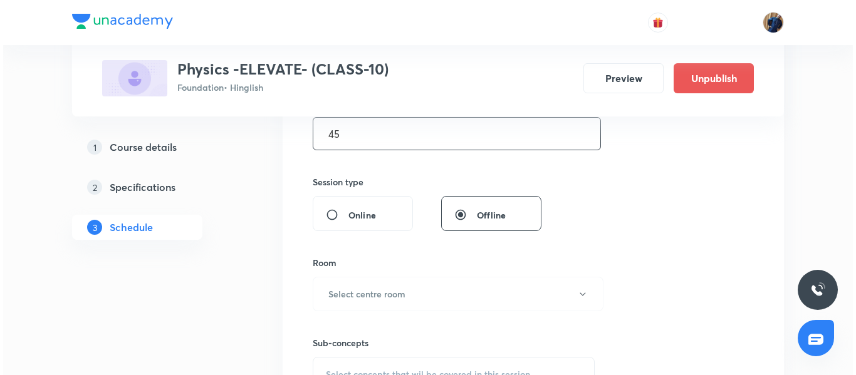
scroll to position [439, 0]
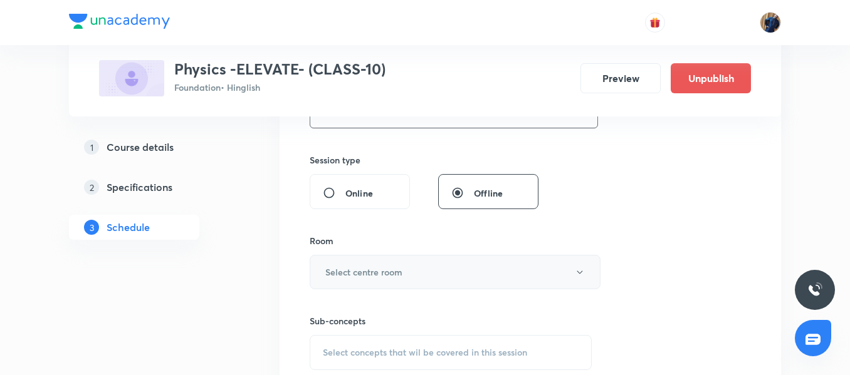
type input "45"
click at [360, 260] on button "Select centre room" at bounding box center [455, 272] width 291 height 34
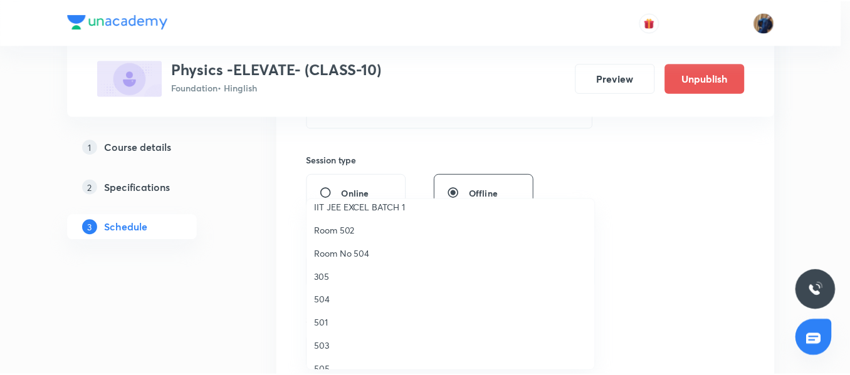
scroll to position [125, 0]
click at [333, 313] on li "501" at bounding box center [454, 322] width 290 height 23
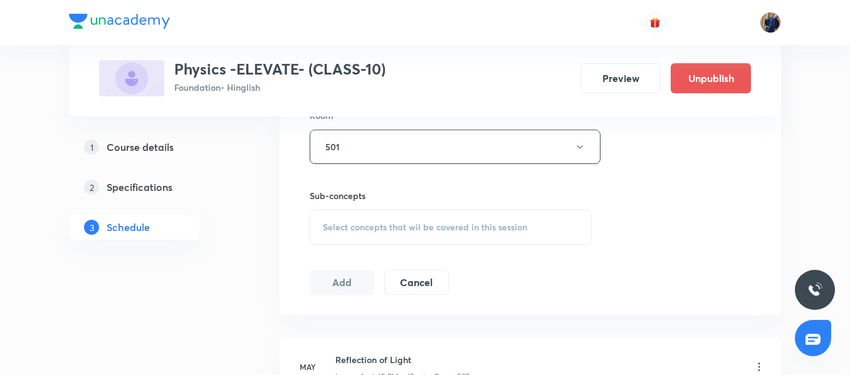
click at [369, 234] on div "Select concepts that wil be covered in this session" at bounding box center [451, 227] width 282 height 35
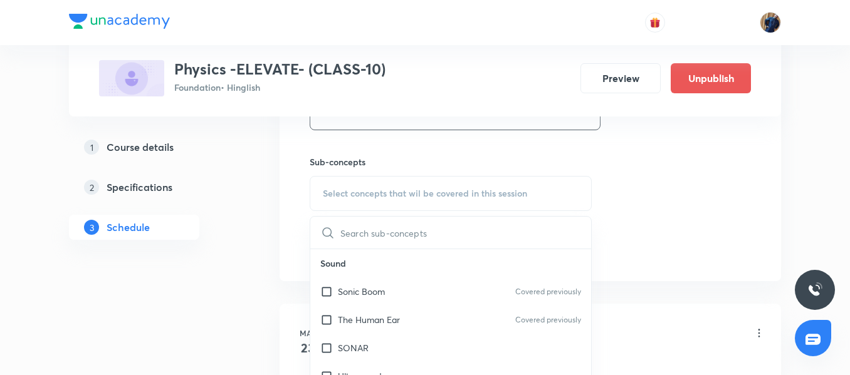
scroll to position [627, 0]
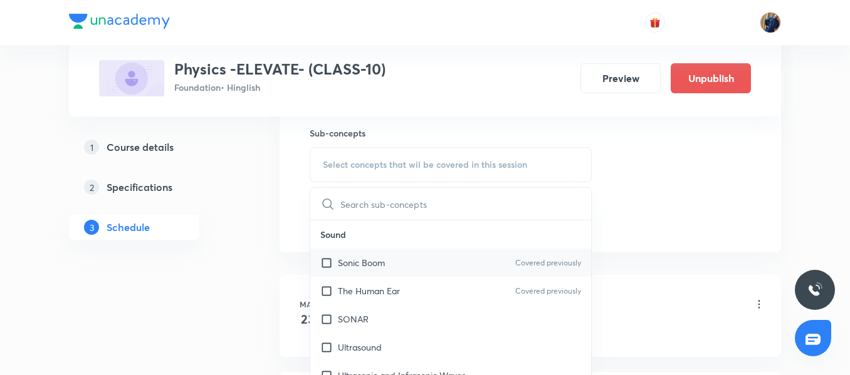
click at [378, 253] on div "Sonic Boom Covered previously" at bounding box center [450, 263] width 281 height 28
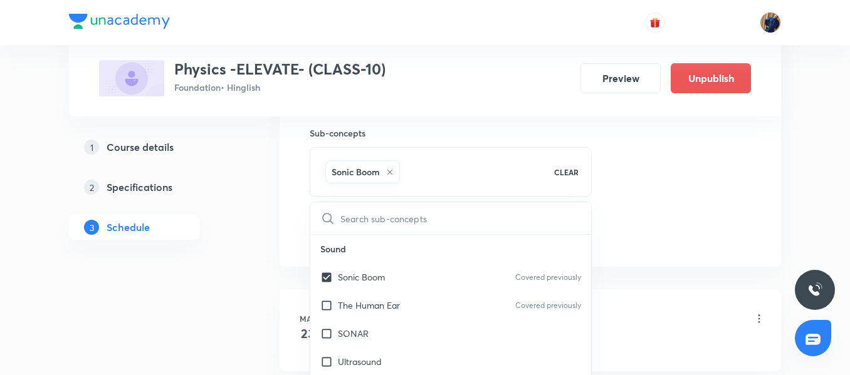
checkbox input "true"
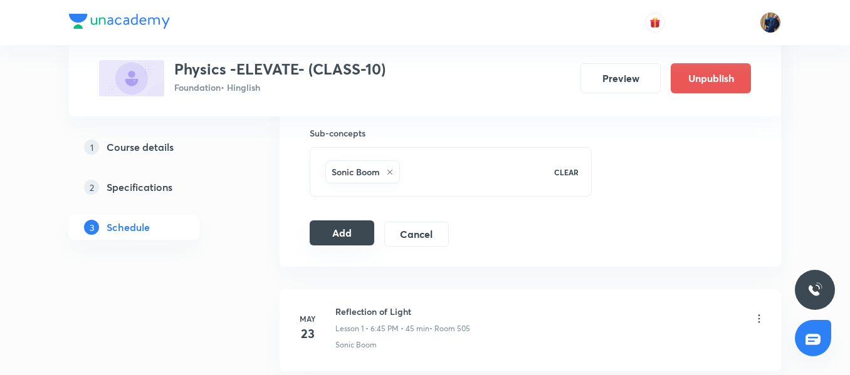
click at [347, 246] on button "Add" at bounding box center [342, 233] width 65 height 25
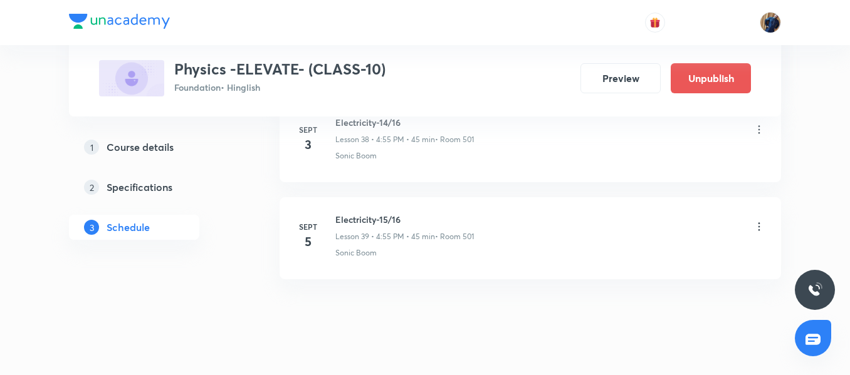
scroll to position [3842, 0]
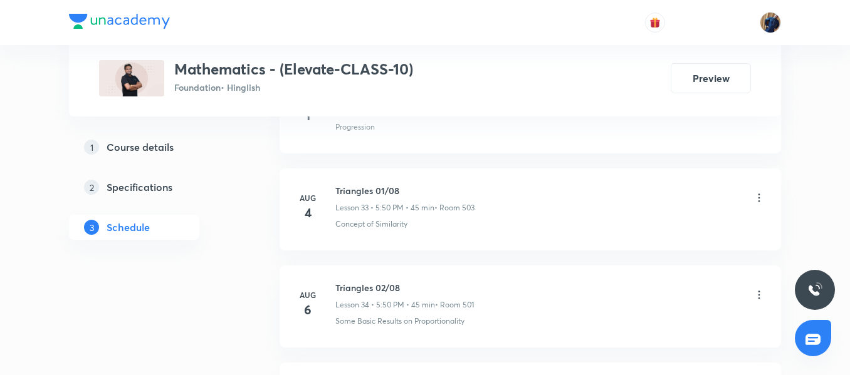
scroll to position [4418, 0]
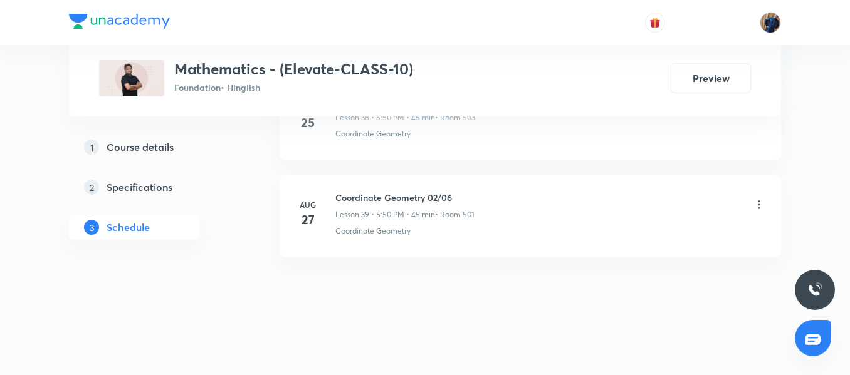
click at [397, 187] on li "[DATE] Coordinate Geometry 02/06 Lesson 39 • 5:50 PM • 45 min • Room 501 Coordi…" at bounding box center [530, 217] width 501 height 82
copy h6 "Coordinate Geometry 02/06"
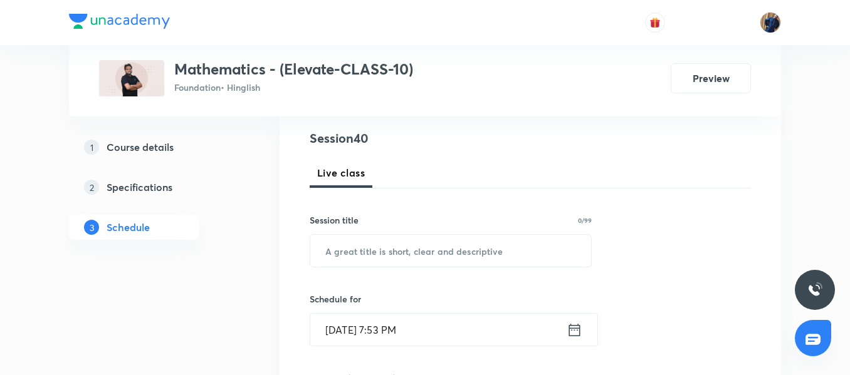
scroll to position [140, 0]
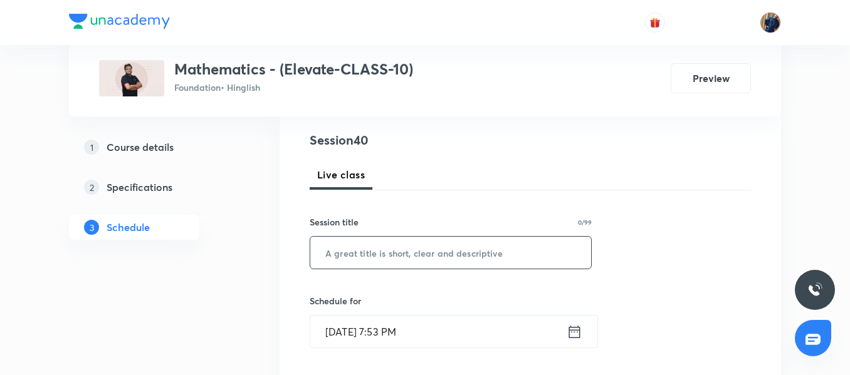
click at [359, 263] on input "text" at bounding box center [450, 253] width 281 height 32
paste input "Coordinate Geometry 02/06"
click at [442, 254] on input "Coordinate Geometry 02/06" at bounding box center [450, 253] width 281 height 32
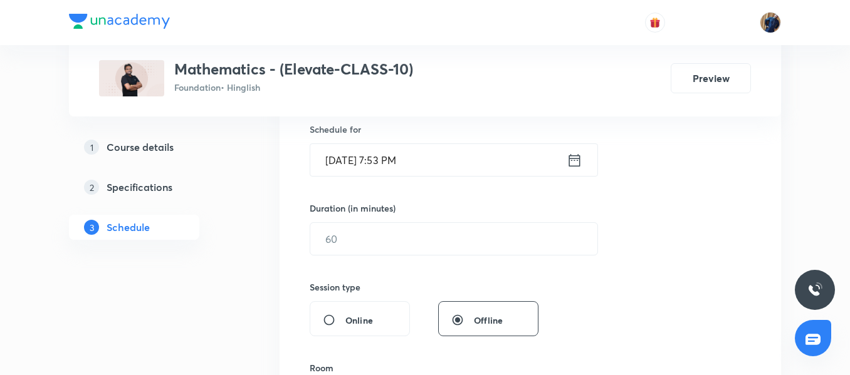
scroll to position [328, 0]
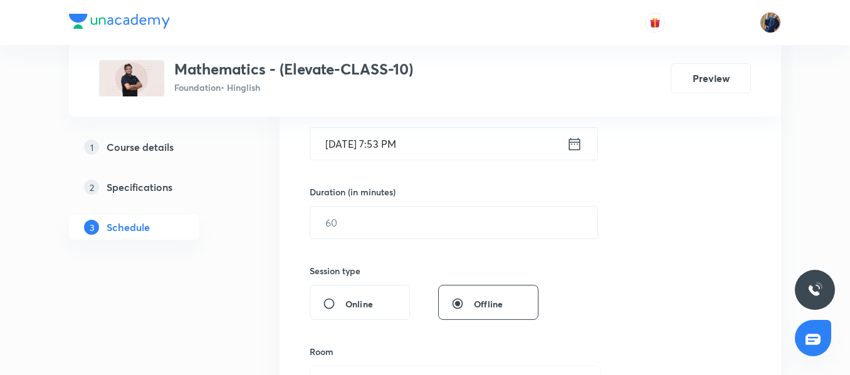
type input "Coordinate Geometry 03/06"
click at [470, 146] on input "Aug 31, 2025, 7:53 PM" at bounding box center [438, 144] width 256 height 32
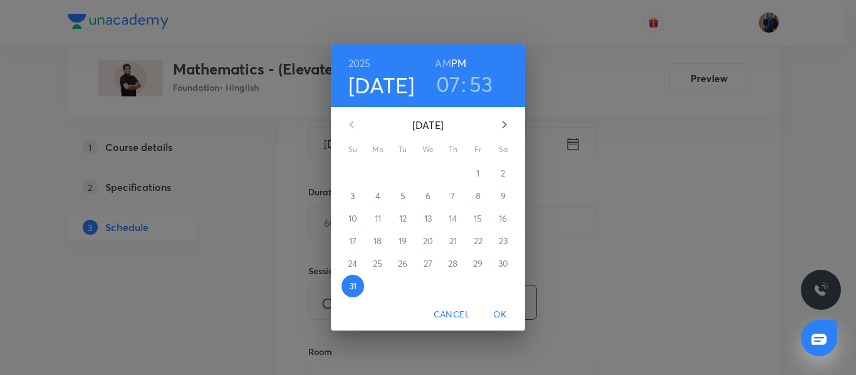
click at [495, 126] on button "button" at bounding box center [505, 125] width 30 height 30
click at [380, 174] on span "1" at bounding box center [378, 173] width 23 height 13
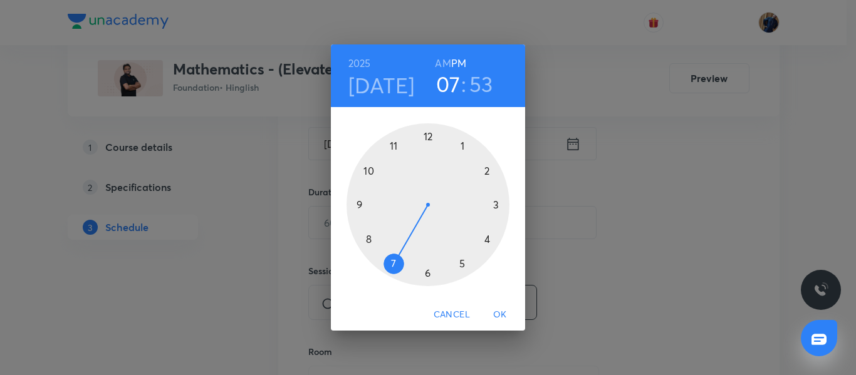
click at [463, 263] on div at bounding box center [428, 204] width 163 height 163
click at [367, 170] on div at bounding box center [428, 204] width 163 height 163
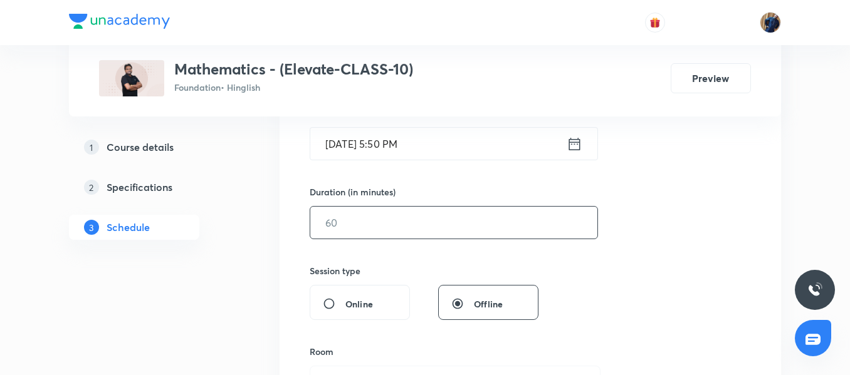
click at [374, 213] on input "text" at bounding box center [453, 223] width 287 height 32
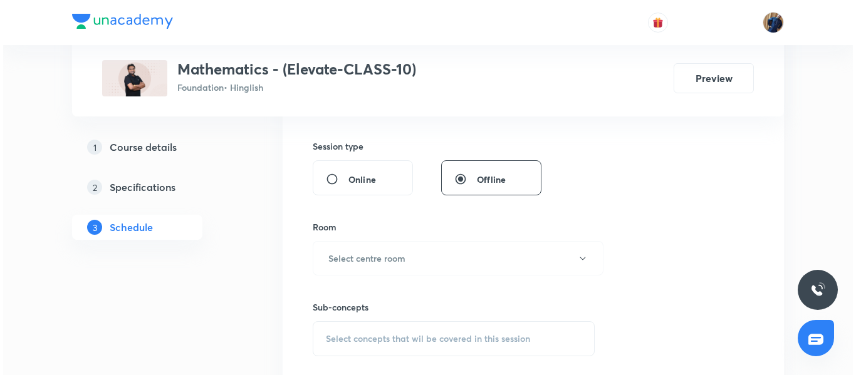
scroll to position [453, 0]
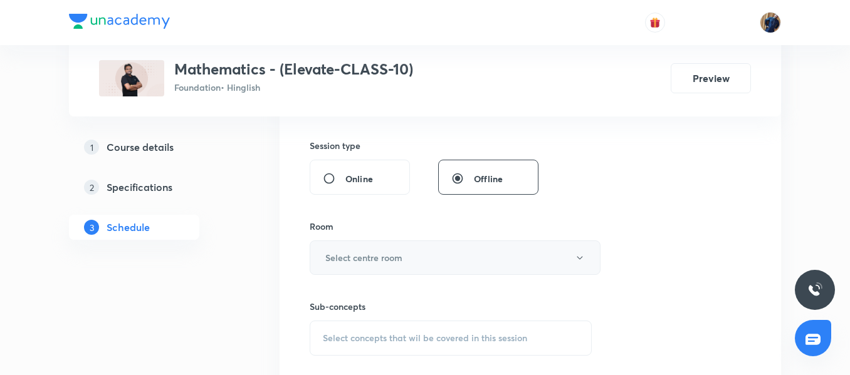
type input "45"
click at [378, 258] on h6 "Select centre room" at bounding box center [363, 257] width 77 height 13
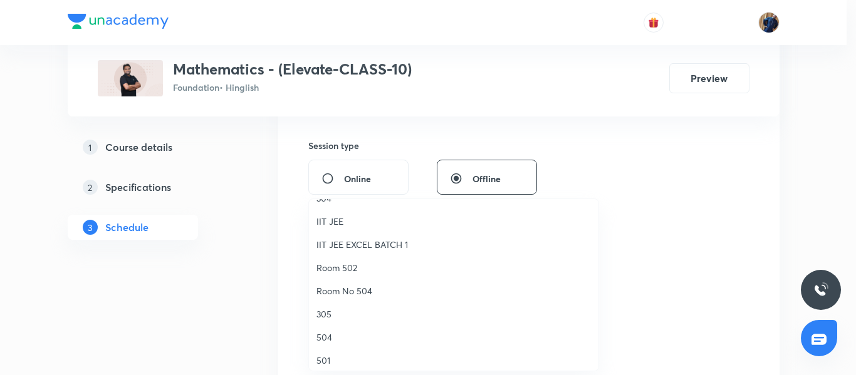
scroll to position [125, 0]
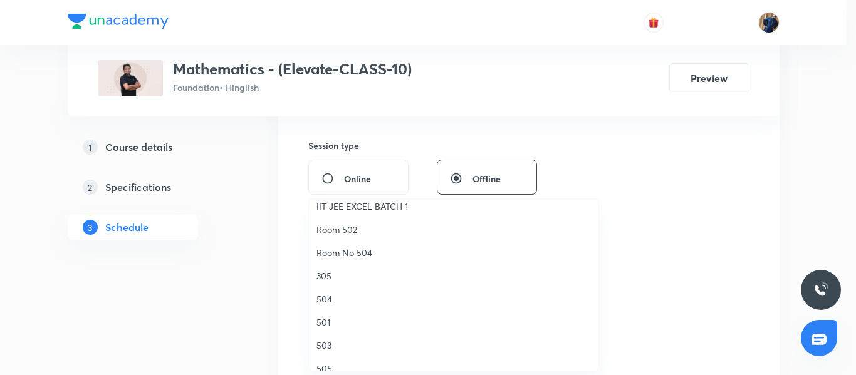
click at [332, 348] on span "503" at bounding box center [454, 345] width 275 height 13
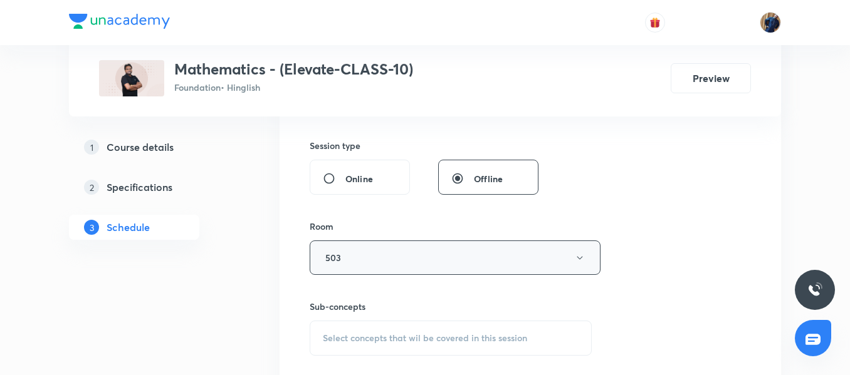
click at [374, 258] on button "503" at bounding box center [455, 258] width 291 height 34
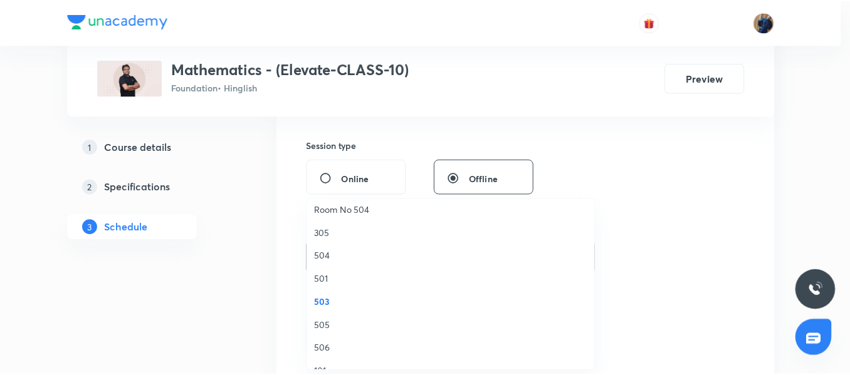
scroll to position [188, 0]
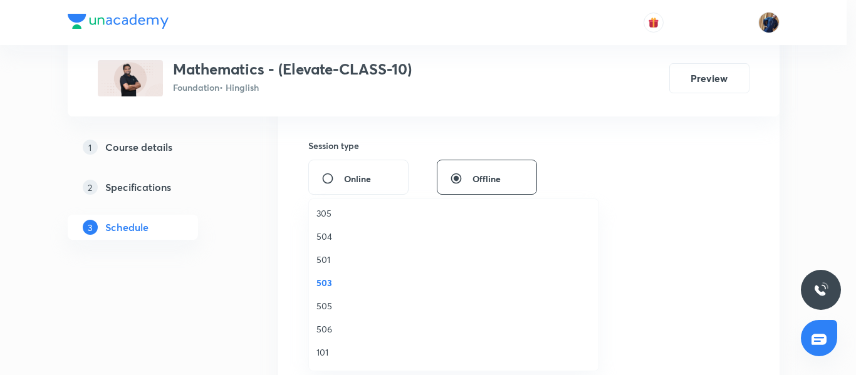
click at [330, 331] on span "506" at bounding box center [454, 329] width 275 height 13
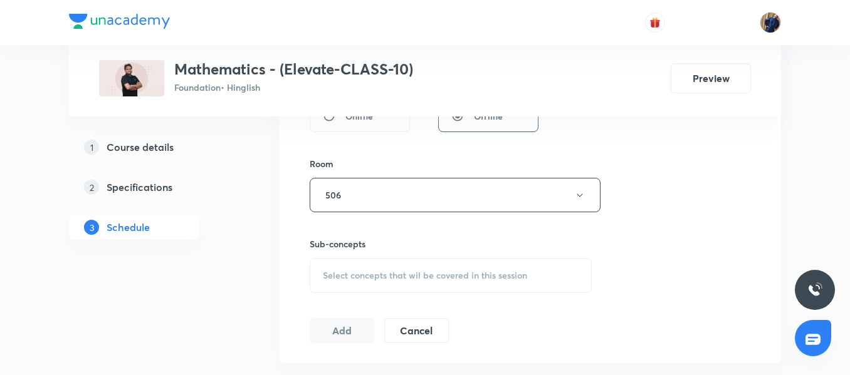
click at [373, 274] on span "Select concepts that wil be covered in this session" at bounding box center [425, 276] width 204 height 10
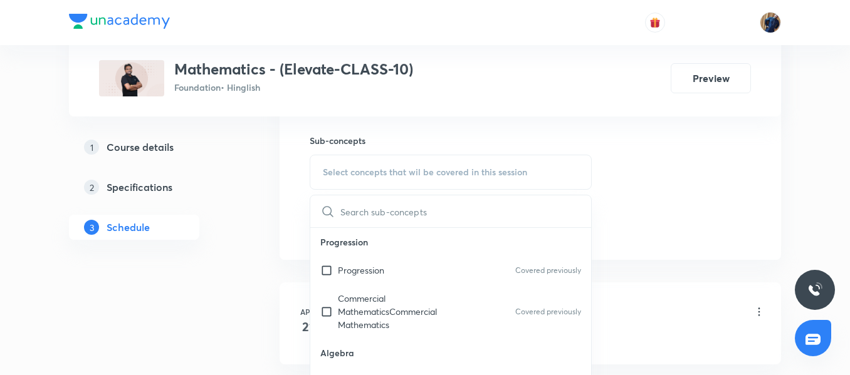
scroll to position [641, 0]
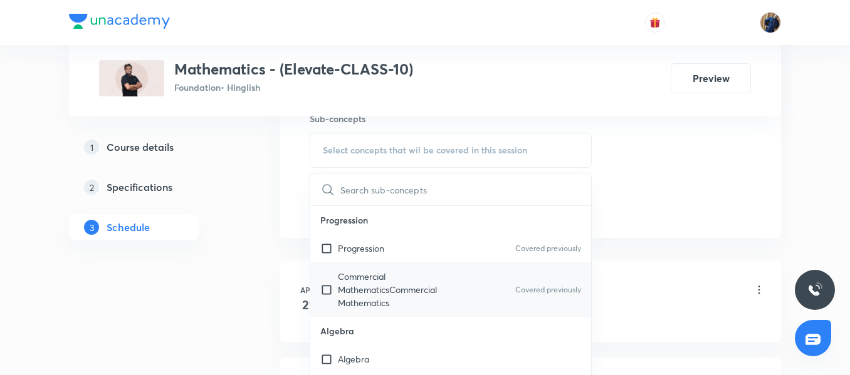
click at [360, 267] on div "Commercial MathematicsCommercial Mathematics Covered previously" at bounding box center [450, 290] width 281 height 55
checkbox input "true"
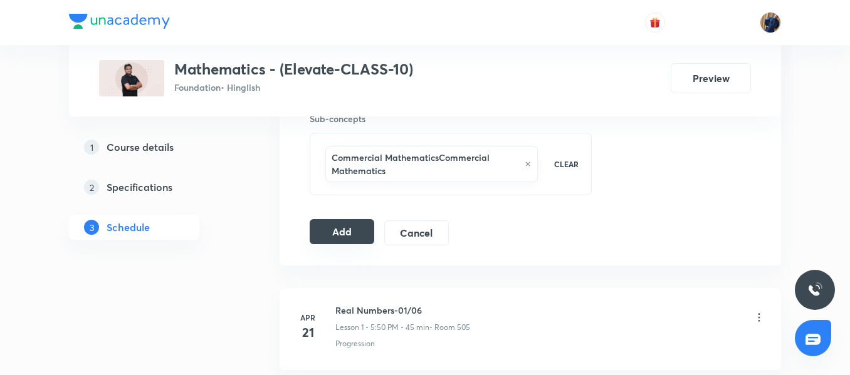
click at [330, 228] on button "Add" at bounding box center [342, 231] width 65 height 25
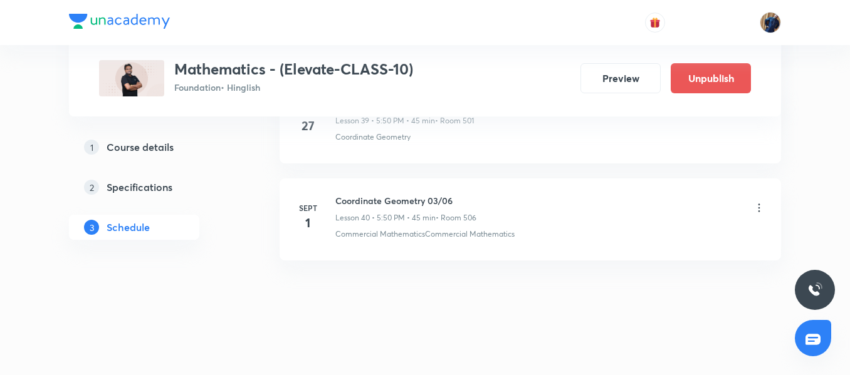
scroll to position [3940, 0]
click at [391, 196] on h6 "Coordinate Geometry 03/06" at bounding box center [405, 197] width 141 height 13
copy h6 "Coordinate Geometry 03/06"
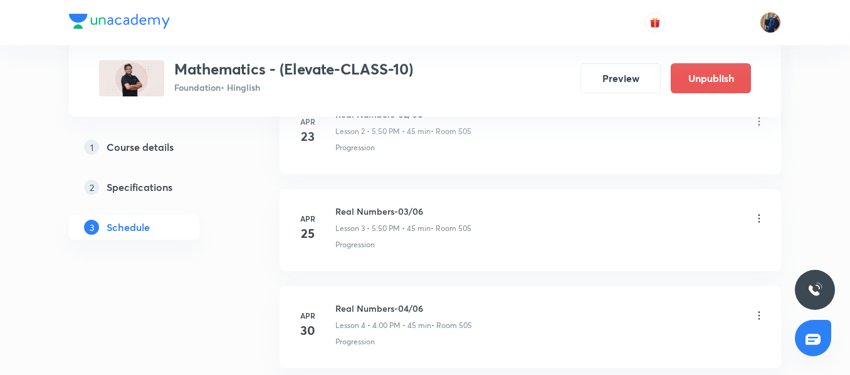
scroll to position [0, 0]
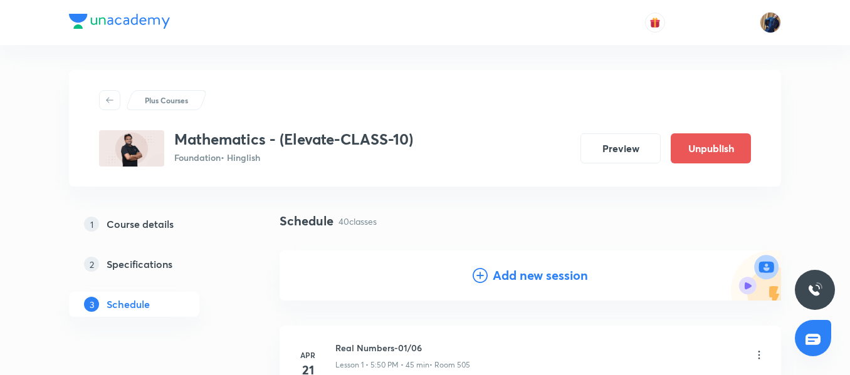
click at [498, 281] on h4 "Add new session" at bounding box center [540, 275] width 95 height 19
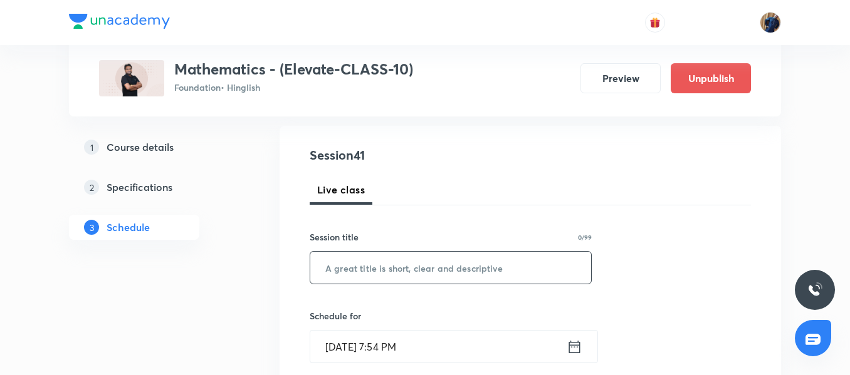
scroll to position [125, 0]
click at [348, 257] on input "text" at bounding box center [450, 267] width 281 height 32
paste input "Coordinate Geometry 03/06"
click at [439, 267] on input "Coordinate Geometry 03/06" at bounding box center [450, 267] width 281 height 32
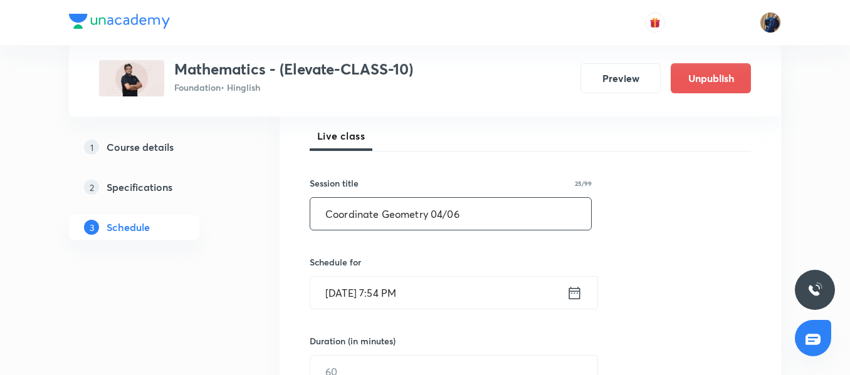
scroll to position [251, 0]
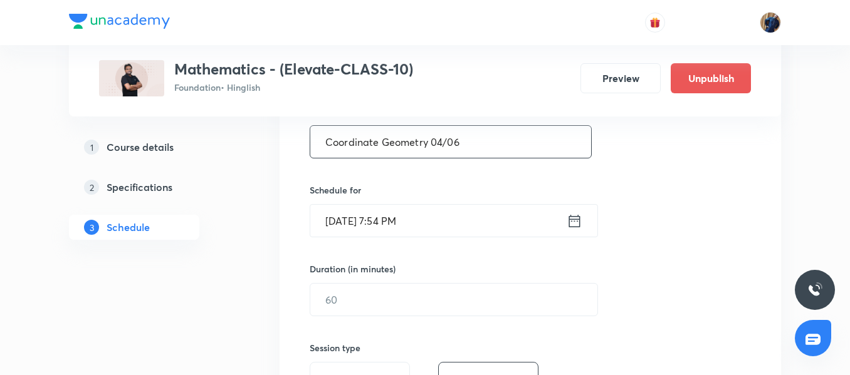
type input "Coordinate Geometry 04/06"
click at [463, 209] on input "Aug 31, 2025, 7:54 PM" at bounding box center [438, 221] width 256 height 32
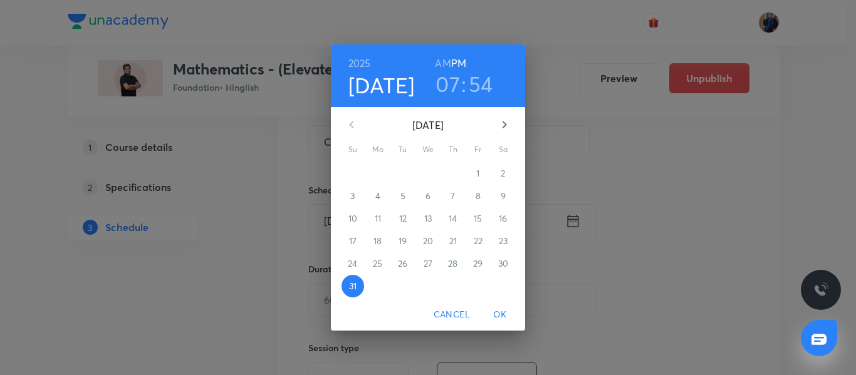
click at [449, 325] on button "Cancel" at bounding box center [452, 314] width 46 height 23
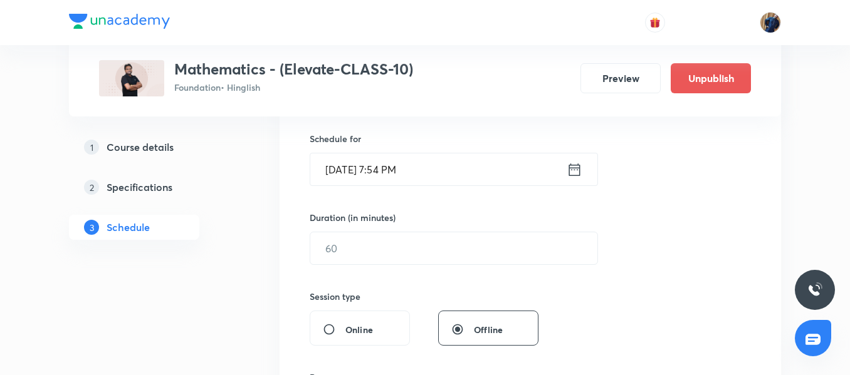
scroll to position [245, 0]
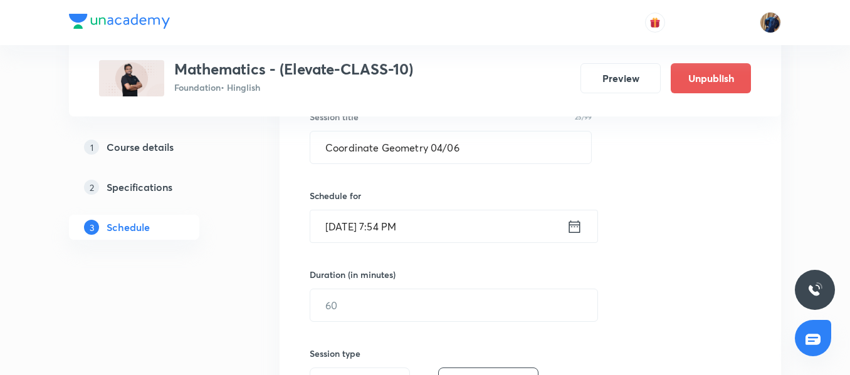
click at [457, 229] on input "Aug 31, 2025, 7:54 PM" at bounding box center [438, 227] width 256 height 32
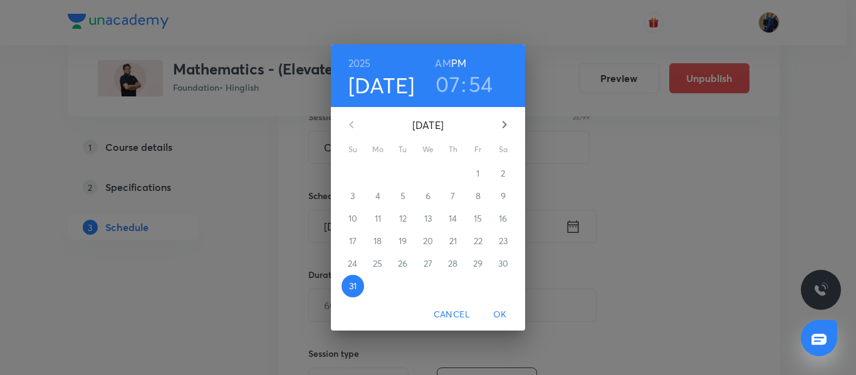
click at [501, 118] on icon "button" at bounding box center [504, 124] width 15 height 15
click at [428, 174] on p "3" at bounding box center [428, 173] width 4 height 13
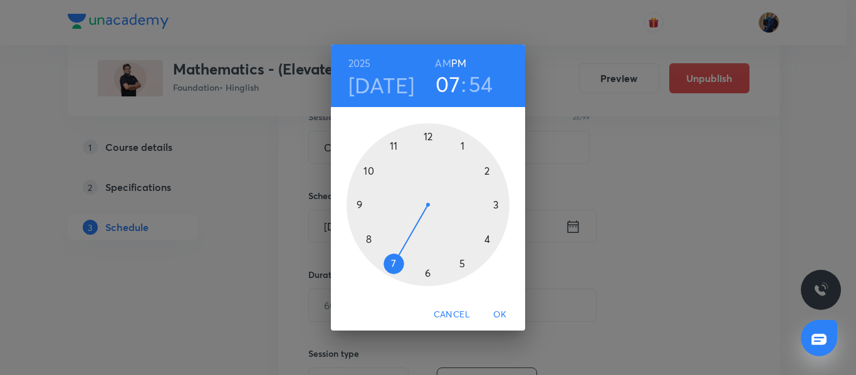
click at [461, 263] on div at bounding box center [428, 204] width 163 height 163
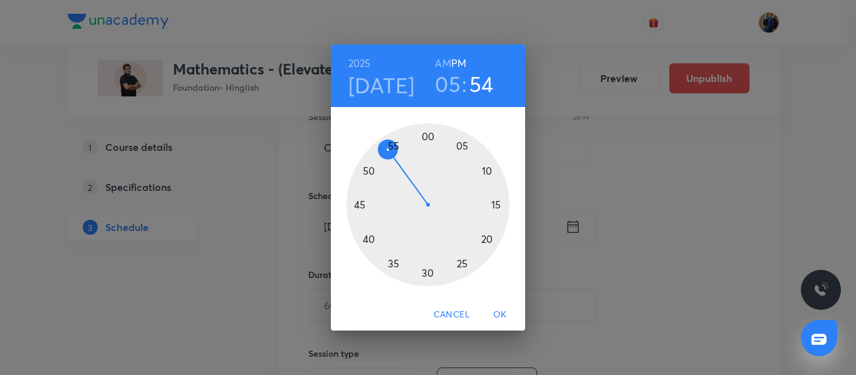
click at [368, 170] on div at bounding box center [428, 204] width 163 height 163
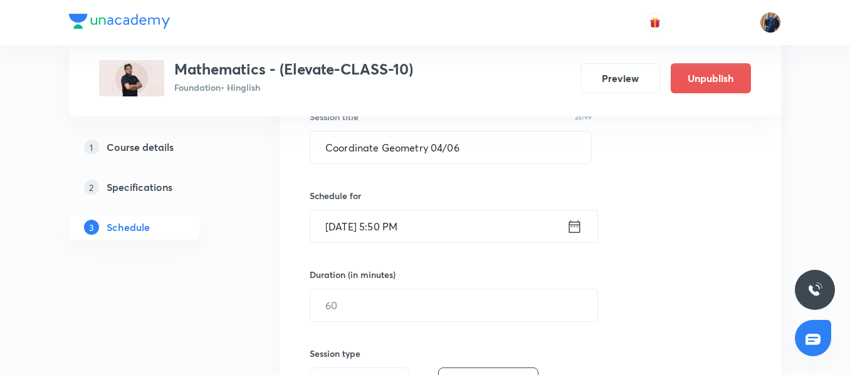
click at [338, 339] on div "Session 41 Live class Session title 25/99 Coordinate Geometry 04/06 ​ Schedule …" at bounding box center [530, 320] width 441 height 589
click at [338, 314] on input "text" at bounding box center [453, 306] width 287 height 32
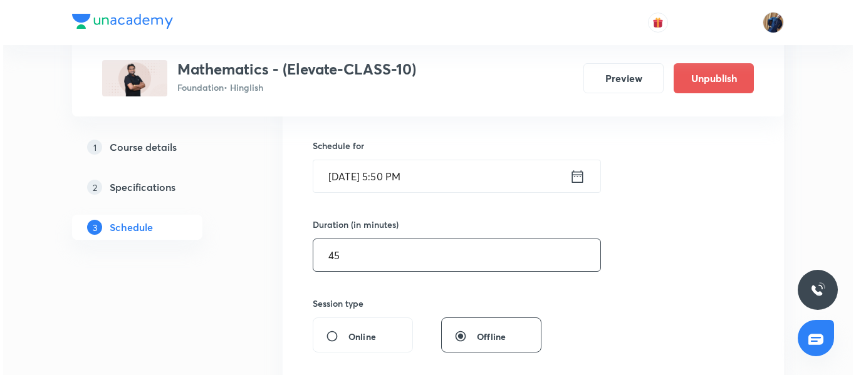
scroll to position [433, 0]
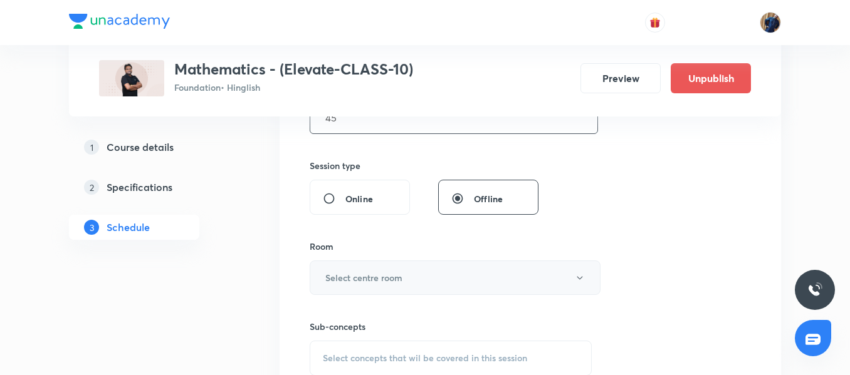
type input "45"
click at [364, 262] on button "Select centre room" at bounding box center [455, 278] width 291 height 34
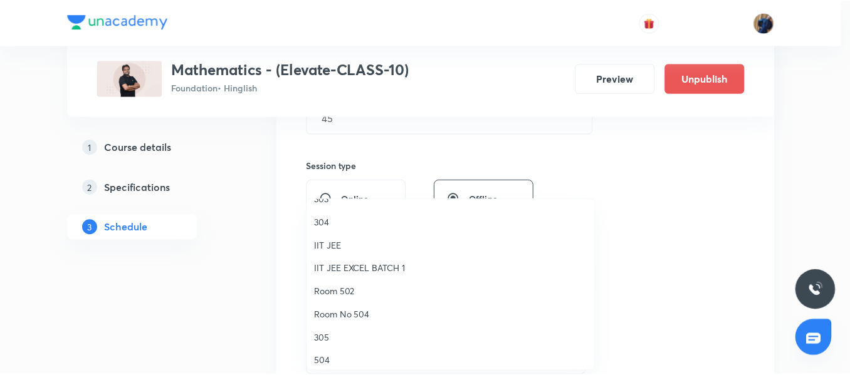
scroll to position [125, 0]
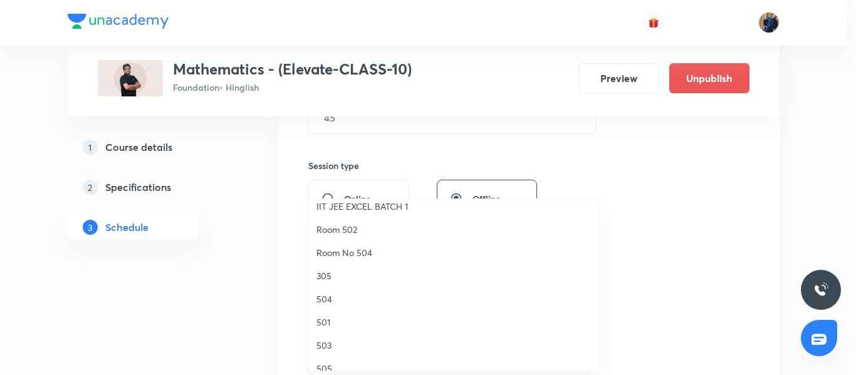
click at [335, 323] on span "501" at bounding box center [454, 322] width 275 height 13
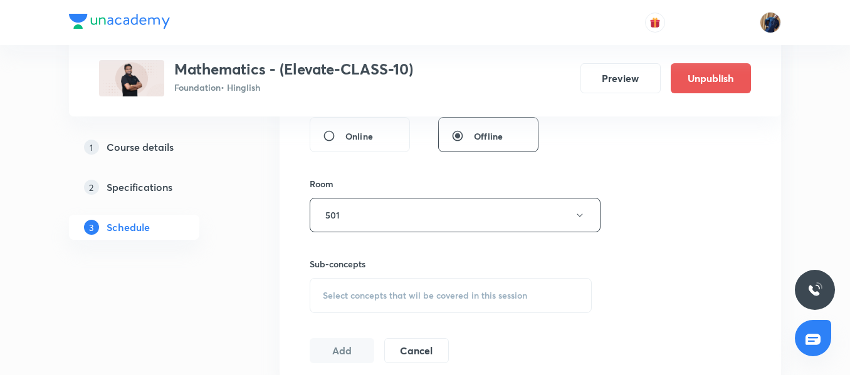
click at [361, 286] on div "Select concepts that wil be covered in this session" at bounding box center [451, 295] width 282 height 35
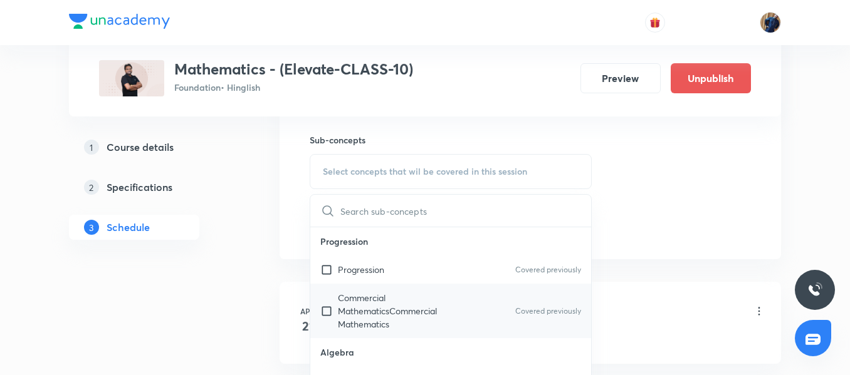
scroll to position [621, 0]
click at [365, 281] on div "Progression Covered previously" at bounding box center [450, 268] width 281 height 28
checkbox input "true"
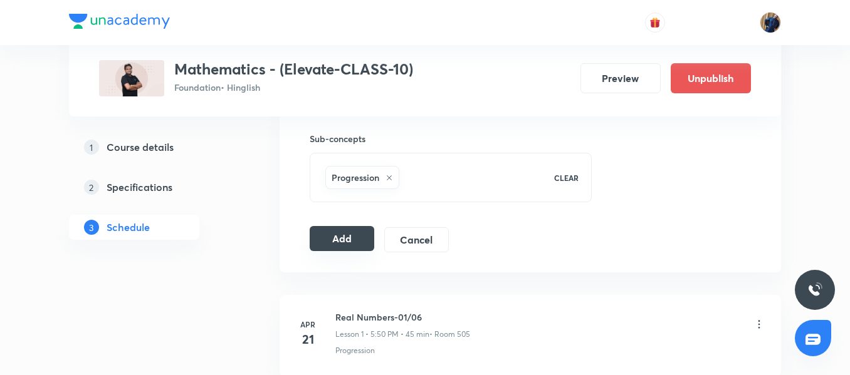
click at [350, 240] on button "Add" at bounding box center [342, 238] width 65 height 25
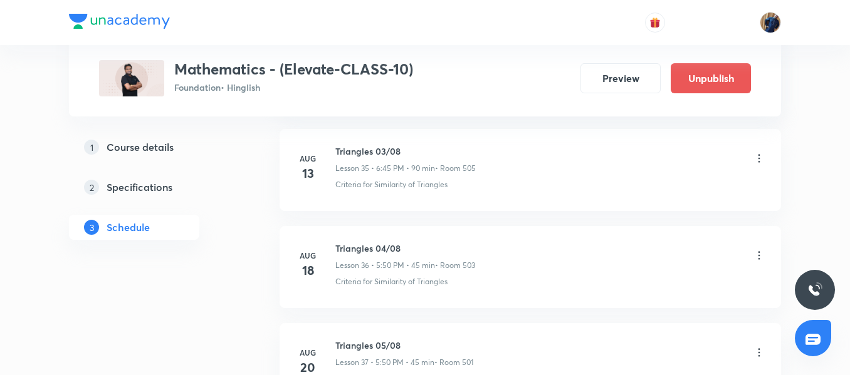
scroll to position [3940, 0]
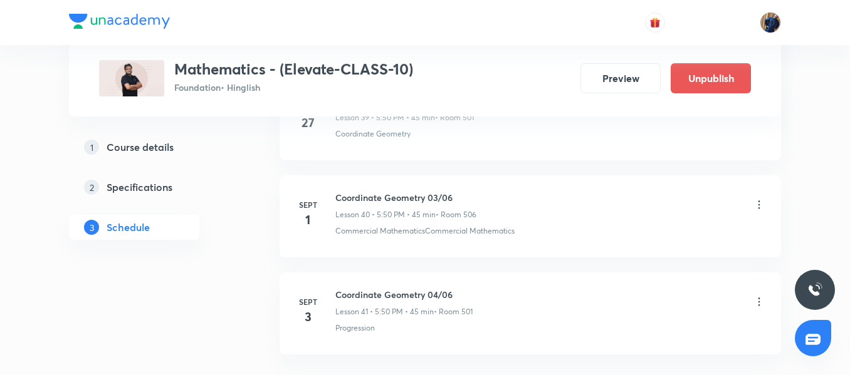
click at [405, 189] on li "Sept 1 Coordinate Geometry 03/06 Lesson 40 • 5:50 PM • 45 min • Room 506 Commer…" at bounding box center [530, 217] width 501 height 82
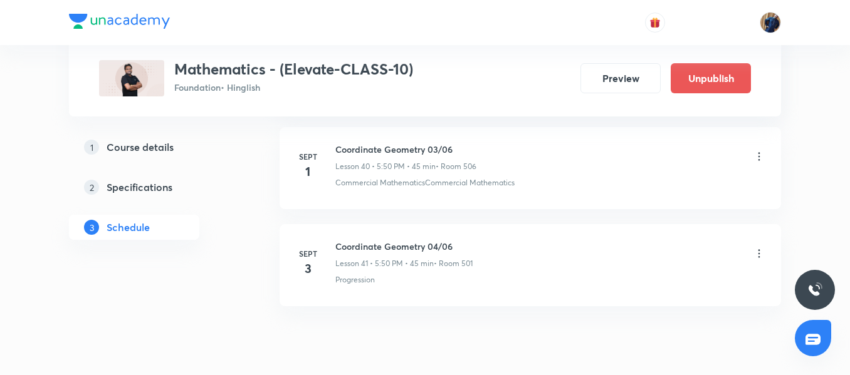
scroll to position [4037, 0]
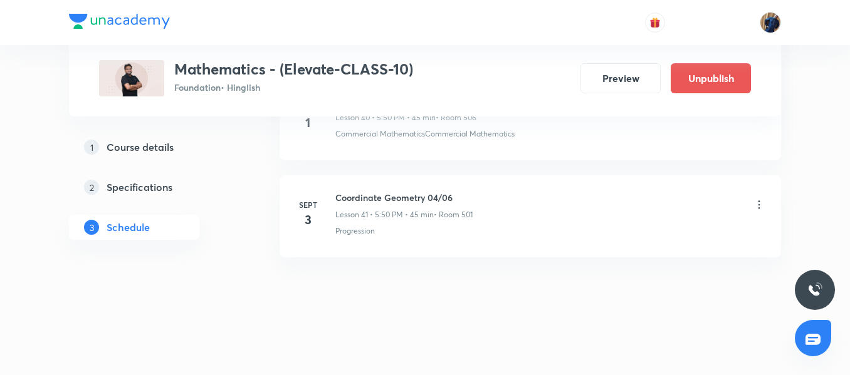
click at [397, 196] on h6 "Coordinate Geometry 04/06" at bounding box center [403, 197] width 137 height 13
copy h6 "Coordinate Geometry 04/06"
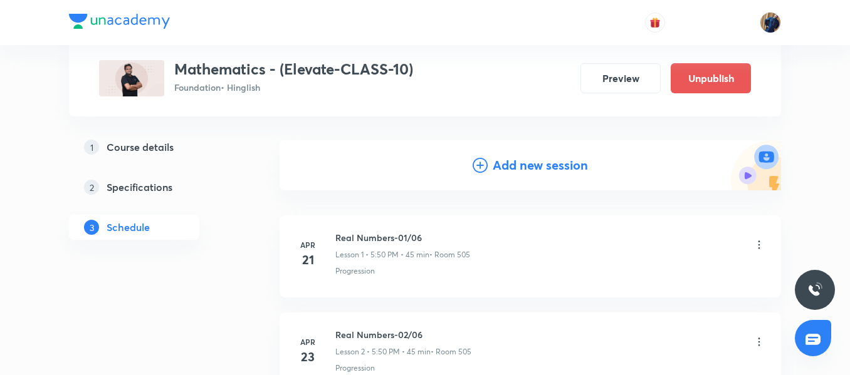
scroll to position [0, 0]
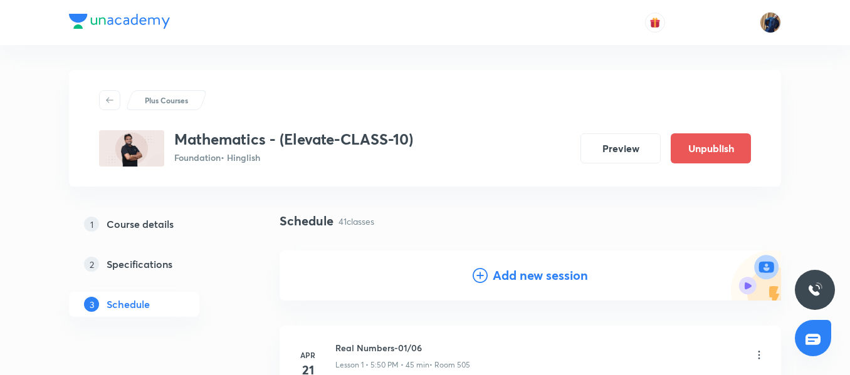
click at [525, 270] on h4 "Add new session" at bounding box center [540, 275] width 95 height 19
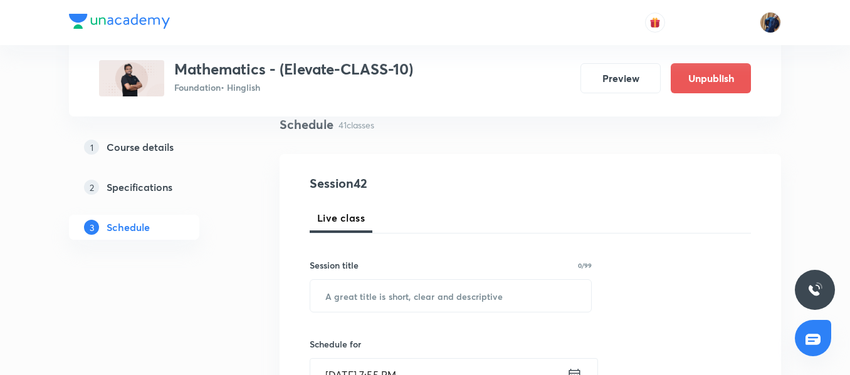
scroll to position [188, 0]
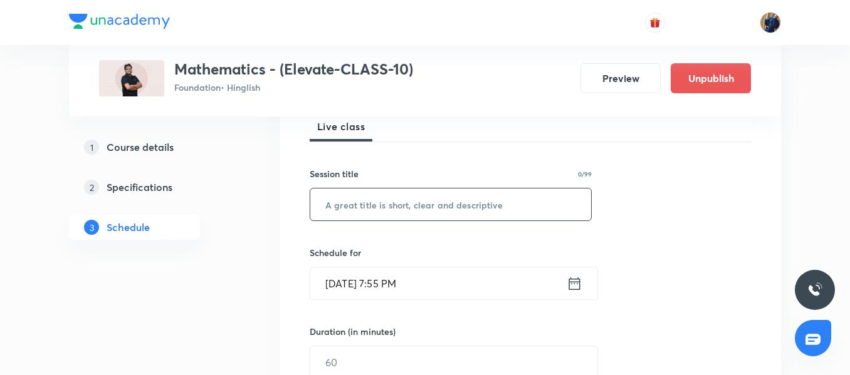
click at [375, 199] on input "text" at bounding box center [450, 205] width 281 height 32
paste input "Coordinate Geometry 04/06"
click at [444, 204] on input "Coordinate Geometry 04/06" at bounding box center [450, 205] width 281 height 32
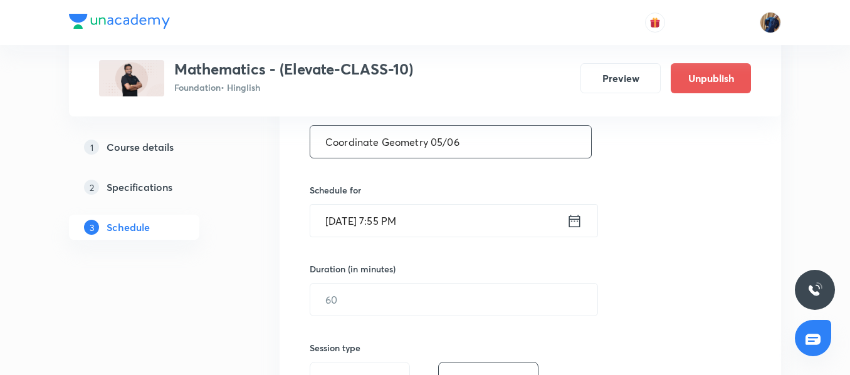
type input "Coordinate Geometry 05/06"
click at [454, 218] on input "Aug 31, 2025, 7:55 PM" at bounding box center [438, 221] width 256 height 32
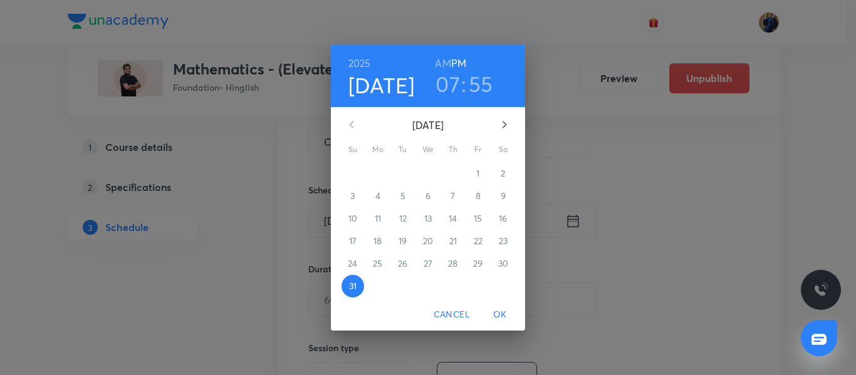
click at [510, 117] on button "button" at bounding box center [505, 125] width 30 height 30
click at [472, 174] on span "5" at bounding box center [478, 173] width 23 height 13
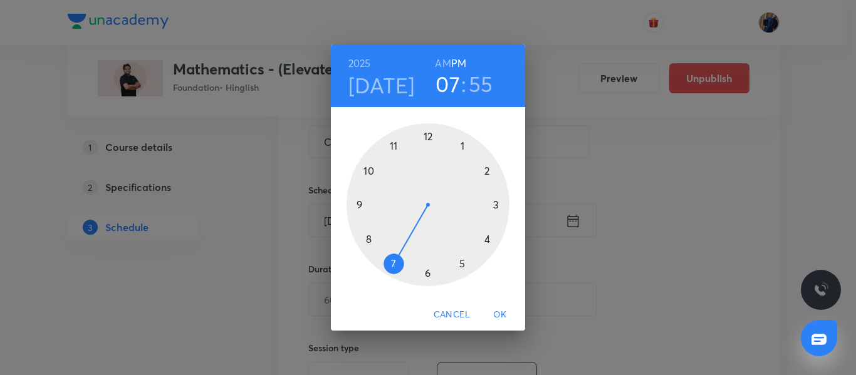
click at [454, 312] on span "Cancel" at bounding box center [452, 315] width 36 height 16
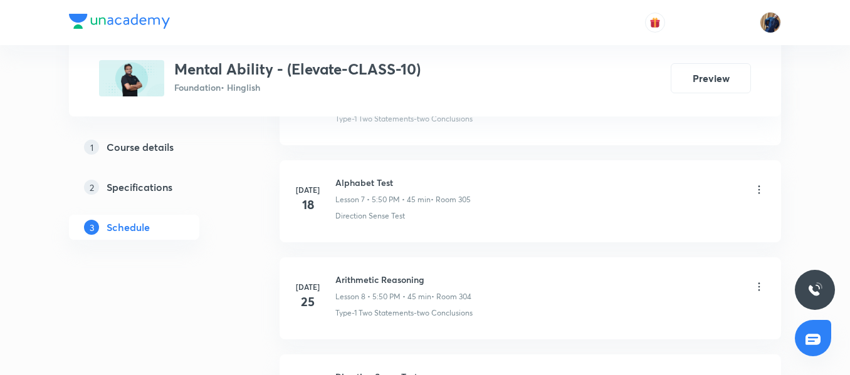
scroll to position [1698, 0]
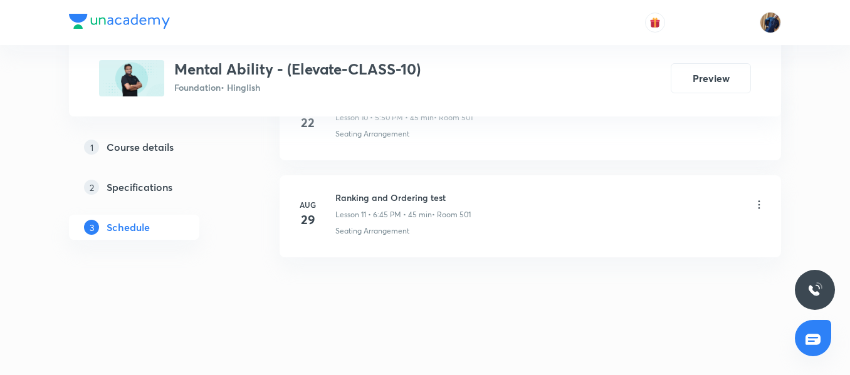
click at [411, 202] on h6 "Ranking and Ordering test" at bounding box center [402, 197] width 135 height 13
copy h6 "Ranking and Ordering test"
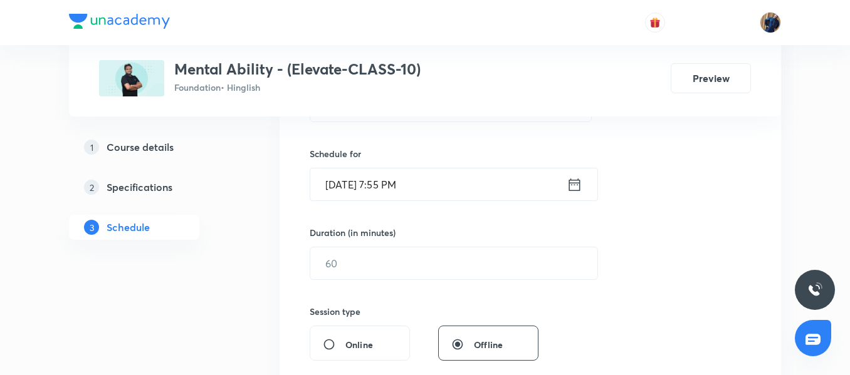
scroll to position [180, 0]
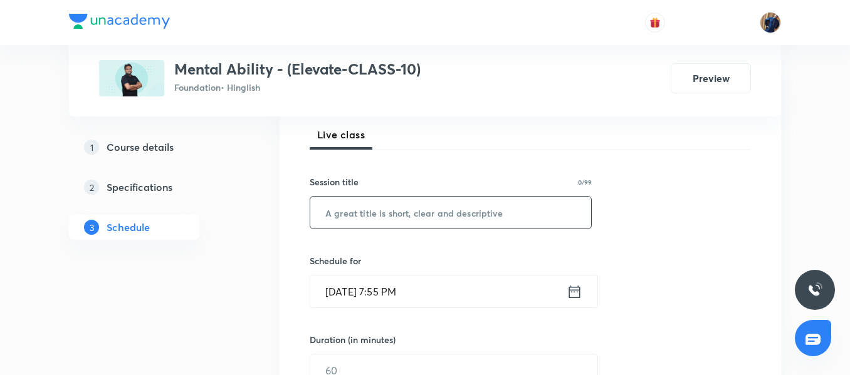
click at [402, 212] on input "text" at bounding box center [450, 213] width 281 height 32
paste input "Blood Relation"
type input "Blood Relation"
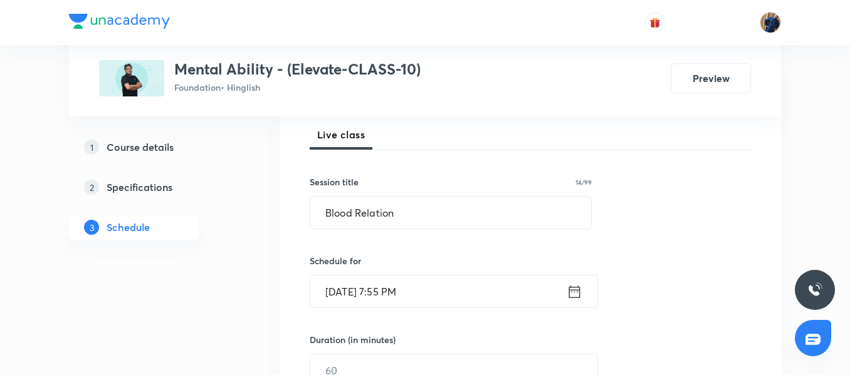
click at [461, 305] on input "[DATE] 7:55 PM" at bounding box center [438, 292] width 256 height 32
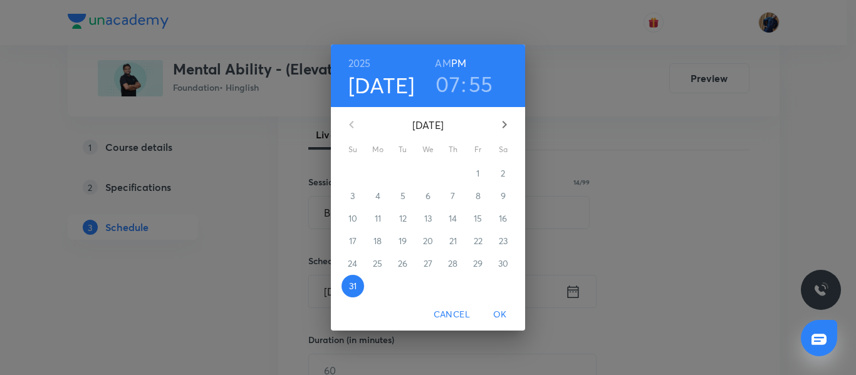
click at [503, 127] on icon "button" at bounding box center [504, 124] width 15 height 15
click at [475, 174] on span "5" at bounding box center [478, 173] width 23 height 13
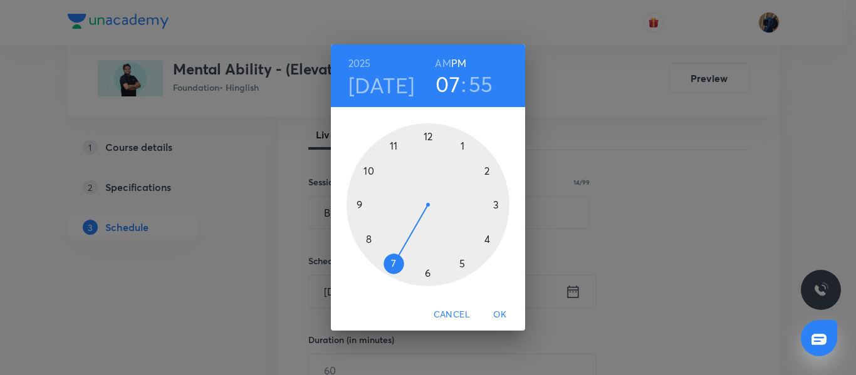
click at [462, 264] on div at bounding box center [428, 204] width 163 height 163
click at [370, 167] on div at bounding box center [428, 204] width 163 height 163
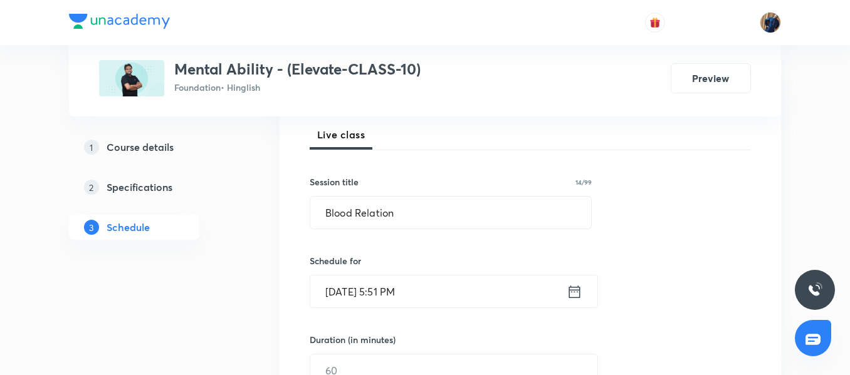
click at [451, 273] on div "Schedule for [DATE] 5:51 PM ​" at bounding box center [451, 281] width 282 height 54
click at [449, 282] on input "[DATE] 5:51 PM" at bounding box center [438, 292] width 256 height 32
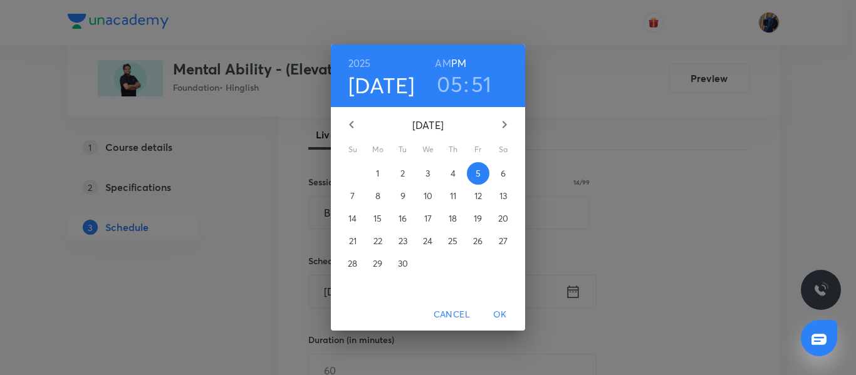
click at [474, 87] on h3 "51" at bounding box center [481, 84] width 21 height 26
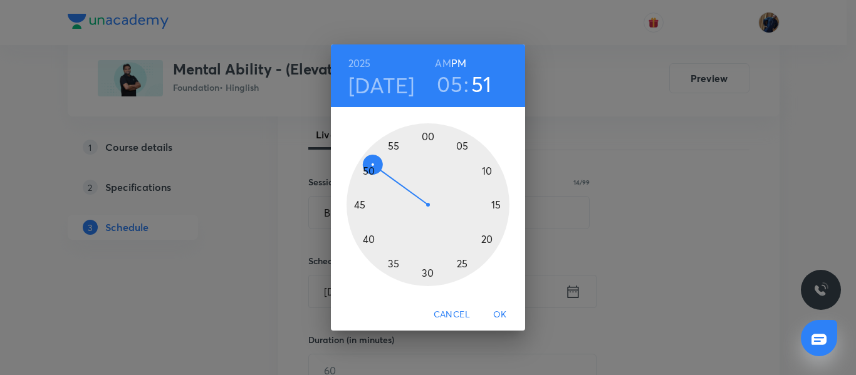
click at [367, 172] on div at bounding box center [428, 204] width 163 height 163
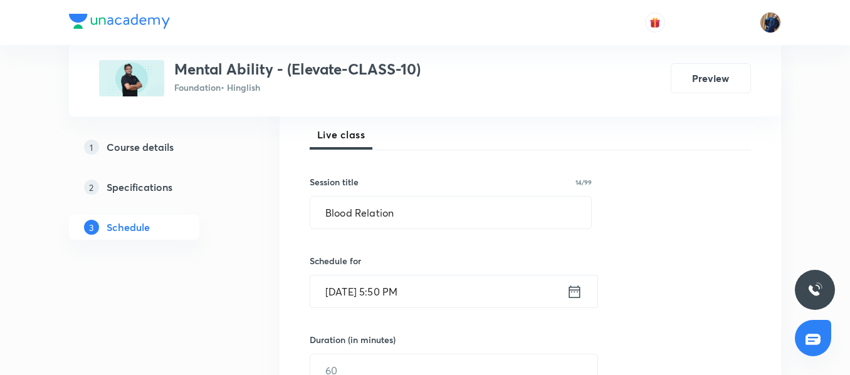
scroll to position [243, 0]
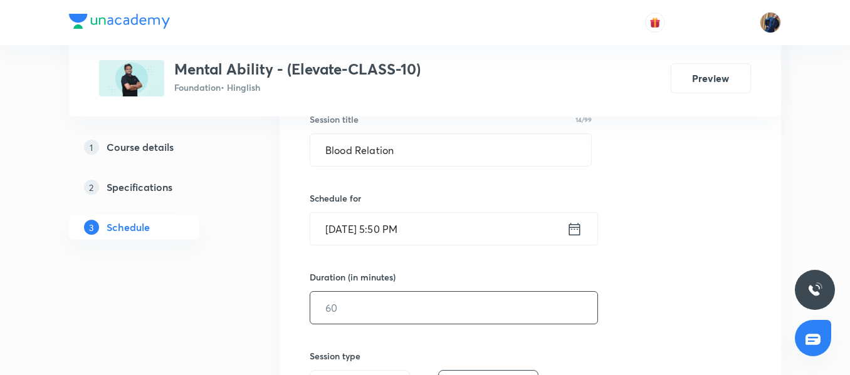
click at [365, 300] on input "text" at bounding box center [453, 308] width 287 height 32
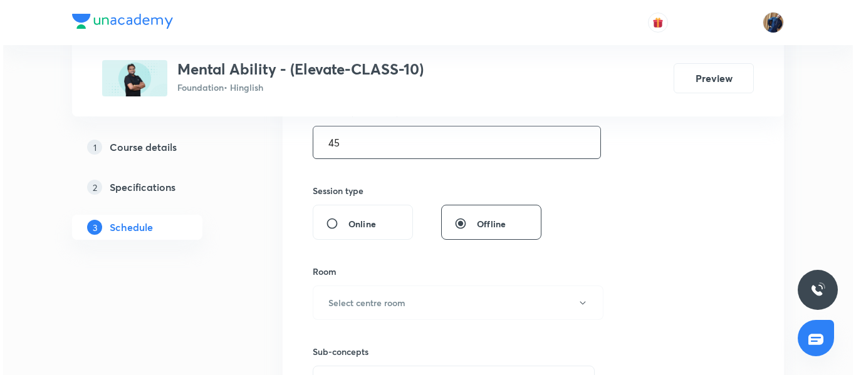
scroll to position [431, 0]
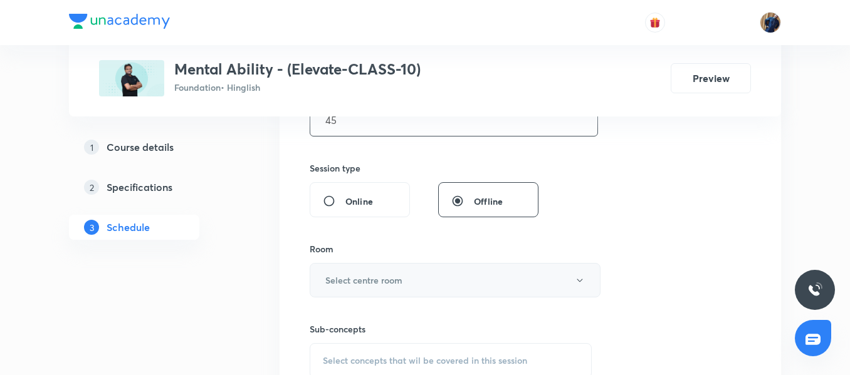
type input "45"
click at [366, 279] on h6 "Select centre room" at bounding box center [363, 280] width 77 height 13
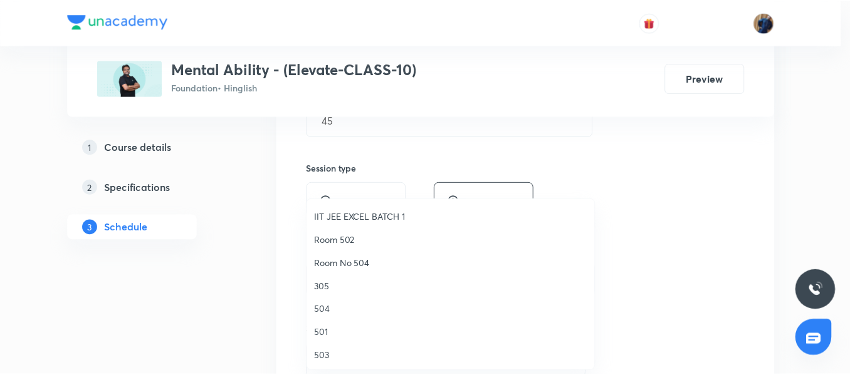
scroll to position [125, 0]
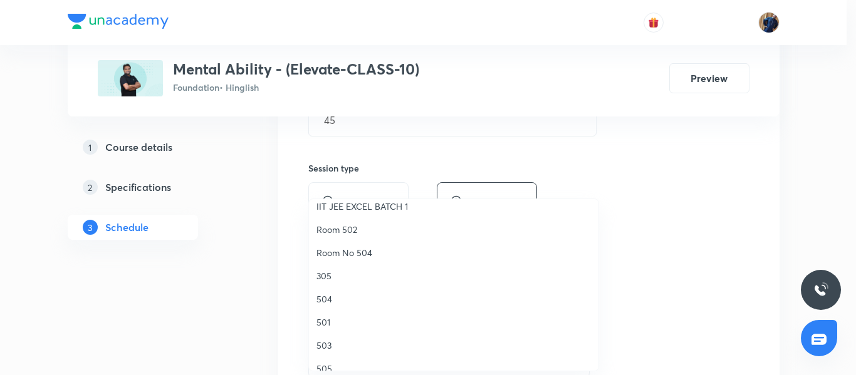
click at [334, 329] on li "501" at bounding box center [454, 322] width 290 height 23
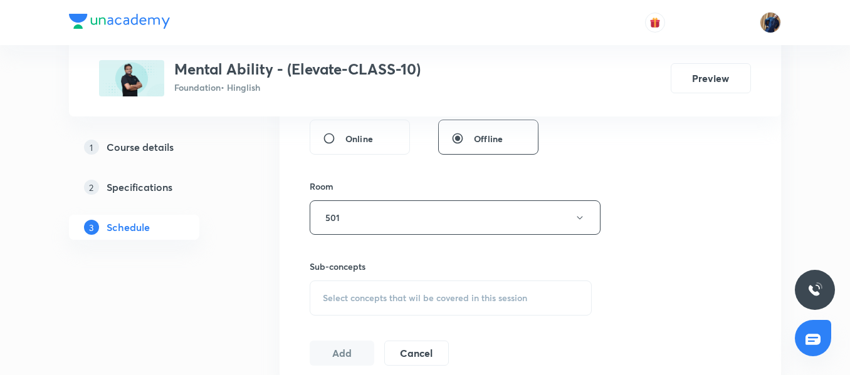
click at [373, 296] on span "Select concepts that wil be covered in this session" at bounding box center [425, 298] width 204 height 10
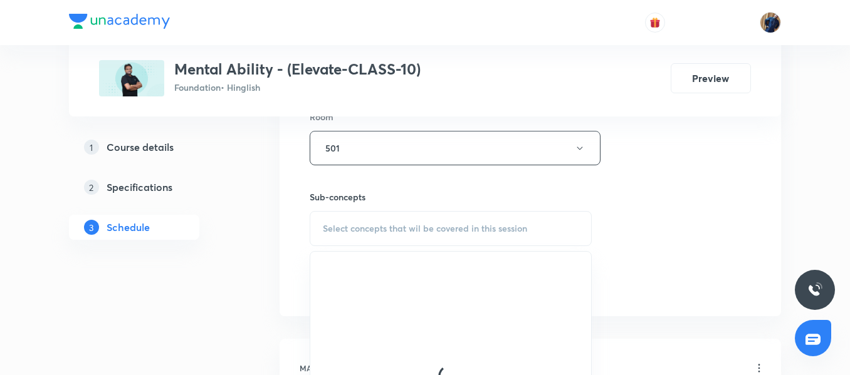
scroll to position [619, 0]
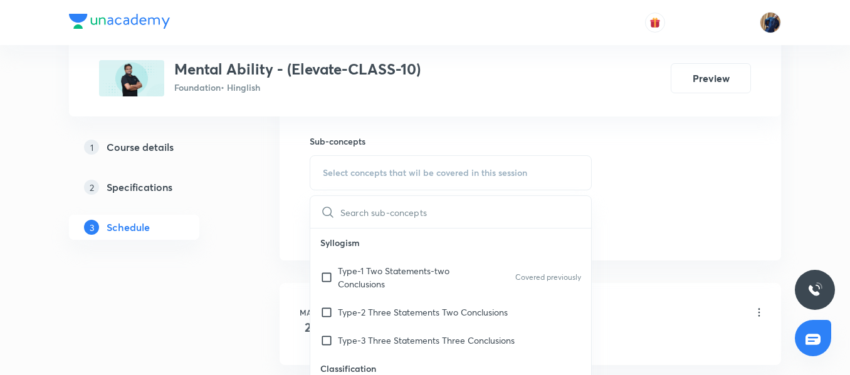
click at [349, 251] on p "Syllogism" at bounding box center [450, 243] width 281 height 28
click at [349, 271] on p "Type-1 Two Statements-two Conclusions" at bounding box center [401, 278] width 127 height 26
checkbox input "true"
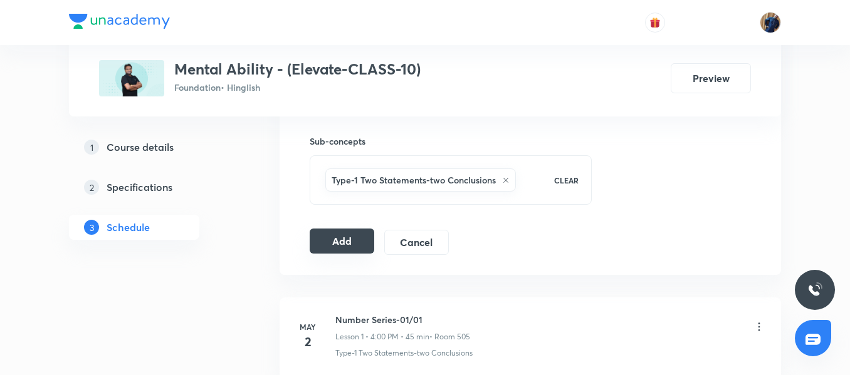
drag, startPoint x: 332, startPoint y: 246, endPoint x: 346, endPoint y: 243, distance: 14.0
click at [333, 245] on button "Add" at bounding box center [342, 241] width 65 height 25
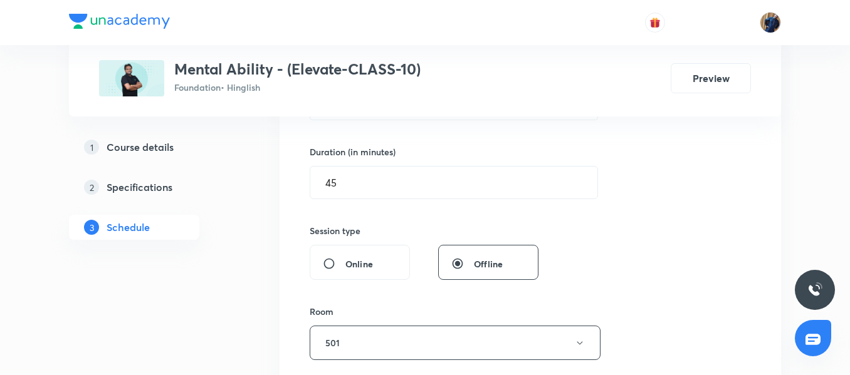
scroll to position [431, 0]
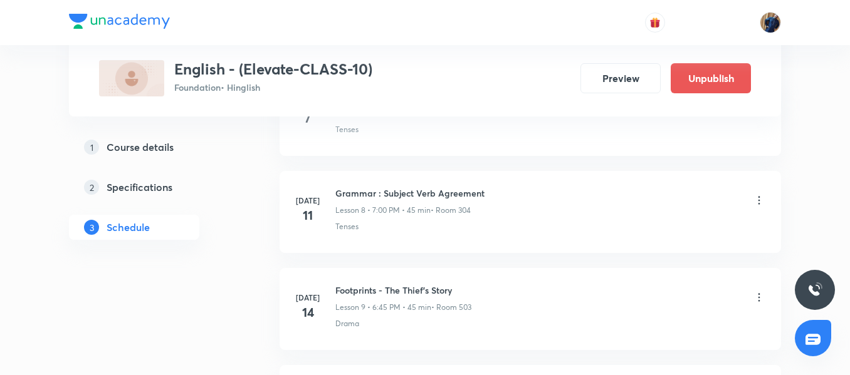
scroll to position [1795, 0]
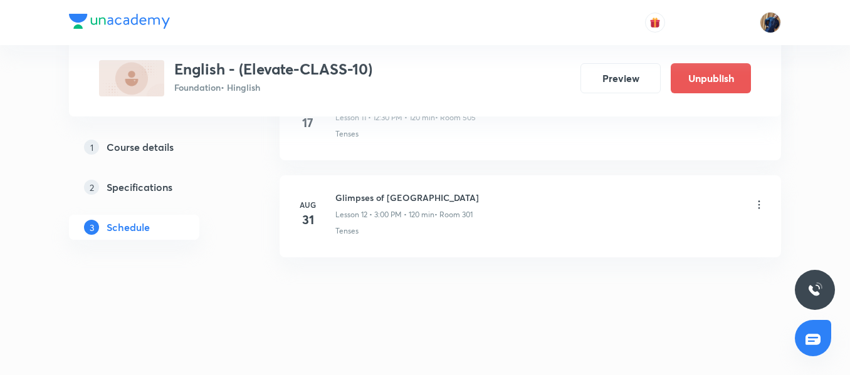
click at [355, 193] on h6 "Glimpses of [GEOGRAPHIC_DATA]" at bounding box center [407, 197] width 144 height 13
copy h6 "Glimpses of India"
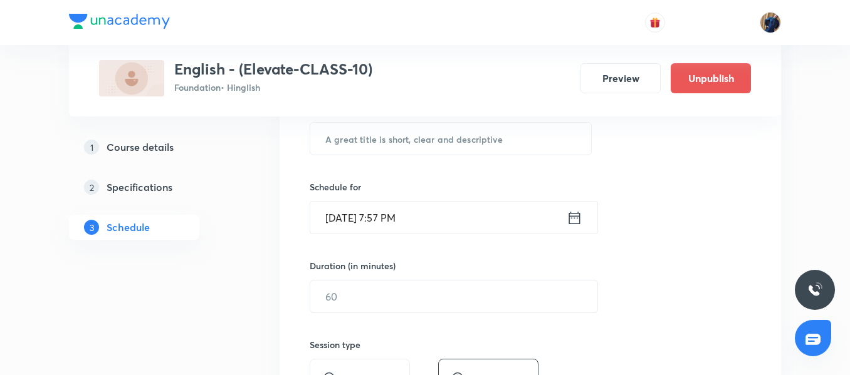
scroll to position [224, 0]
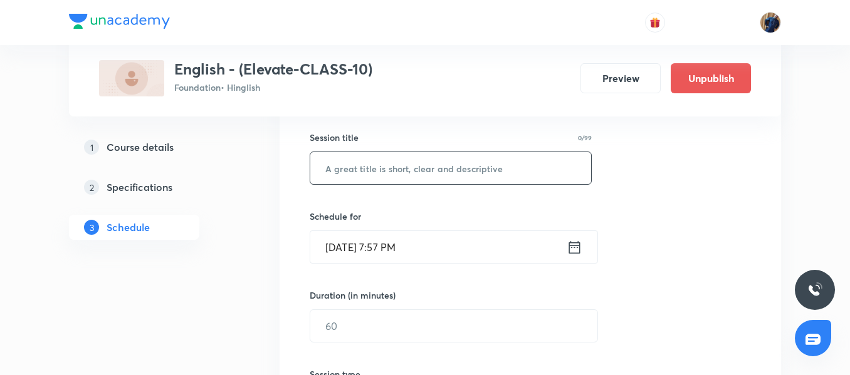
click at [381, 169] on input "text" at bounding box center [450, 168] width 281 height 32
paste input "First Flight -The Trees (Poem)"
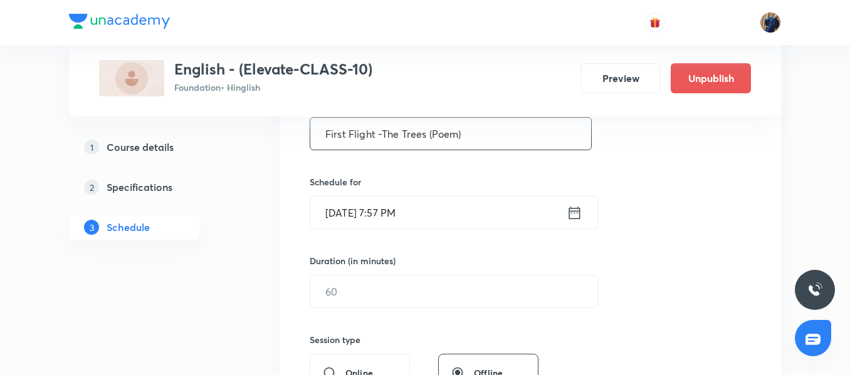
scroll to position [287, 0]
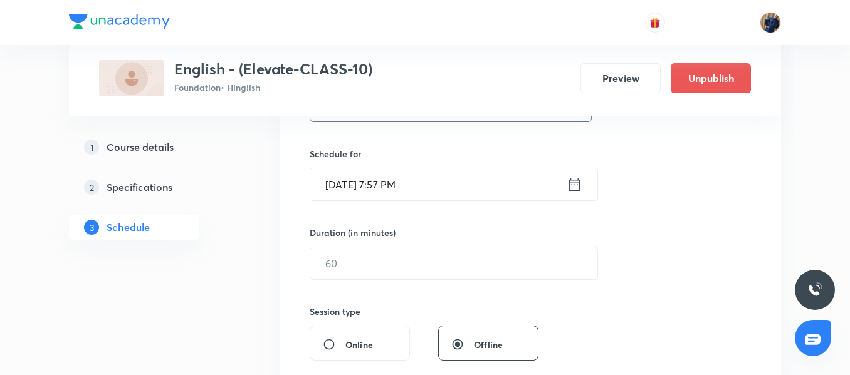
type input "First Flight -The Trees (Poem)"
click at [470, 187] on input "Aug 31, 2025, 7:57 PM" at bounding box center [438, 185] width 256 height 32
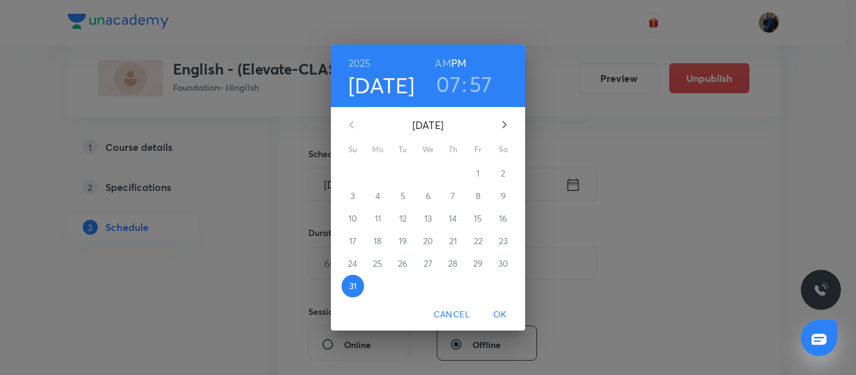
click at [504, 124] on icon "button" at bounding box center [504, 124] width 15 height 15
click at [477, 172] on p "5" at bounding box center [478, 173] width 5 height 13
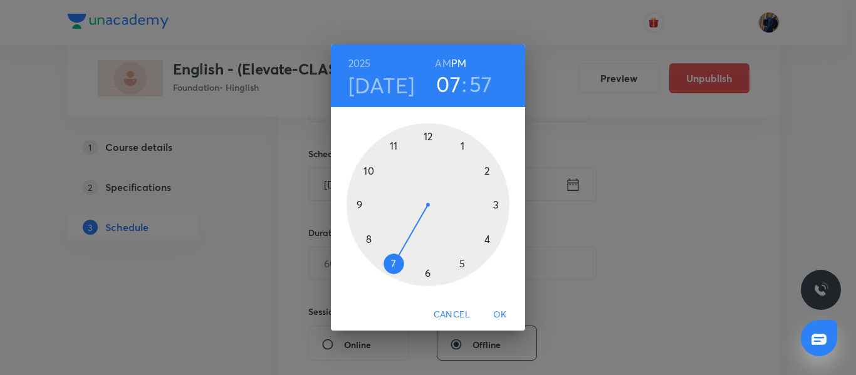
click at [493, 206] on div at bounding box center [428, 204] width 163 height 163
click at [429, 132] on div at bounding box center [428, 204] width 163 height 163
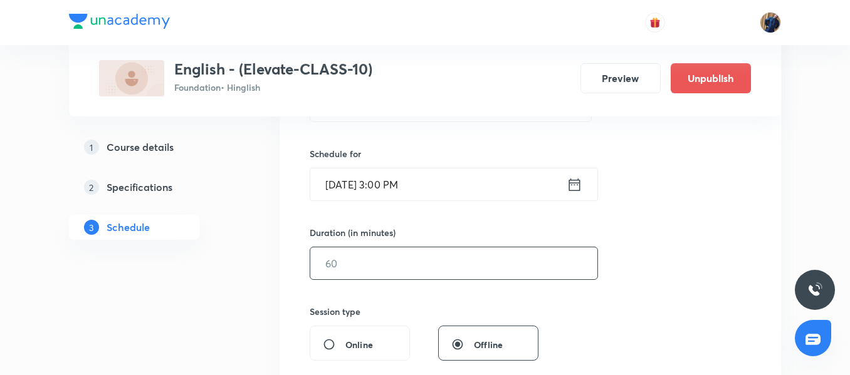
click at [385, 260] on input "text" at bounding box center [453, 264] width 287 height 32
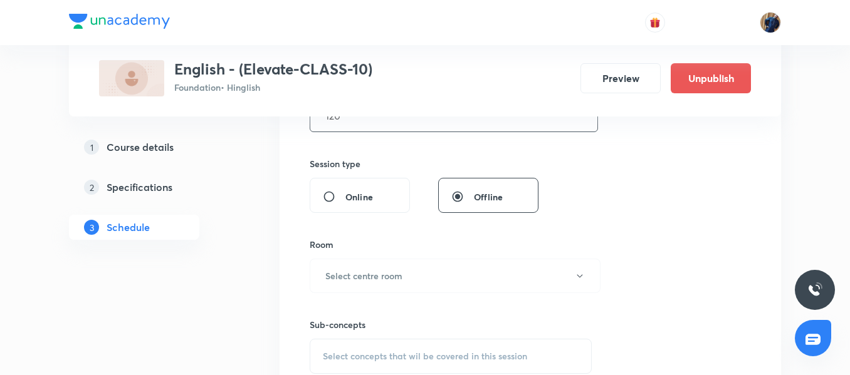
scroll to position [475, 0]
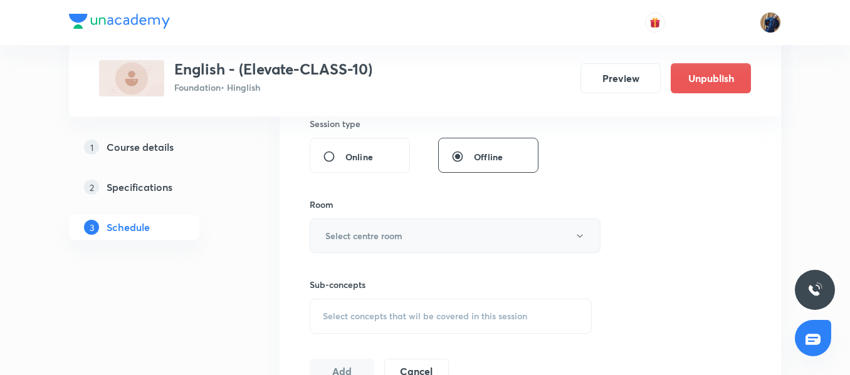
type input "120"
click at [397, 237] on h6 "Select centre room" at bounding box center [363, 235] width 77 height 13
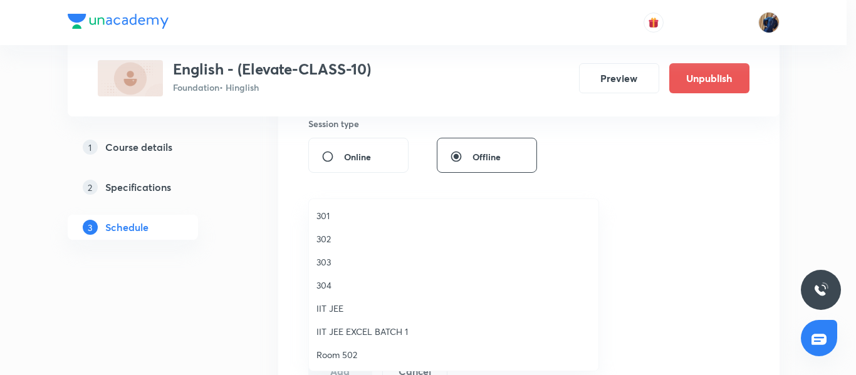
click at [349, 241] on span "302" at bounding box center [454, 239] width 275 height 13
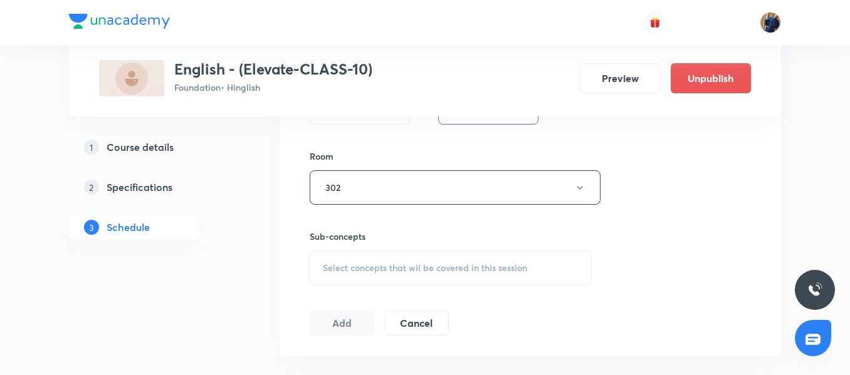
scroll to position [600, 0]
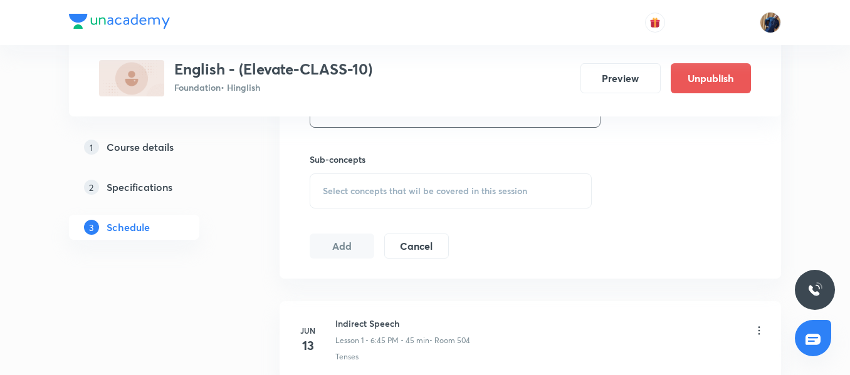
click at [391, 176] on div "Select concepts that wil be covered in this session" at bounding box center [451, 191] width 282 height 35
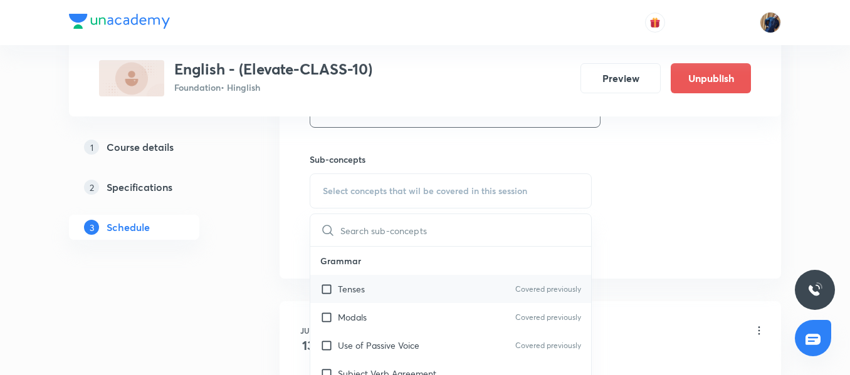
click at [369, 289] on div "Tenses Covered previously" at bounding box center [450, 289] width 281 height 28
checkbox input "true"
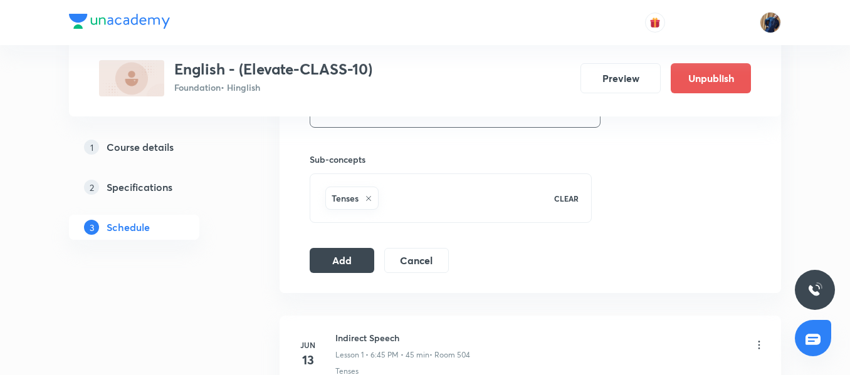
drag, startPoint x: 325, startPoint y: 265, endPoint x: 358, endPoint y: 237, distance: 43.1
click at [325, 266] on button "Add" at bounding box center [342, 260] width 65 height 25
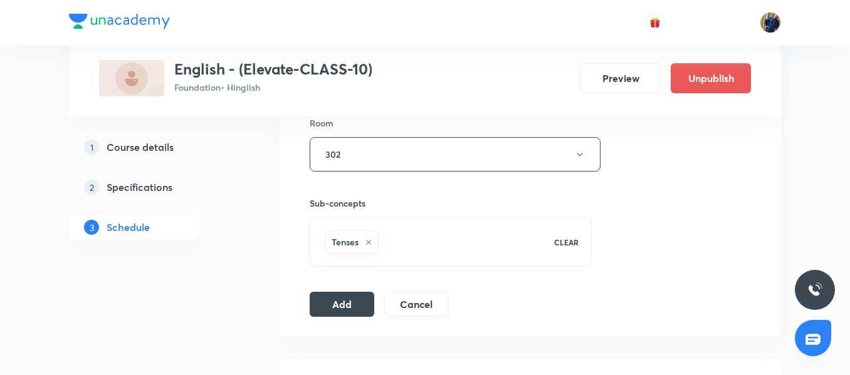
scroll to position [663, 0]
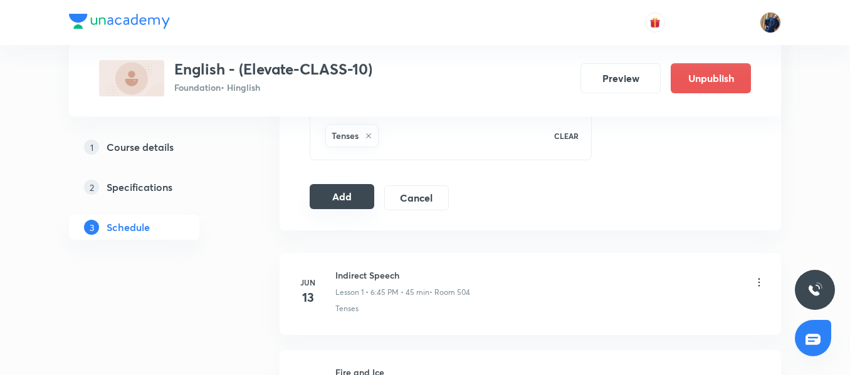
click at [352, 201] on button "Add" at bounding box center [342, 196] width 65 height 25
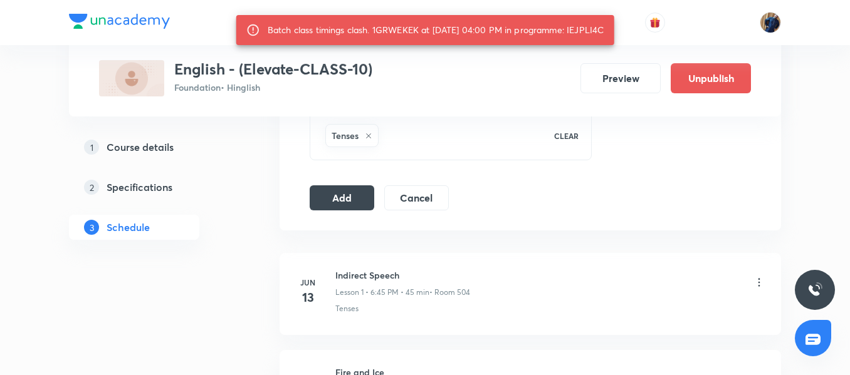
click at [595, 34] on div "Batch class timings clash. 1GRWEKEK at 05 Sep 2025 04:00 PM in programme: IEJPL…" at bounding box center [436, 30] width 337 height 23
copy div "IEJPLI4C"
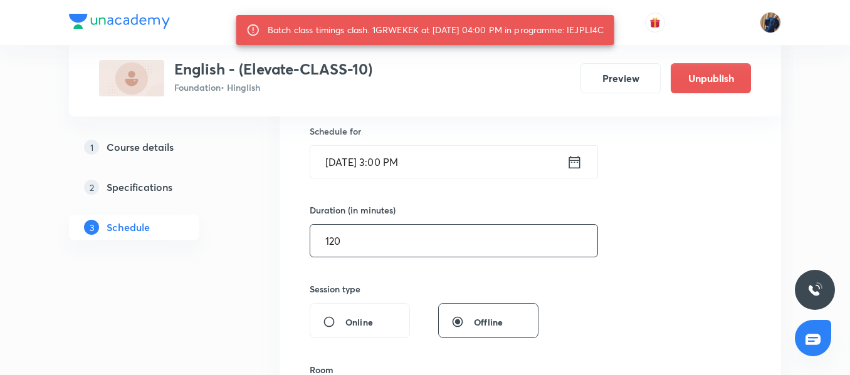
scroll to position [287, 0]
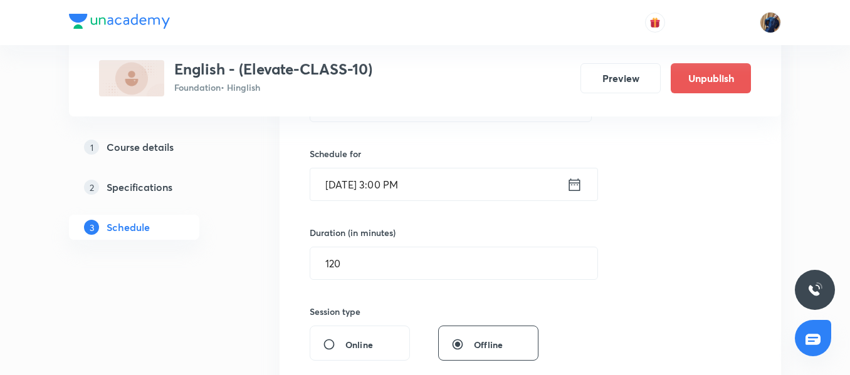
click at [478, 185] on input "Sept 5, 2025, 3:00 PM" at bounding box center [438, 185] width 256 height 32
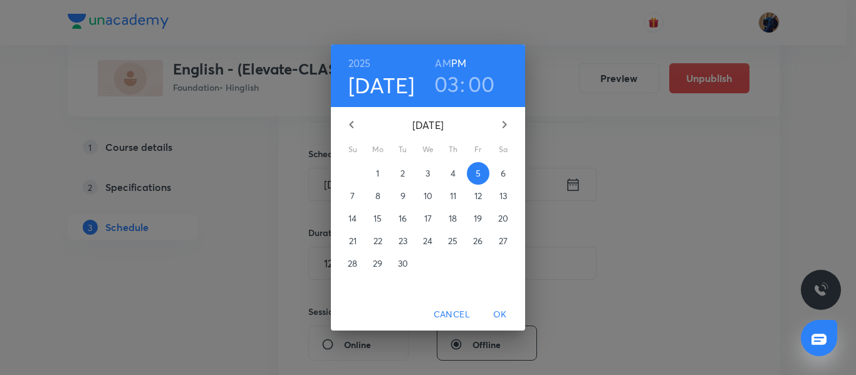
click at [350, 199] on span "7" at bounding box center [353, 196] width 23 height 13
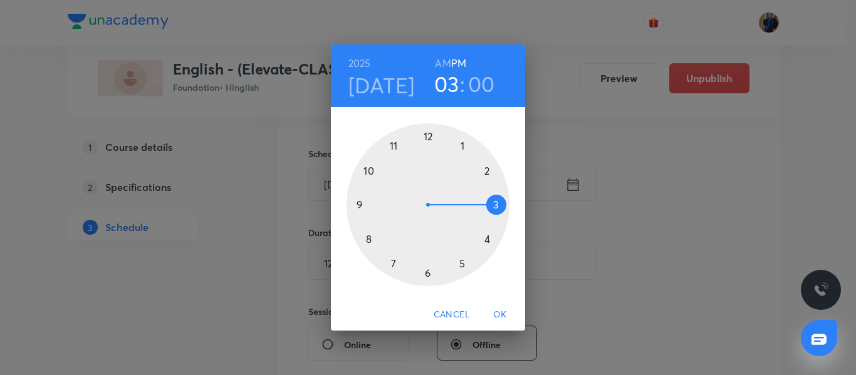
click at [498, 316] on span "OK" at bounding box center [500, 315] width 30 height 16
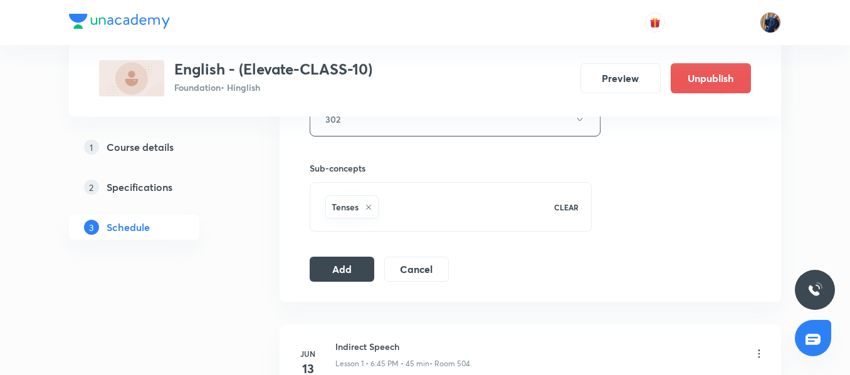
scroll to position [663, 0]
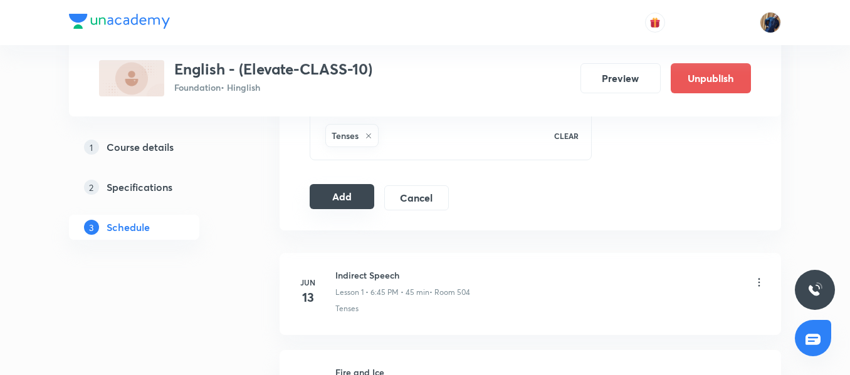
click at [347, 190] on button "Add" at bounding box center [342, 196] width 65 height 25
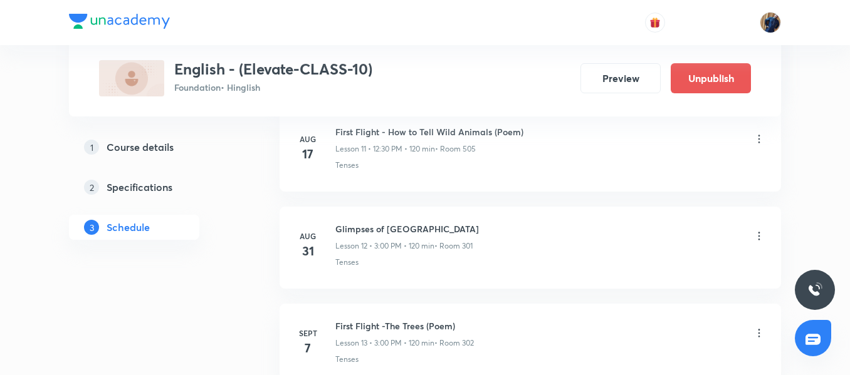
scroll to position [1316, 0]
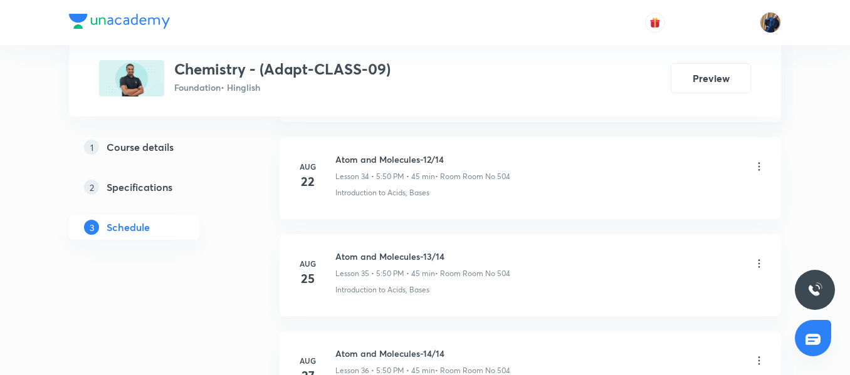
scroll to position [4224, 0]
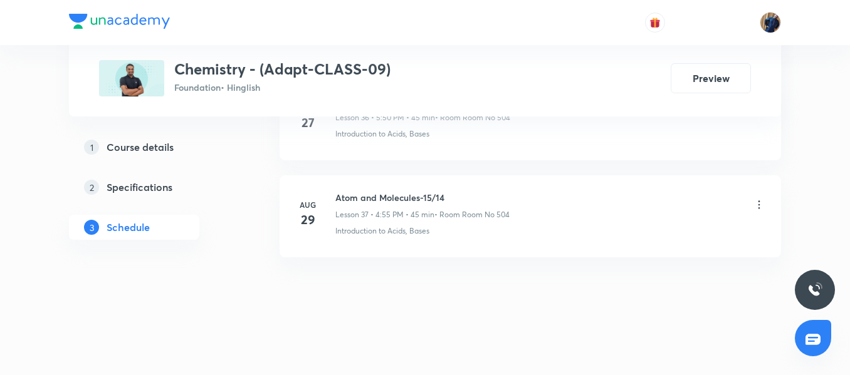
click at [387, 202] on h6 "Atom and Molecules-15/14" at bounding box center [422, 197] width 174 height 13
click at [422, 194] on h6 "Atom and Molecules-15/14" at bounding box center [422, 197] width 174 height 13
drag, startPoint x: 419, startPoint y: 196, endPoint x: 330, endPoint y: 191, distance: 89.1
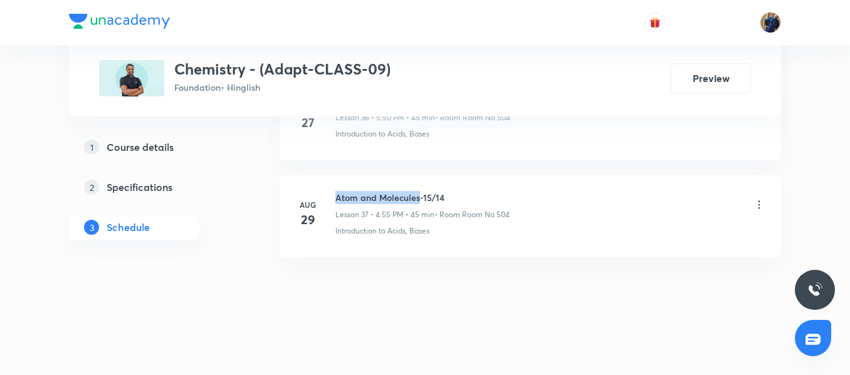
click at [330, 191] on div "[DATE] Atom and Molecules-15/14 Lesson 37 • 4:55 PM • 45 min • Room Room No 504…" at bounding box center [530, 214] width 470 height 46
copy h6 "Atom and Molecules"
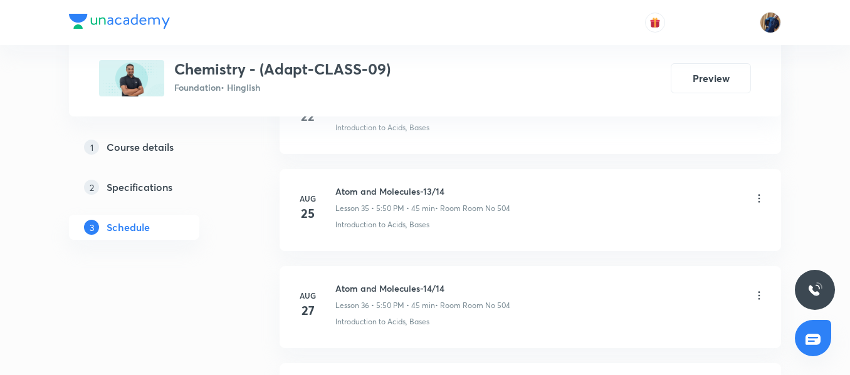
scroll to position [3973, 0]
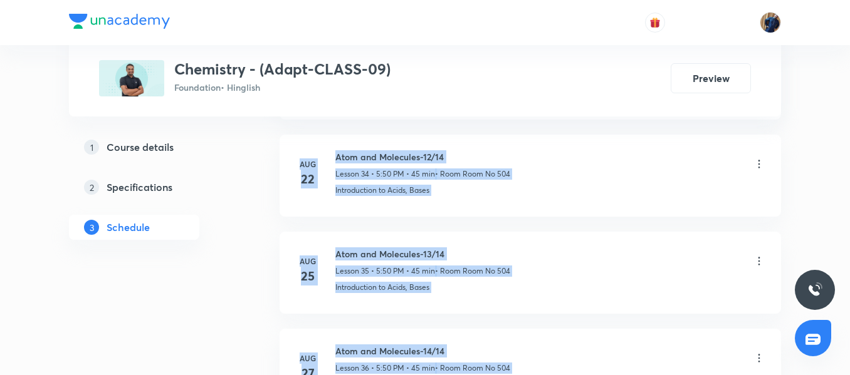
drag, startPoint x: 849, startPoint y: 333, endPoint x: 856, endPoint y: 113, distance: 220.1
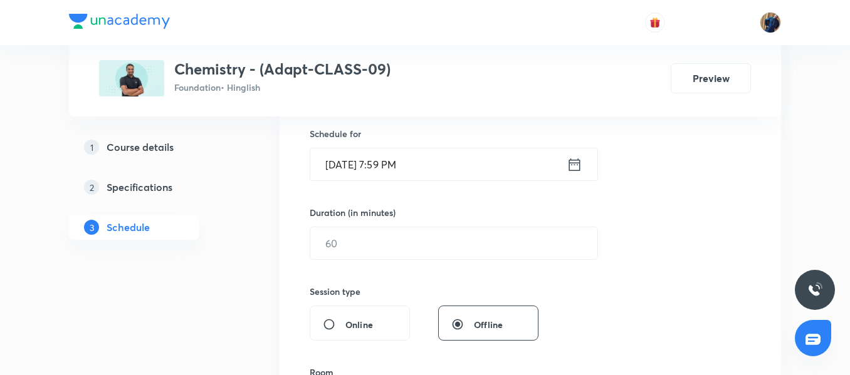
scroll to position [186, 0]
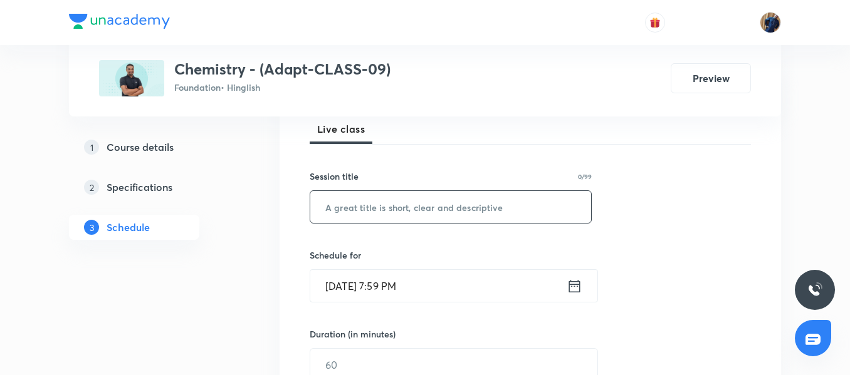
click at [401, 201] on input "text" at bounding box center [450, 207] width 281 height 32
paste input "Structure of Atoms"
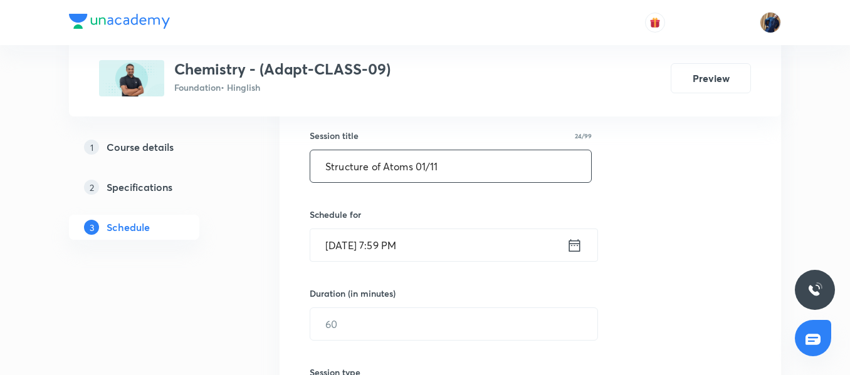
scroll to position [248, 0]
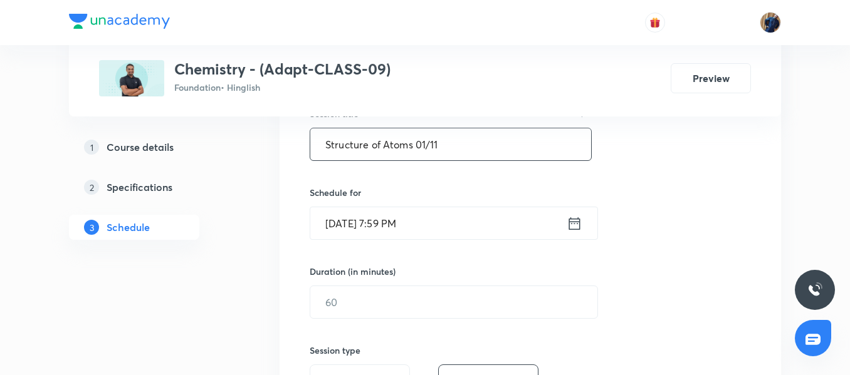
type input "Structure of Atoms 01/11"
click at [441, 221] on input "[DATE] 7:59 PM" at bounding box center [438, 223] width 256 height 32
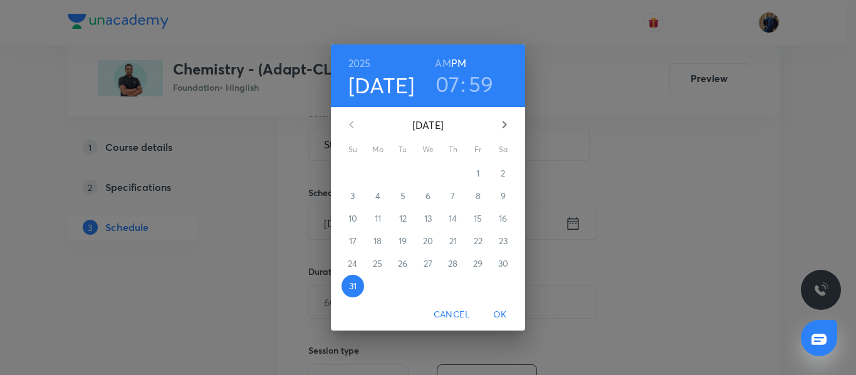
click at [505, 124] on icon "button" at bounding box center [505, 125] width 4 height 8
click at [474, 175] on span "5" at bounding box center [478, 173] width 23 height 13
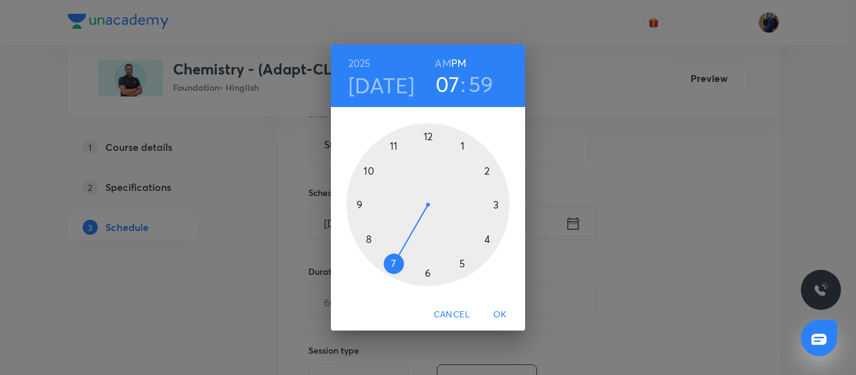
click at [462, 260] on div at bounding box center [428, 204] width 163 height 163
click at [369, 170] on div at bounding box center [428, 204] width 163 height 163
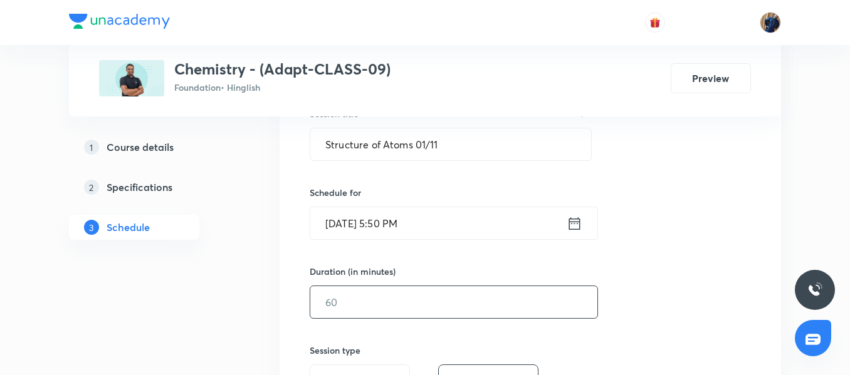
click at [366, 307] on input "text" at bounding box center [453, 302] width 287 height 32
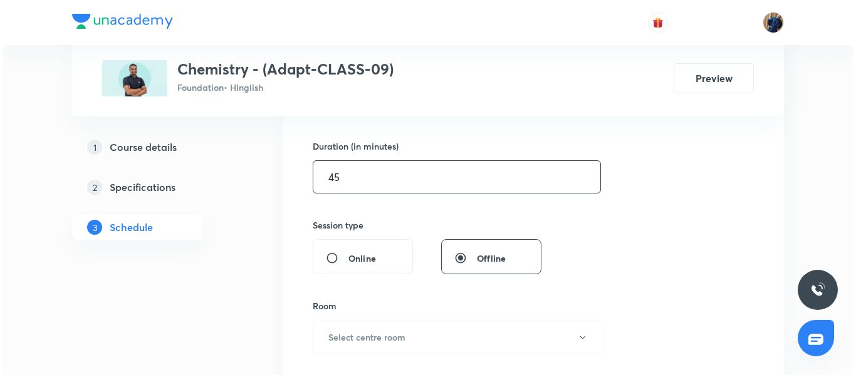
scroll to position [436, 0]
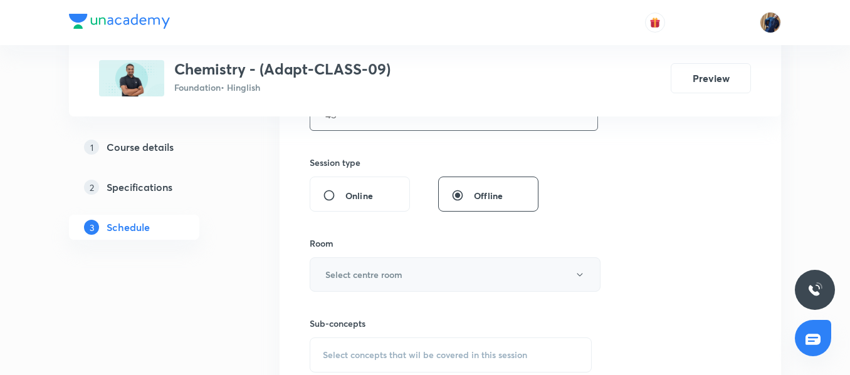
type input "45"
click at [392, 262] on button "Select centre room" at bounding box center [455, 275] width 291 height 34
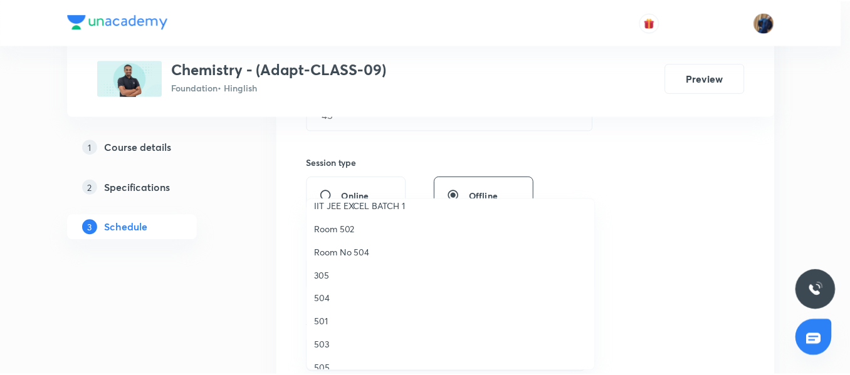
scroll to position [188, 0]
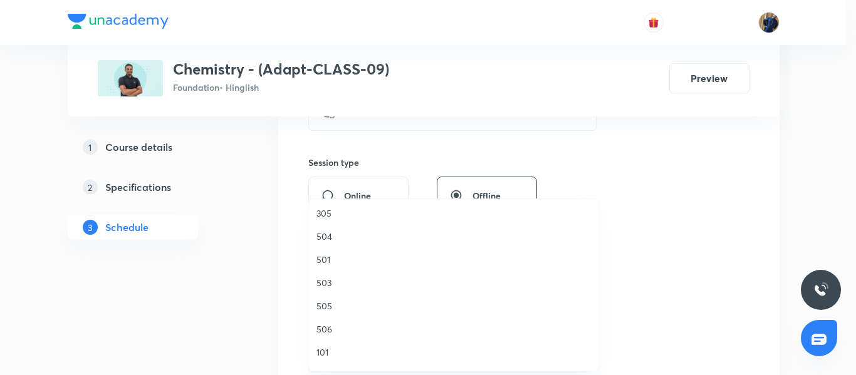
click at [345, 241] on span "504" at bounding box center [454, 236] width 275 height 13
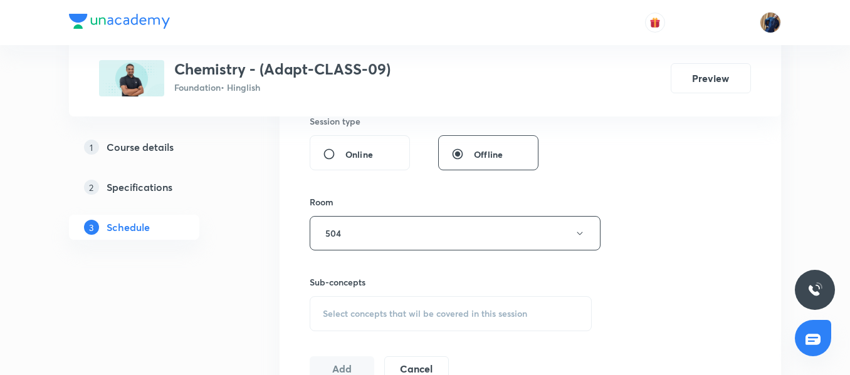
scroll to position [499, 0]
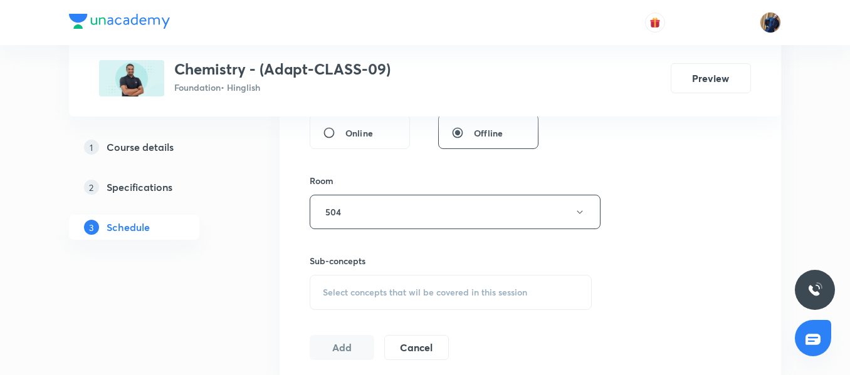
click at [355, 273] on div "Sub-concepts Select concepts that wil be covered in this session" at bounding box center [451, 282] width 282 height 56
click at [388, 291] on span "Select concepts that wil be covered in this session" at bounding box center [425, 293] width 204 height 10
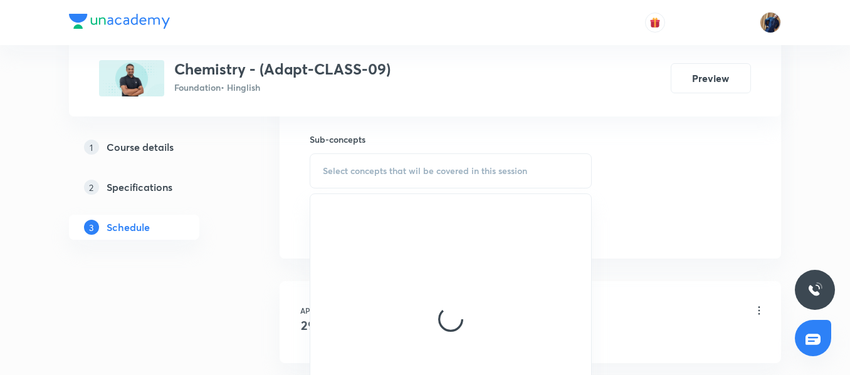
scroll to position [624, 0]
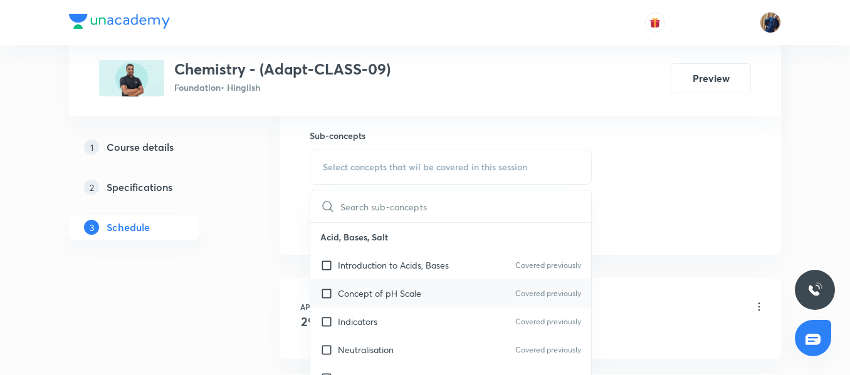
click at [376, 293] on p "Concept of pH Scale" at bounding box center [379, 293] width 83 height 13
checkbox input "true"
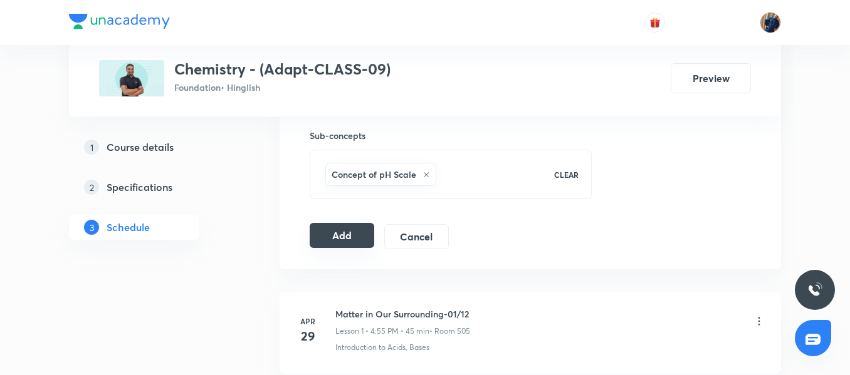
click at [340, 229] on button "Add" at bounding box center [342, 235] width 65 height 25
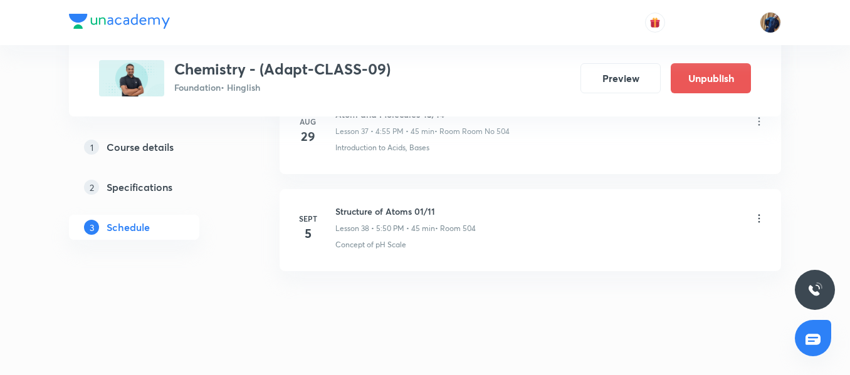
scroll to position [3745, 0]
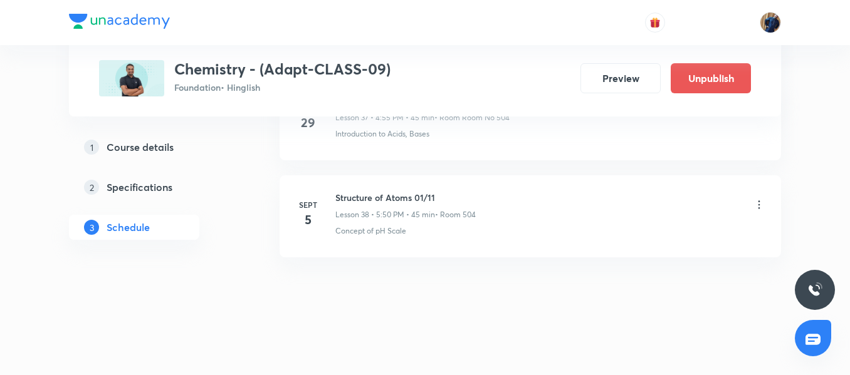
click at [391, 204] on h6 "Structure of Atoms 01/11" at bounding box center [405, 197] width 140 height 13
click at [757, 204] on icon at bounding box center [759, 205] width 13 height 13
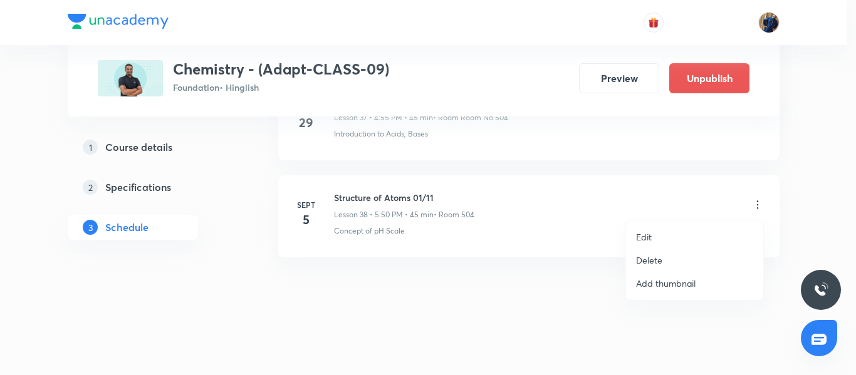
click at [678, 236] on li "Edit" at bounding box center [694, 237] width 137 height 23
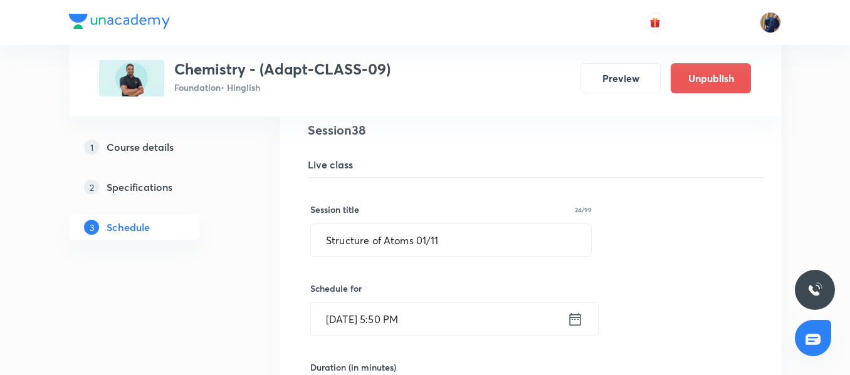
click at [458, 325] on input "Sept 5, 2025, 5:50 PM" at bounding box center [439, 319] width 256 height 32
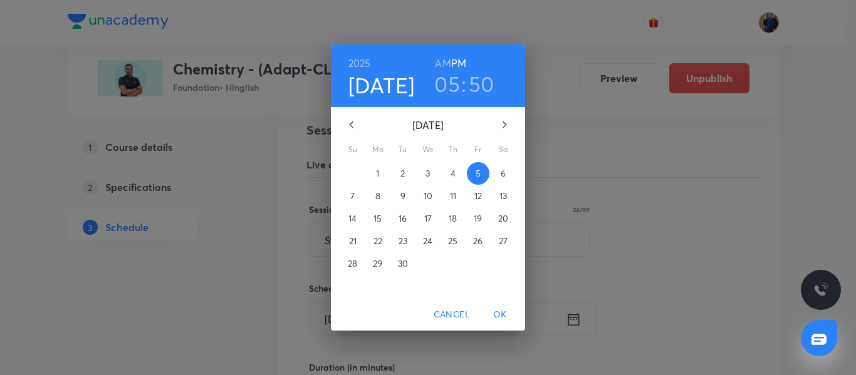
click at [385, 176] on span "1" at bounding box center [378, 173] width 23 height 13
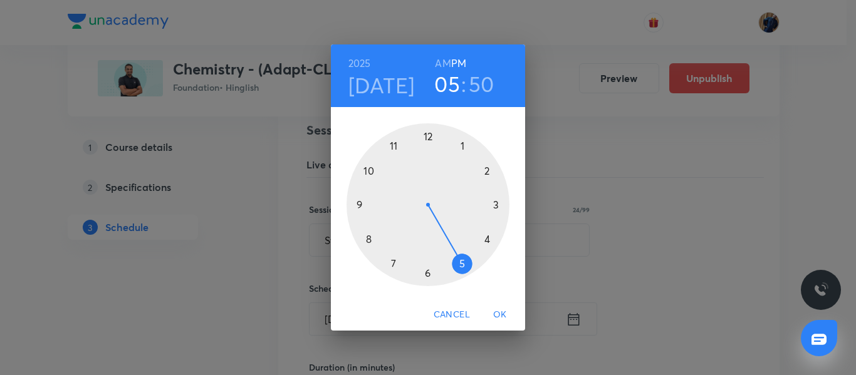
click at [496, 308] on span "OK" at bounding box center [500, 315] width 30 height 16
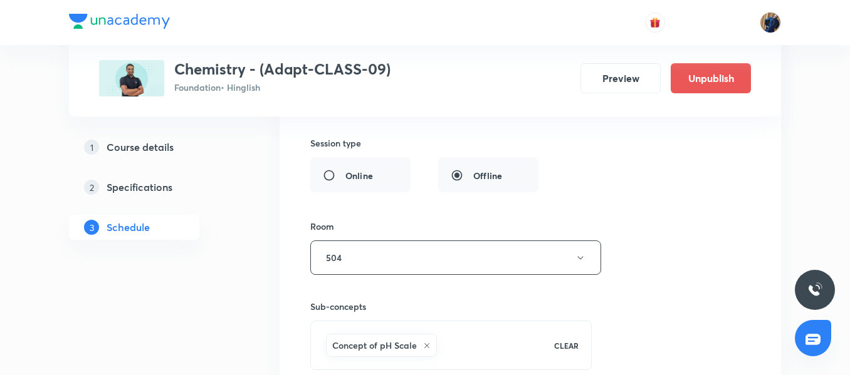
scroll to position [4121, 0]
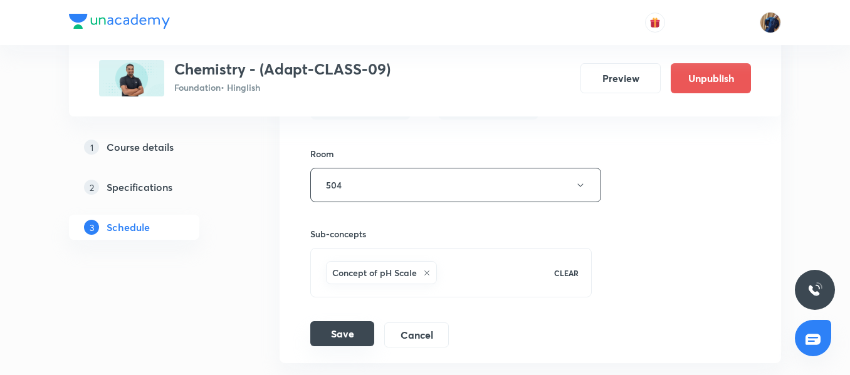
click at [338, 333] on button "Save" at bounding box center [342, 334] width 64 height 25
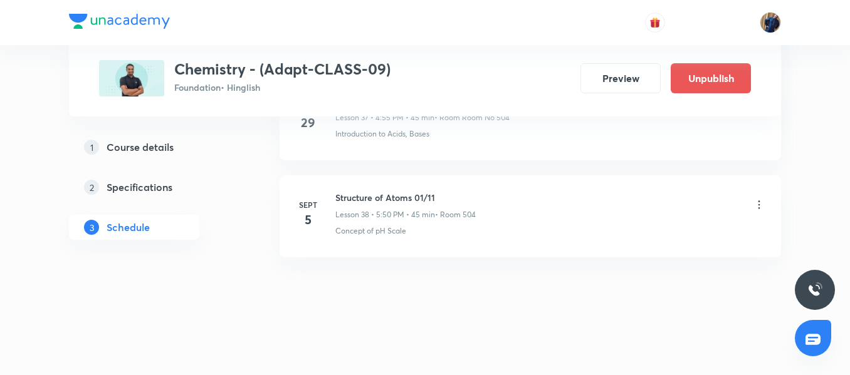
scroll to position [3745, 0]
click at [389, 197] on h6 "Structure of Atoms 01/11" at bounding box center [405, 197] width 140 height 13
copy h6 "Structure of Atoms 01/11"
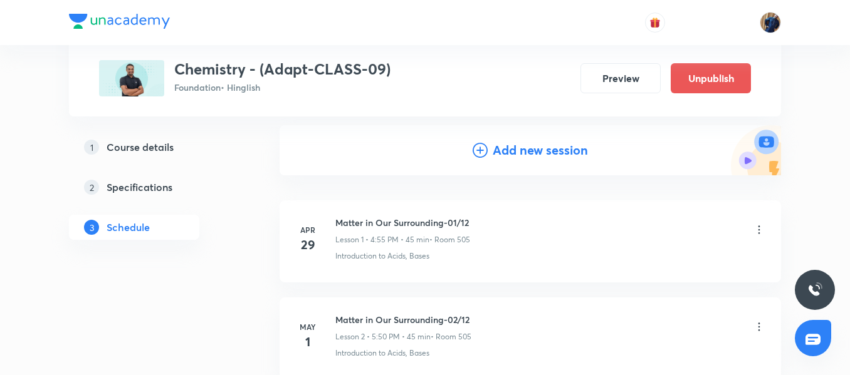
scroll to position [0, 0]
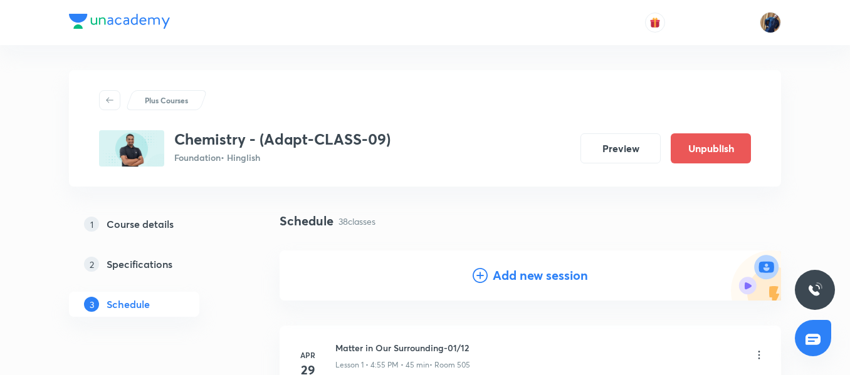
click at [487, 265] on div "Add new session" at bounding box center [530, 276] width 501 height 50
click at [490, 282] on div "Add new session" at bounding box center [530, 275] width 115 height 19
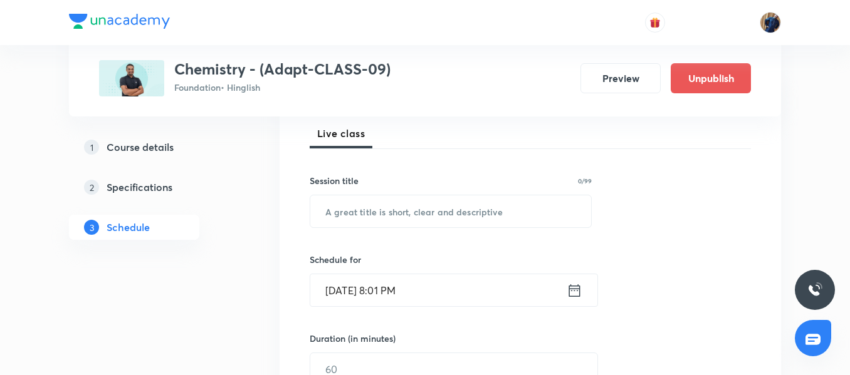
scroll to position [188, 0]
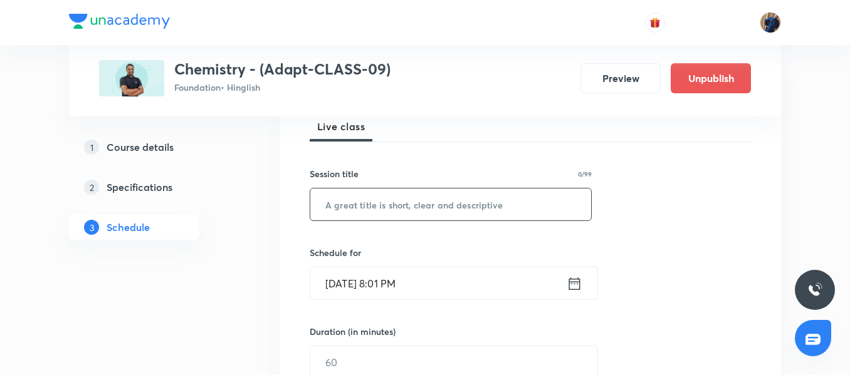
click at [379, 206] on input "text" at bounding box center [450, 205] width 281 height 32
paste input "Structure of Atoms 01/11"
click at [424, 204] on input "Structure of Atoms 01/11" at bounding box center [450, 205] width 281 height 32
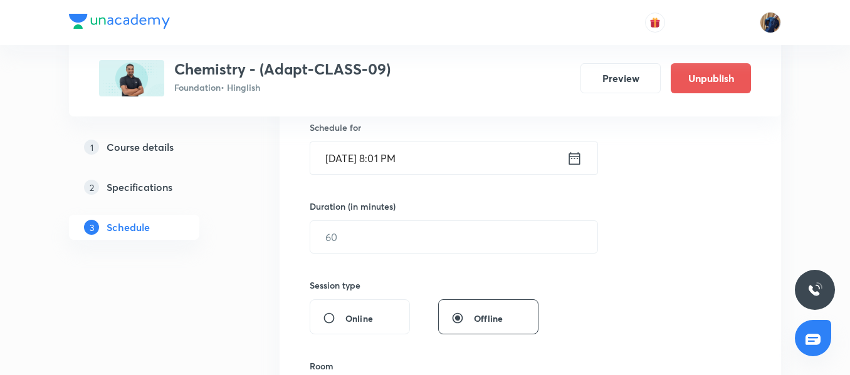
type input "Structure of Atoms 02/11"
click at [468, 170] on input "Aug 31, 2025, 8:01 PM" at bounding box center [438, 158] width 256 height 32
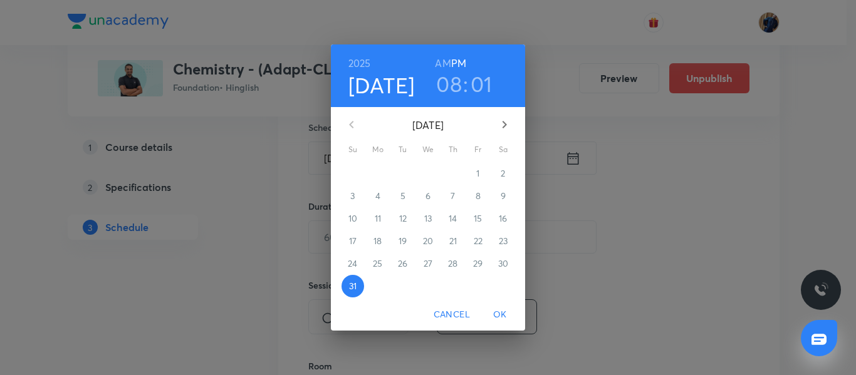
click at [503, 125] on icon "button" at bounding box center [504, 124] width 15 height 15
click at [429, 174] on p "3" at bounding box center [428, 173] width 4 height 13
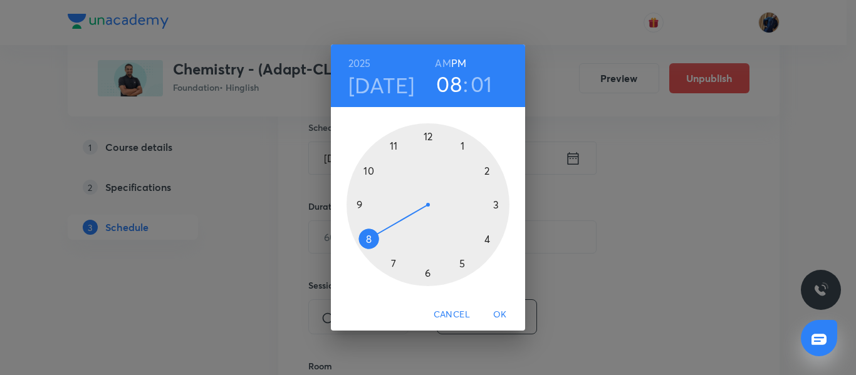
click at [459, 265] on div at bounding box center [428, 204] width 163 height 163
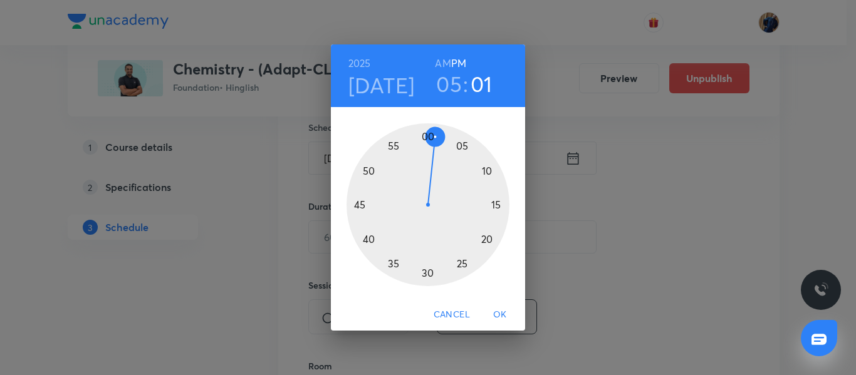
click at [367, 167] on div at bounding box center [428, 204] width 163 height 163
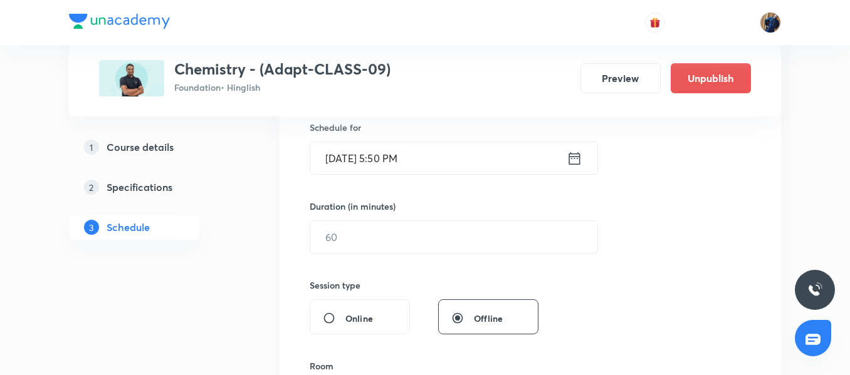
click at [370, 218] on div "Duration (in minutes) ​" at bounding box center [424, 227] width 229 height 54
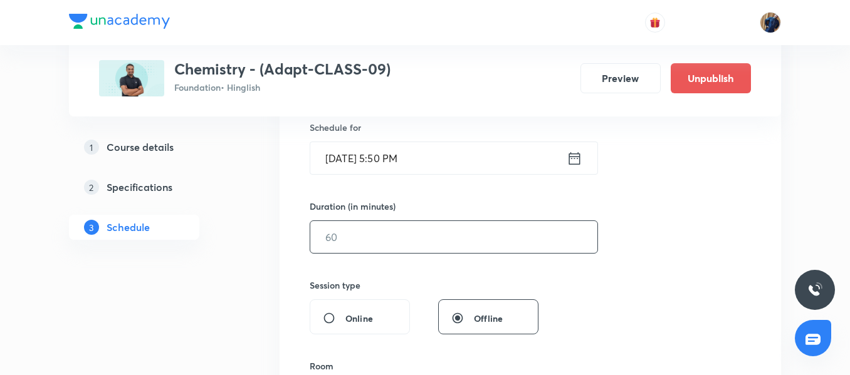
click at [367, 234] on input "text" at bounding box center [453, 237] width 287 height 32
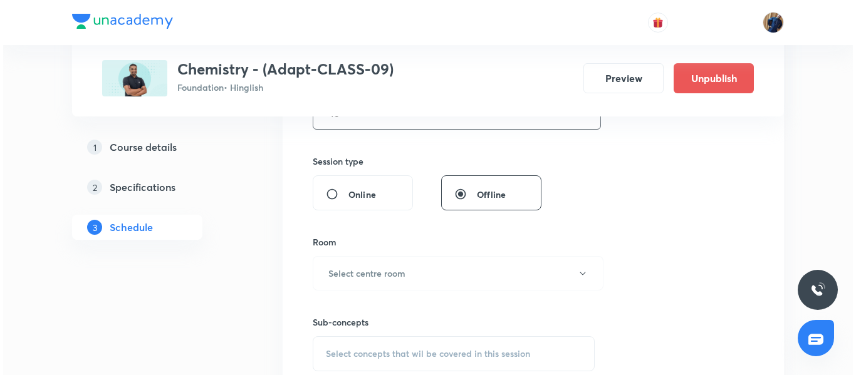
scroll to position [439, 0]
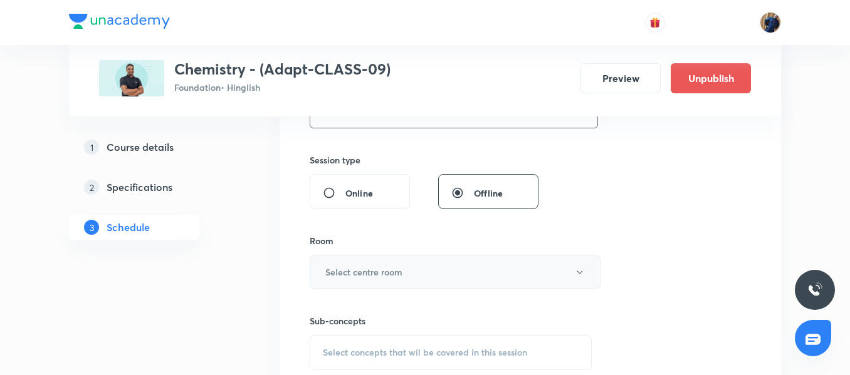
type input "45"
click at [402, 283] on button "Select centre room" at bounding box center [455, 272] width 291 height 34
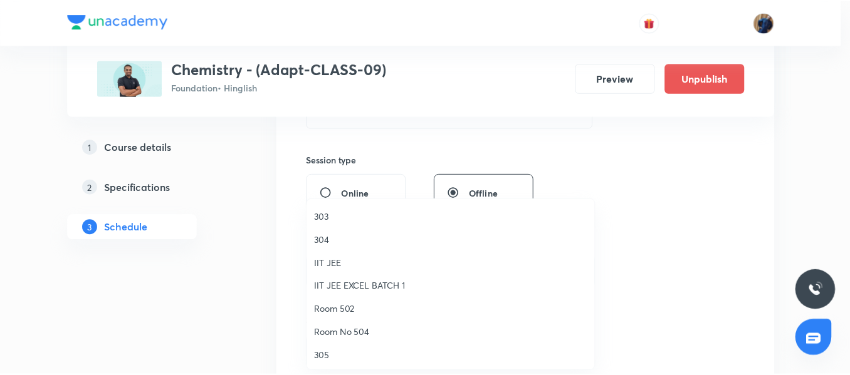
scroll to position [125, 0]
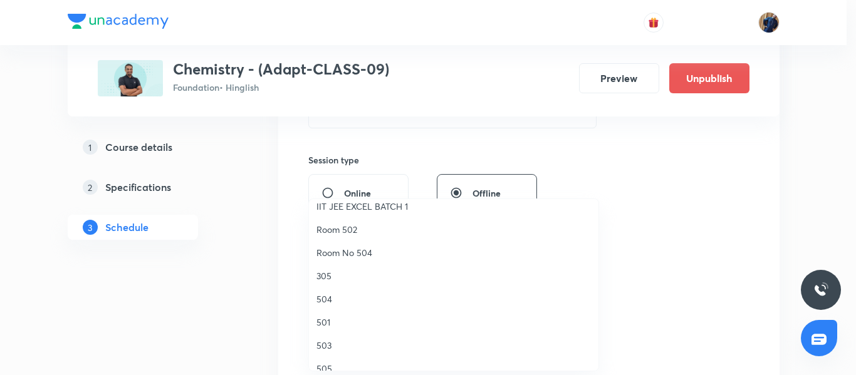
click at [343, 293] on span "504" at bounding box center [454, 299] width 275 height 13
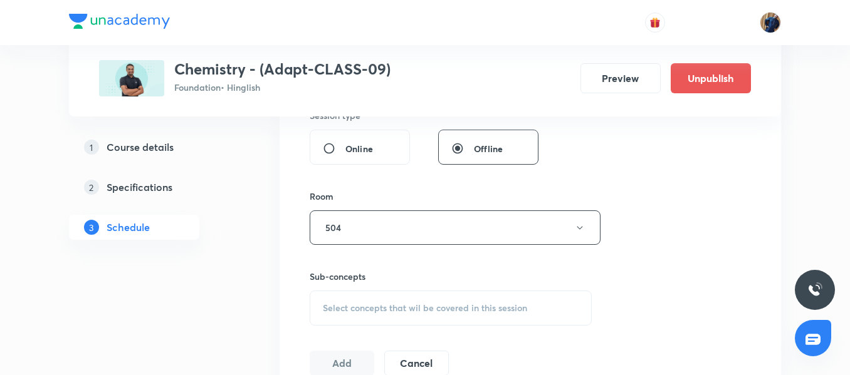
scroll to position [564, 0]
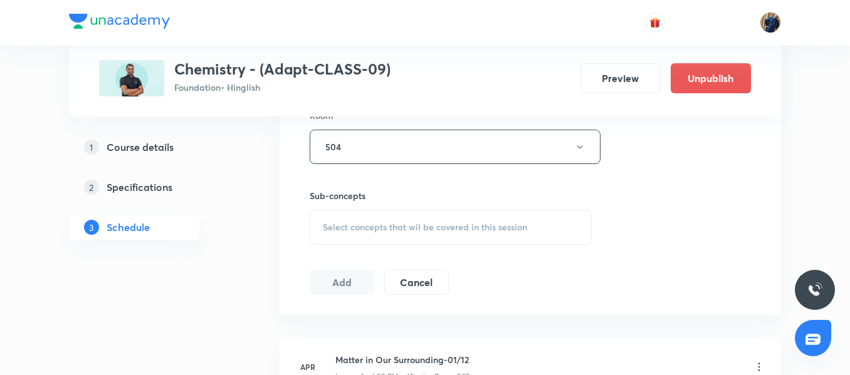
click at [363, 241] on div "Select concepts that wil be covered in this session" at bounding box center [451, 227] width 282 height 35
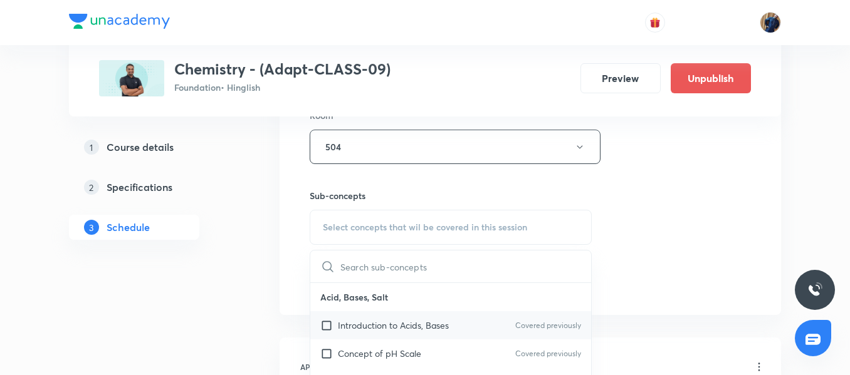
click at [364, 312] on div "Introduction to Acids, Bases Covered previously" at bounding box center [450, 326] width 281 height 28
checkbox input "true"
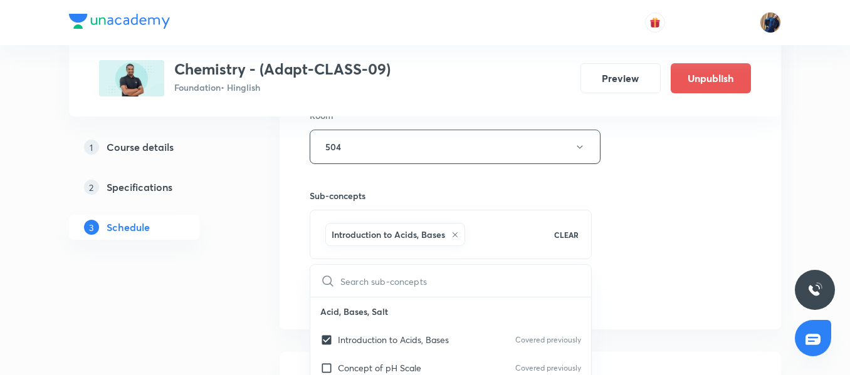
click at [289, 263] on div "Session 39 Live class Session title 24/99 Structure of Atoms 02/11 ​ Schedule f…" at bounding box center [530, 8] width 501 height 643
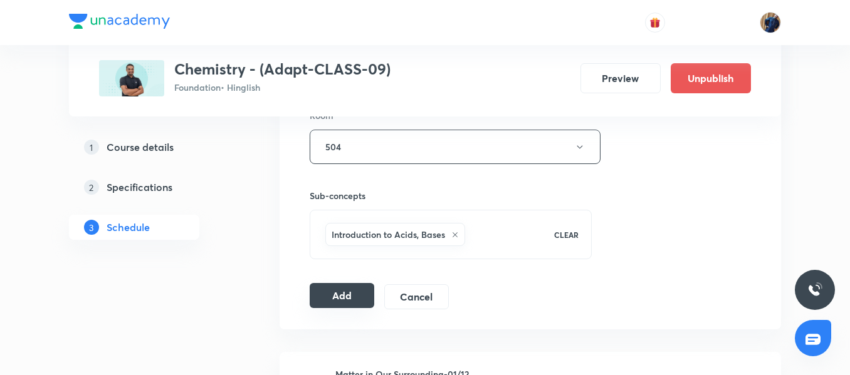
click at [336, 294] on button "Add" at bounding box center [342, 295] width 65 height 25
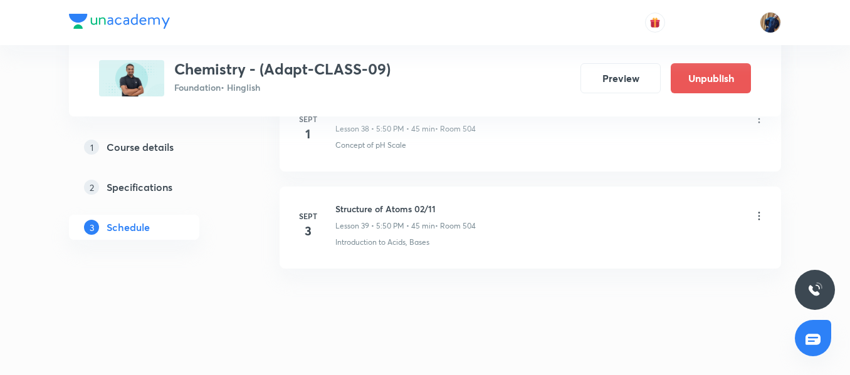
scroll to position [3842, 0]
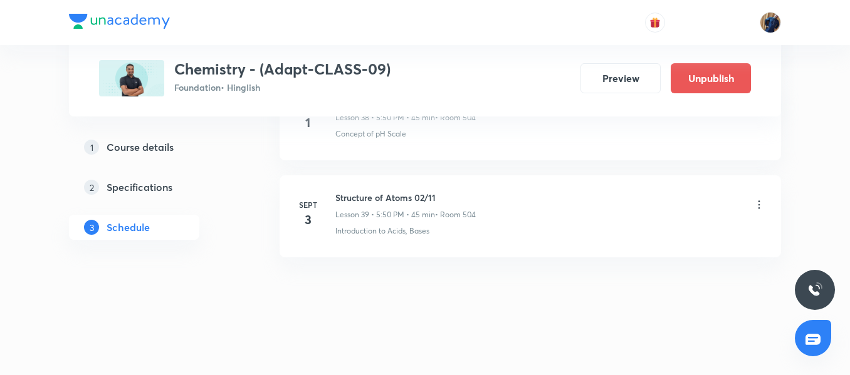
click at [390, 200] on h6 "Structure of Atoms 02/11" at bounding box center [405, 197] width 140 height 13
copy h6 "Structure of Atoms 02/11"
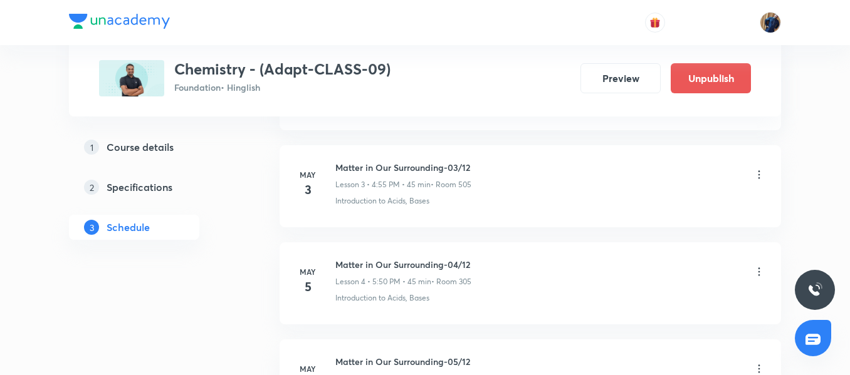
scroll to position [124, 0]
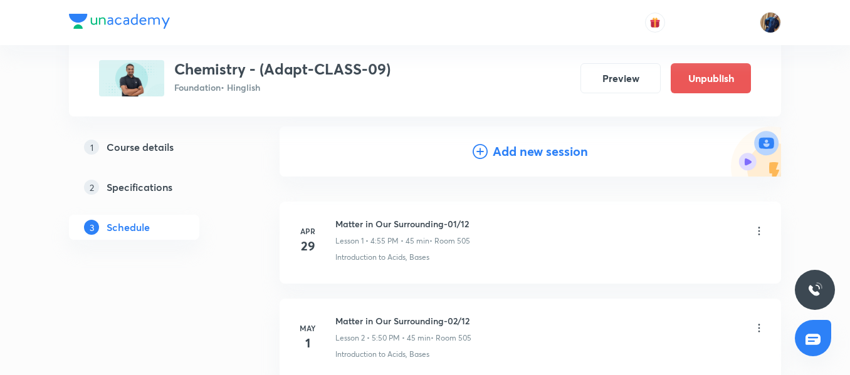
drag, startPoint x: 510, startPoint y: 154, endPoint x: 483, endPoint y: 181, distance: 38.1
click at [510, 153] on h4 "Add new session" at bounding box center [540, 151] width 95 height 19
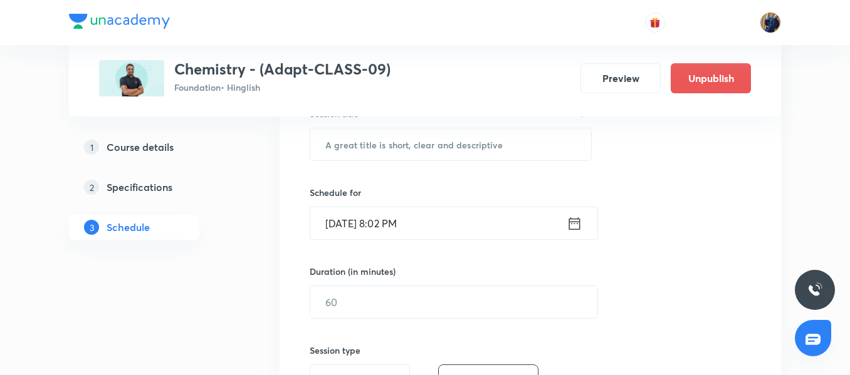
scroll to position [249, 0]
click at [396, 149] on input "text" at bounding box center [450, 143] width 281 height 32
paste input "Structure of Atoms 02/11"
click at [427, 142] on input "Structure of Atoms 02/11" at bounding box center [450, 143] width 281 height 32
type input "Structure of Atoms 03/11"
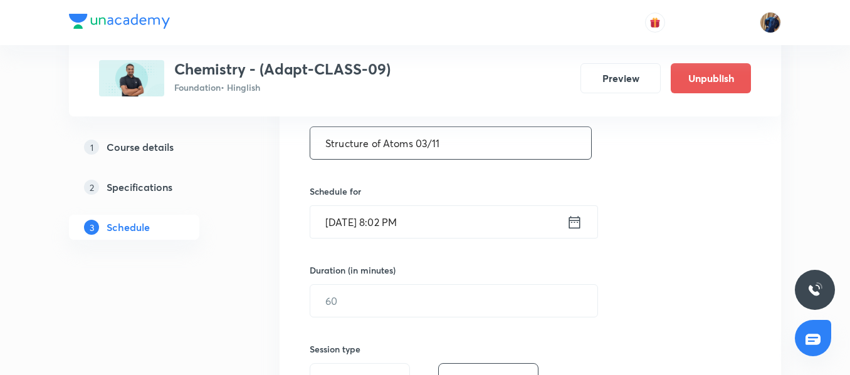
click at [482, 219] on input "Aug 31, 2025, 8:02 PM" at bounding box center [438, 222] width 256 height 32
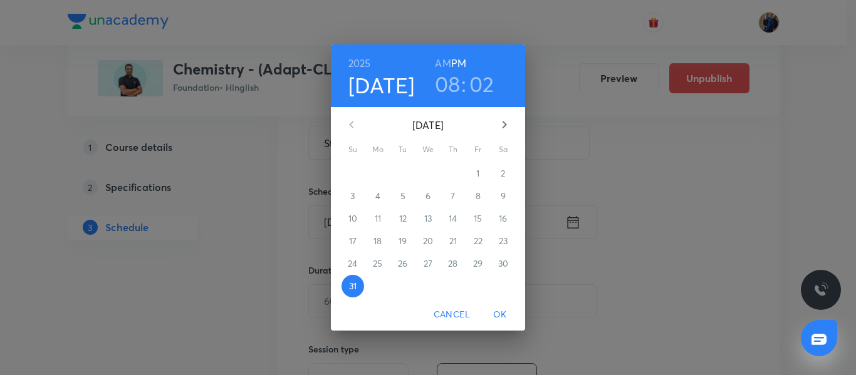
click at [501, 127] on icon "button" at bounding box center [504, 124] width 15 height 15
click at [478, 175] on p "5" at bounding box center [478, 173] width 5 height 13
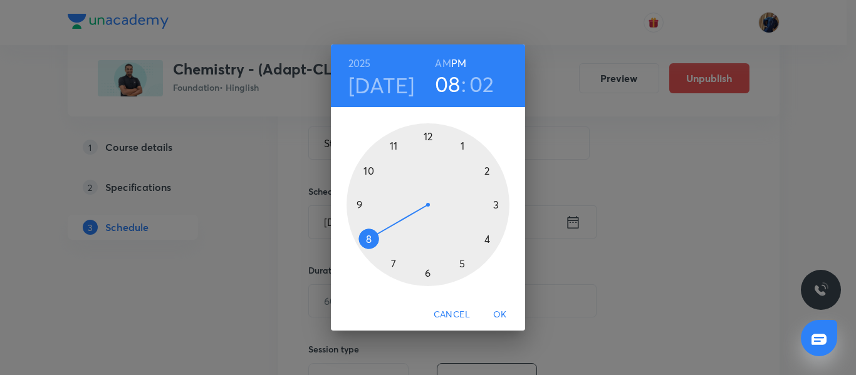
click at [461, 266] on div at bounding box center [428, 204] width 163 height 163
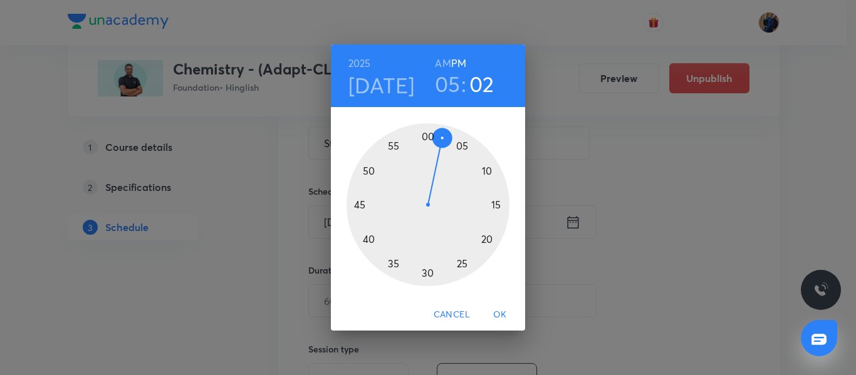
click at [369, 169] on div at bounding box center [428, 204] width 163 height 163
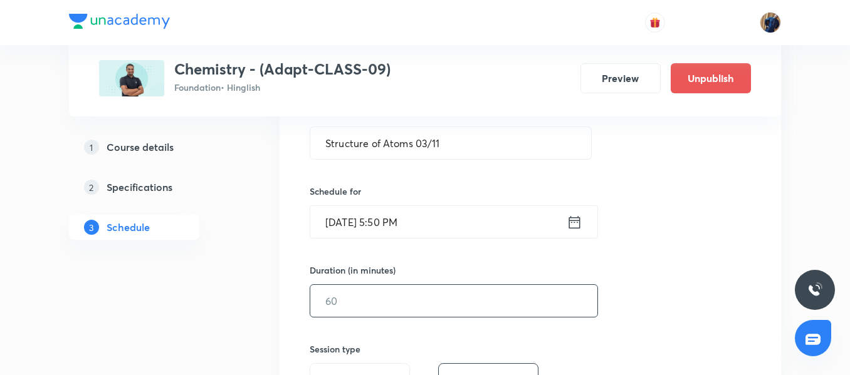
click at [371, 290] on input "text" at bounding box center [453, 301] width 287 height 32
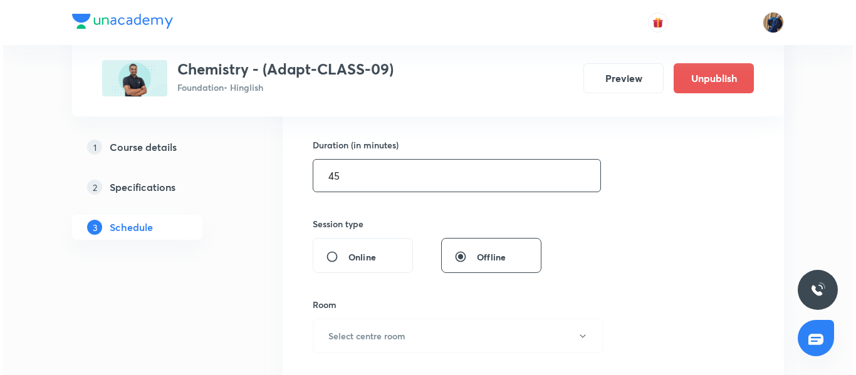
scroll to position [438, 0]
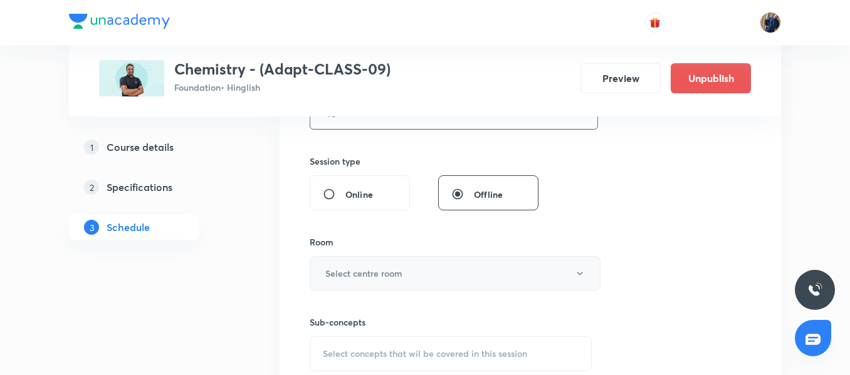
type input "45"
click at [379, 269] on h6 "Select centre room" at bounding box center [363, 273] width 77 height 13
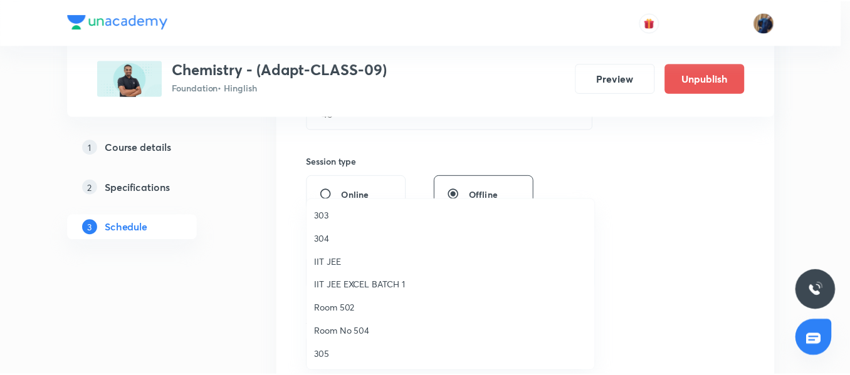
scroll to position [125, 0]
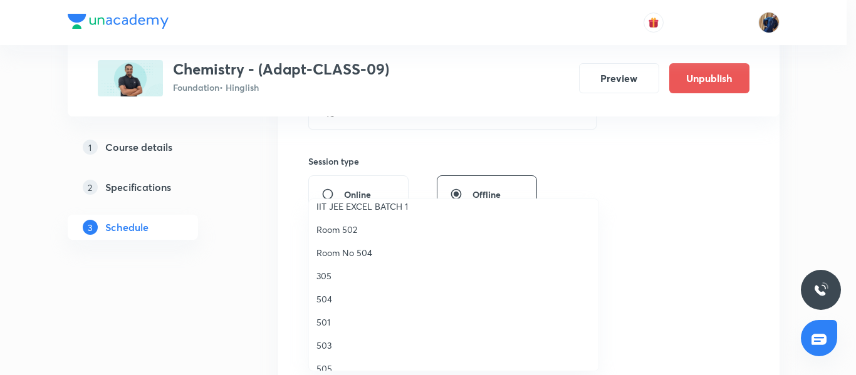
click at [364, 260] on li "Room No 504" at bounding box center [454, 252] width 290 height 23
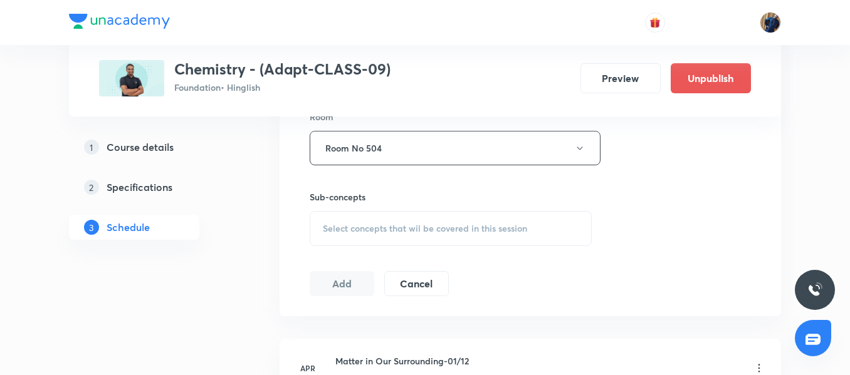
click at [369, 244] on div "Select concepts that wil be covered in this session" at bounding box center [451, 228] width 282 height 35
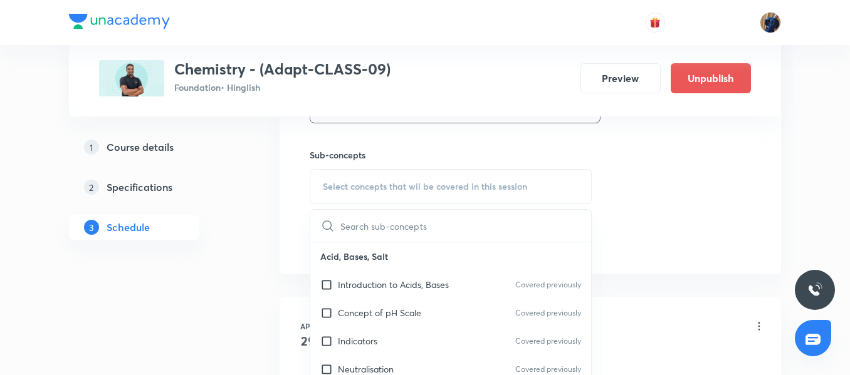
scroll to position [626, 0]
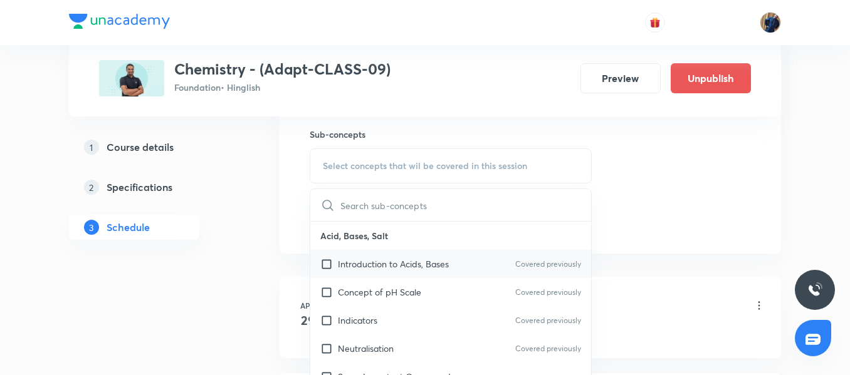
click at [371, 259] on p "Introduction to Acids, Bases" at bounding box center [393, 264] width 111 height 13
checkbox input "true"
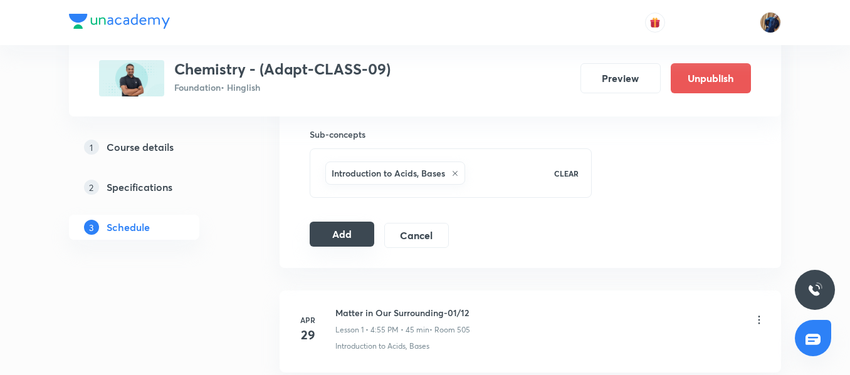
click at [319, 238] on button "Add" at bounding box center [342, 234] width 65 height 25
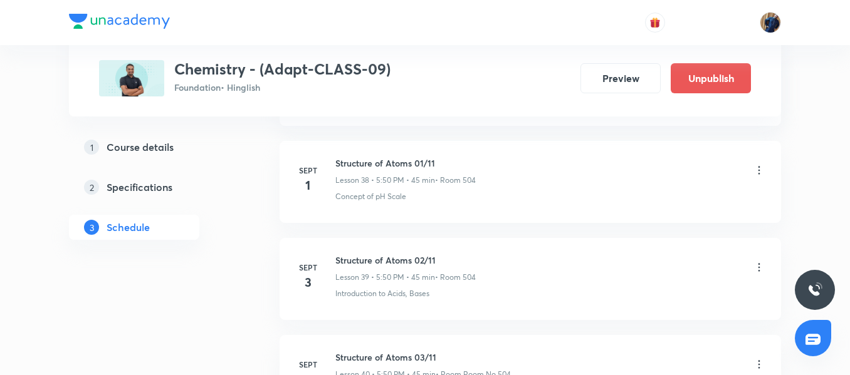
scroll to position [3751, 0]
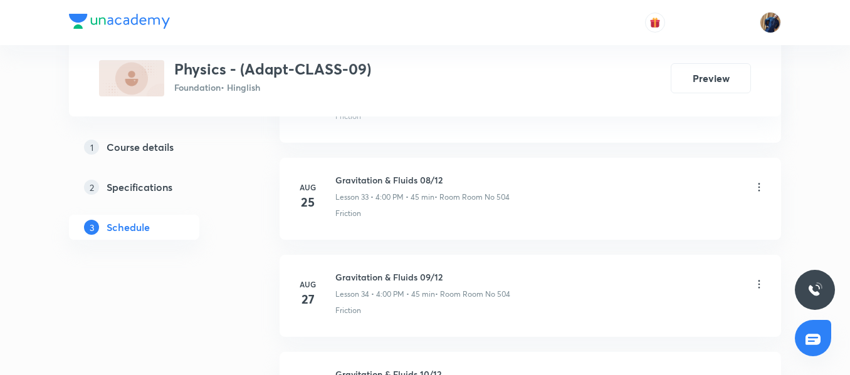
scroll to position [4030, 0]
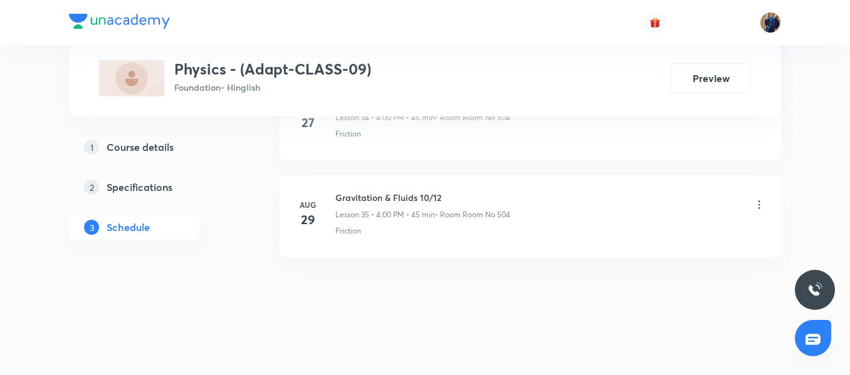
click at [369, 196] on h6 "Gravitation & Fluids 10/12" at bounding box center [422, 197] width 175 height 13
copy h6 "Gravitation & Fluids 10/12"
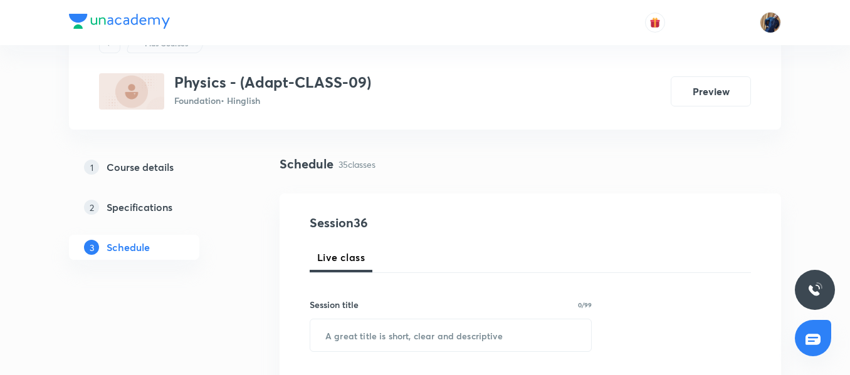
scroll to position [125, 0]
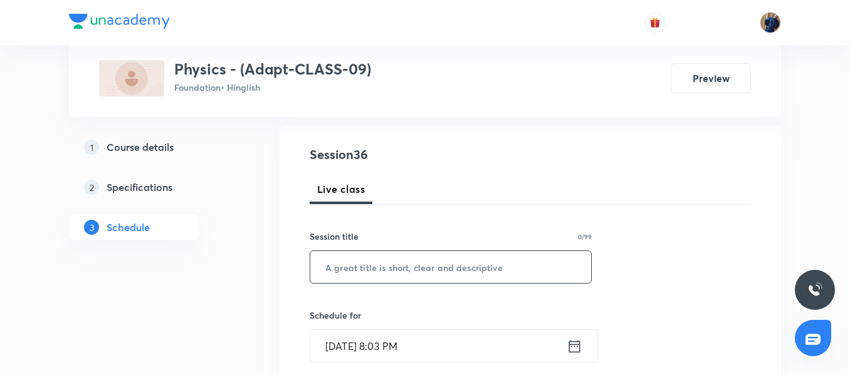
click at [378, 276] on input "text" at bounding box center [450, 267] width 281 height 32
paste input "Gravitation & Fluids 10/12"
click at [432, 269] on input "Gravitation & Fluids 10/12" at bounding box center [450, 267] width 281 height 32
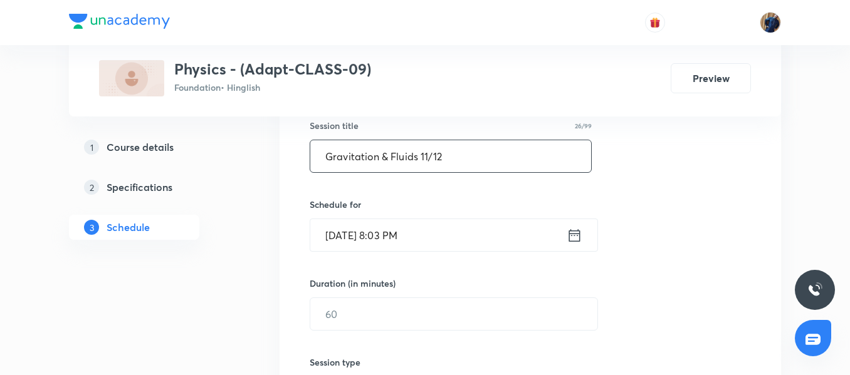
scroll to position [251, 0]
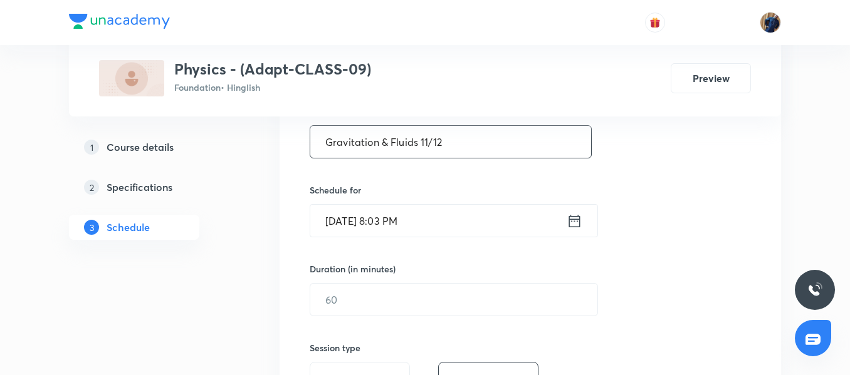
type input "Gravitation & Fluids 11/12"
click at [476, 229] on input "Aug 31, 2025, 8:03 PM" at bounding box center [438, 221] width 256 height 32
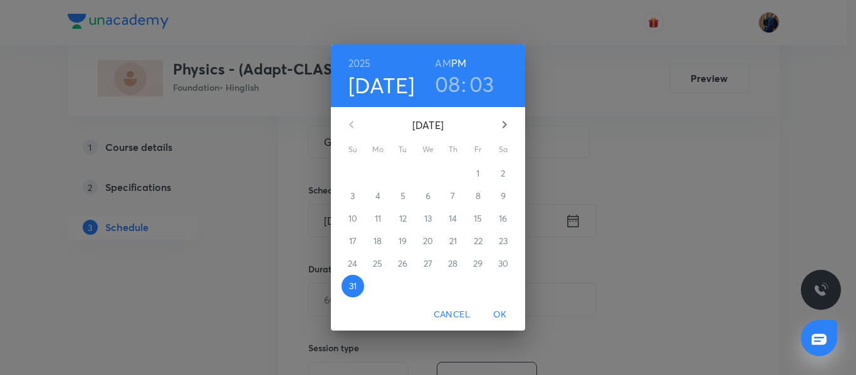
click at [502, 127] on icon "button" at bounding box center [504, 124] width 15 height 15
click at [377, 179] on p "1" at bounding box center [377, 173] width 3 height 13
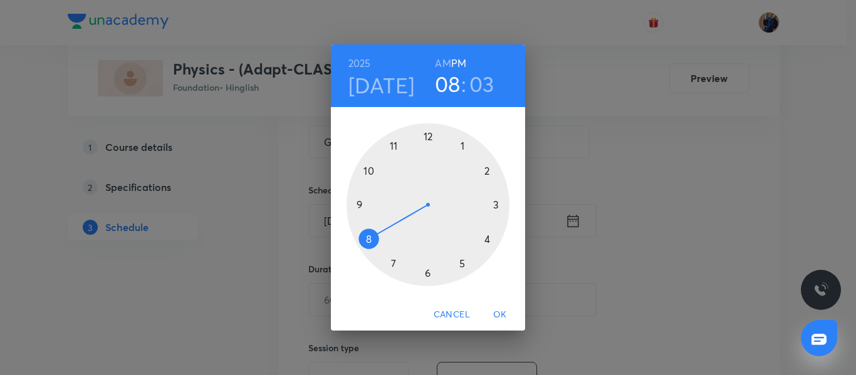
click at [488, 242] on div at bounding box center [428, 204] width 163 height 163
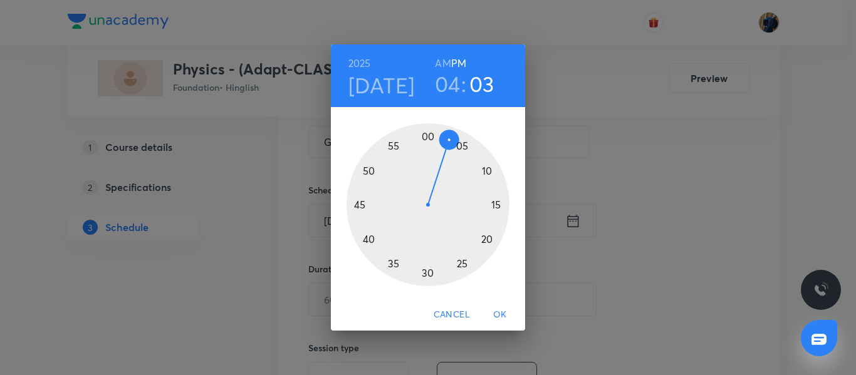
click at [428, 136] on div at bounding box center [428, 204] width 163 height 163
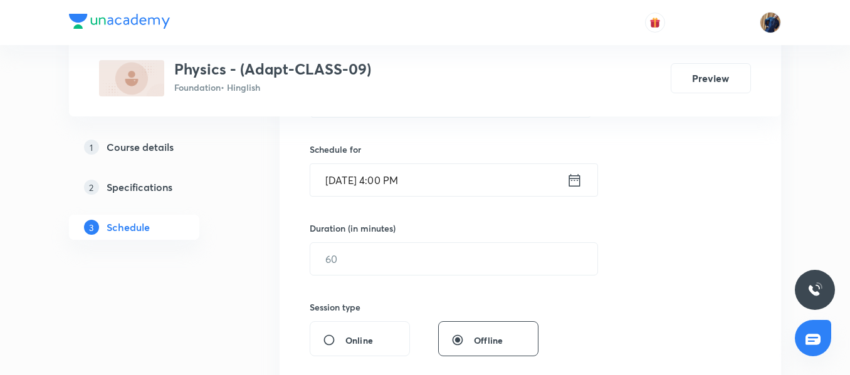
scroll to position [313, 0]
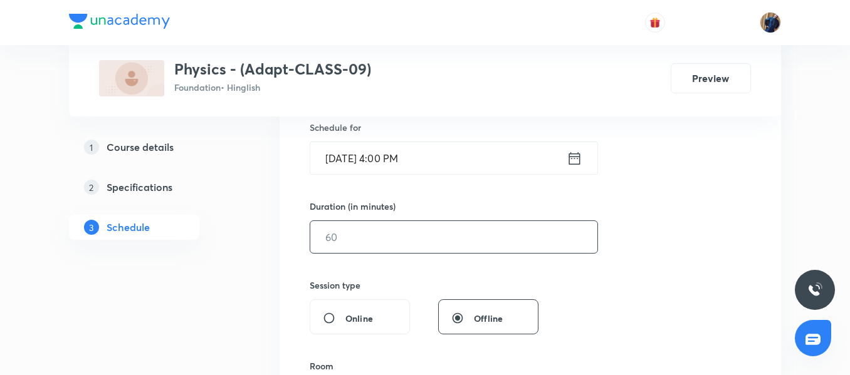
click at [352, 238] on input "text" at bounding box center [453, 237] width 287 height 32
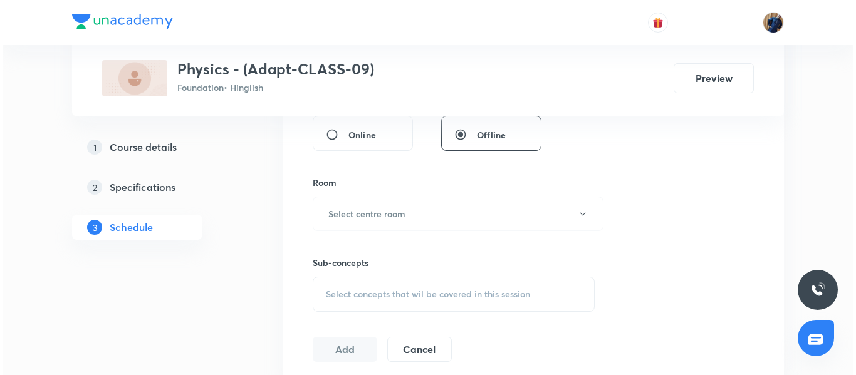
scroll to position [501, 0]
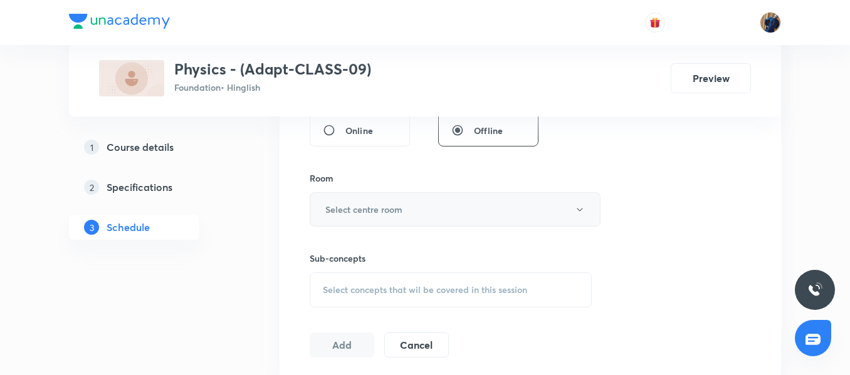
type input "45"
click at [407, 219] on button "Select centre room" at bounding box center [455, 209] width 291 height 34
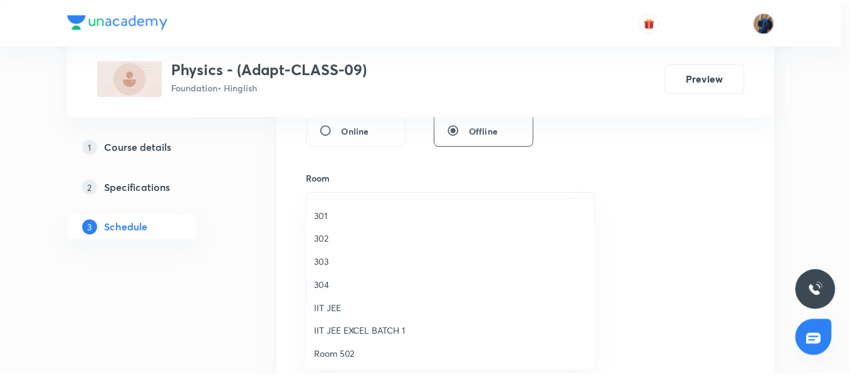
scroll to position [63, 0]
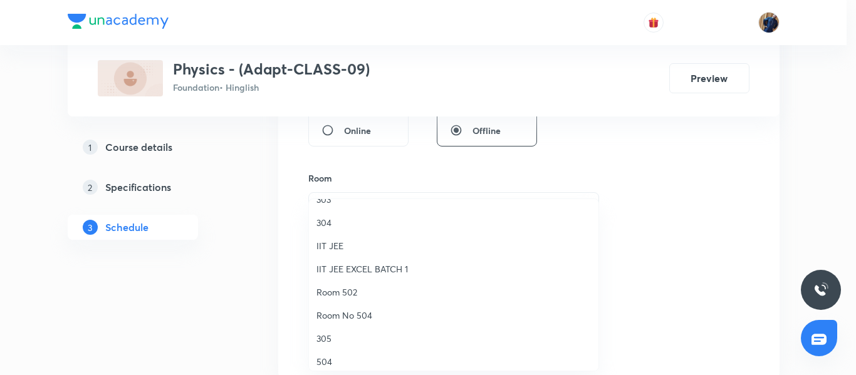
click at [356, 312] on span "Room No 504" at bounding box center [454, 315] width 275 height 13
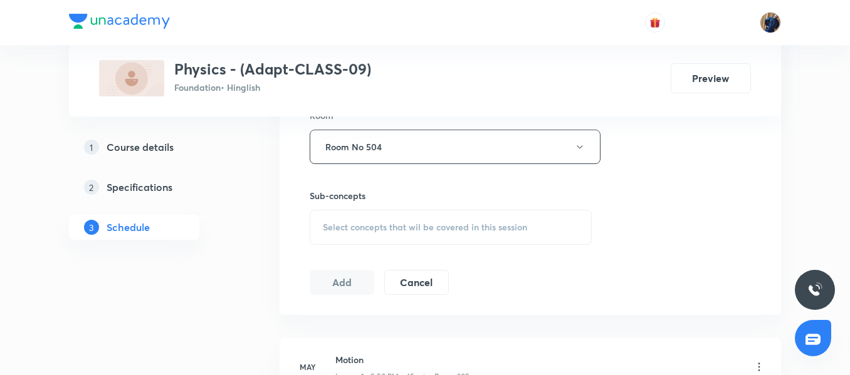
click at [369, 233] on span "Select concepts that wil be covered in this session" at bounding box center [425, 228] width 204 height 10
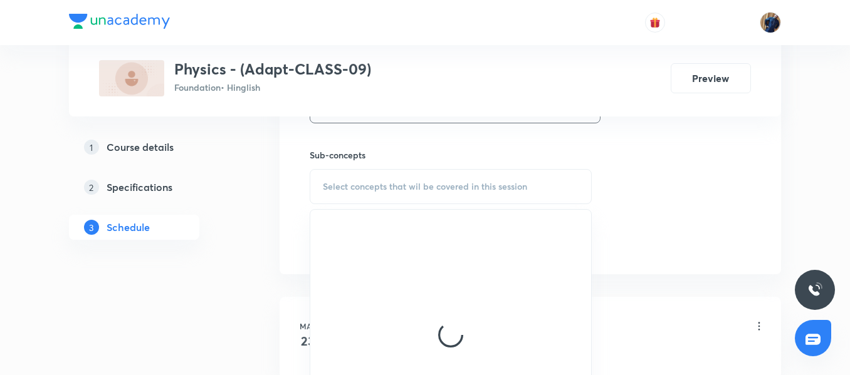
scroll to position [627, 0]
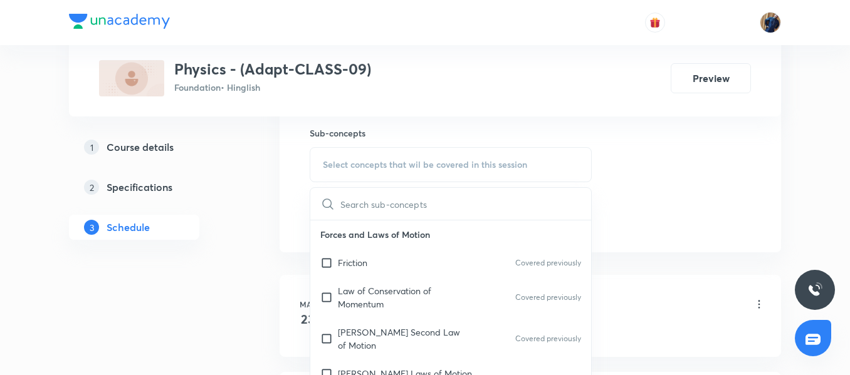
click at [373, 246] on p "Forces and Laws of Motion" at bounding box center [450, 235] width 281 height 28
click at [366, 262] on p "Friction" at bounding box center [352, 262] width 29 height 13
checkbox input "true"
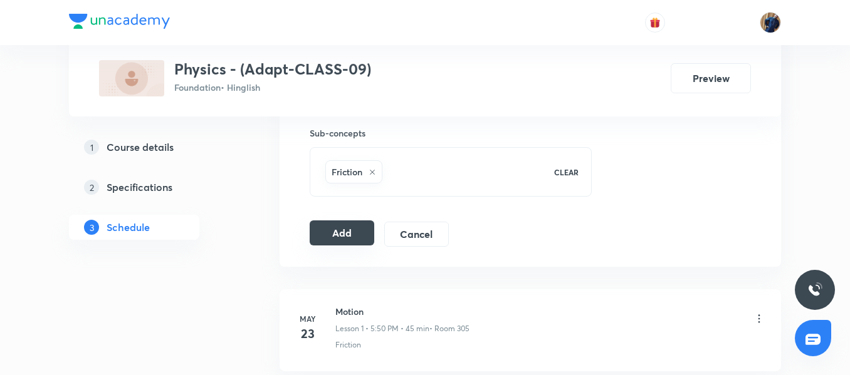
click at [338, 238] on button "Add" at bounding box center [342, 233] width 65 height 25
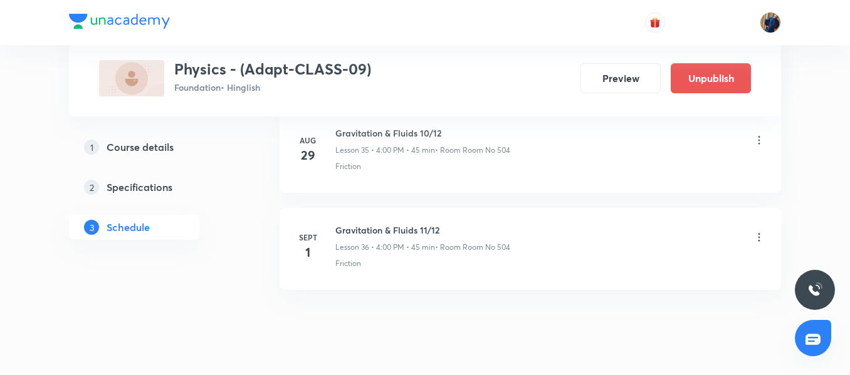
scroll to position [3551, 0]
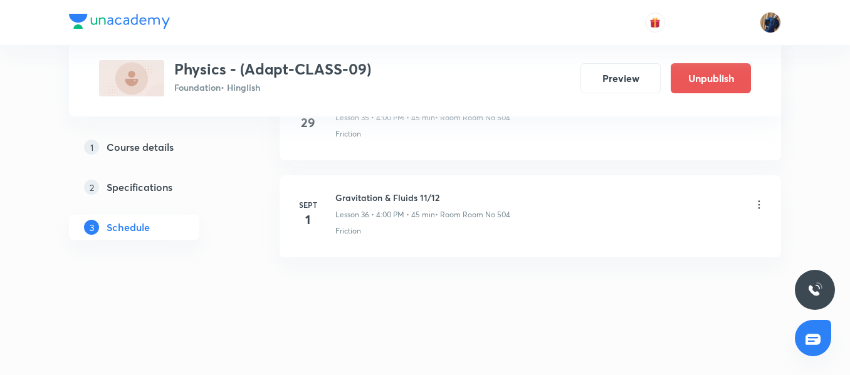
click at [407, 197] on h6 "Gravitation & Fluids 11/12" at bounding box center [422, 197] width 175 height 13
copy h6 "Gravitation & Fluids 11/12"
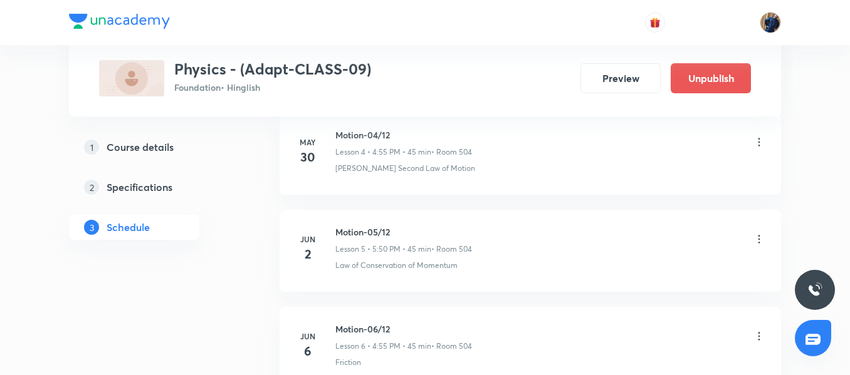
scroll to position [0, 0]
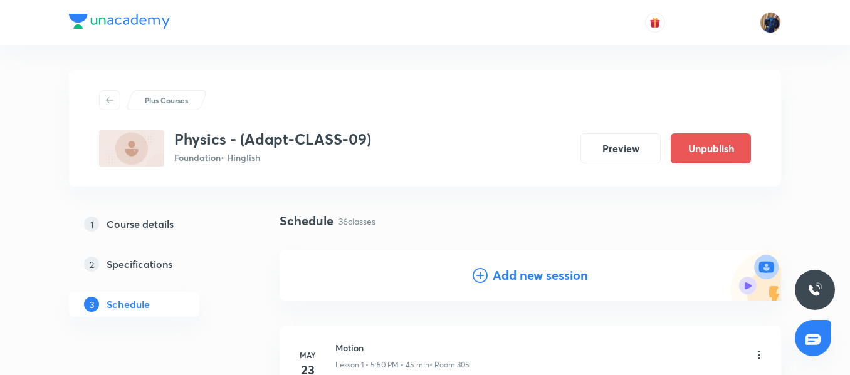
click at [488, 279] on div "Add new session" at bounding box center [530, 275] width 115 height 19
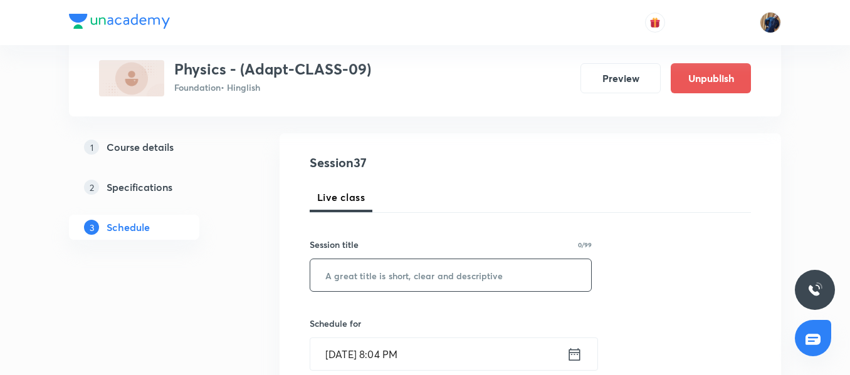
scroll to position [125, 0]
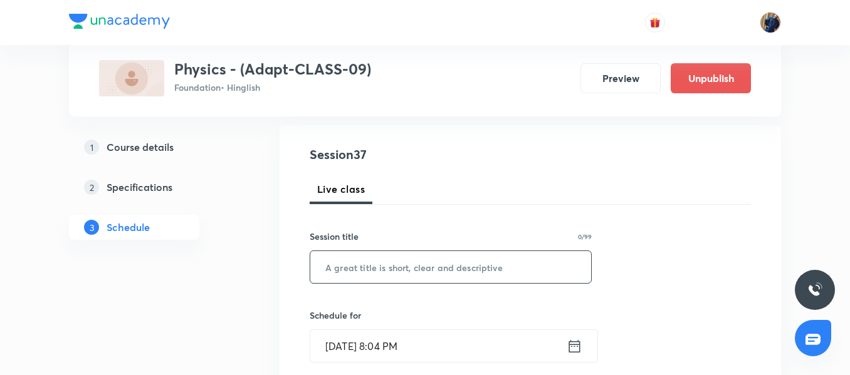
click at [377, 273] on input "text" at bounding box center [450, 267] width 281 height 32
paste input "Gravitation & Fluids 11/12"
click at [431, 261] on input "Gravitation & Fluids 11/12" at bounding box center [450, 267] width 281 height 32
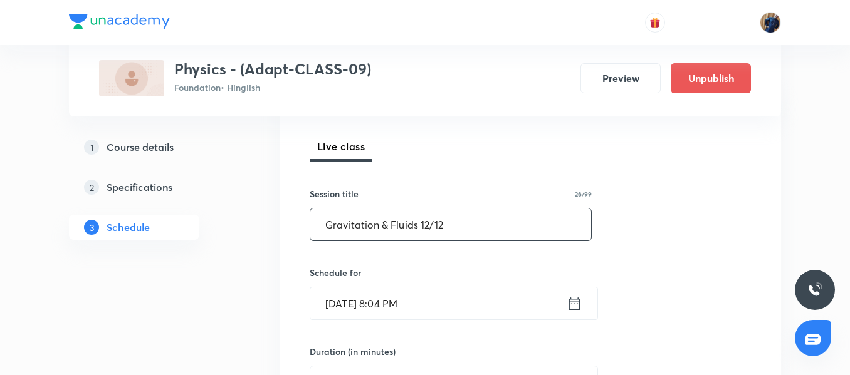
scroll to position [188, 0]
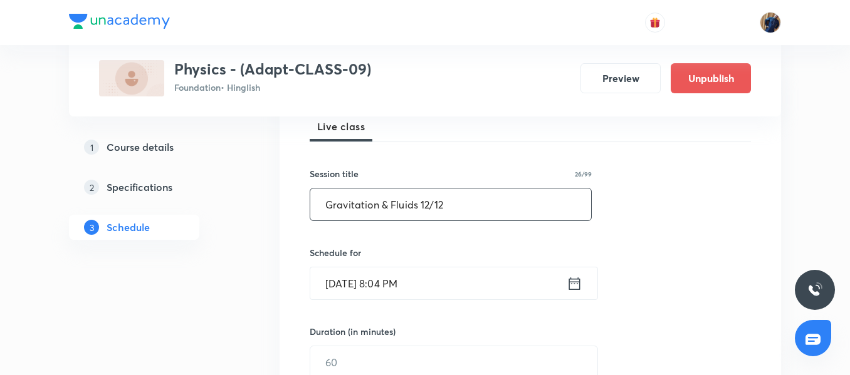
type input "Gravitation & Fluids 12/12"
click at [471, 281] on input "[DATE] 8:04 PM" at bounding box center [438, 284] width 256 height 32
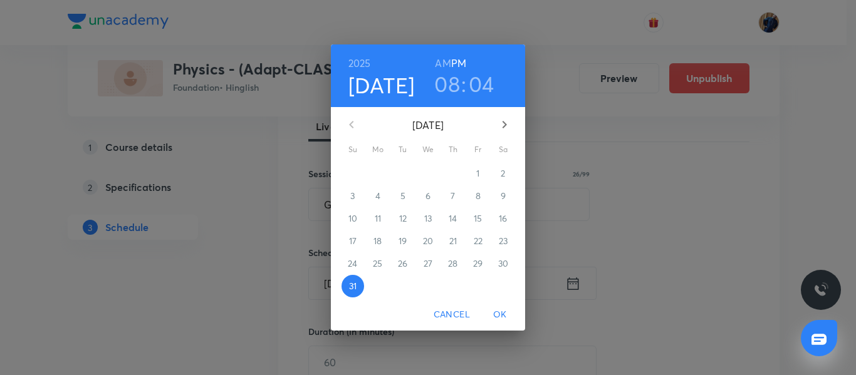
click at [511, 126] on icon "button" at bounding box center [504, 124] width 15 height 15
click at [436, 177] on span "3" at bounding box center [428, 173] width 23 height 13
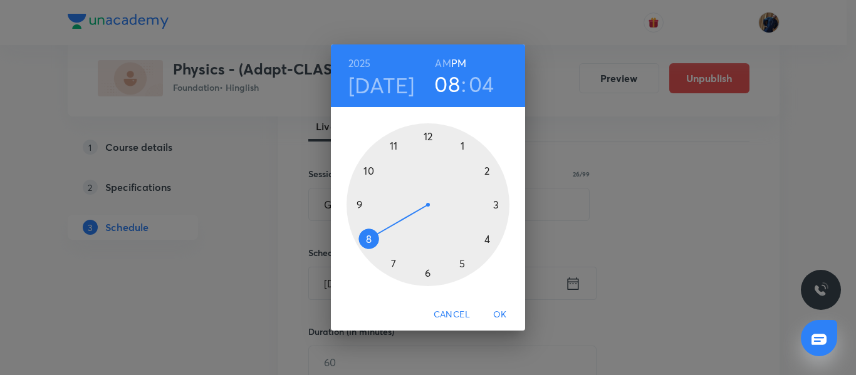
click at [490, 237] on div at bounding box center [428, 204] width 163 height 163
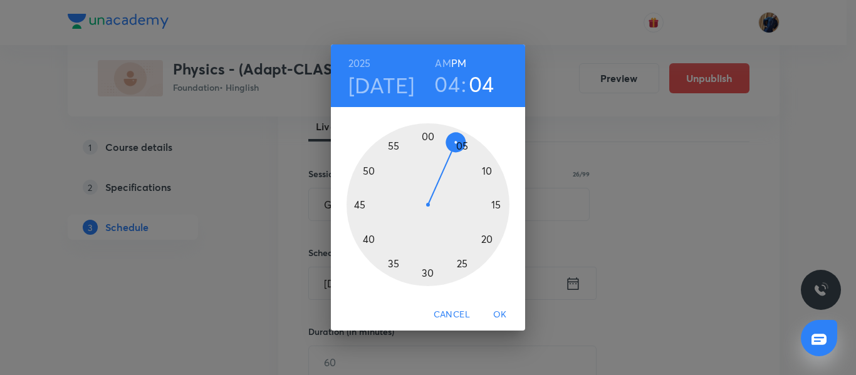
click at [427, 137] on div at bounding box center [428, 204] width 163 height 163
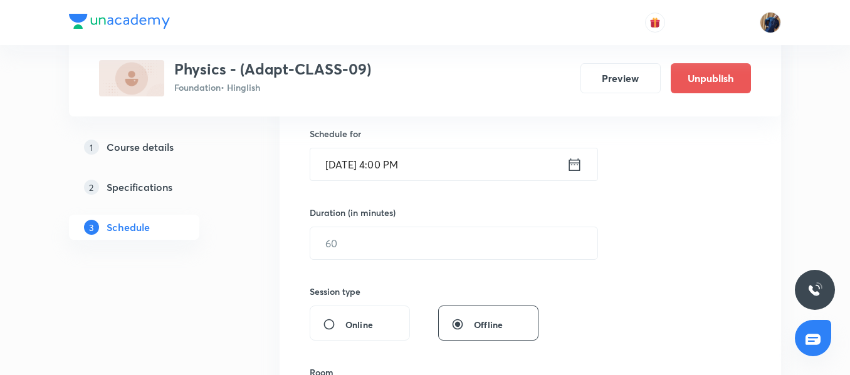
scroll to position [313, 0]
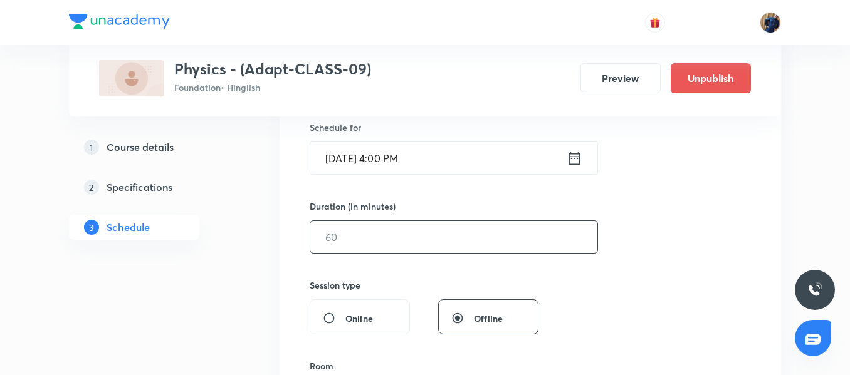
click at [347, 224] on input "text" at bounding box center [453, 237] width 287 height 32
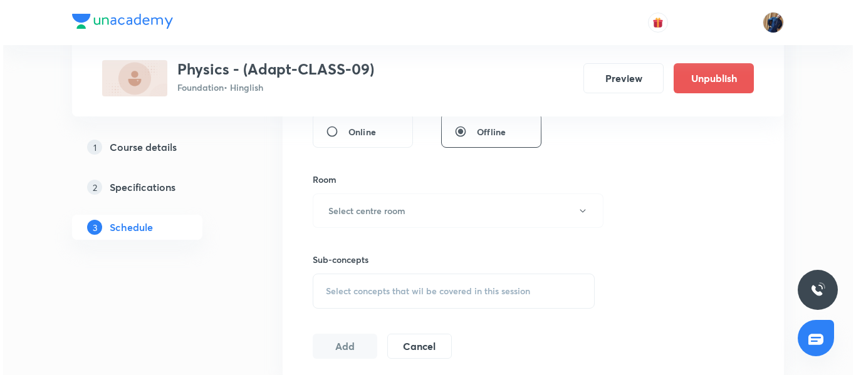
scroll to position [501, 0]
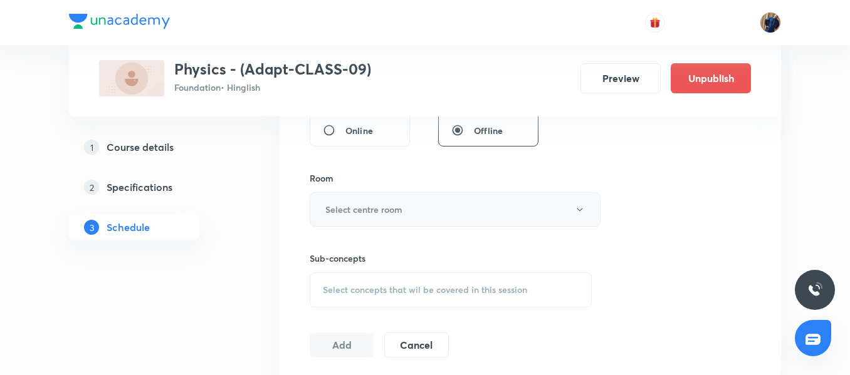
type input "45"
click at [378, 212] on h6 "Select centre room" at bounding box center [363, 209] width 77 height 13
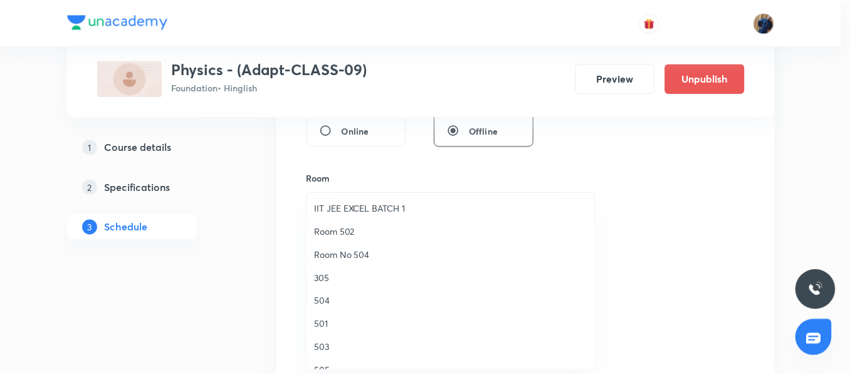
scroll to position [125, 0]
click at [364, 246] on li "Room No 504" at bounding box center [454, 252] width 290 height 23
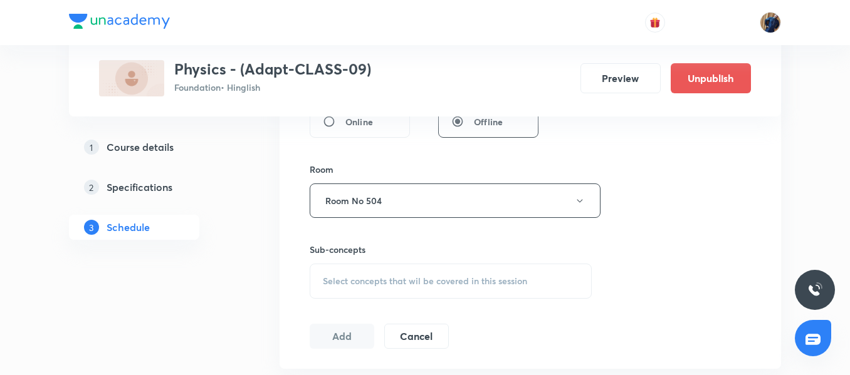
scroll to position [564, 0]
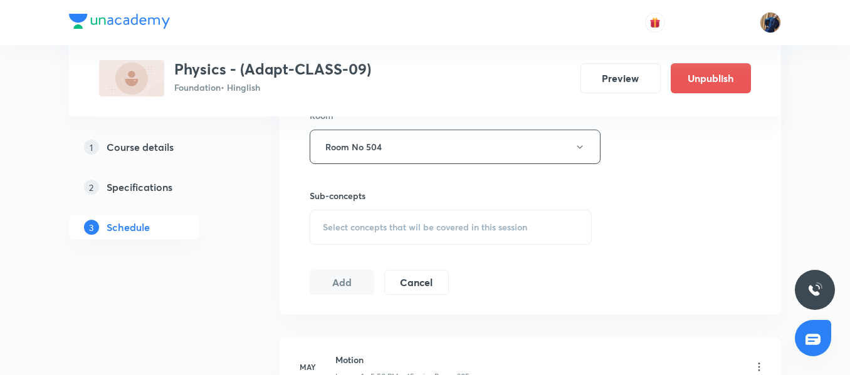
click at [387, 220] on div "Select concepts that wil be covered in this session" at bounding box center [451, 227] width 282 height 35
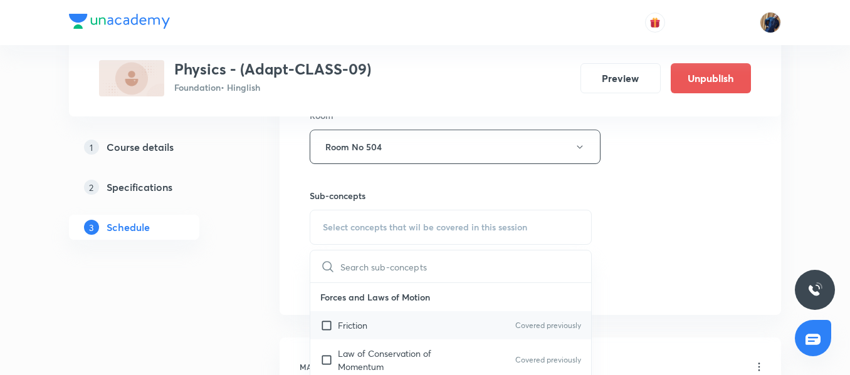
click at [365, 314] on div "Friction Covered previously" at bounding box center [450, 326] width 281 height 28
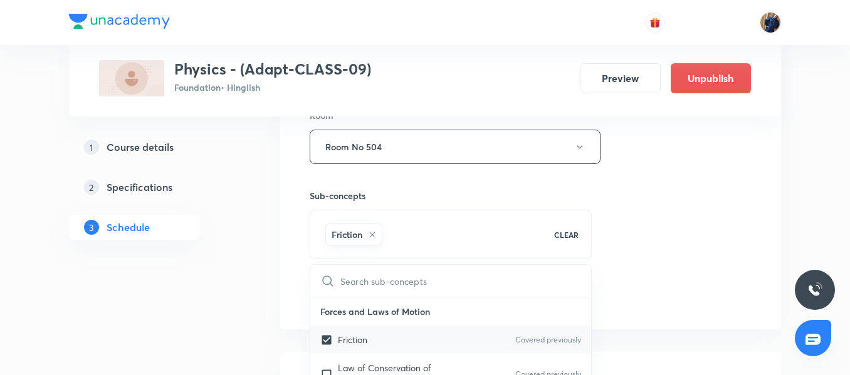
checkbox input "true"
click at [295, 260] on div "Session 37 Live class Session title 26/99 Gravitation & Fluids 12/12 ​ Schedule…" at bounding box center [530, 8] width 501 height 643
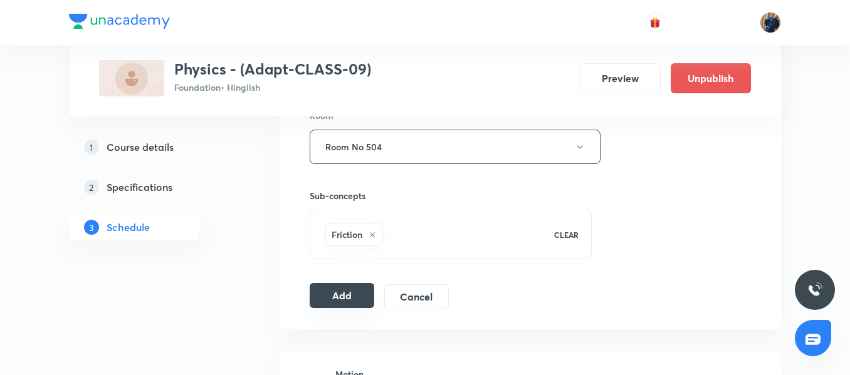
click at [337, 296] on button "Add" at bounding box center [342, 295] width 65 height 25
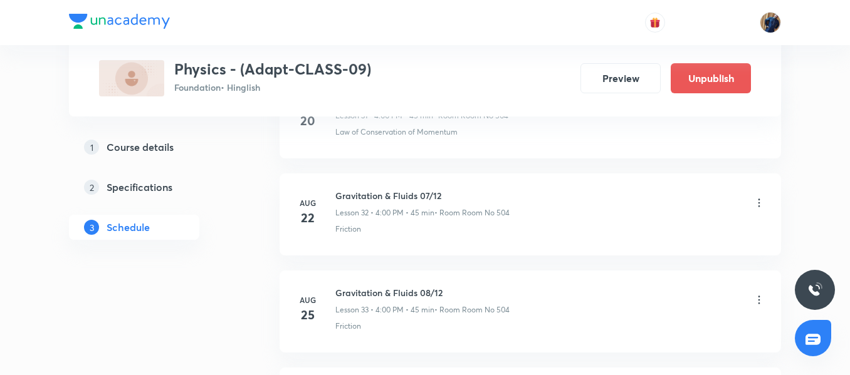
scroll to position [3648, 0]
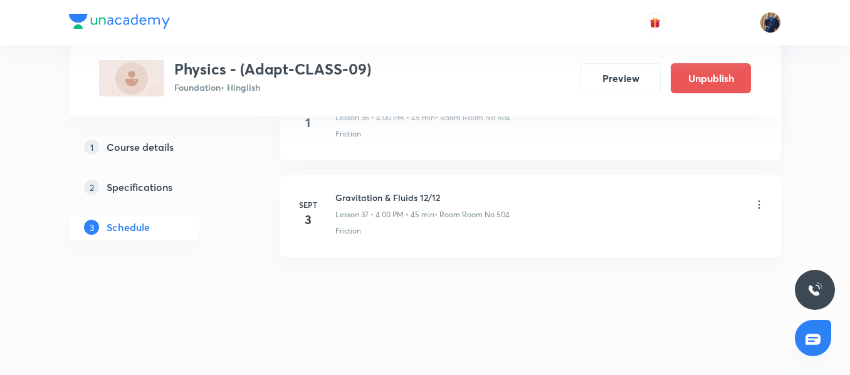
click at [379, 201] on h6 "Gravitation & Fluids 12/12" at bounding box center [422, 197] width 174 height 13
click at [379, 202] on h6 "Gravitation & Fluids 12/12" at bounding box center [422, 197] width 174 height 13
drag, startPoint x: 417, startPoint y: 198, endPoint x: 334, endPoint y: 196, distance: 83.4
click at [334, 196] on div "Sept 3 Gravitation & Fluids 12/12 Lesson 37 • 4:00 PM • 45 min • Room Room No 5…" at bounding box center [530, 214] width 470 height 46
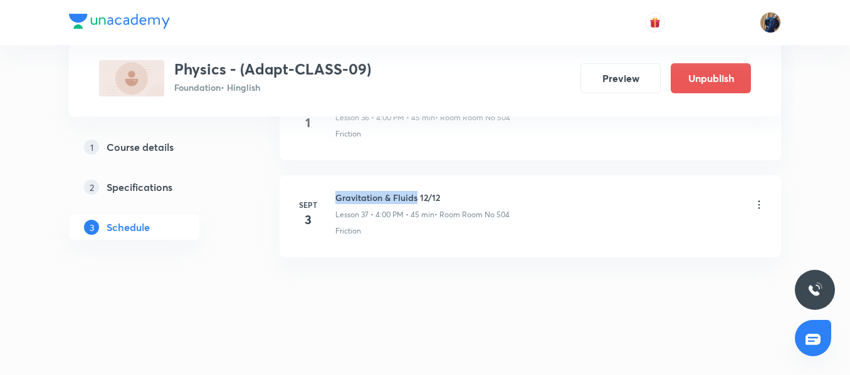
copy h6 "Gravitation & Fluids"
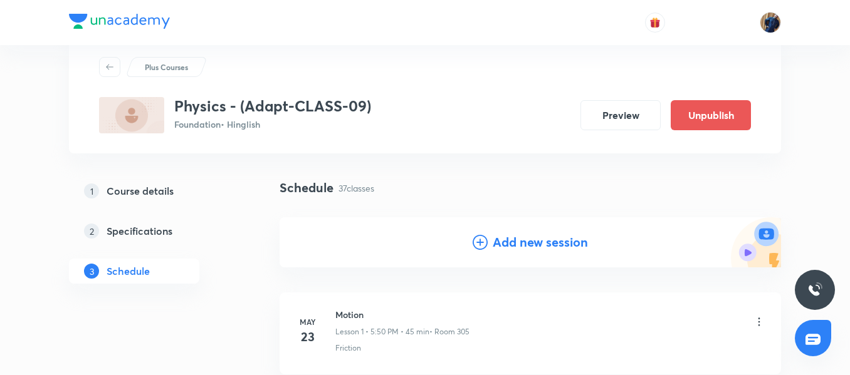
click at [548, 249] on h4 "Add new session" at bounding box center [540, 242] width 95 height 19
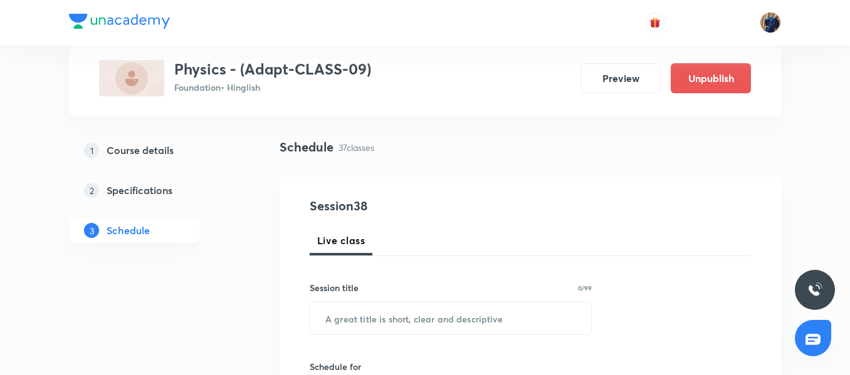
scroll to position [96, 0]
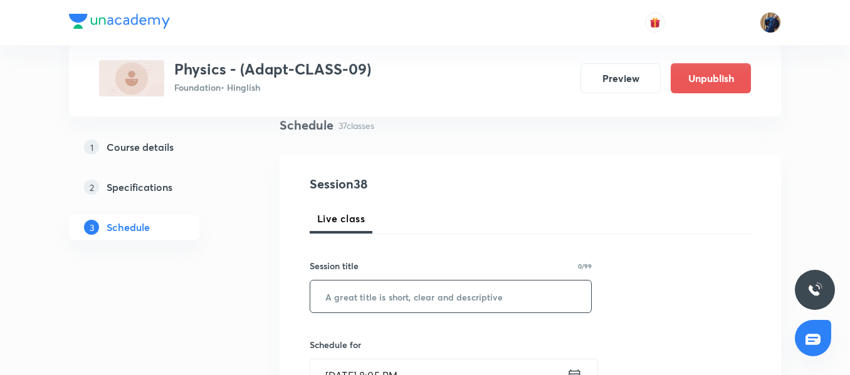
click at [369, 281] on input "text" at bounding box center [450, 297] width 281 height 32
paste input "Work Energy & Power"
type input "Work Energy & Power 01/08"
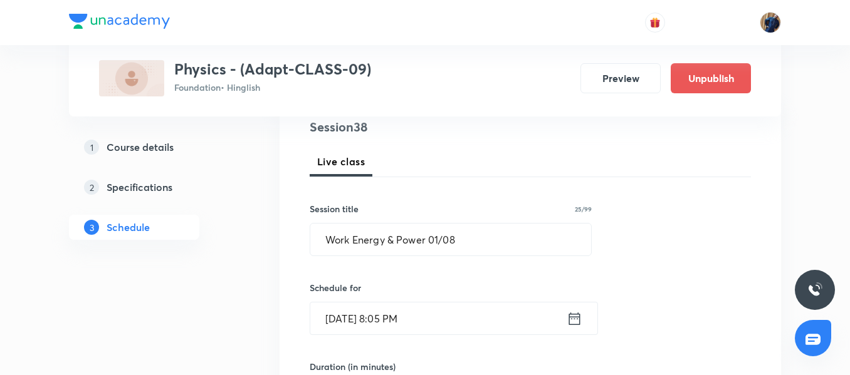
scroll to position [175, 0]
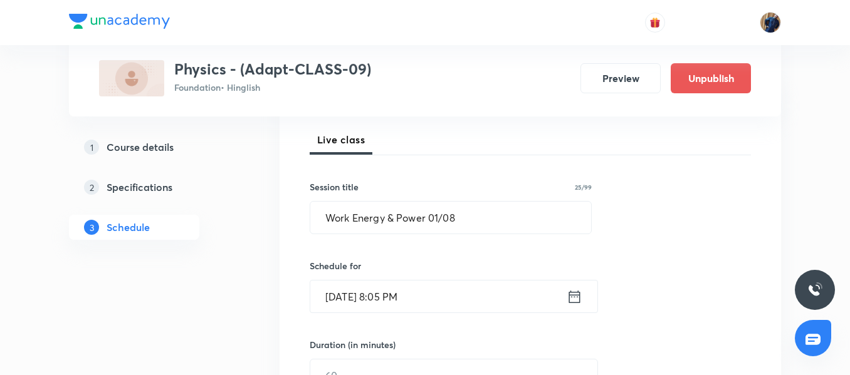
click at [475, 292] on input "Aug 31, 2025, 8:05 PM" at bounding box center [438, 297] width 256 height 32
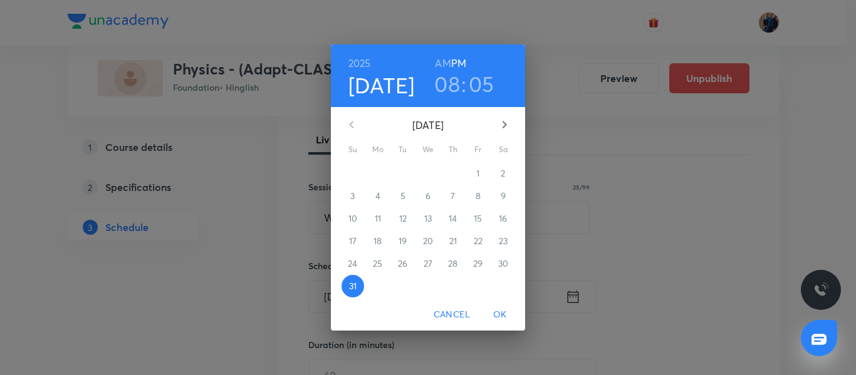
click at [503, 124] on icon "button" at bounding box center [504, 124] width 15 height 15
click at [472, 173] on span "5" at bounding box center [478, 173] width 23 height 13
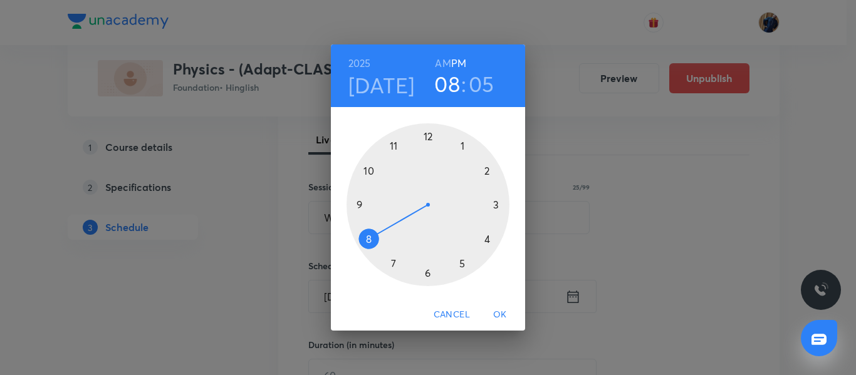
click at [486, 239] on div at bounding box center [428, 204] width 163 height 163
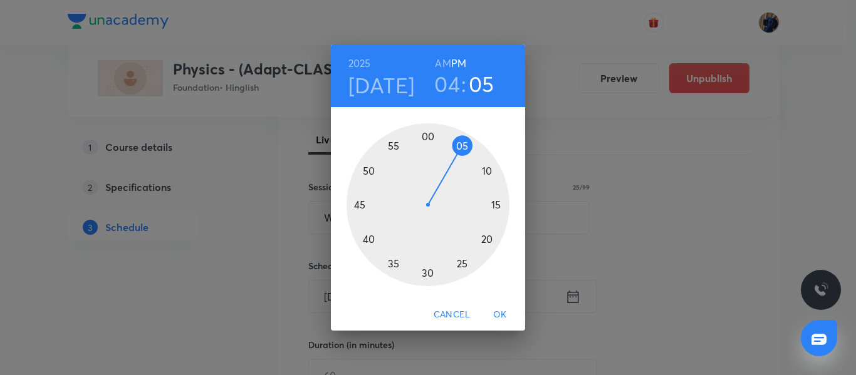
click at [430, 136] on div at bounding box center [428, 204] width 163 height 163
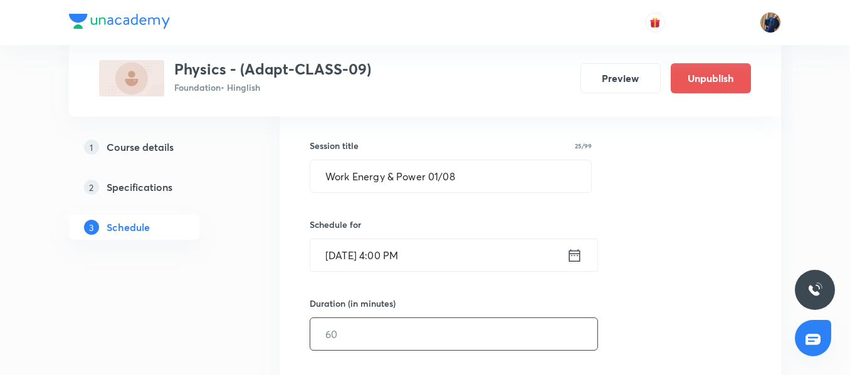
scroll to position [238, 0]
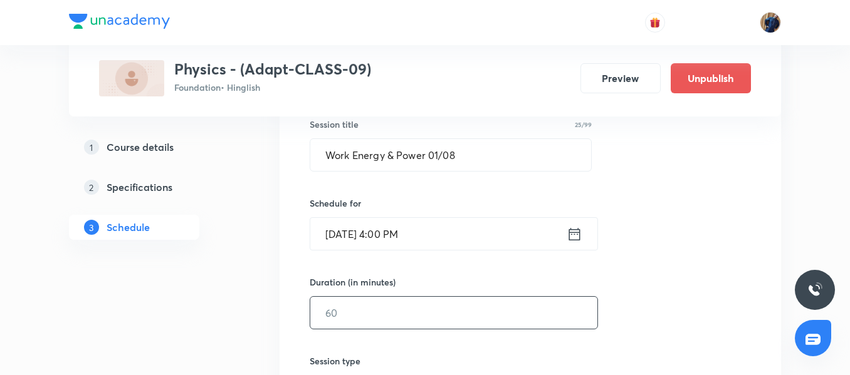
click at [372, 317] on input "text" at bounding box center [453, 313] width 287 height 32
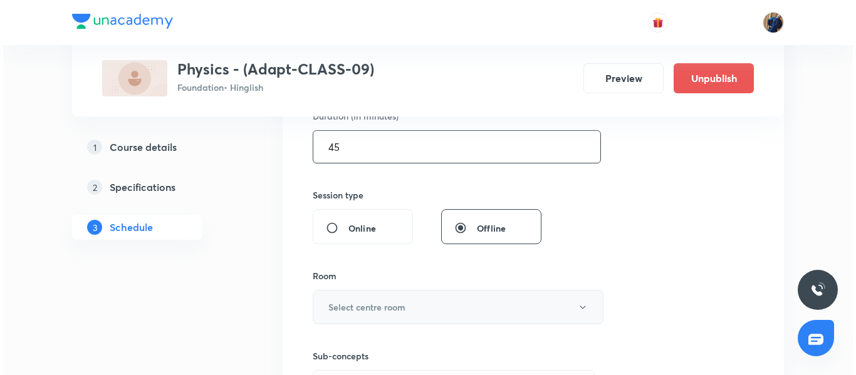
scroll to position [426, 0]
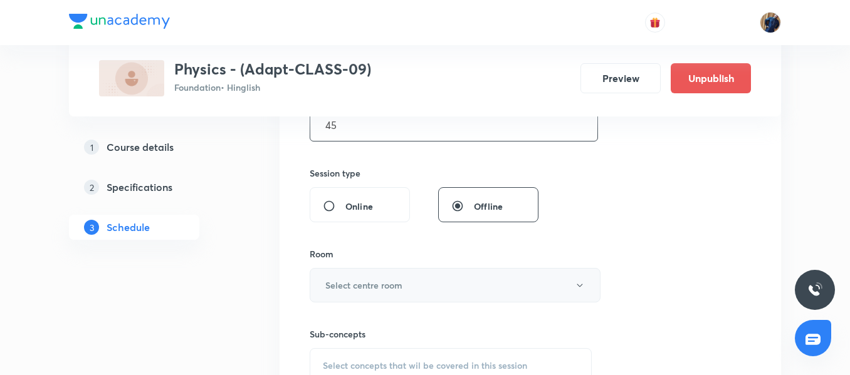
type input "45"
click at [374, 280] on h6 "Select centre room" at bounding box center [363, 285] width 77 height 13
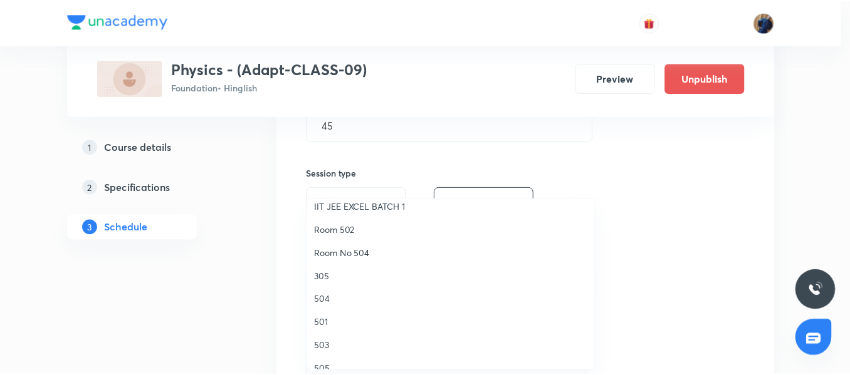
scroll to position [125, 0]
click at [336, 293] on span "504" at bounding box center [454, 299] width 275 height 13
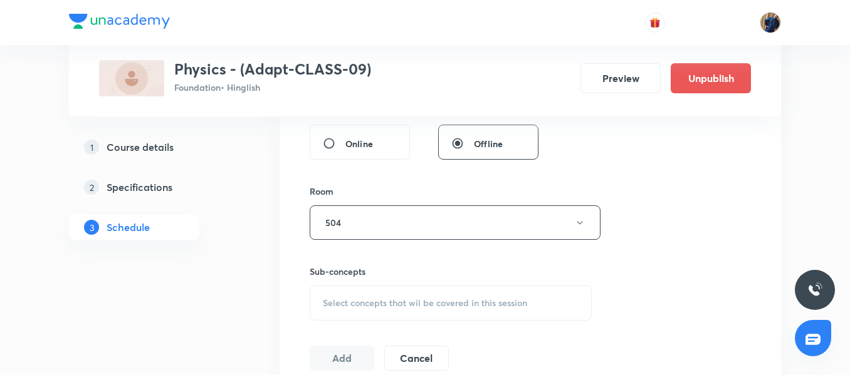
click at [371, 295] on div "Select concepts that wil be covered in this session" at bounding box center [451, 303] width 282 height 35
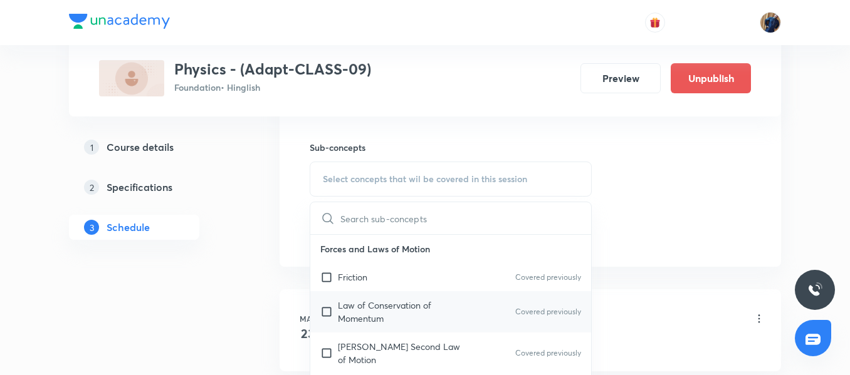
scroll to position [614, 0]
click at [377, 298] on p "Law of Conservation of Momentum" at bounding box center [401, 311] width 127 height 26
checkbox input "true"
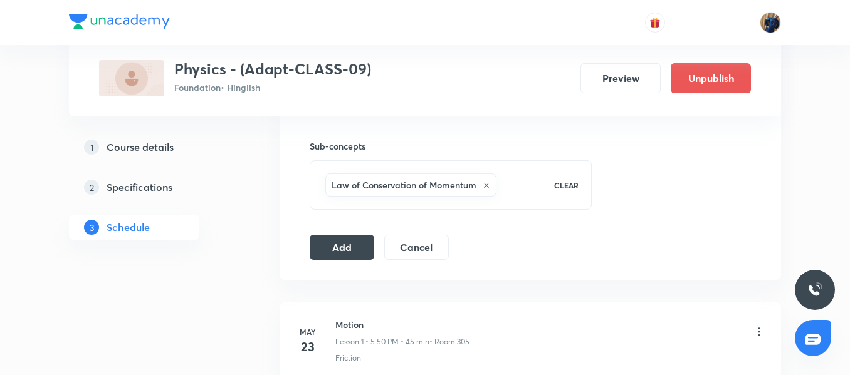
click at [341, 250] on button "Add" at bounding box center [342, 246] width 65 height 25
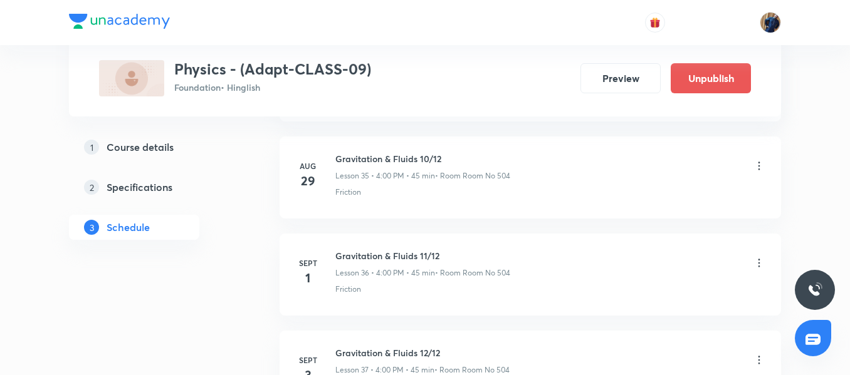
scroll to position [3432, 0]
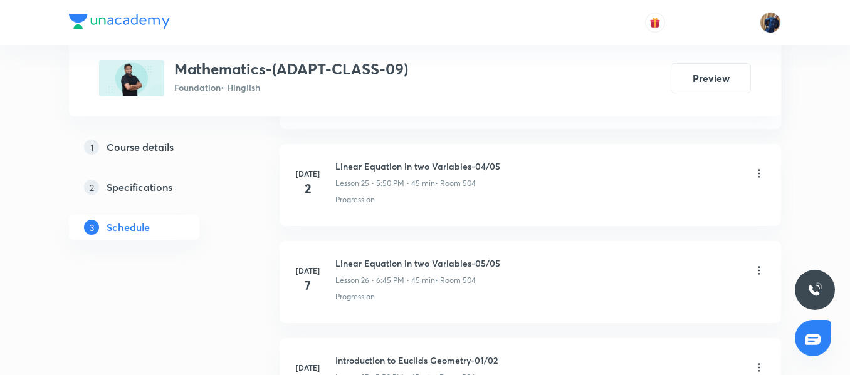
scroll to position [4418, 0]
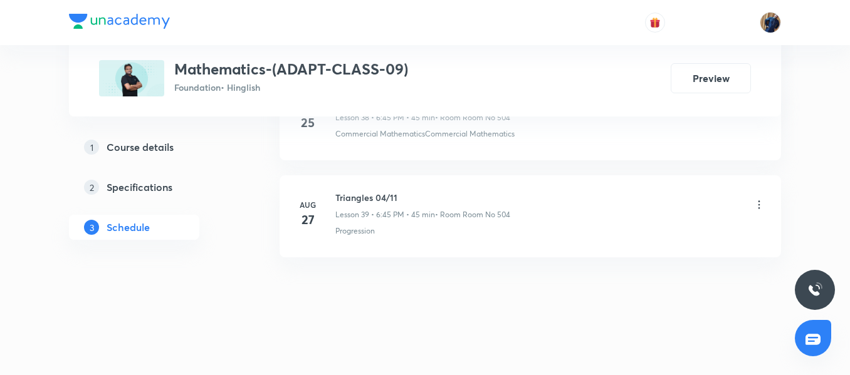
click at [352, 189] on li "[DATE] Triangles 04/11 Lesson 39 • 6:45 PM • 45 min • Room Room No 504 Progress…" at bounding box center [530, 217] width 501 height 82
copy h6 "Triangles 04/11"
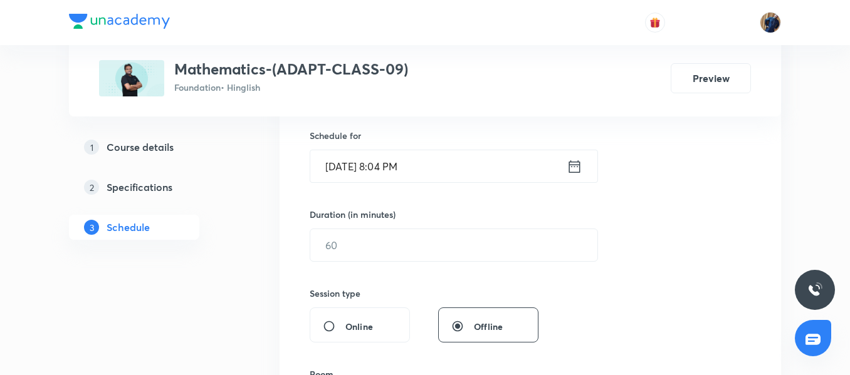
scroll to position [180, 0]
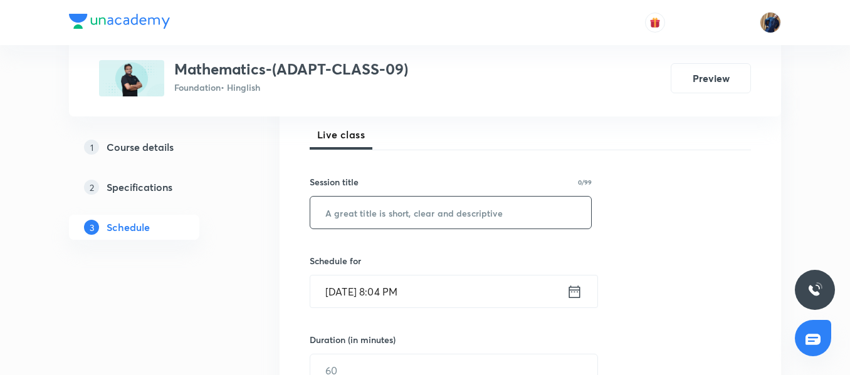
click at [357, 209] on input "text" at bounding box center [450, 213] width 281 height 32
paste input "Triangles 04/11"
click at [379, 213] on input "Triangles 04/11" at bounding box center [450, 213] width 281 height 32
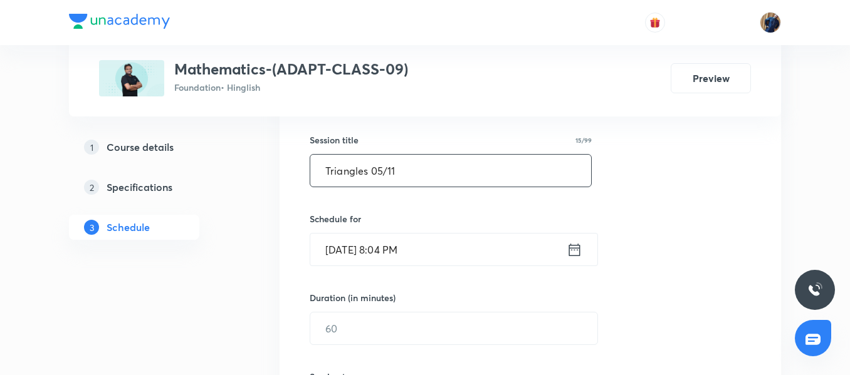
scroll to position [243, 0]
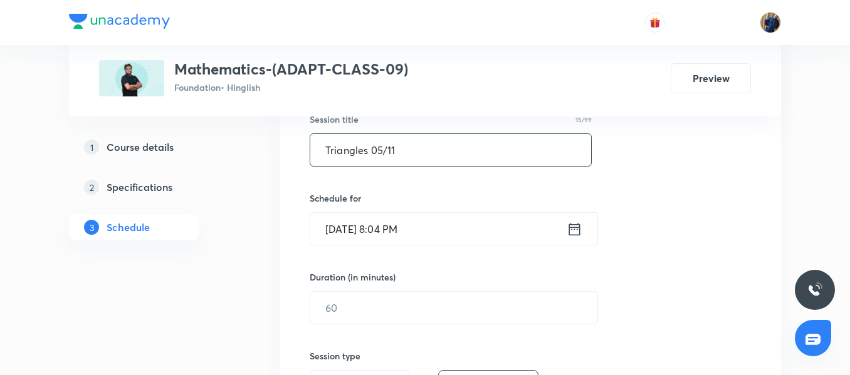
type input "Triangles 05/11"
click at [451, 227] on input "[DATE] 8:04 PM" at bounding box center [438, 229] width 256 height 32
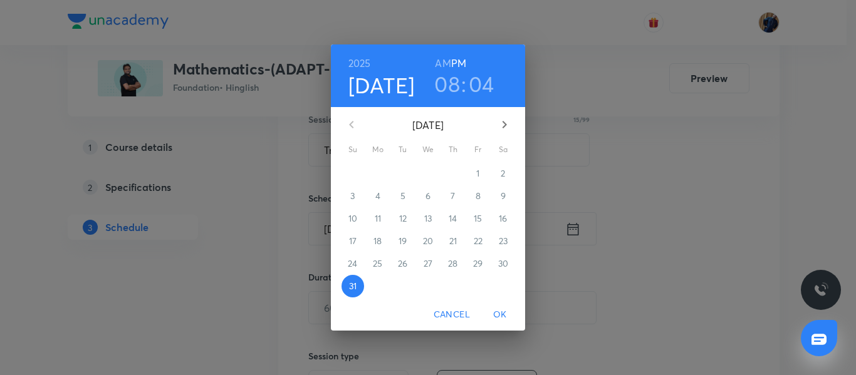
click at [503, 124] on icon "button" at bounding box center [504, 124] width 15 height 15
click at [375, 168] on span "1" at bounding box center [378, 173] width 23 height 13
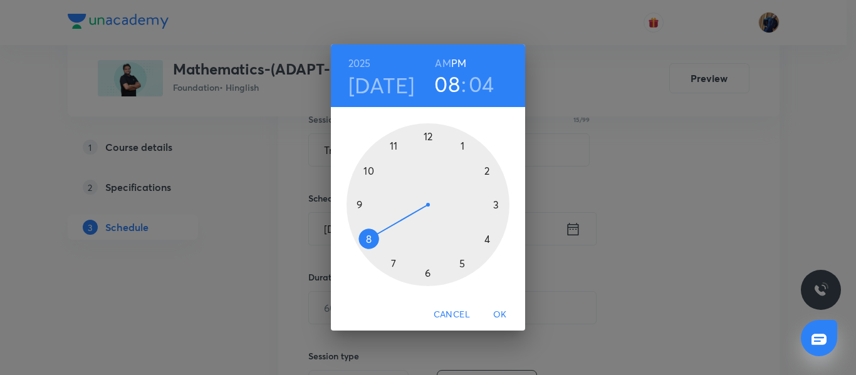
click at [426, 276] on div at bounding box center [428, 204] width 163 height 163
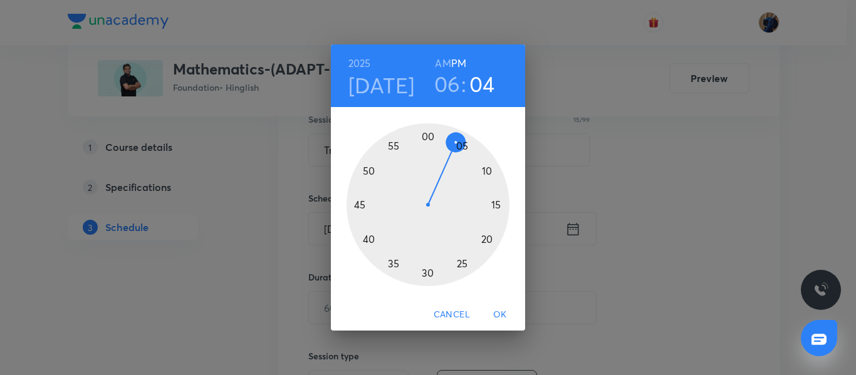
click at [360, 203] on div at bounding box center [428, 204] width 163 height 163
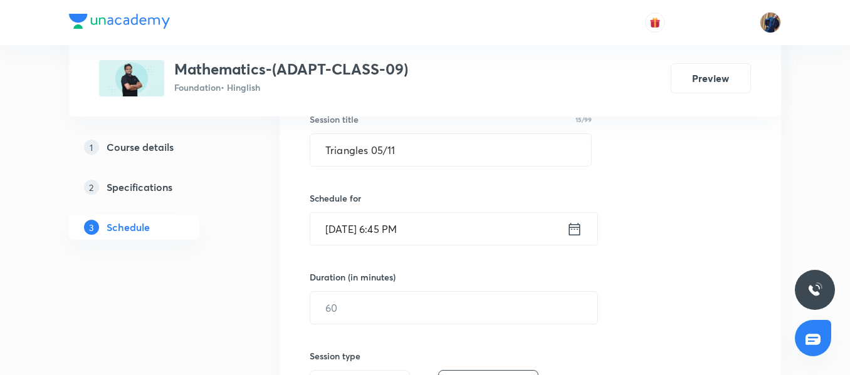
scroll to position [305, 0]
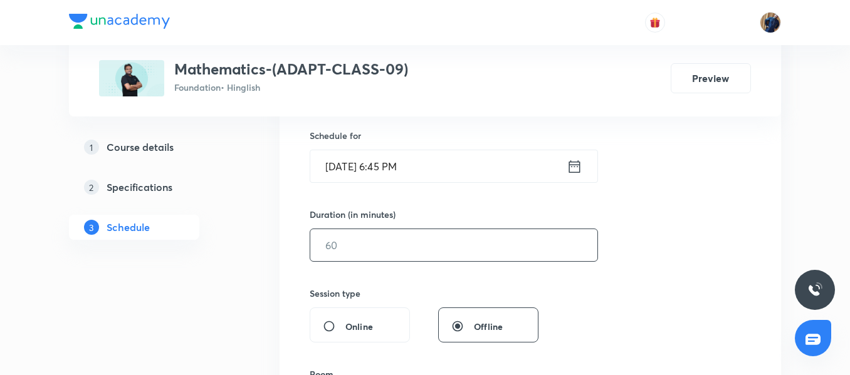
click at [354, 238] on input "text" at bounding box center [453, 245] width 287 height 32
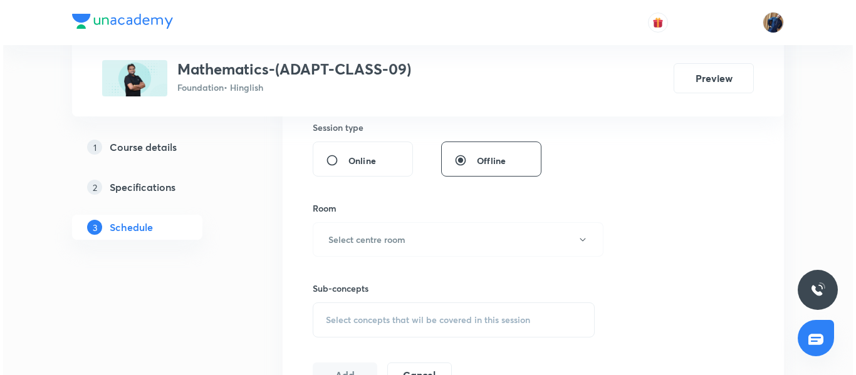
scroll to position [493, 0]
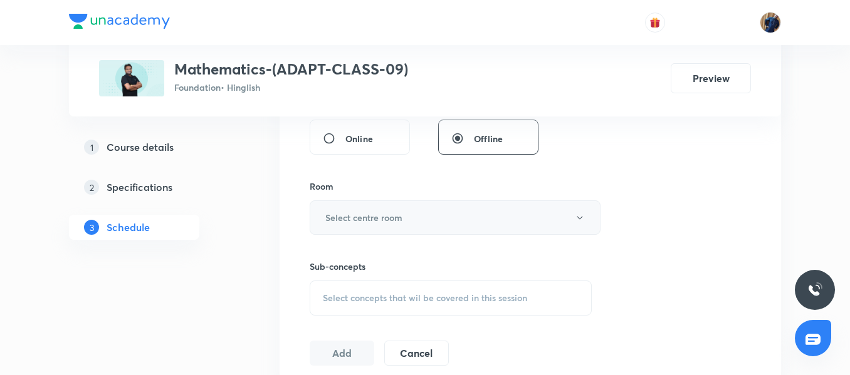
type input "45"
click at [362, 221] on h6 "Select centre room" at bounding box center [363, 217] width 77 height 13
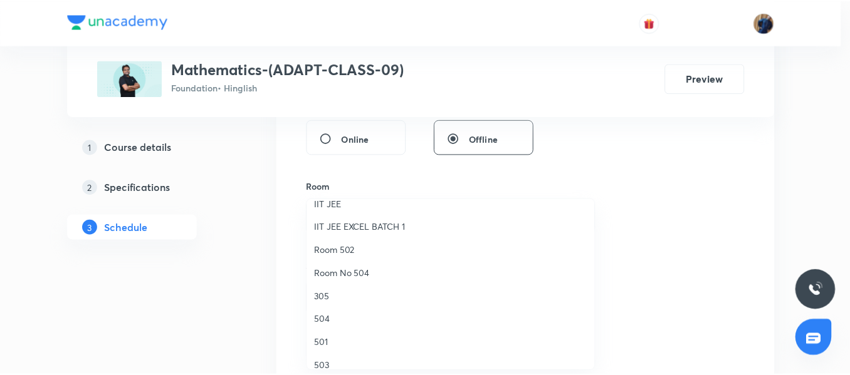
scroll to position [125, 0]
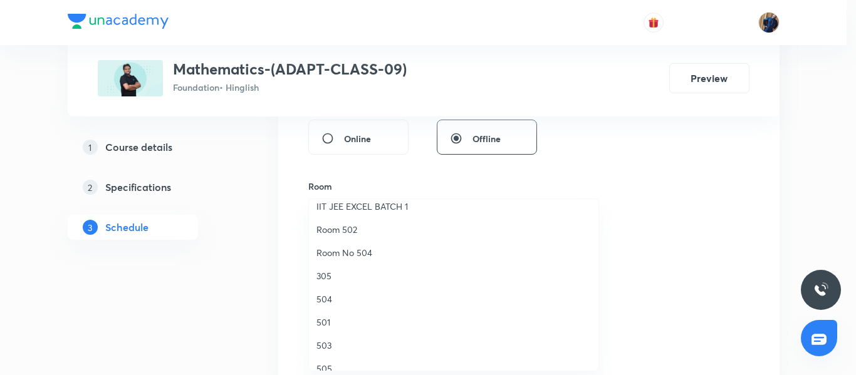
click at [354, 256] on span "Room No 504" at bounding box center [454, 252] width 275 height 13
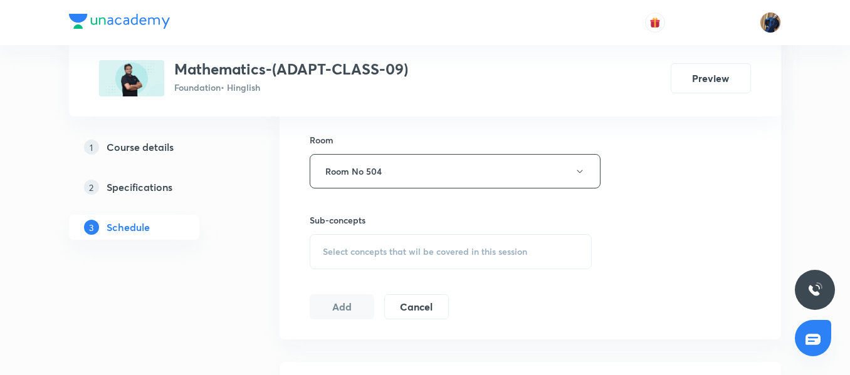
scroll to position [619, 0]
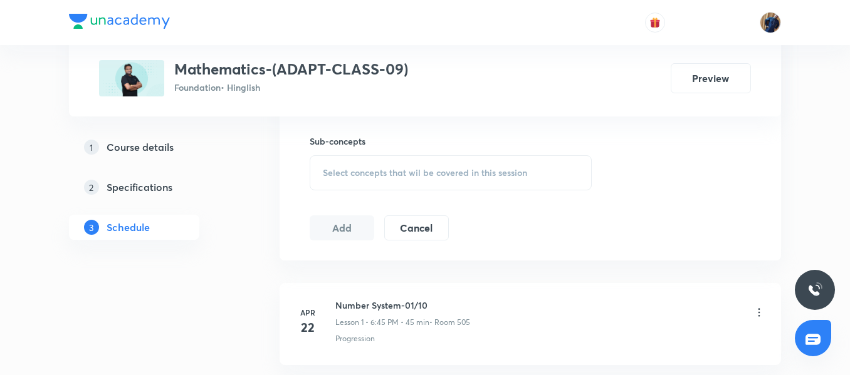
click at [349, 168] on span "Select concepts that wil be covered in this session" at bounding box center [425, 173] width 204 height 10
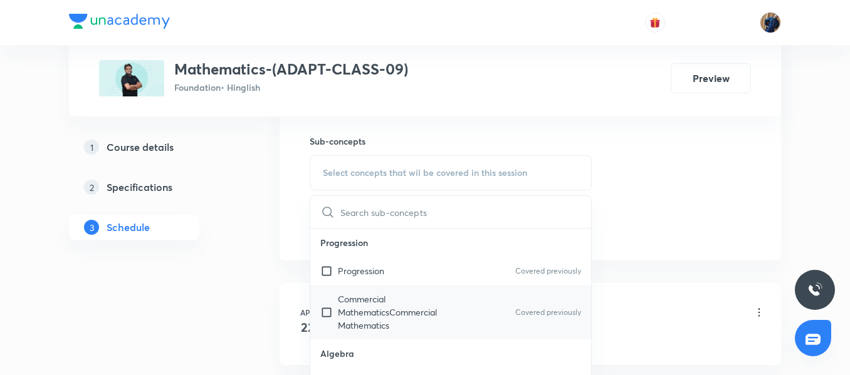
click at [384, 288] on div "Commercial MathematicsCommercial Mathematics Covered previously" at bounding box center [450, 312] width 281 height 55
checkbox input "true"
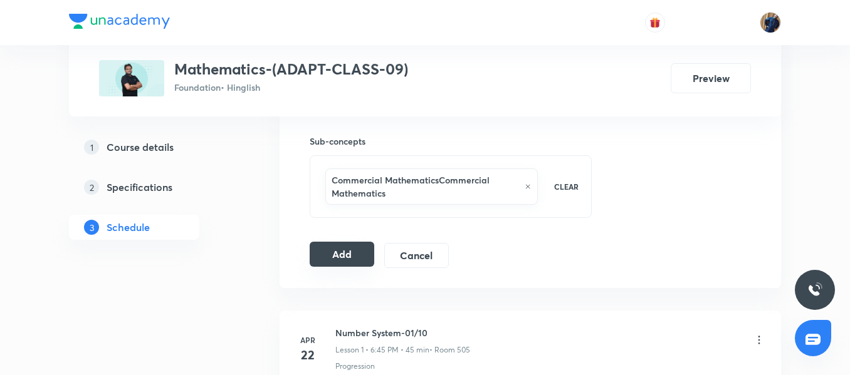
click at [340, 251] on button "Add" at bounding box center [342, 254] width 65 height 25
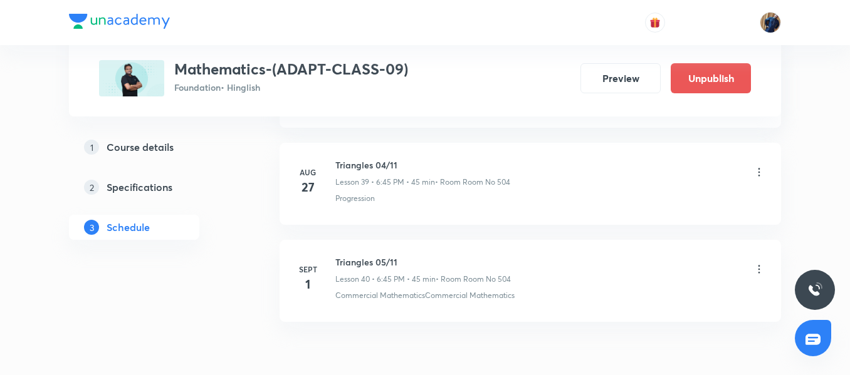
scroll to position [3940, 0]
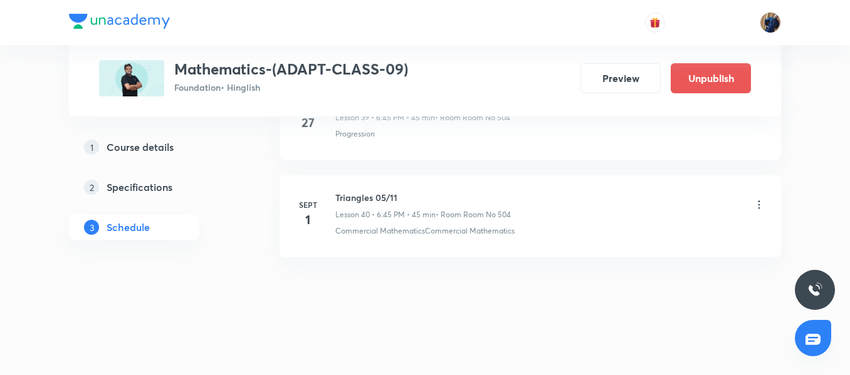
click at [366, 192] on h6 "Triangles 05/11" at bounding box center [423, 197] width 176 height 13
copy h6 "Triangles 05/11"
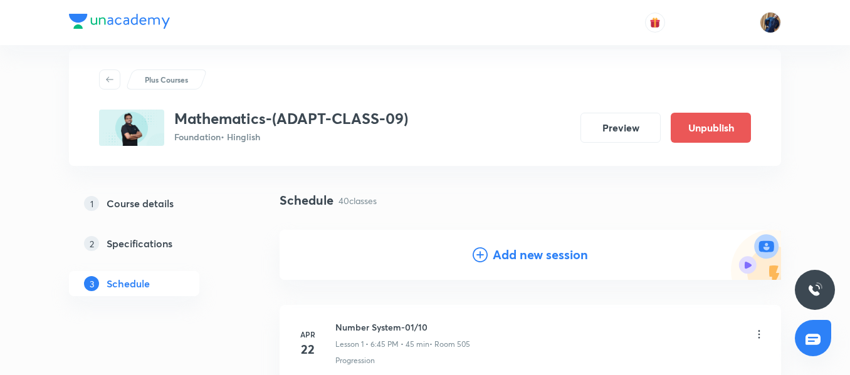
scroll to position [0, 0]
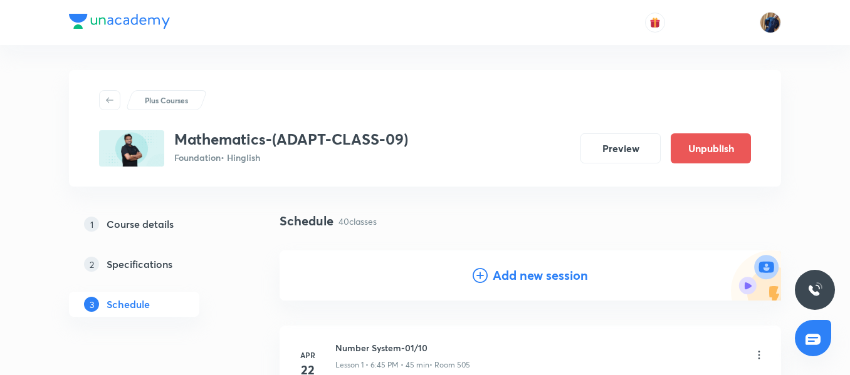
click at [537, 271] on h4 "Add new session" at bounding box center [540, 275] width 95 height 19
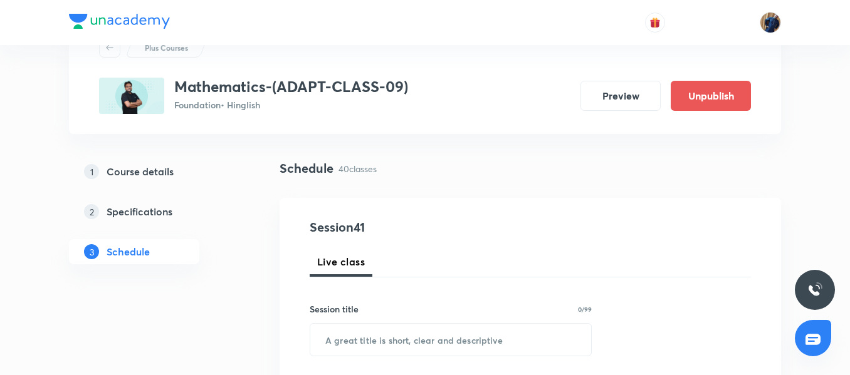
scroll to position [125, 0]
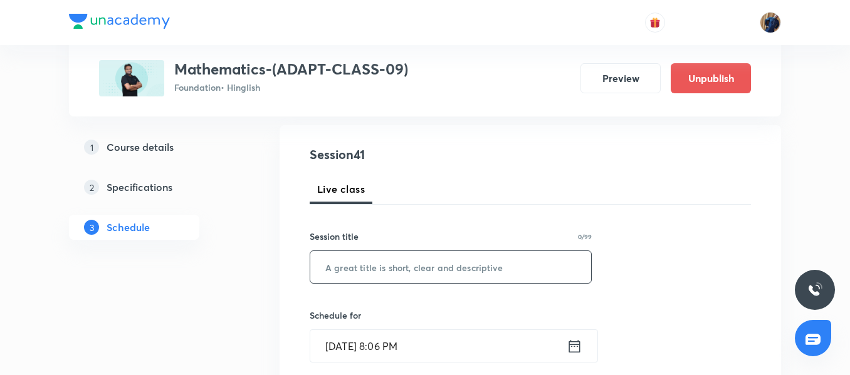
click at [340, 266] on input "text" at bounding box center [450, 267] width 281 height 32
paste input "Triangles 05/11"
click at [378, 265] on input "Triangles 05/11" at bounding box center [450, 267] width 281 height 32
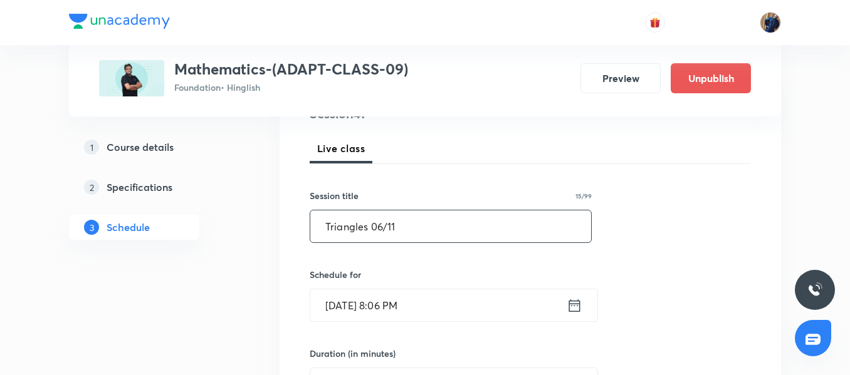
scroll to position [188, 0]
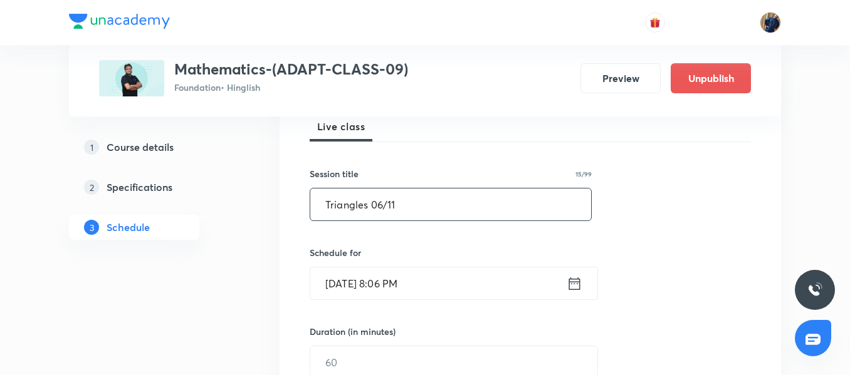
type input "Triangles 06/11"
click at [449, 275] on input "Aug 31, 2025, 8:06 PM" at bounding box center [438, 284] width 256 height 32
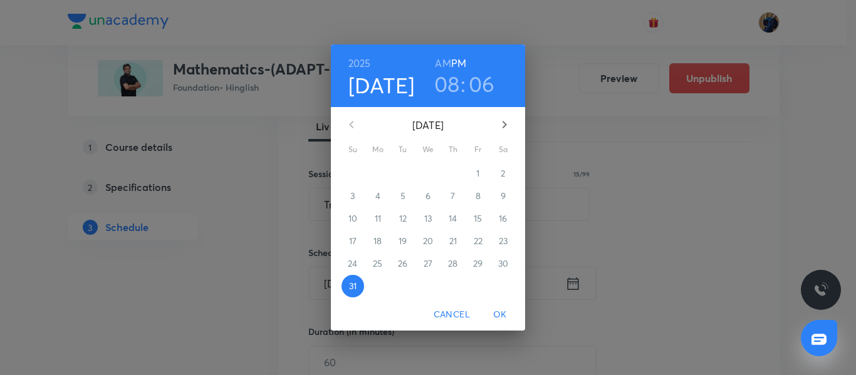
click at [506, 131] on icon "button" at bounding box center [504, 124] width 15 height 15
click at [431, 176] on span "3" at bounding box center [428, 173] width 23 height 13
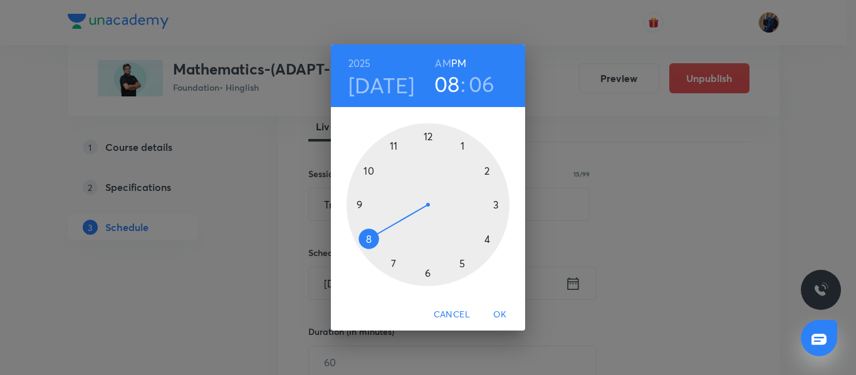
click at [490, 241] on div at bounding box center [428, 204] width 163 height 163
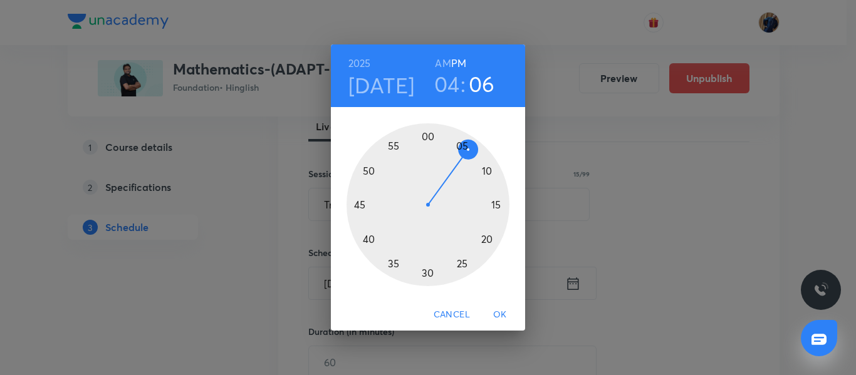
click at [429, 139] on div at bounding box center [428, 204] width 163 height 163
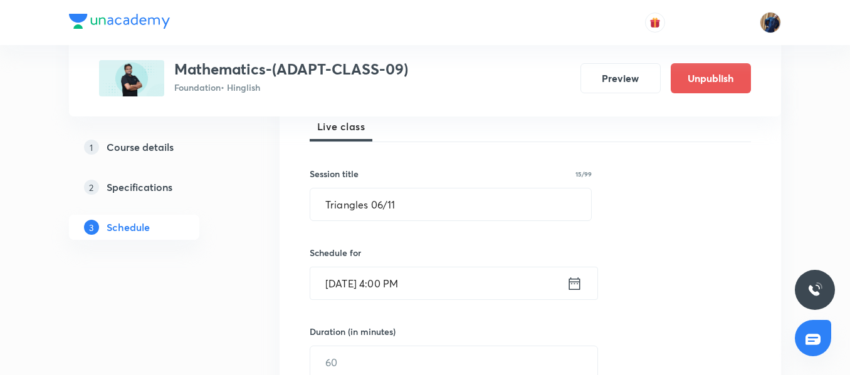
scroll to position [313, 0]
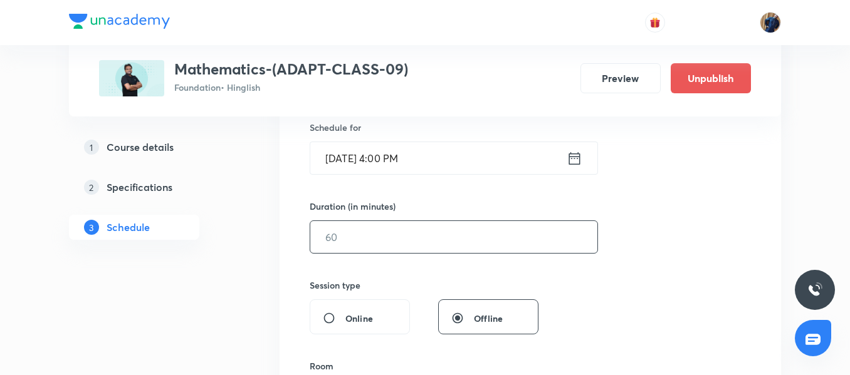
click at [341, 247] on input "text" at bounding box center [453, 237] width 287 height 32
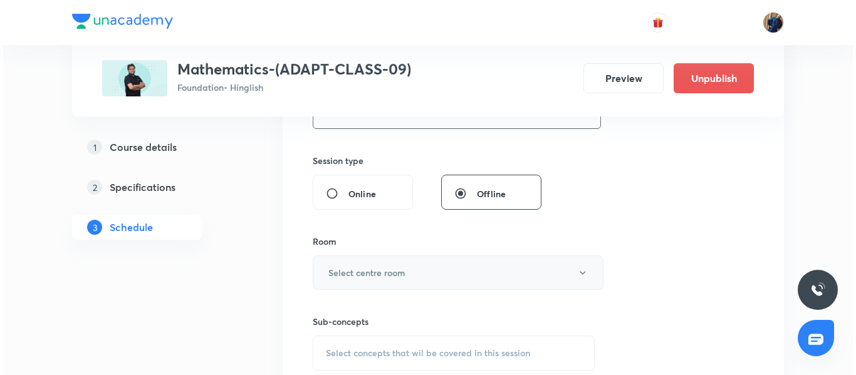
scroll to position [439, 0]
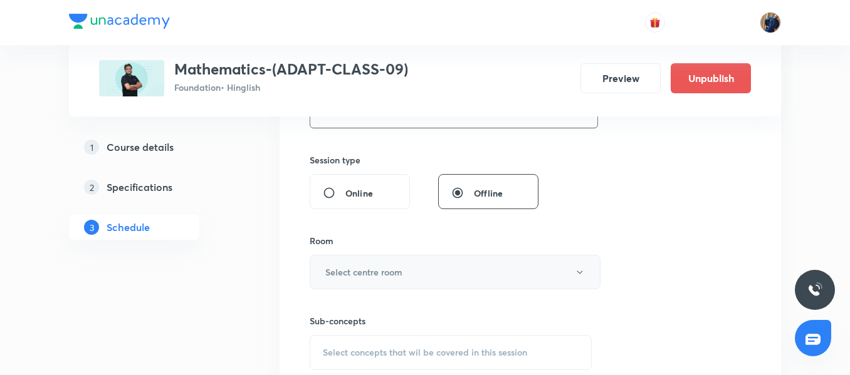
type input "45"
click at [380, 270] on h6 "Select centre room" at bounding box center [363, 272] width 77 height 13
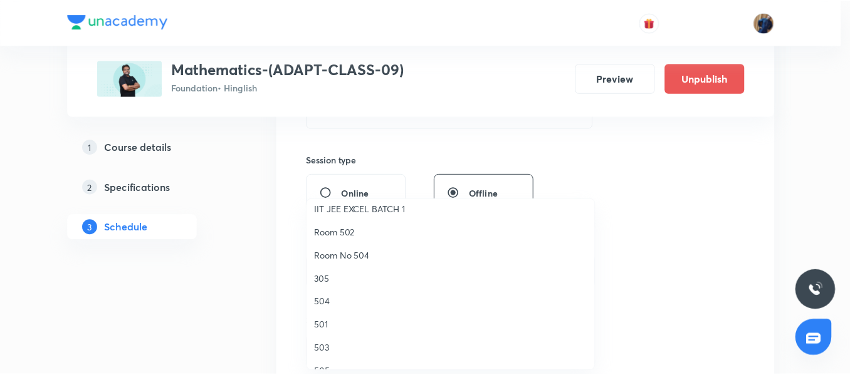
scroll to position [125, 0]
click at [364, 256] on span "Room No 504" at bounding box center [454, 252] width 275 height 13
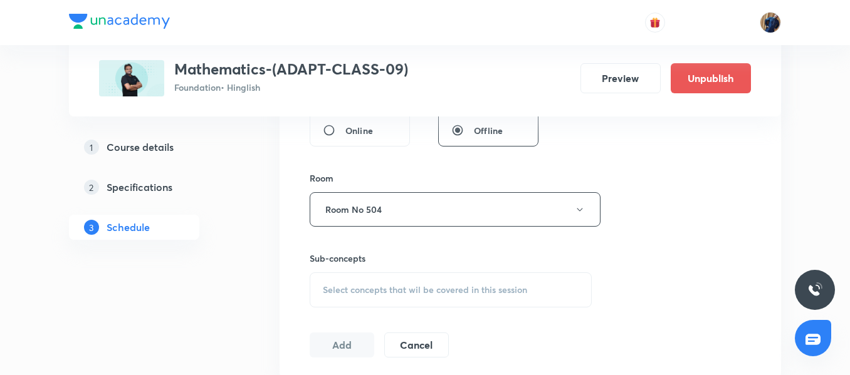
click at [366, 278] on div "Select concepts that wil be covered in this session" at bounding box center [451, 290] width 282 height 35
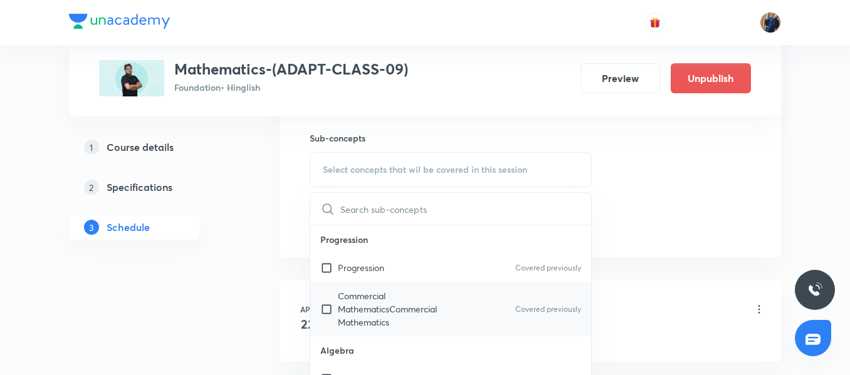
scroll to position [627, 0]
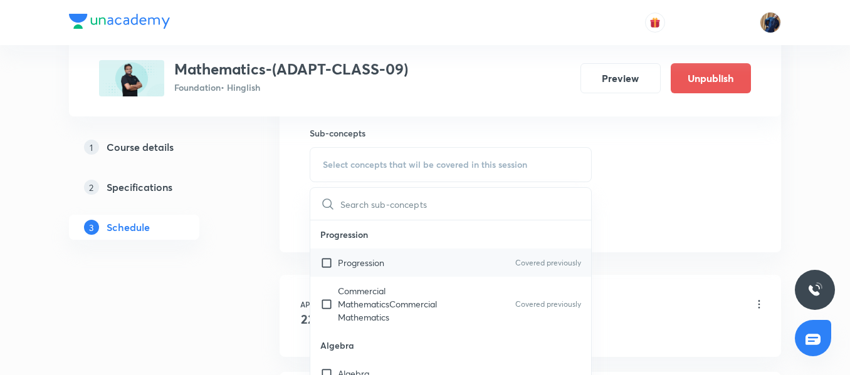
click at [360, 274] on div "Progression Covered previously" at bounding box center [450, 263] width 281 height 28
checkbox input "true"
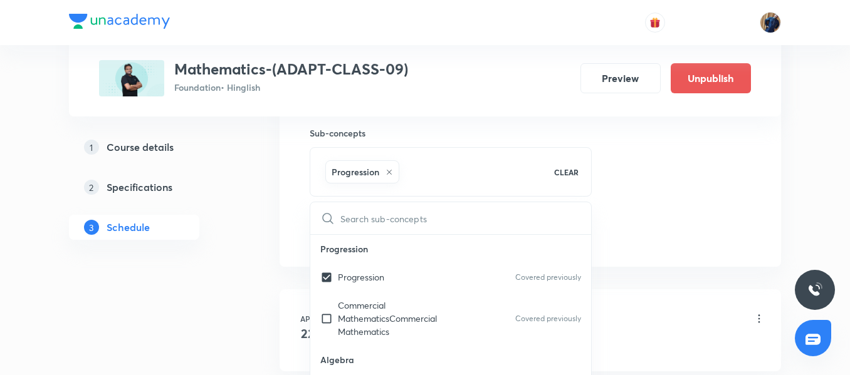
click at [317, 226] on div "​" at bounding box center [450, 218] width 281 height 32
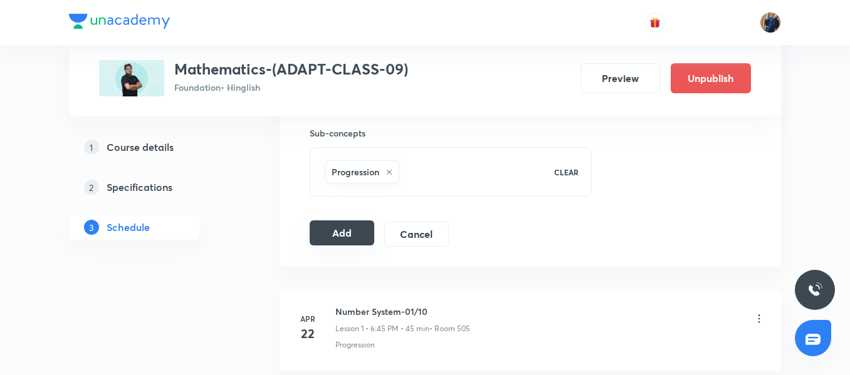
click at [337, 242] on button "Add" at bounding box center [342, 233] width 65 height 25
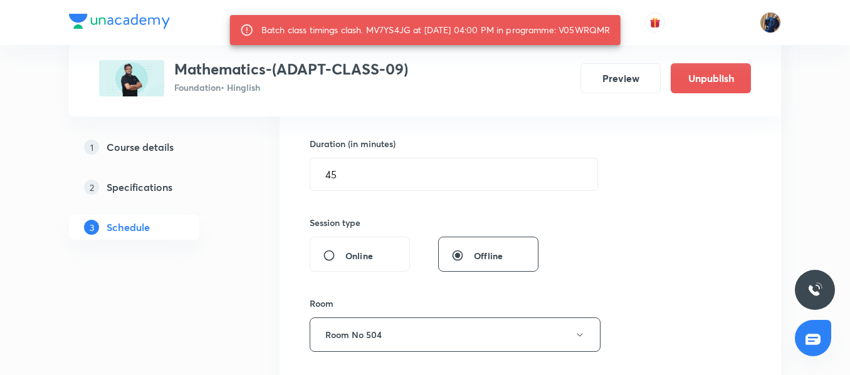
scroll to position [188, 0]
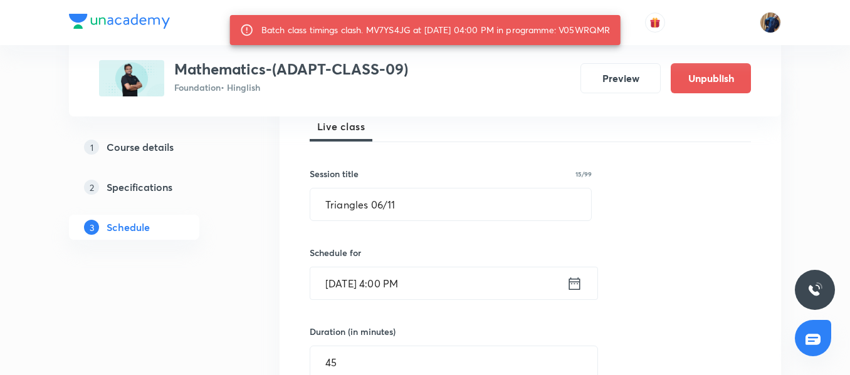
click at [458, 286] on input "Sept 3, 2025, 4:00 PM" at bounding box center [438, 284] width 256 height 32
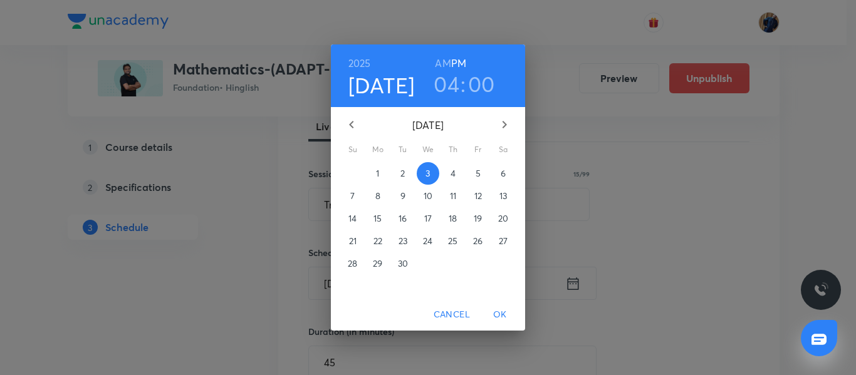
click at [448, 88] on h3 "04" at bounding box center [447, 84] width 26 height 26
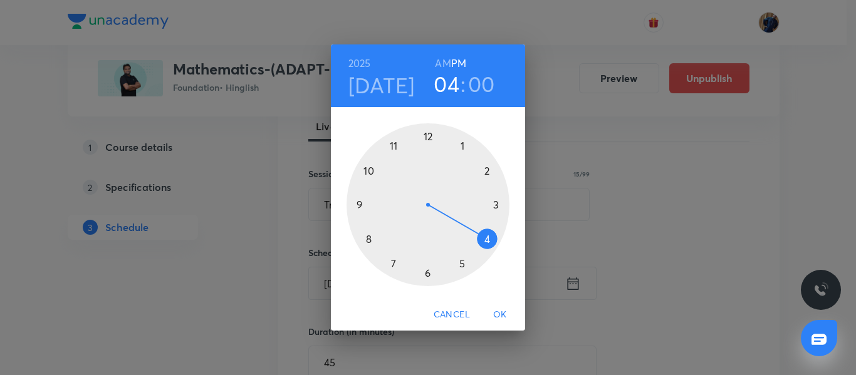
click at [426, 280] on div at bounding box center [428, 204] width 163 height 163
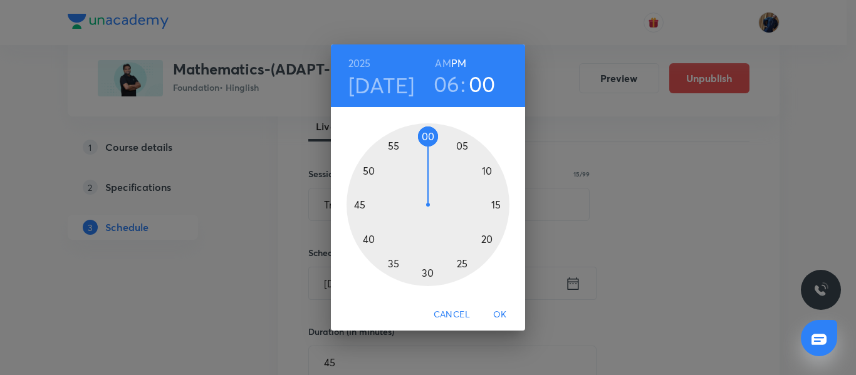
click at [359, 204] on div at bounding box center [428, 204] width 163 height 163
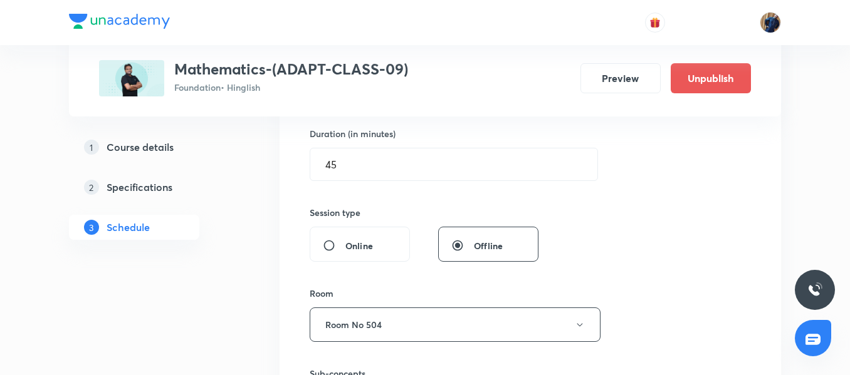
scroll to position [564, 0]
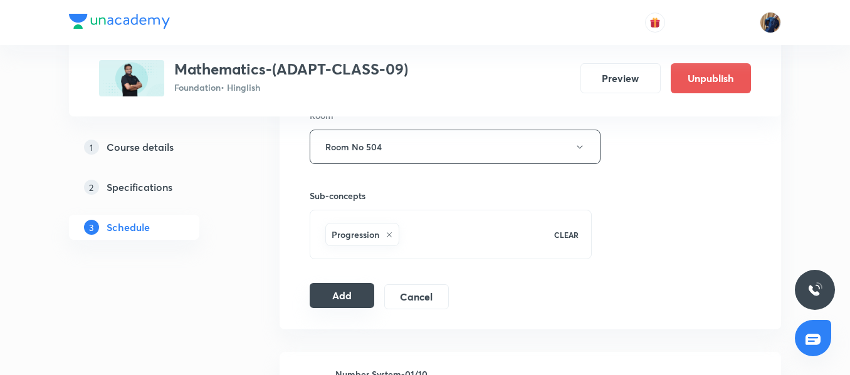
click at [334, 305] on button "Add" at bounding box center [342, 295] width 65 height 25
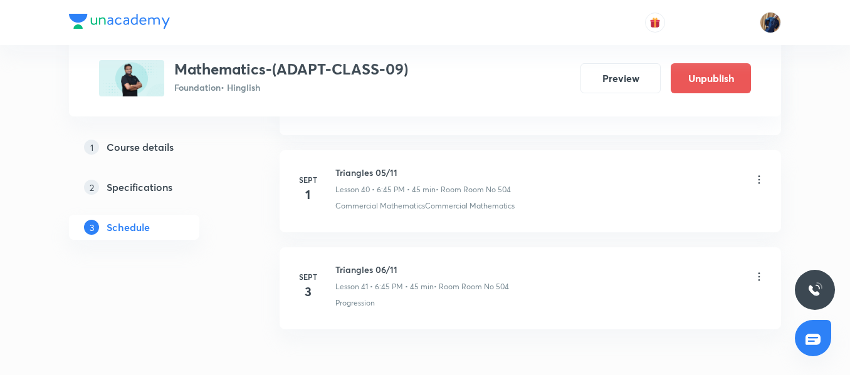
scroll to position [4037, 0]
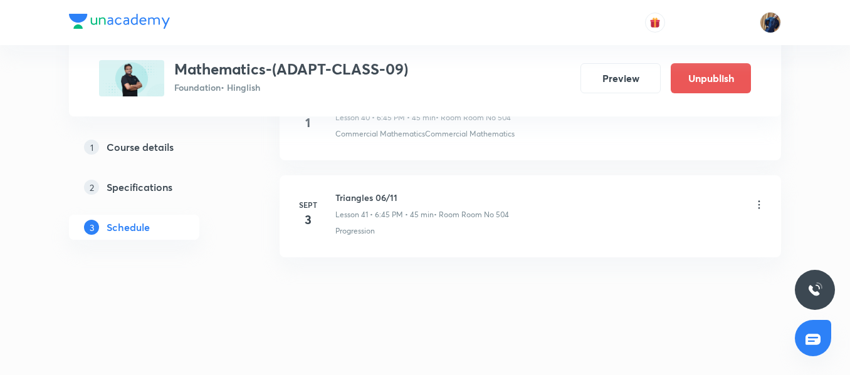
click at [363, 196] on h6 "Triangles 06/11" at bounding box center [422, 197] width 174 height 13
copy h6 "Triangles 06/11"
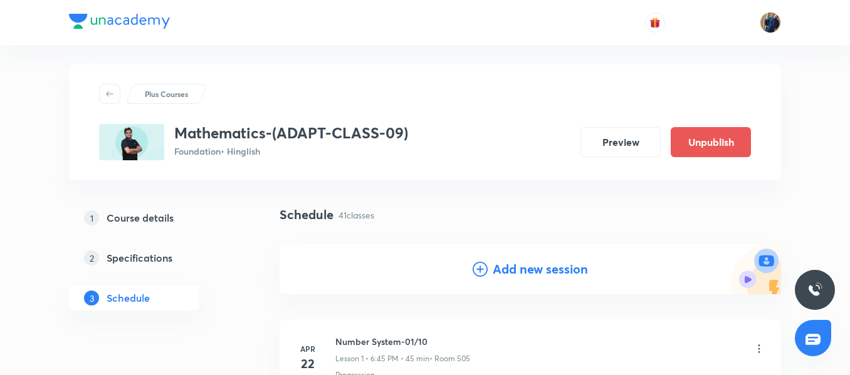
scroll to position [0, 0]
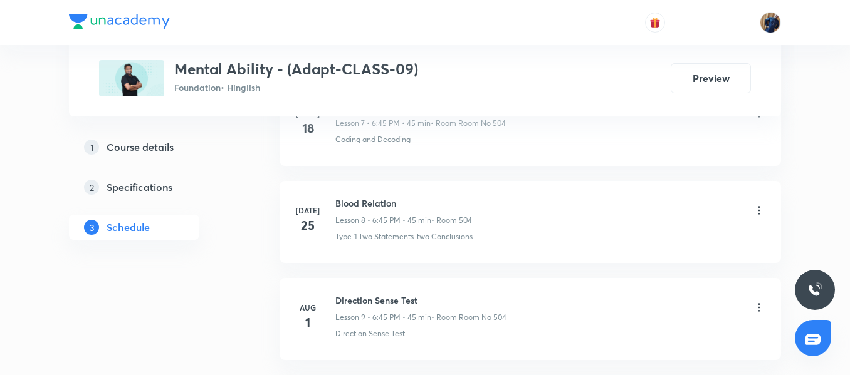
scroll to position [1698, 0]
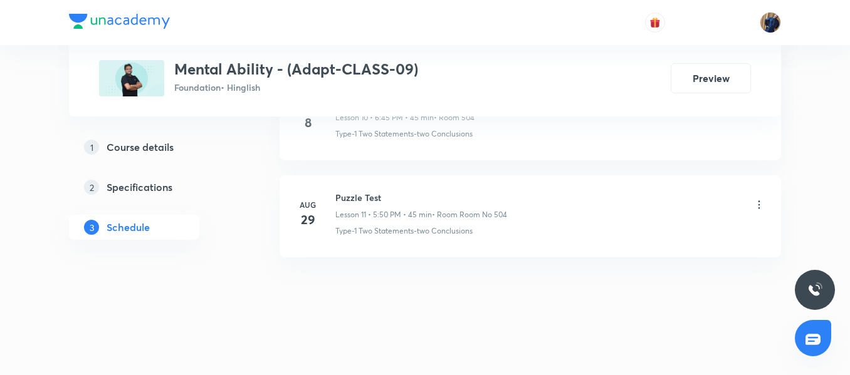
click at [353, 190] on li "[DATE] Puzzle Test Lesson 11 • 5:50 PM • 45 min • Room Room No 504 Type-1 Two S…" at bounding box center [530, 217] width 501 height 82
copy h6 "Puzzle Test"
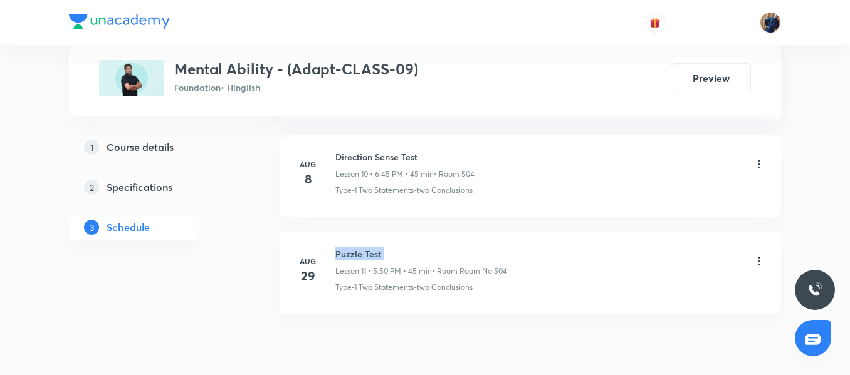
scroll to position [1573, 0]
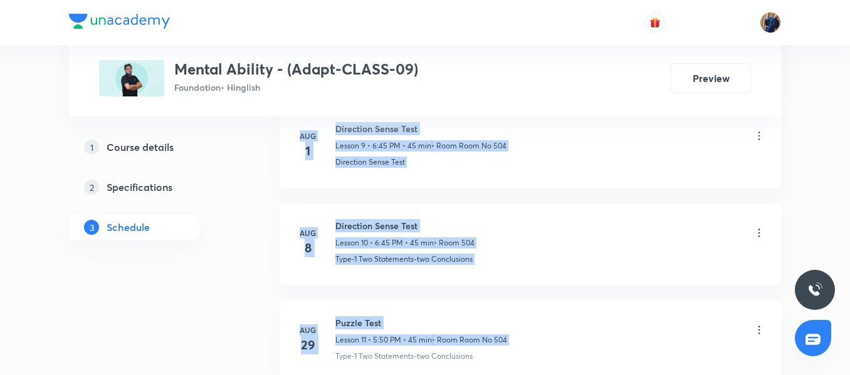
drag, startPoint x: 849, startPoint y: 318, endPoint x: 836, endPoint y: 88, distance: 230.5
click at [661, 262] on div "Type-1 Two Statements-two Conclusions" at bounding box center [550, 259] width 430 height 11
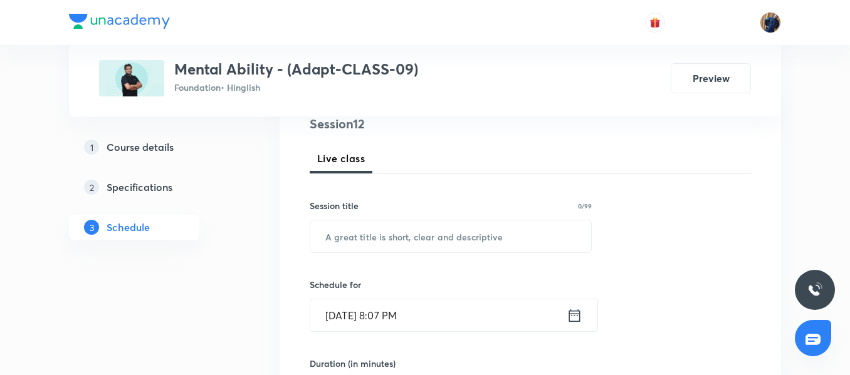
scroll to position [139, 0]
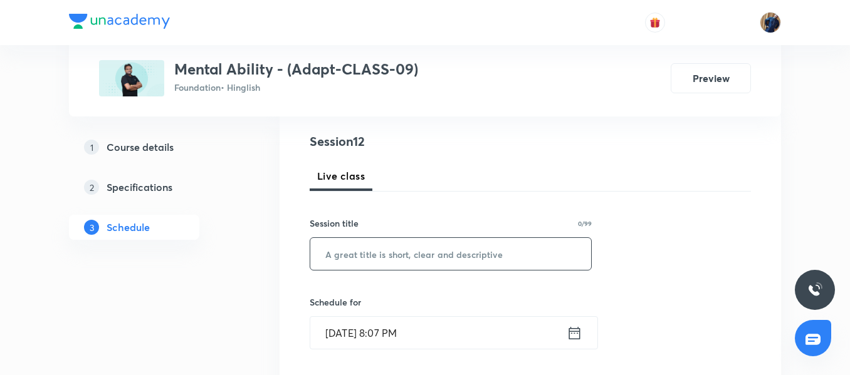
click at [384, 263] on input "text" at bounding box center [450, 254] width 281 height 32
paste input "Puzzle Test"
click at [380, 255] on input "Puzzle Test" at bounding box center [450, 254] width 281 height 32
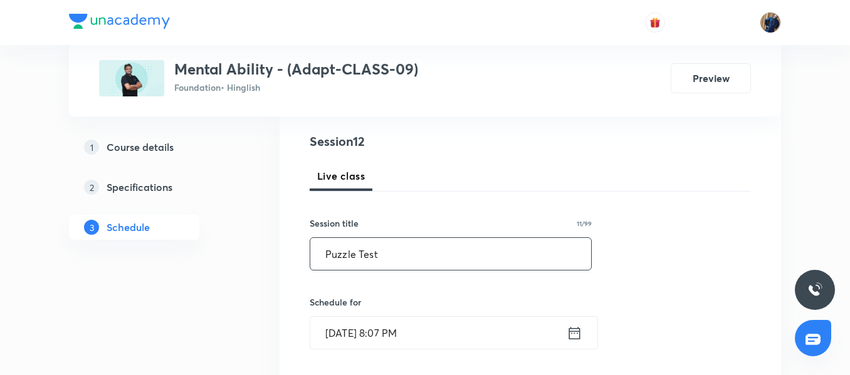
paste input "Venn Diagram"
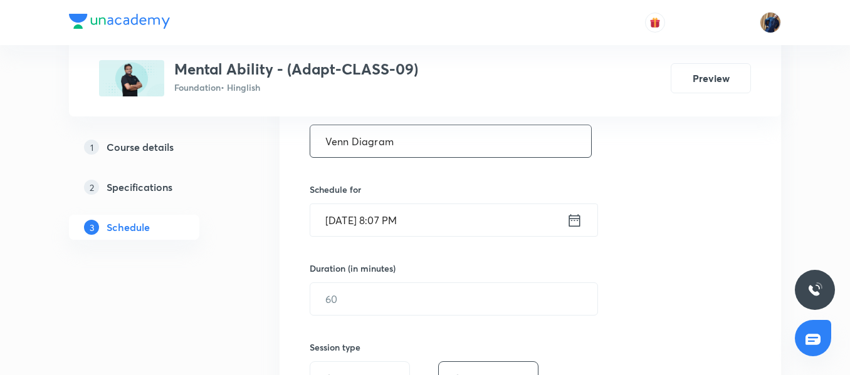
scroll to position [264, 0]
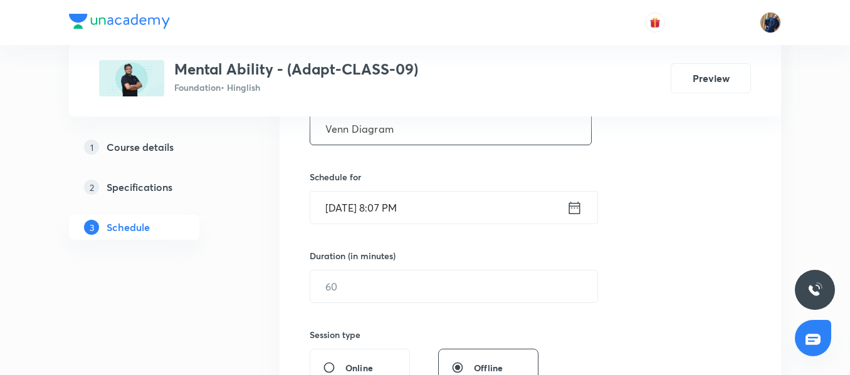
type input "Venn Diagram"
click at [464, 206] on input "[DATE] 8:07 PM" at bounding box center [438, 208] width 256 height 32
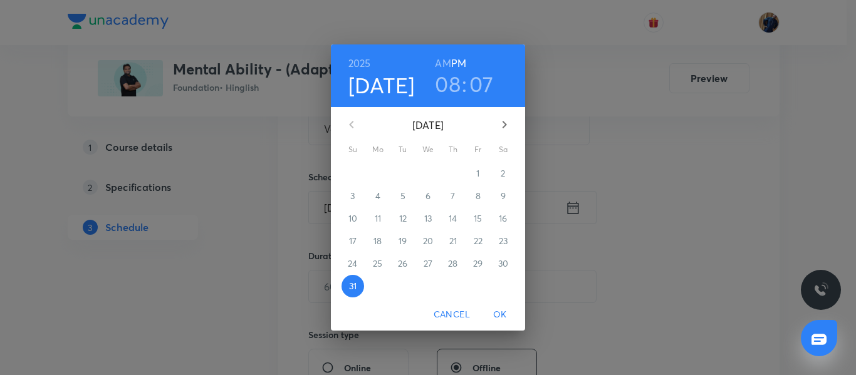
click at [505, 122] on icon "button" at bounding box center [504, 124] width 15 height 15
click at [473, 177] on span "5" at bounding box center [478, 173] width 23 height 13
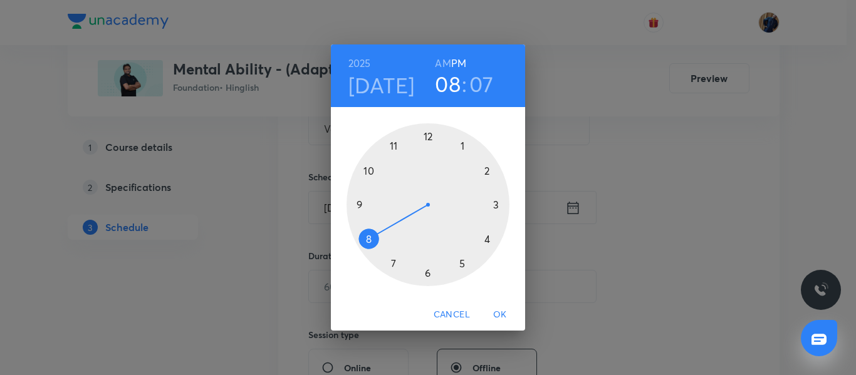
click at [428, 277] on div at bounding box center [428, 204] width 163 height 163
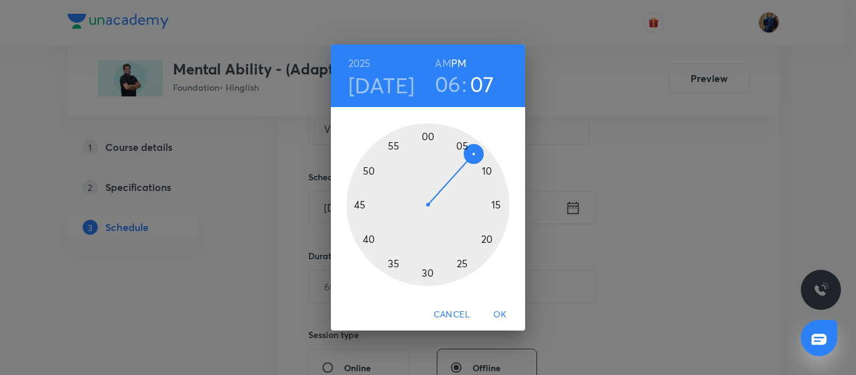
click at [359, 205] on div at bounding box center [428, 204] width 163 height 163
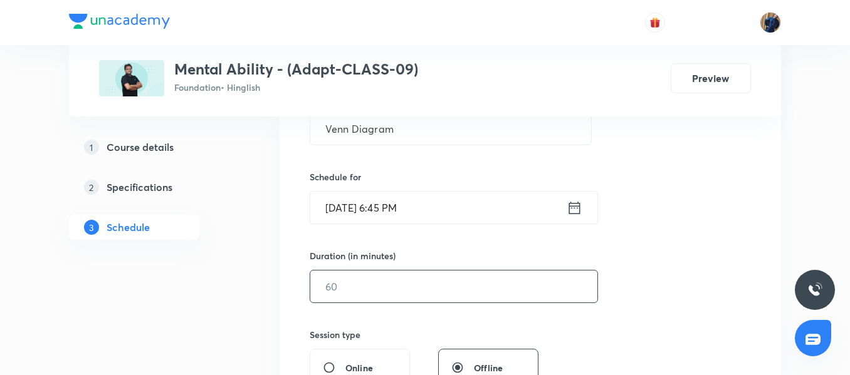
click at [369, 285] on input "text" at bounding box center [453, 287] width 287 height 32
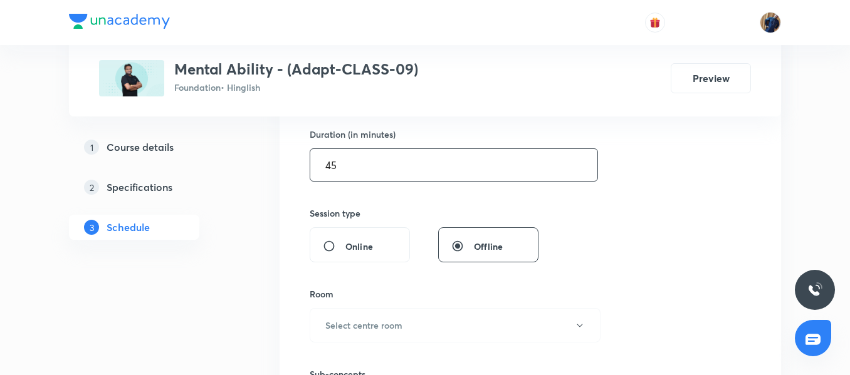
scroll to position [389, 0]
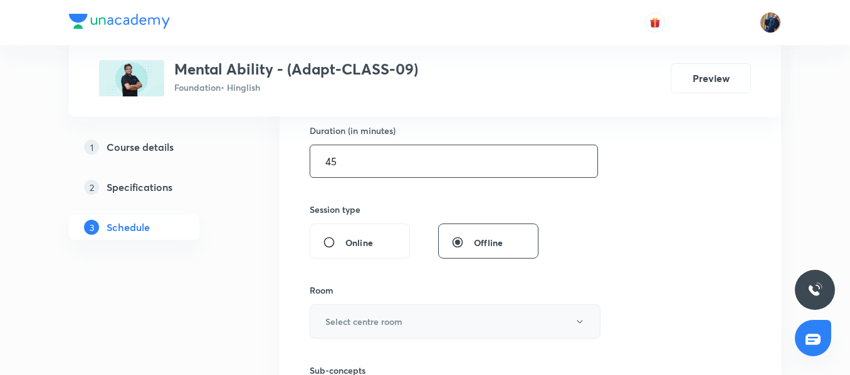
type input "45"
click at [374, 325] on h6 "Select centre room" at bounding box center [363, 321] width 77 height 13
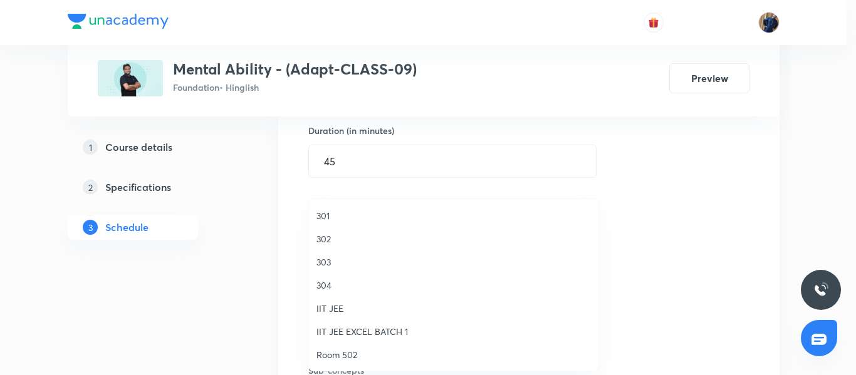
click at [345, 291] on span "304" at bounding box center [454, 285] width 275 height 13
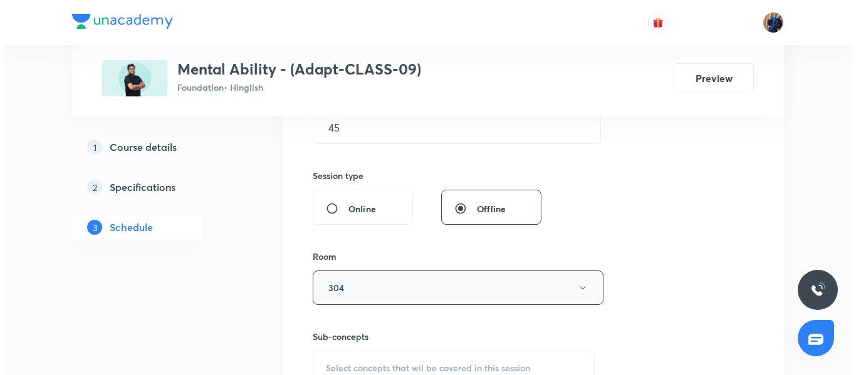
scroll to position [452, 0]
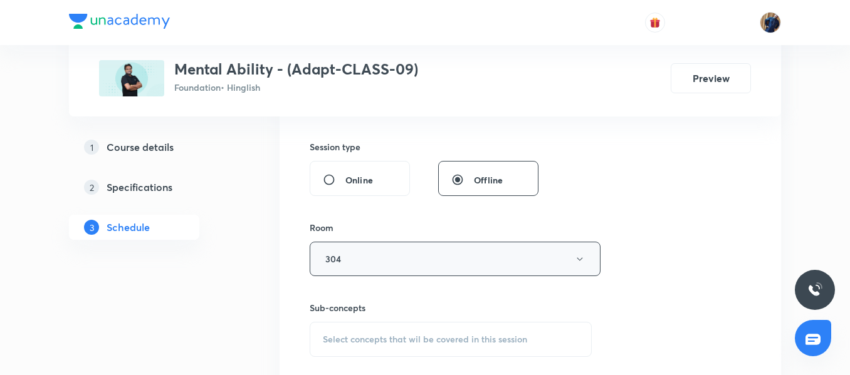
click at [393, 264] on button "304" at bounding box center [455, 259] width 291 height 34
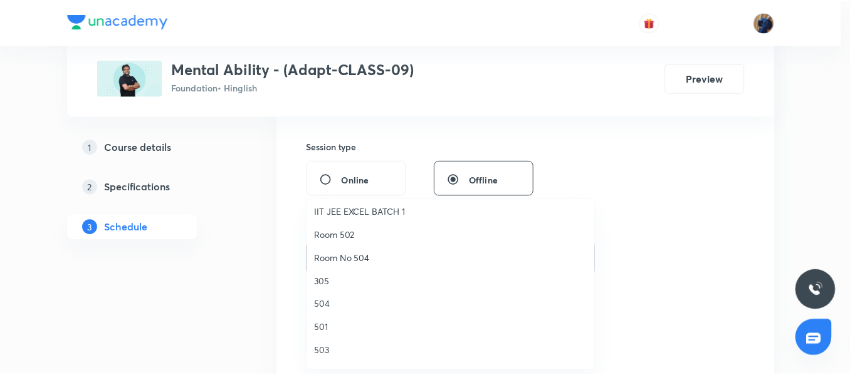
scroll to position [125, 0]
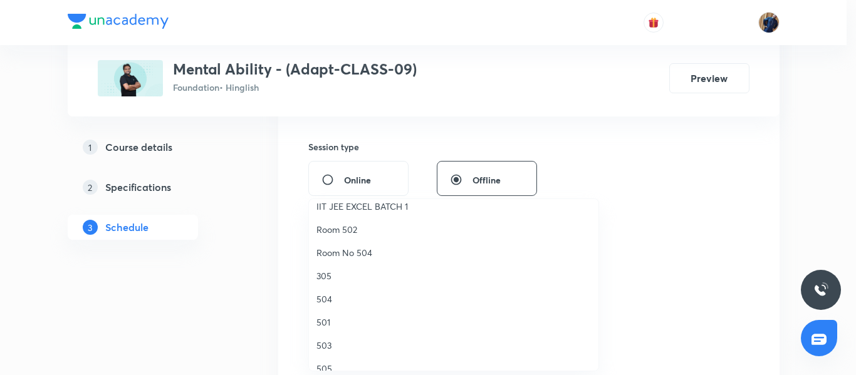
click at [364, 254] on span "Room No 504" at bounding box center [454, 252] width 275 height 13
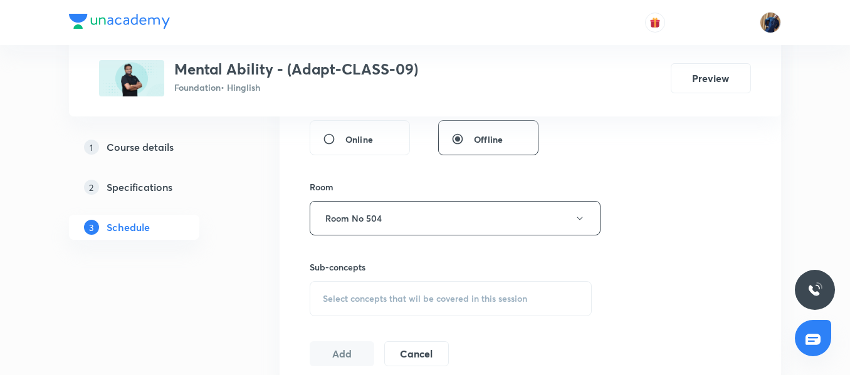
scroll to position [515, 0]
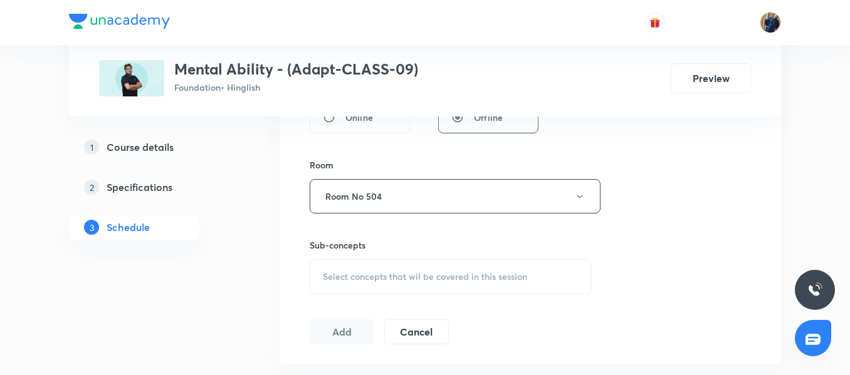
click at [385, 278] on span "Select concepts that wil be covered in this session" at bounding box center [425, 277] width 204 height 10
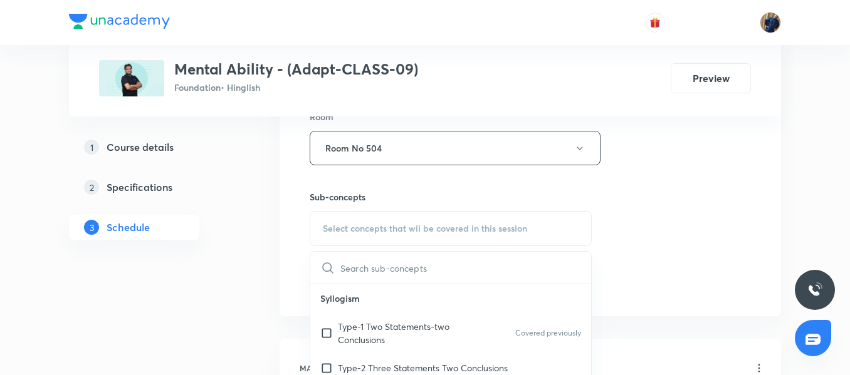
scroll to position [577, 0]
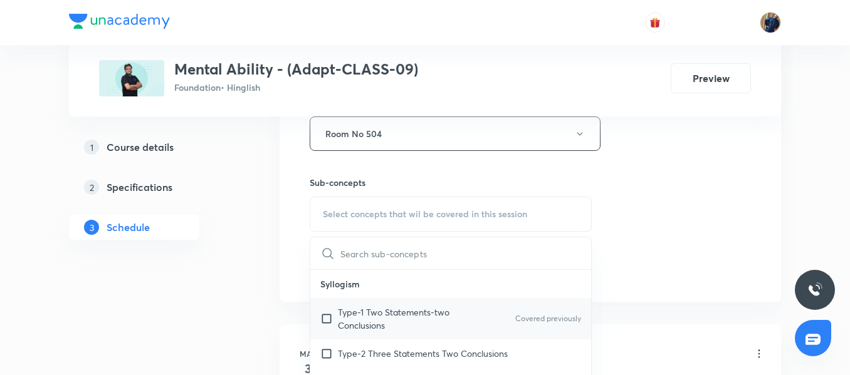
click at [351, 305] on div "Type-1 Two Statements-two Conclusions Covered previously" at bounding box center [450, 318] width 281 height 41
checkbox input "true"
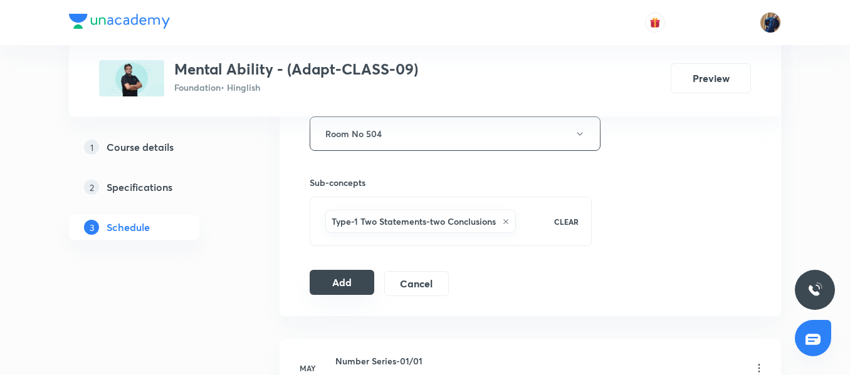
click at [338, 277] on button "Add" at bounding box center [342, 282] width 65 height 25
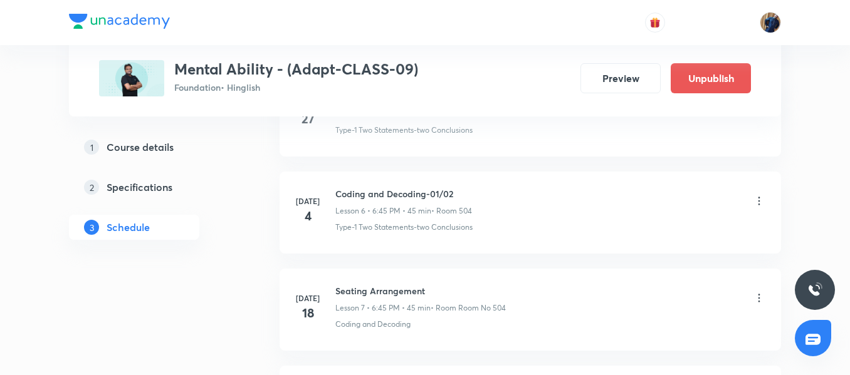
scroll to position [1219, 0]
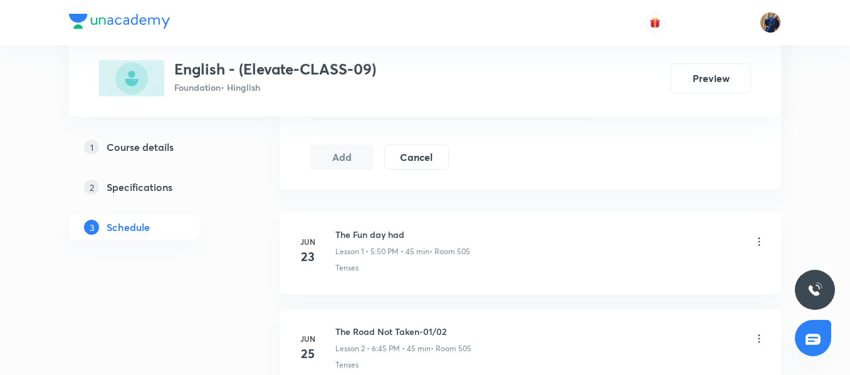
scroll to position [1212, 0]
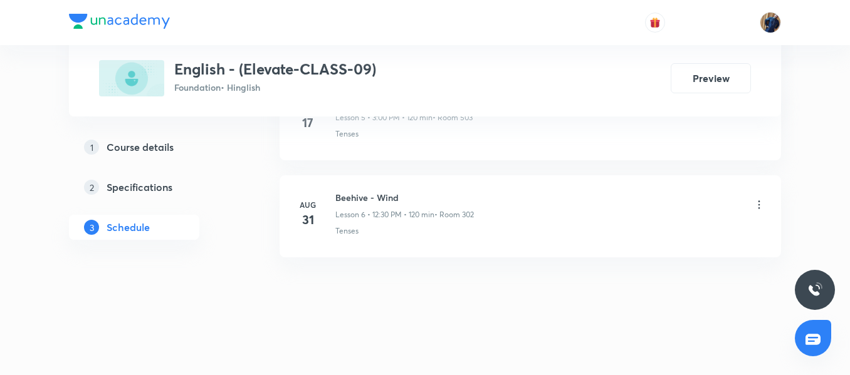
click at [365, 206] on div "Beehive - Wind Lesson 6 • 12:30 PM • 120 min • Room 302" at bounding box center [404, 205] width 139 height 29
click at [357, 198] on h6 "Beehive - Wind" at bounding box center [404, 197] width 139 height 13
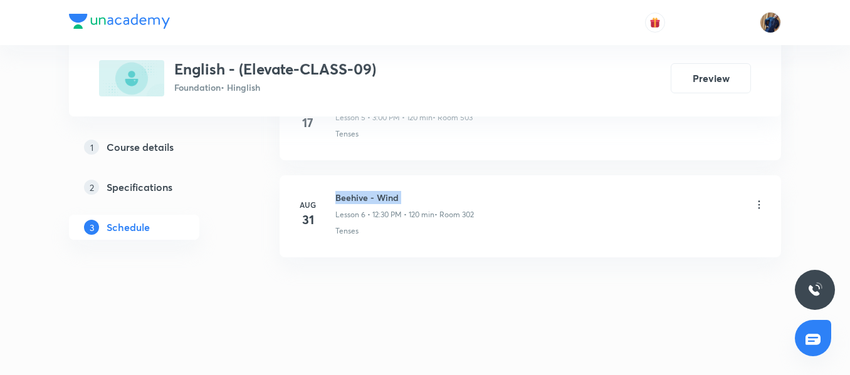
click at [357, 198] on h6 "Beehive - Wind" at bounding box center [404, 197] width 139 height 13
copy h6 "Beehive - Wind"
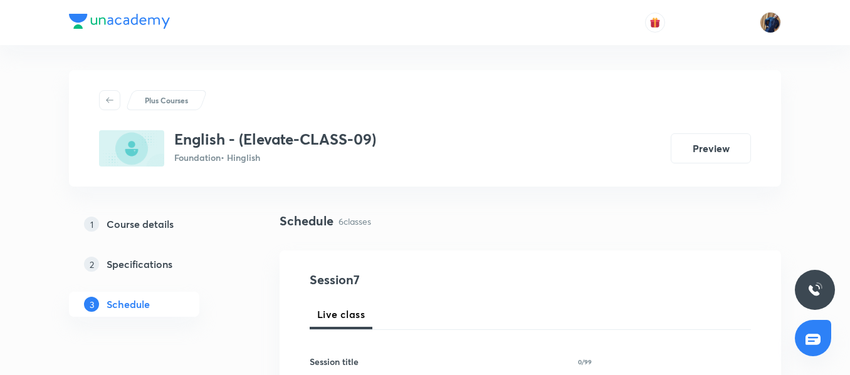
scroll to position [125, 0]
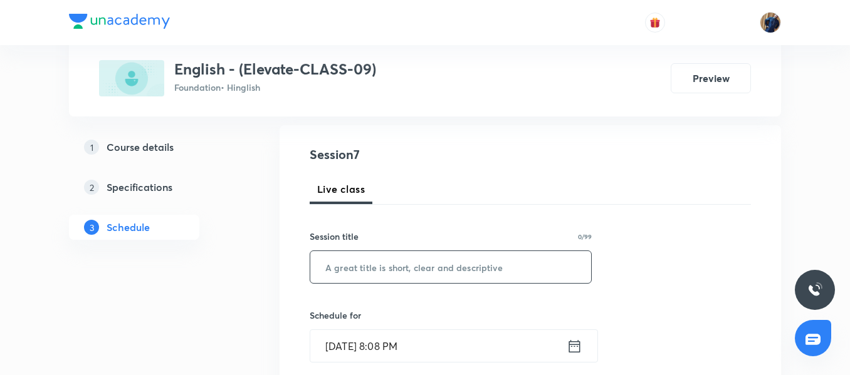
click at [371, 279] on input "text" at bounding box center [450, 267] width 281 height 32
paste input "Moments - The Adventures of Toto"
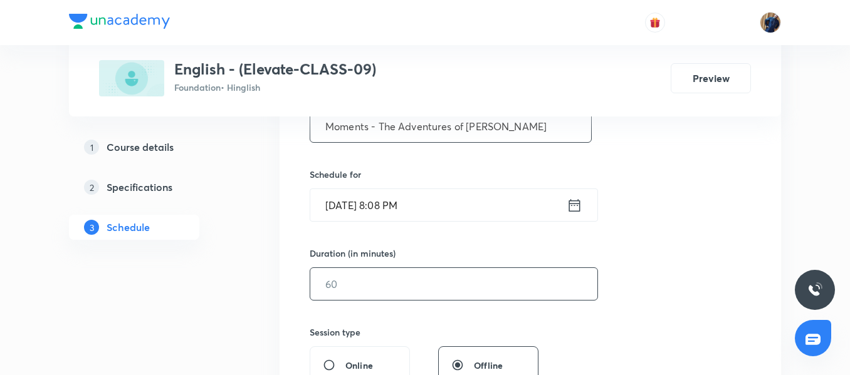
scroll to position [313, 0]
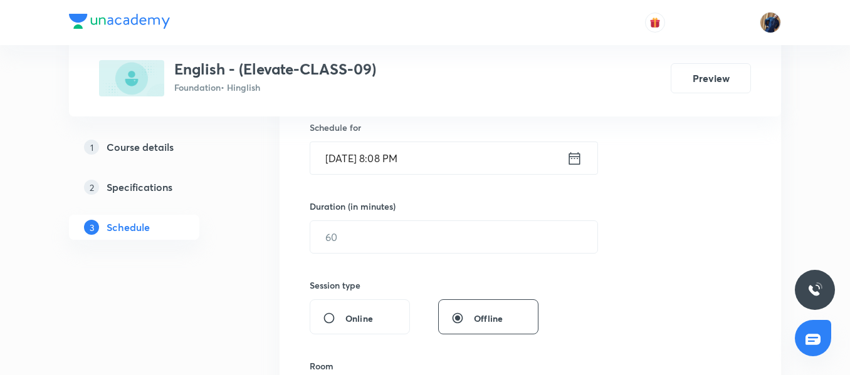
type input "Moments - The Adventures of Toto"
click at [460, 160] on input "Aug 31, 2025, 8:08 PM" at bounding box center [438, 158] width 256 height 32
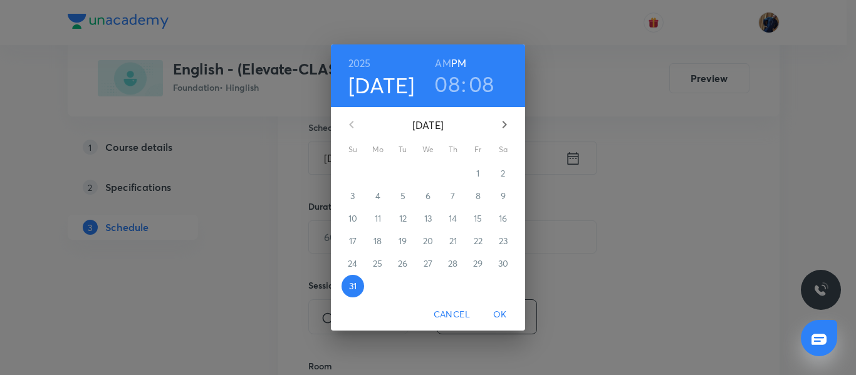
click at [503, 125] on icon "button" at bounding box center [504, 124] width 15 height 15
click at [347, 199] on span "7" at bounding box center [353, 196] width 23 height 13
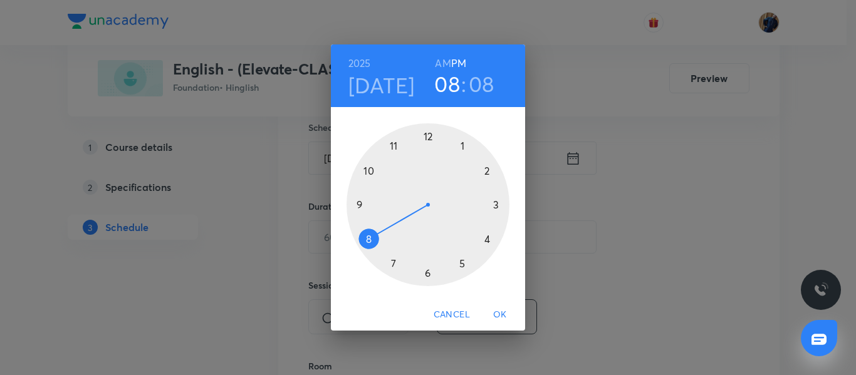
click at [429, 139] on div at bounding box center [428, 204] width 163 height 163
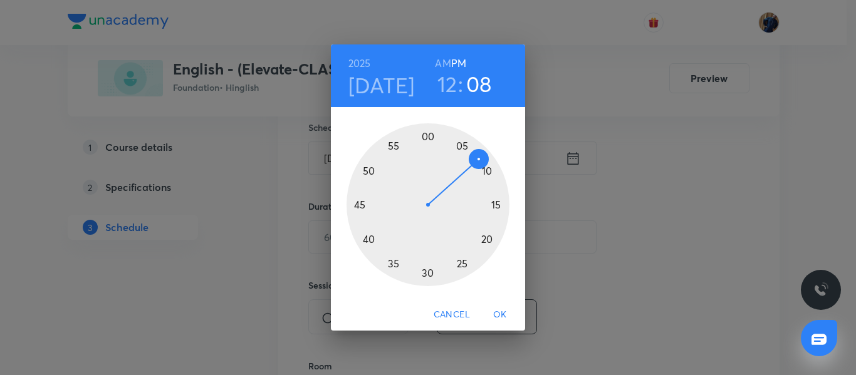
click at [424, 275] on div at bounding box center [428, 204] width 163 height 163
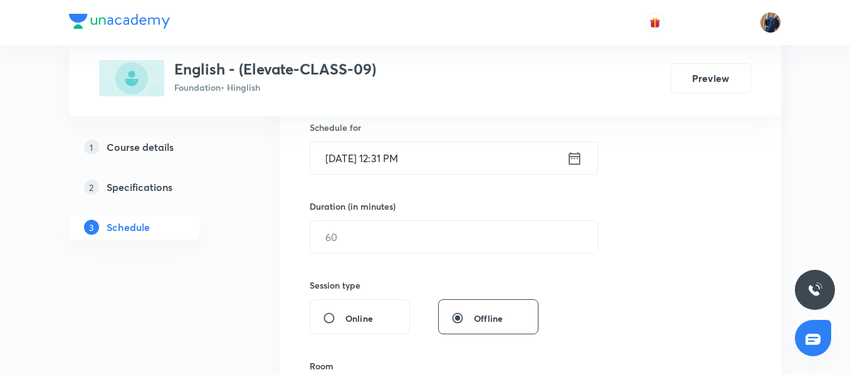
click at [462, 155] on input "Sept 7, 2025, 12:31 PM" at bounding box center [438, 158] width 256 height 32
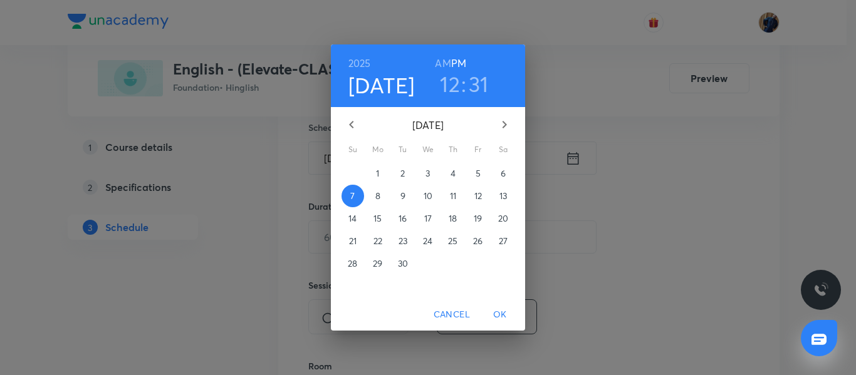
click at [474, 78] on h3 "31" at bounding box center [479, 84] width 20 height 26
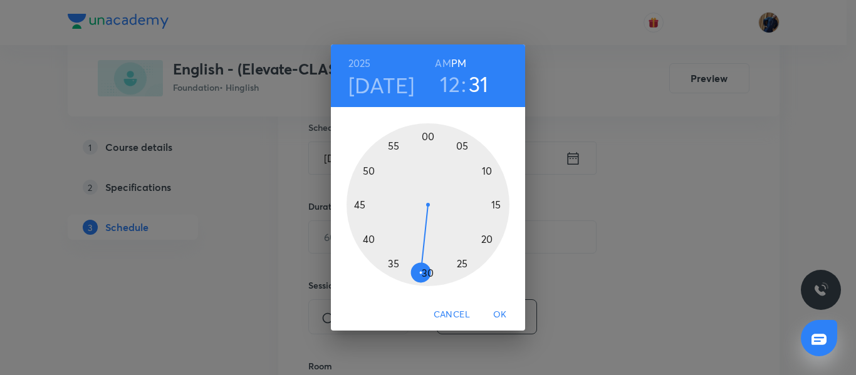
click at [427, 273] on div at bounding box center [428, 204] width 163 height 163
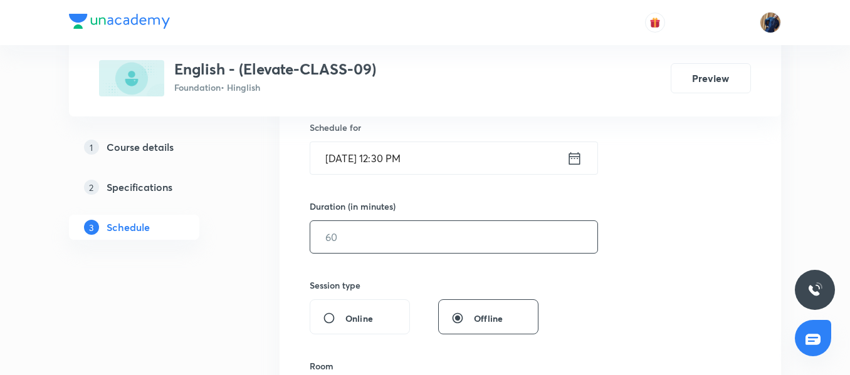
click at [386, 244] on input "text" at bounding box center [453, 237] width 287 height 32
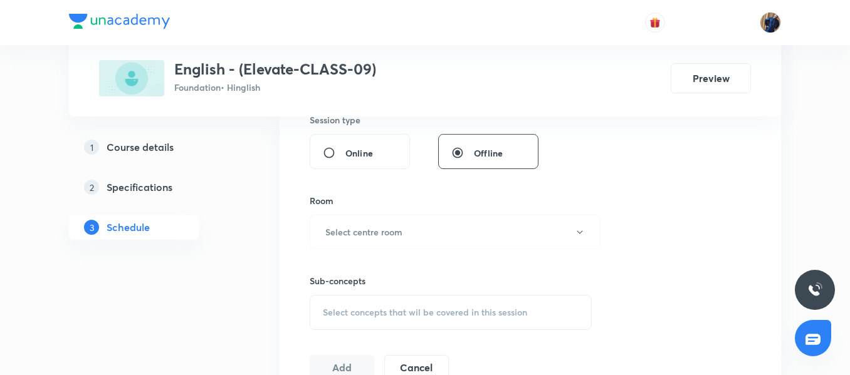
scroll to position [501, 0]
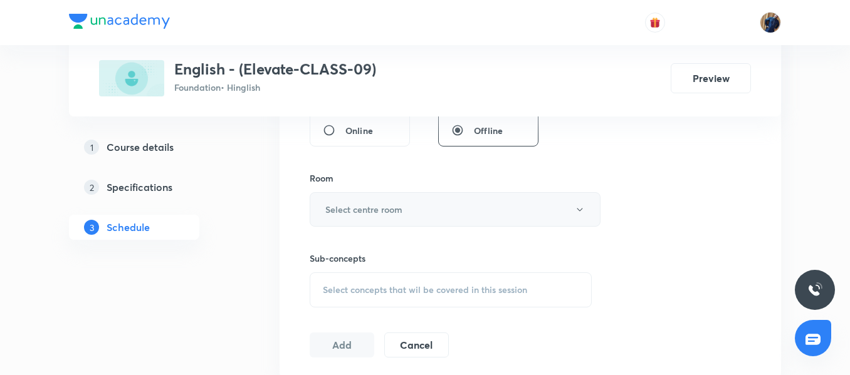
type input "45"
click at [343, 216] on h6 "Select centre room" at bounding box center [363, 209] width 77 height 13
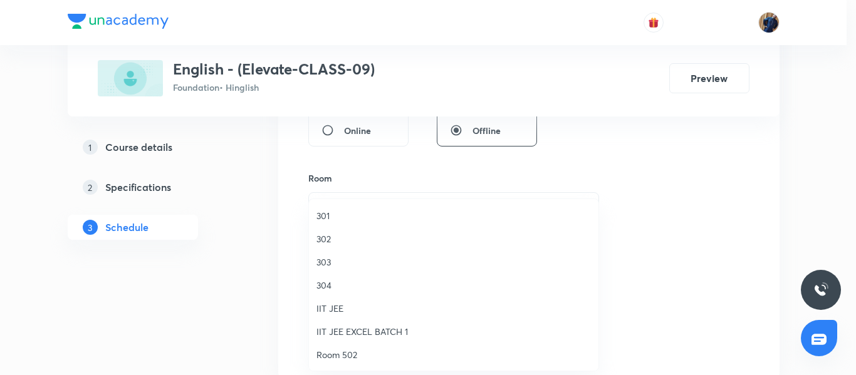
click at [347, 320] on li "IIT JEE EXCEL BATCH 1" at bounding box center [454, 331] width 290 height 23
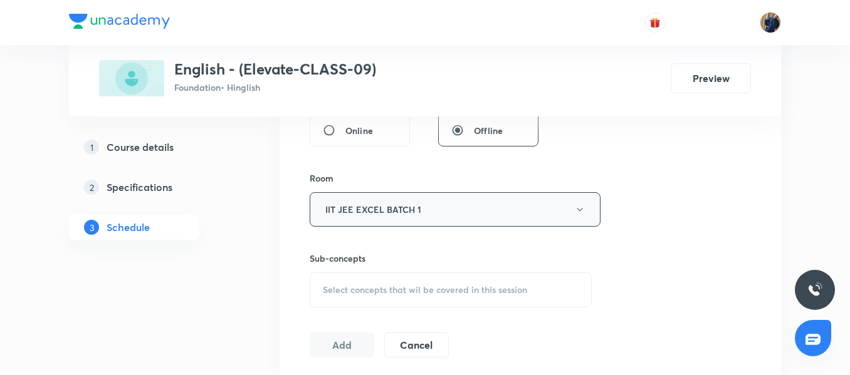
click at [412, 222] on button "IIT JEE EXCEL BATCH 1" at bounding box center [455, 209] width 291 height 34
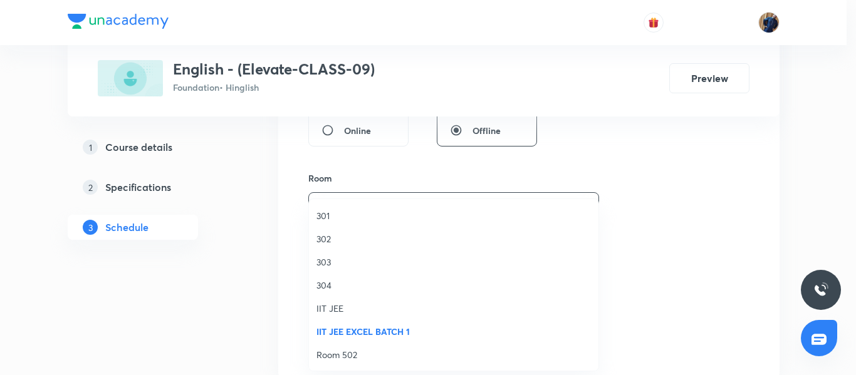
click at [353, 234] on span "302" at bounding box center [454, 239] width 275 height 13
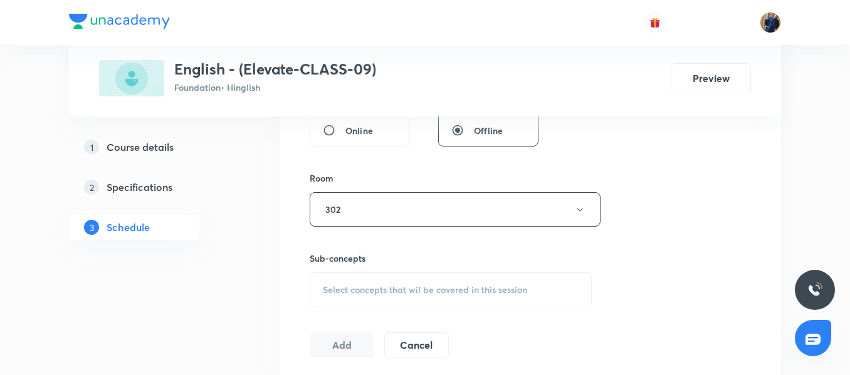
scroll to position [564, 0]
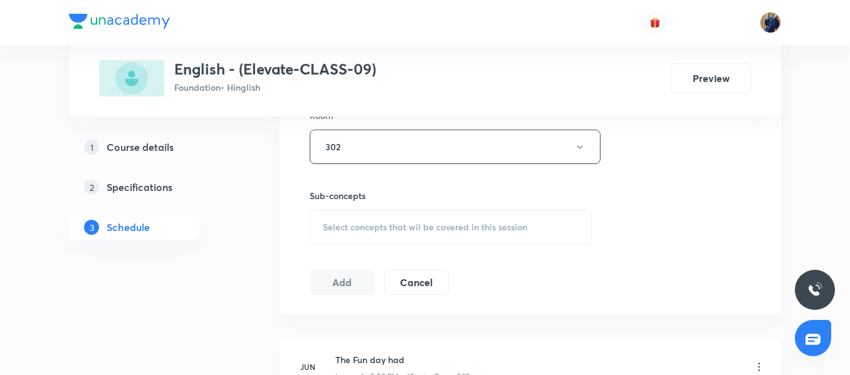
click at [382, 229] on span "Select concepts that wil be covered in this session" at bounding box center [425, 228] width 204 height 10
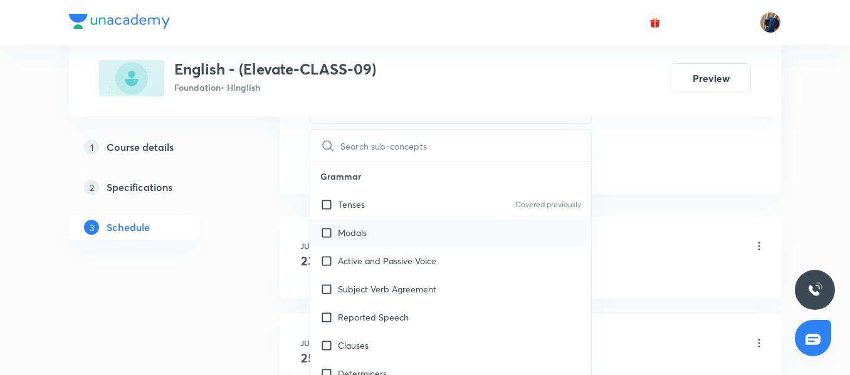
scroll to position [689, 0]
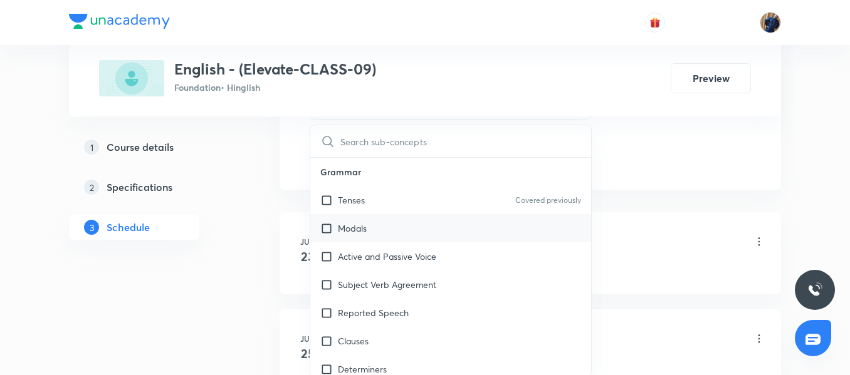
click at [379, 218] on div "Modals" at bounding box center [450, 228] width 281 height 28
checkbox input "true"
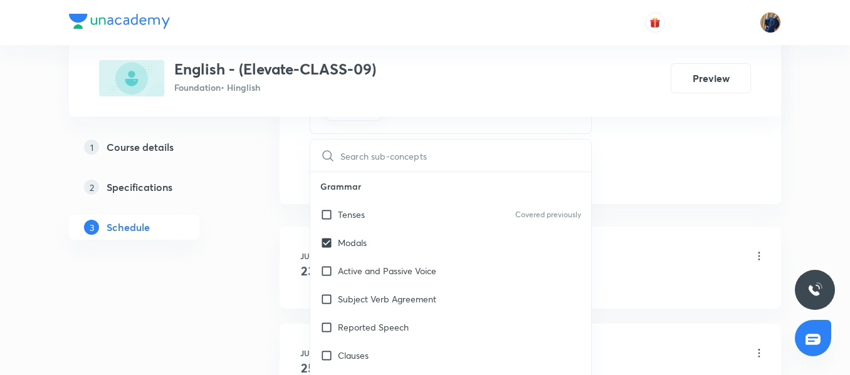
click at [302, 207] on div "Schedule 6 classes Session 7 Live class Session title 32/99 Moments - The Adven…" at bounding box center [530, 206] width 501 height 1368
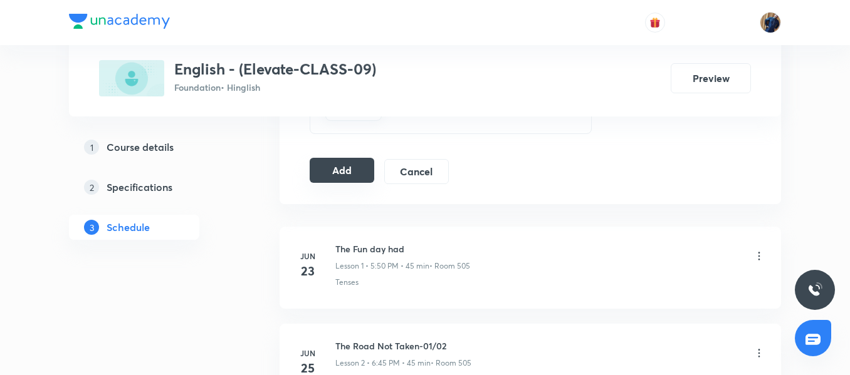
click at [340, 174] on button "Add" at bounding box center [342, 170] width 65 height 25
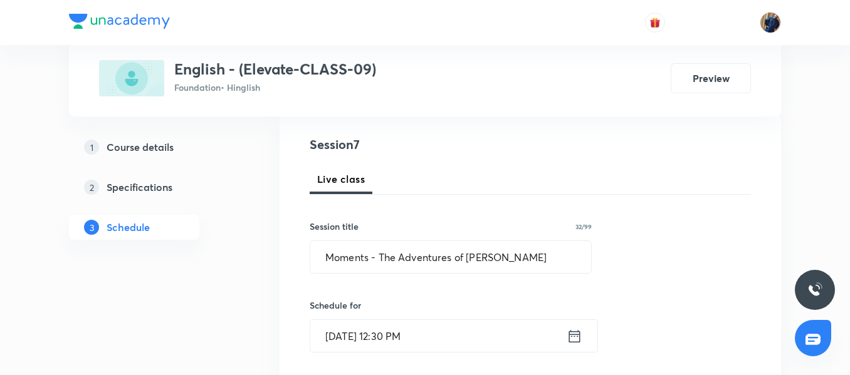
scroll to position [125, 0]
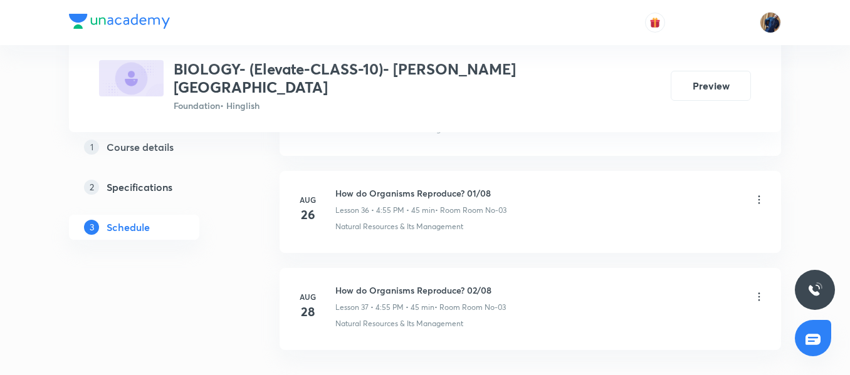
scroll to position [4224, 0]
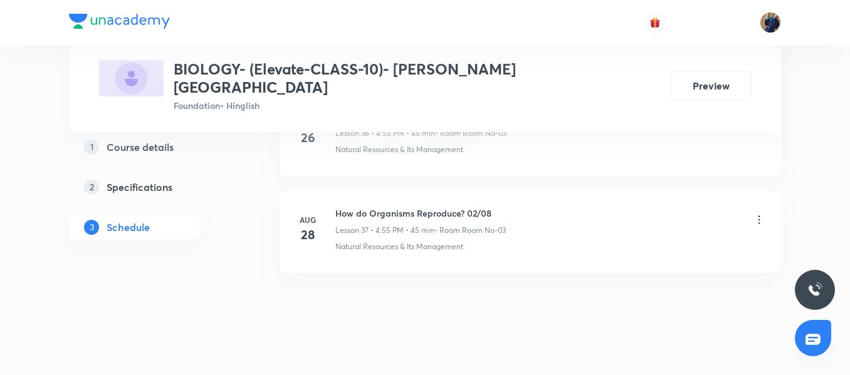
click at [411, 207] on h6 "How do Organisms Reproduce? 02/08" at bounding box center [420, 213] width 170 height 13
copy h6 "How do Organisms Reproduce? 02/08"
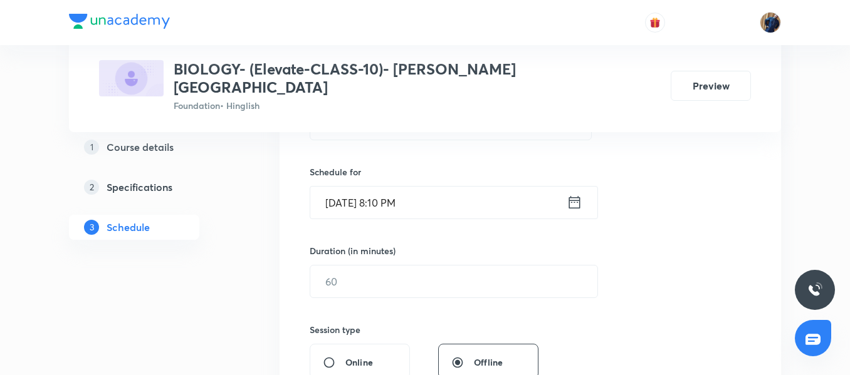
scroll to position [160, 0]
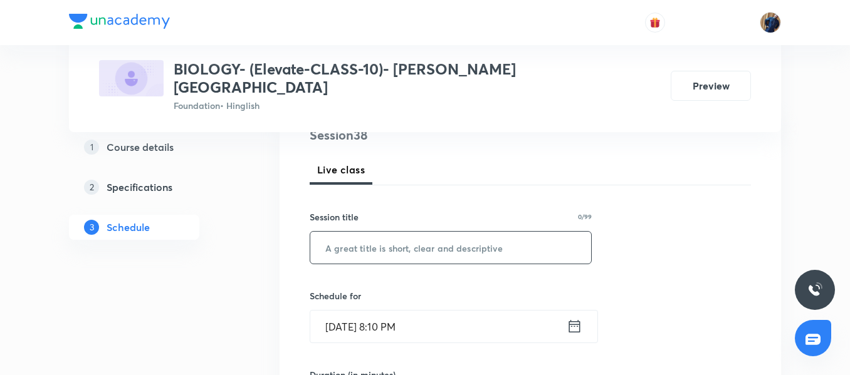
click at [355, 232] on input "text" at bounding box center [450, 248] width 281 height 32
paste input "How do Organisms Reproduce? 02/08"
click at [486, 237] on input "How do Organisms Reproduce? 02/08" at bounding box center [450, 248] width 281 height 32
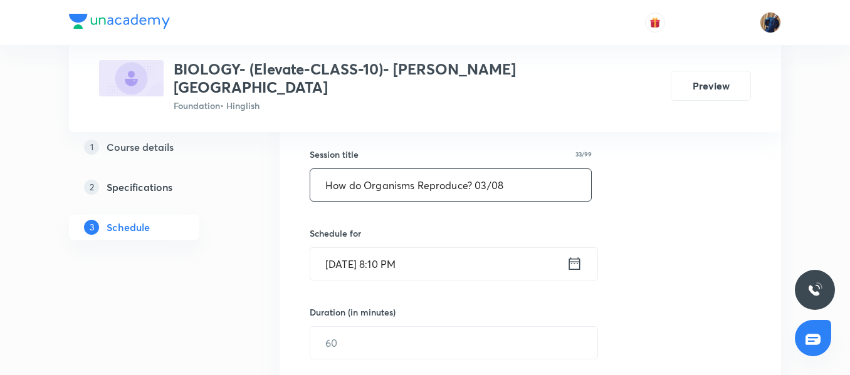
type input "How do Organisms Reproduce? 03/08"
click at [472, 256] on input "Aug 31, 2025, 8:10 PM" at bounding box center [438, 264] width 256 height 32
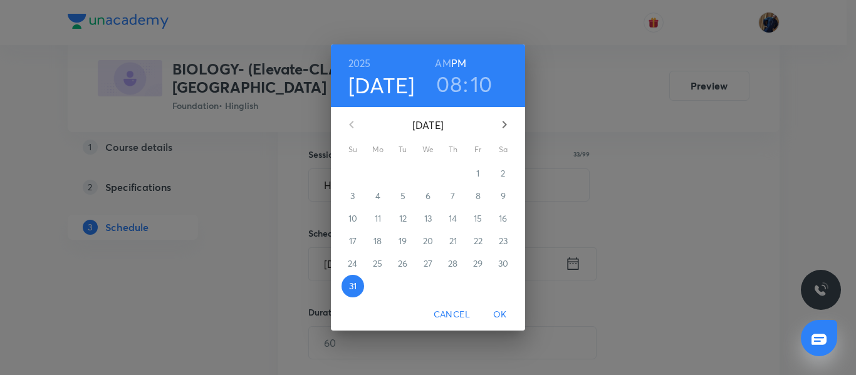
click at [505, 123] on icon "button" at bounding box center [505, 125] width 4 height 8
click at [400, 177] on span "2" at bounding box center [403, 173] width 23 height 13
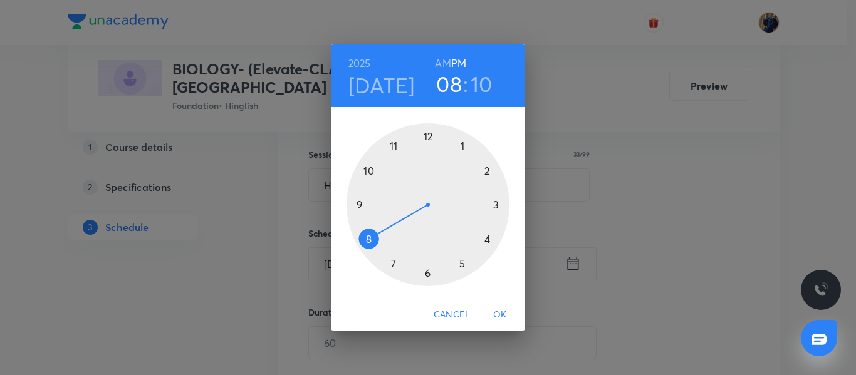
click at [486, 243] on div at bounding box center [428, 204] width 163 height 163
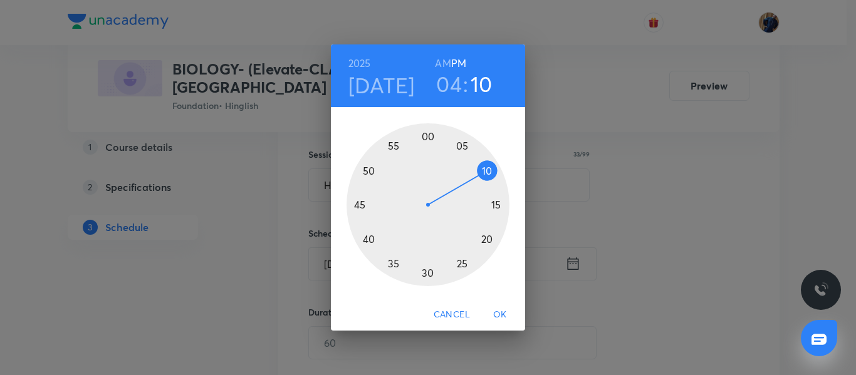
click at [395, 148] on div at bounding box center [428, 204] width 163 height 163
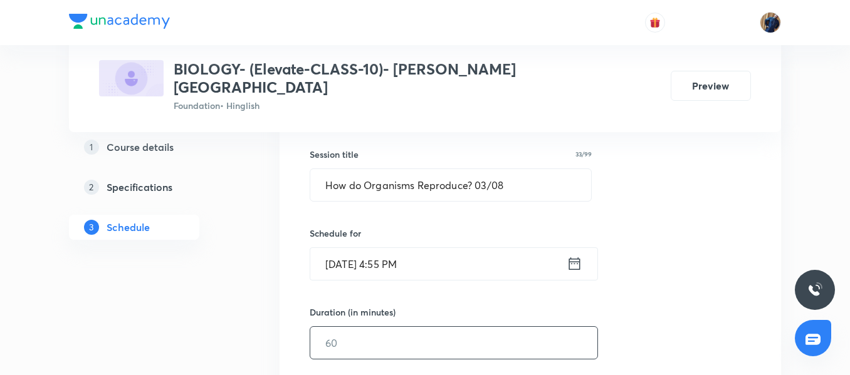
click at [356, 335] on input "text" at bounding box center [453, 343] width 287 height 32
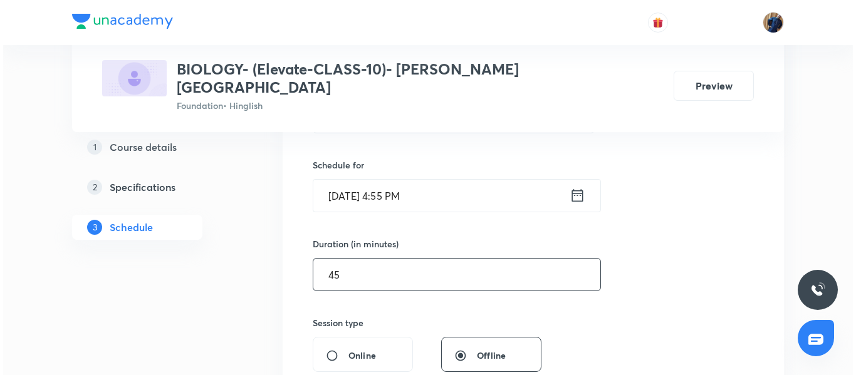
scroll to position [411, 0]
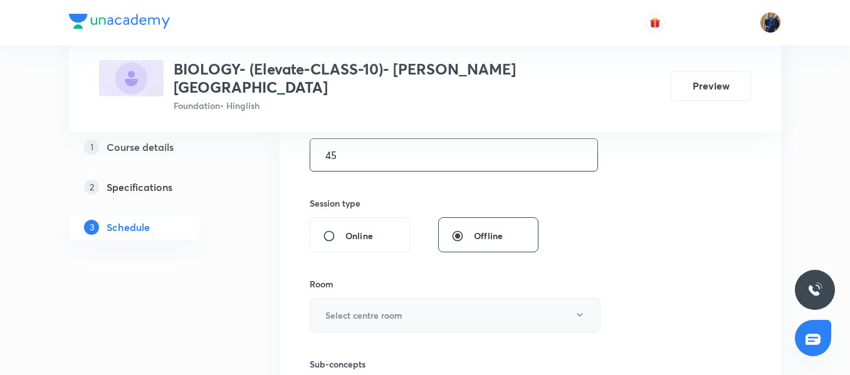
type input "45"
click at [362, 309] on h6 "Select centre room" at bounding box center [363, 315] width 77 height 13
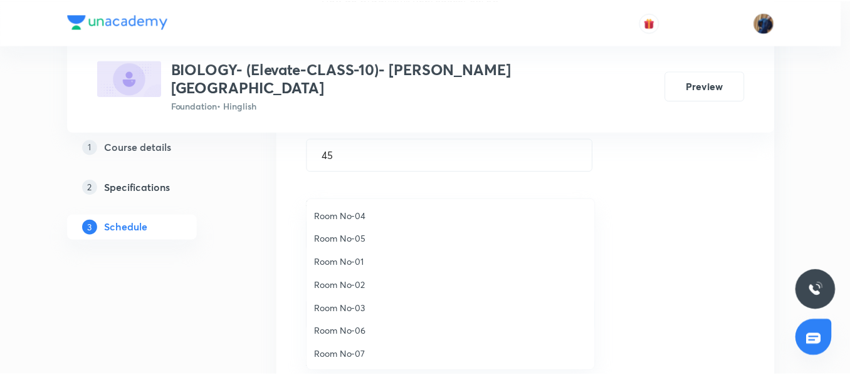
scroll to position [140, 0]
click at [359, 359] on span "Room No-19" at bounding box center [454, 354] width 275 height 13
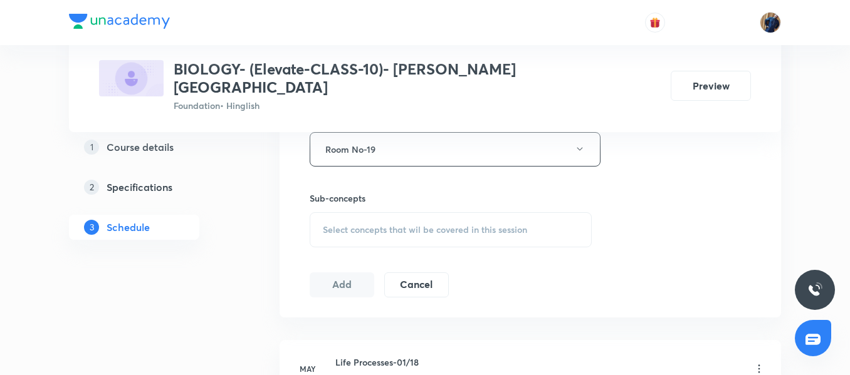
scroll to position [599, 0]
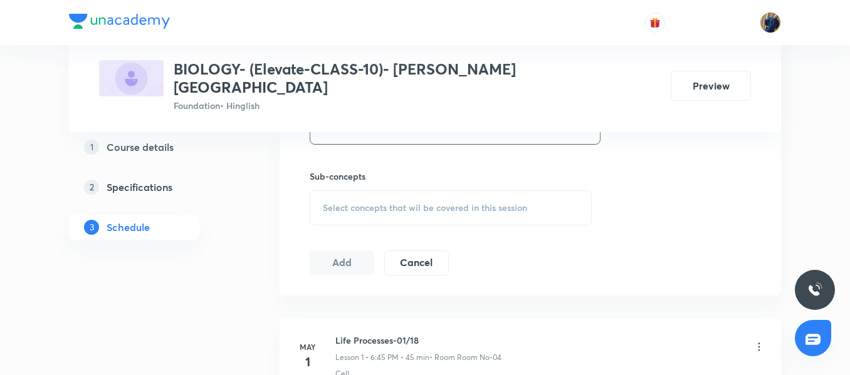
click at [373, 191] on div "Select concepts that wil be covered in this session" at bounding box center [451, 208] width 282 height 35
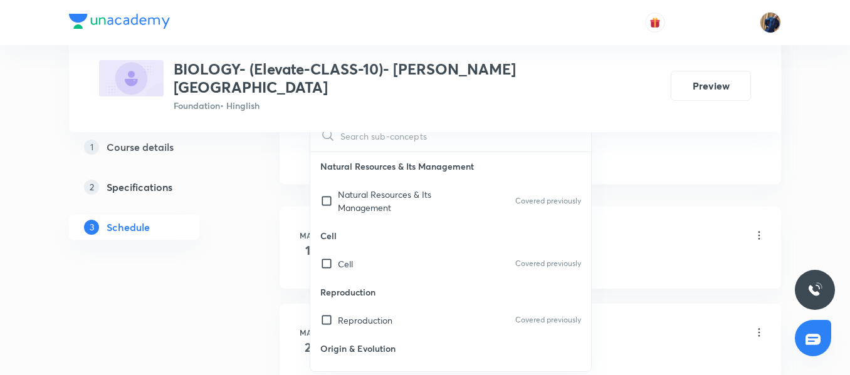
scroll to position [725, 0]
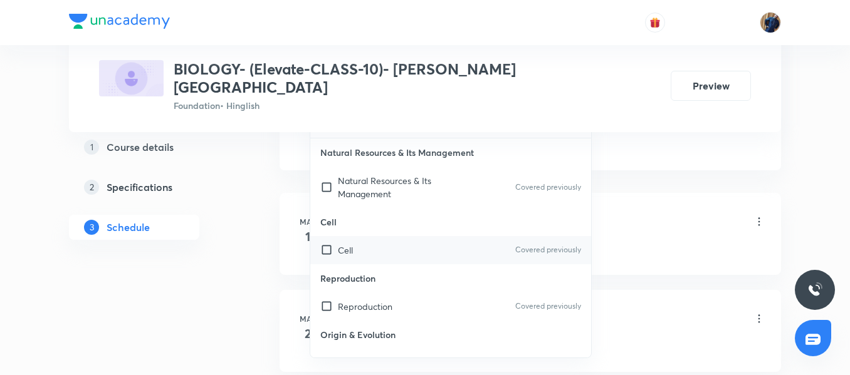
click at [374, 236] on div "Cell Covered previously" at bounding box center [450, 250] width 281 height 28
checkbox input "true"
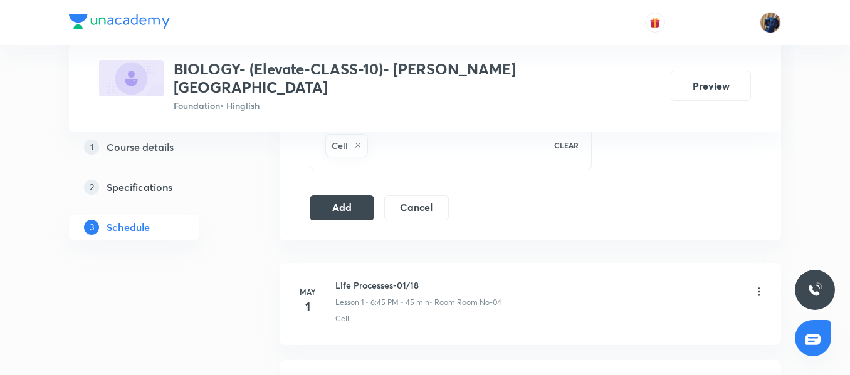
scroll to position [599, 0]
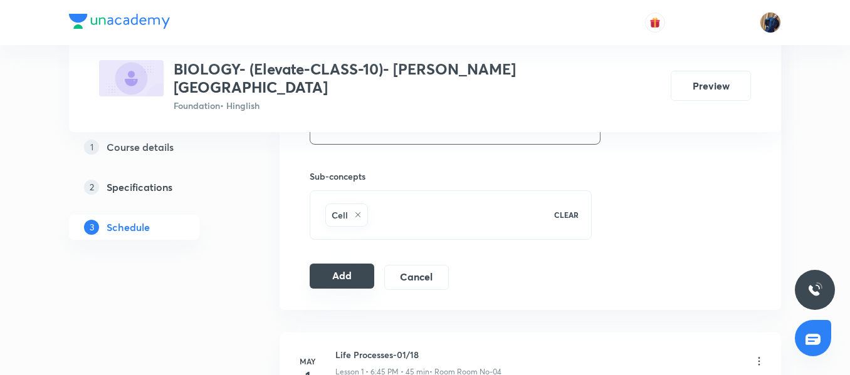
click at [338, 264] on button "Add" at bounding box center [342, 276] width 65 height 25
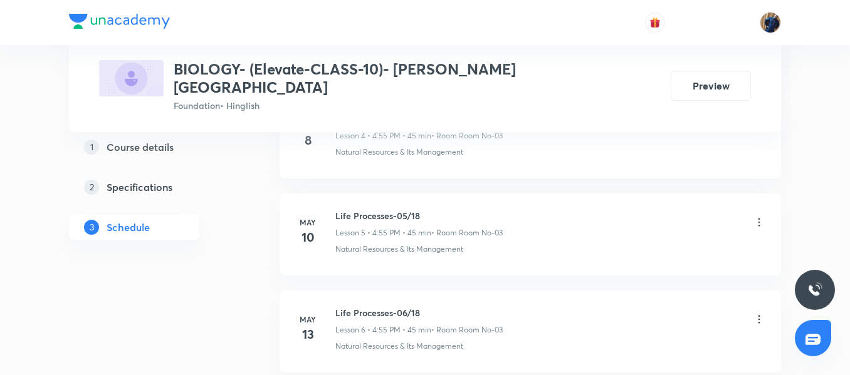
scroll to position [3648, 0]
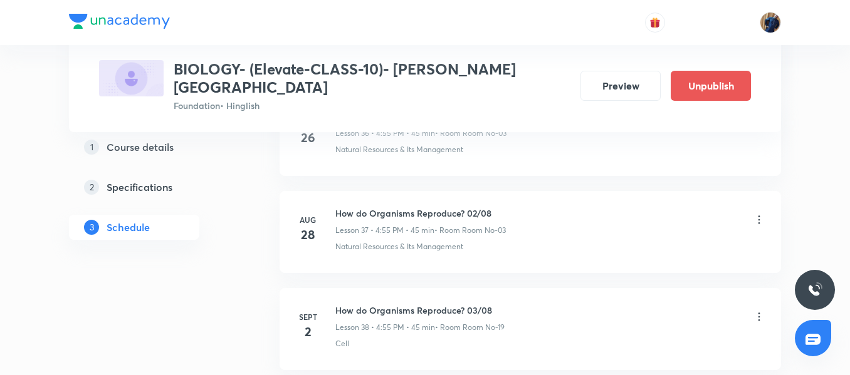
click at [395, 191] on li "Aug 28 How do Organisms Reproduce? 02/08 Lesson 37 • 4:55 PM • 45 min • Room Ro…" at bounding box center [530, 232] width 501 height 82
click at [374, 304] on h6 "How do Organisms Reproduce? 03/08" at bounding box center [419, 310] width 169 height 13
copy h6 "How do Organisms Reproduce? 03/08"
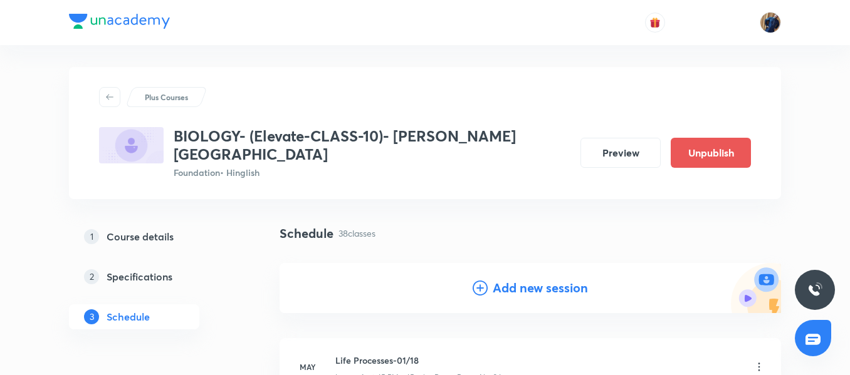
scroll to position [0, 0]
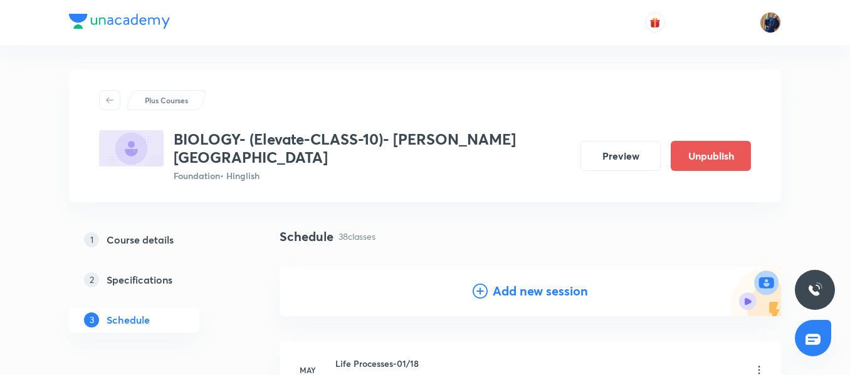
click at [520, 266] on div "Add new session" at bounding box center [530, 291] width 501 height 50
click at [493, 282] on h4 "Add new session" at bounding box center [540, 291] width 95 height 19
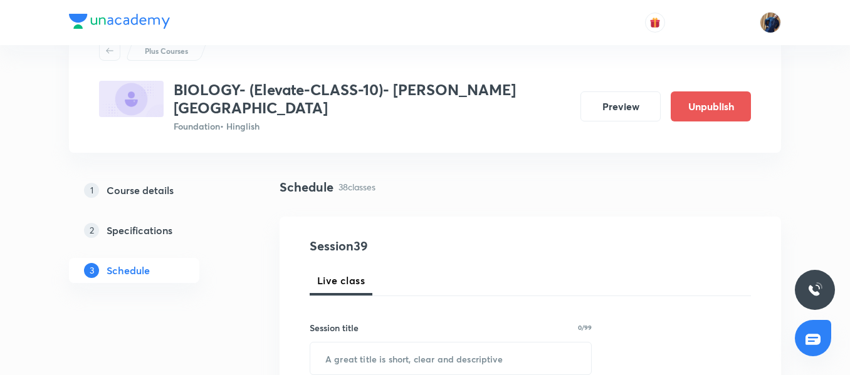
scroll to position [125, 0]
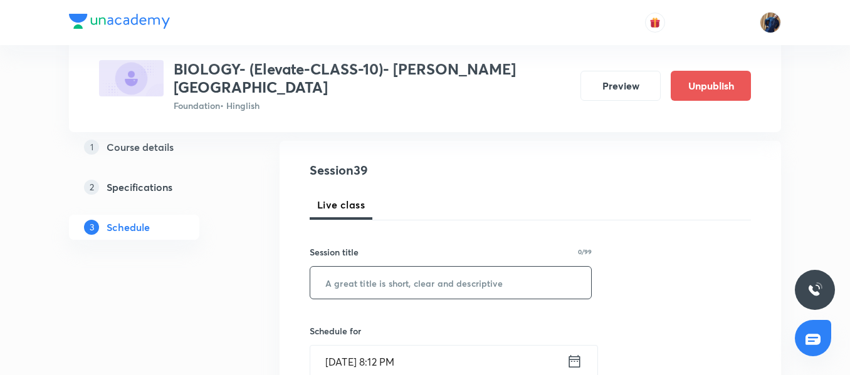
click at [367, 268] on input "text" at bounding box center [450, 283] width 281 height 32
paste input "How do Organisms Reproduce? 03/08"
click at [485, 268] on input "How do Organisms Reproduce? 03/08" at bounding box center [450, 283] width 281 height 32
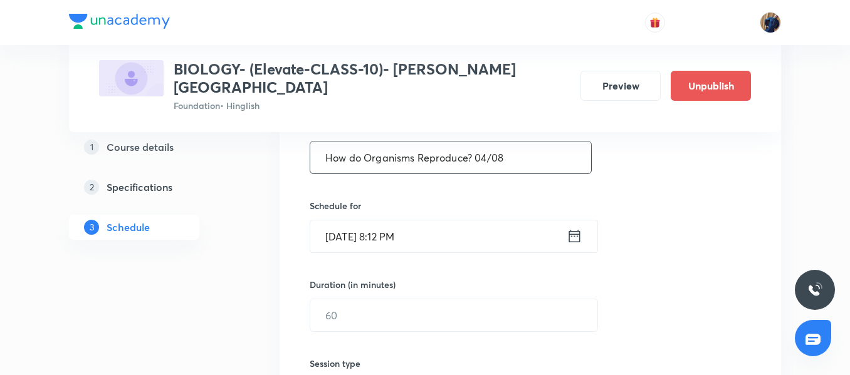
type input "How do Organisms Reproduce? 04/08"
click at [466, 221] on input "Aug 31, 2025, 8:12 PM" at bounding box center [438, 237] width 256 height 32
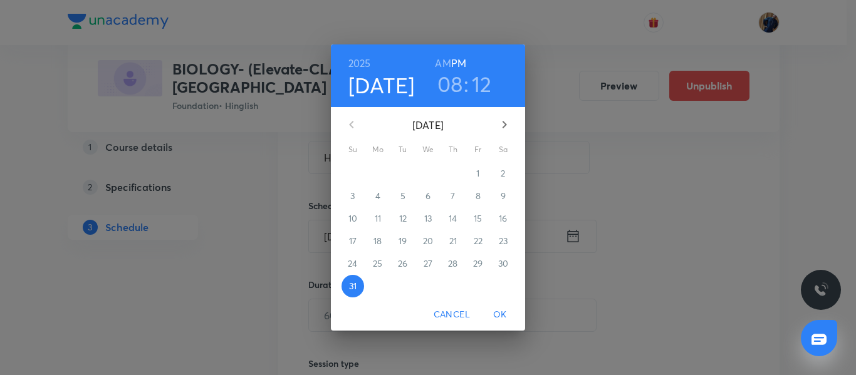
click at [506, 128] on icon "button" at bounding box center [504, 124] width 15 height 15
click at [452, 174] on p "4" at bounding box center [453, 173] width 5 height 13
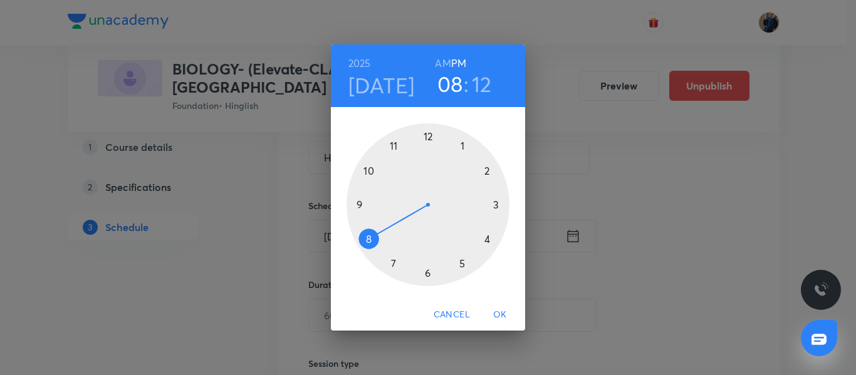
click at [490, 242] on div at bounding box center [428, 204] width 163 height 163
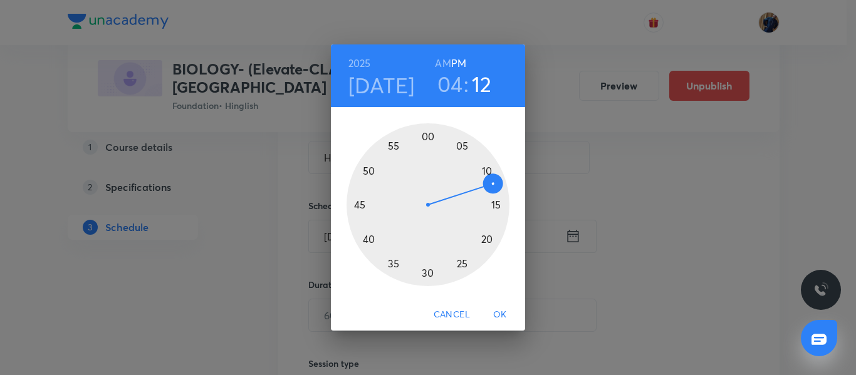
click at [394, 148] on div at bounding box center [428, 204] width 163 height 163
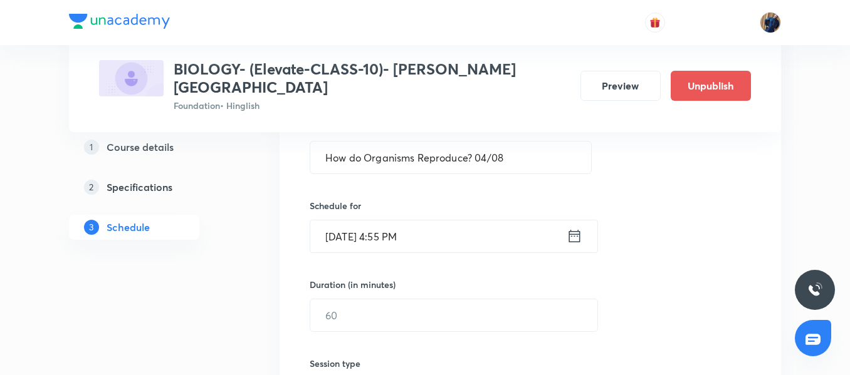
click at [368, 283] on div "Duration (in minutes) ​" at bounding box center [424, 305] width 229 height 54
click at [367, 300] on input "text" at bounding box center [453, 316] width 287 height 32
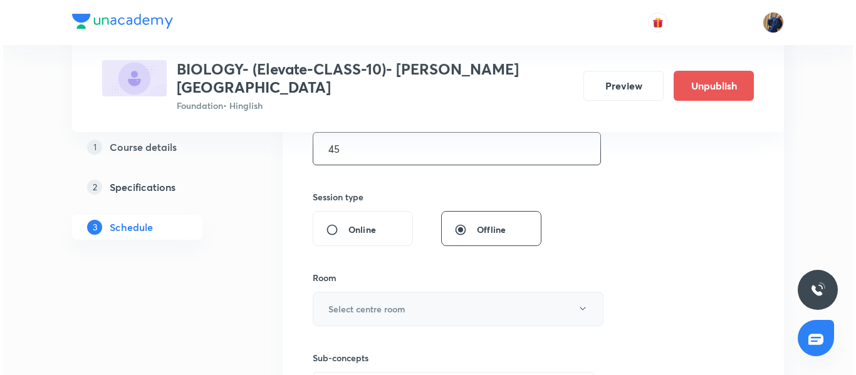
scroll to position [439, 0]
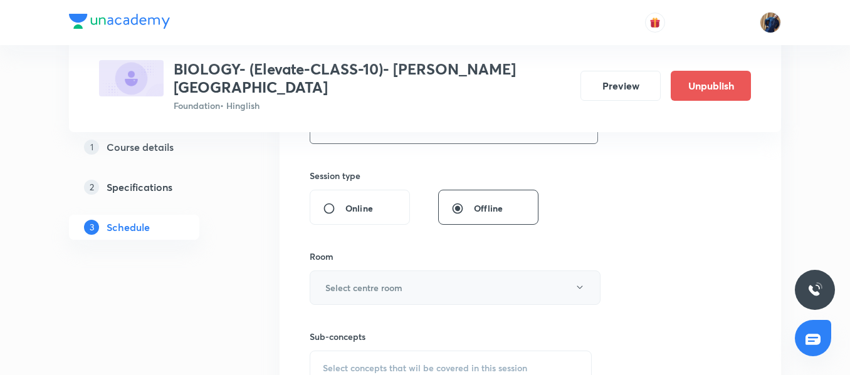
type input "45"
click at [359, 281] on h6 "Select centre room" at bounding box center [363, 287] width 77 height 13
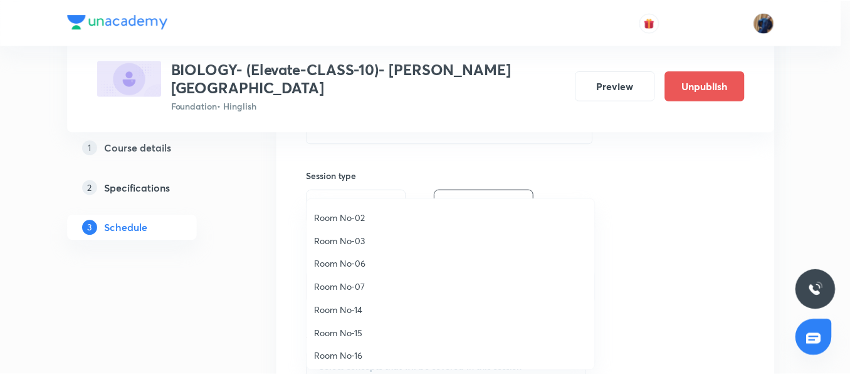
scroll to position [140, 0]
click at [357, 349] on span "Room No-19" at bounding box center [454, 354] width 275 height 13
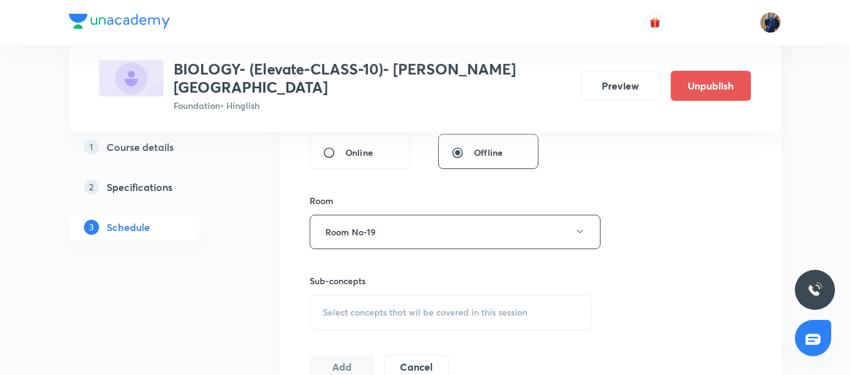
scroll to position [564, 0]
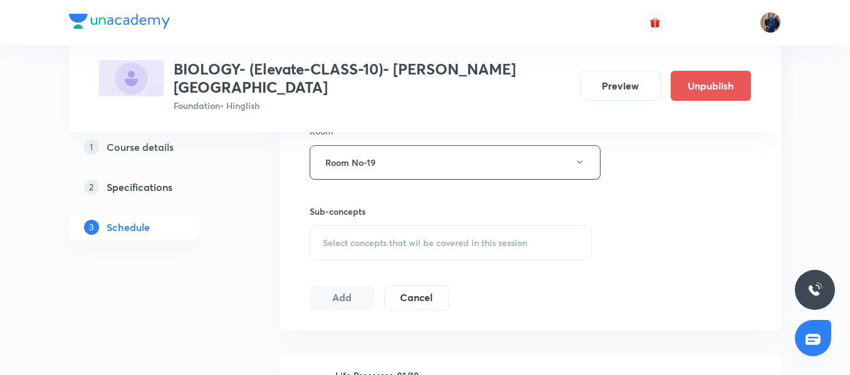
click at [365, 238] on span "Select concepts that wil be covered in this session" at bounding box center [425, 243] width 204 height 10
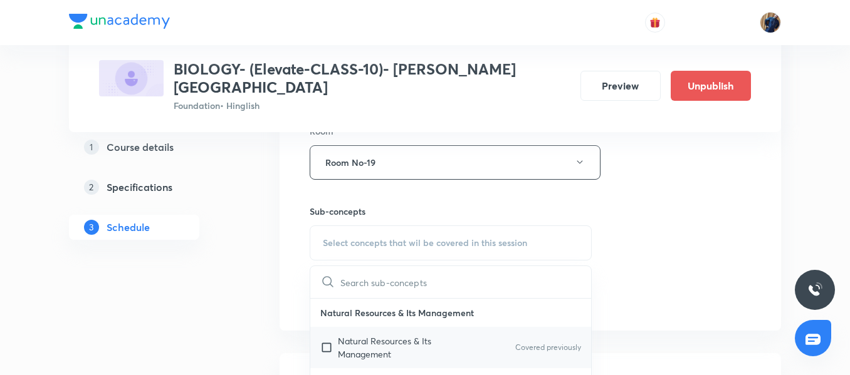
click at [373, 335] on p "Natural Resources & Its Management" at bounding box center [401, 348] width 127 height 26
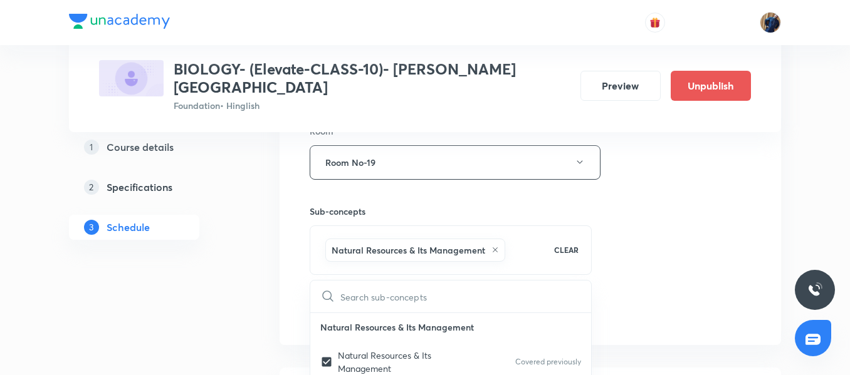
checkbox input "true"
click at [301, 251] on div "Session 39 Live class Session title 33/99 How do Organisms Reproduce? 04/08 ​ S…" at bounding box center [530, 23] width 501 height 643
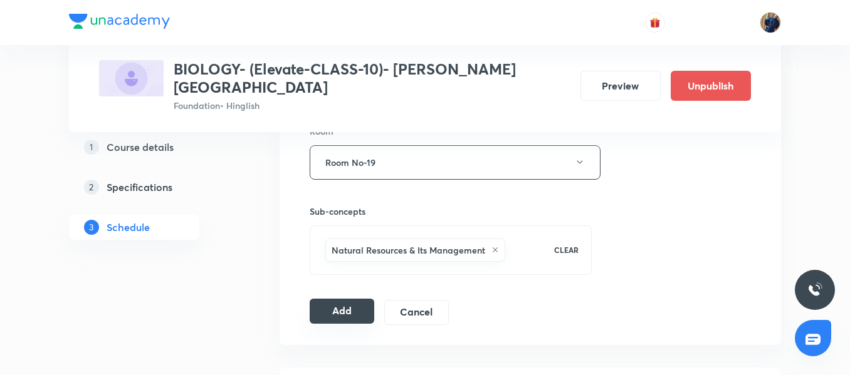
click at [331, 299] on button "Add" at bounding box center [342, 311] width 65 height 25
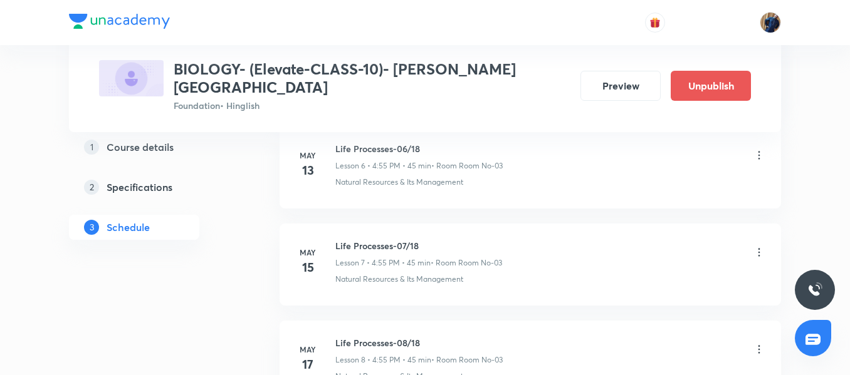
scroll to position [3745, 0]
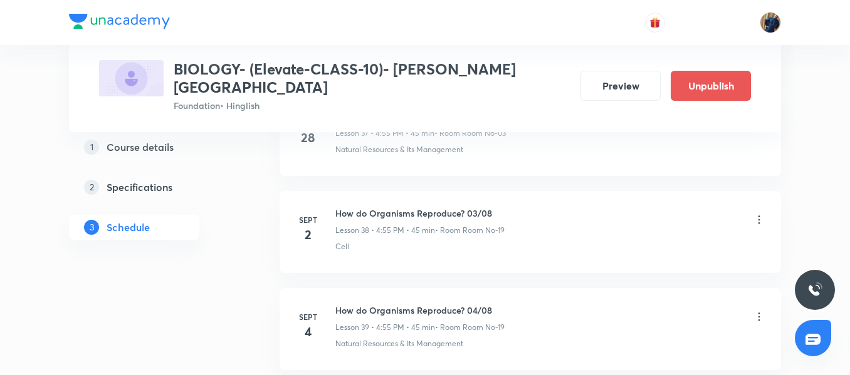
click at [428, 207] on h6 "How do Organisms Reproduce? 03/08" at bounding box center [419, 213] width 169 height 13
click at [381, 288] on li "Sept 4 How do Organisms Reproduce? 04/08 Lesson 39 • 4:55 PM • 45 min • Room Ro…" at bounding box center [530, 329] width 501 height 82
copy h6 "How do Organisms Reproduce? 04/08"
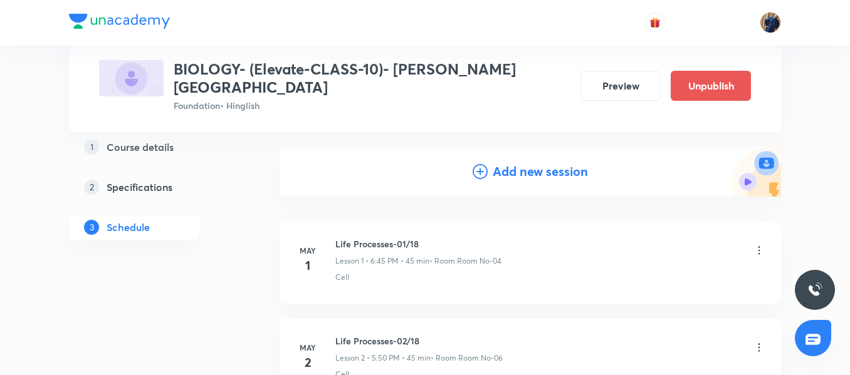
scroll to position [0, 0]
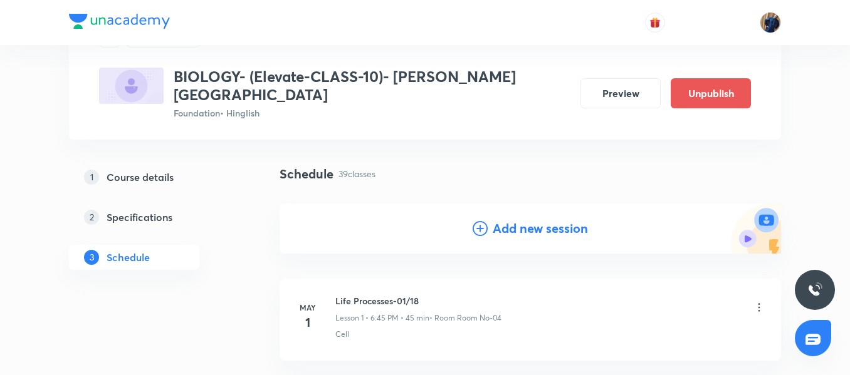
click at [523, 219] on h4 "Add new session" at bounding box center [540, 228] width 95 height 19
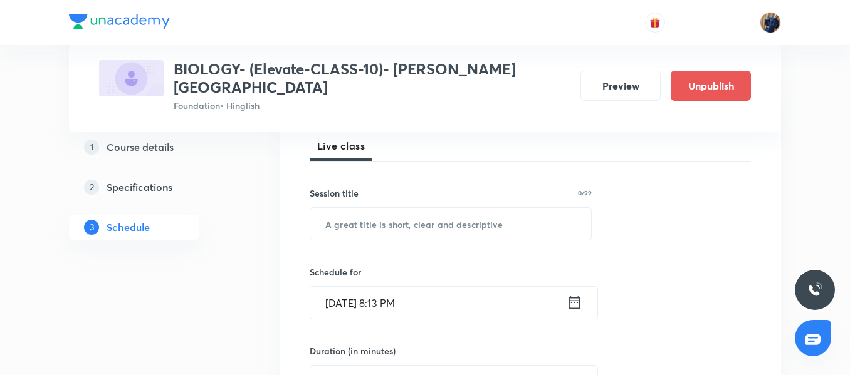
scroll to position [188, 0]
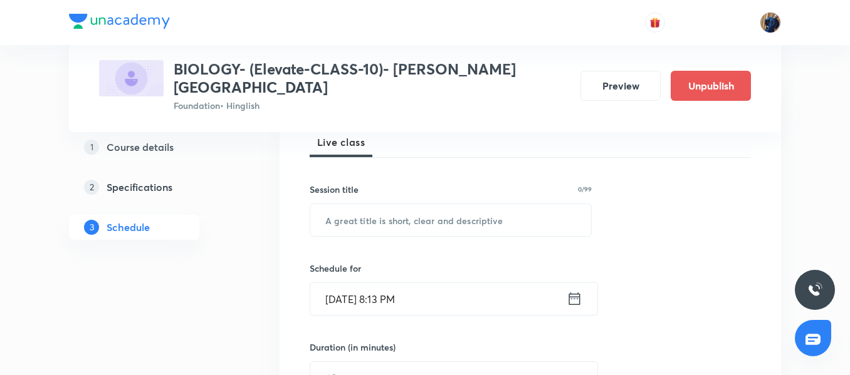
click at [375, 204] on input "text" at bounding box center [450, 220] width 281 height 32
paste input "How do Organisms Reproduce? 04/08"
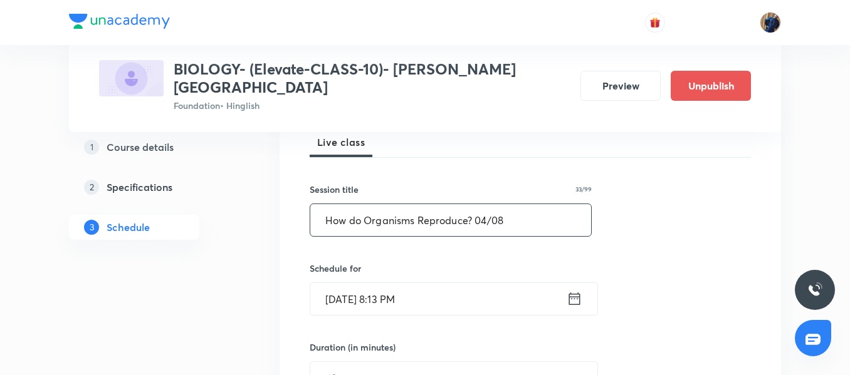
click at [485, 204] on input "How do Organisms Reproduce? 04/08" at bounding box center [450, 220] width 281 height 32
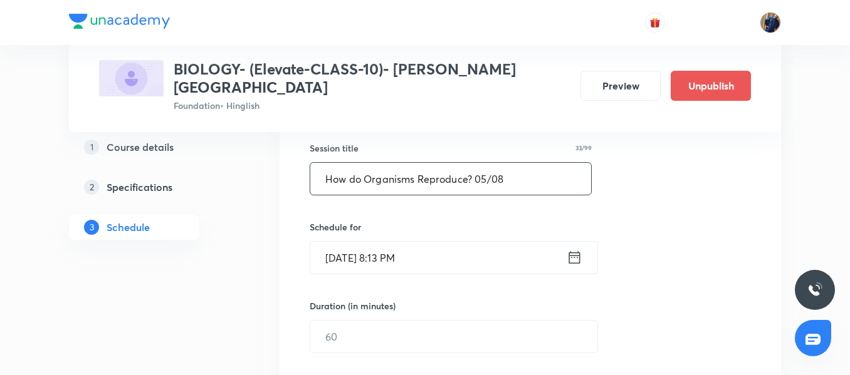
scroll to position [251, 0]
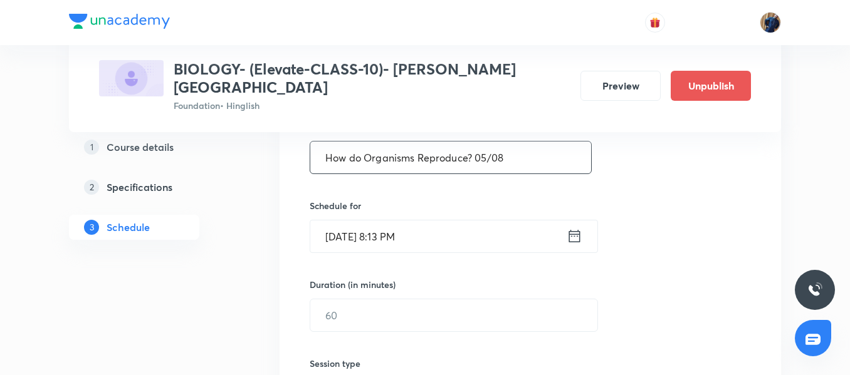
type input "How do Organisms Reproduce? 05/08"
click at [463, 223] on input "Aug 31, 2025, 8:13 PM" at bounding box center [438, 237] width 256 height 32
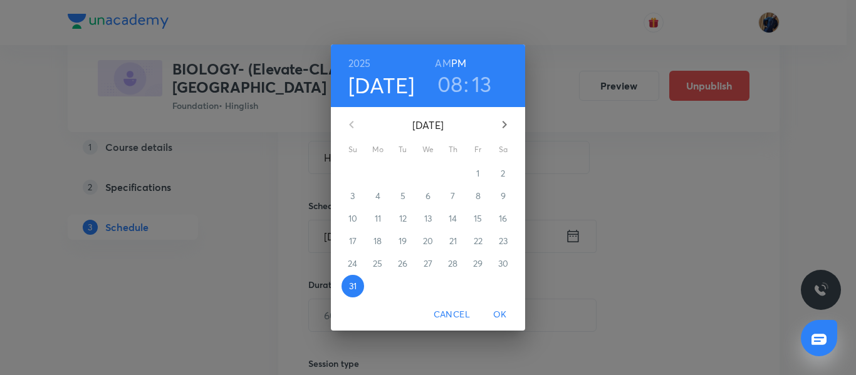
click at [504, 120] on icon "button" at bounding box center [504, 124] width 15 height 15
click at [508, 176] on span "6" at bounding box center [503, 173] width 23 height 13
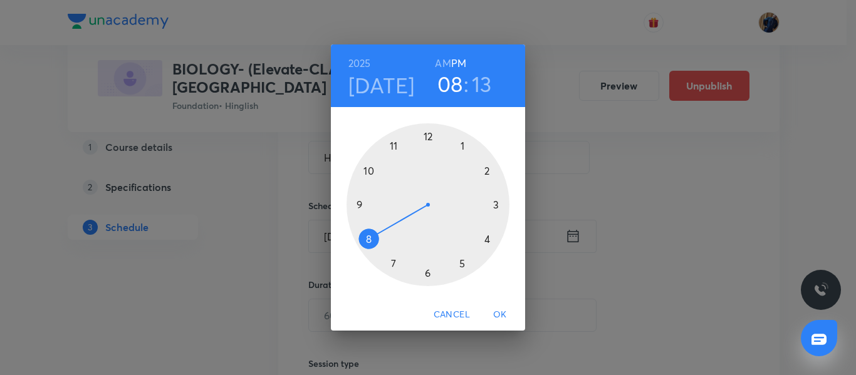
click at [483, 243] on div at bounding box center [428, 204] width 163 height 163
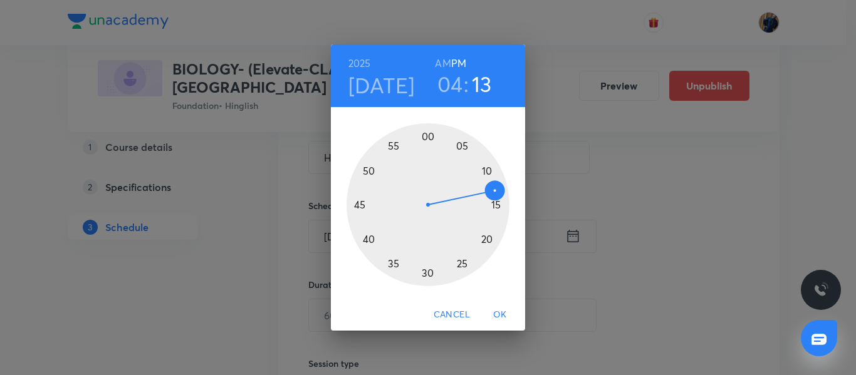
click at [394, 146] on div at bounding box center [428, 204] width 163 height 163
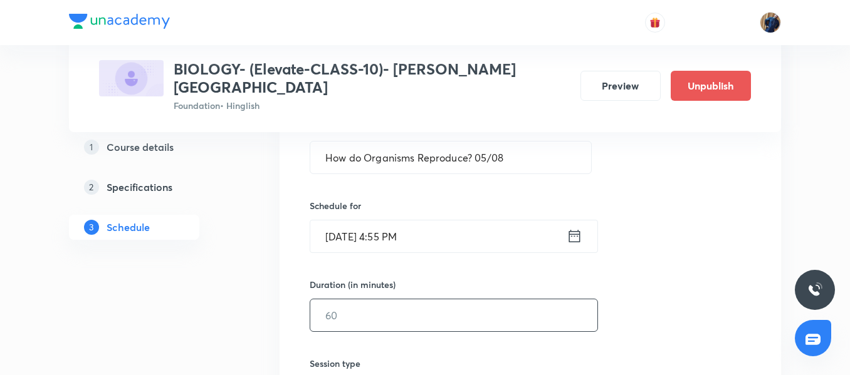
click at [377, 300] on input "text" at bounding box center [453, 316] width 287 height 32
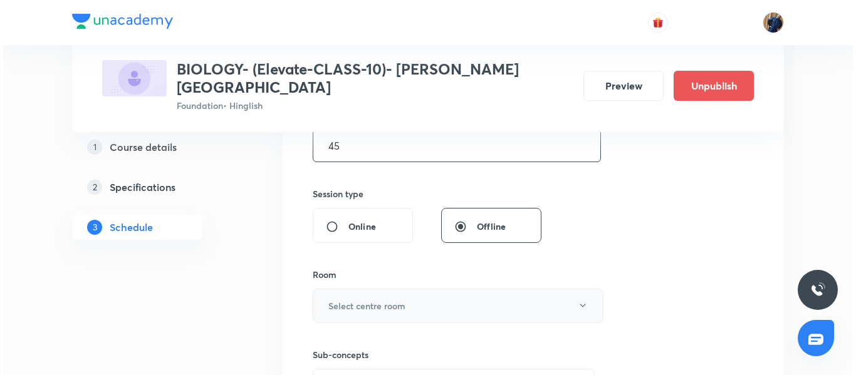
scroll to position [439, 0]
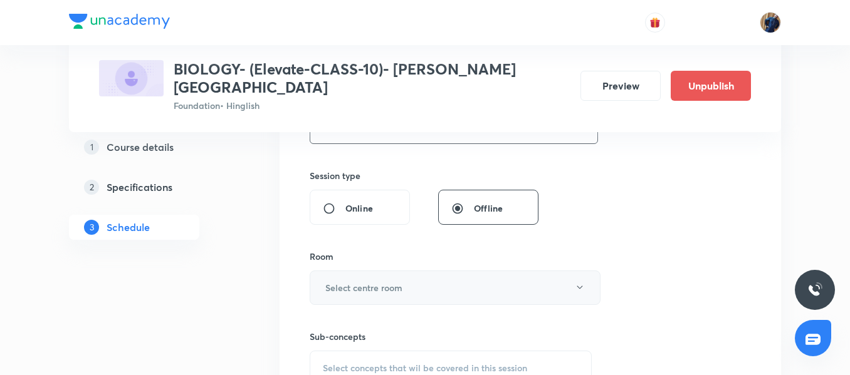
type input "45"
click at [364, 271] on button "Select centre room" at bounding box center [455, 288] width 291 height 34
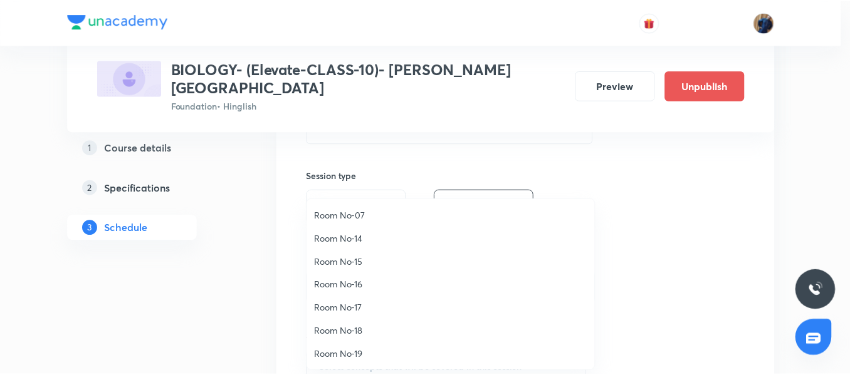
scroll to position [140, 0]
click at [352, 354] on span "Room No-19" at bounding box center [454, 354] width 275 height 13
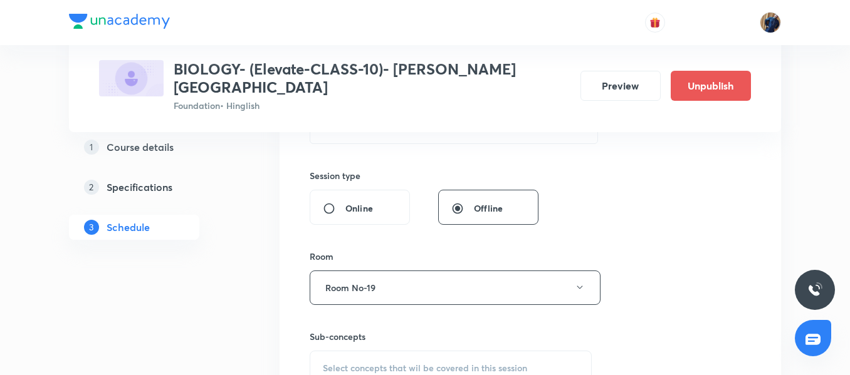
scroll to position [564, 0]
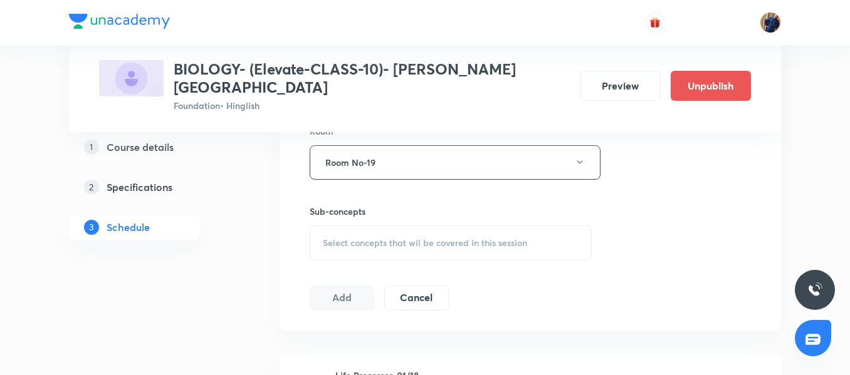
click at [346, 226] on div "Select concepts that wil be covered in this session" at bounding box center [451, 243] width 282 height 35
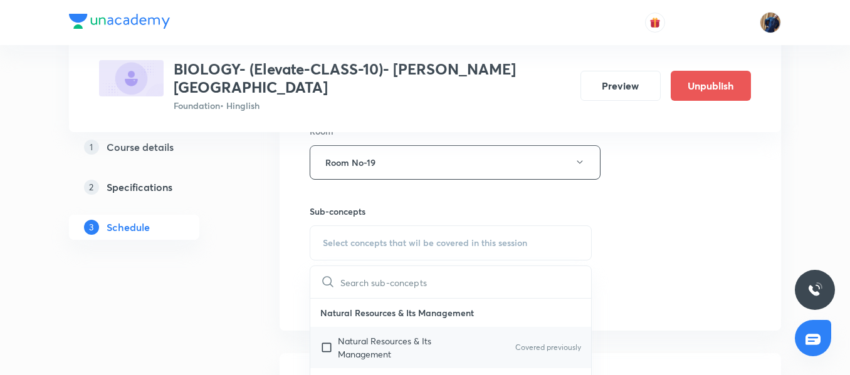
click at [367, 335] on p "Natural Resources & Its Management" at bounding box center [401, 348] width 127 height 26
checkbox input "true"
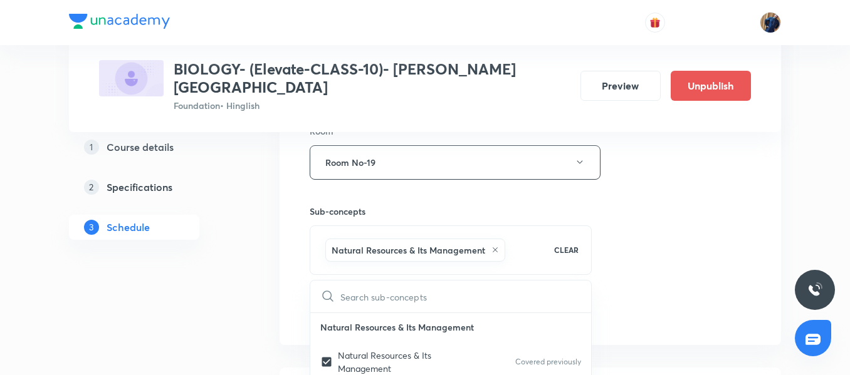
click at [301, 253] on div "Session 40 Live class Session title 33/99 How do Organisms Reproduce? 05/08 ​ S…" at bounding box center [530, 23] width 501 height 643
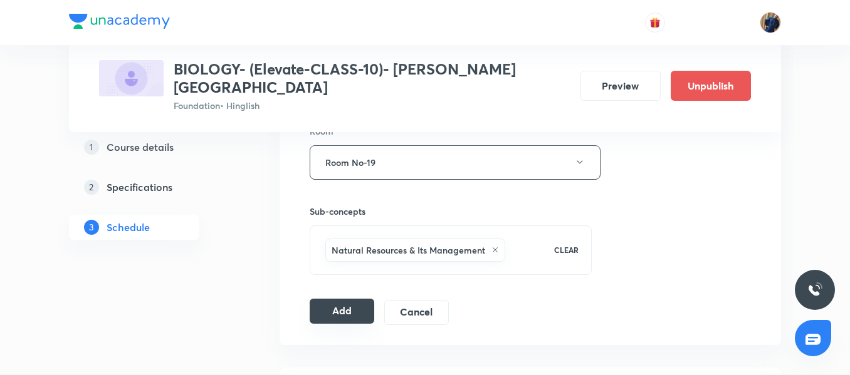
click at [333, 299] on button "Add" at bounding box center [342, 311] width 65 height 25
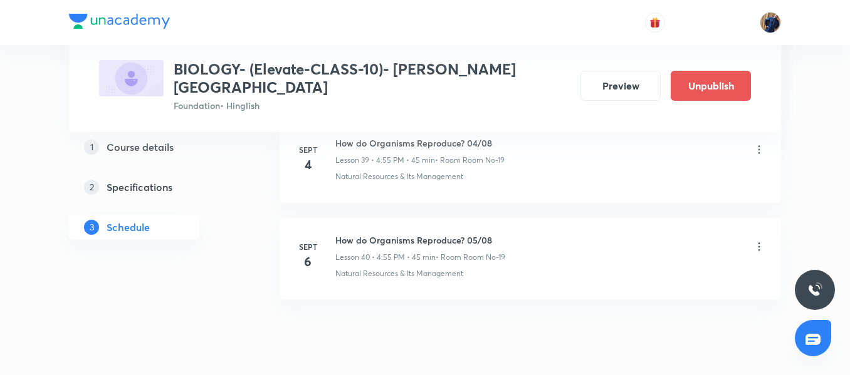
scroll to position [3940, 0]
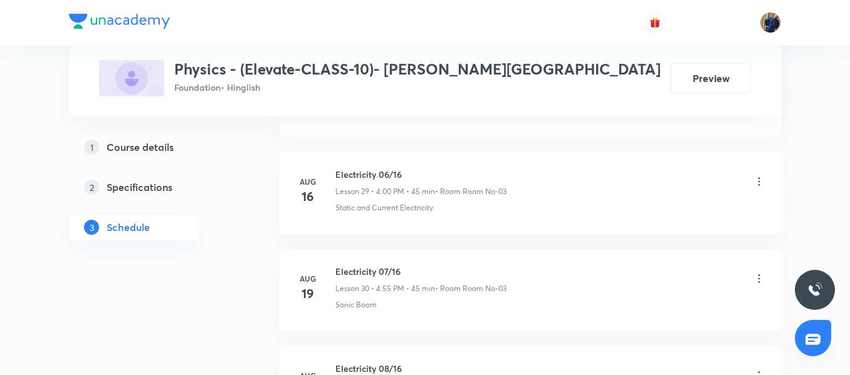
scroll to position [3835, 0]
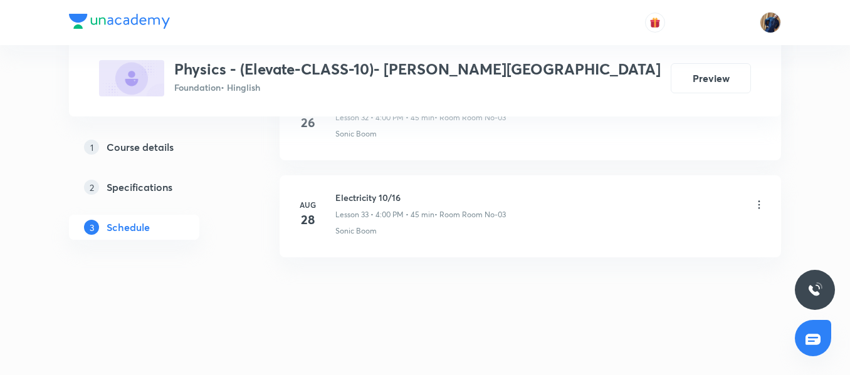
click at [365, 191] on li "[DATE] Electricity 10/16 Lesson 33 • 4:00 PM • 45 min • Room Room No-03 Sonic B…" at bounding box center [530, 217] width 501 height 82
copy h6 "Electricity 10/16"
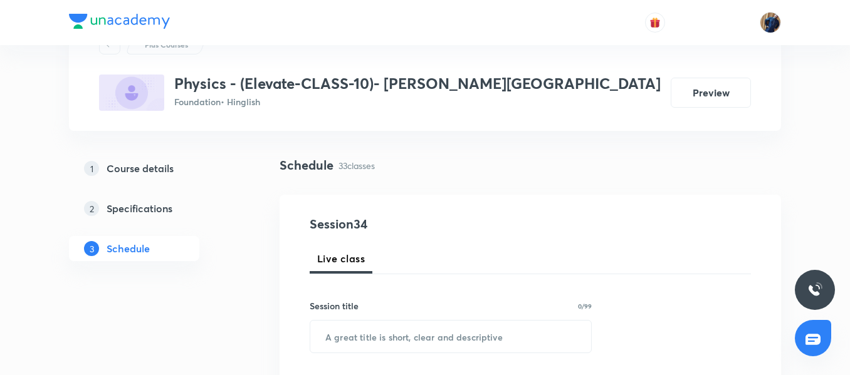
scroll to position [118, 0]
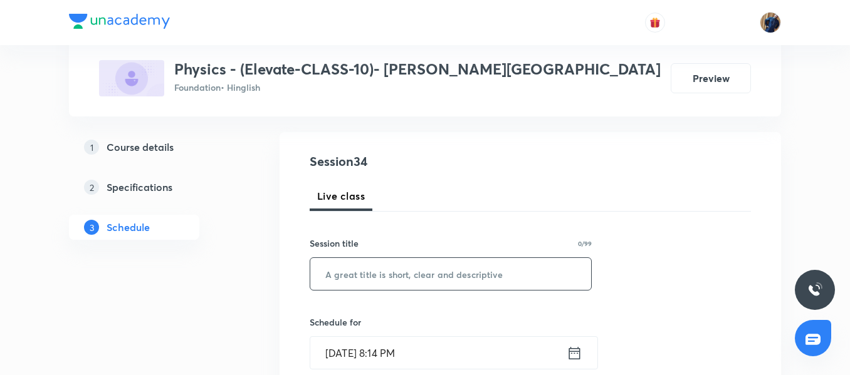
click at [337, 278] on input "text" at bounding box center [450, 274] width 281 height 32
paste input "Electricity 10/16"
click at [382, 275] on input "Electricity 10/16" at bounding box center [450, 274] width 281 height 32
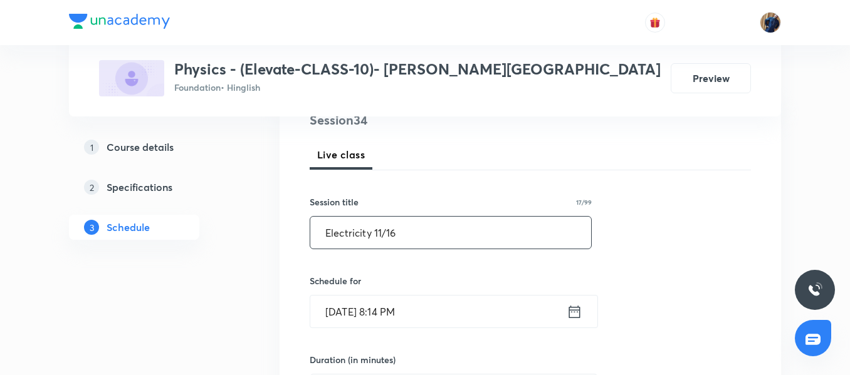
scroll to position [244, 0]
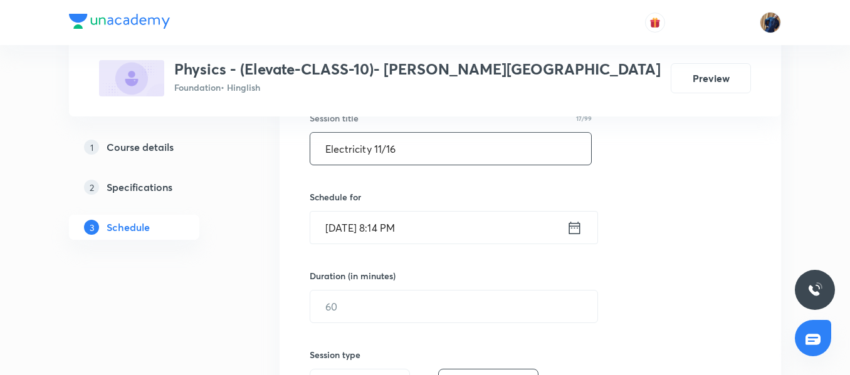
type input "Electricity 11/16"
click at [466, 215] on input "[DATE] 8:14 PM" at bounding box center [438, 228] width 256 height 32
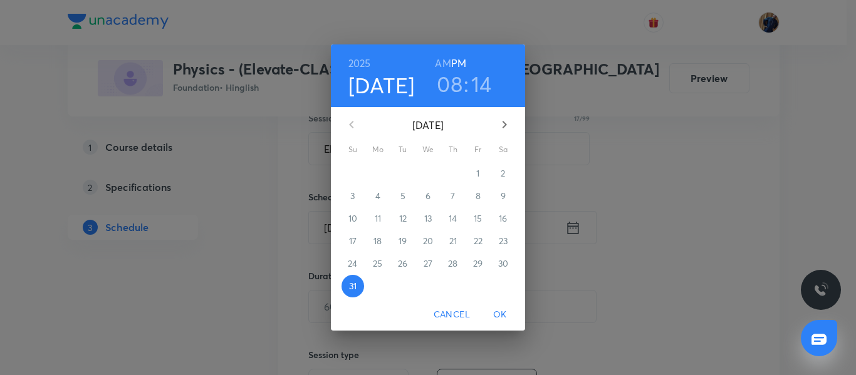
click at [491, 132] on button "button" at bounding box center [505, 125] width 30 height 30
click at [402, 171] on p "2" at bounding box center [403, 173] width 4 height 13
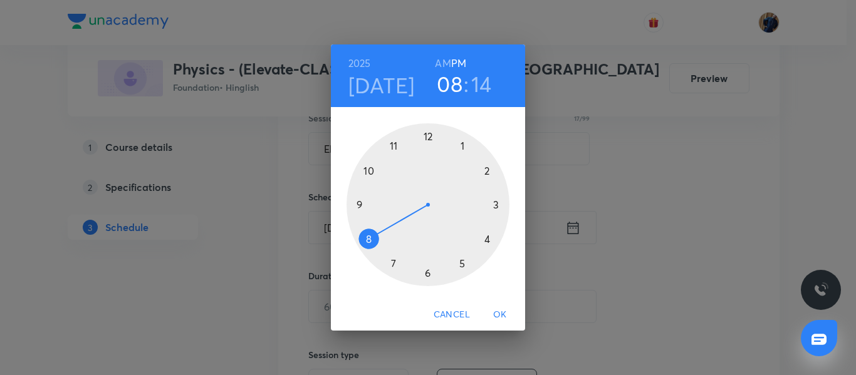
click at [487, 244] on div at bounding box center [428, 204] width 163 height 163
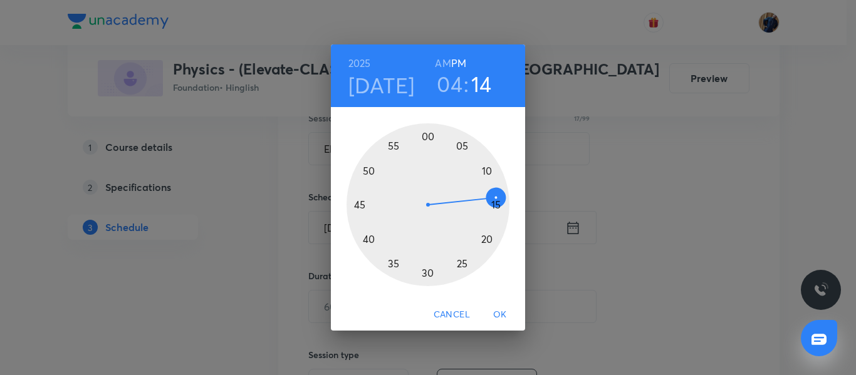
click at [427, 138] on div at bounding box center [428, 204] width 163 height 163
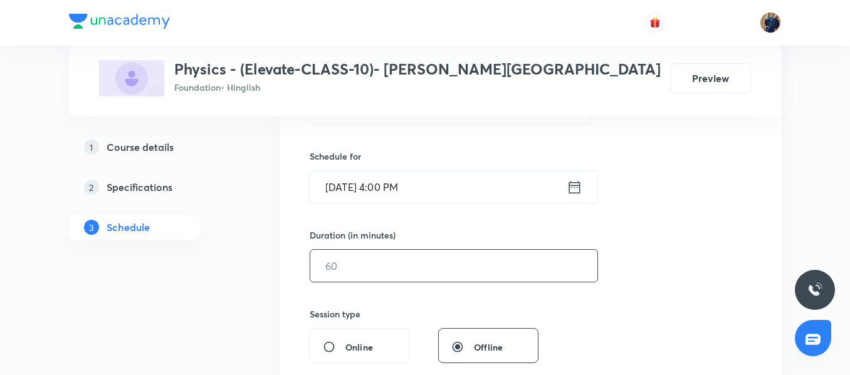
scroll to position [307, 0]
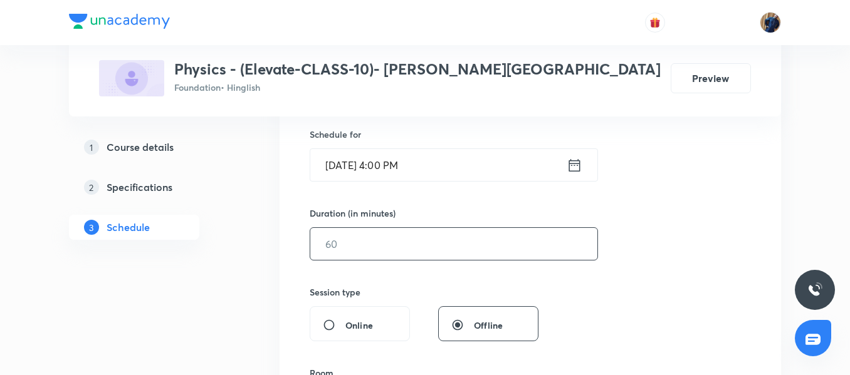
click at [355, 239] on input "text" at bounding box center [453, 244] width 287 height 32
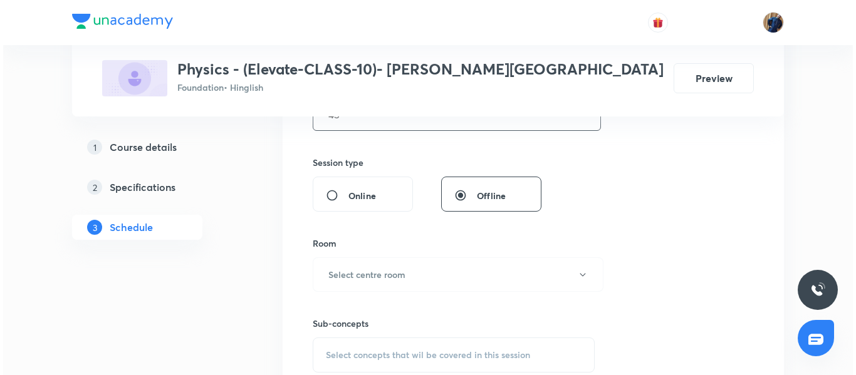
scroll to position [495, 0]
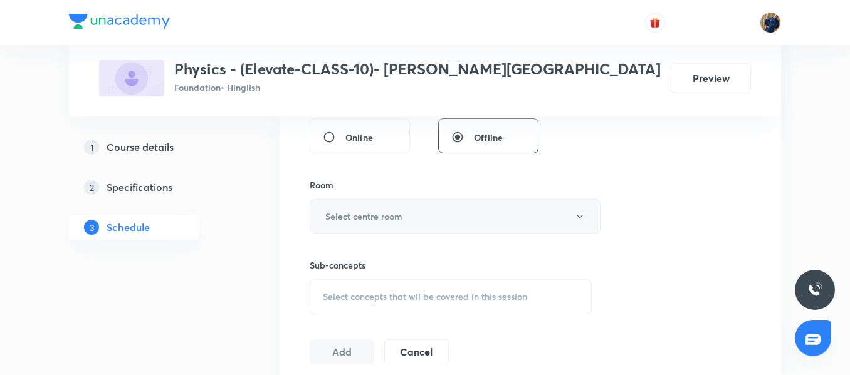
type input "45"
click at [374, 214] on h6 "Select centre room" at bounding box center [363, 216] width 77 height 13
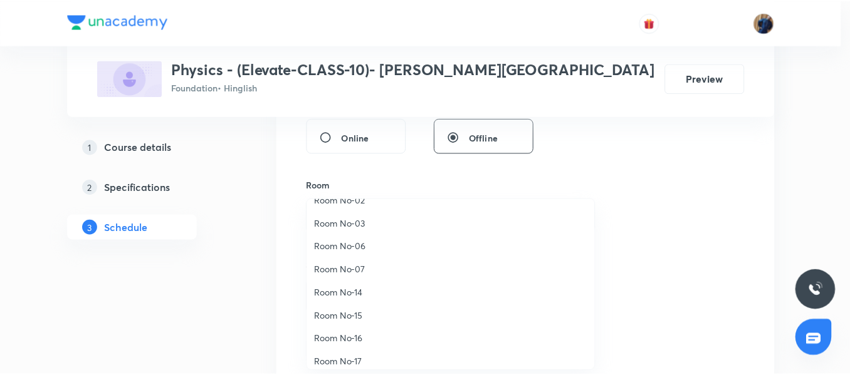
scroll to position [140, 0]
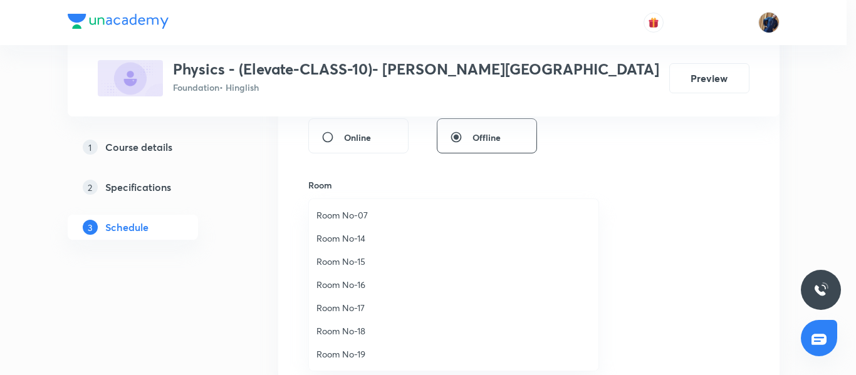
click at [352, 346] on li "Room No-19" at bounding box center [454, 354] width 290 height 23
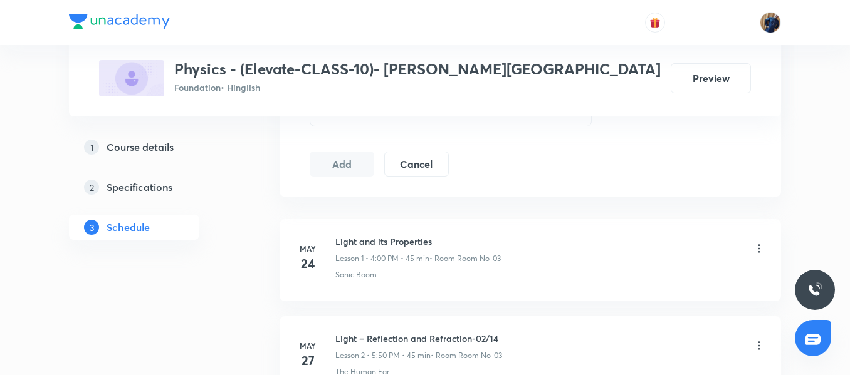
scroll to position [557, 0]
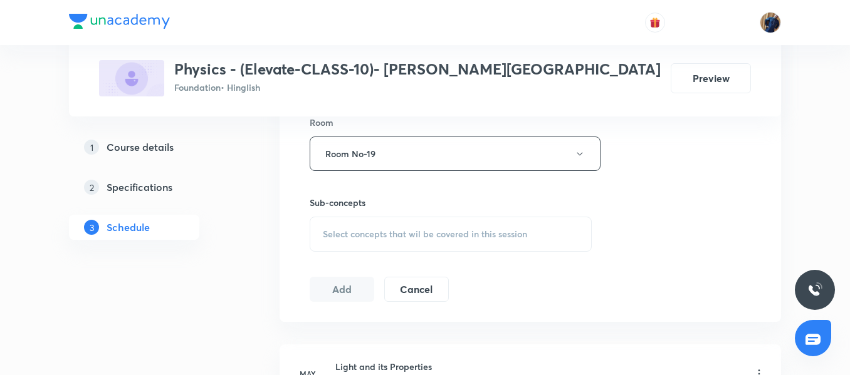
click at [386, 223] on div "Select concepts that wil be covered in this session" at bounding box center [451, 234] width 282 height 35
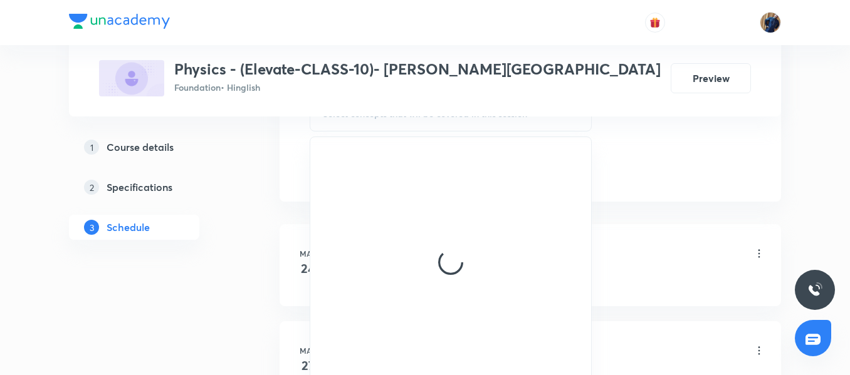
scroll to position [683, 0]
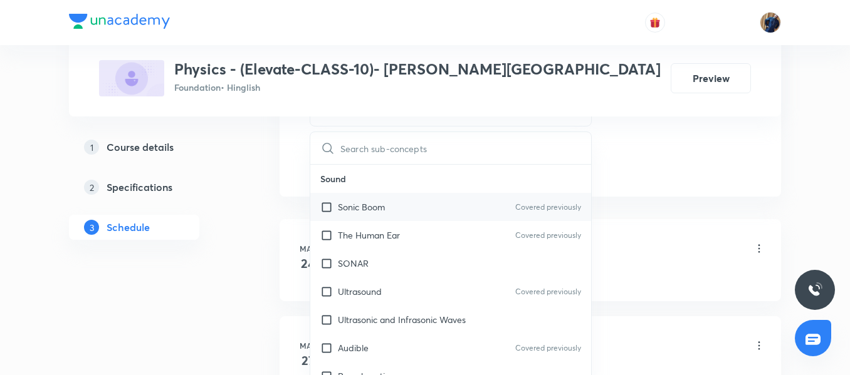
click at [381, 212] on p "Sonic Boom" at bounding box center [361, 207] width 47 height 13
checkbox input "true"
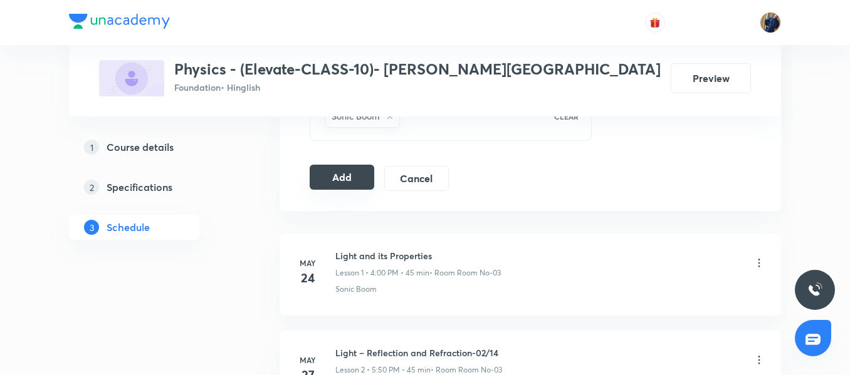
click at [333, 177] on button "Add" at bounding box center [342, 177] width 65 height 25
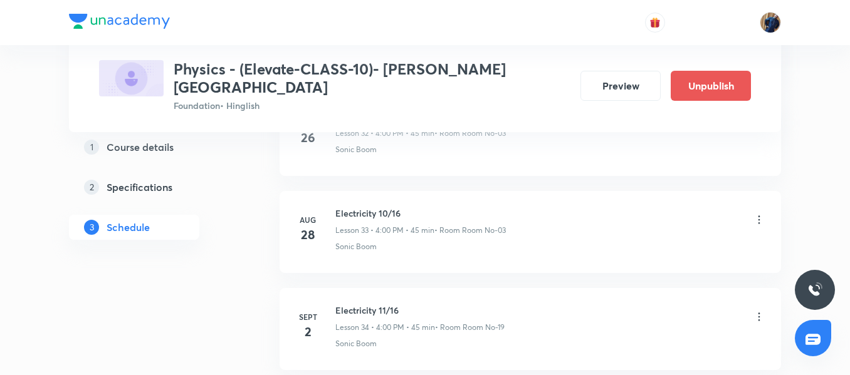
scroll to position [3357, 0]
click at [340, 207] on h6 "Electricity 11/16" at bounding box center [419, 213] width 169 height 13
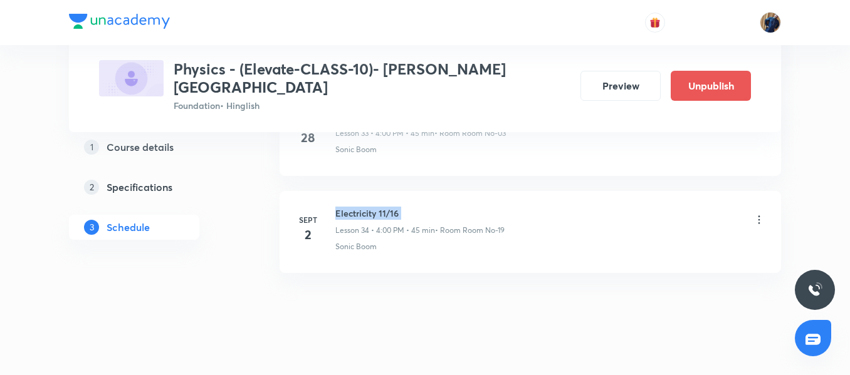
click at [340, 207] on h6 "Electricity 11/16" at bounding box center [419, 213] width 169 height 13
copy h6 "Electricity 11/16"
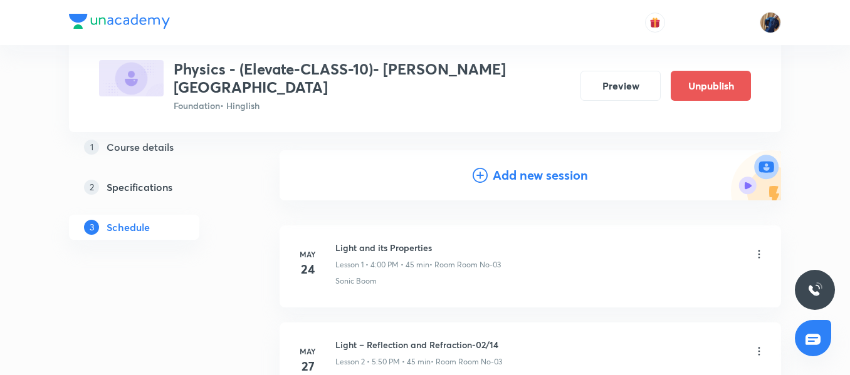
scroll to position [0, 0]
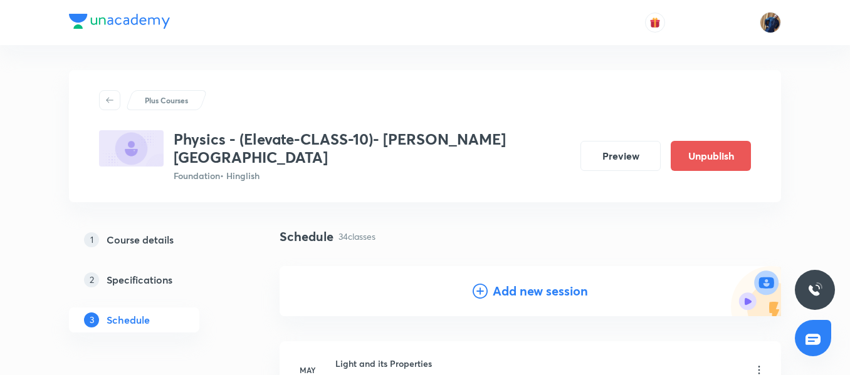
click at [522, 266] on div "Add new session" at bounding box center [530, 291] width 501 height 50
click at [514, 282] on h4 "Add new session" at bounding box center [540, 291] width 95 height 19
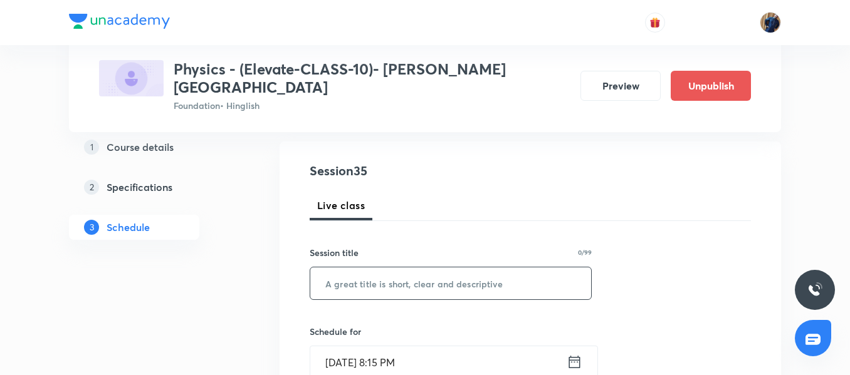
scroll to position [125, 0]
click at [380, 281] on input "text" at bounding box center [450, 283] width 281 height 32
paste input "Electricity 11/16"
click at [384, 269] on input "Electricity 11/16" at bounding box center [450, 283] width 281 height 32
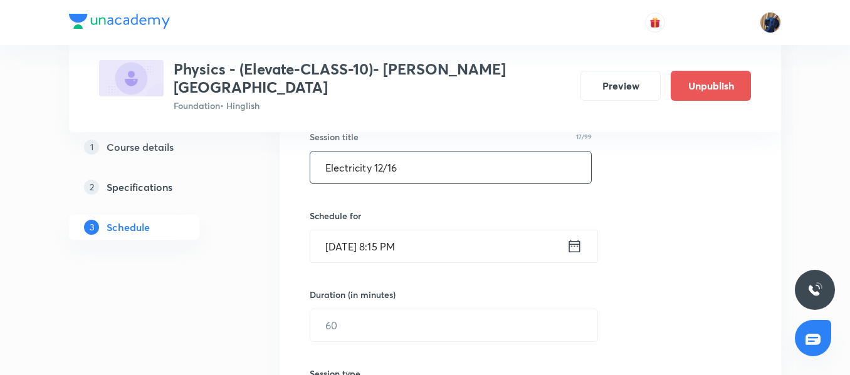
scroll to position [251, 0]
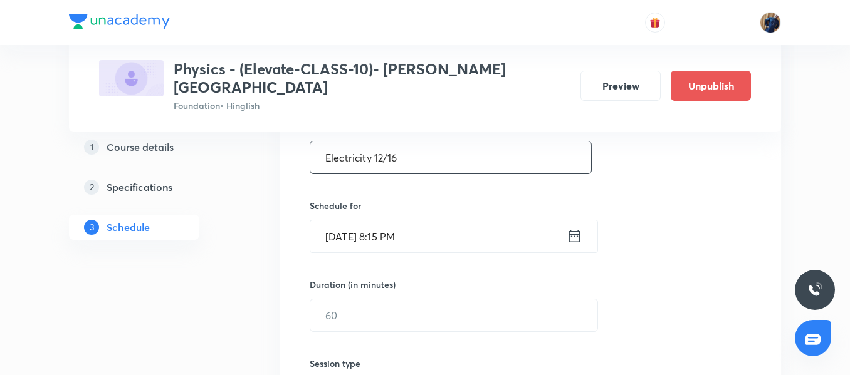
type input "Electricity 12/16"
click at [463, 223] on input "Aug 31, 2025, 8:15 PM" at bounding box center [438, 237] width 256 height 32
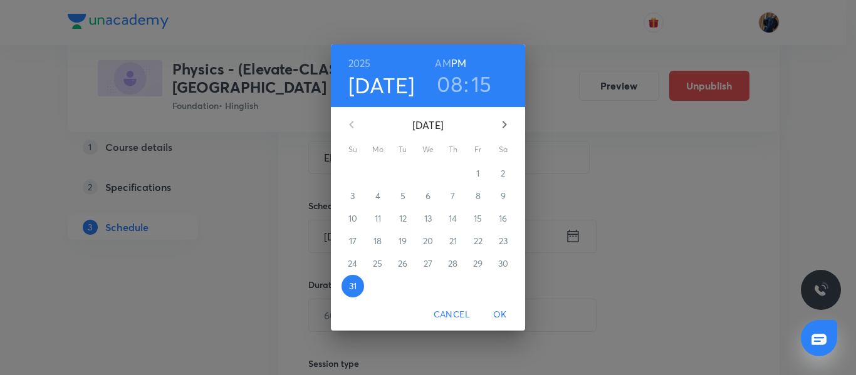
click at [505, 121] on icon "button" at bounding box center [504, 124] width 15 height 15
click at [454, 171] on p "4" at bounding box center [453, 173] width 5 height 13
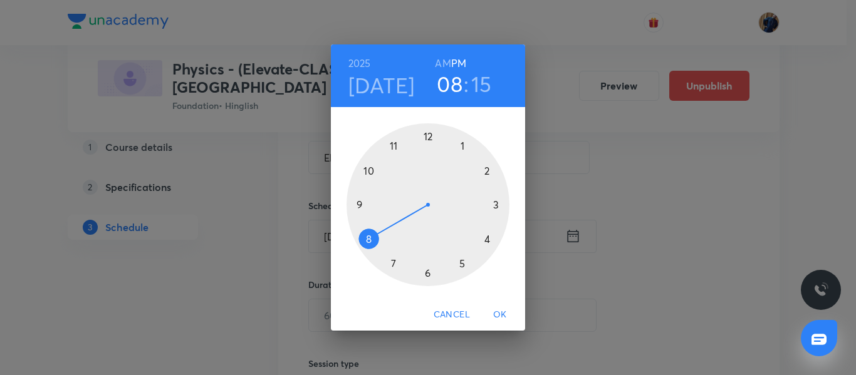
click at [492, 241] on div at bounding box center [428, 204] width 163 height 163
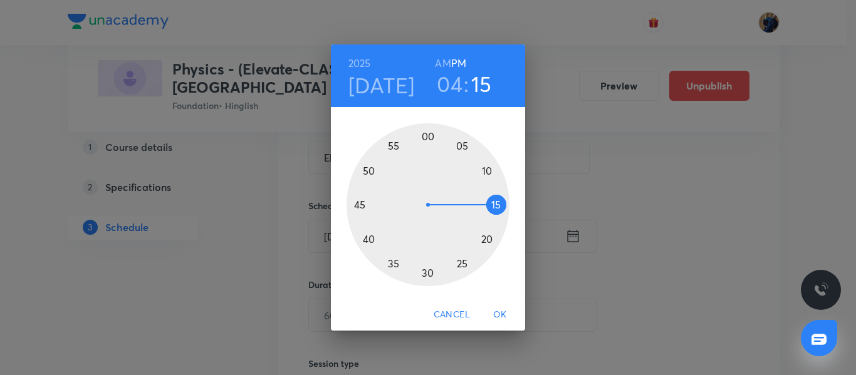
click at [428, 138] on div at bounding box center [428, 204] width 163 height 163
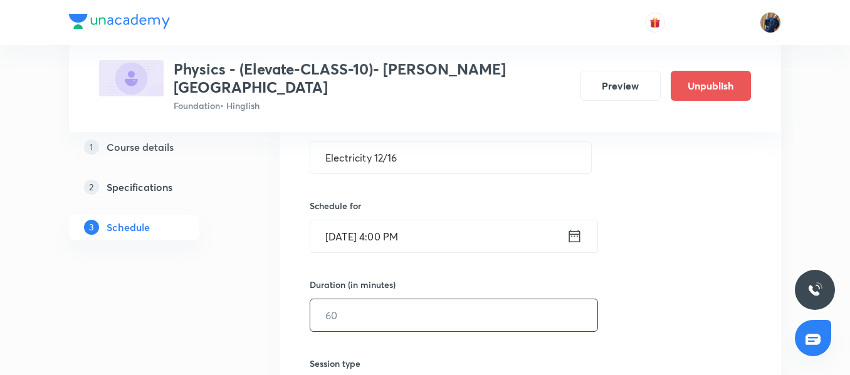
click at [373, 300] on input "text" at bounding box center [453, 316] width 287 height 32
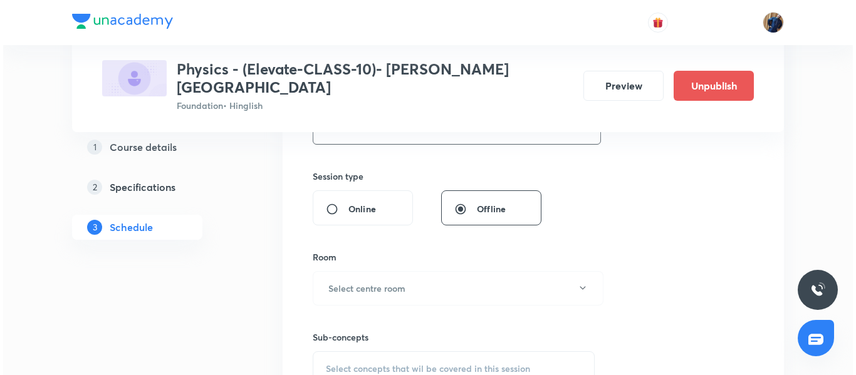
scroll to position [439, 0]
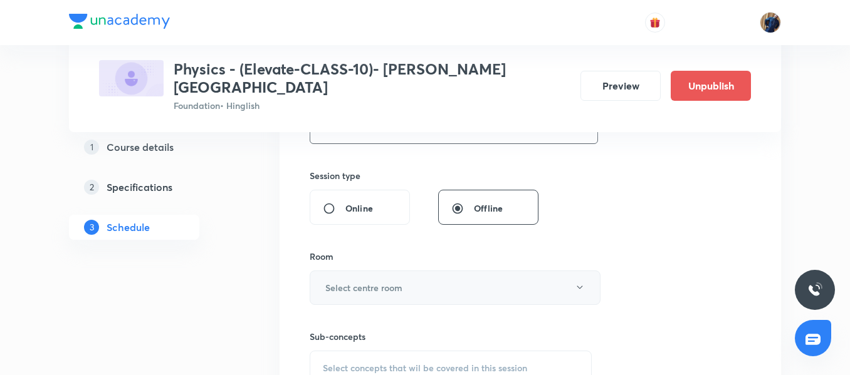
type input "45"
click at [365, 281] on h6 "Select centre room" at bounding box center [363, 287] width 77 height 13
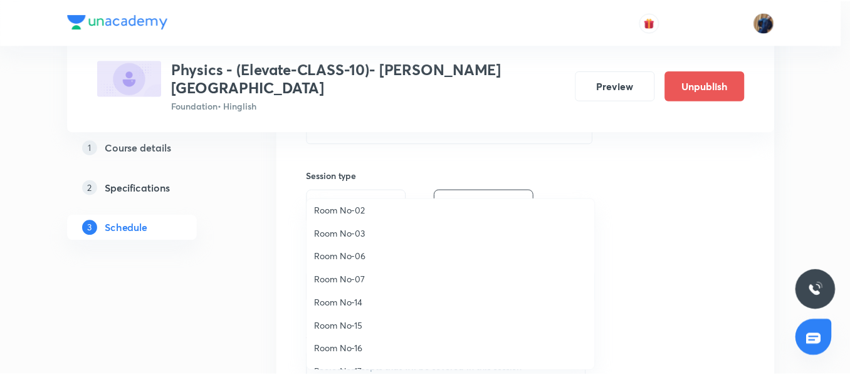
scroll to position [140, 0]
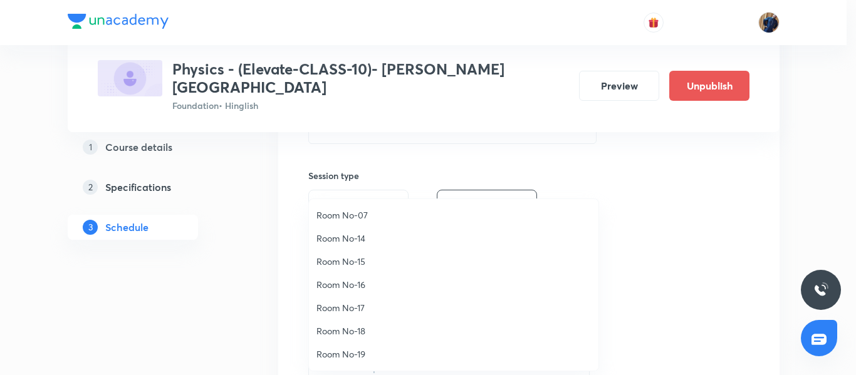
click at [369, 353] on span "Room No-19" at bounding box center [454, 354] width 275 height 13
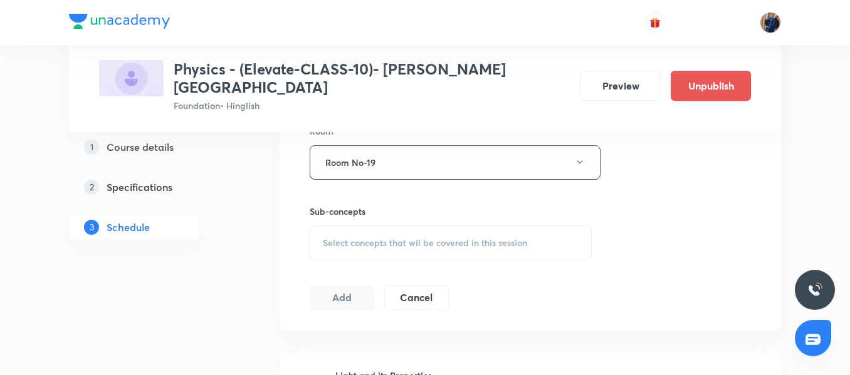
click at [358, 233] on div "Select concepts that wil be covered in this session" at bounding box center [451, 243] width 282 height 35
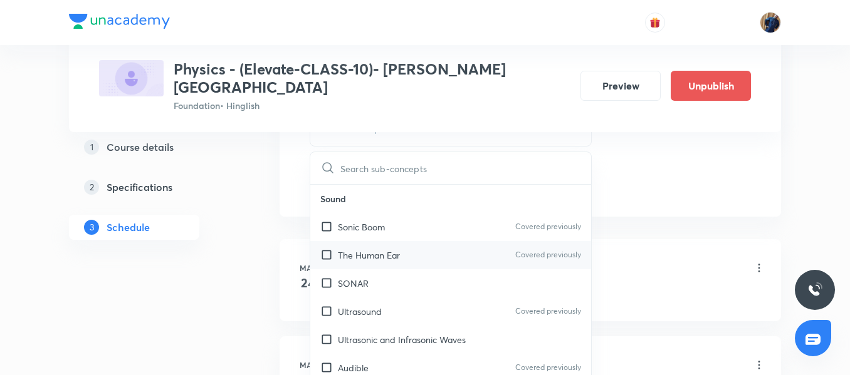
scroll to position [689, 0]
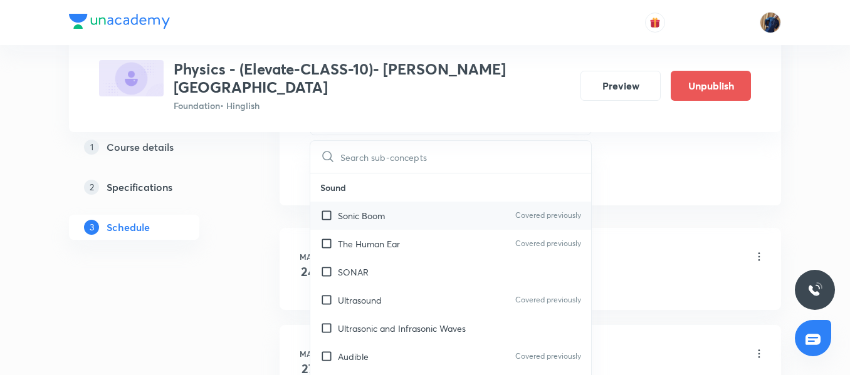
click at [374, 209] on p "Sonic Boom" at bounding box center [361, 215] width 47 height 13
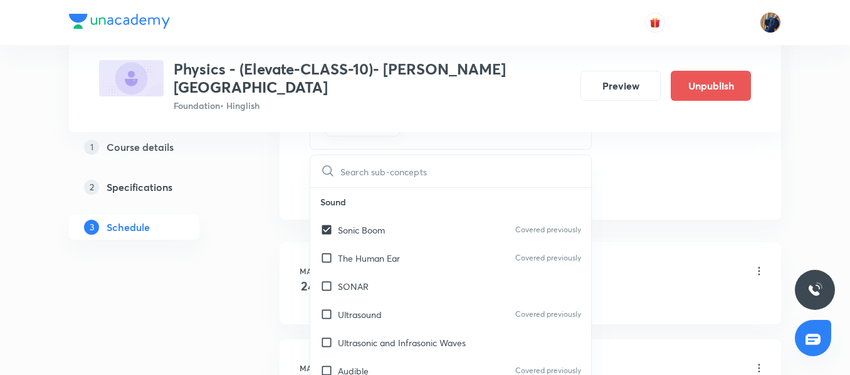
checkbox input "true"
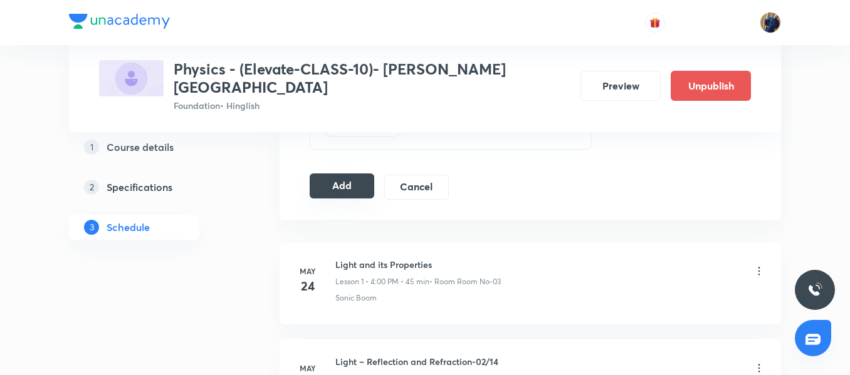
click at [338, 175] on button "Add" at bounding box center [342, 186] width 65 height 25
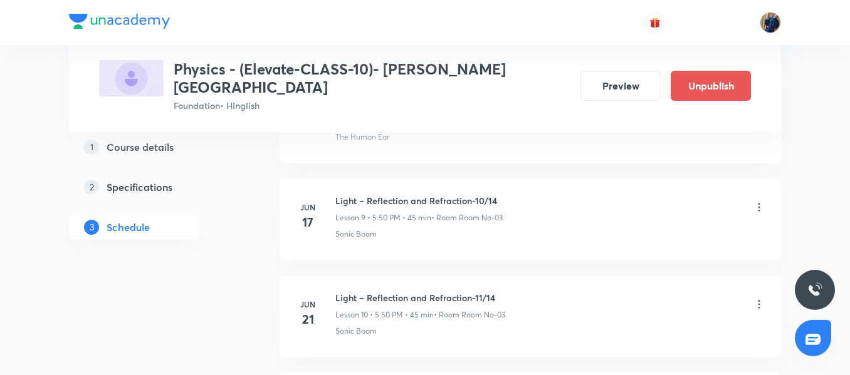
scroll to position [3454, 0]
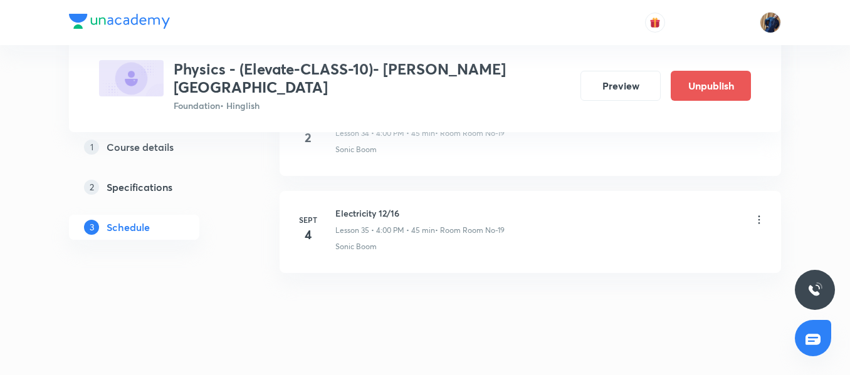
click at [383, 207] on h6 "Electricity 12/16" at bounding box center [419, 213] width 169 height 13
copy h6 "Electricity 12/16"
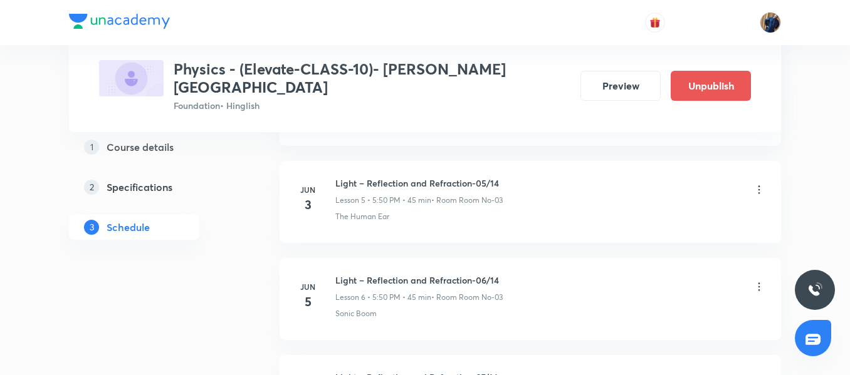
scroll to position [0, 0]
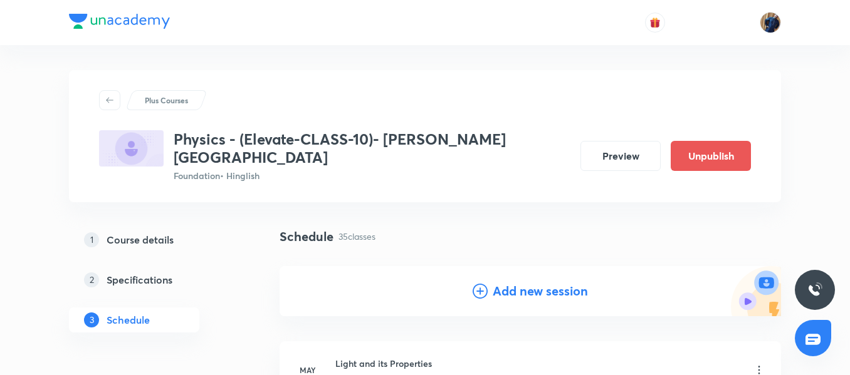
click at [513, 282] on h4 "Add new session" at bounding box center [540, 291] width 95 height 19
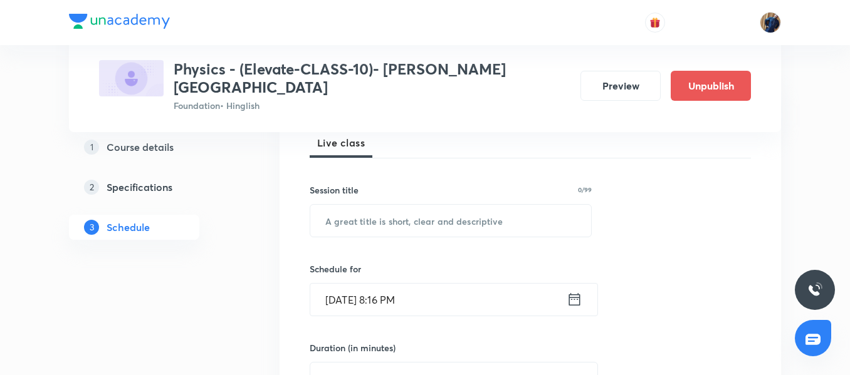
scroll to position [188, 0]
click at [359, 204] on input "text" at bounding box center [450, 220] width 281 height 32
paste input "Electricity 12/16"
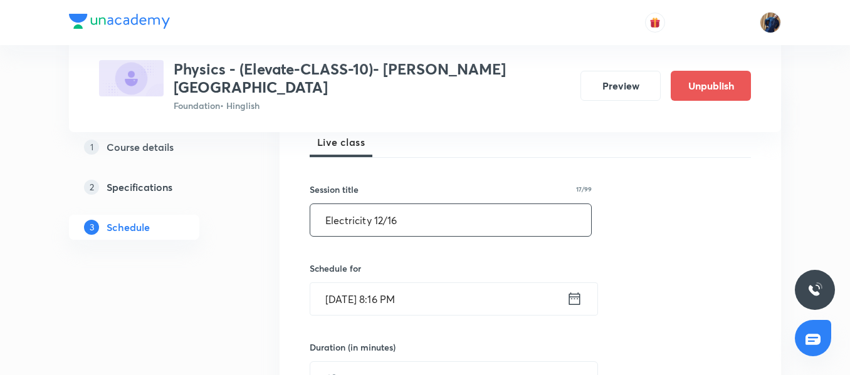
click at [379, 208] on input "Electricity 12/16" at bounding box center [450, 220] width 281 height 32
click at [384, 208] on input "Electricity 12/16" at bounding box center [450, 220] width 281 height 32
type input "Electricity 13/16"
click at [464, 284] on input "[DATE] 8:16 PM" at bounding box center [438, 299] width 256 height 32
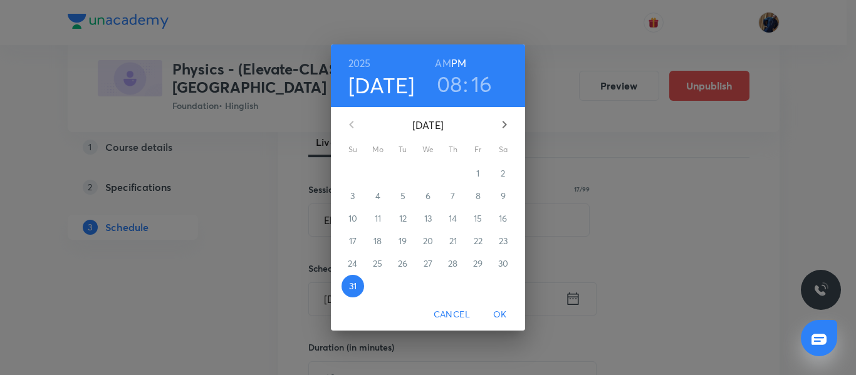
click at [499, 116] on button "button" at bounding box center [505, 125] width 30 height 30
click at [505, 174] on p "6" at bounding box center [503, 173] width 5 height 13
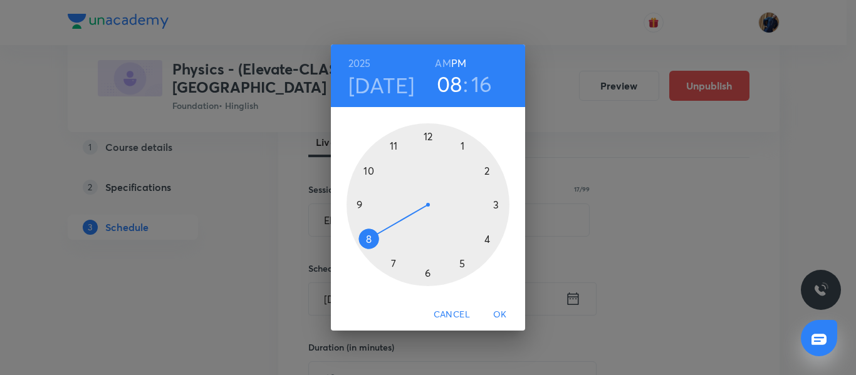
click at [487, 242] on div at bounding box center [428, 204] width 163 height 163
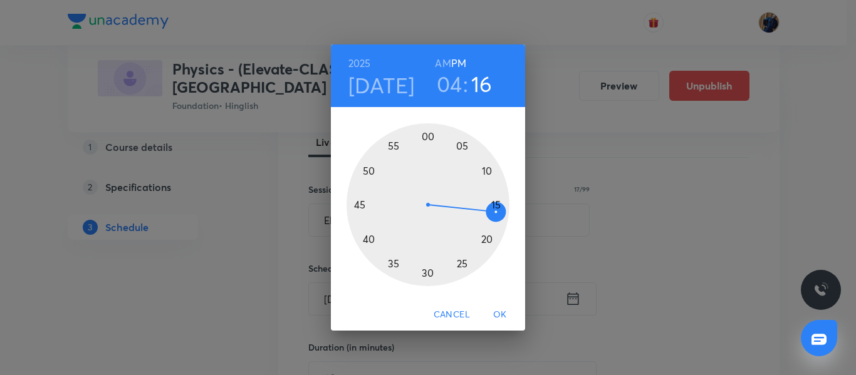
click at [431, 137] on div at bounding box center [428, 204] width 163 height 163
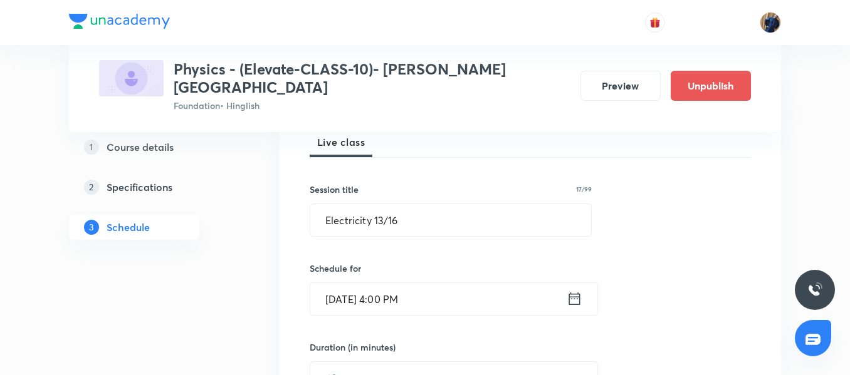
scroll to position [251, 0]
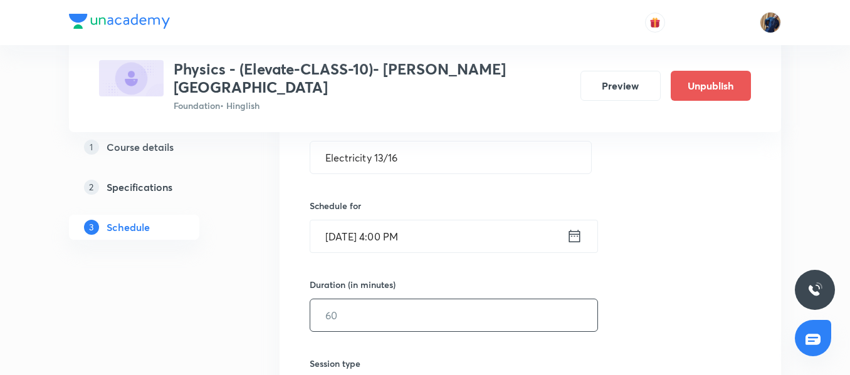
click at [345, 300] on input "text" at bounding box center [453, 316] width 287 height 32
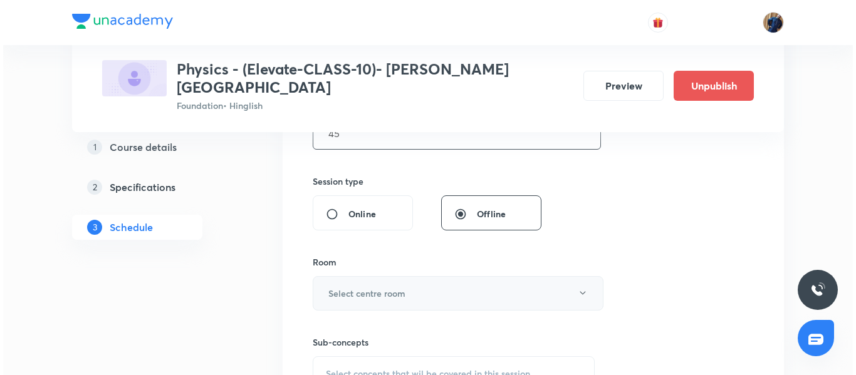
scroll to position [439, 0]
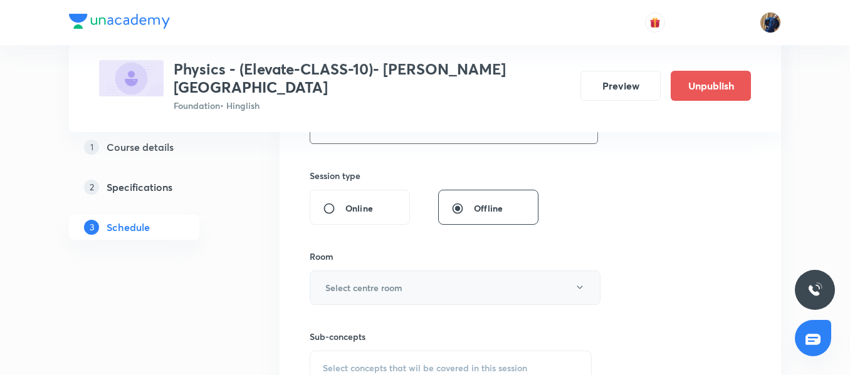
type input "45"
click at [378, 271] on button "Select centre room" at bounding box center [455, 288] width 291 height 34
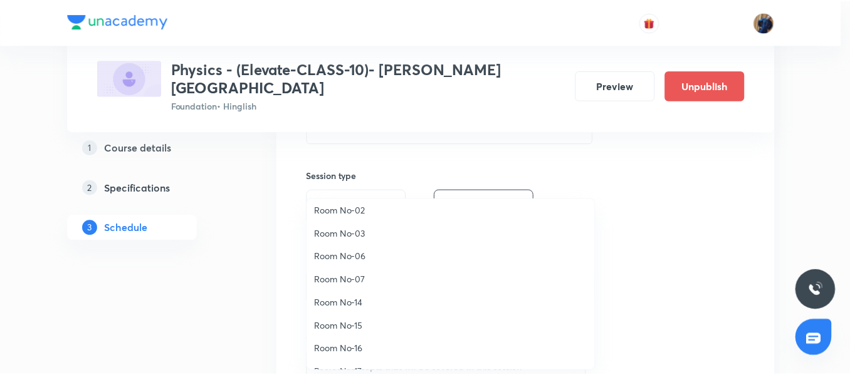
scroll to position [140, 0]
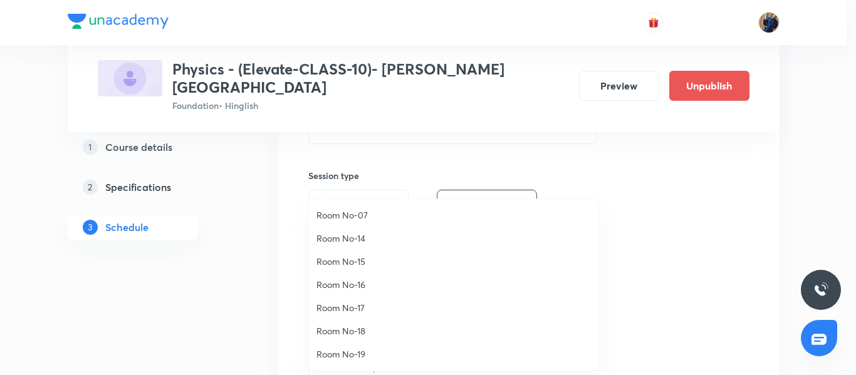
click at [355, 348] on span "Room No-19" at bounding box center [454, 354] width 275 height 13
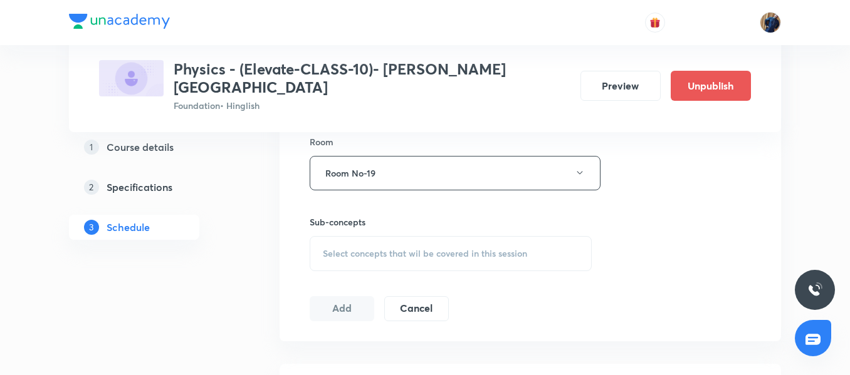
scroll to position [564, 0]
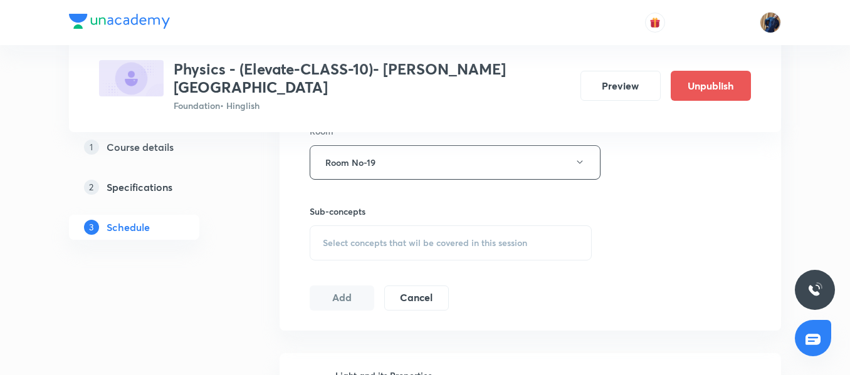
click at [361, 238] on span "Select concepts that wil be covered in this session" at bounding box center [425, 243] width 204 height 10
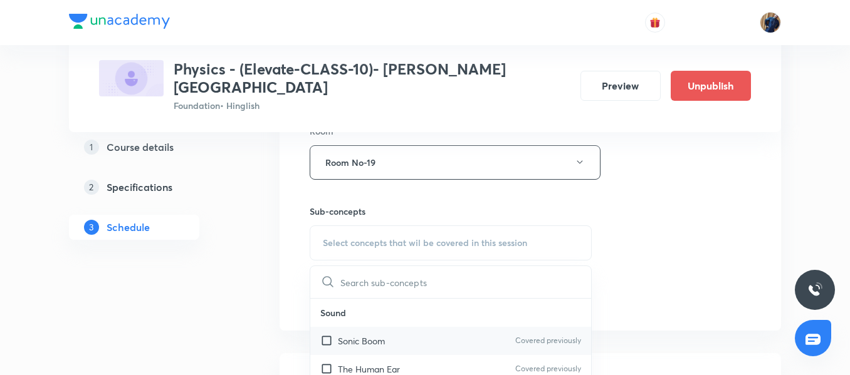
click at [361, 335] on div "Sonic Boom Covered previously" at bounding box center [450, 341] width 281 height 28
checkbox input "true"
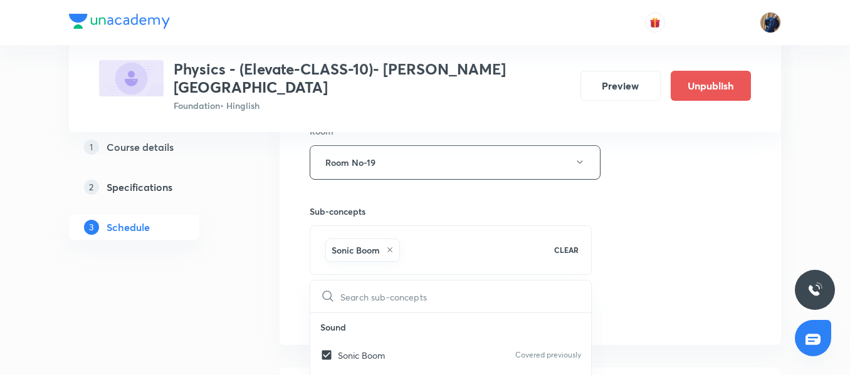
click at [286, 250] on div "Session 36 Live class Session title 17/99 Electricity 13/16 ​ Schedule for Sept…" at bounding box center [530, 23] width 501 height 643
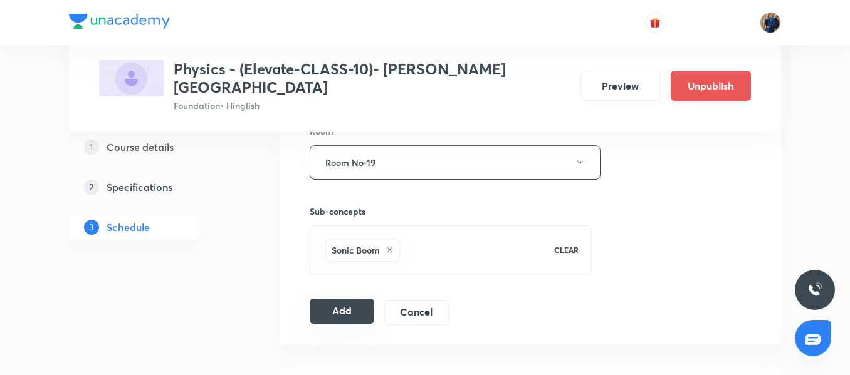
click at [354, 299] on button "Add" at bounding box center [342, 311] width 65 height 25
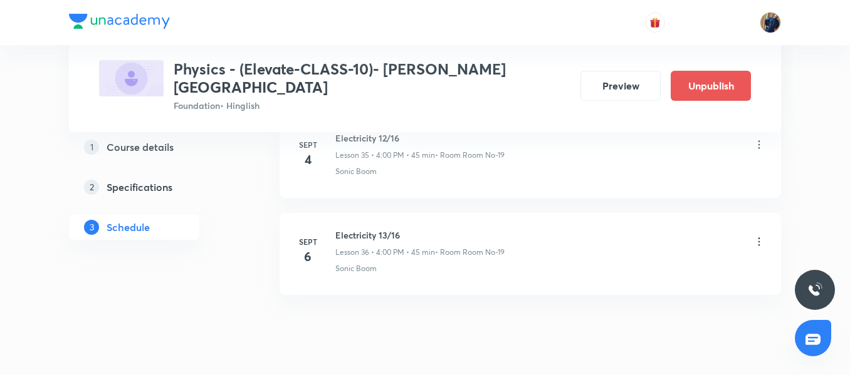
scroll to position [3551, 0]
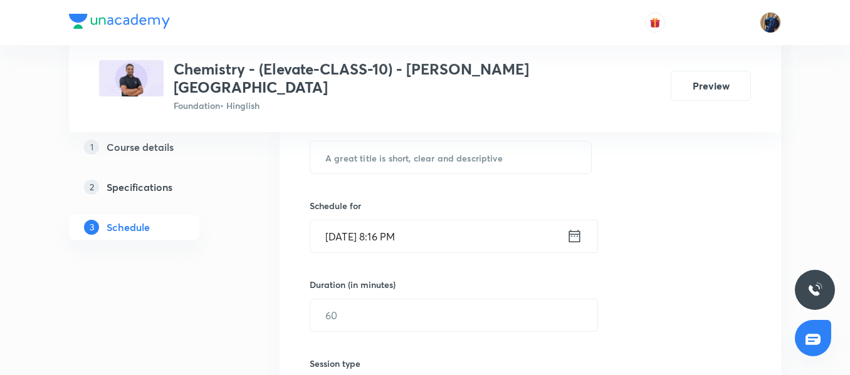
scroll to position [4710, 0]
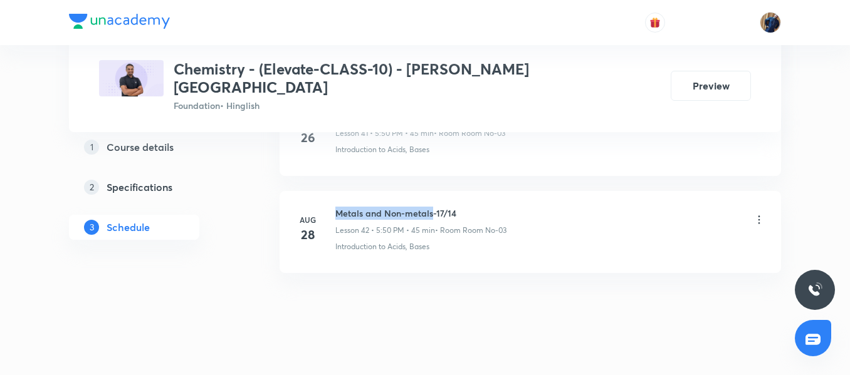
drag, startPoint x: 337, startPoint y: 196, endPoint x: 433, endPoint y: 196, distance: 95.3
click at [433, 207] on h6 "Metals and Non-metals-17/14" at bounding box center [420, 213] width 171 height 13
copy h6 "Metals and Non-metals"
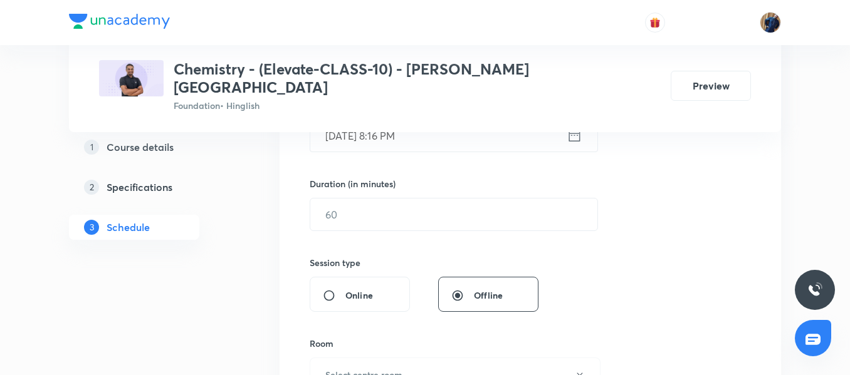
scroll to position [226, 0]
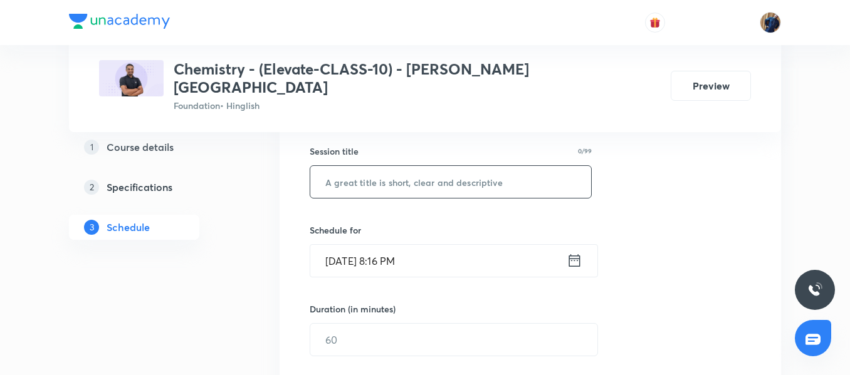
click at [374, 166] on input "text" at bounding box center [450, 182] width 281 height 32
paste input "Carbon and its Compounds"
type input "Carbon and its Compounds 01/16"
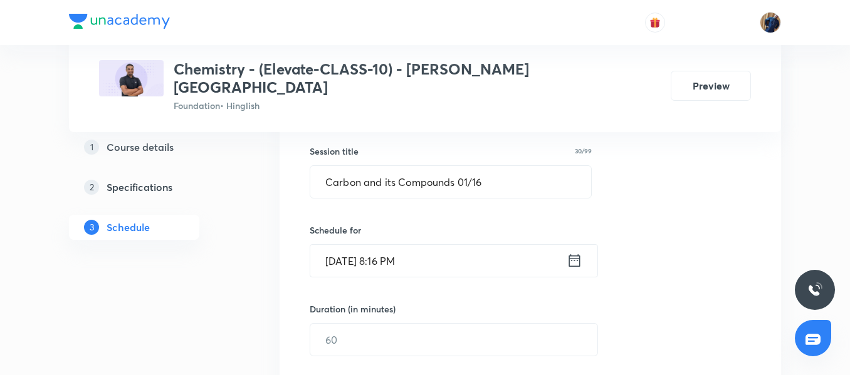
click at [469, 245] on input "[DATE] 8:16 PM" at bounding box center [438, 261] width 256 height 32
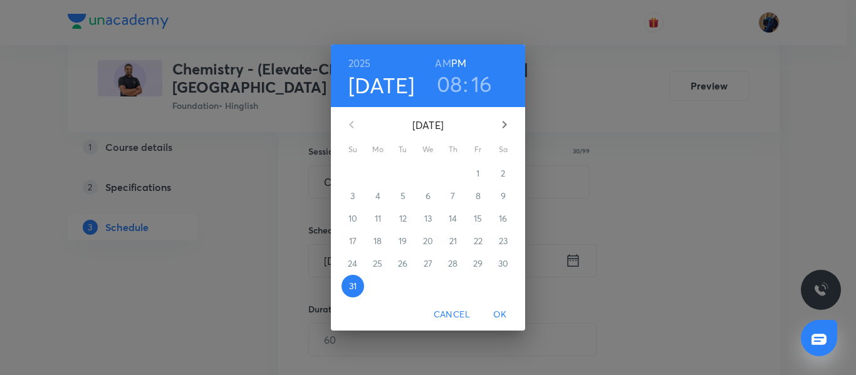
click at [507, 118] on icon "button" at bounding box center [504, 124] width 15 height 15
click at [407, 177] on span "2" at bounding box center [403, 173] width 23 height 13
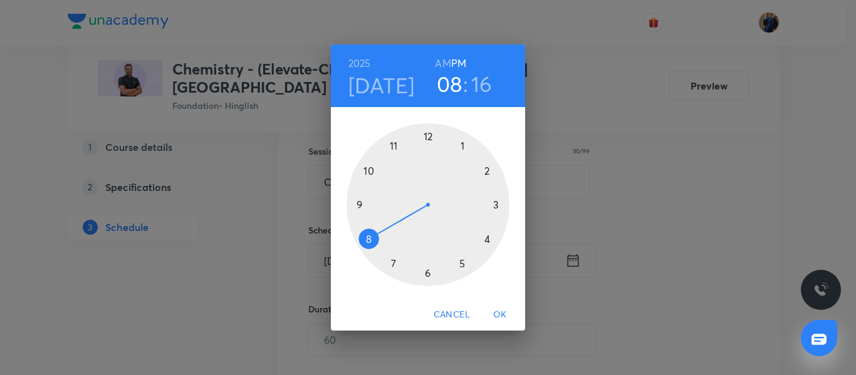
click at [463, 266] on div at bounding box center [428, 204] width 163 height 163
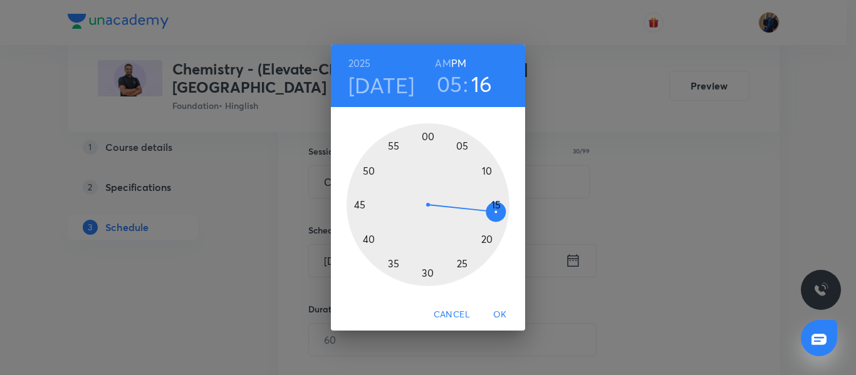
click at [368, 171] on div at bounding box center [428, 204] width 163 height 163
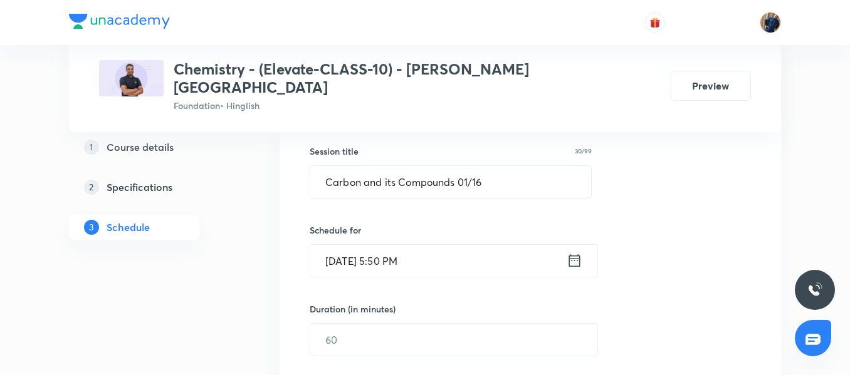
scroll to position [289, 0]
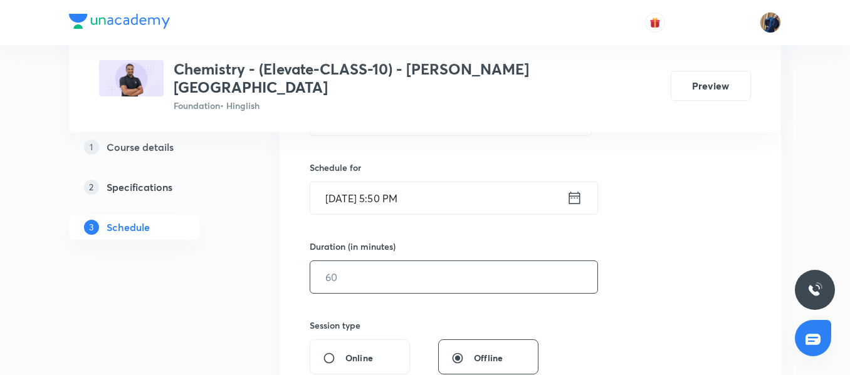
click at [354, 261] on input "text" at bounding box center [453, 277] width 287 height 32
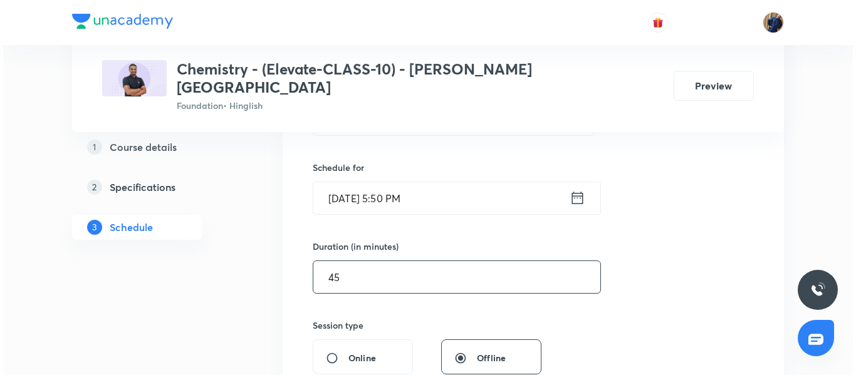
scroll to position [414, 0]
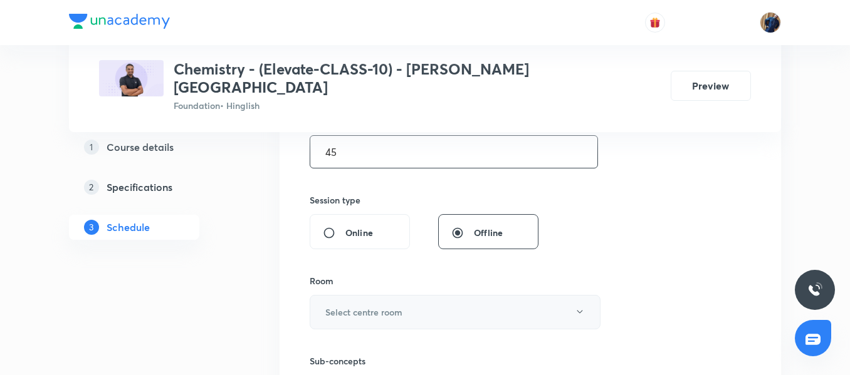
type input "45"
click at [371, 306] on h6 "Select centre room" at bounding box center [363, 312] width 77 height 13
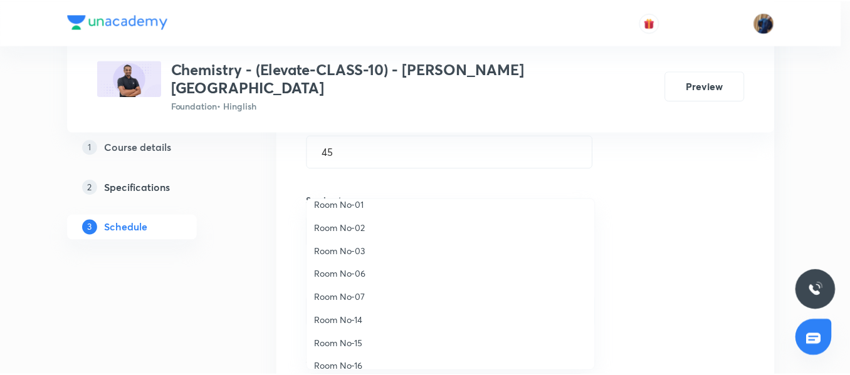
scroll to position [140, 0]
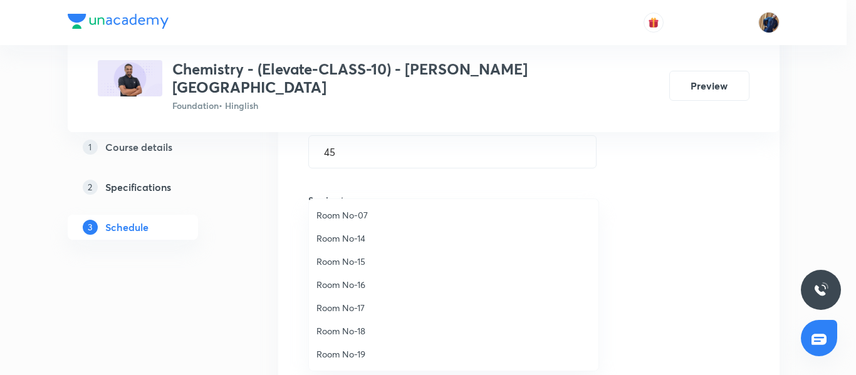
click at [350, 355] on span "Room No-19" at bounding box center [454, 354] width 275 height 13
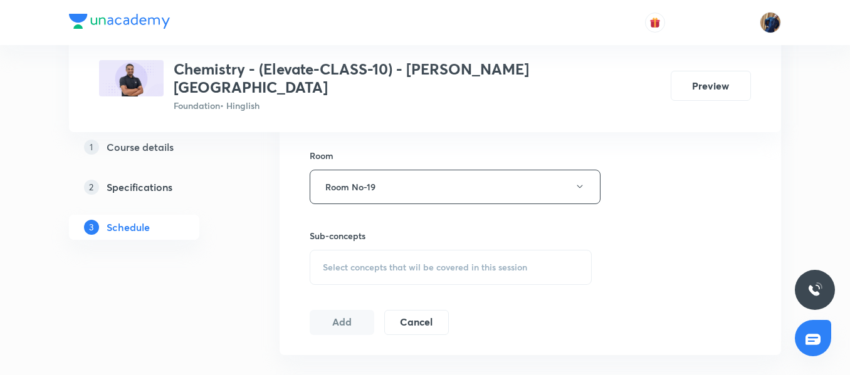
click at [366, 250] on div "Select concepts that wil be covered in this session" at bounding box center [451, 267] width 282 height 35
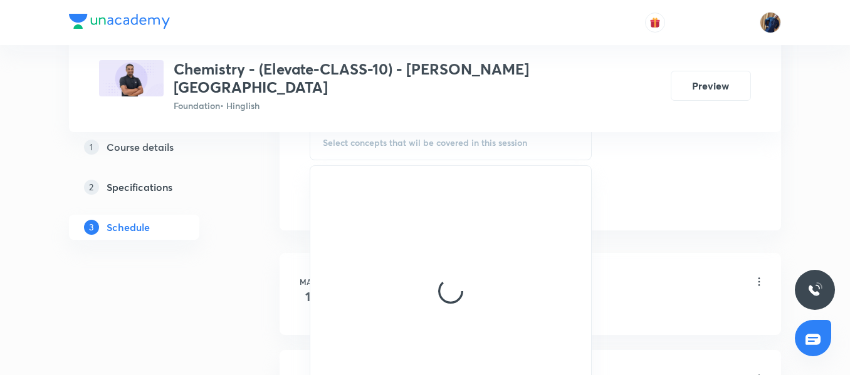
scroll to position [665, 0]
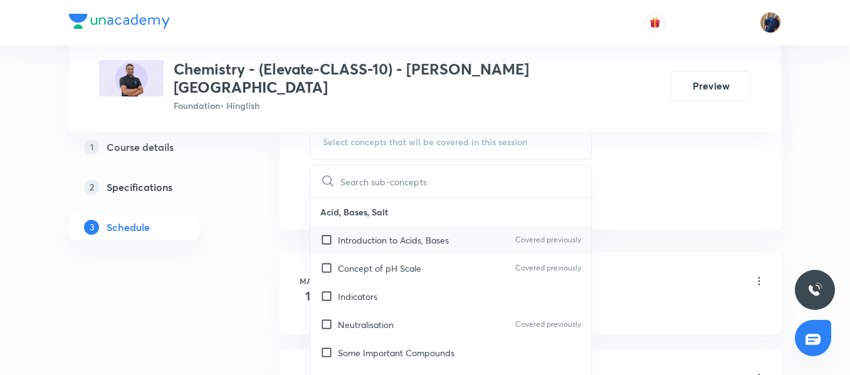
click at [358, 233] on div "Introduction to Acids, Bases Covered previously" at bounding box center [450, 240] width 281 height 28
checkbox input "true"
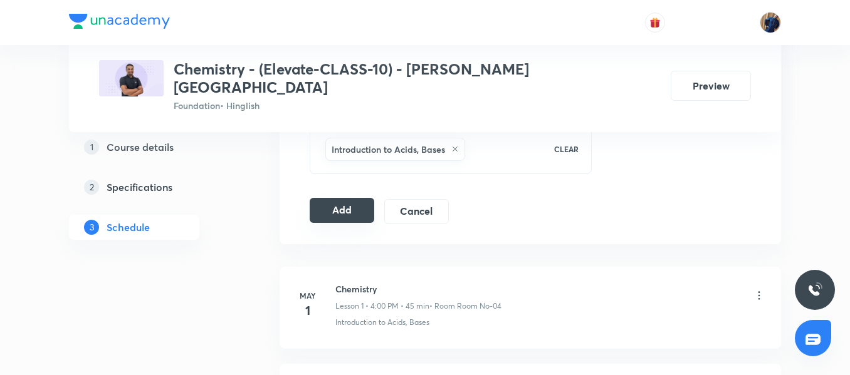
click at [336, 198] on button "Add" at bounding box center [342, 210] width 65 height 25
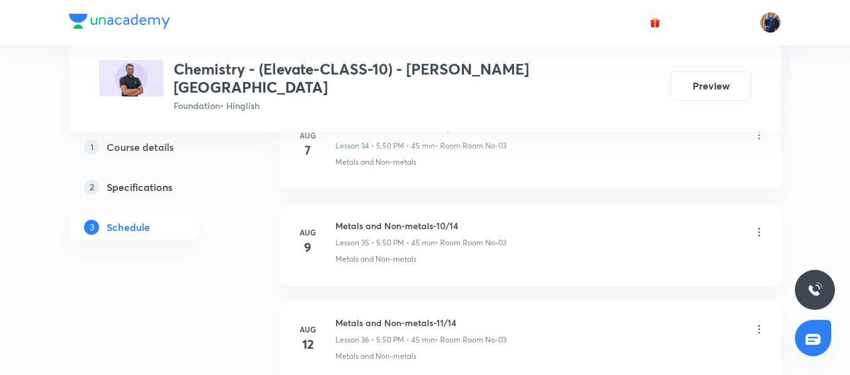
scroll to position [4134, 0]
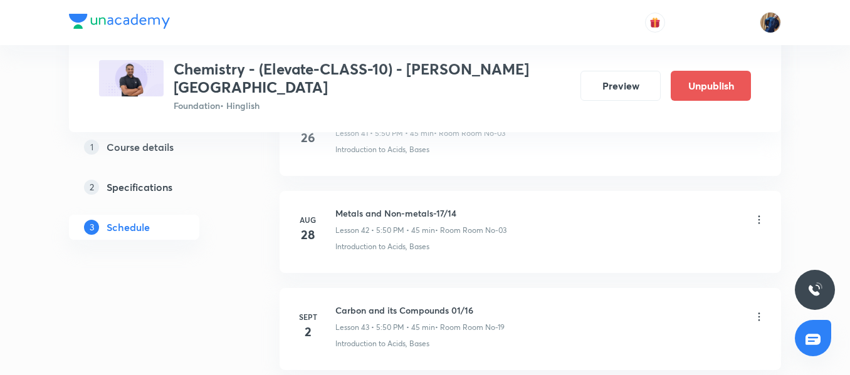
click at [385, 304] on h6 "Carbon and its Compounds 01/16" at bounding box center [419, 310] width 169 height 13
copy h6 "Carbon and its Compounds 01/16"
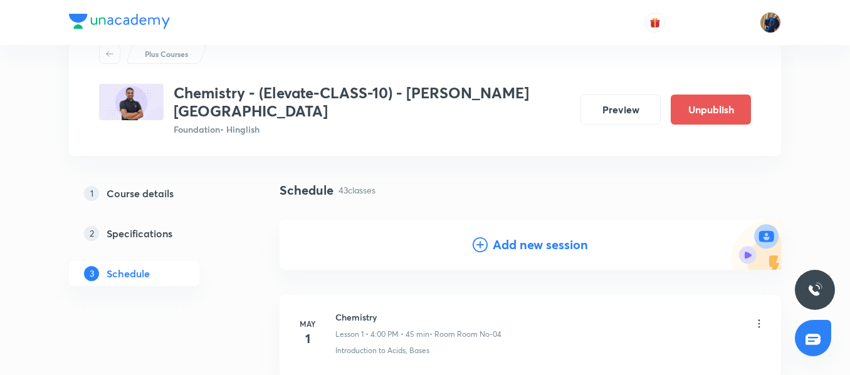
scroll to position [38, 0]
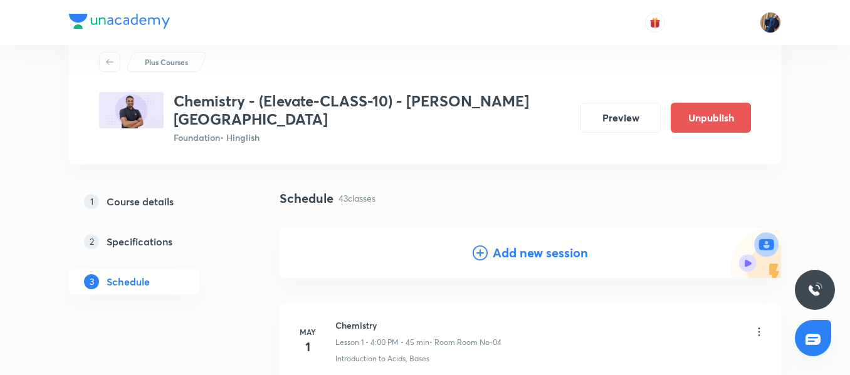
drag, startPoint x: 516, startPoint y: 242, endPoint x: 454, endPoint y: 270, distance: 68.5
click at [516, 244] on h4 "Add new session" at bounding box center [540, 253] width 95 height 19
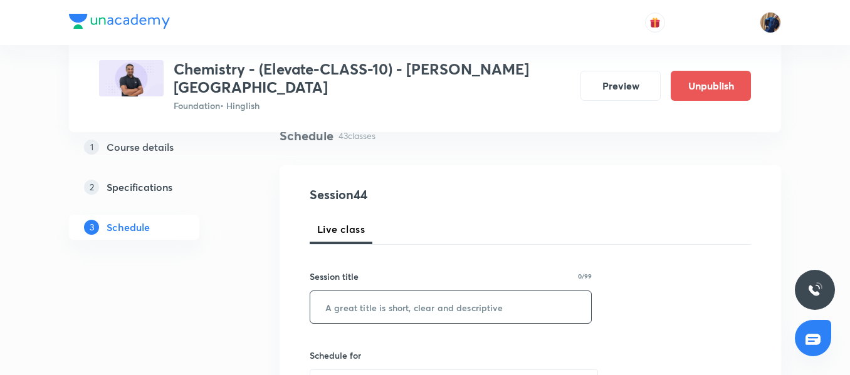
click at [357, 296] on input "text" at bounding box center [450, 307] width 281 height 32
paste input "Carbon and its Compounds 01/16"
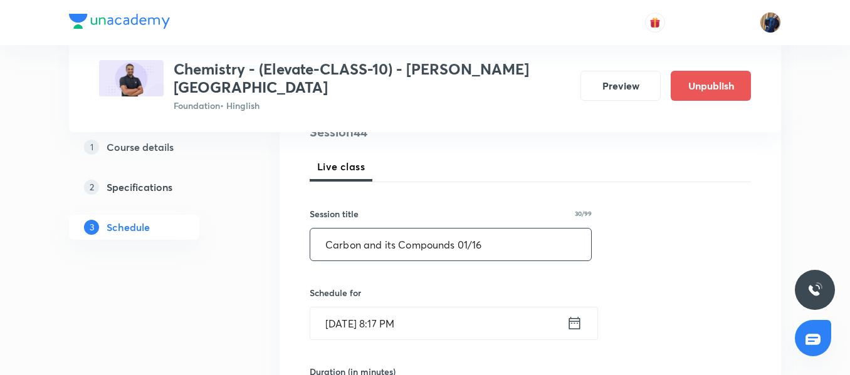
click at [470, 233] on input "Carbon and its Compounds 01/16" at bounding box center [450, 245] width 281 height 32
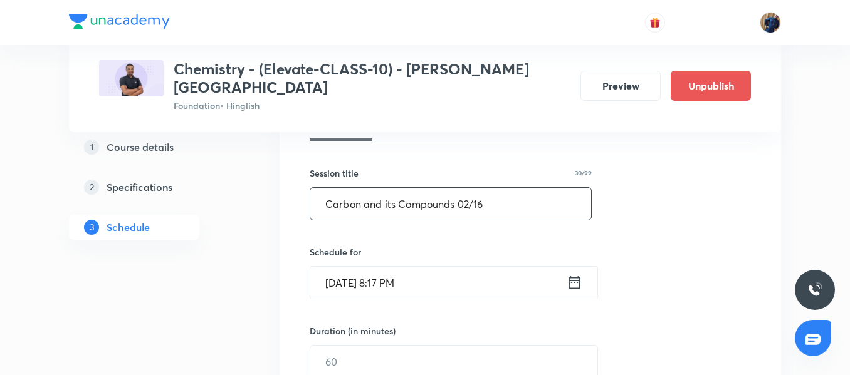
scroll to position [226, 0]
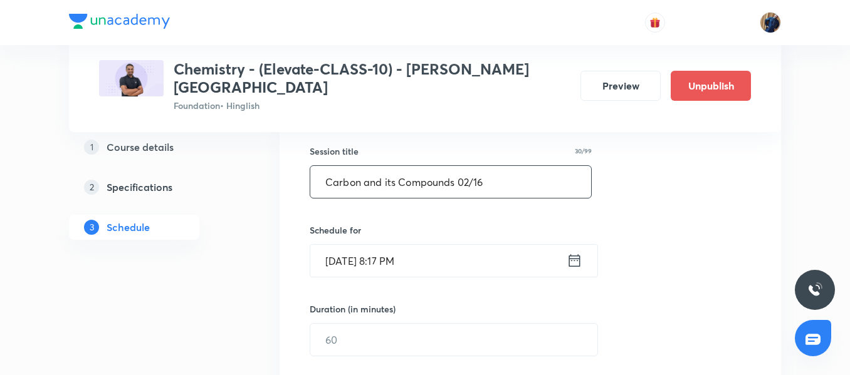
type input "Carbon and its Compounds 02/16"
click at [466, 249] on input "[DATE] 8:17 PM" at bounding box center [438, 261] width 256 height 32
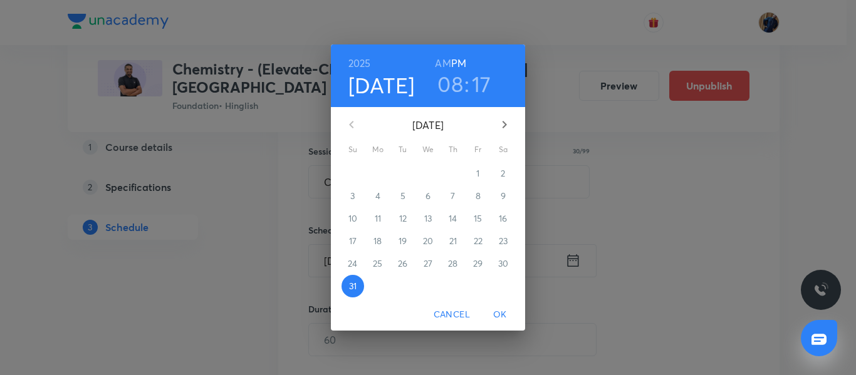
click at [498, 128] on icon "button" at bounding box center [504, 124] width 15 height 15
click at [453, 174] on p "4" at bounding box center [453, 173] width 5 height 13
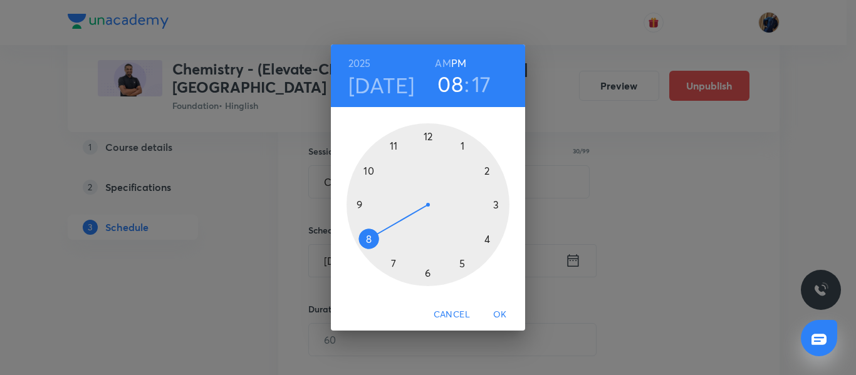
click at [427, 277] on div at bounding box center [428, 204] width 163 height 163
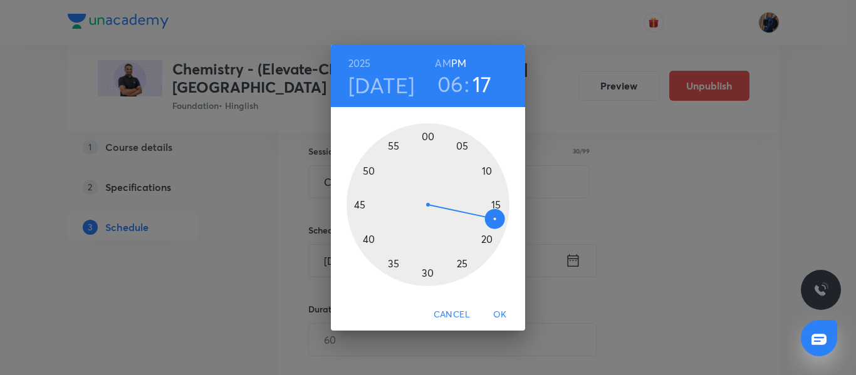
click at [356, 211] on div at bounding box center [428, 204] width 163 height 163
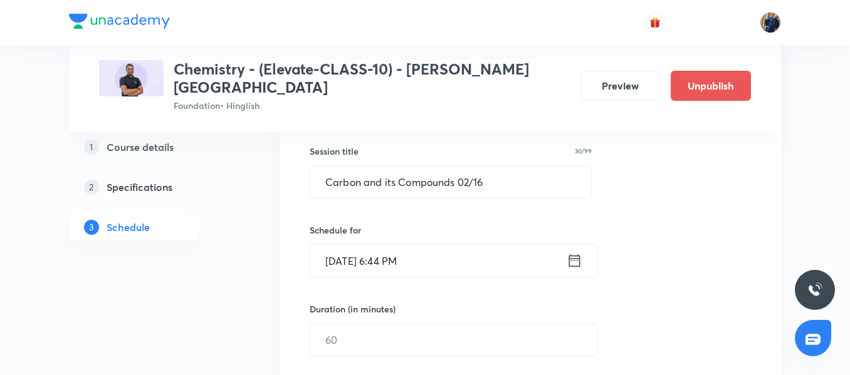
click at [445, 249] on input "Sept 4, 2025, 6:44 PM" at bounding box center [438, 261] width 256 height 32
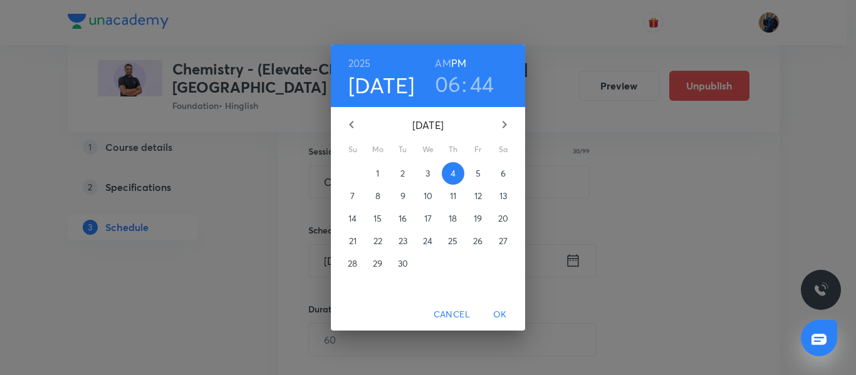
click at [470, 89] on h3 "44" at bounding box center [482, 84] width 24 height 26
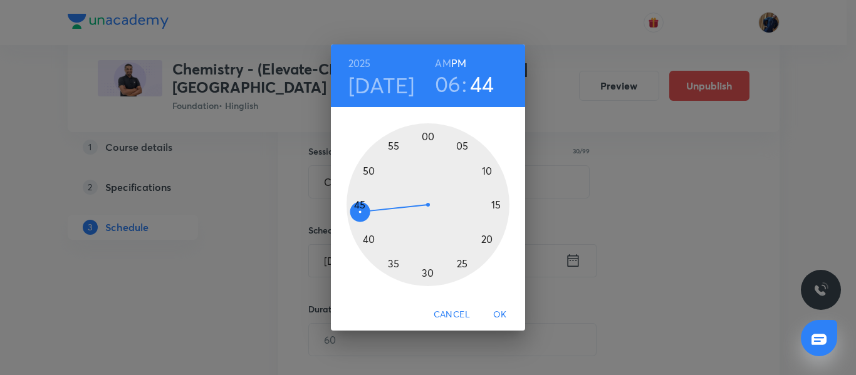
click at [362, 206] on div at bounding box center [428, 204] width 163 height 163
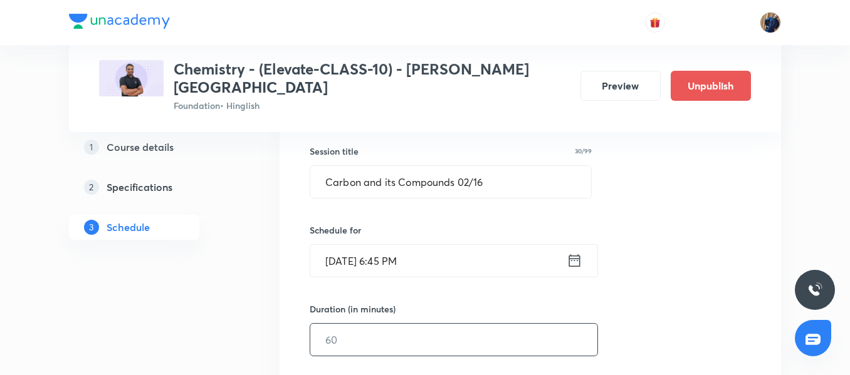
click at [349, 324] on input "text" at bounding box center [453, 340] width 287 height 32
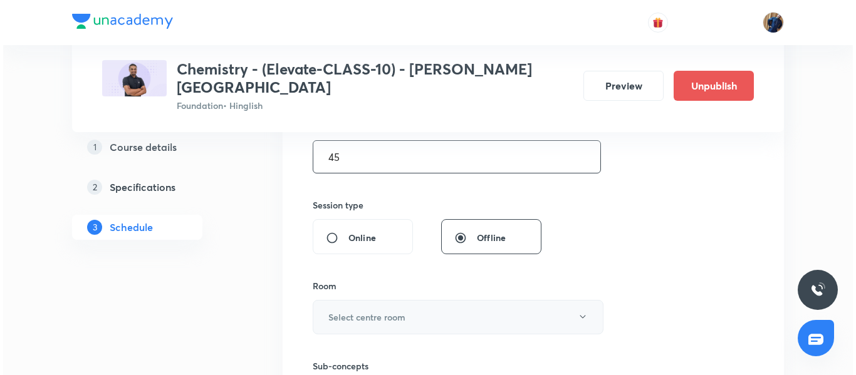
scroll to position [414, 0]
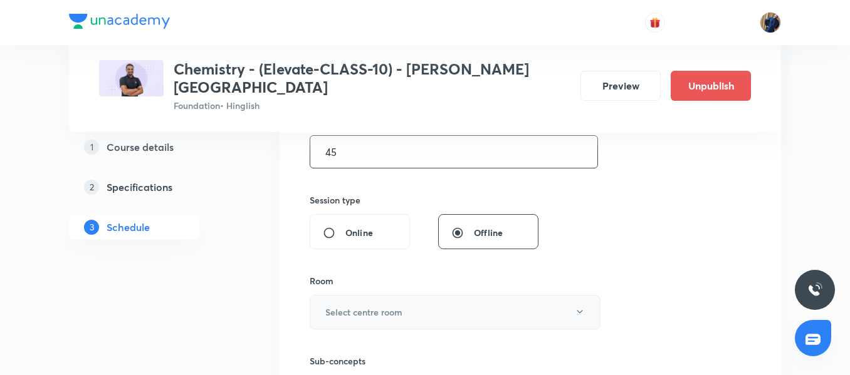
type input "45"
click at [366, 306] on h6 "Select centre room" at bounding box center [363, 312] width 77 height 13
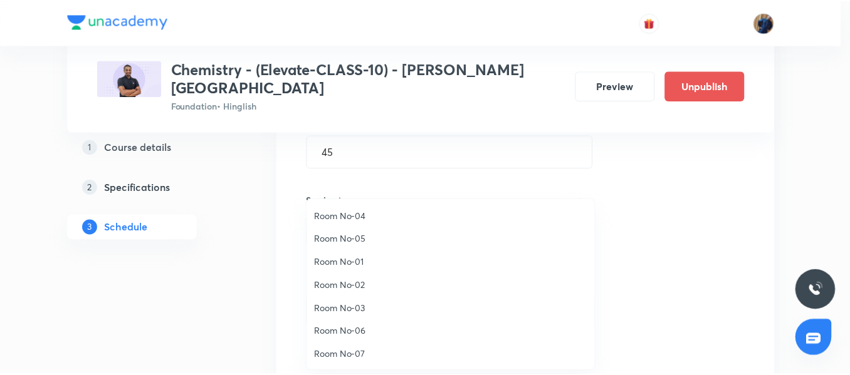
scroll to position [140, 0]
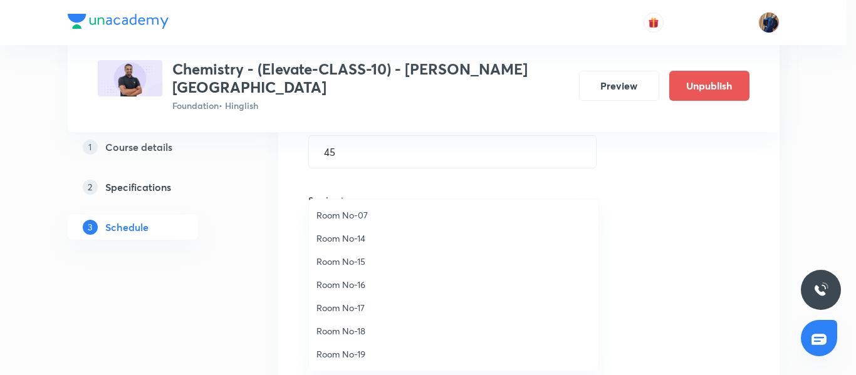
click at [360, 363] on li "Room No-19" at bounding box center [454, 354] width 290 height 23
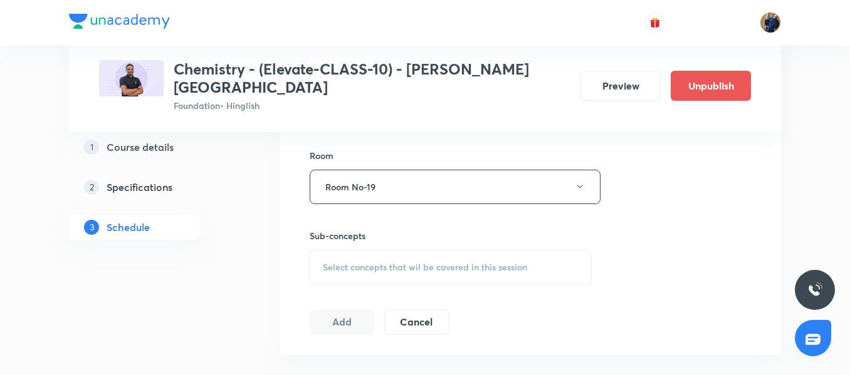
click at [361, 263] on span "Select concepts that wil be covered in this session" at bounding box center [425, 268] width 204 height 10
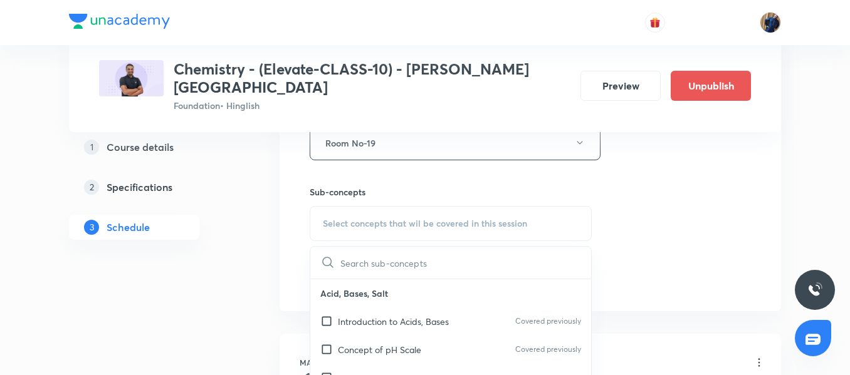
scroll to position [602, 0]
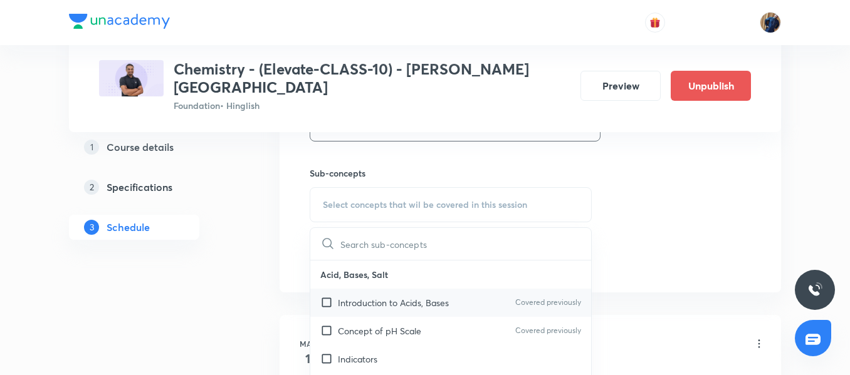
click at [358, 296] on p "Introduction to Acids, Bases" at bounding box center [393, 302] width 111 height 13
checkbox input "true"
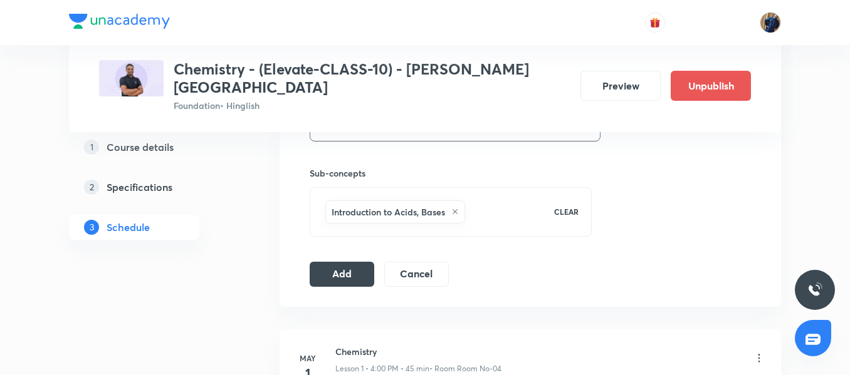
click at [334, 261] on button "Add" at bounding box center [342, 273] width 65 height 25
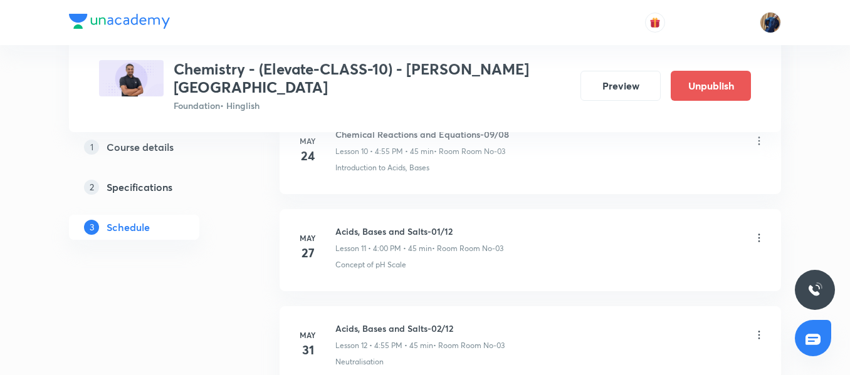
scroll to position [4231, 0]
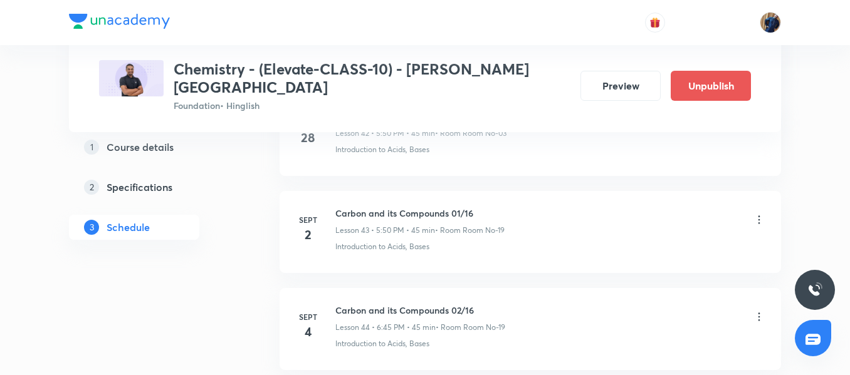
click at [404, 304] on h6 "Carbon and its Compounds 02/16" at bounding box center [420, 310] width 170 height 13
copy h6 "Carbon and its Compounds 02/16"
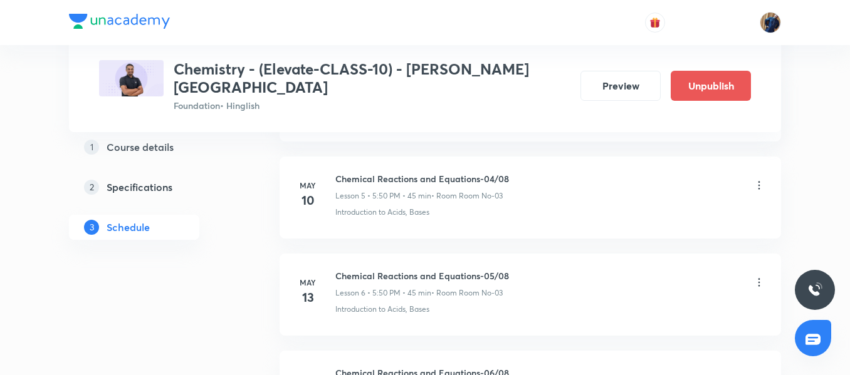
scroll to position [0, 0]
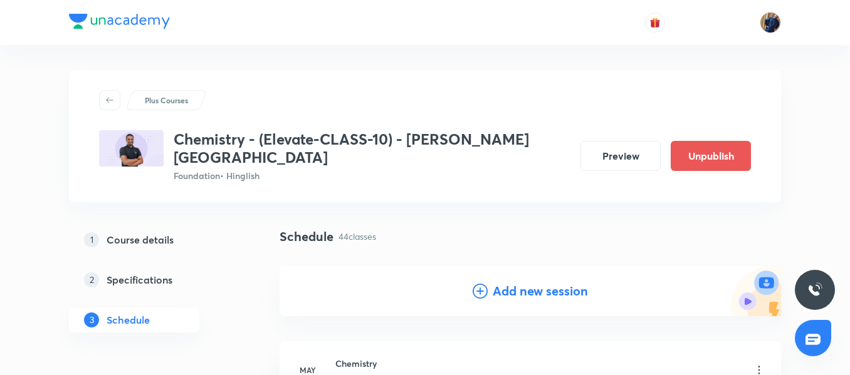
click at [557, 282] on h4 "Add new session" at bounding box center [540, 291] width 95 height 19
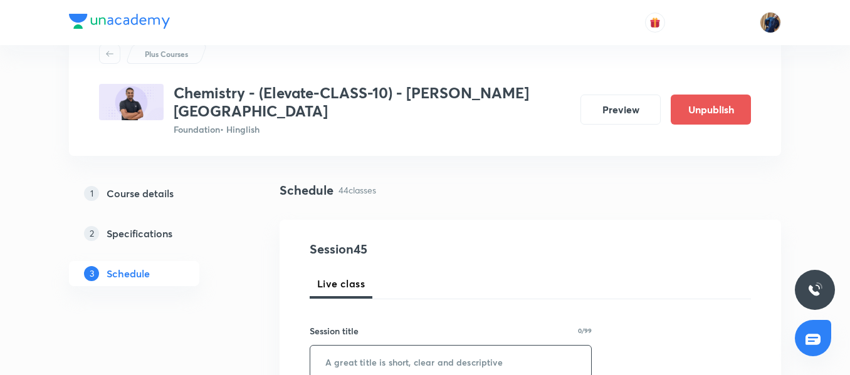
scroll to position [125, 0]
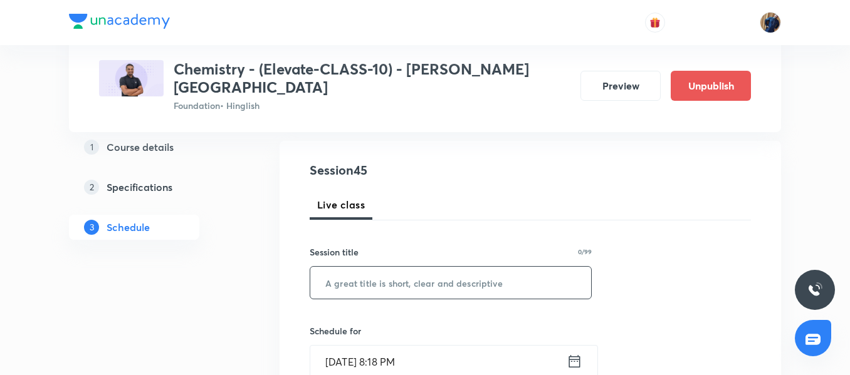
click at [335, 267] on input "text" at bounding box center [450, 283] width 281 height 32
paste input "Carbon and its Compounds 02/16"
click at [468, 270] on input "Carbon and its Compounds 02/16" at bounding box center [450, 283] width 281 height 32
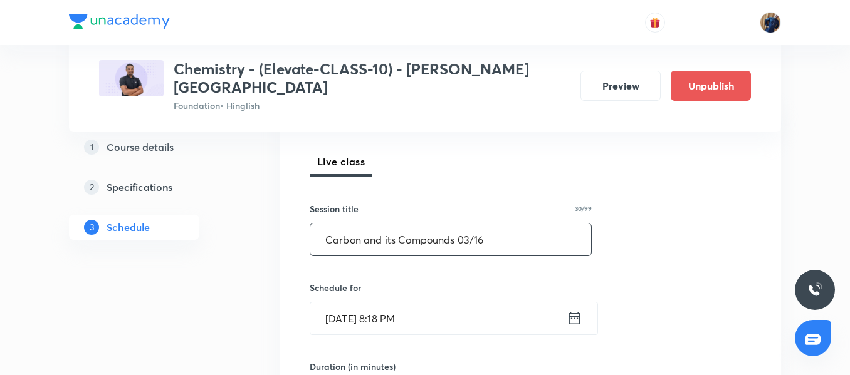
scroll to position [188, 0]
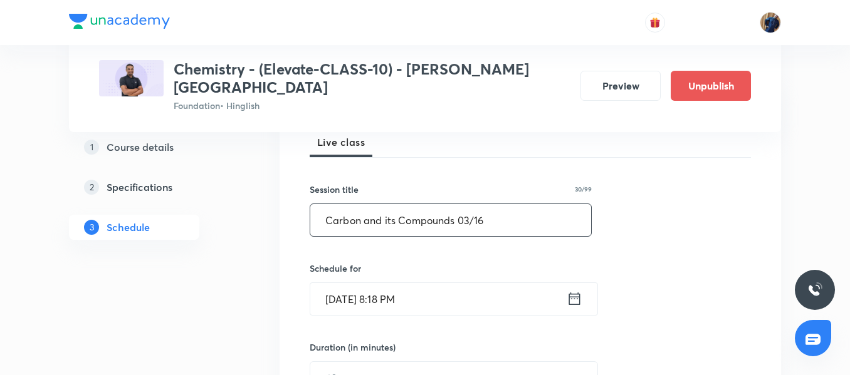
type input "Carbon and its Compounds 03/16"
click at [466, 286] on input "Aug 31, 2025, 8:18 PM" at bounding box center [438, 299] width 256 height 32
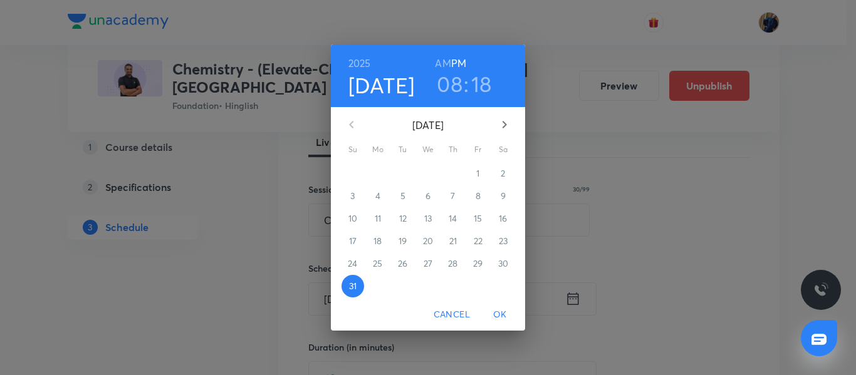
click at [496, 124] on button "button" at bounding box center [505, 125] width 30 height 30
click at [501, 174] on p "6" at bounding box center [503, 173] width 5 height 13
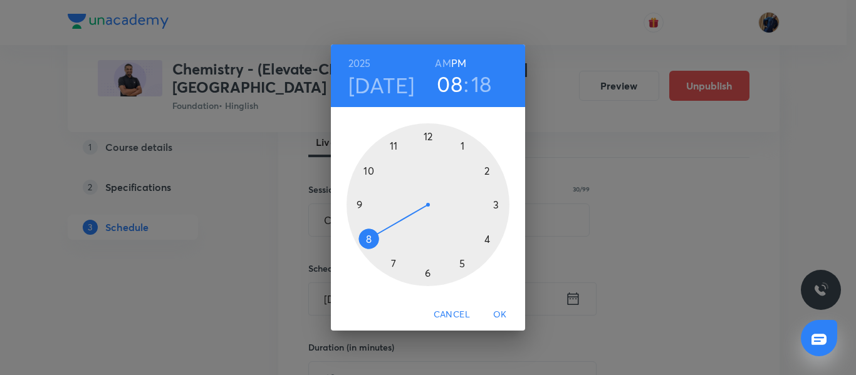
click at [462, 262] on div at bounding box center [428, 204] width 163 height 163
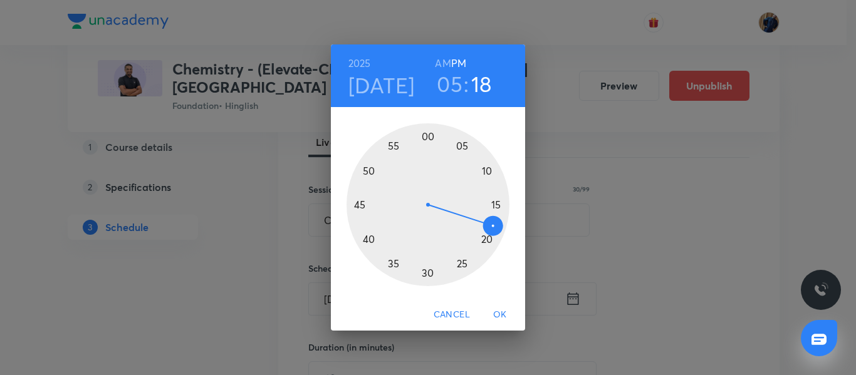
click at [368, 170] on div at bounding box center [428, 204] width 163 height 163
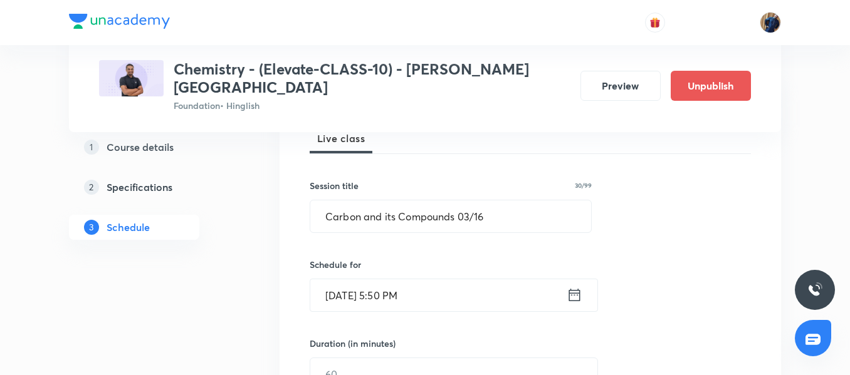
scroll to position [251, 0]
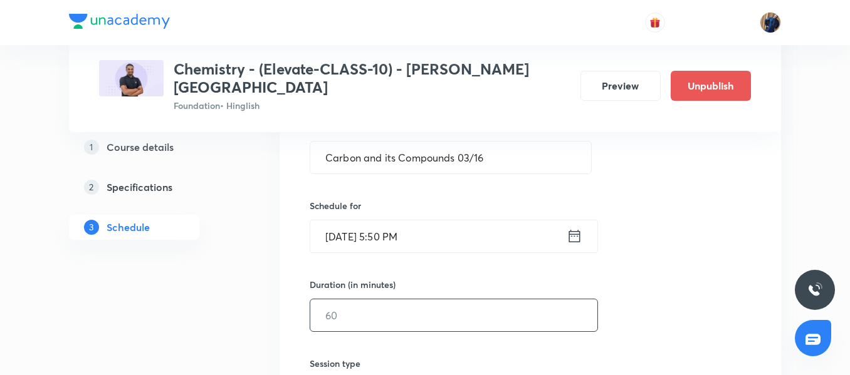
click at [350, 299] on div "​" at bounding box center [454, 315] width 288 height 33
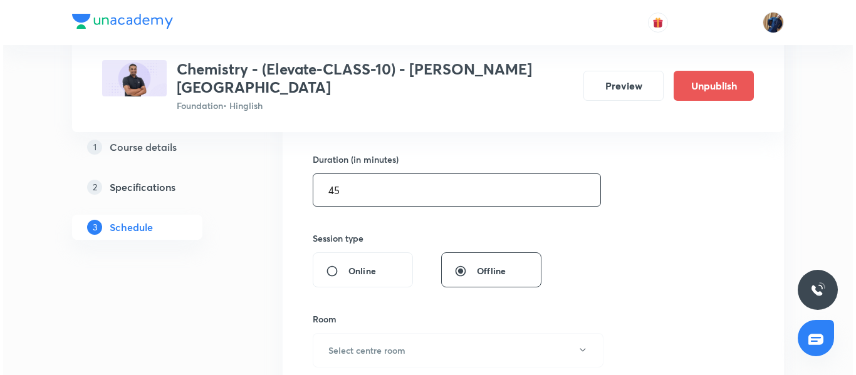
scroll to position [439, 0]
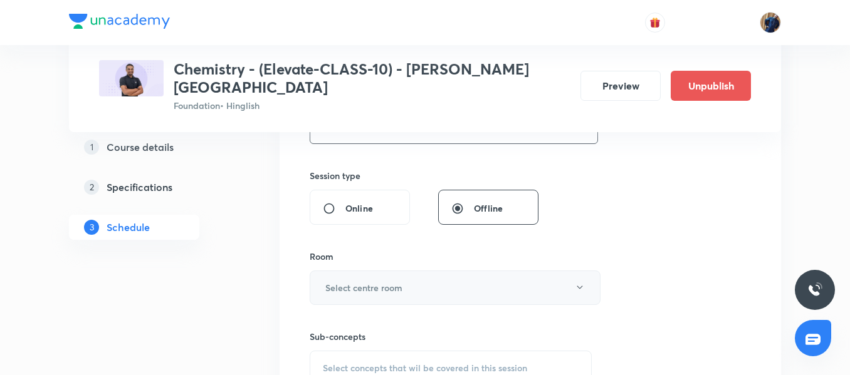
type input "45"
click at [370, 281] on h6 "Select centre room" at bounding box center [363, 287] width 77 height 13
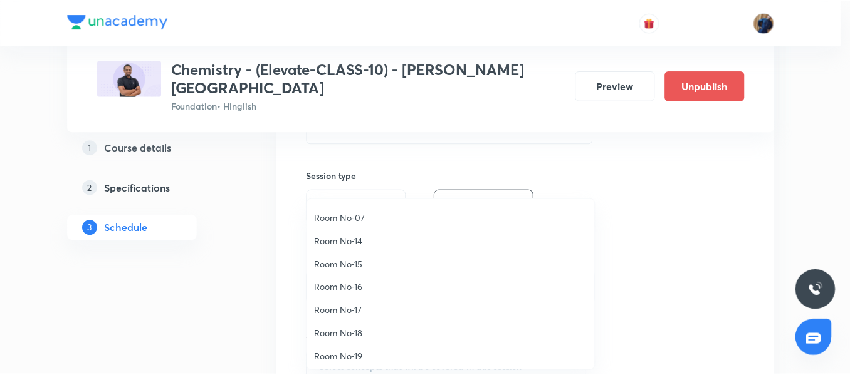
scroll to position [140, 0]
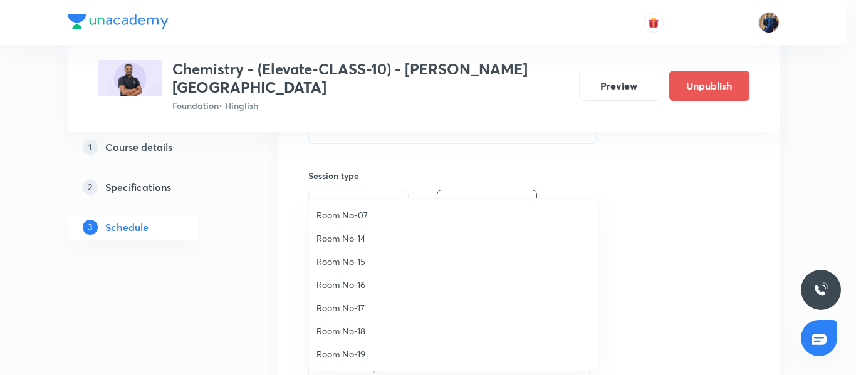
click at [349, 362] on li "Room No-19" at bounding box center [454, 354] width 290 height 23
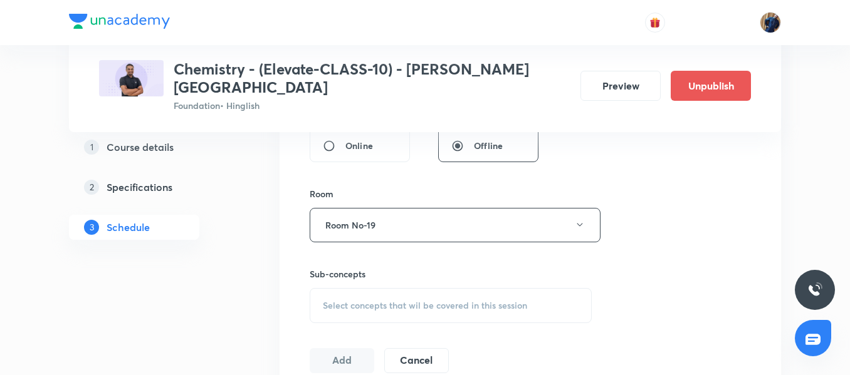
click at [362, 301] on span "Select concepts that wil be covered in this session" at bounding box center [425, 306] width 204 height 10
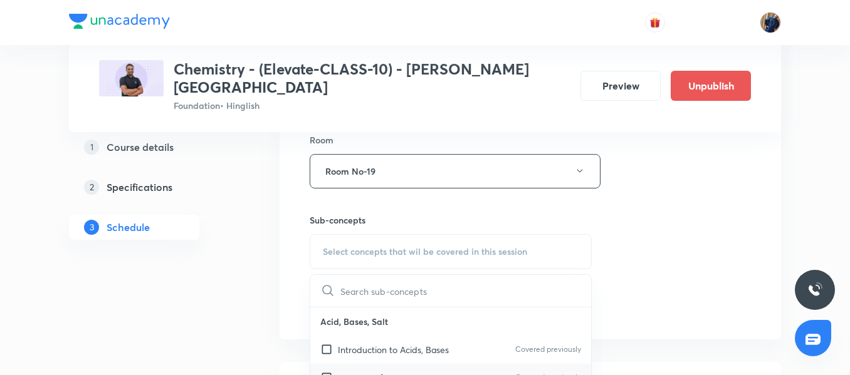
scroll to position [627, 0]
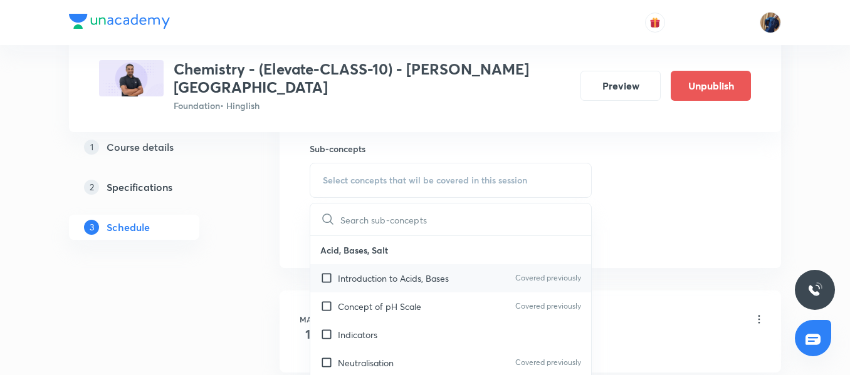
click at [370, 272] on p "Introduction to Acids, Bases" at bounding box center [393, 278] width 111 height 13
checkbox input "true"
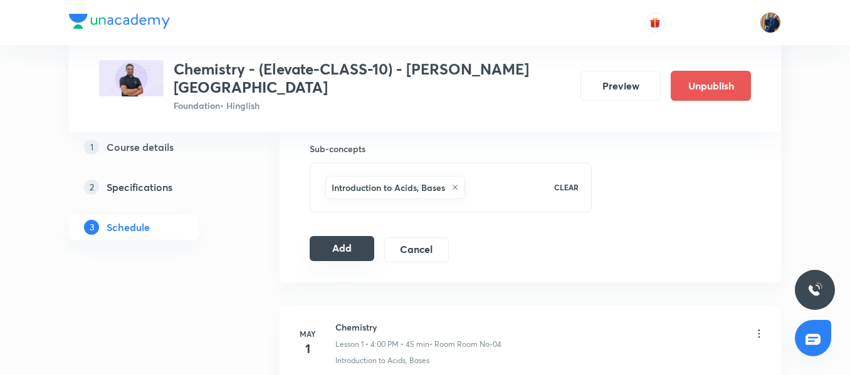
click at [330, 236] on button "Add" at bounding box center [342, 248] width 65 height 25
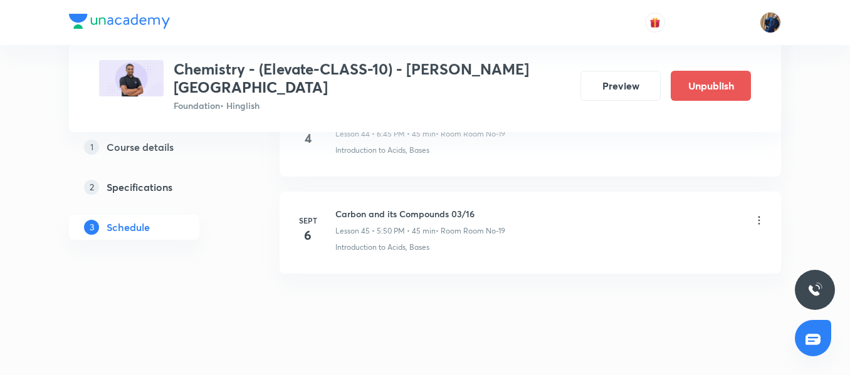
scroll to position [4425, 0]
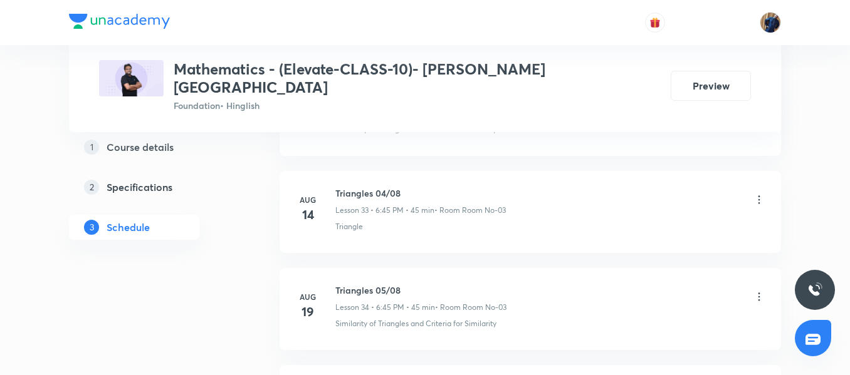
scroll to position [4224, 0]
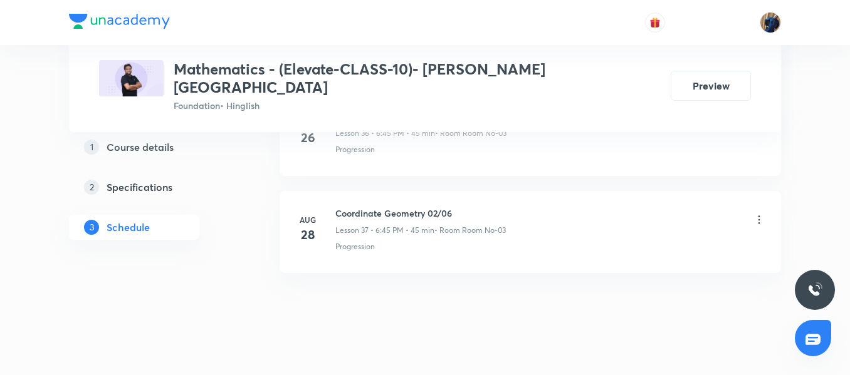
click at [385, 207] on h6 "Coordinate Geometry 02/06" at bounding box center [420, 213] width 170 height 13
copy h6 "Coordinate Geometry 02/06"
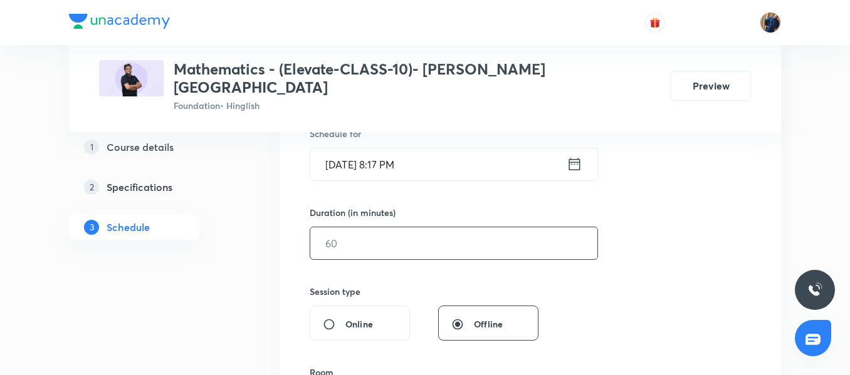
scroll to position [260, 0]
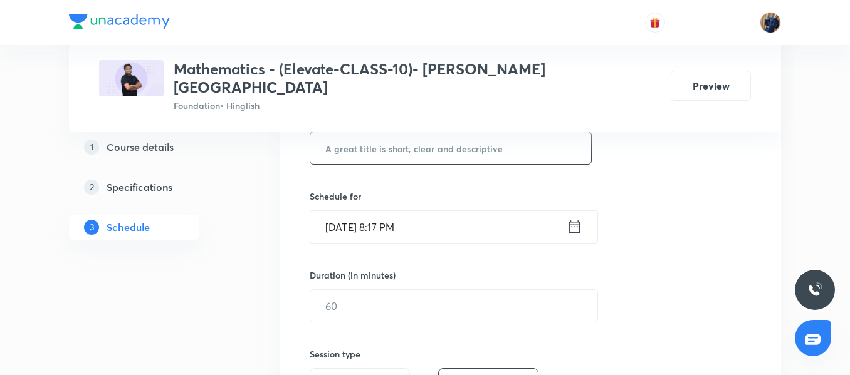
click at [377, 139] on input "text" at bounding box center [450, 148] width 281 height 32
paste input "Coordinate Geometry 02/06"
click at [443, 132] on input "Coordinate Geometry 02/06" at bounding box center [450, 148] width 281 height 32
type input "Coordinate Geometry 03/06"
click at [462, 211] on input "[DATE] 8:17 PM" at bounding box center [438, 227] width 256 height 32
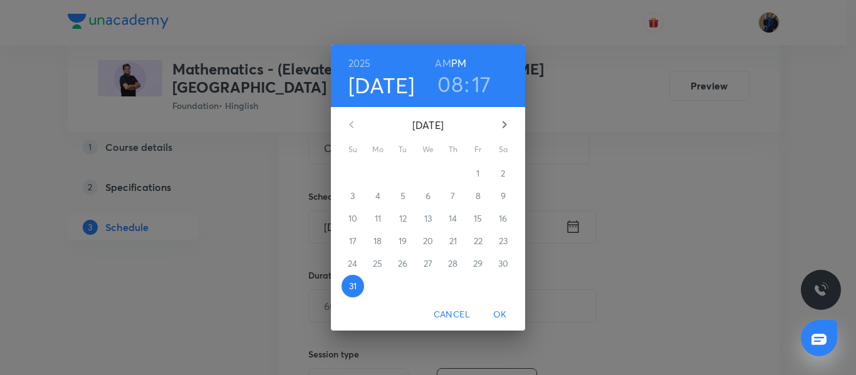
click at [508, 135] on button "button" at bounding box center [505, 125] width 30 height 30
click at [401, 165] on button "2" at bounding box center [403, 173] width 23 height 23
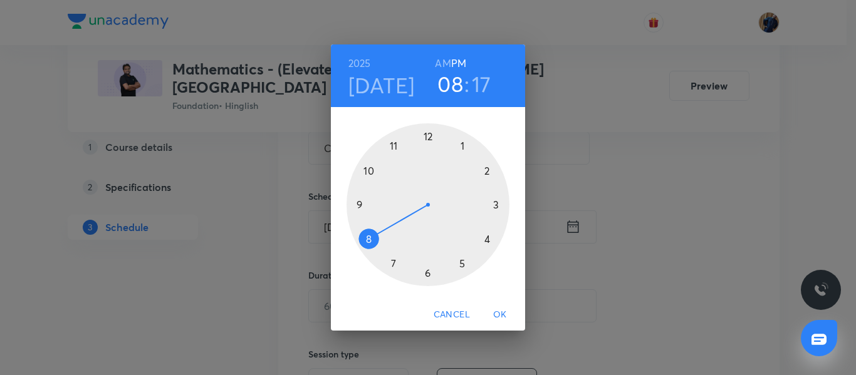
click at [430, 271] on div at bounding box center [428, 204] width 163 height 163
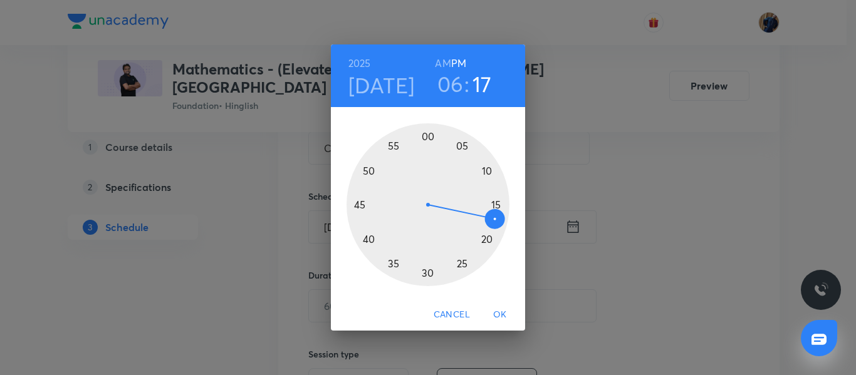
click at [359, 202] on div at bounding box center [428, 204] width 163 height 163
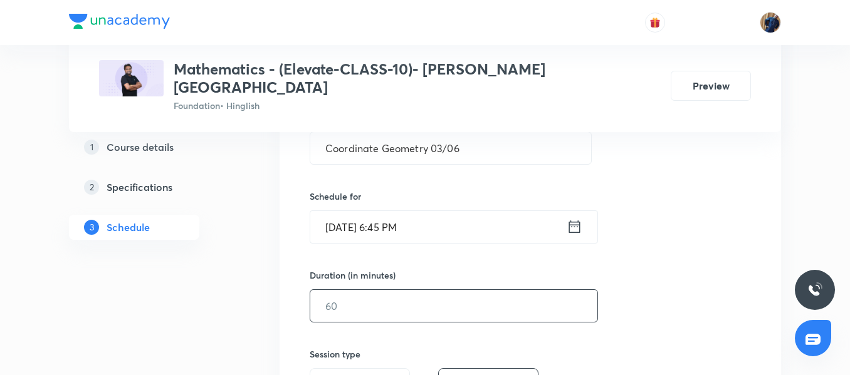
click at [358, 290] on input "text" at bounding box center [453, 306] width 287 height 32
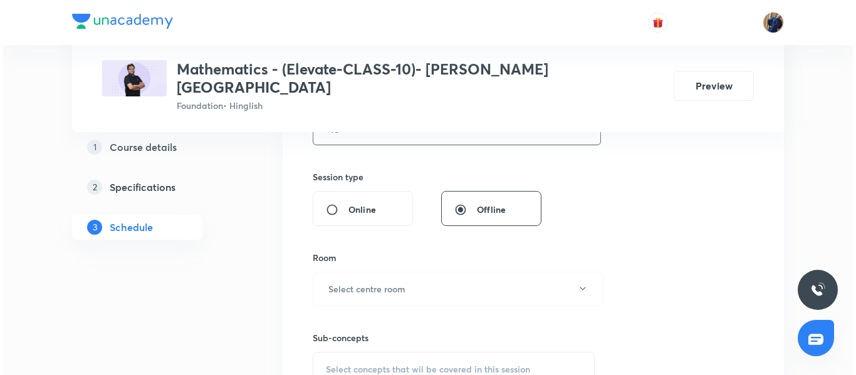
scroll to position [511, 0]
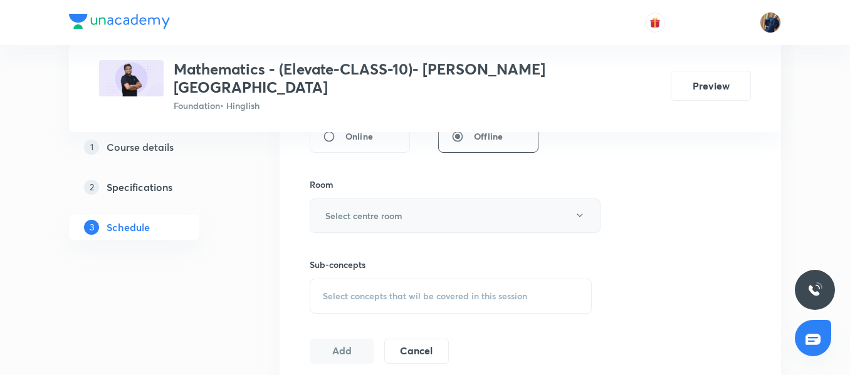
type input "45"
click at [367, 209] on h6 "Select centre room" at bounding box center [363, 215] width 77 height 13
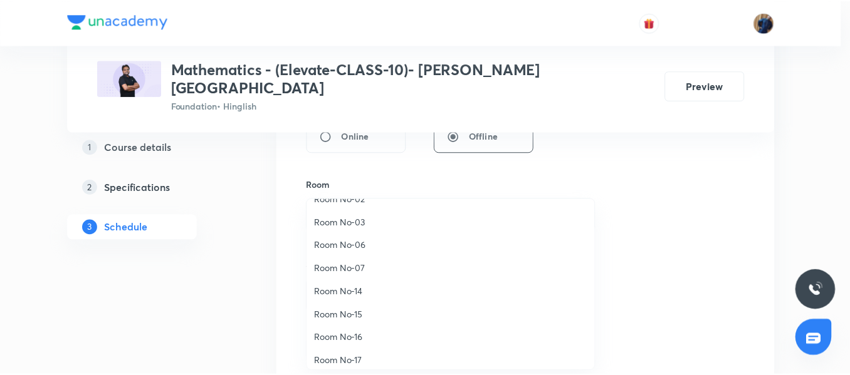
scroll to position [140, 0]
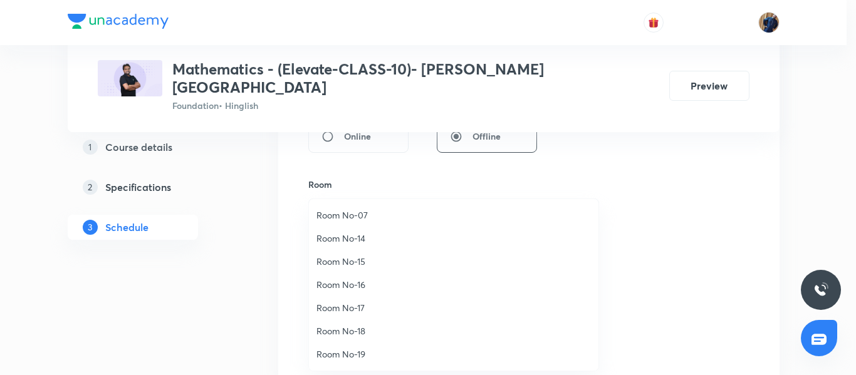
click at [367, 349] on span "Room No-19" at bounding box center [454, 354] width 275 height 13
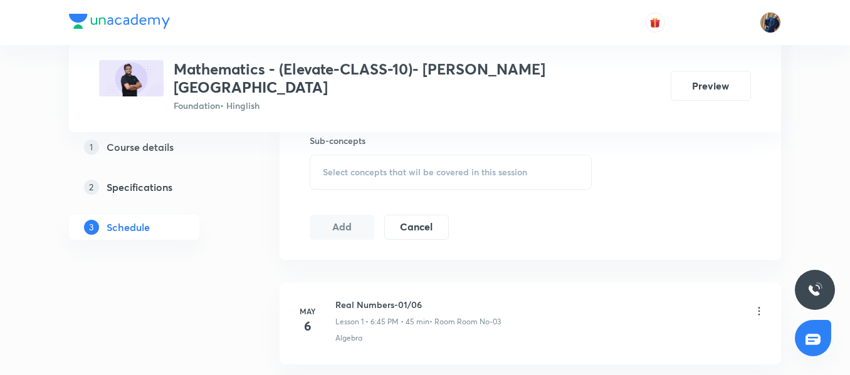
scroll to position [636, 0]
click at [372, 154] on div "Select concepts that wil be covered in this session" at bounding box center [451, 171] width 282 height 35
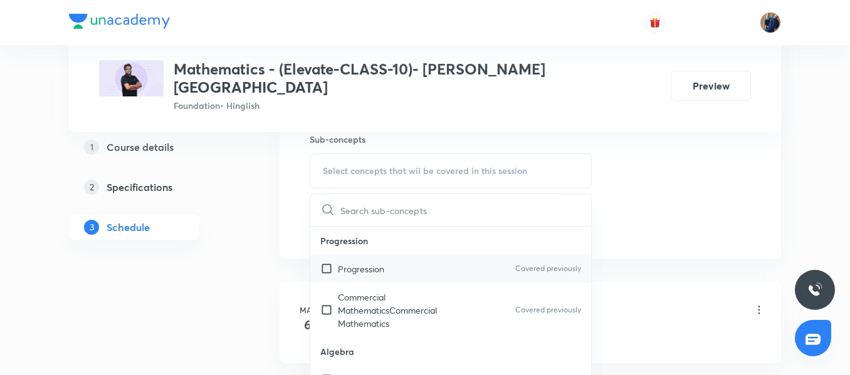
click at [385, 266] on div "Progression Covered previously" at bounding box center [450, 269] width 281 height 28
checkbox input "true"
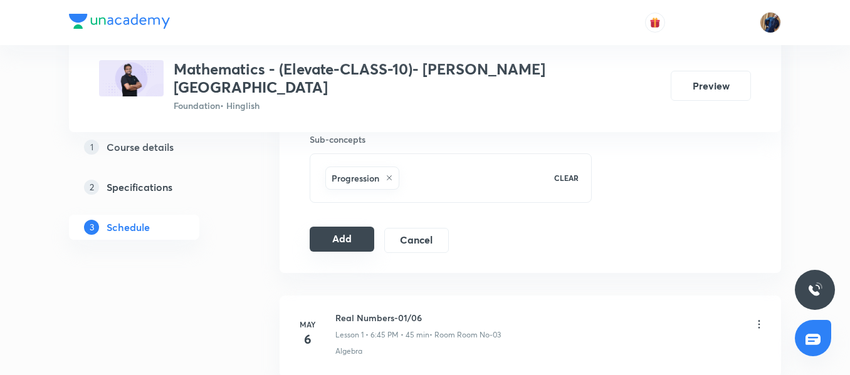
click at [337, 227] on button "Add" at bounding box center [342, 239] width 65 height 25
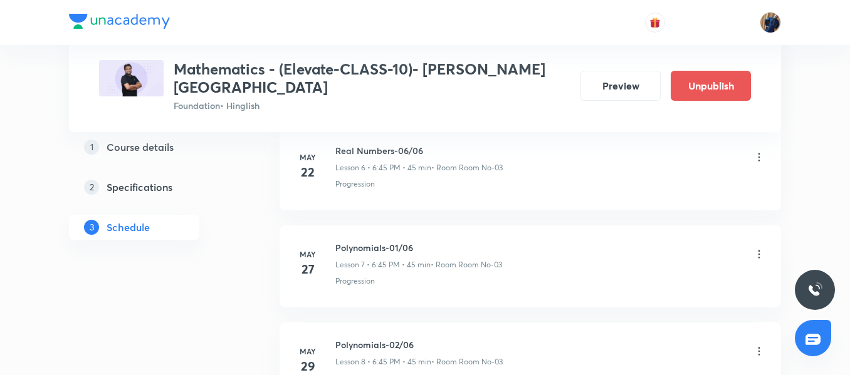
scroll to position [3745, 0]
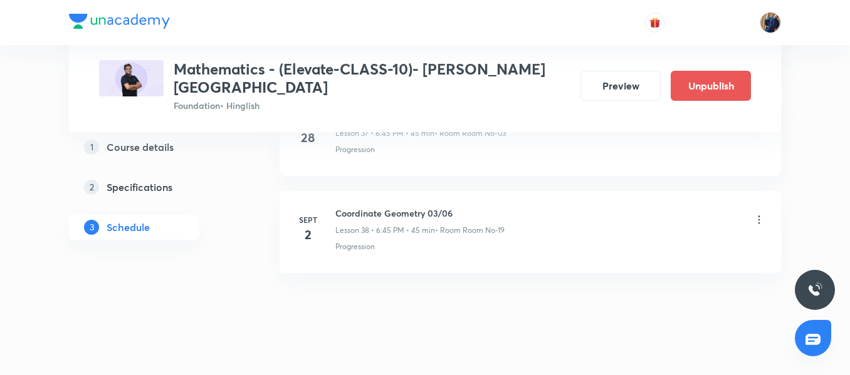
click at [410, 207] on h6 "Coordinate Geometry 03/06" at bounding box center [419, 213] width 169 height 13
copy h6 "Coordinate Geometry 03/06"
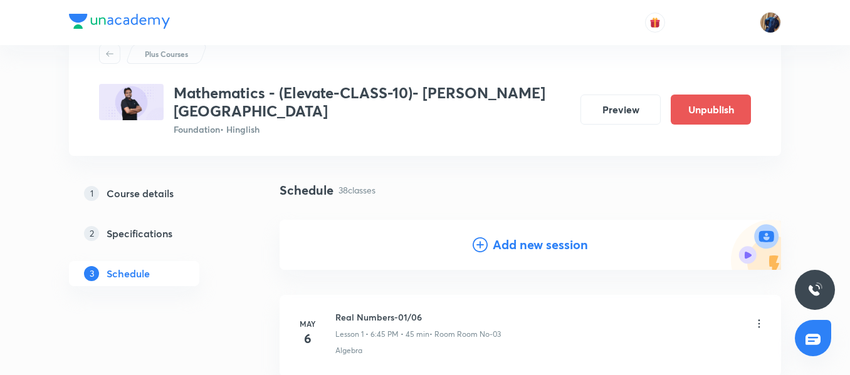
scroll to position [0, 0]
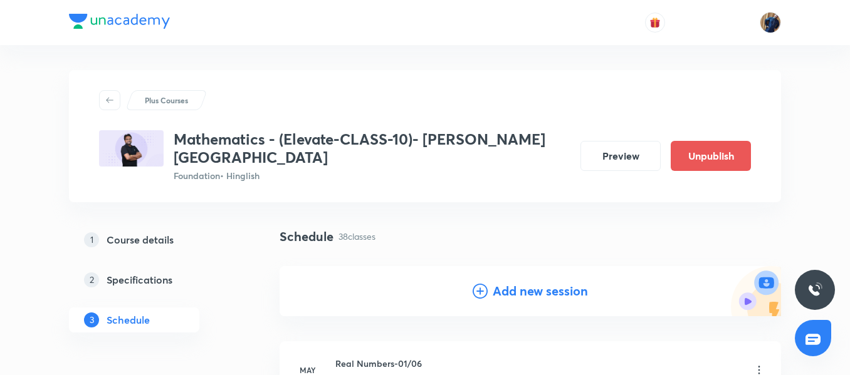
click at [507, 282] on h4 "Add new session" at bounding box center [540, 291] width 95 height 19
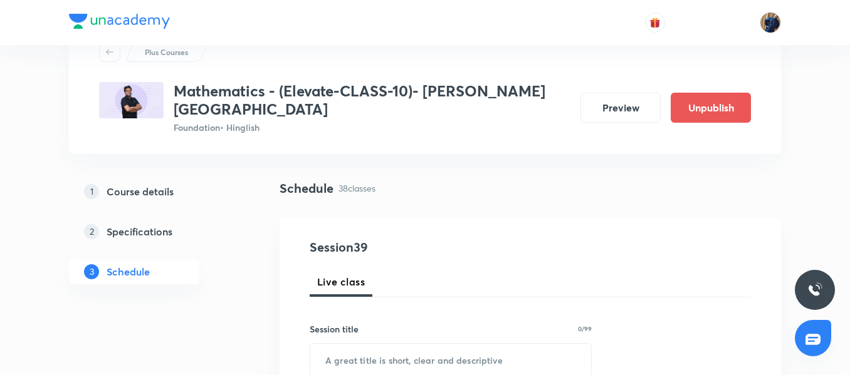
scroll to position [63, 0]
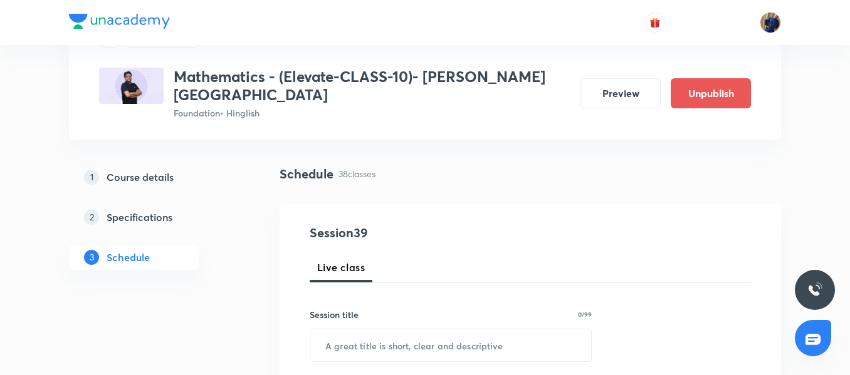
click at [367, 313] on div "Session title 0/99 ​" at bounding box center [451, 335] width 282 height 54
click at [370, 330] on input "text" at bounding box center [450, 346] width 281 height 32
paste input "Coordinate Geometry 03/06"
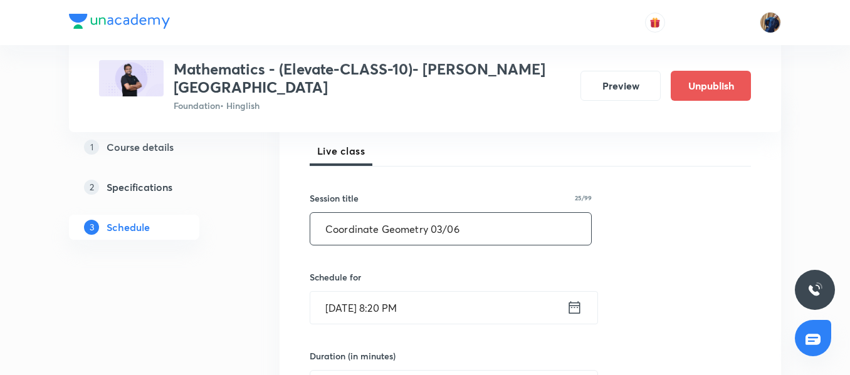
scroll to position [188, 0]
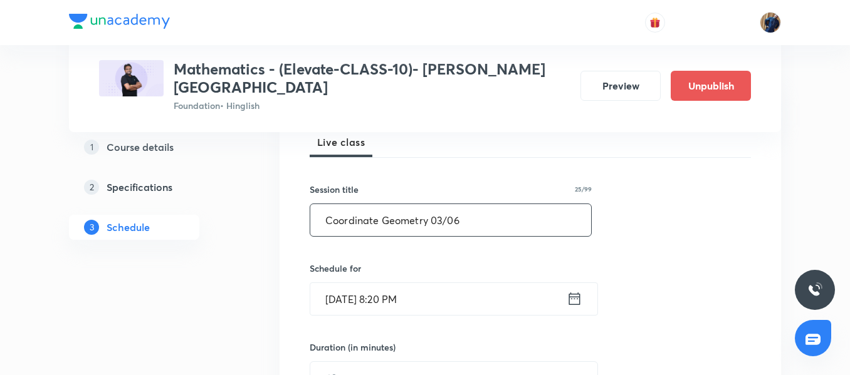
click at [441, 204] on input "Coordinate Geometry 03/06" at bounding box center [450, 220] width 281 height 32
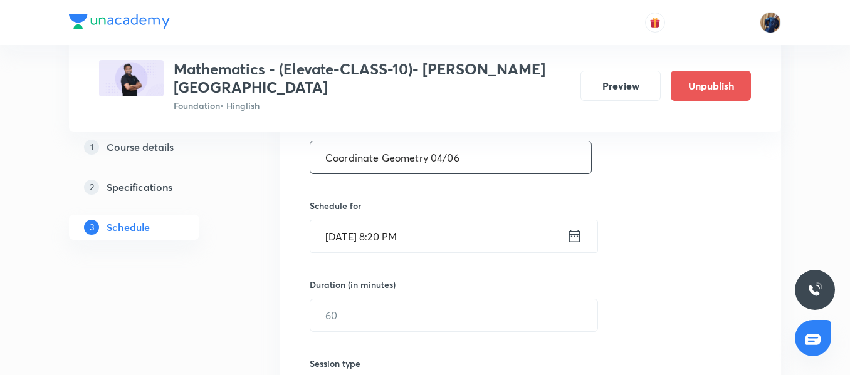
type input "Coordinate Geometry 04/06"
click at [444, 222] on input "[DATE] 8:20 PM" at bounding box center [438, 237] width 256 height 32
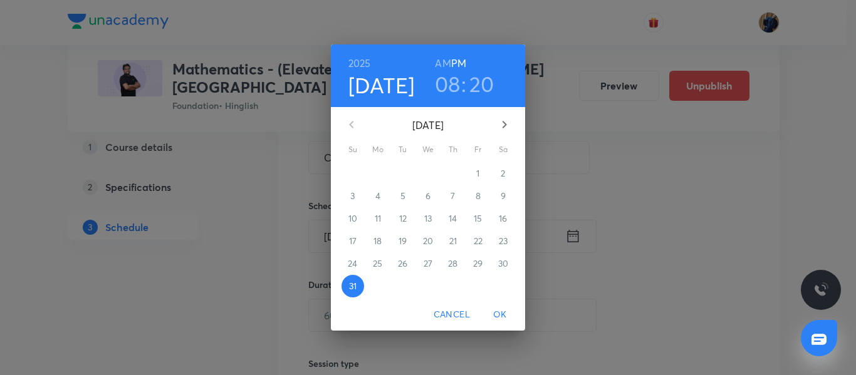
click at [503, 127] on icon "button" at bounding box center [504, 124] width 15 height 15
click at [449, 173] on span "4" at bounding box center [453, 173] width 23 height 13
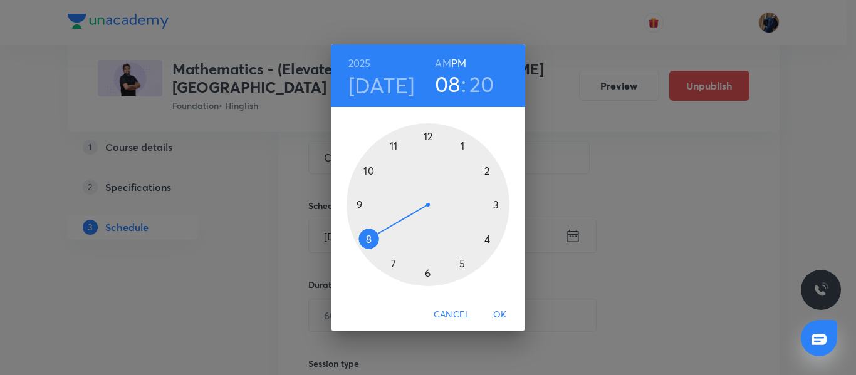
click at [428, 278] on div at bounding box center [428, 204] width 163 height 163
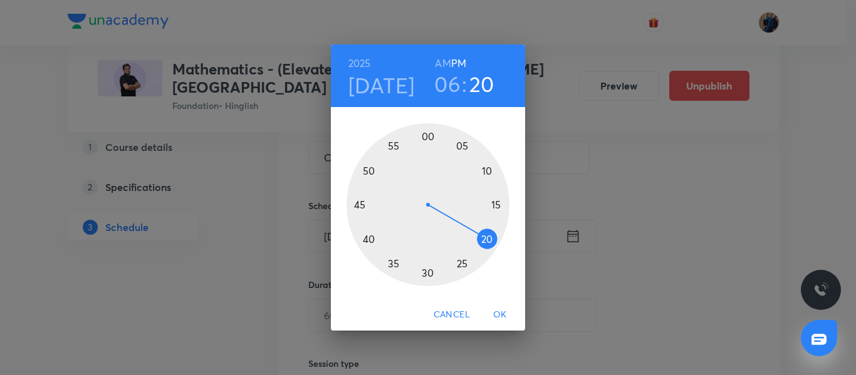
click at [357, 202] on div at bounding box center [428, 204] width 163 height 163
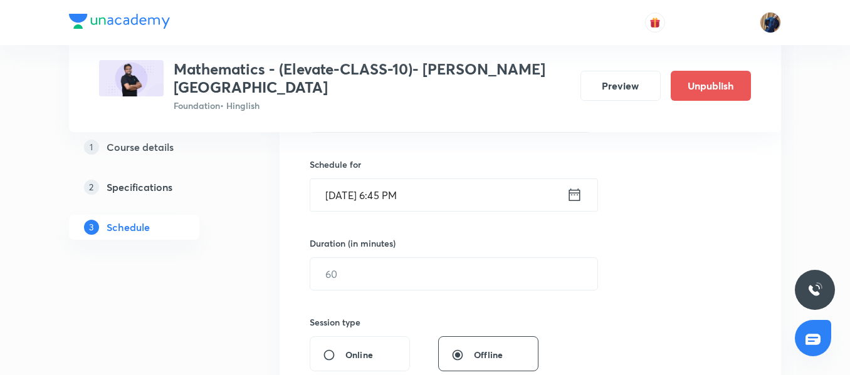
scroll to position [313, 0]
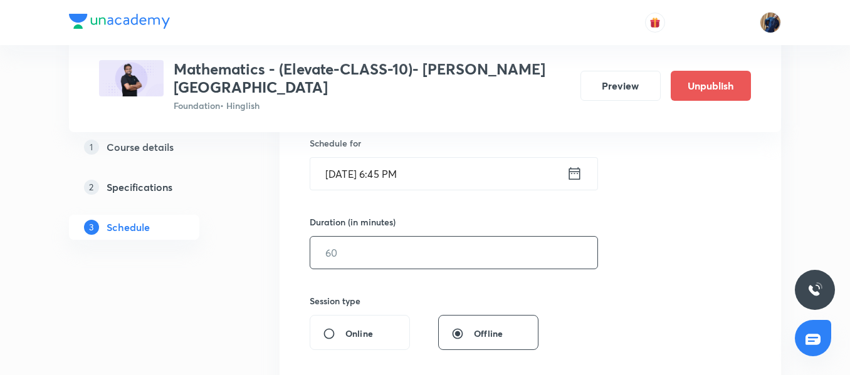
click at [351, 249] on input "text" at bounding box center [453, 253] width 287 height 32
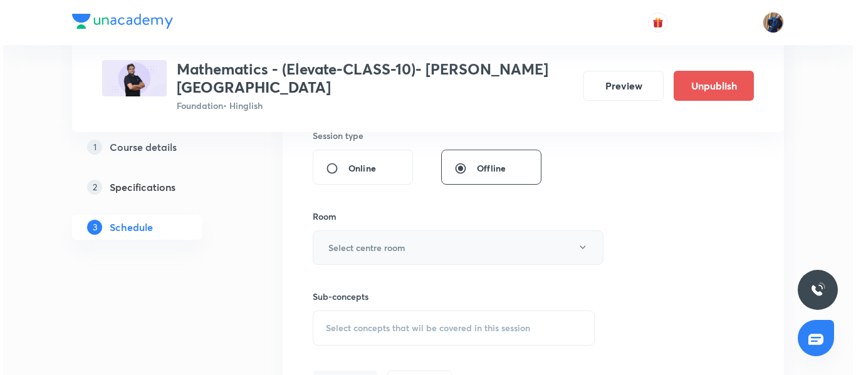
scroll to position [501, 0]
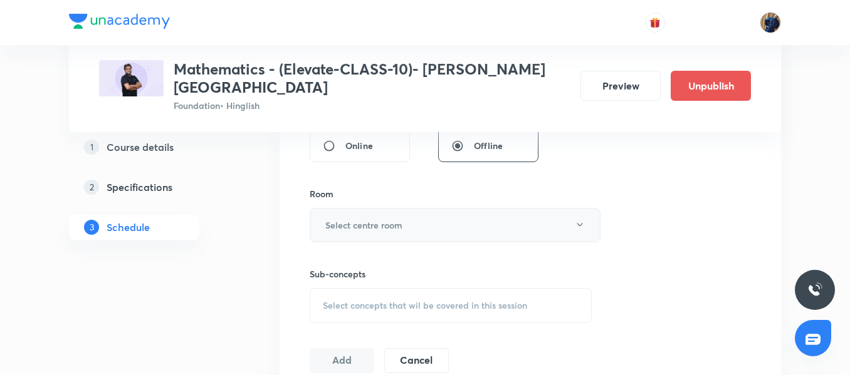
type input "45"
click at [370, 216] on button "Select centre room" at bounding box center [455, 225] width 291 height 34
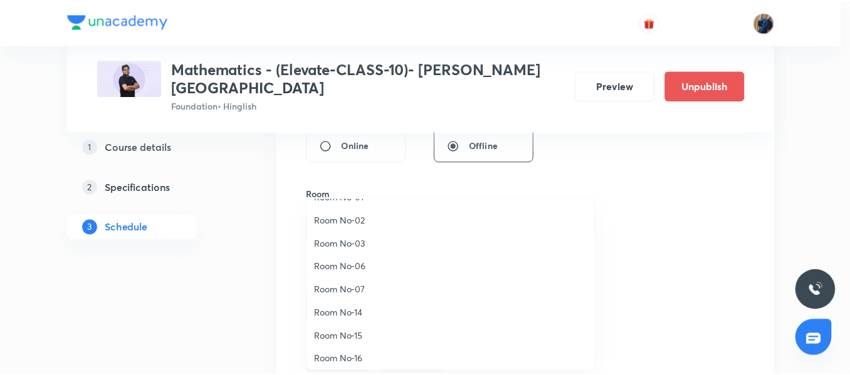
scroll to position [140, 0]
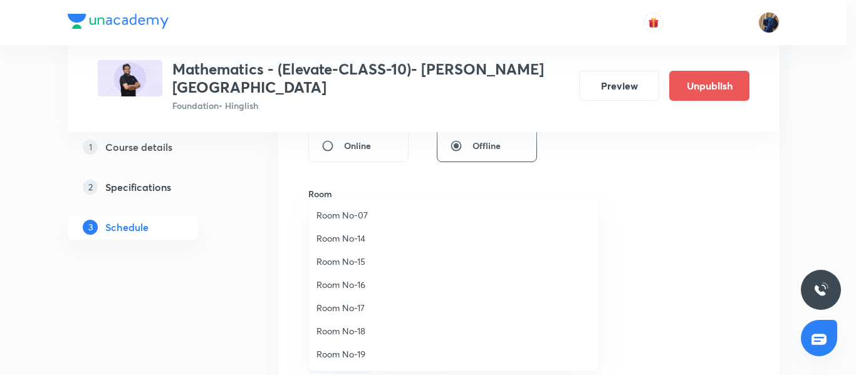
click at [354, 353] on span "Room No-19" at bounding box center [454, 354] width 275 height 13
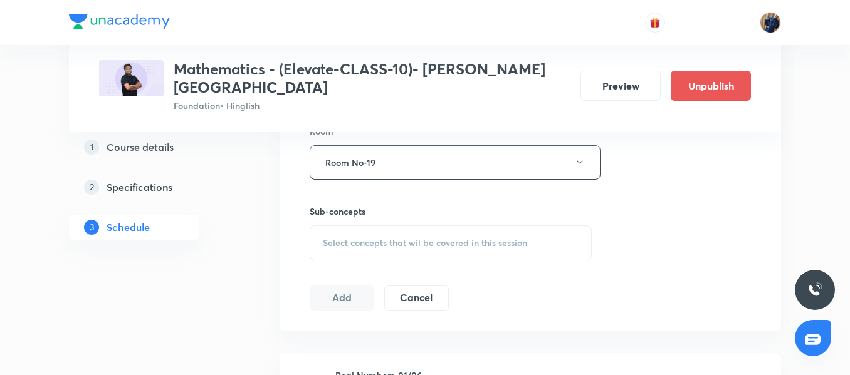
click at [364, 238] on span "Select concepts that wil be covered in this session" at bounding box center [425, 243] width 204 height 10
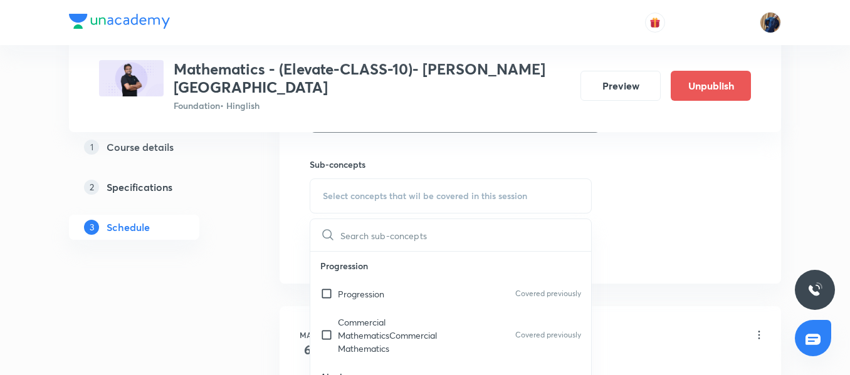
scroll to position [689, 0]
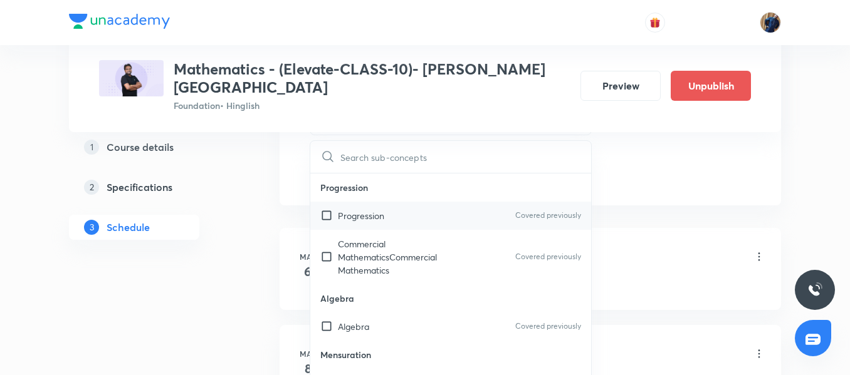
click at [364, 209] on p "Progression" at bounding box center [361, 215] width 46 height 13
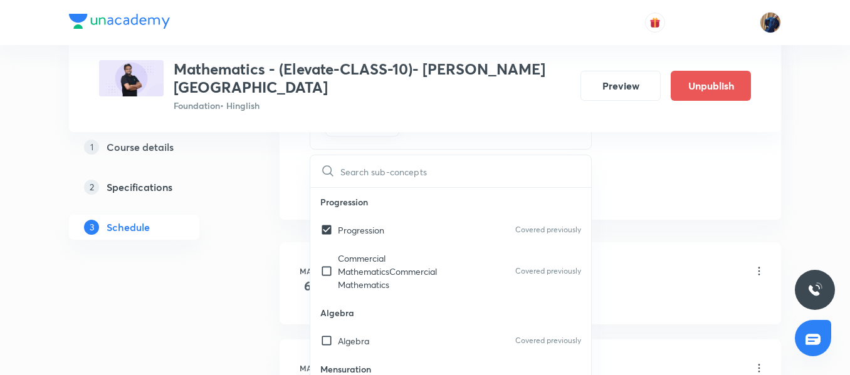
checkbox input "true"
click at [310, 166] on div "​" at bounding box center [450, 171] width 281 height 32
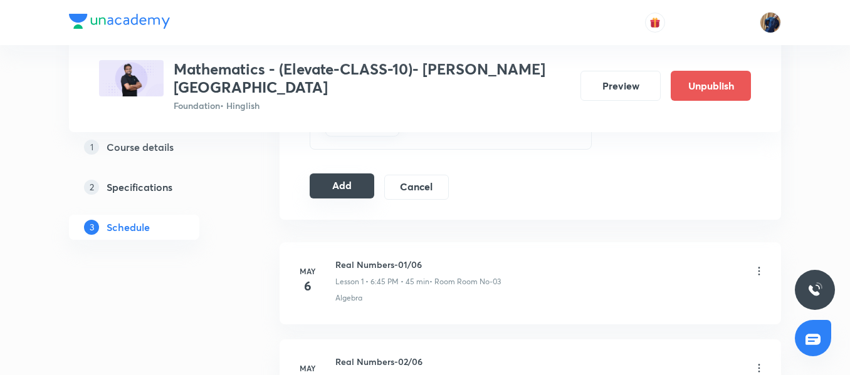
click at [339, 174] on button "Add" at bounding box center [342, 186] width 65 height 25
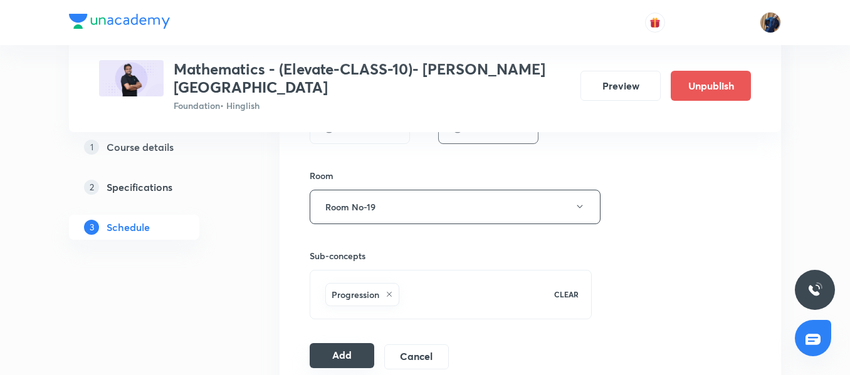
scroll to position [627, 0]
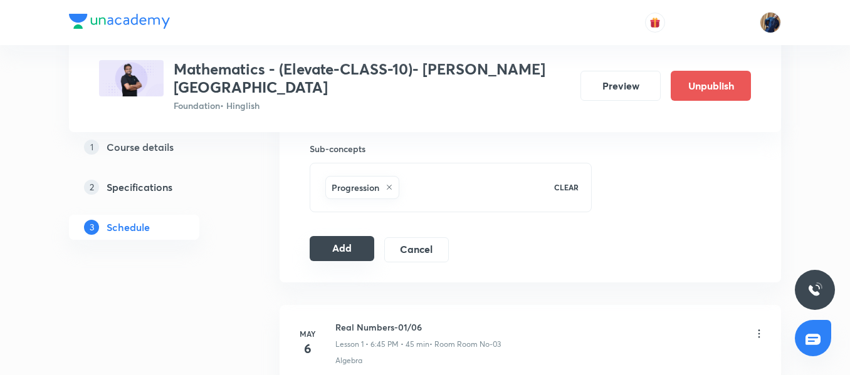
click at [326, 238] on button "Add" at bounding box center [342, 248] width 65 height 25
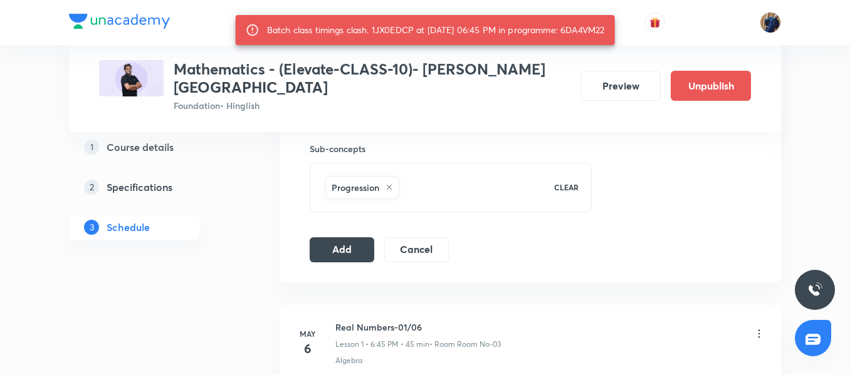
click at [575, 33] on div "Batch class timings clash. 1JX0EDCP at 04 Sep 2025 06:45 PM in programme: 6DA4V…" at bounding box center [436, 30] width 338 height 23
copy div "6DA4VM22"
click at [588, 22] on div "Batch class timings clash. 1JX0EDCP at 04 Sep 2025 06:45 PM in programme: 6DA4V…" at bounding box center [436, 30] width 338 height 23
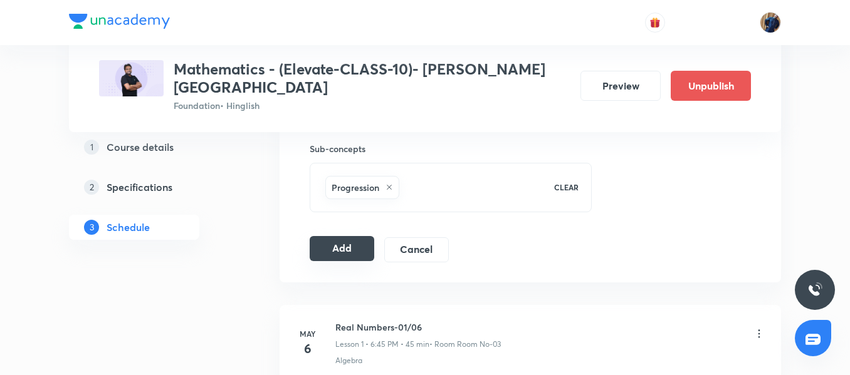
click at [338, 242] on button "Add" at bounding box center [342, 248] width 65 height 25
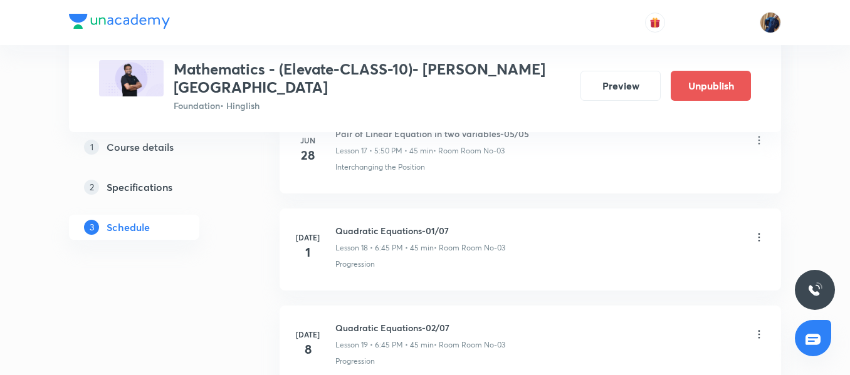
scroll to position [1943, 0]
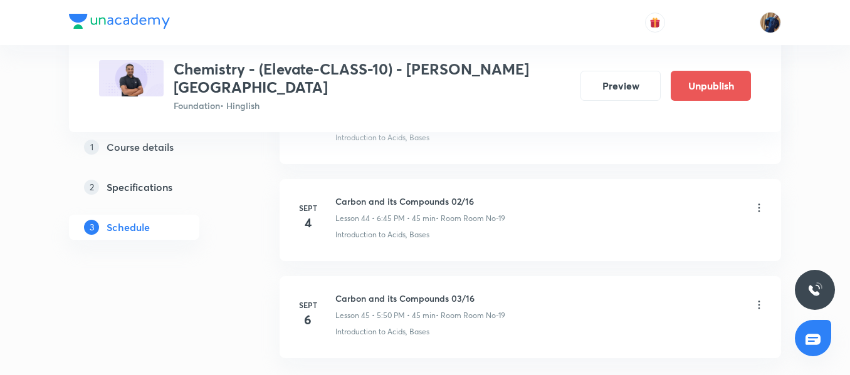
scroll to position [4876, 0]
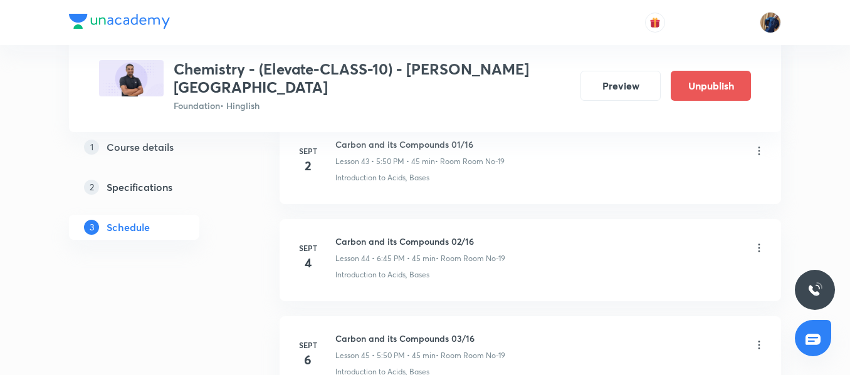
click at [761, 242] on icon at bounding box center [759, 248] width 13 height 13
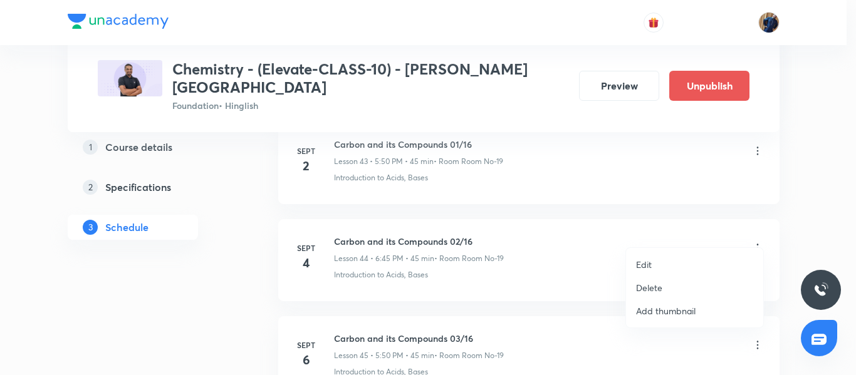
click at [665, 265] on li "Edit" at bounding box center [694, 264] width 137 height 23
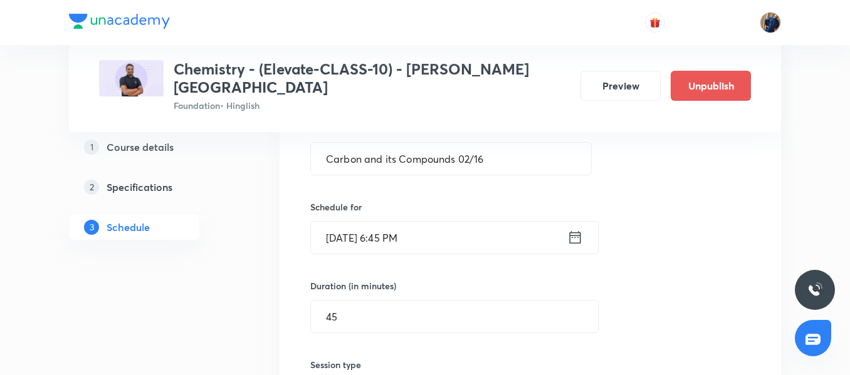
scroll to position [4375, 0]
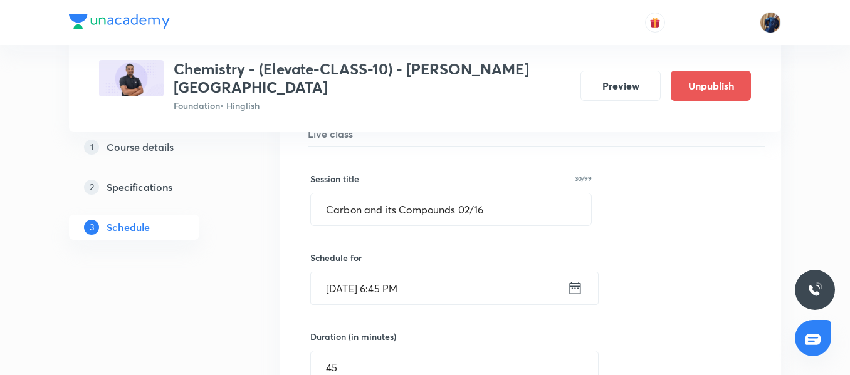
click at [486, 275] on input "Sept 4, 2025, 6:45 PM" at bounding box center [439, 289] width 256 height 32
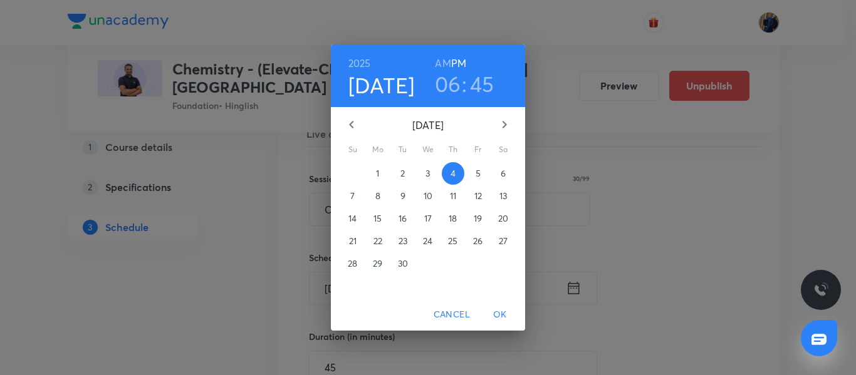
drag, startPoint x: 452, startPoint y: 87, endPoint x: 453, endPoint y: 112, distance: 25.1
click at [451, 87] on h3 "06" at bounding box center [448, 84] width 26 height 26
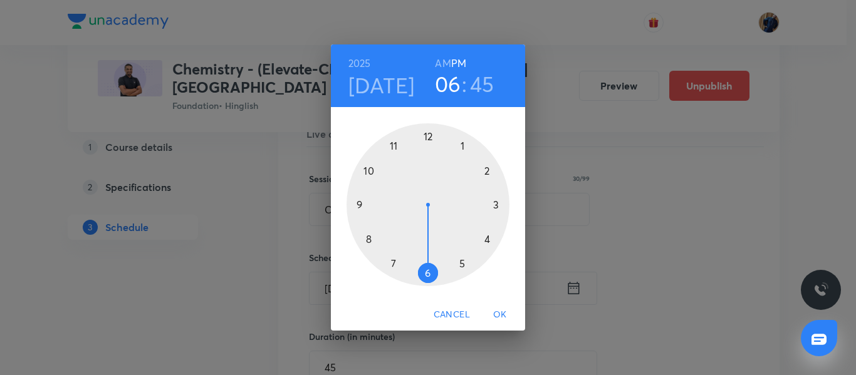
click at [459, 265] on div at bounding box center [428, 204] width 163 height 163
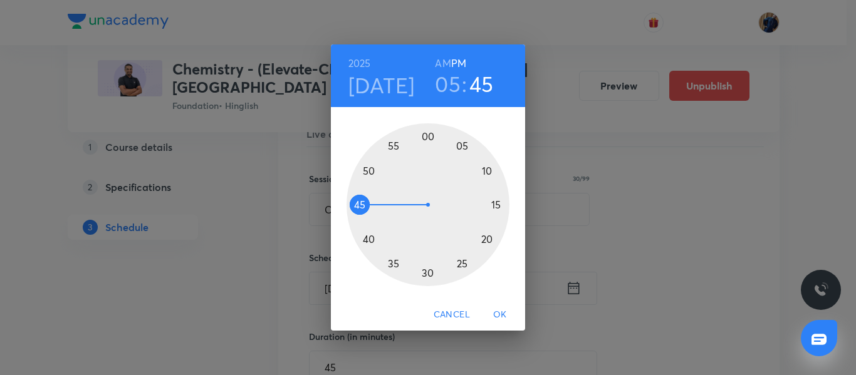
click at [367, 169] on div at bounding box center [428, 204] width 163 height 163
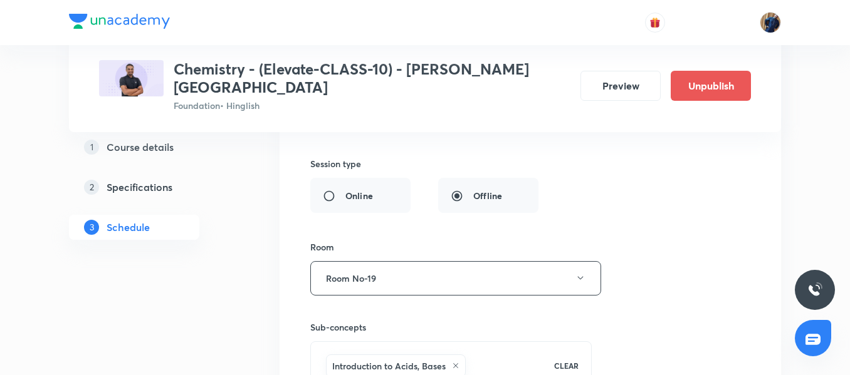
scroll to position [4688, 0]
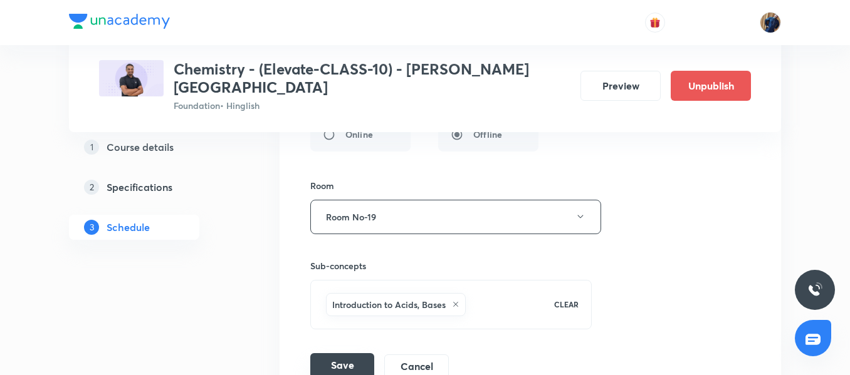
click at [352, 354] on button "Save" at bounding box center [342, 366] width 64 height 25
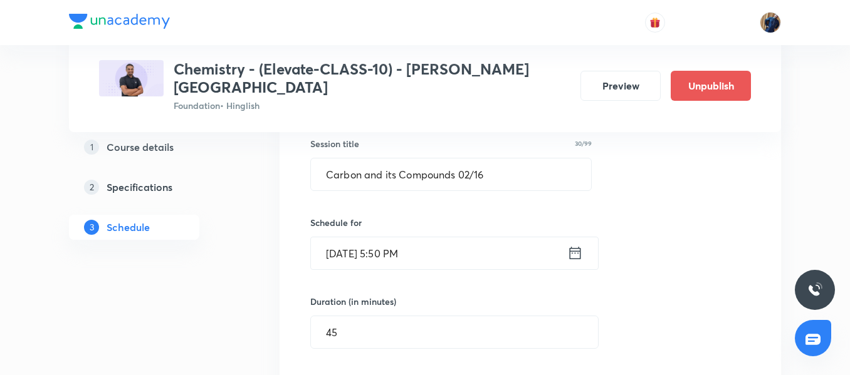
scroll to position [4406, 0]
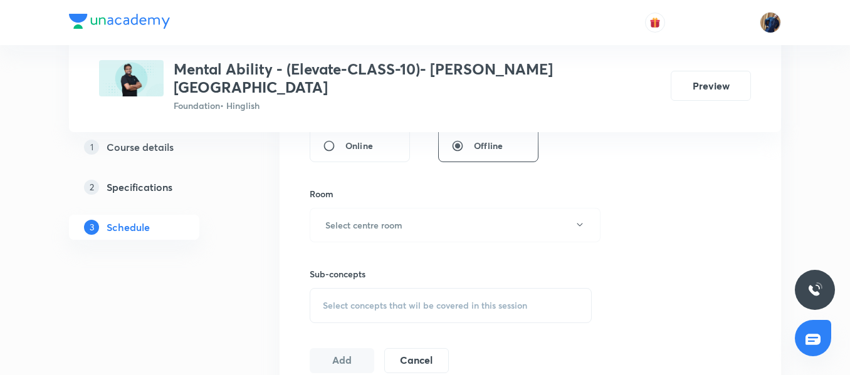
scroll to position [1698, 0]
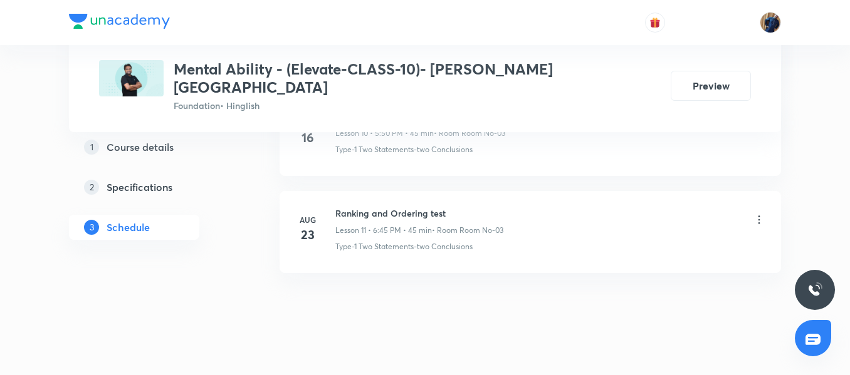
click at [406, 207] on div "Ranking and Ordering test Lesson 11 • 6:45 PM • 45 min • Room Room No-03" at bounding box center [419, 221] width 168 height 29
click at [404, 207] on h6 "Ranking and Ordering test" at bounding box center [419, 213] width 168 height 13
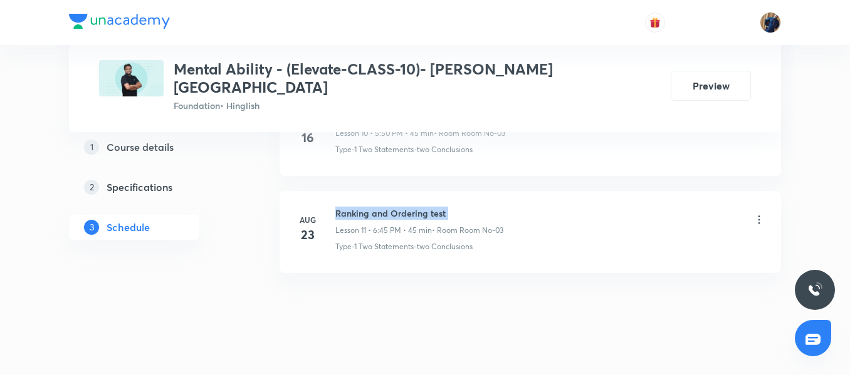
copy h6 "Ranking and Ordering test"
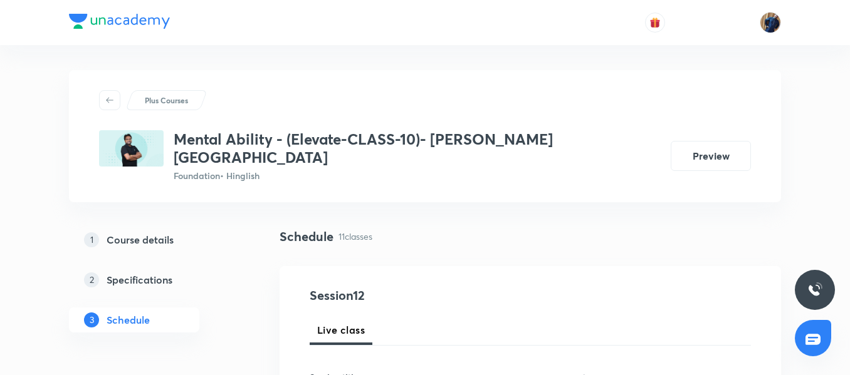
scroll to position [125, 0]
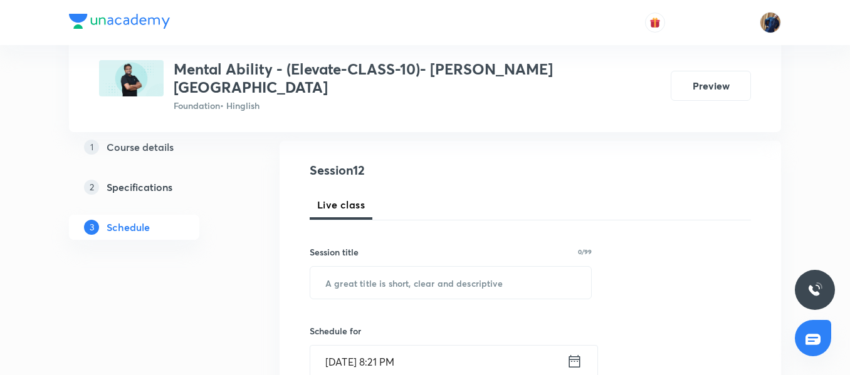
click at [348, 246] on h6 "Session title" at bounding box center [334, 252] width 49 height 13
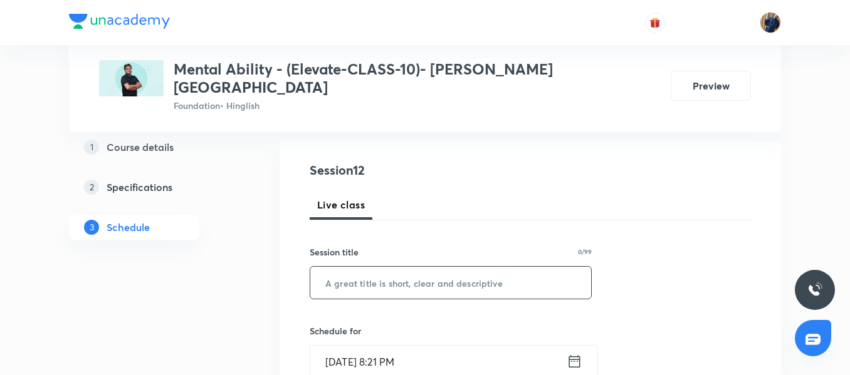
click at [348, 276] on input "text" at bounding box center [450, 283] width 281 height 32
paste input "Ranking and Ordering test"
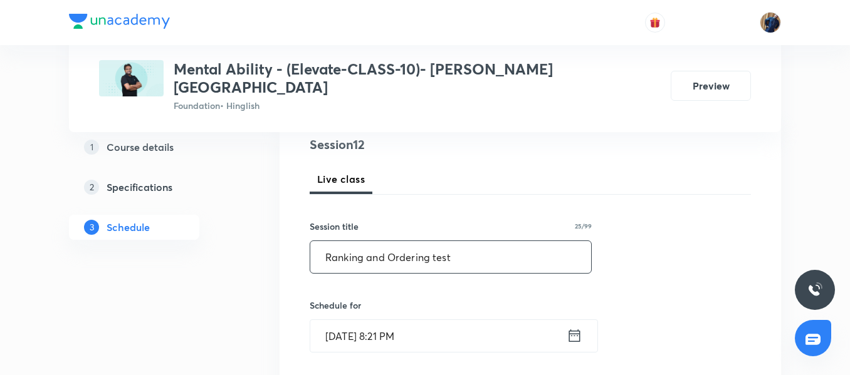
scroll to position [188, 0]
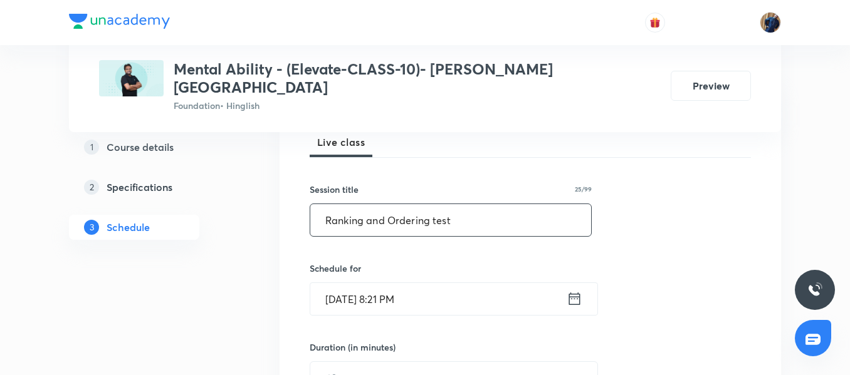
click at [461, 208] on input "Ranking and Ordering test" at bounding box center [450, 220] width 281 height 32
paste input "Blood Relation"
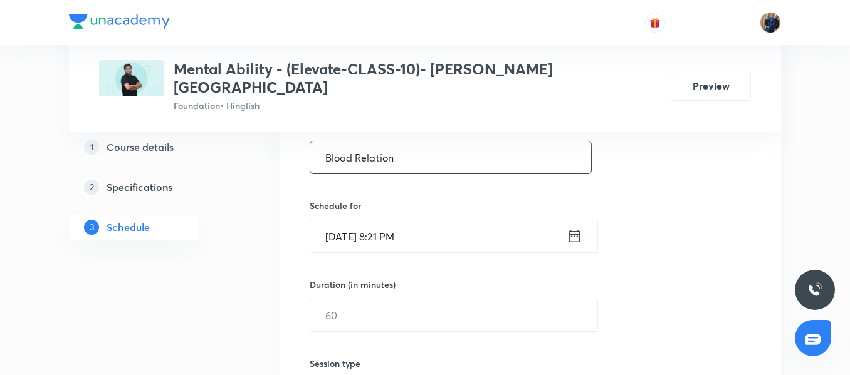
type input "Blood Relation"
click at [459, 227] on input "[DATE] 8:21 PM" at bounding box center [438, 237] width 256 height 32
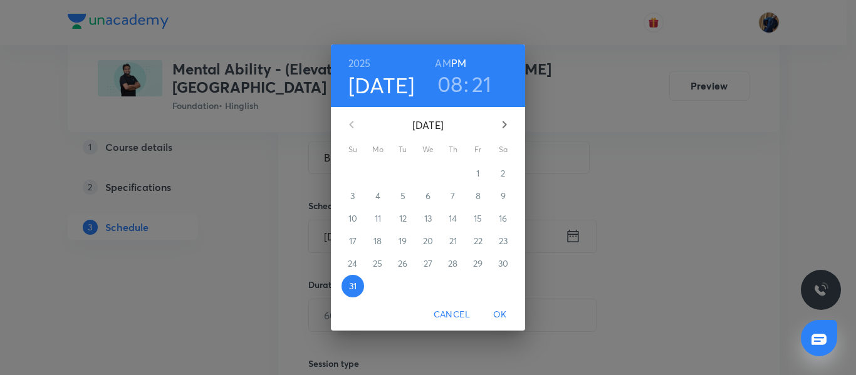
click at [503, 130] on icon "button" at bounding box center [504, 124] width 15 height 15
click at [501, 172] on p "6" at bounding box center [503, 173] width 5 height 13
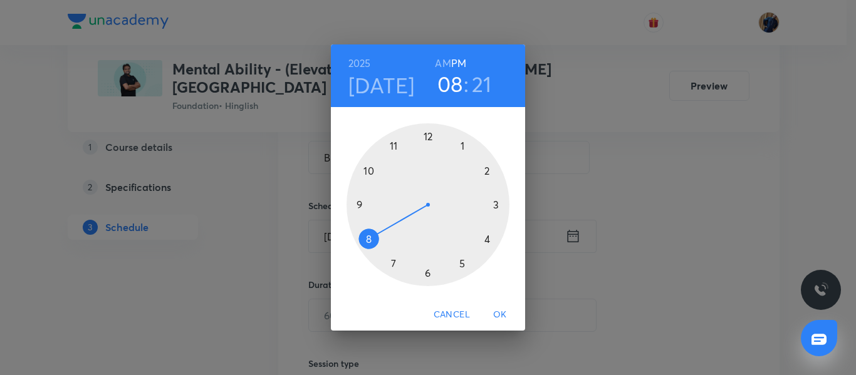
click at [427, 274] on div at bounding box center [428, 204] width 163 height 163
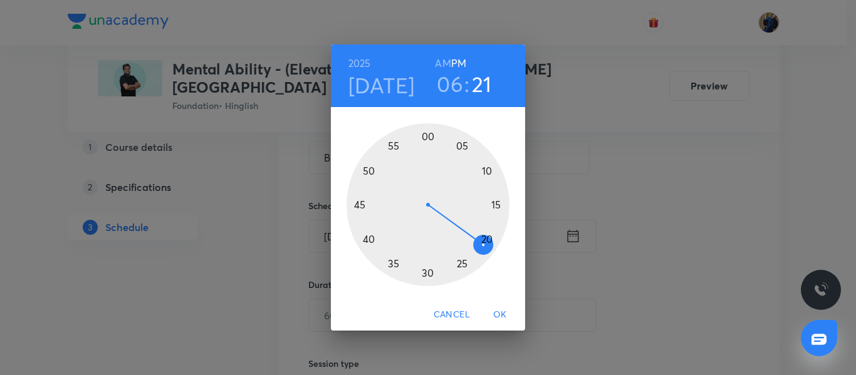
click at [358, 203] on div at bounding box center [428, 204] width 163 height 163
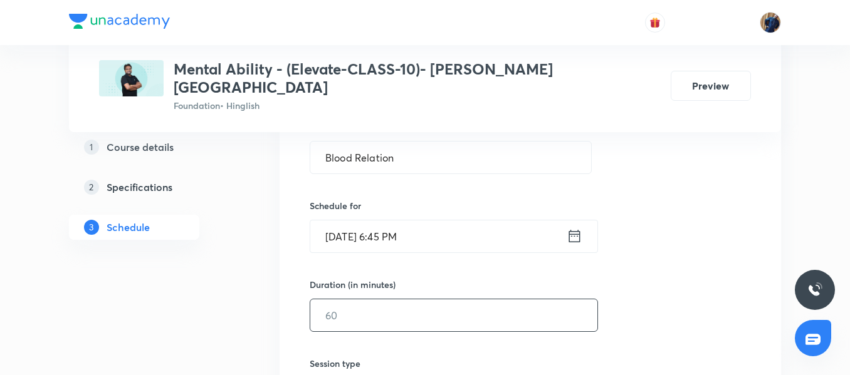
click at [360, 314] on input "text" at bounding box center [453, 316] width 287 height 32
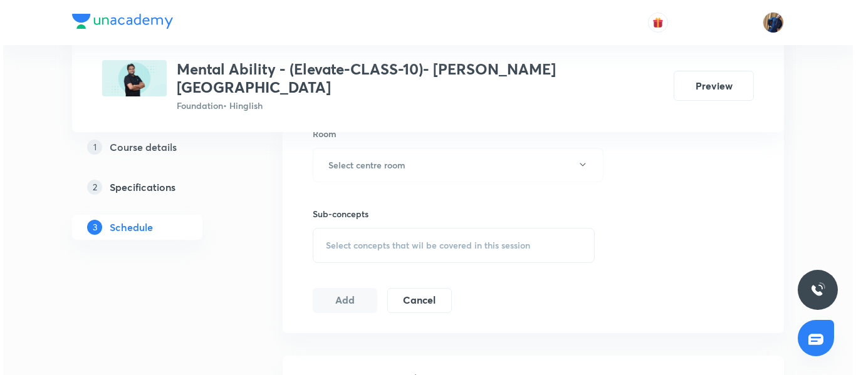
scroll to position [564, 0]
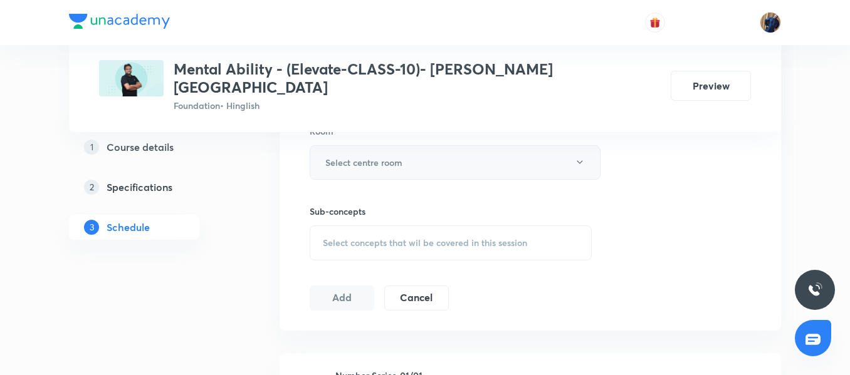
type input "45"
click at [380, 156] on h6 "Select centre room" at bounding box center [363, 162] width 77 height 13
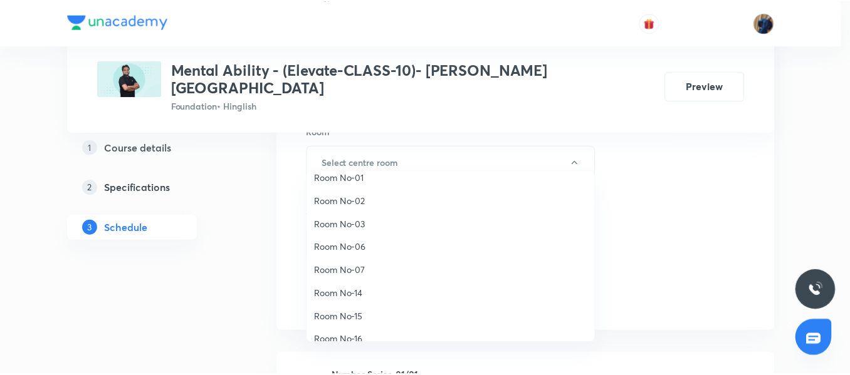
scroll to position [140, 0]
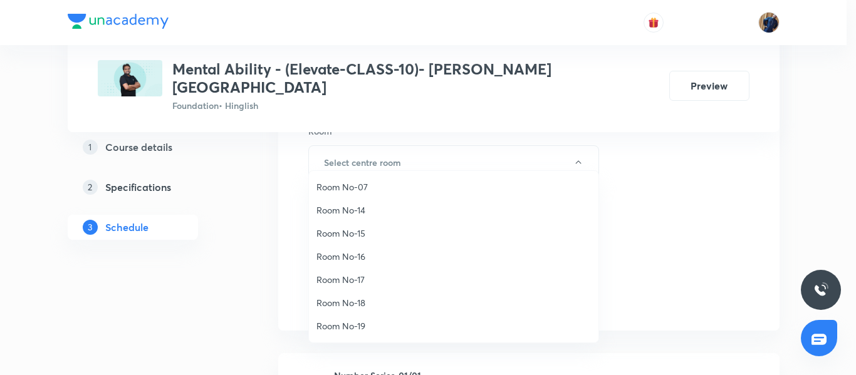
click at [360, 327] on span "Room No-19" at bounding box center [454, 326] width 275 height 13
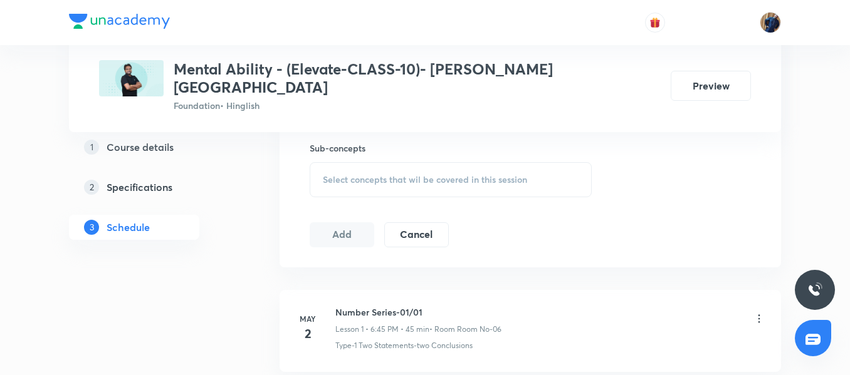
scroll to position [627, 0]
click at [375, 176] on span "Select concepts that wil be covered in this session" at bounding box center [425, 181] width 204 height 10
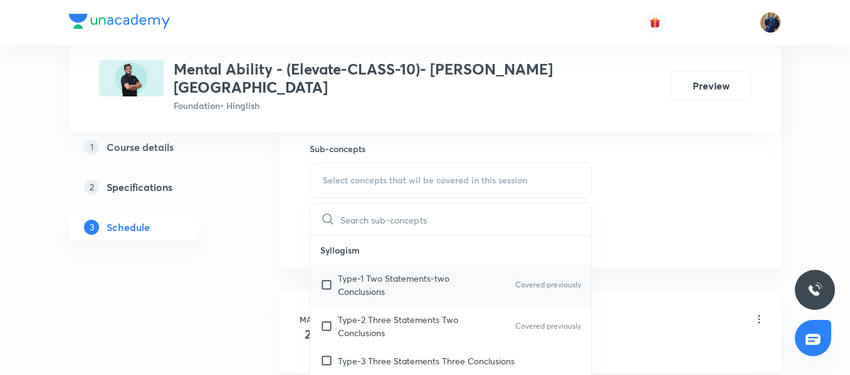
click at [370, 272] on p "Type-1 Two Statements-two Conclusions" at bounding box center [401, 285] width 127 height 26
checkbox input "true"
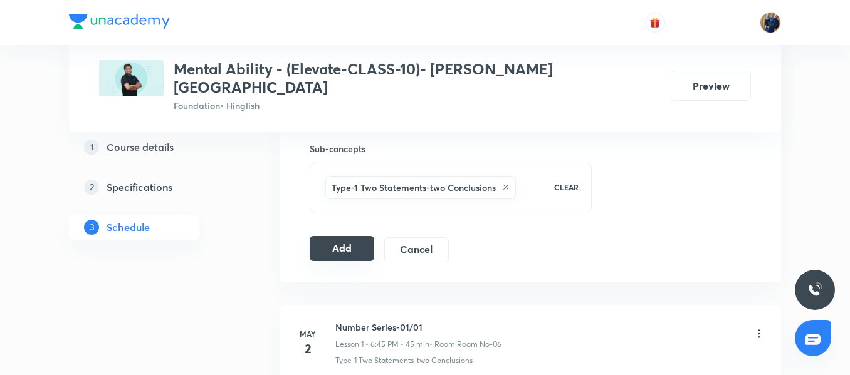
click at [340, 236] on button "Add" at bounding box center [342, 248] width 65 height 25
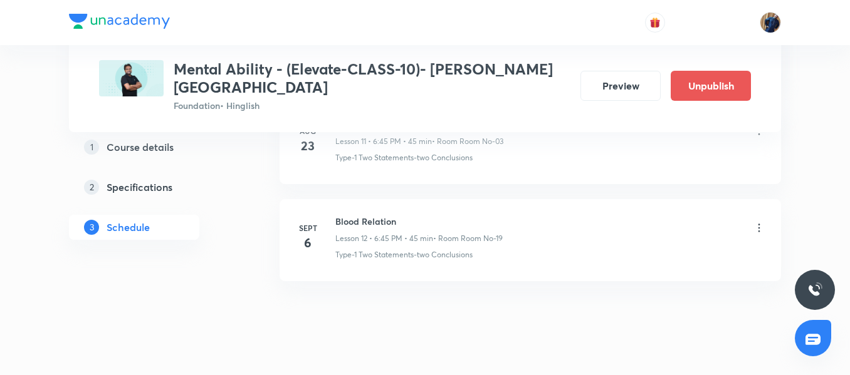
scroll to position [1156, 0]
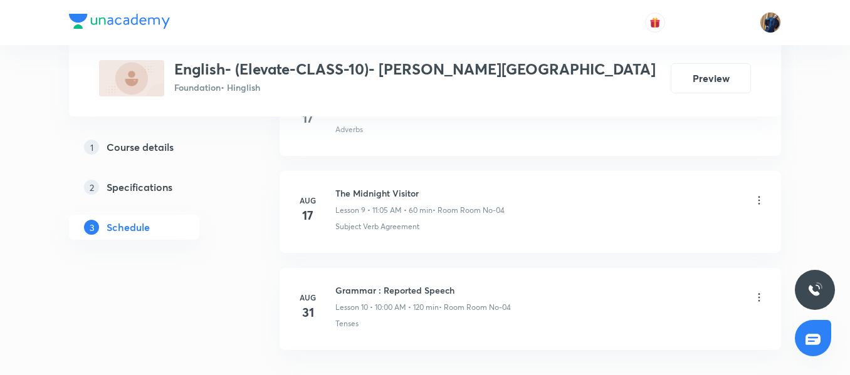
scroll to position [1601, 0]
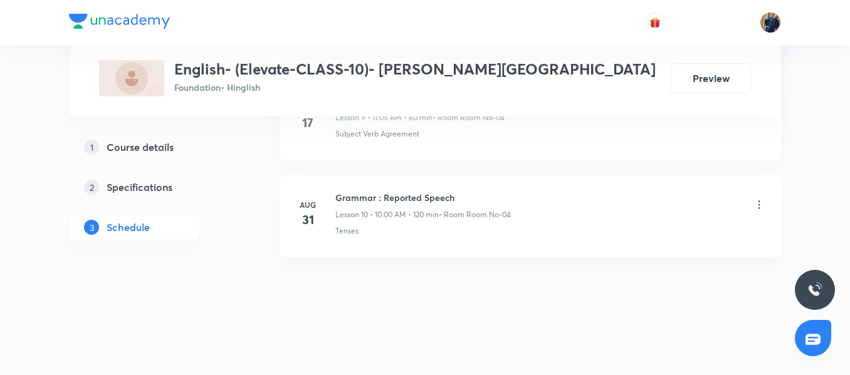
click at [377, 190] on li "[DATE] Grammar : Reported Speech Lesson 10 • 10:00 AM • 120 min • Room Room No-…" at bounding box center [530, 217] width 501 height 82
copy h6 "Grammar : Reported Speech"
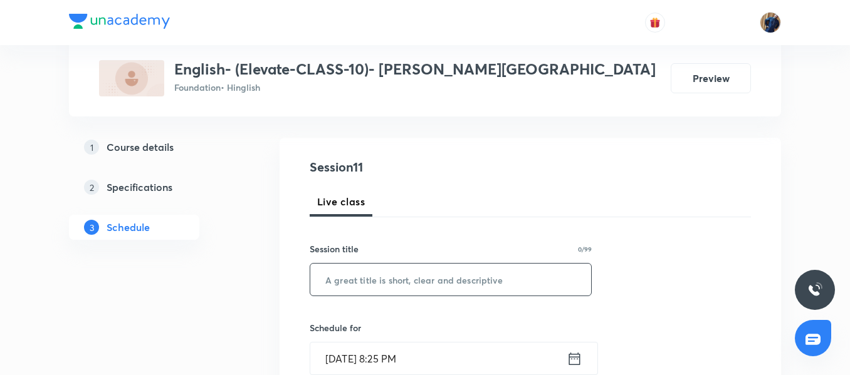
scroll to position [112, 0]
click at [389, 278] on input "text" at bounding box center [450, 281] width 281 height 32
paste input "First Flight - From the Diary of [PERSON_NAME]"
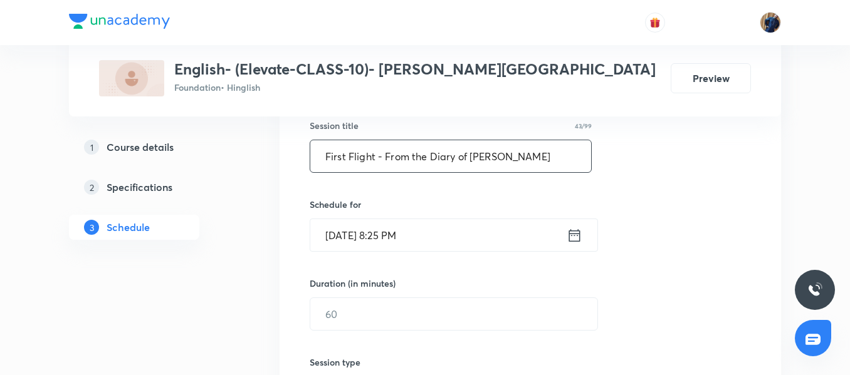
scroll to position [238, 0]
type input "First Flight - From the Diary of [PERSON_NAME]"
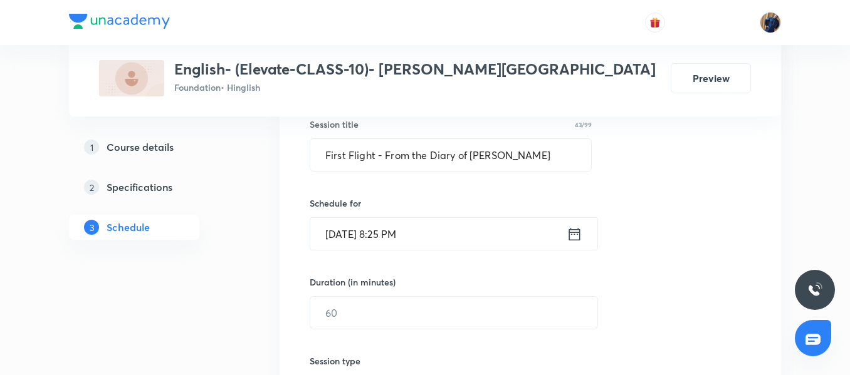
click at [467, 231] on input "[DATE] 8:25 PM" at bounding box center [438, 234] width 256 height 32
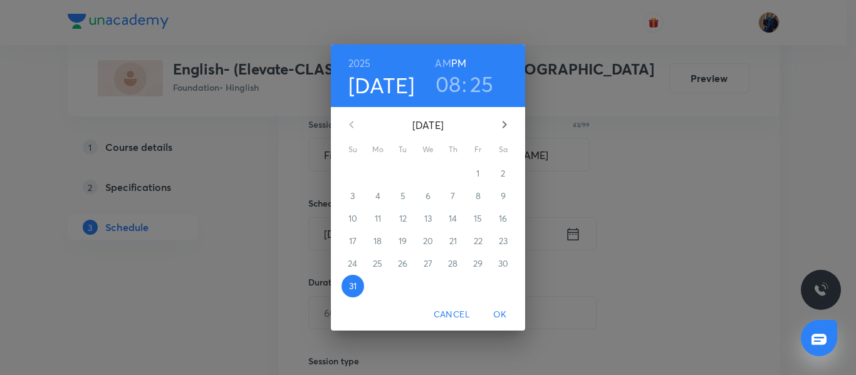
click at [506, 129] on icon "button" at bounding box center [504, 124] width 15 height 15
click at [354, 202] on p "7" at bounding box center [352, 196] width 4 height 13
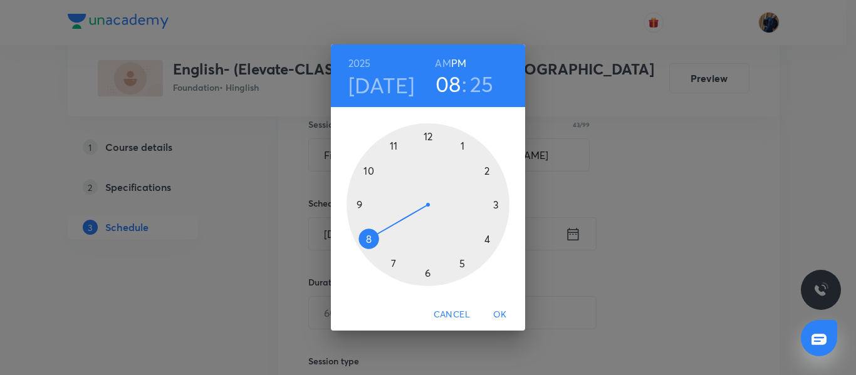
click at [367, 170] on div at bounding box center [428, 204] width 163 height 163
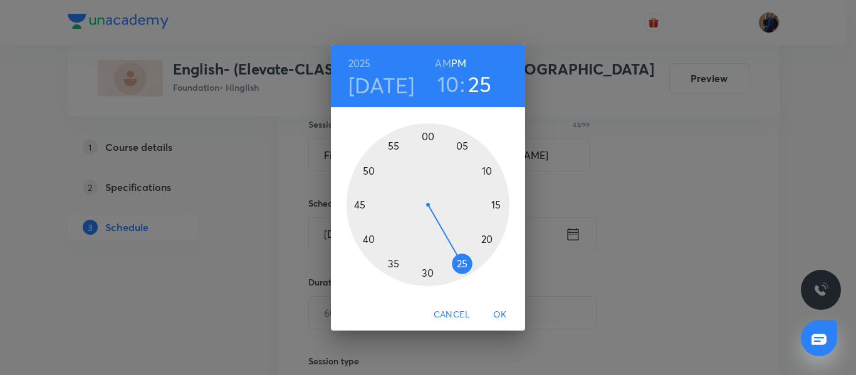
click at [446, 63] on h6 "AM" at bounding box center [443, 64] width 16 height 18
click at [425, 137] on div at bounding box center [428, 204] width 163 height 163
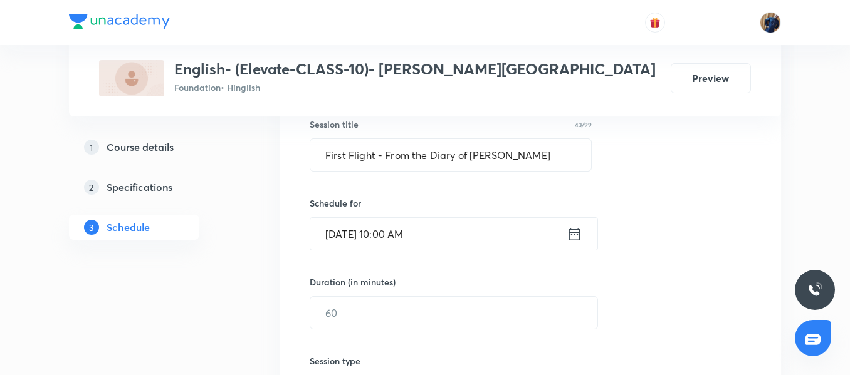
scroll to position [300, 0]
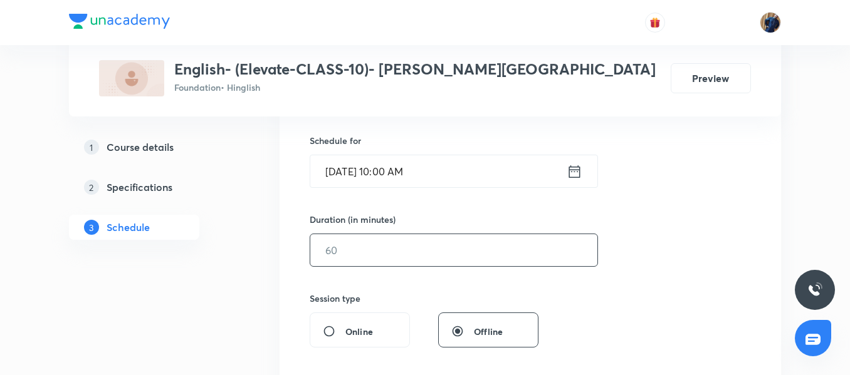
click at [338, 254] on input "text" at bounding box center [453, 250] width 287 height 32
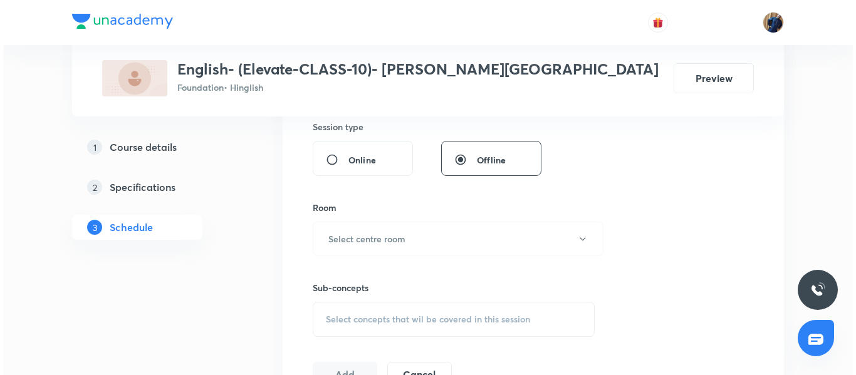
scroll to position [488, 0]
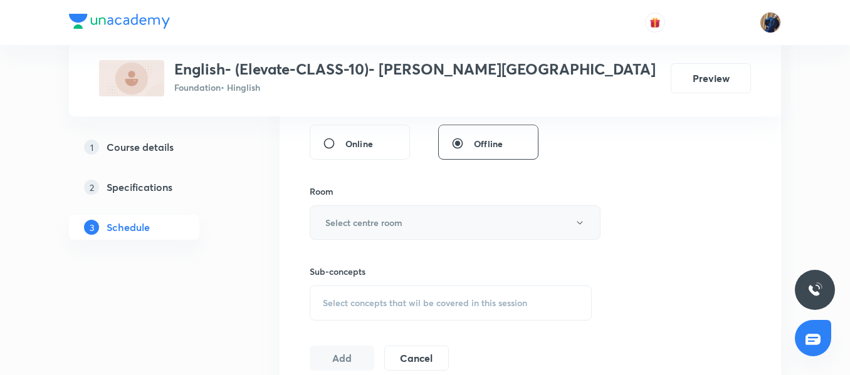
type input "120"
click at [397, 238] on button "Select centre room" at bounding box center [455, 223] width 291 height 34
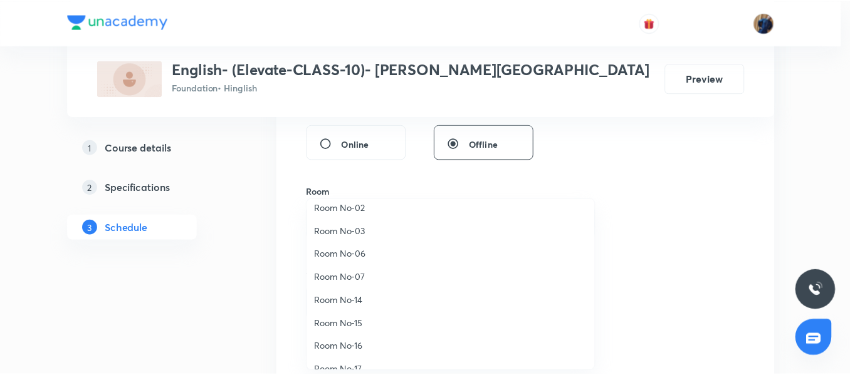
scroll to position [140, 0]
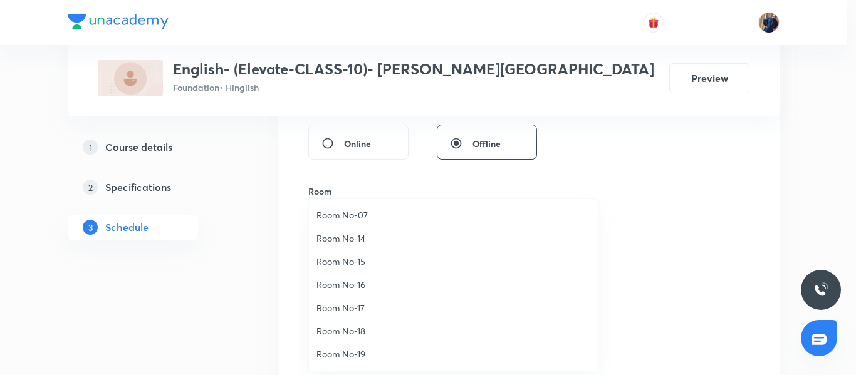
click at [357, 359] on span "Room No-19" at bounding box center [454, 354] width 275 height 13
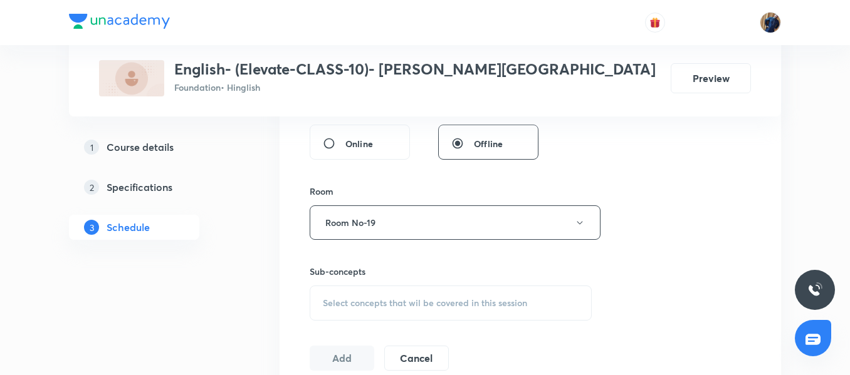
scroll to position [614, 0]
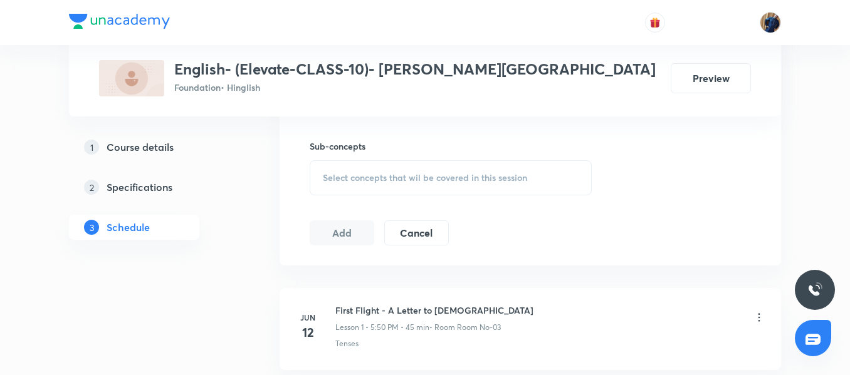
click at [372, 184] on div "Select concepts that wil be covered in this session" at bounding box center [451, 177] width 282 height 35
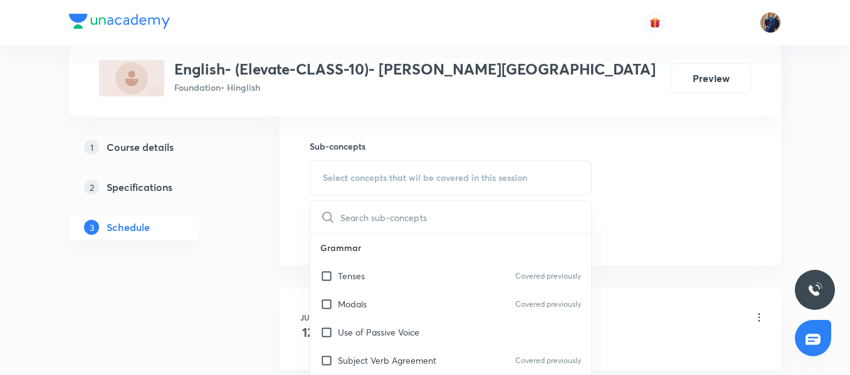
scroll to position [676, 0]
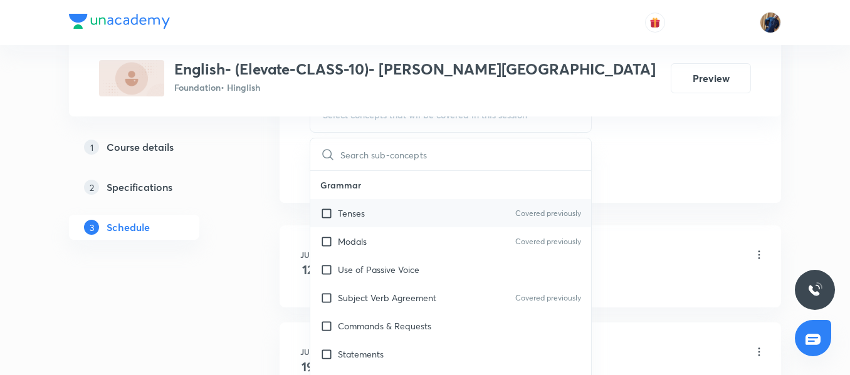
click at [366, 199] on div "Tenses Covered previously" at bounding box center [450, 213] width 281 height 28
checkbox input "true"
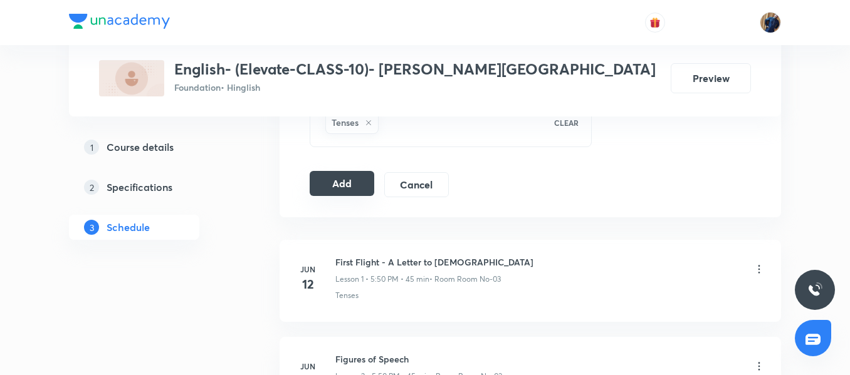
click at [335, 194] on button "Add" at bounding box center [342, 183] width 65 height 25
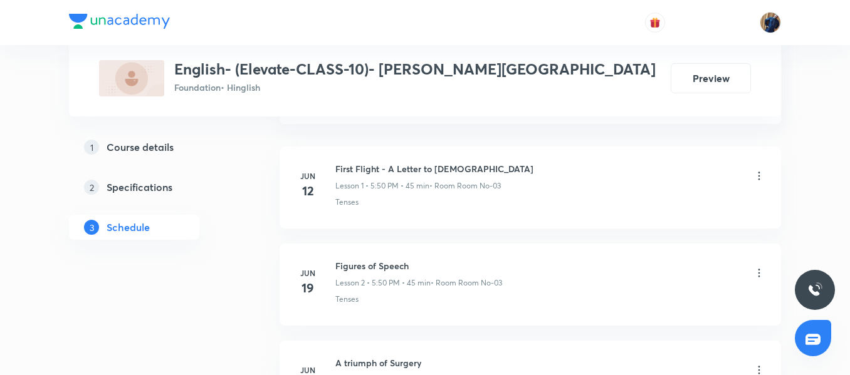
scroll to position [739, 0]
